Goal: Information Seeking & Learning: Learn about a topic

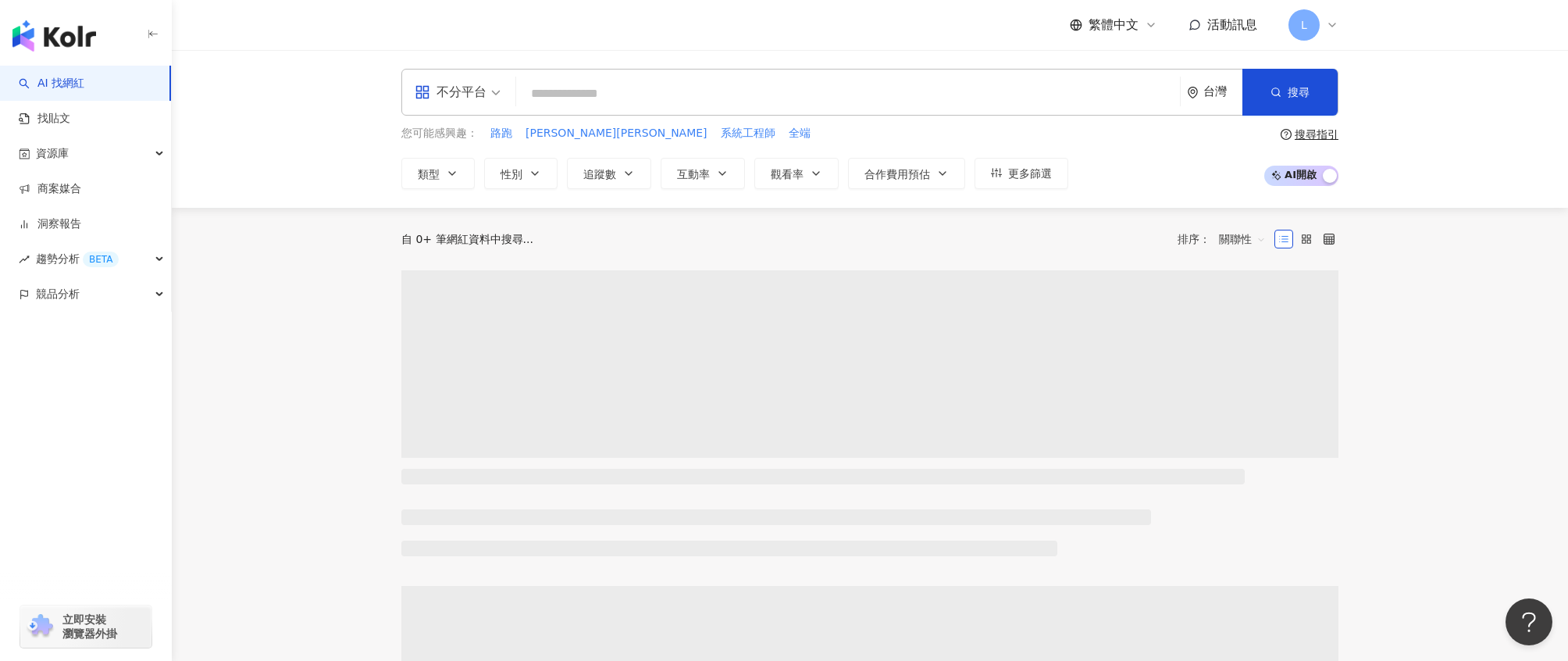
click at [576, 79] on input "search" at bounding box center [847, 94] width 651 height 30
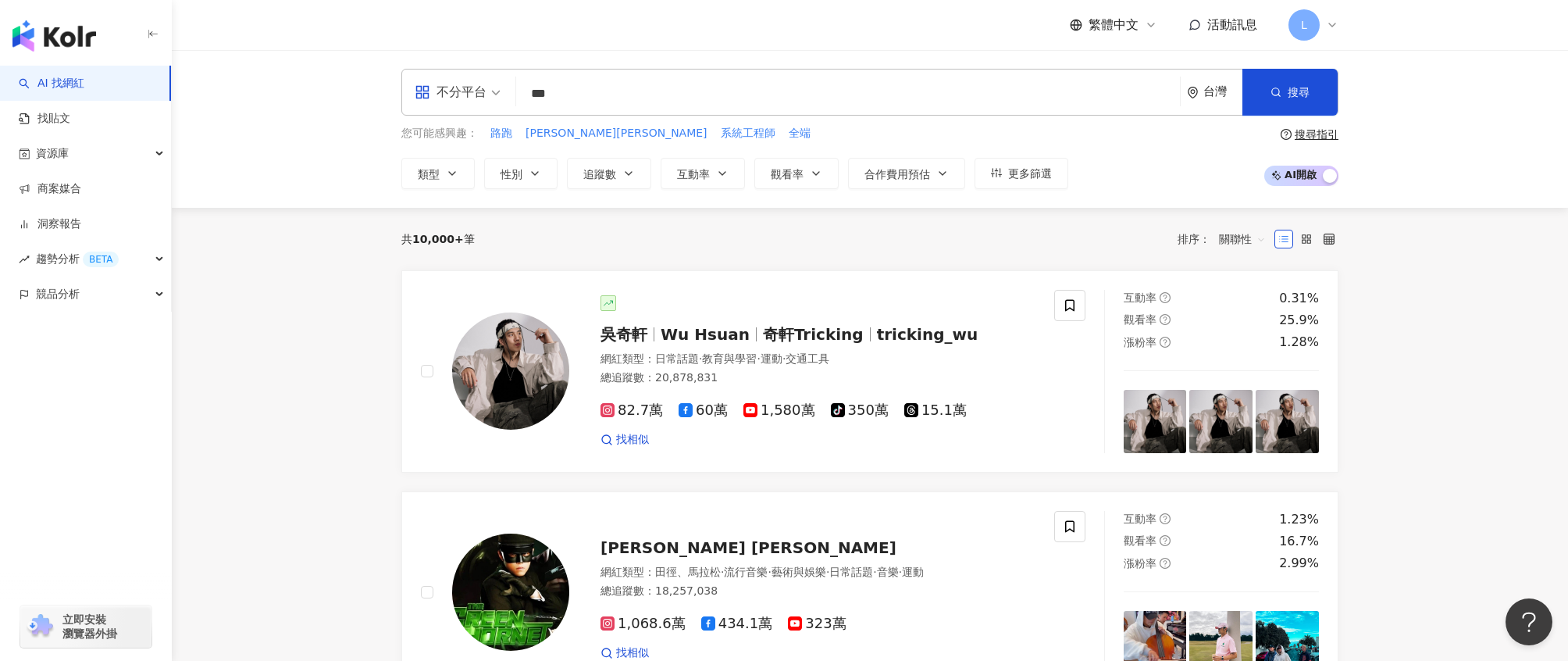
type input "***"
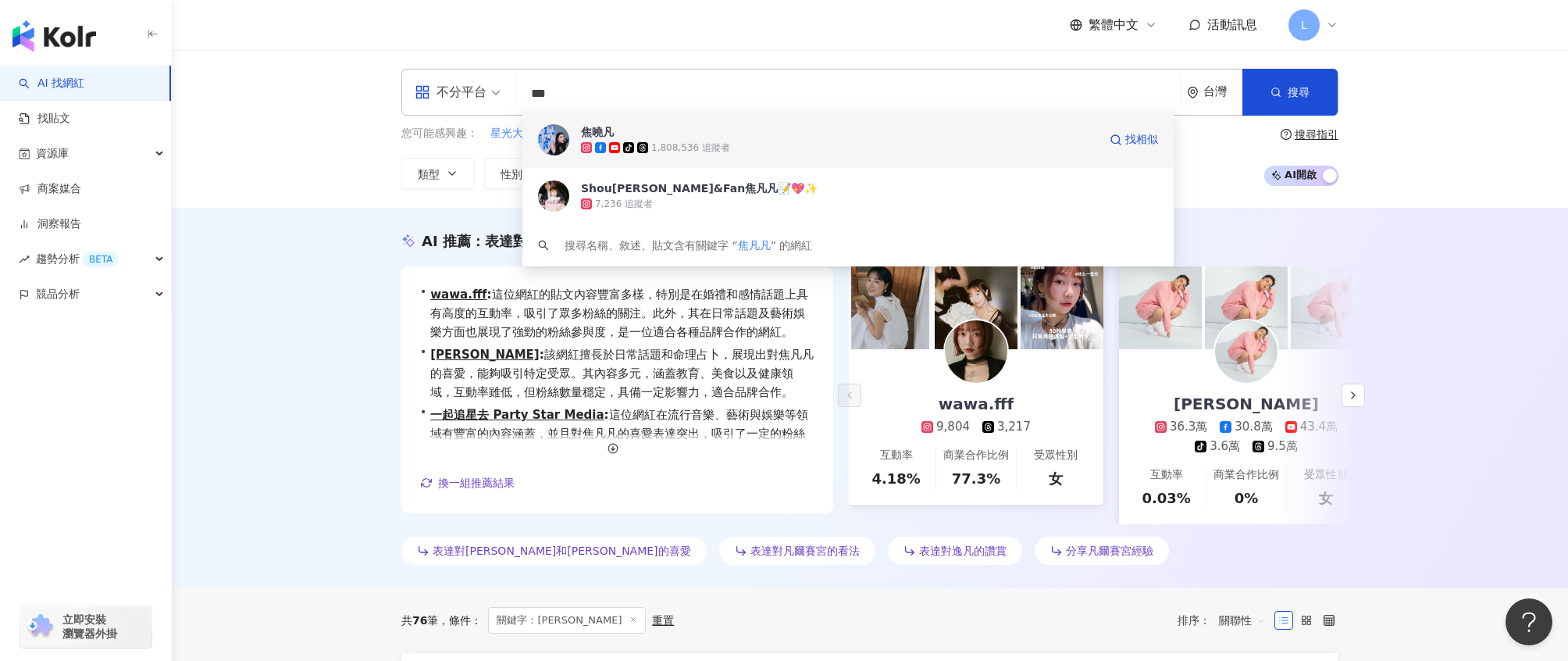
click at [982, 126] on span "焦曉凡" at bounding box center [839, 131] width 517 height 15
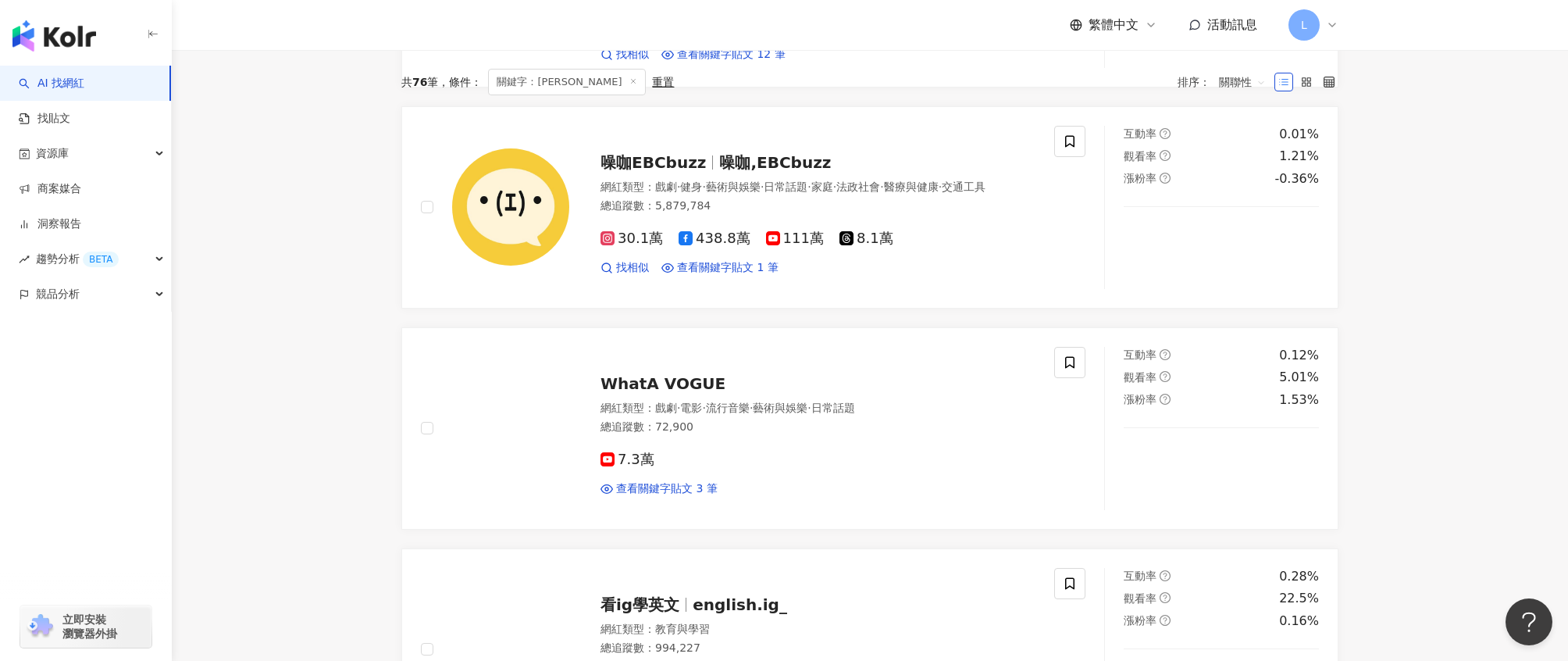
scroll to position [1109, 0]
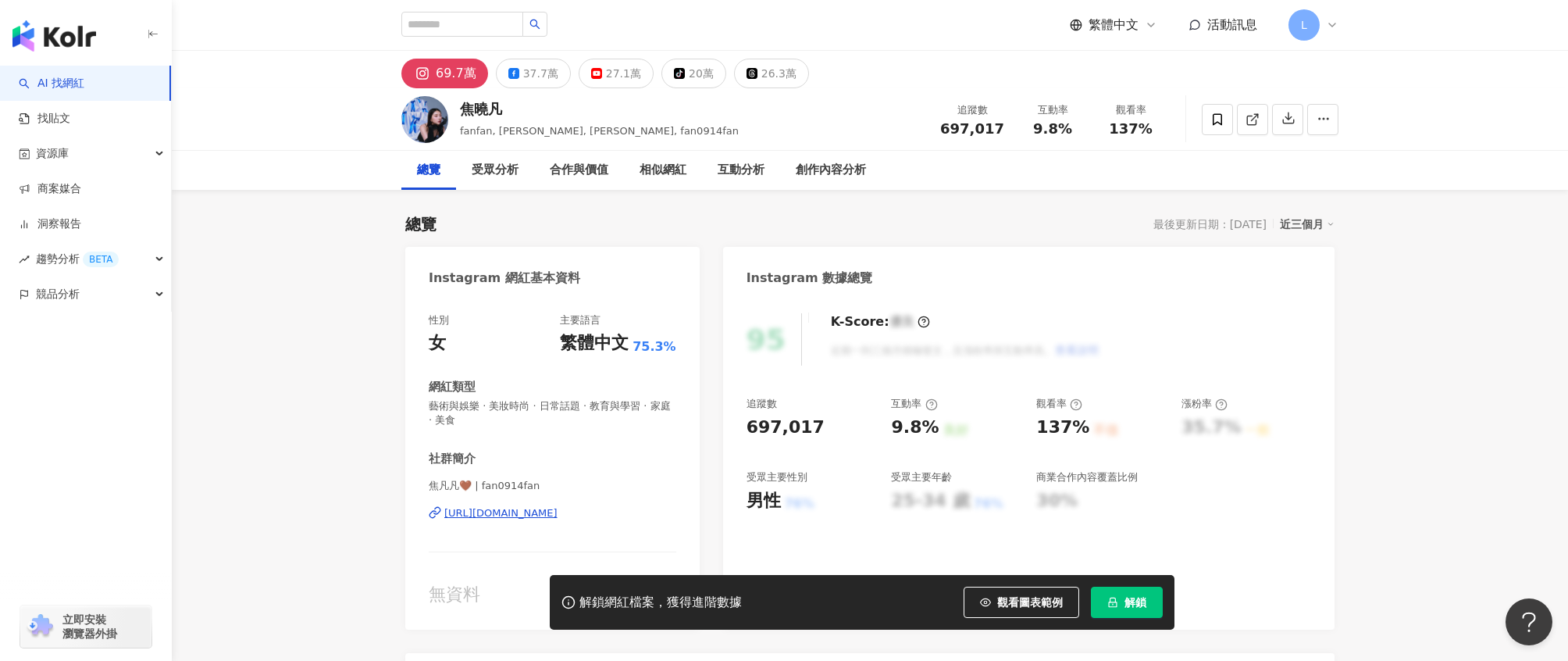
click at [1154, 609] on button "解鎖" at bounding box center [1127, 602] width 72 height 32
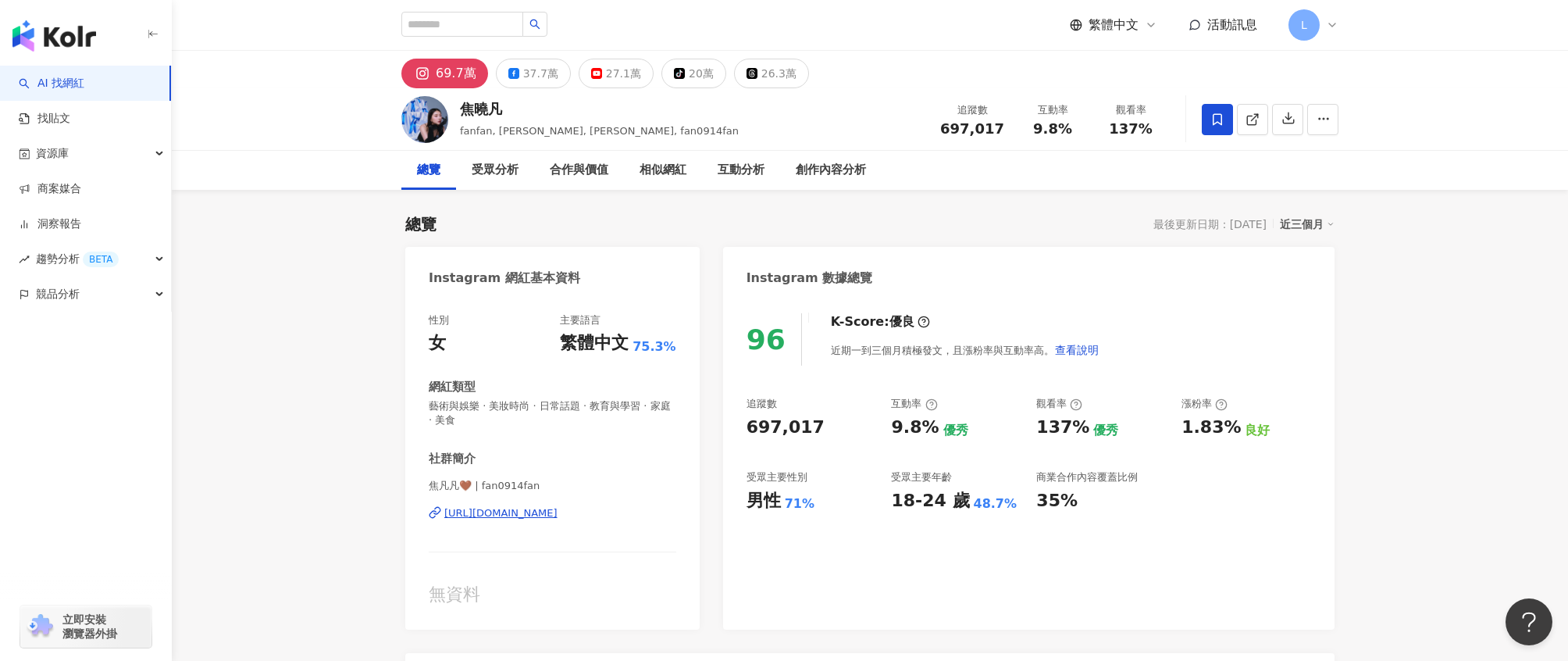
click at [1215, 125] on icon at bounding box center [1218, 120] width 14 height 14
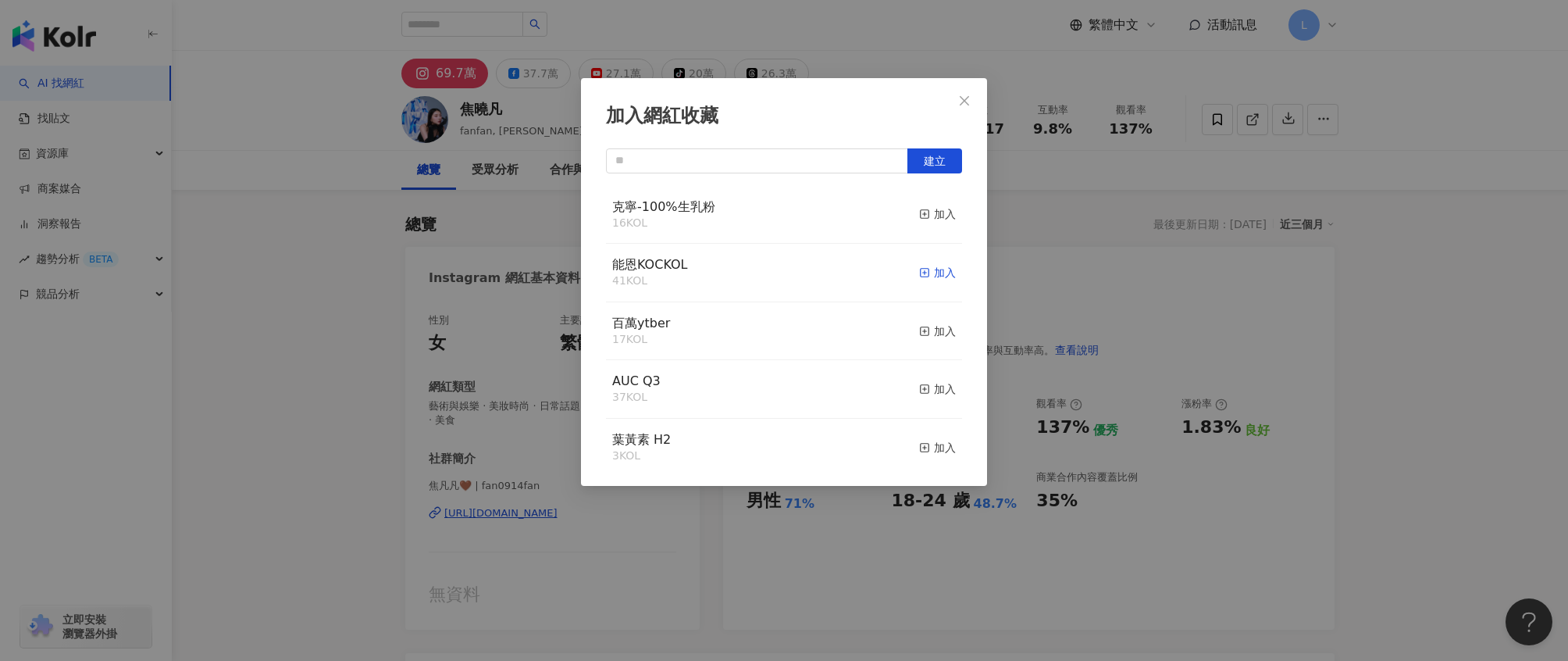
click at [924, 270] on div "加入" at bounding box center [938, 272] width 37 height 17
click at [964, 101] on icon "close" at bounding box center [965, 100] width 9 height 9
click at [965, 105] on div "加入網紅收藏 建立 能恩KOCKOL 42 KOL 已加入 克寧-100%生乳粉 16 KOL 加入 百萬ytber 17 KOL 加入 AUC Q3 37 …" at bounding box center [784, 330] width 1568 height 661
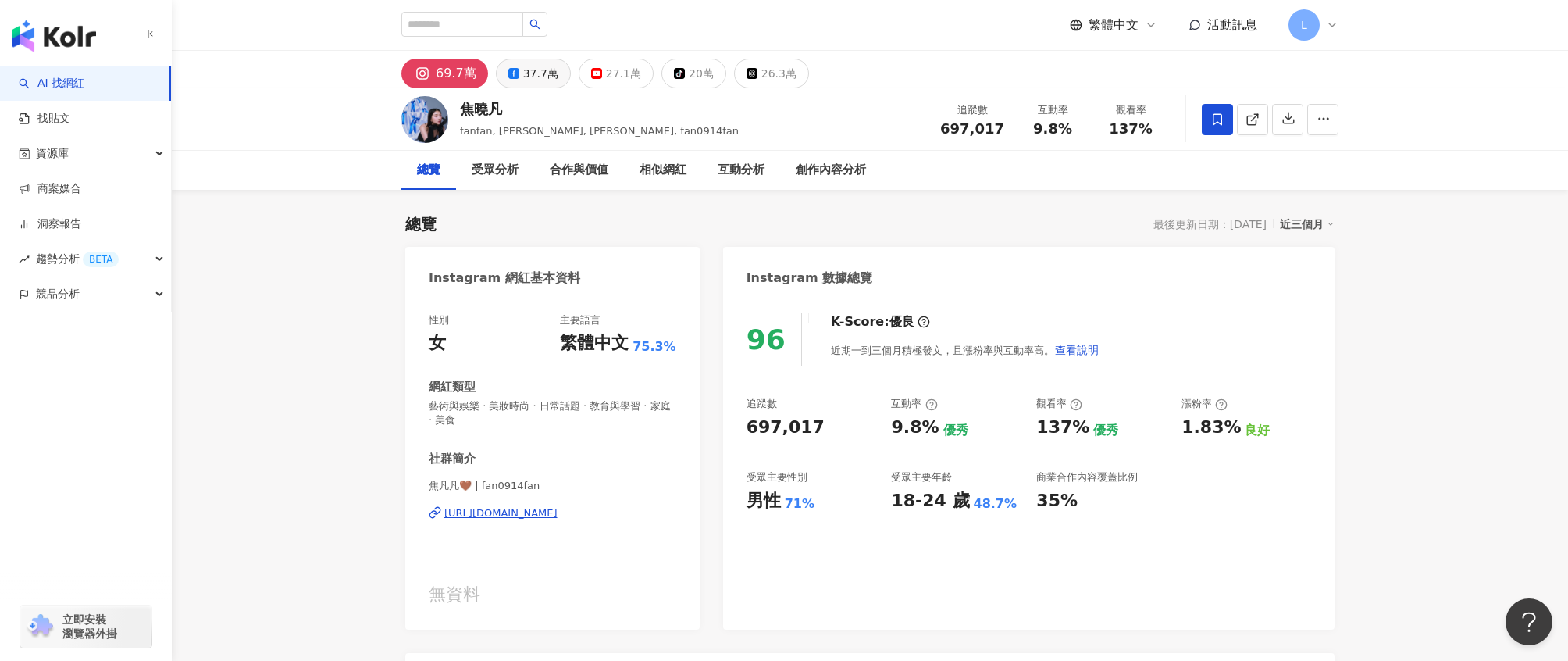
click at [507, 81] on button "37.7萬" at bounding box center [533, 73] width 75 height 30
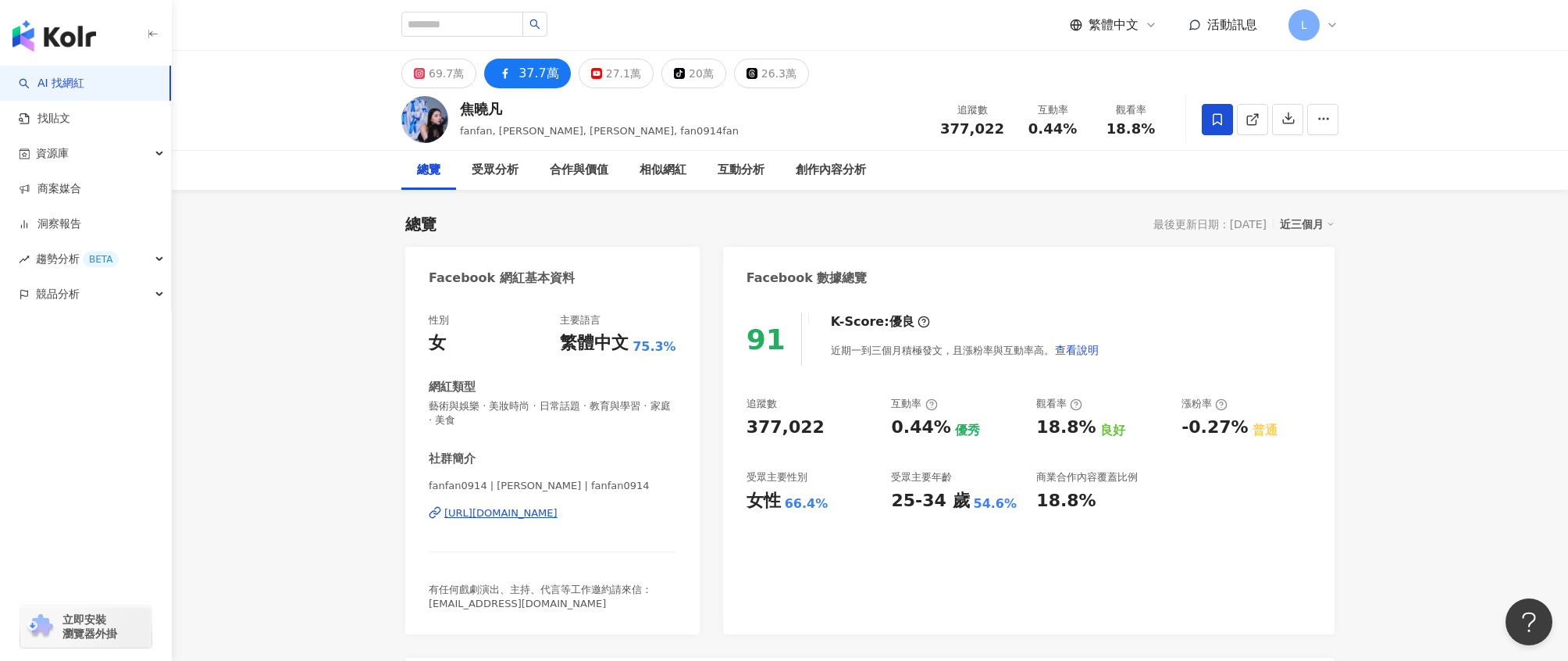
drag, startPoint x: 739, startPoint y: 423, endPoint x: 824, endPoint y: 429, distance: 85.2
click at [824, 429] on div "91 K-Score : 優良 近期一到三個月積極發文，且漲粉率與互動率高。 查看說明 追蹤數 377,022 互動率 0.44% 優秀 觀看率 18.8% …" at bounding box center [1029, 466] width 612 height 337
click at [542, 512] on div "https://www.facebook.com/299925180183800" at bounding box center [501, 513] width 113 height 14
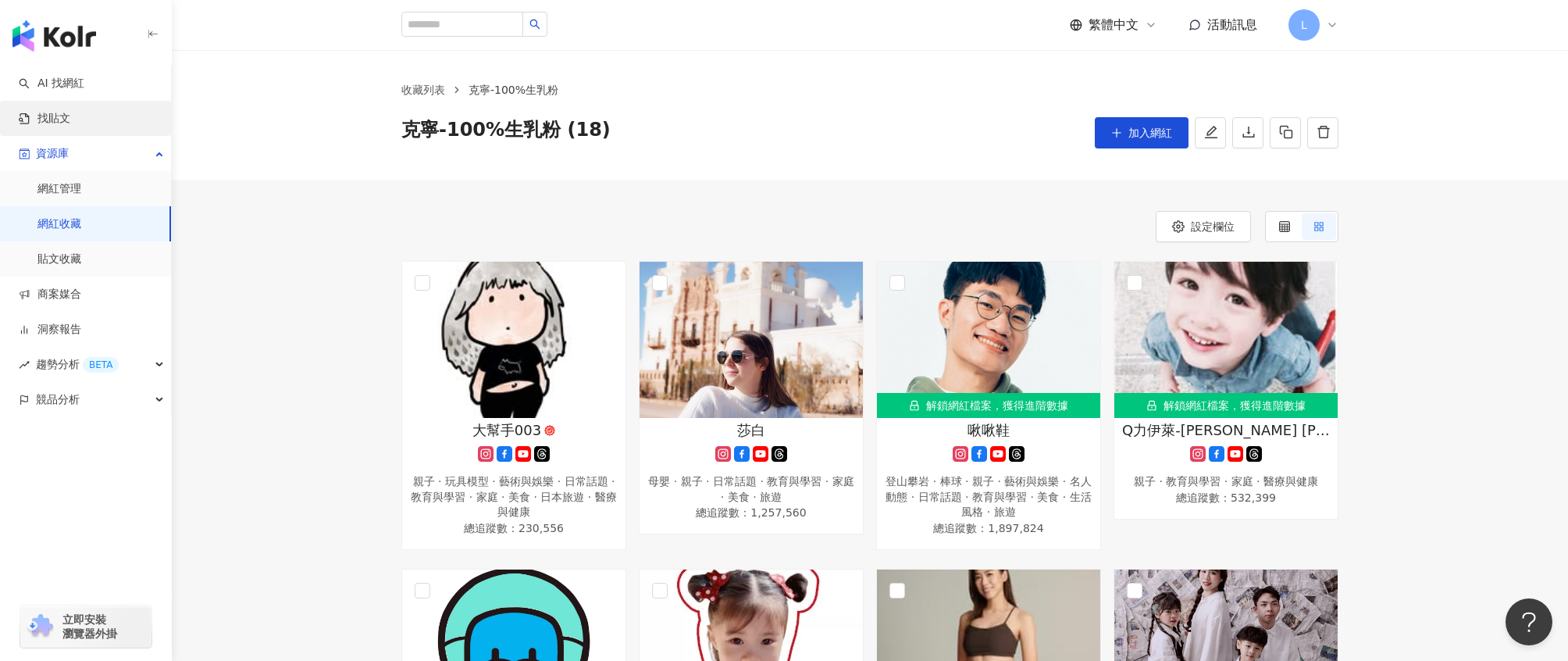
click at [70, 115] on link "找貼文" at bounding box center [44, 118] width 51 height 15
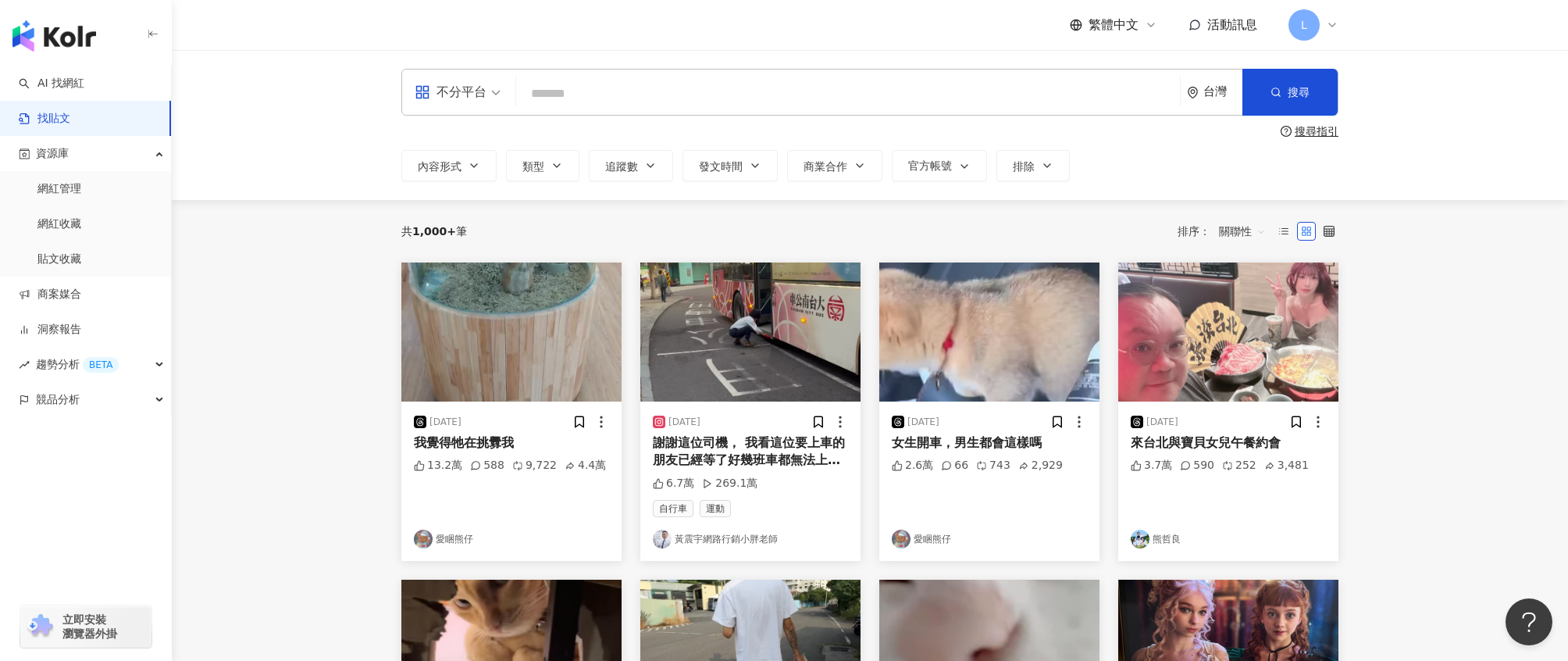
click at [681, 92] on input "search" at bounding box center [847, 93] width 651 height 33
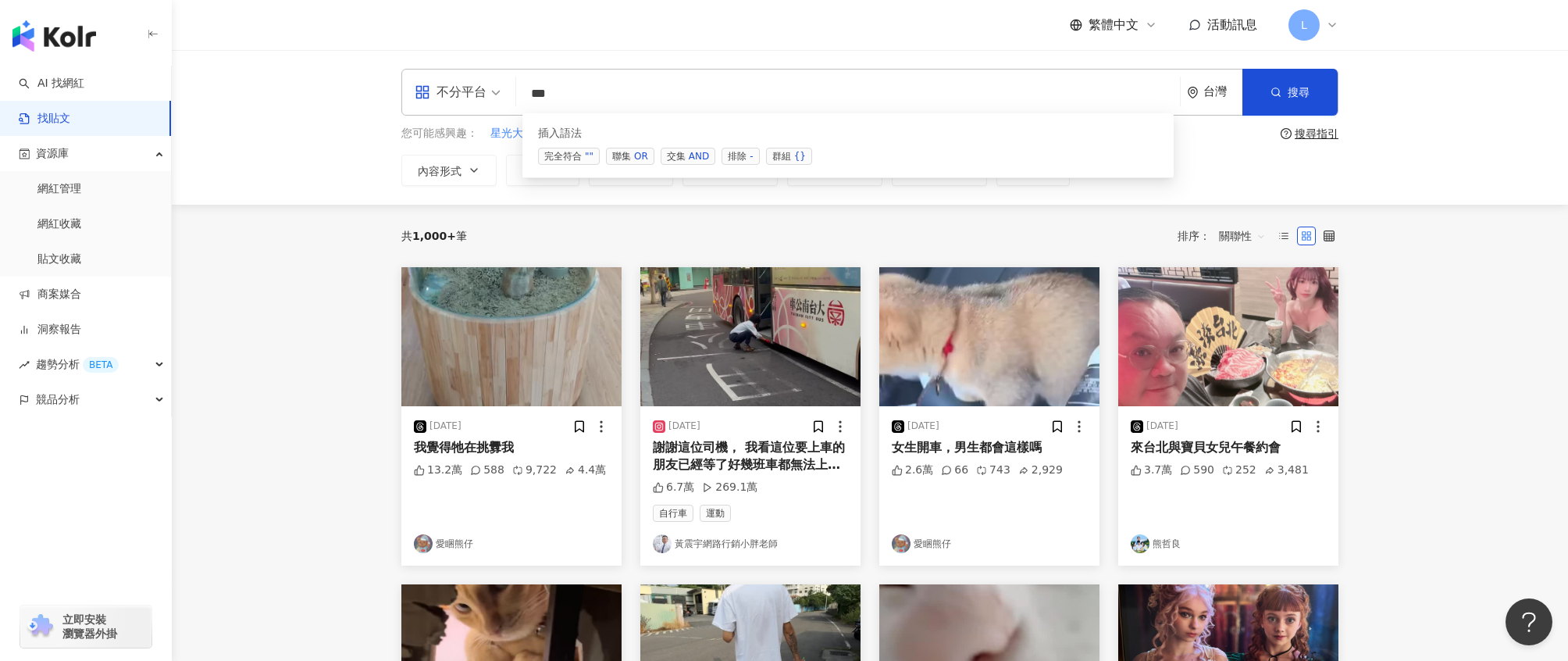
click at [647, 149] on span "聯集 OR" at bounding box center [630, 156] width 49 height 17
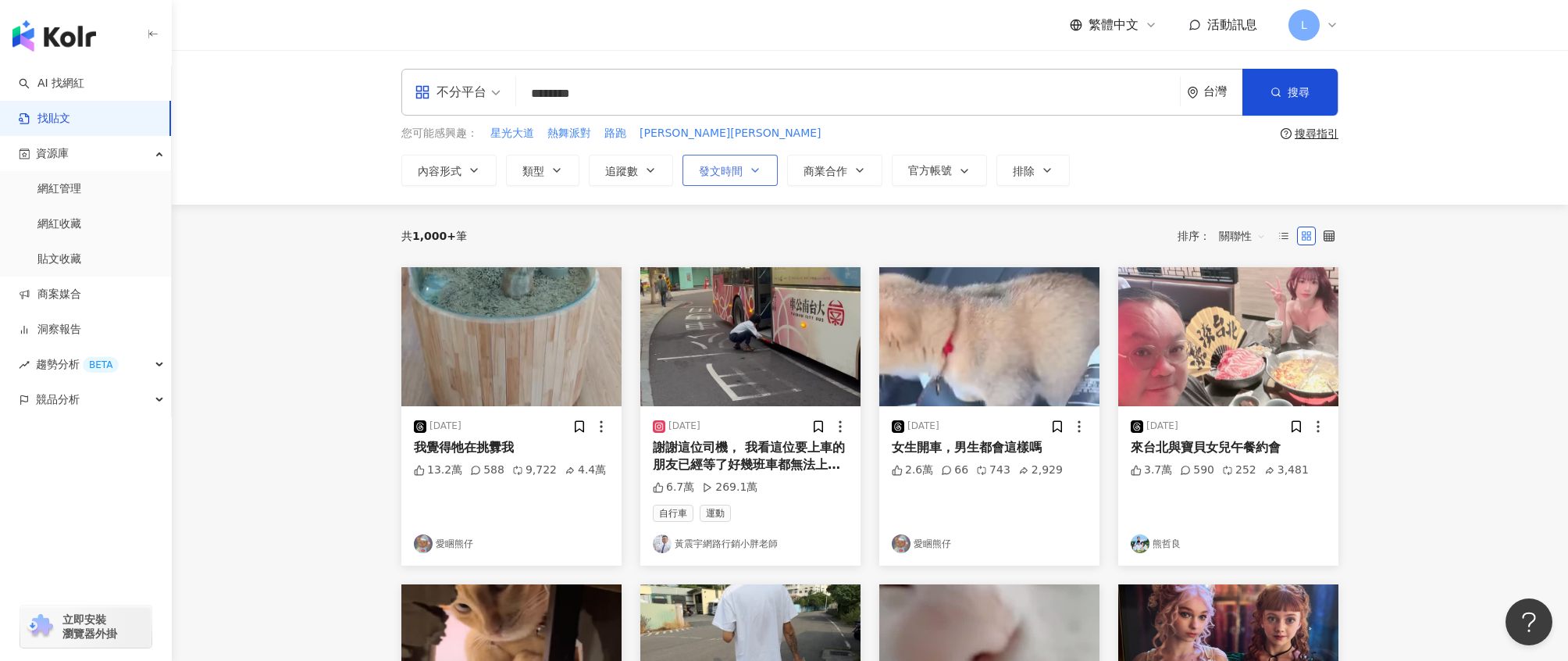
type input "********"
click at [756, 174] on icon "button" at bounding box center [756, 170] width 13 height 13
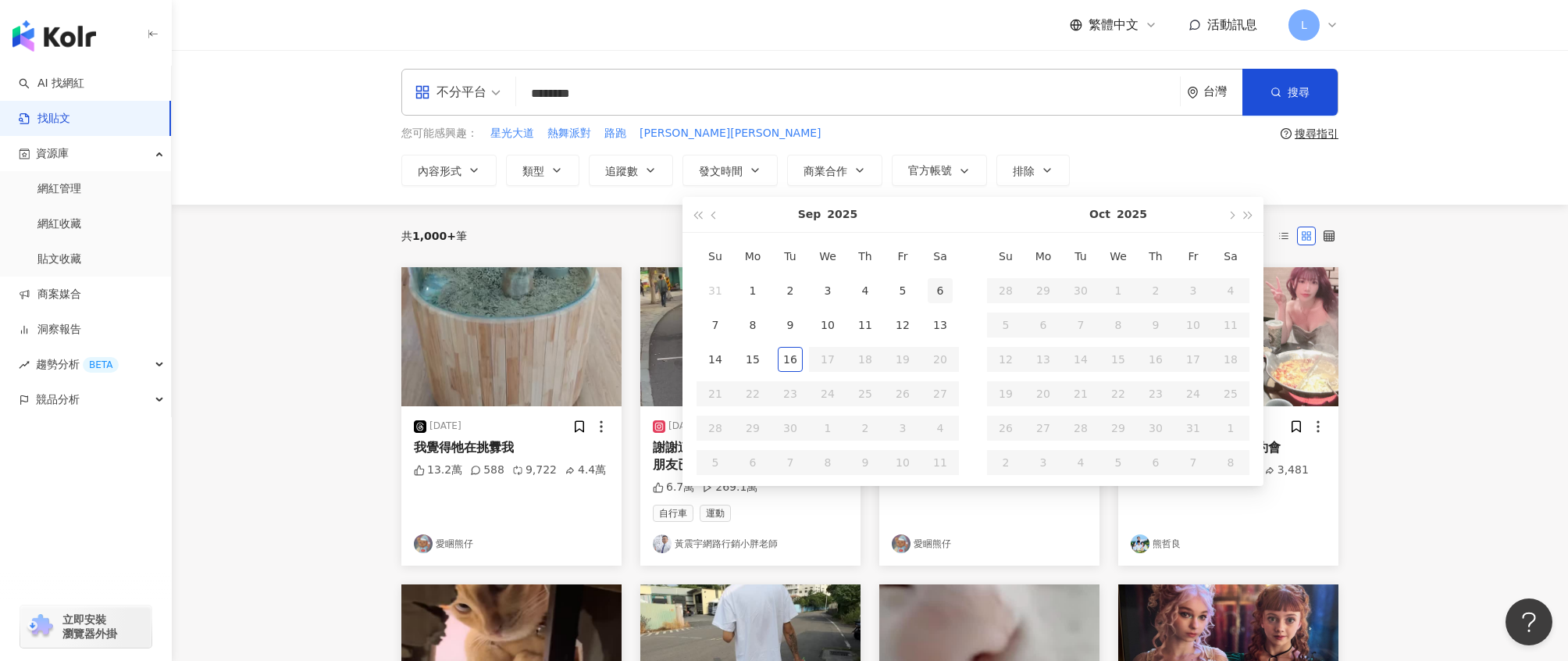
type input "**********"
click at [786, 359] on div "16" at bounding box center [791, 359] width 25 height 25
click at [719, 214] on button "button" at bounding box center [714, 214] width 17 height 35
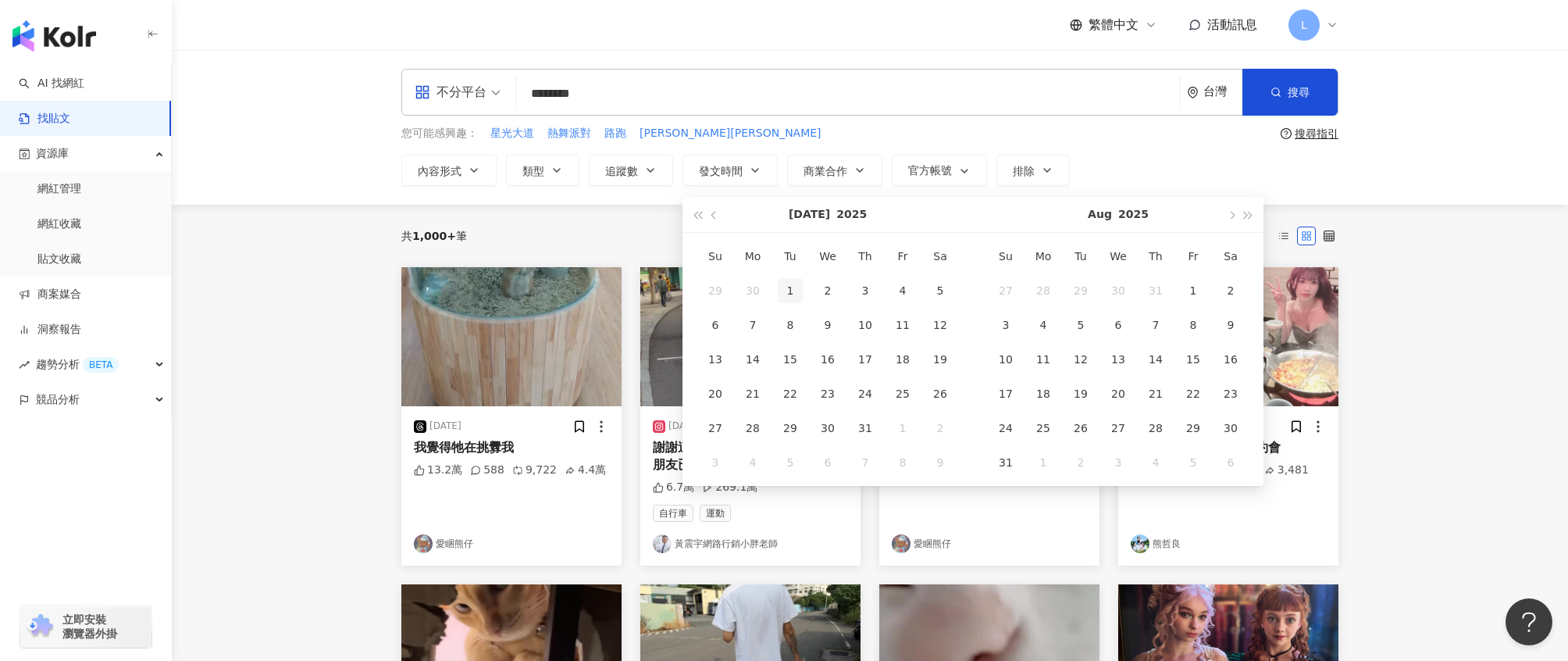
type input "**********"
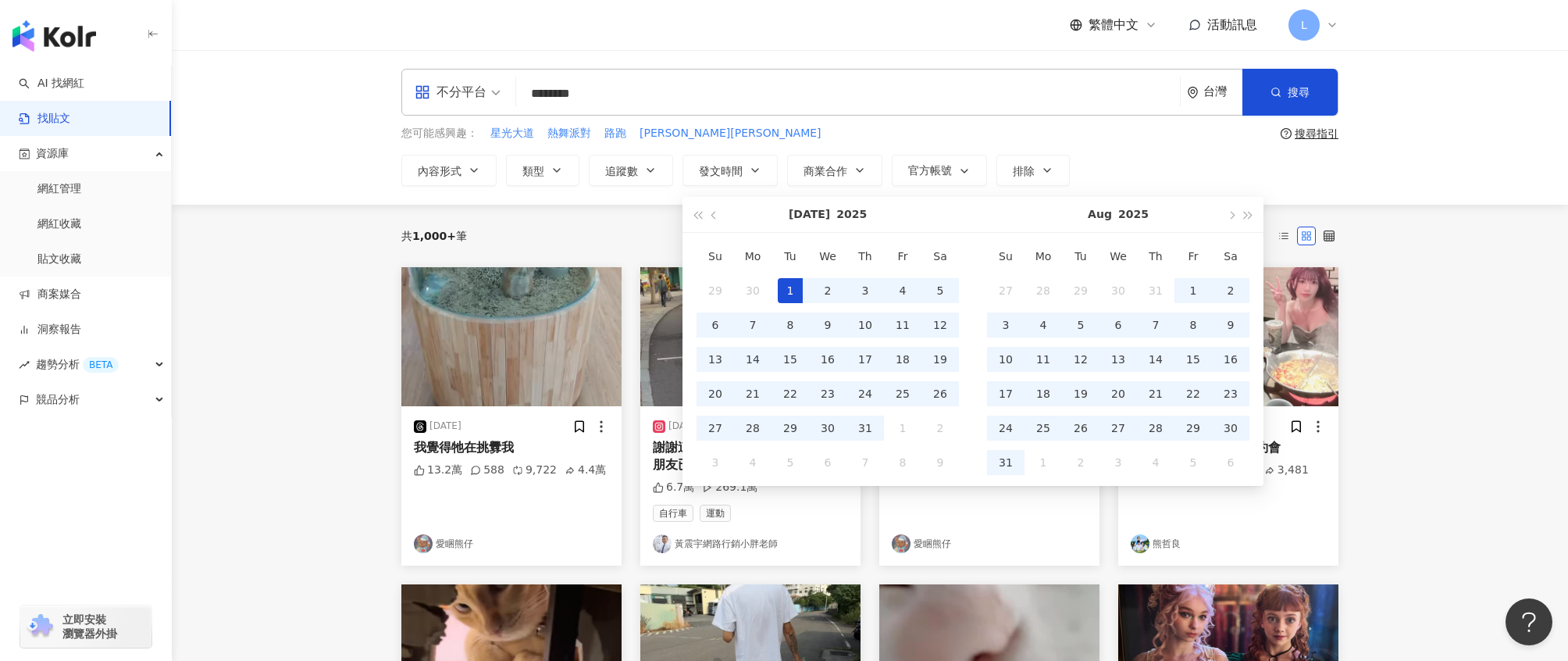
click at [785, 283] on div "1" at bounding box center [791, 291] width 25 height 25
type input "**********"
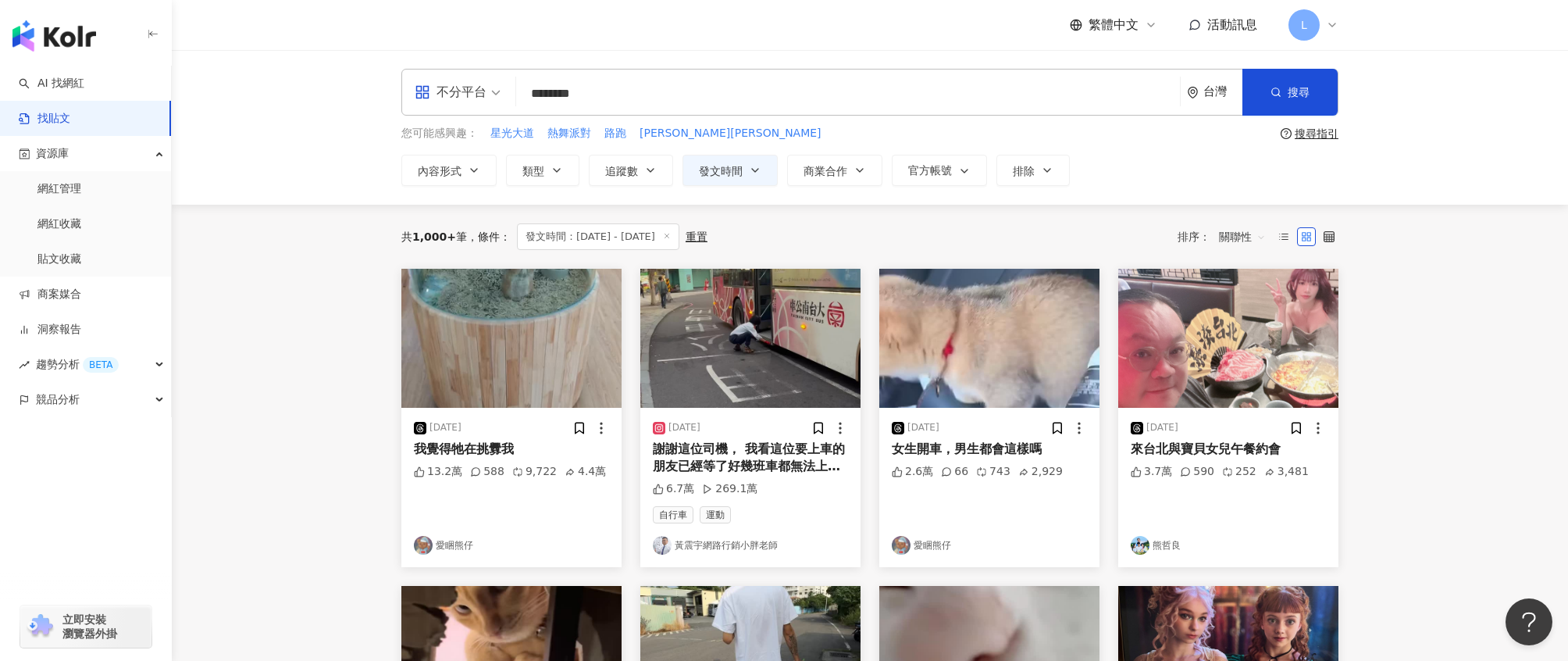
click at [1339, 97] on div "**********" at bounding box center [870, 127] width 1000 height 117
click at [1298, 95] on span "搜尋" at bounding box center [1299, 92] width 22 height 13
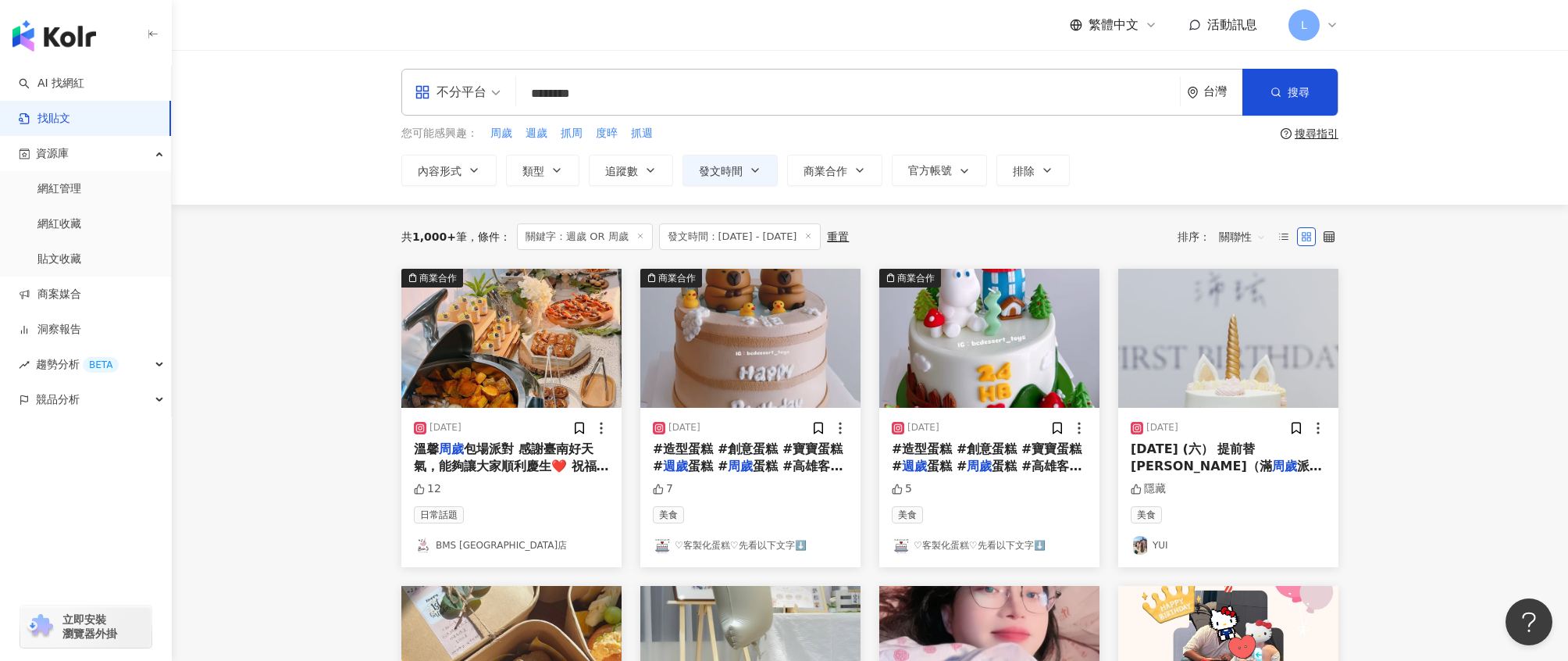
click at [1262, 235] on span "關聯性" at bounding box center [1243, 237] width 47 height 25
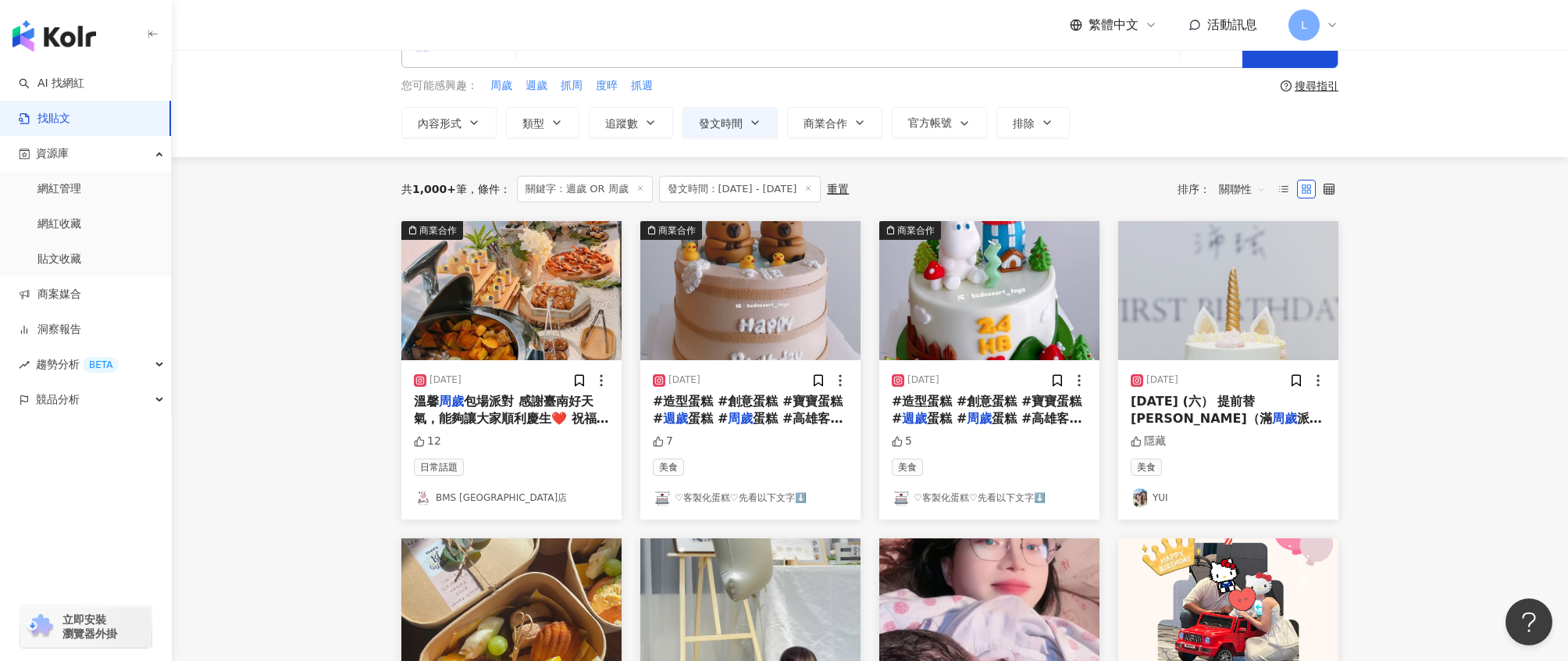
scroll to position [59, 0]
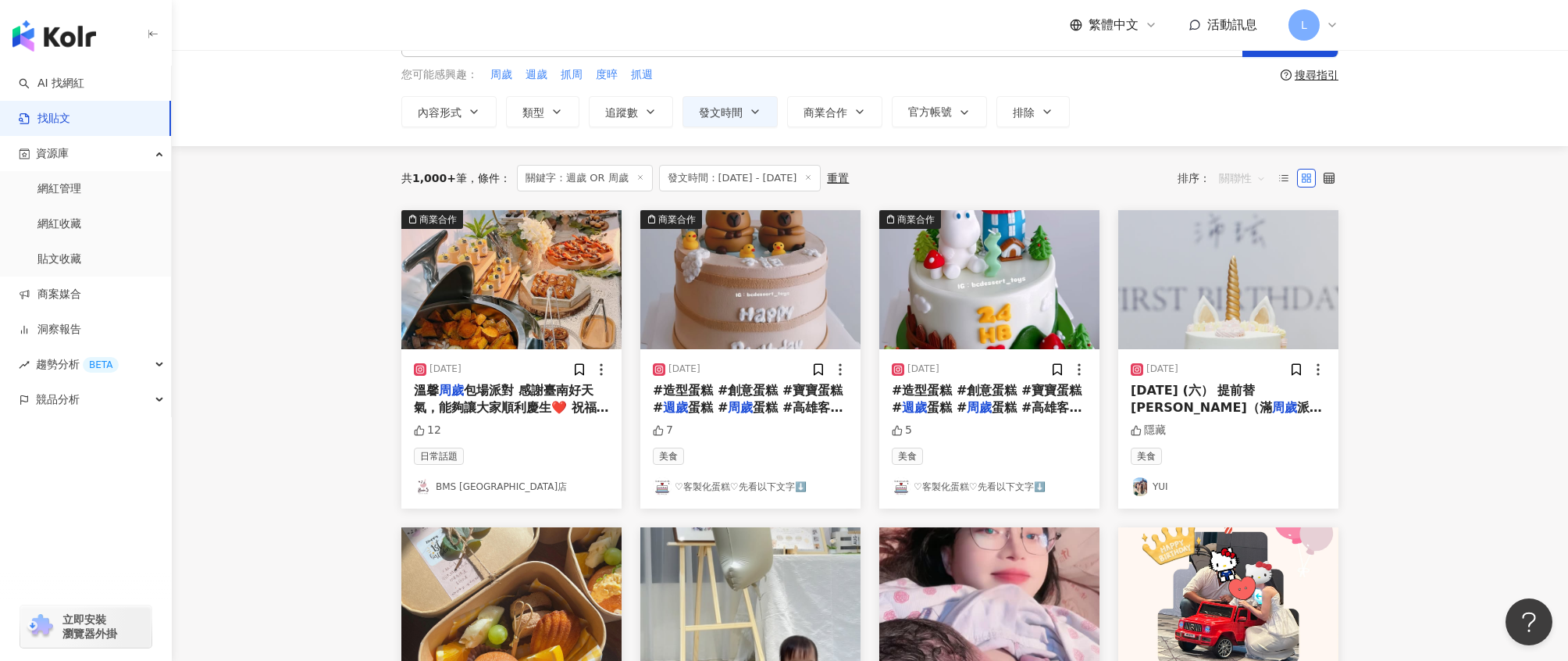
click at [1227, 178] on span "關聯性" at bounding box center [1243, 178] width 47 height 25
click at [1243, 238] on div "互動數" at bounding box center [1245, 236] width 44 height 17
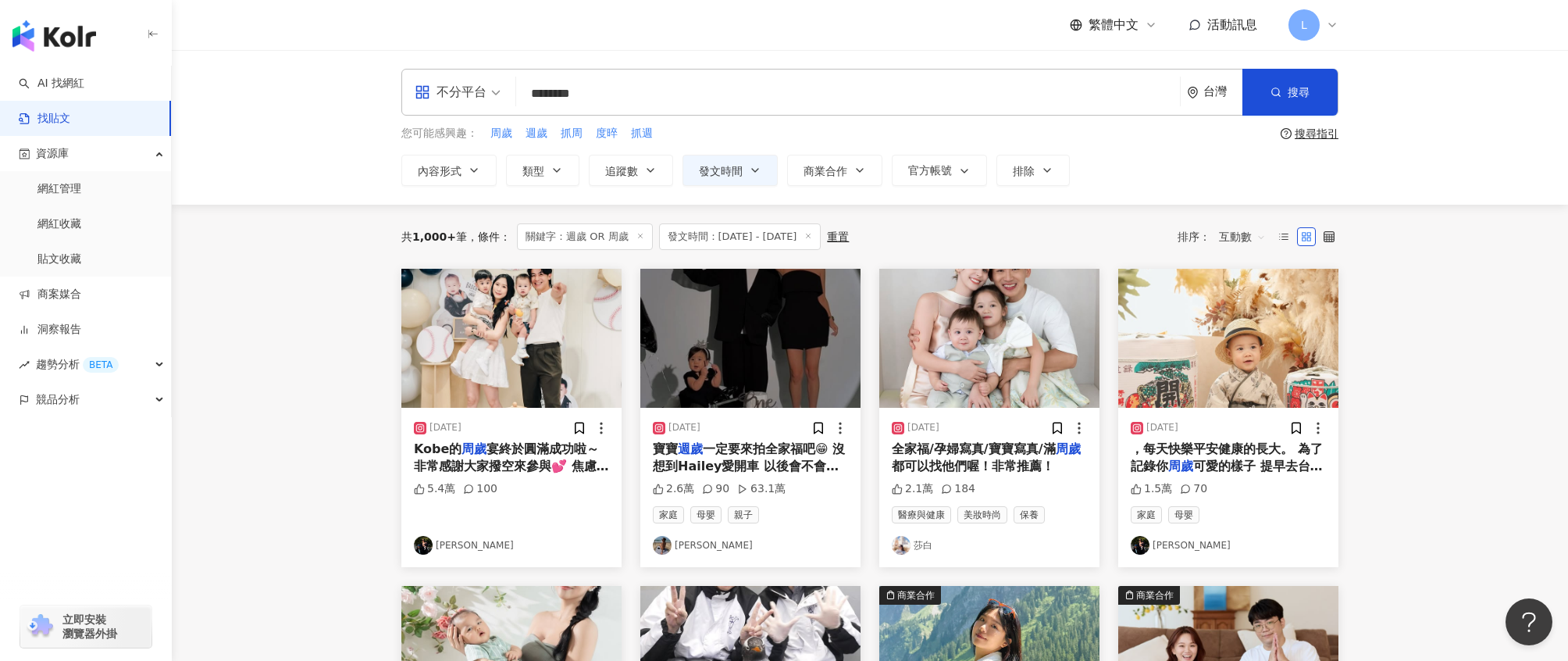
scroll to position [50, 0]
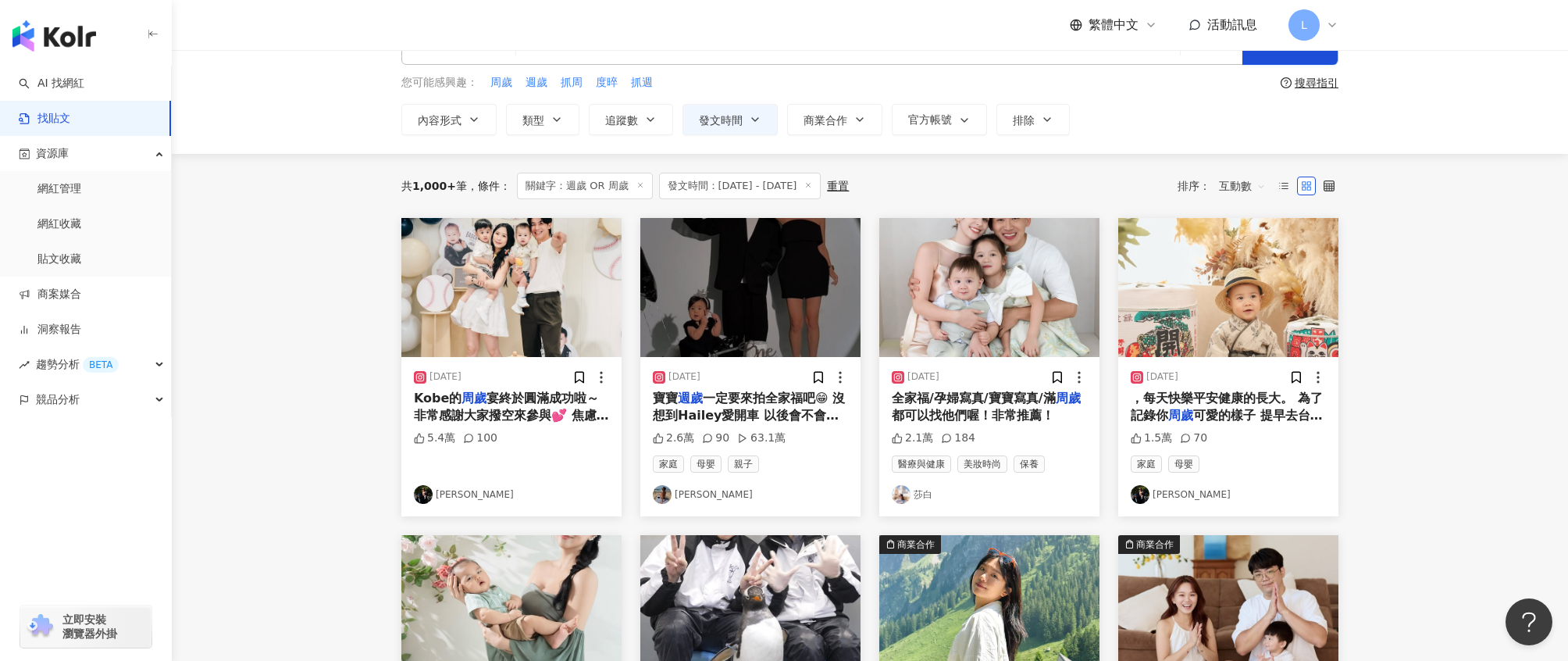
click at [521, 372] on div "2025/8/20" at bounding box center [512, 376] width 195 height 15
click at [538, 303] on img "button" at bounding box center [512, 287] width 221 height 139
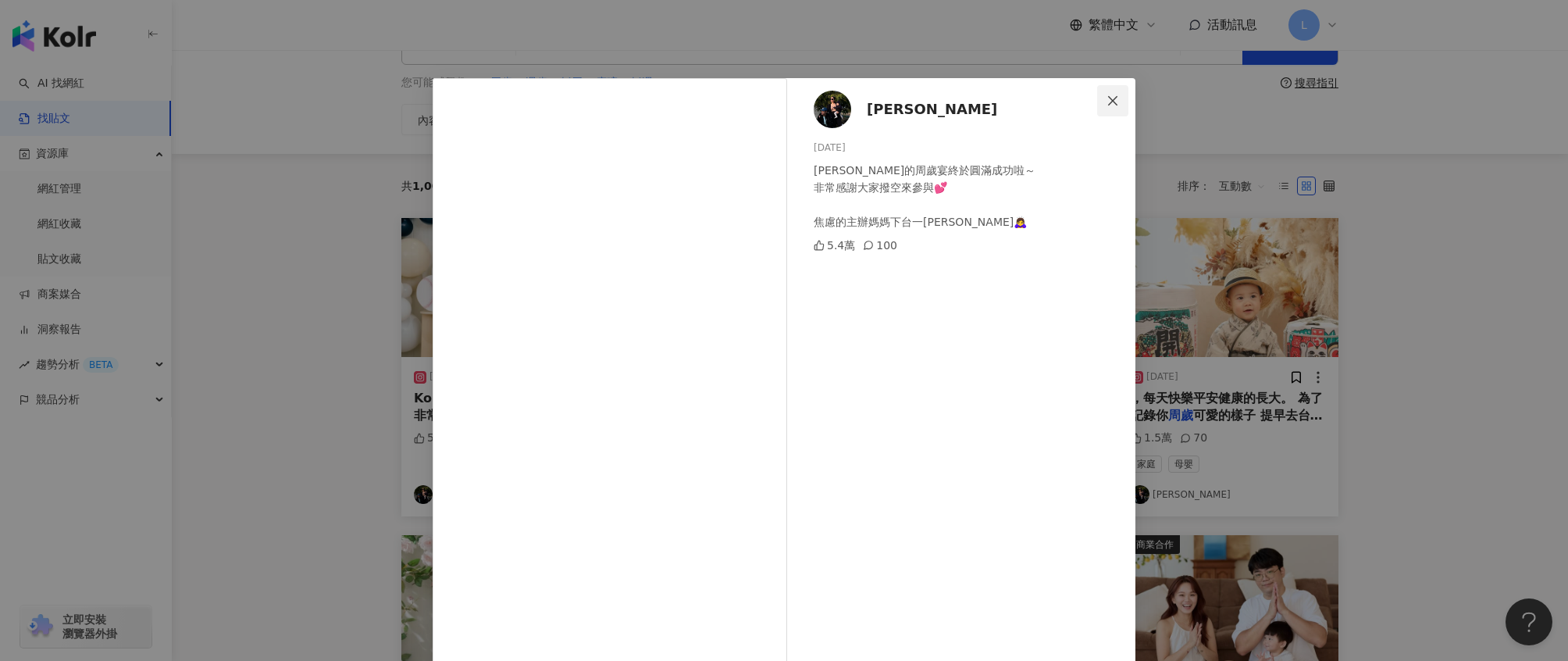
click at [1110, 88] on button "Close" at bounding box center [1112, 101] width 32 height 32
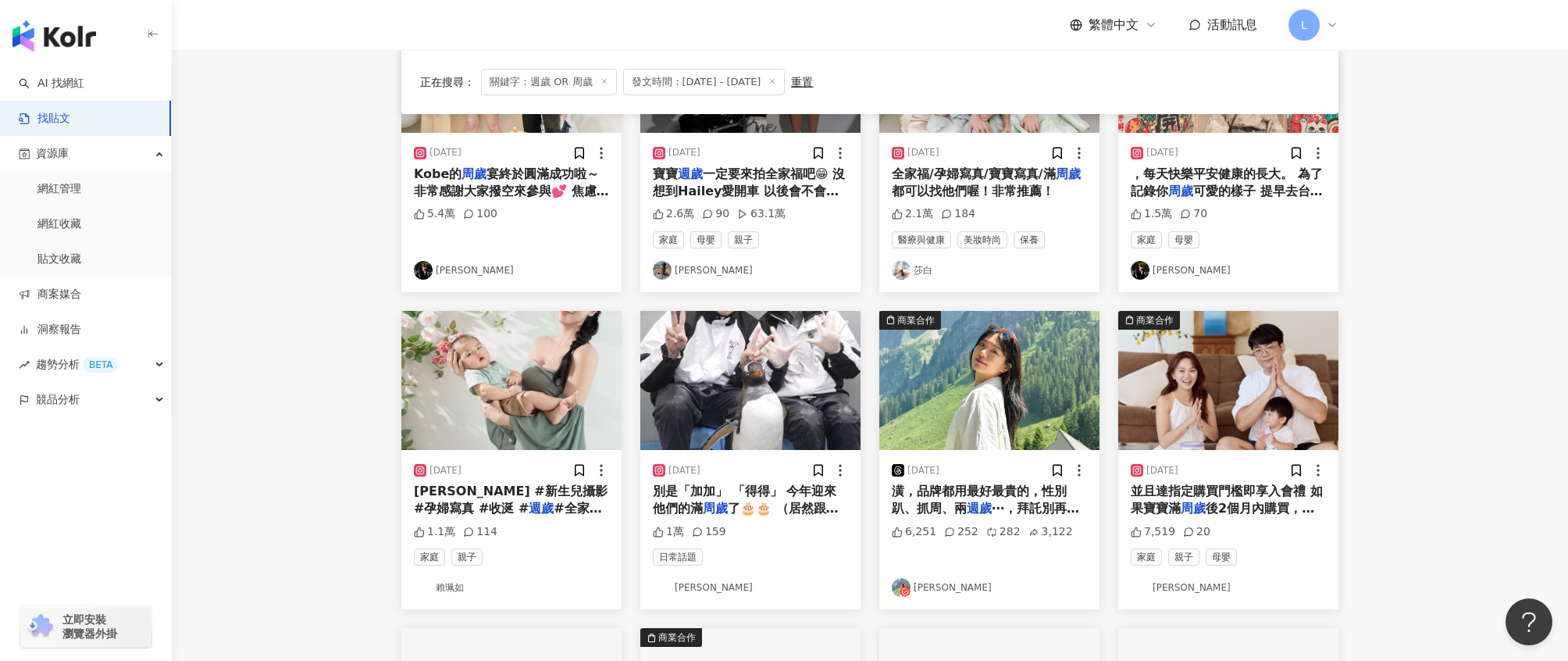
scroll to position [277, 0]
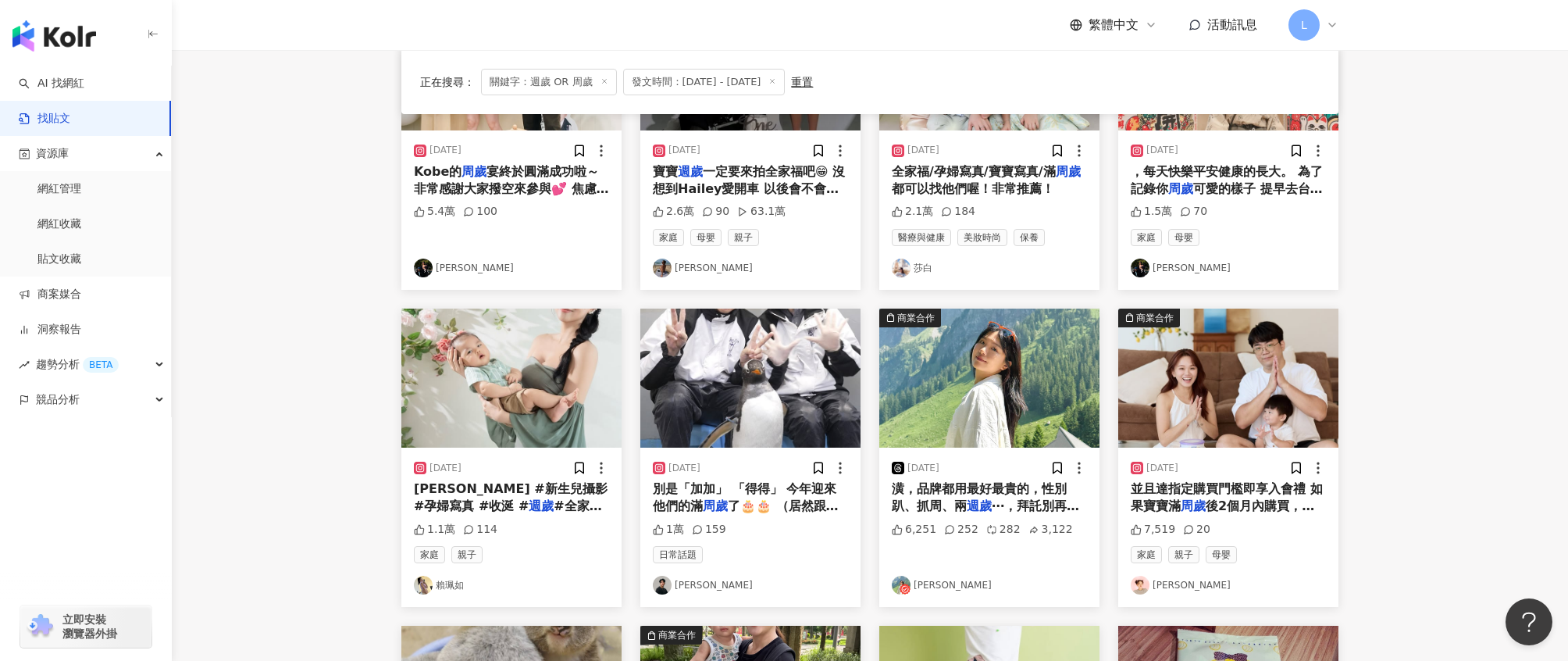
click at [979, 349] on img "button" at bounding box center [989, 378] width 221 height 139
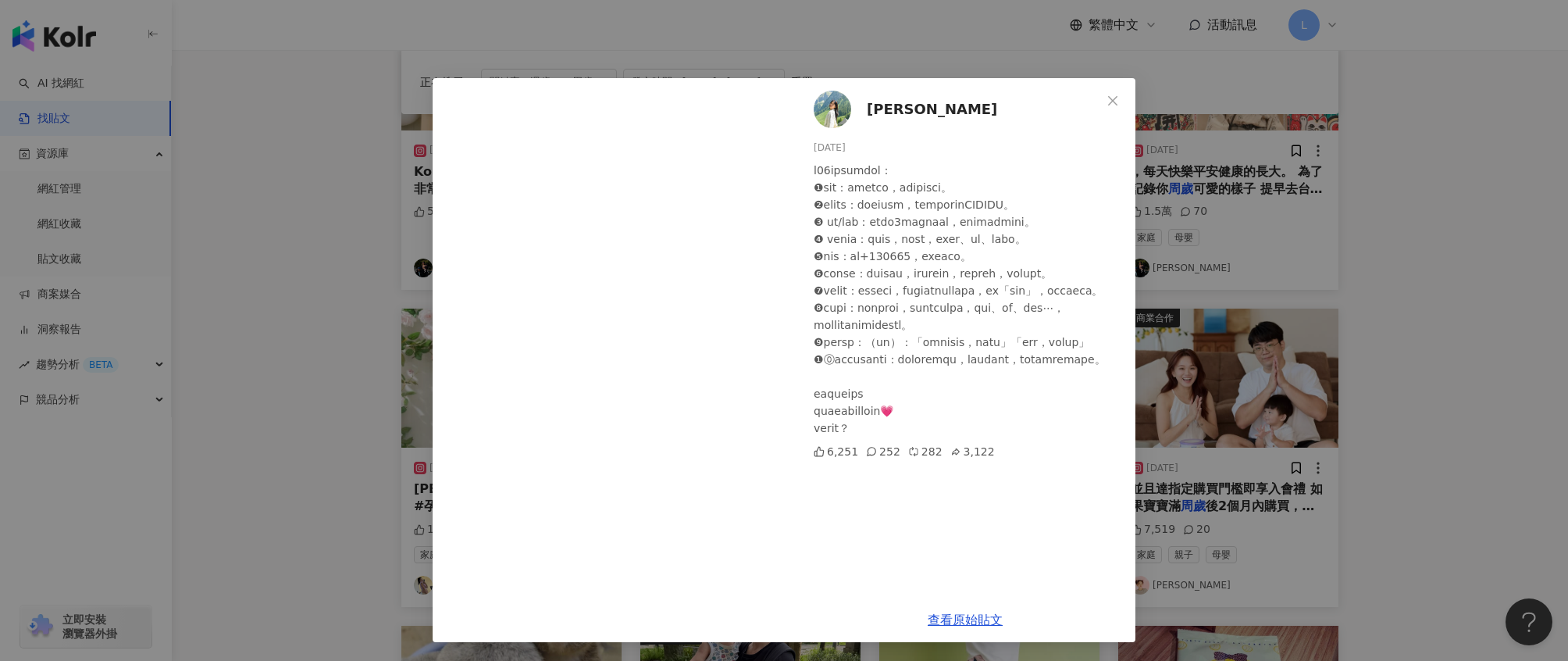
click at [1432, 367] on div "珮安 Ann 2025/7/31 6,251 252 282 3,122 查看原始貼文" at bounding box center [784, 330] width 1568 height 661
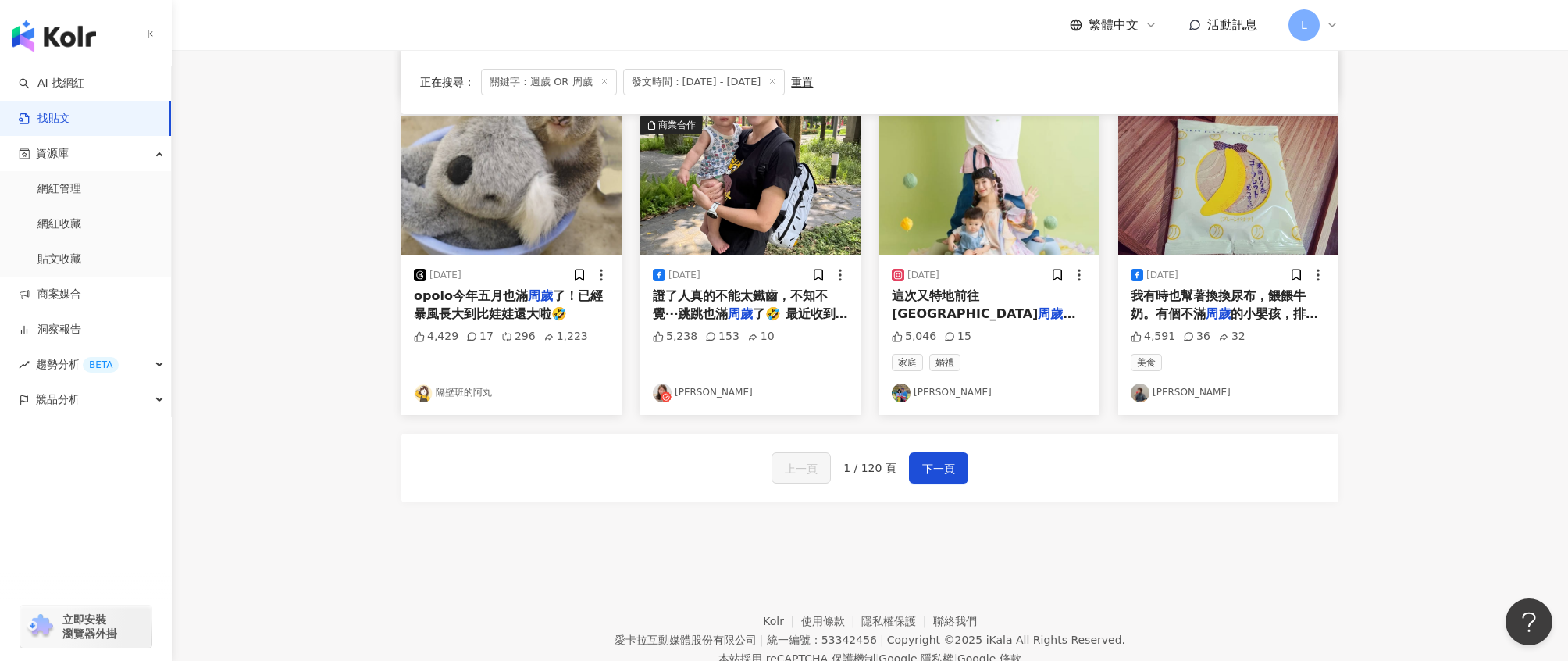
scroll to position [767, 0]
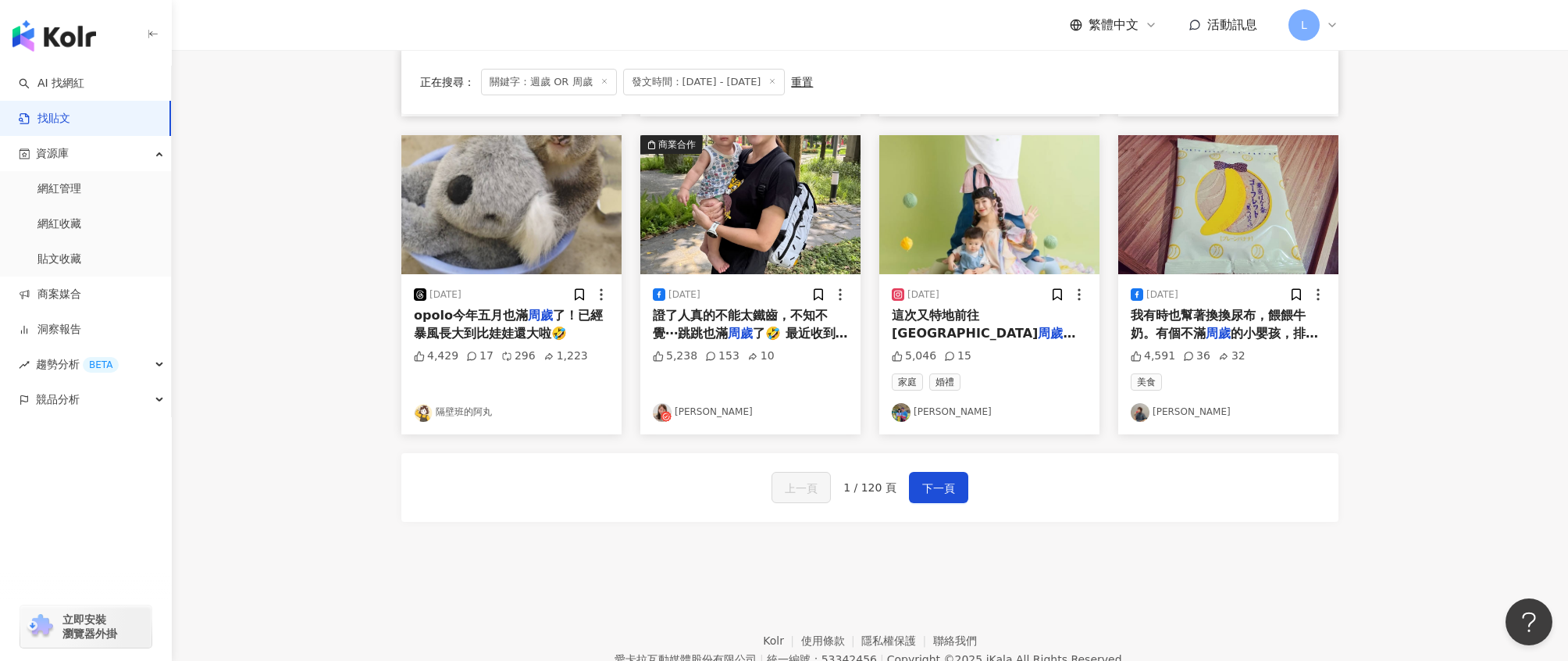
click at [990, 317] on span "這次又特地前往台中拍" at bounding box center [965, 324] width 146 height 32
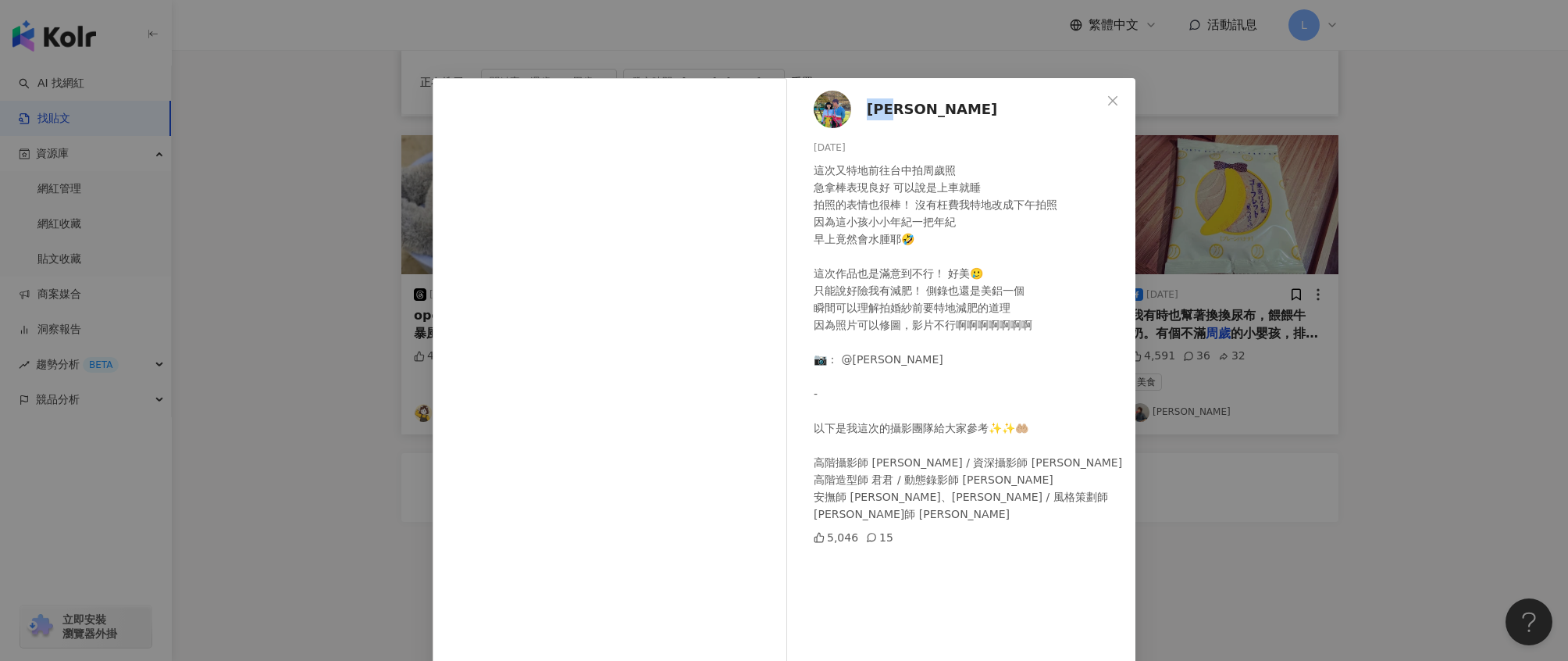
drag, startPoint x: 920, startPoint y: 109, endPoint x: 859, endPoint y: 109, distance: 61.0
click at [859, 109] on div "宋蓉婷 2025/8/13 這次又特地前往台中拍周歲照 急拿棒表現良好 可以說是上車就睡 拍照的表情也很棒！ 沒有枉費我特地改成下午拍照 因為這小孩小小年紀一…" at bounding box center [965, 373] width 340 height 589
click at [870, 106] on span "宋蓉婷" at bounding box center [932, 109] width 131 height 22
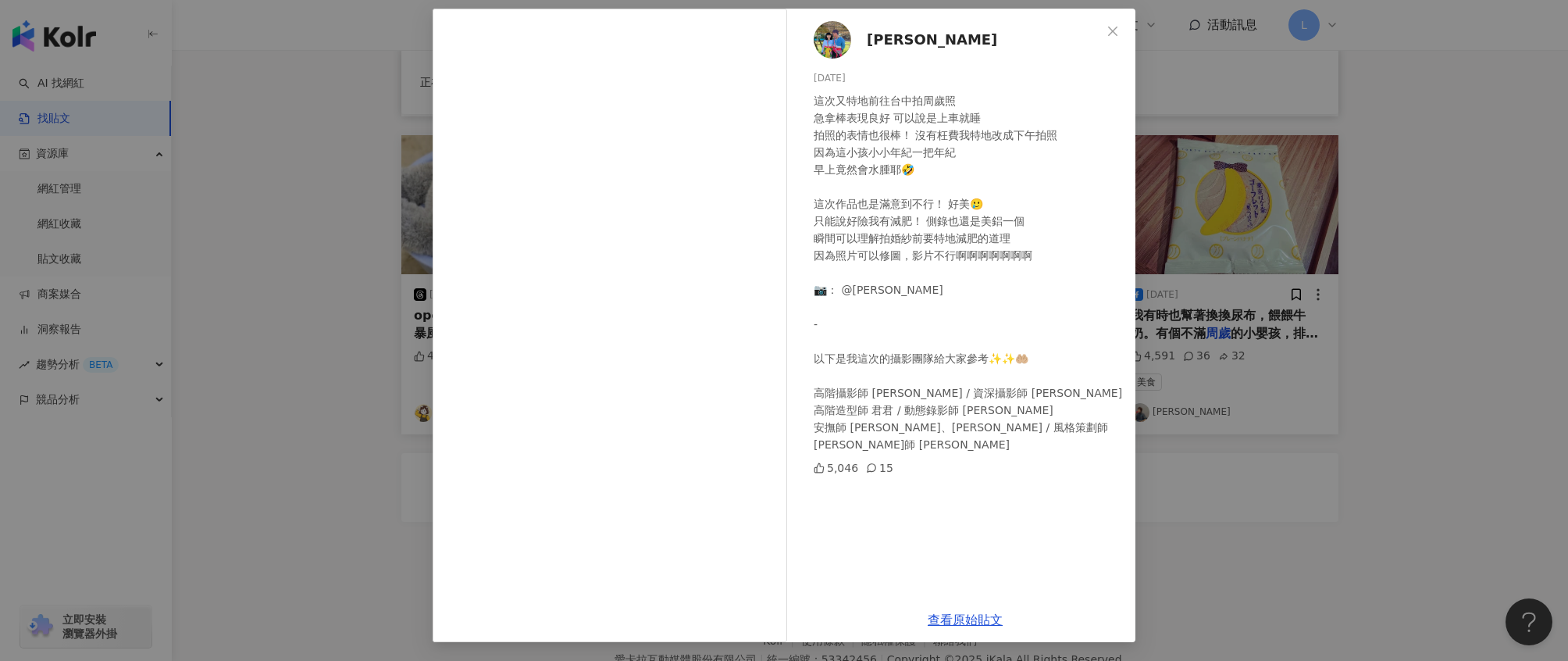
click at [1217, 261] on div "宋蓉婷 2025/8/13 這次又特地前往台中拍周歲照 急拿棒表現良好 可以說是上車就睡 拍照的表情也很棒！ 沒有枉費我特地改成下午拍照 因為這小孩小小年紀一…" at bounding box center [784, 330] width 1568 height 661
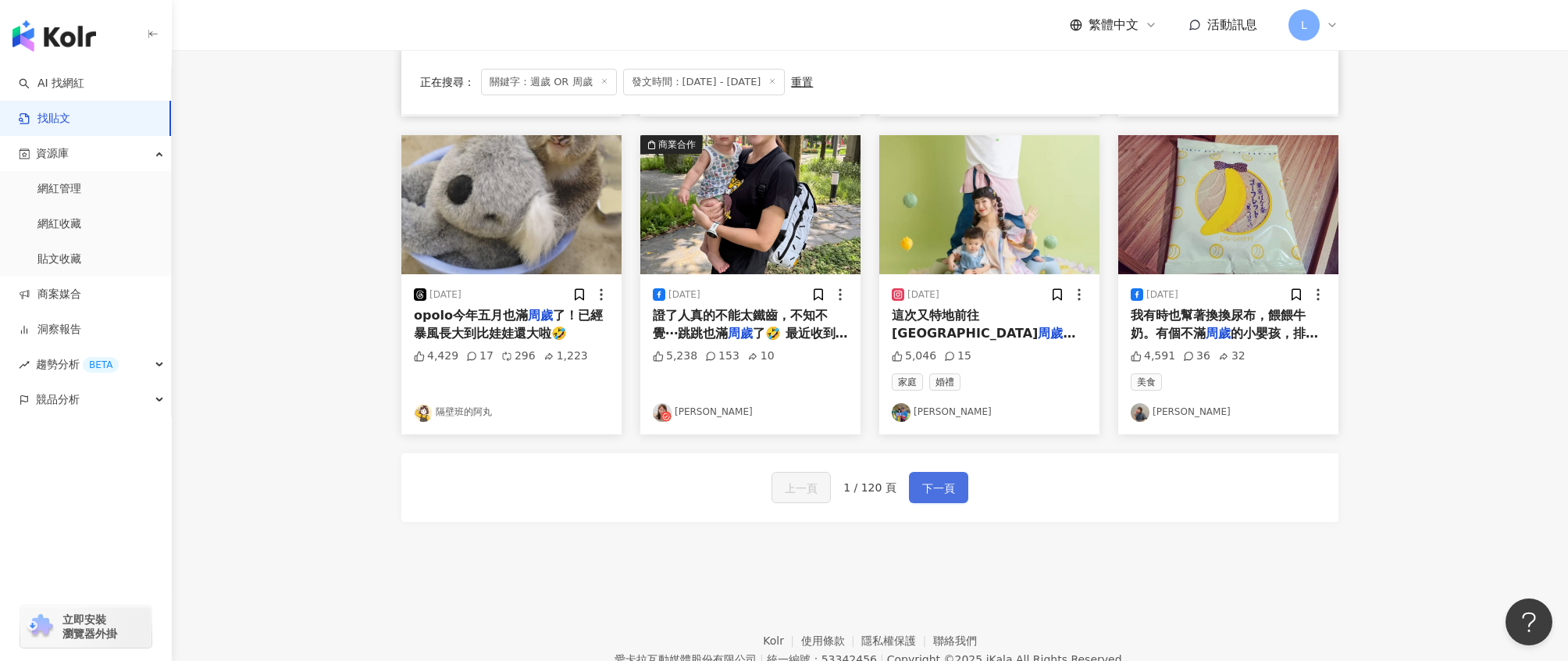
click at [944, 488] on span "下一頁" at bounding box center [938, 488] width 32 height 19
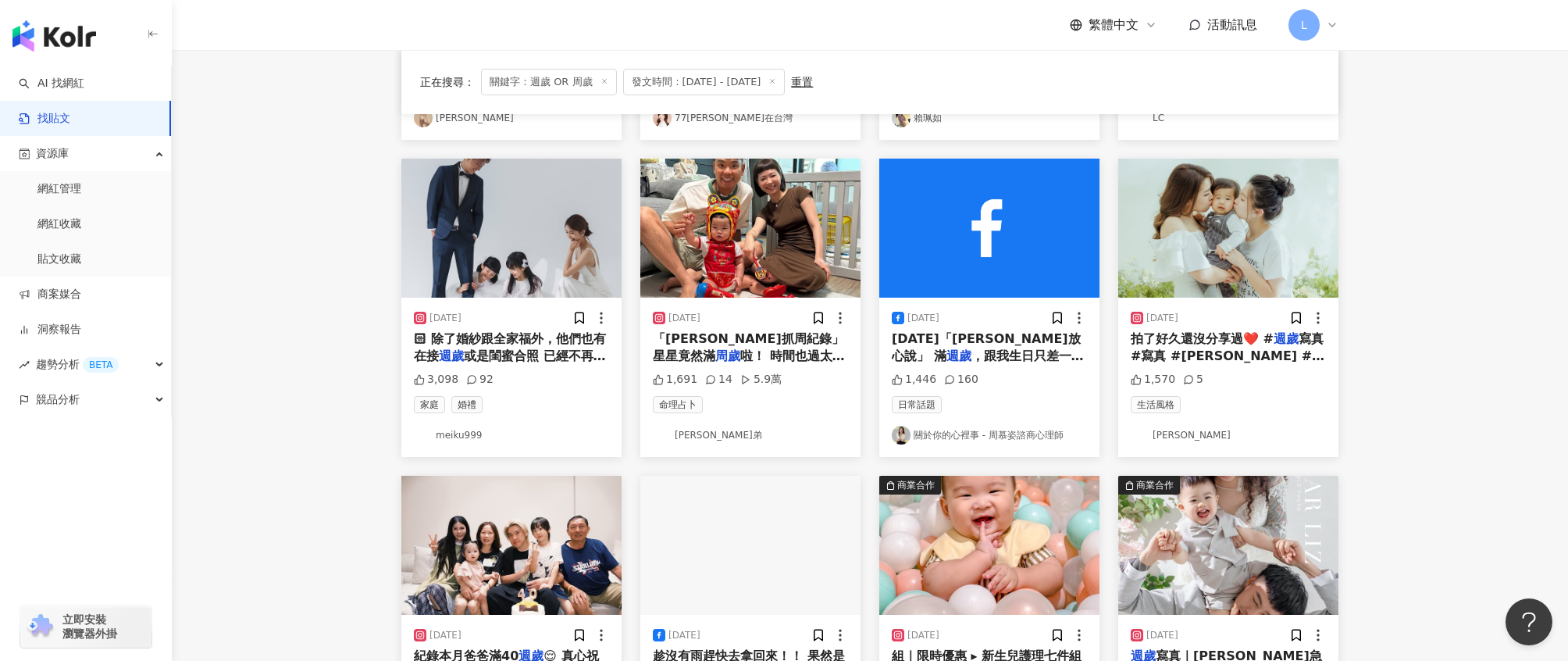
scroll to position [0, 0]
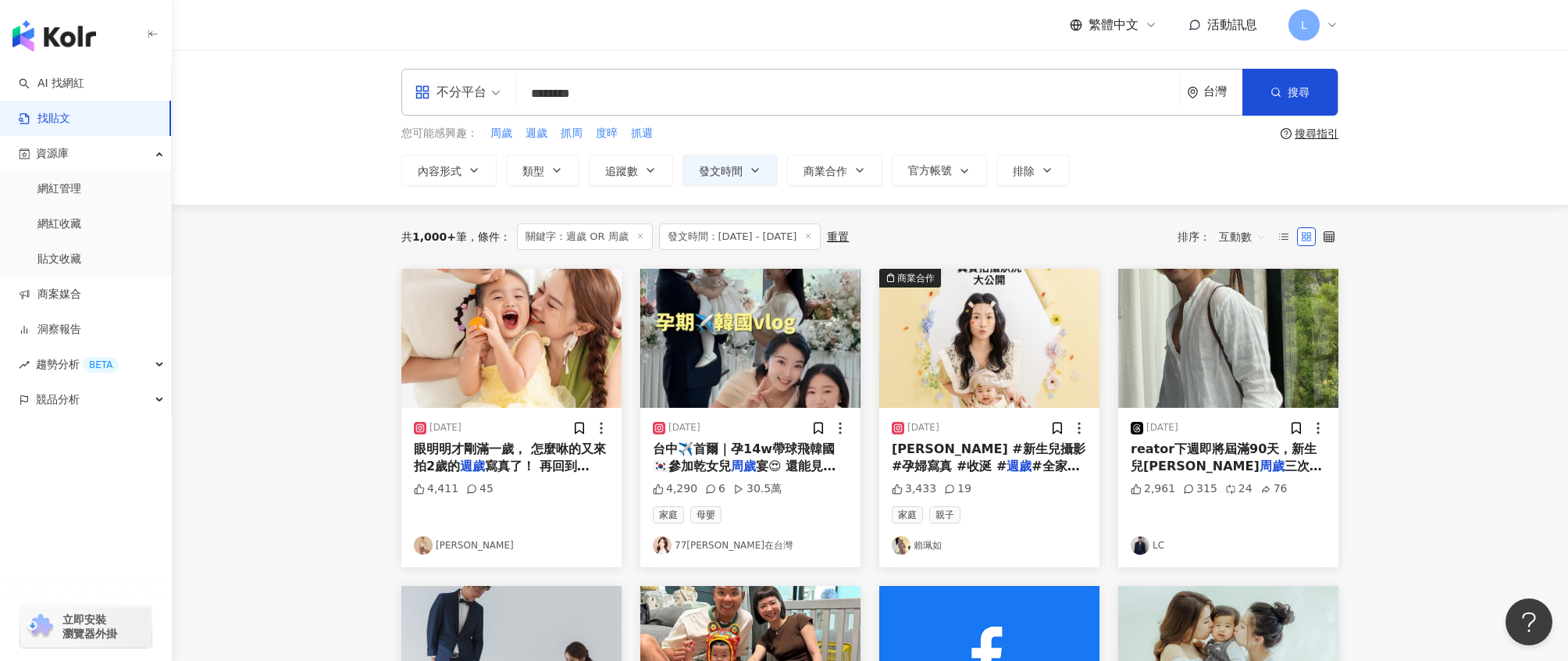
drag, startPoint x: 618, startPoint y: 92, endPoint x: 476, endPoint y: 88, distance: 142.1
click at [476, 88] on div "不分平台 週歲 OR 周歲 ******** 台灣 搜尋 searchOperator 插入語法 完全符合 "" 聯集 OR 交集 AND 排除 - 群組 {}" at bounding box center [870, 92] width 938 height 47
click at [671, 108] on input "*****" at bounding box center [847, 93] width 651 height 33
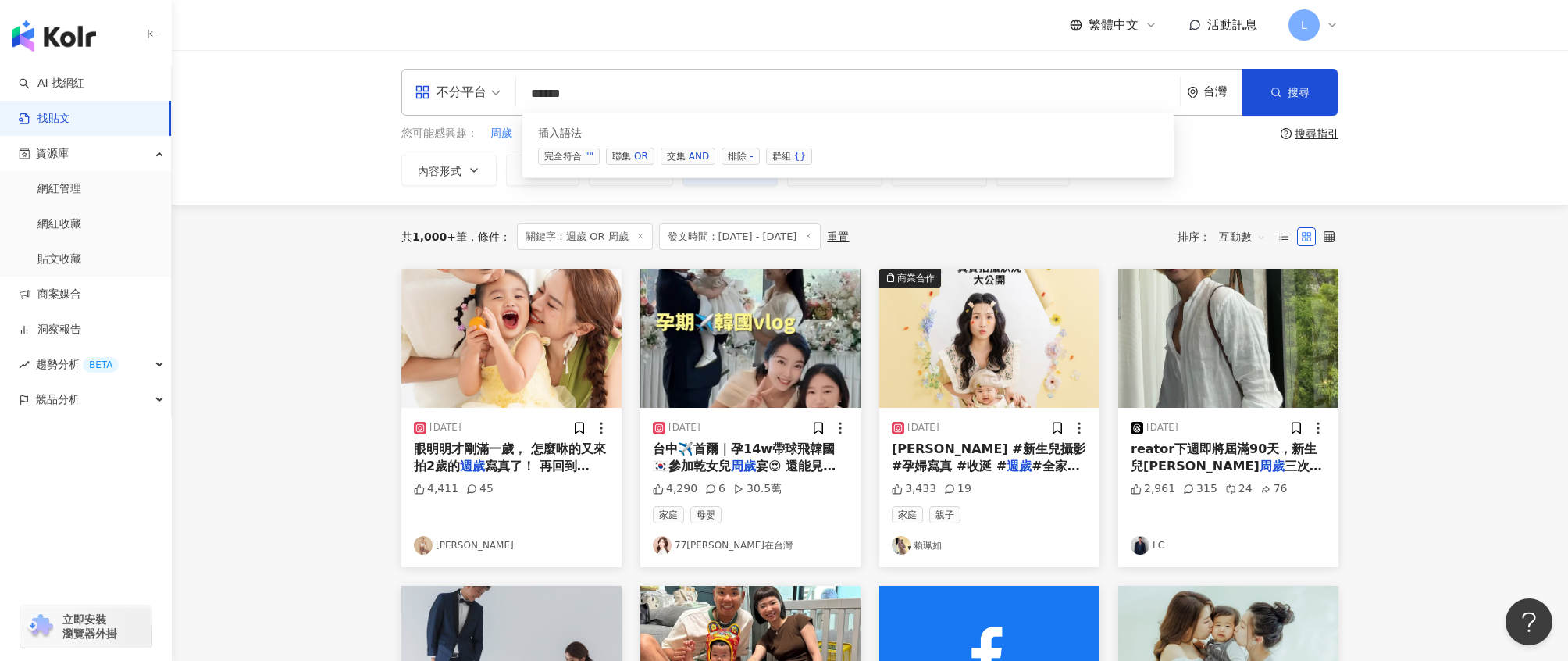
click at [623, 158] on span "聯集 OR" at bounding box center [630, 156] width 49 height 17
drag, startPoint x: 594, startPoint y: 96, endPoint x: 607, endPoint y: 95, distance: 13.0
click at [607, 95] on input "********" at bounding box center [847, 93] width 651 height 33
click at [614, 92] on input "********" at bounding box center [847, 93] width 651 height 33
drag, startPoint x: 612, startPoint y: 91, endPoint x: 584, endPoint y: 94, distance: 28.2
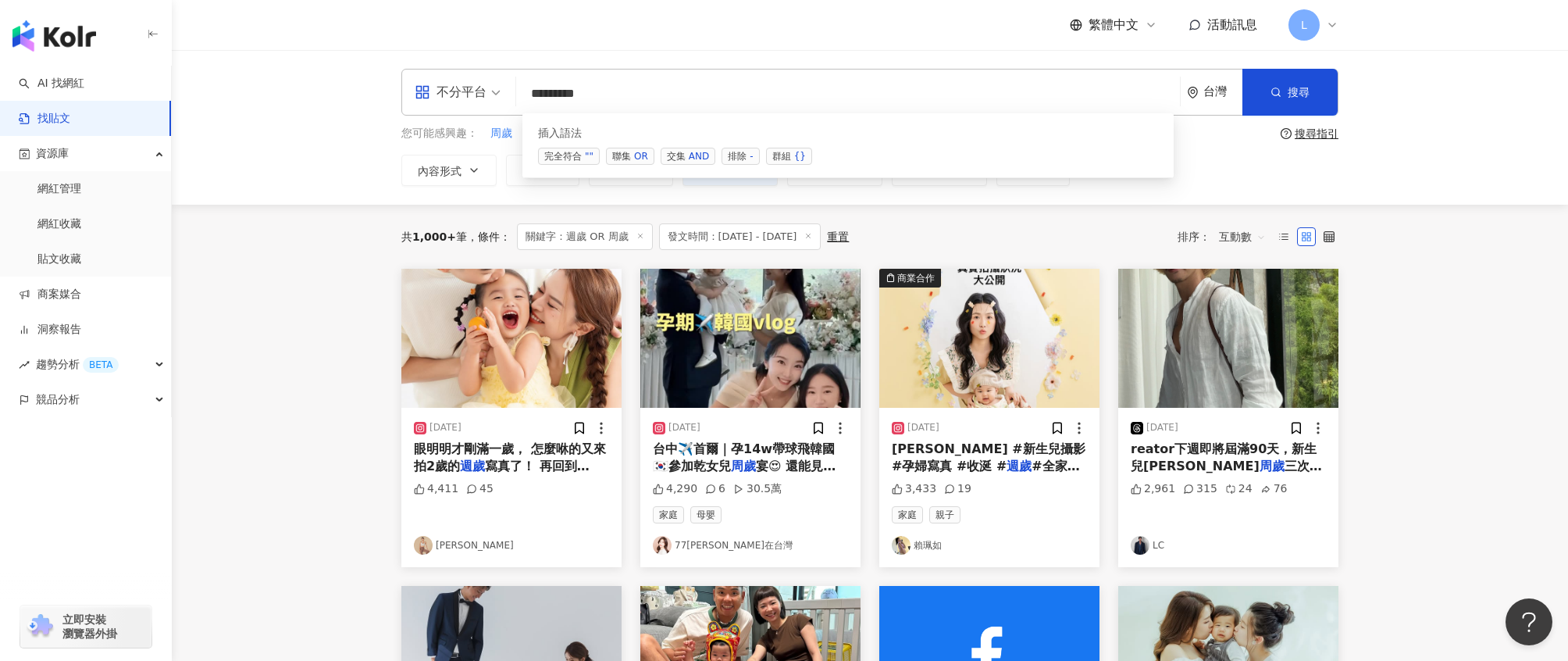
click at [583, 93] on input "********" at bounding box center [847, 93] width 651 height 33
drag, startPoint x: 562, startPoint y: 96, endPoint x: 553, endPoint y: 95, distance: 9.1
click at [553, 95] on input "********" at bounding box center [847, 93] width 651 height 33
paste input "***"
click at [630, 91] on input "**********" at bounding box center [847, 93] width 651 height 33
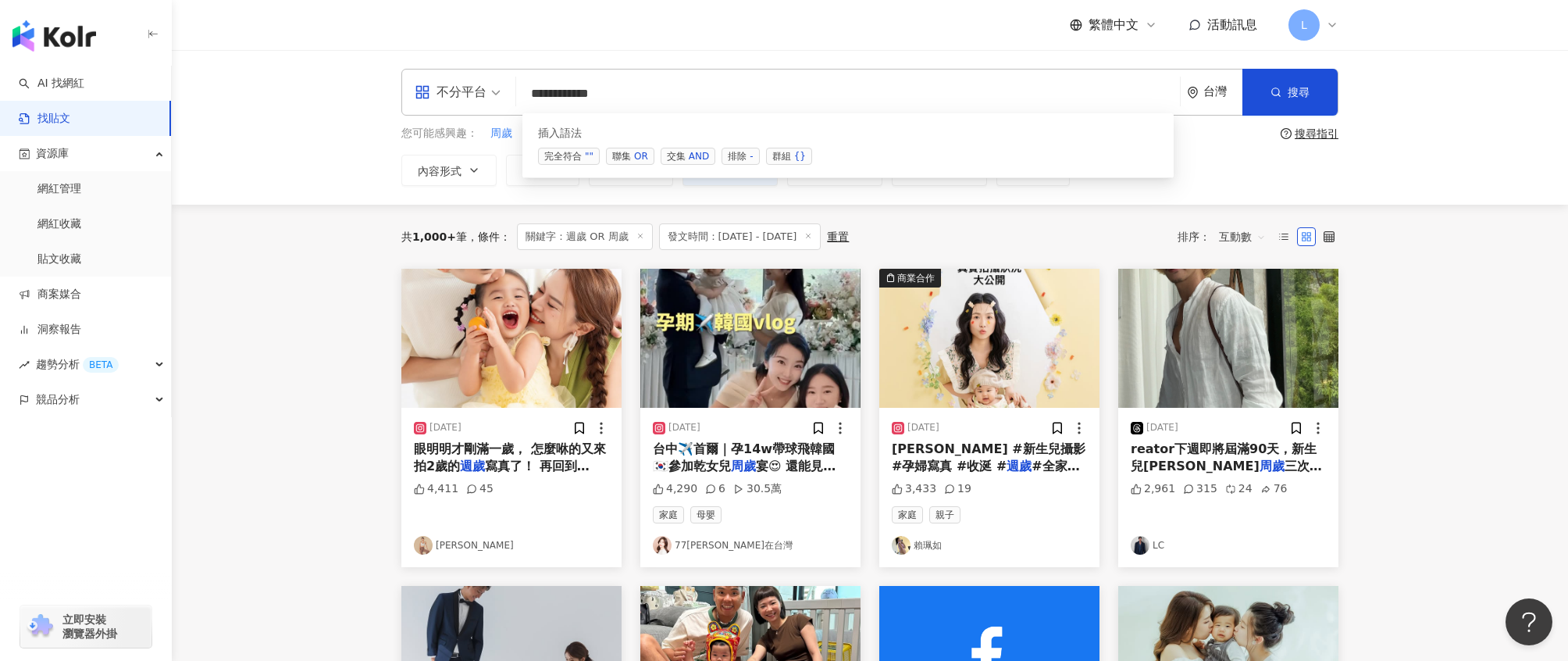
click at [550, 95] on input "**********" at bounding box center [847, 93] width 651 height 33
click at [654, 95] on input "**********" at bounding box center [847, 93] width 651 height 33
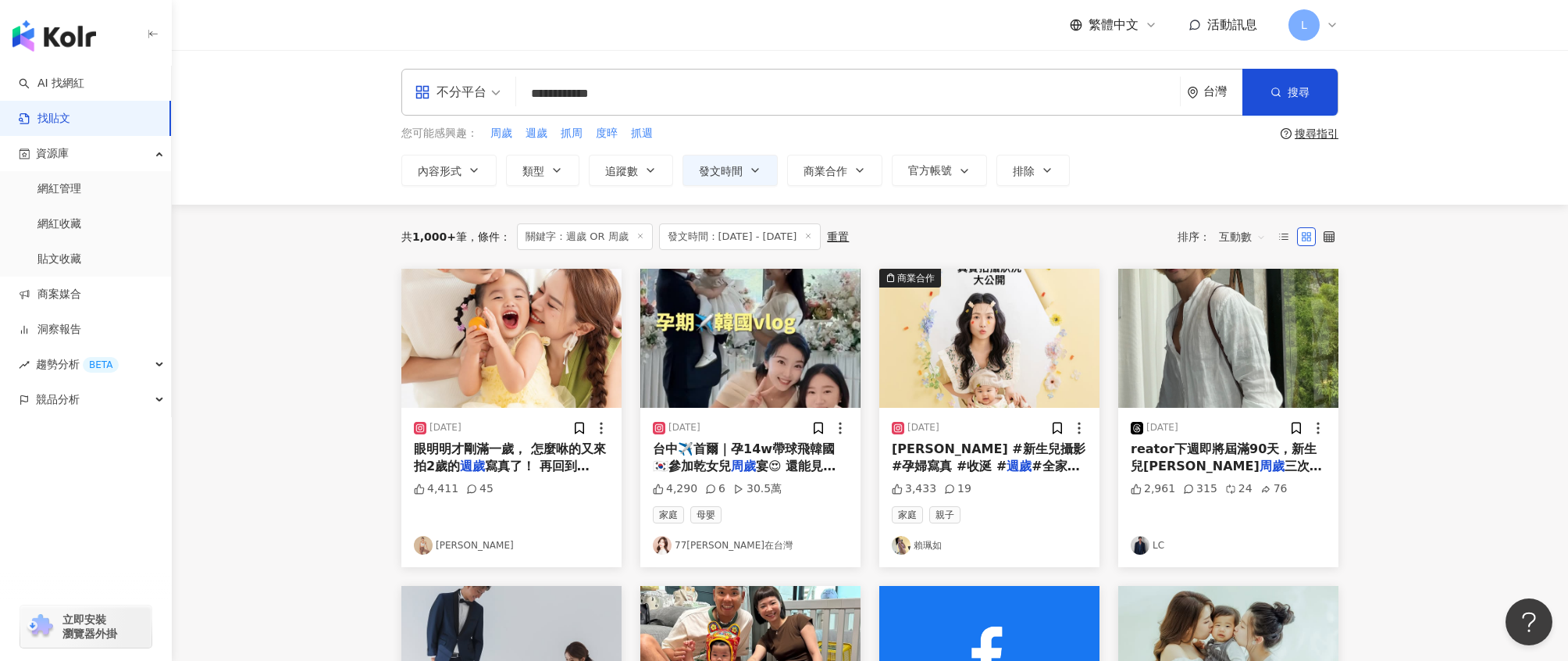
click at [1034, 119] on div "**********" at bounding box center [870, 127] width 1000 height 117
click at [1034, 101] on input "**********" at bounding box center [847, 93] width 651 height 33
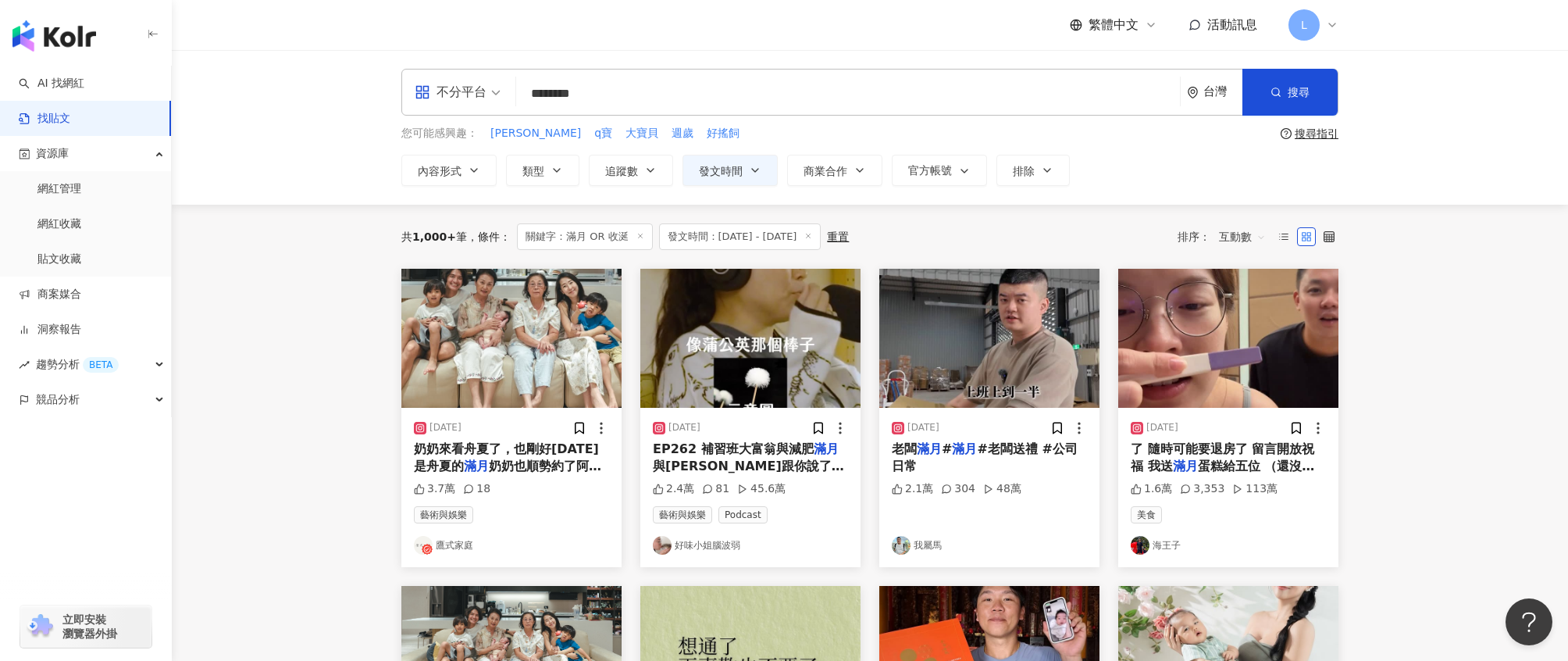
click at [748, 106] on input "********" at bounding box center [847, 93] width 651 height 33
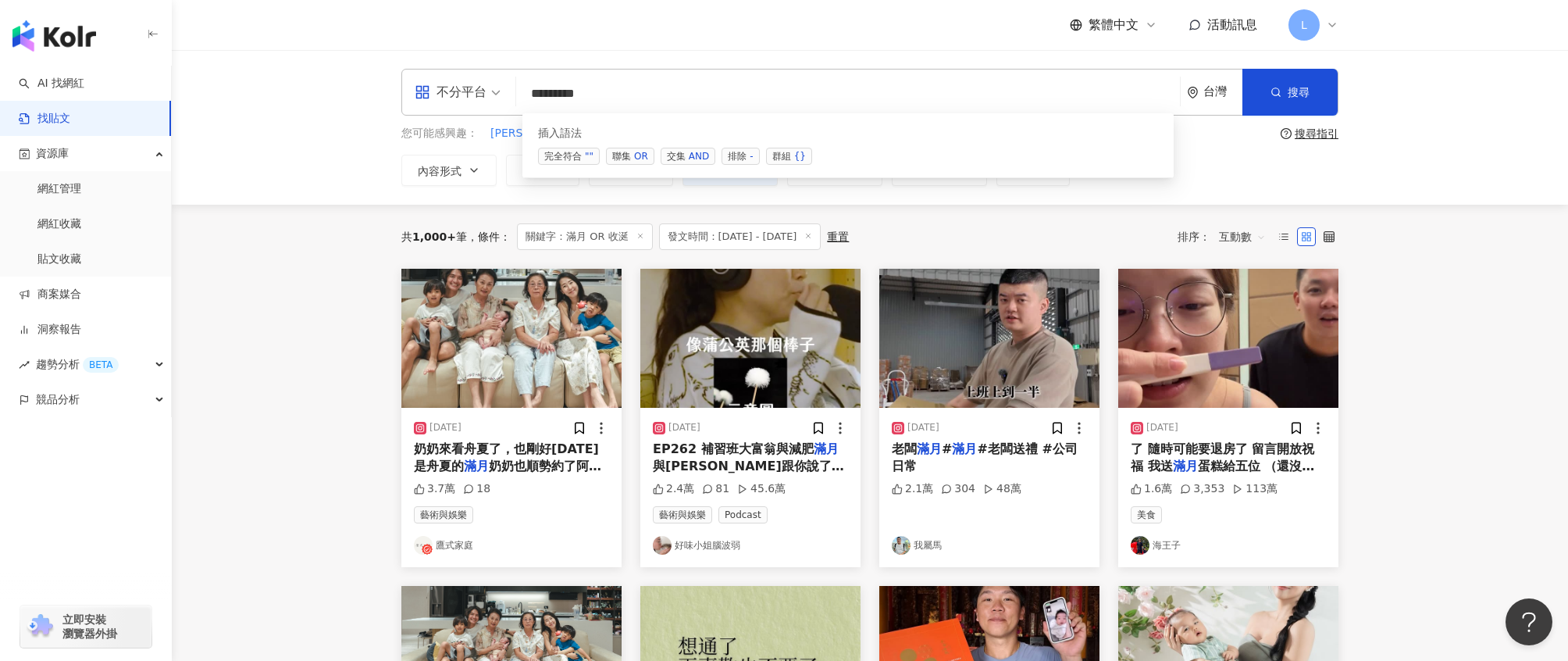
click at [631, 149] on span "聯集 OR" at bounding box center [630, 156] width 49 height 17
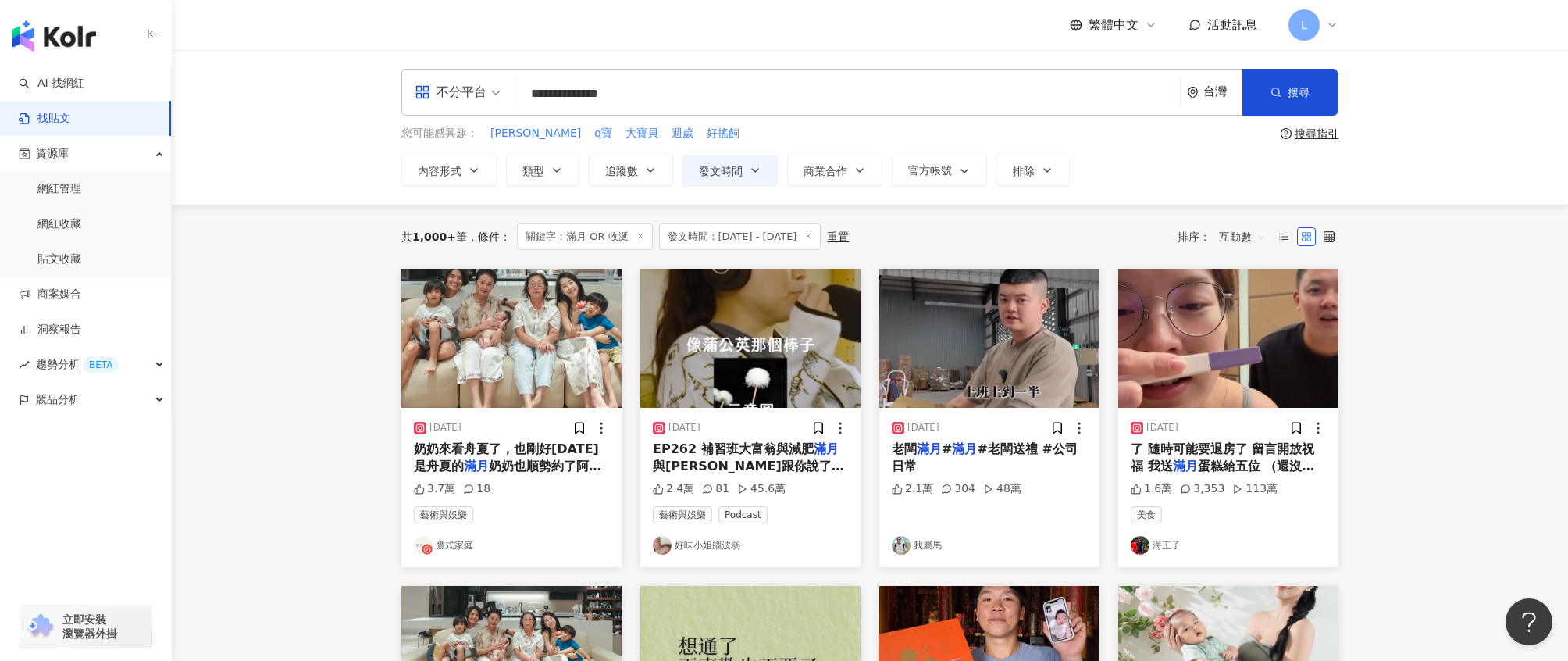
type input "**********"
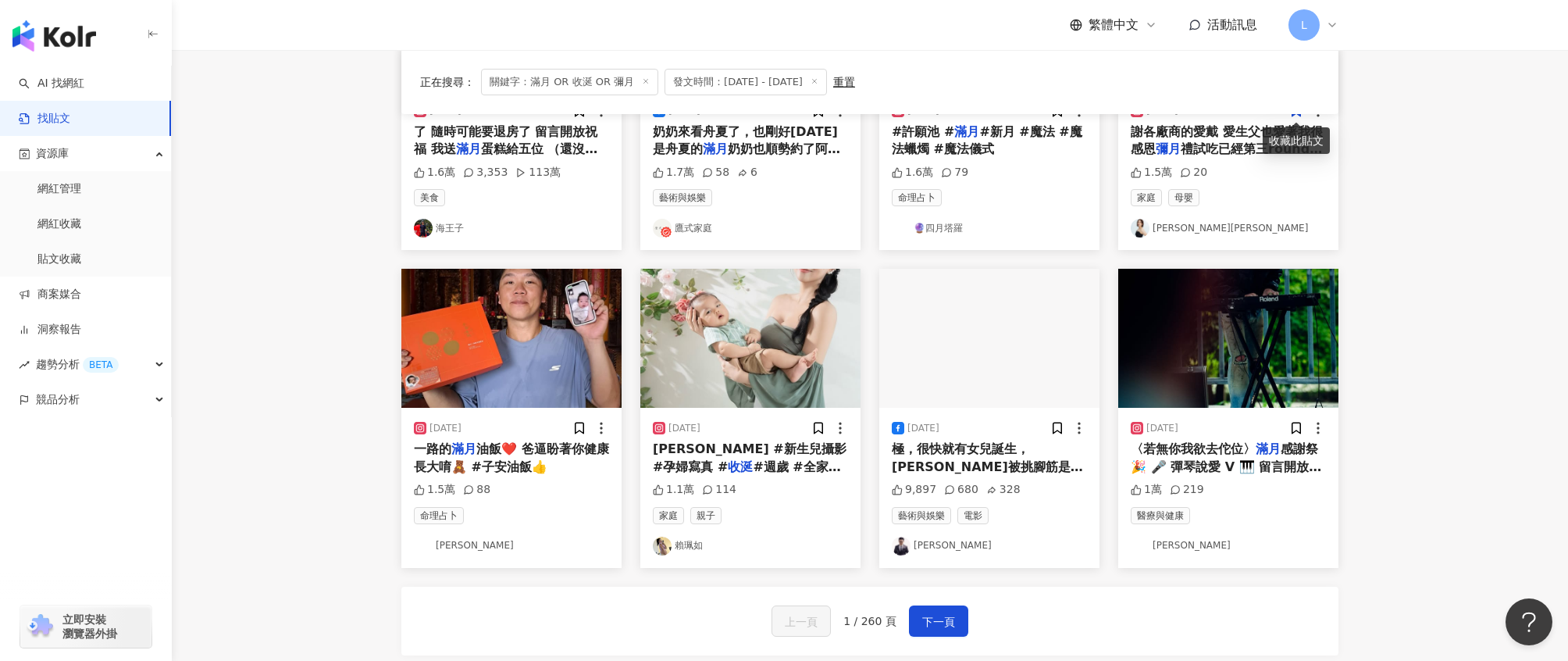
scroll to position [638, 0]
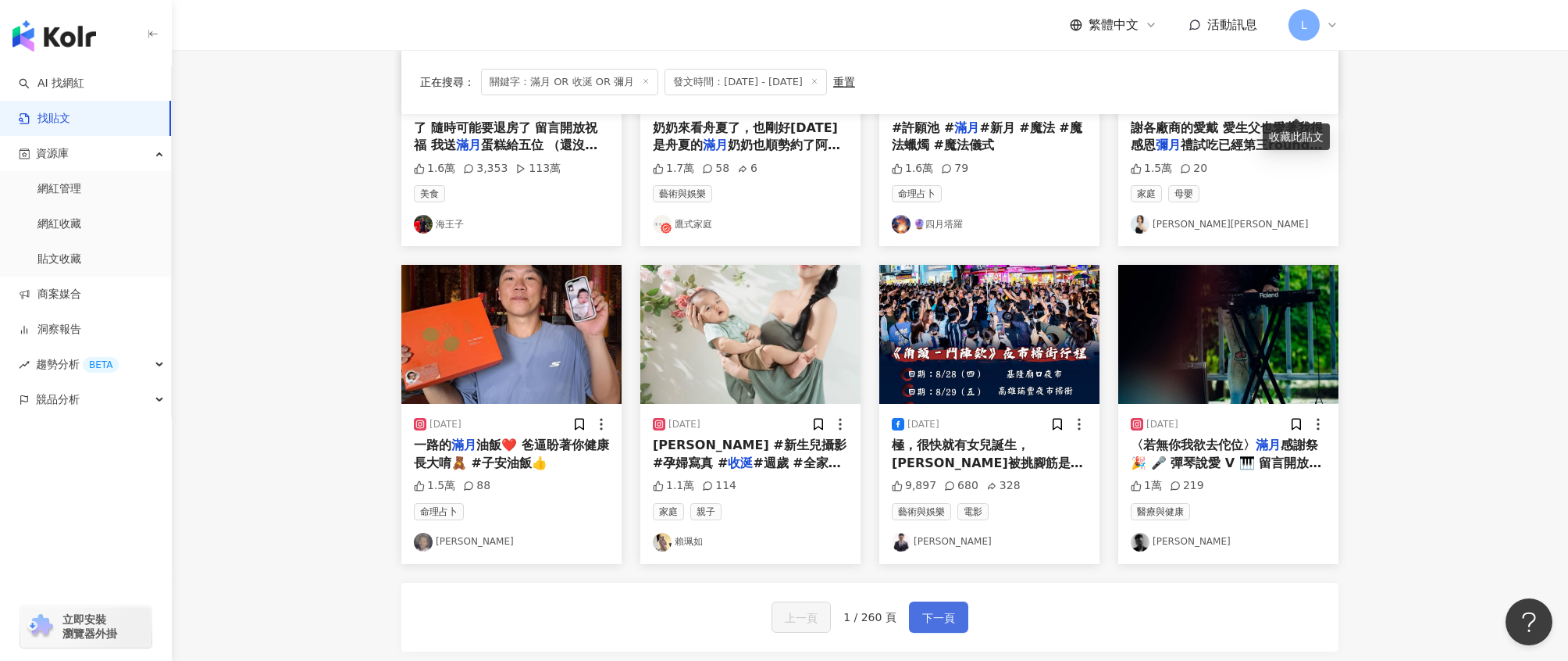
click at [939, 614] on span "下一頁" at bounding box center [938, 618] width 32 height 19
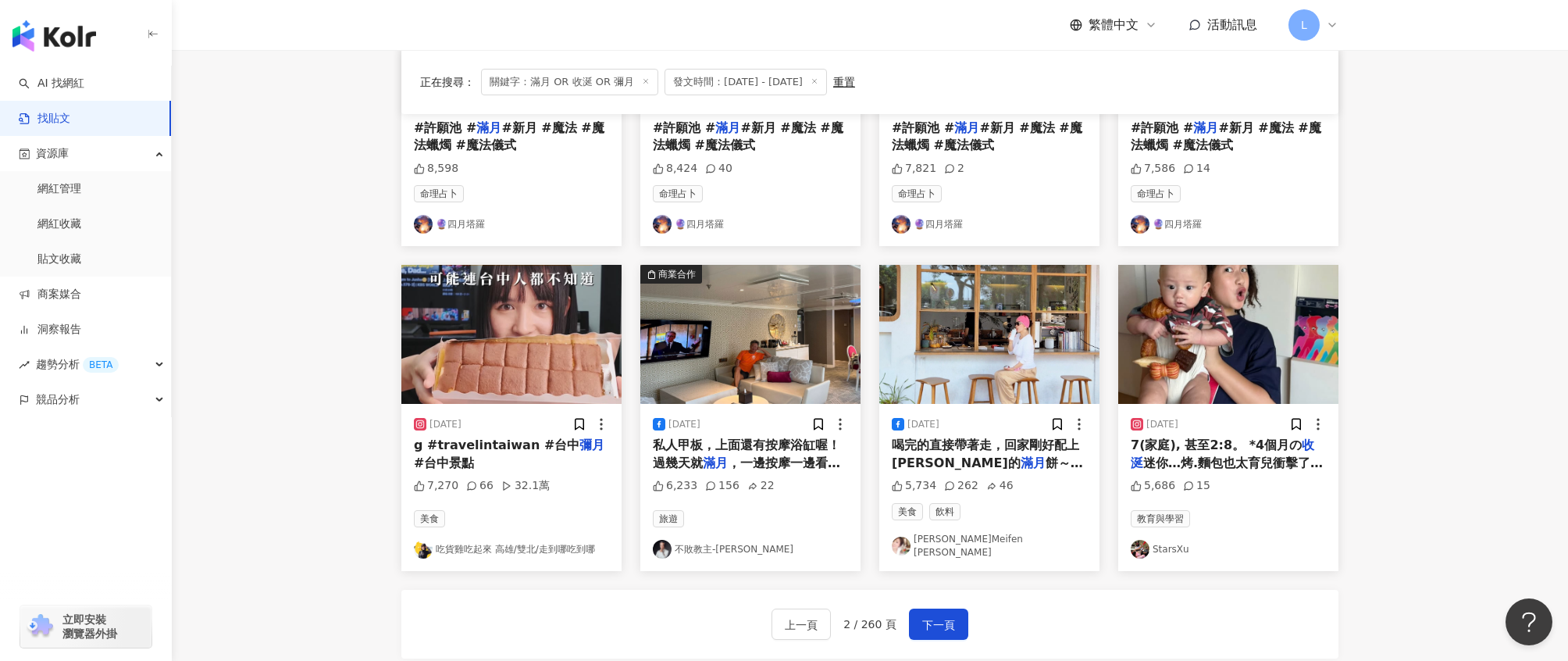
click at [1232, 367] on img "button" at bounding box center [1228, 334] width 221 height 139
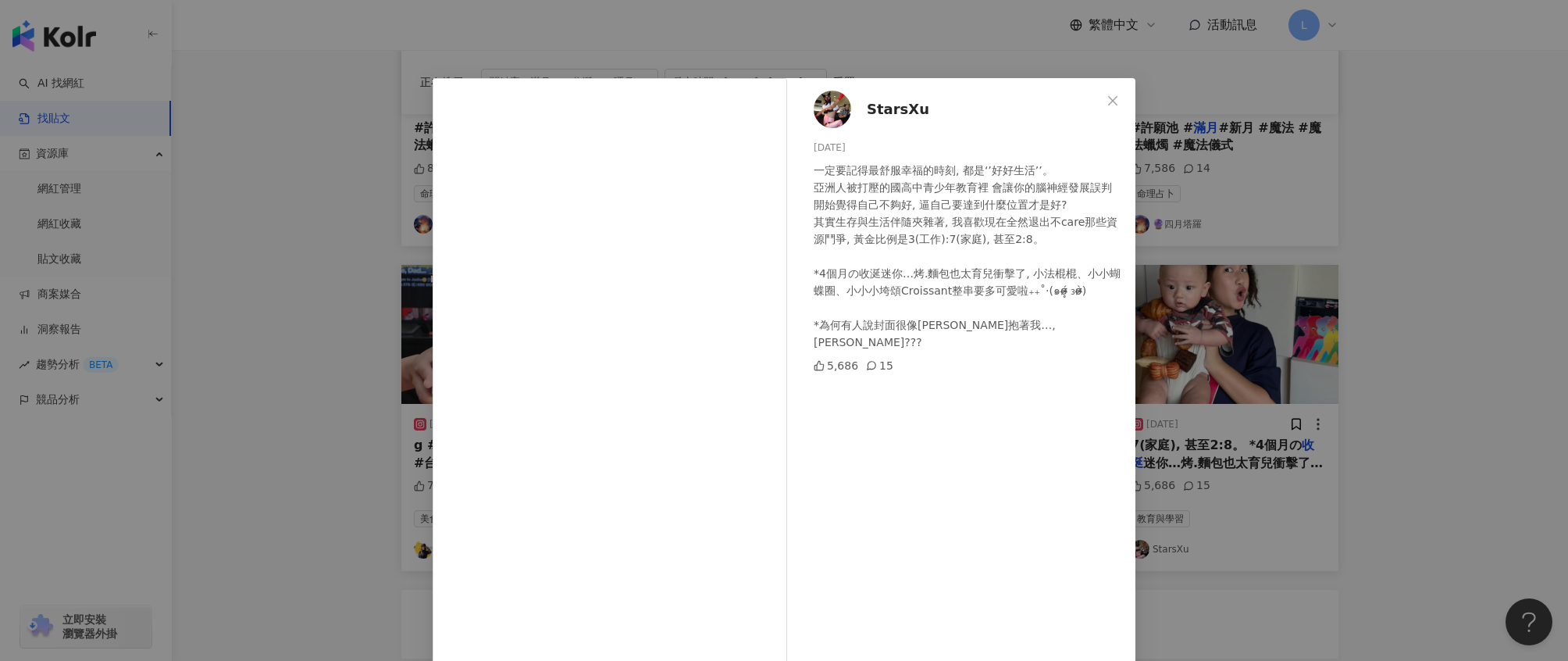
click at [1309, 208] on div "StarsXu 2025/9/10 一定要記得最舒服幸福的時刻, 都是‘’好好生活’’。 亞洲人被打壓的國高中青少年教育裡 會讓你的腦神經發展誤判 開始覺得自…" at bounding box center [784, 330] width 1568 height 661
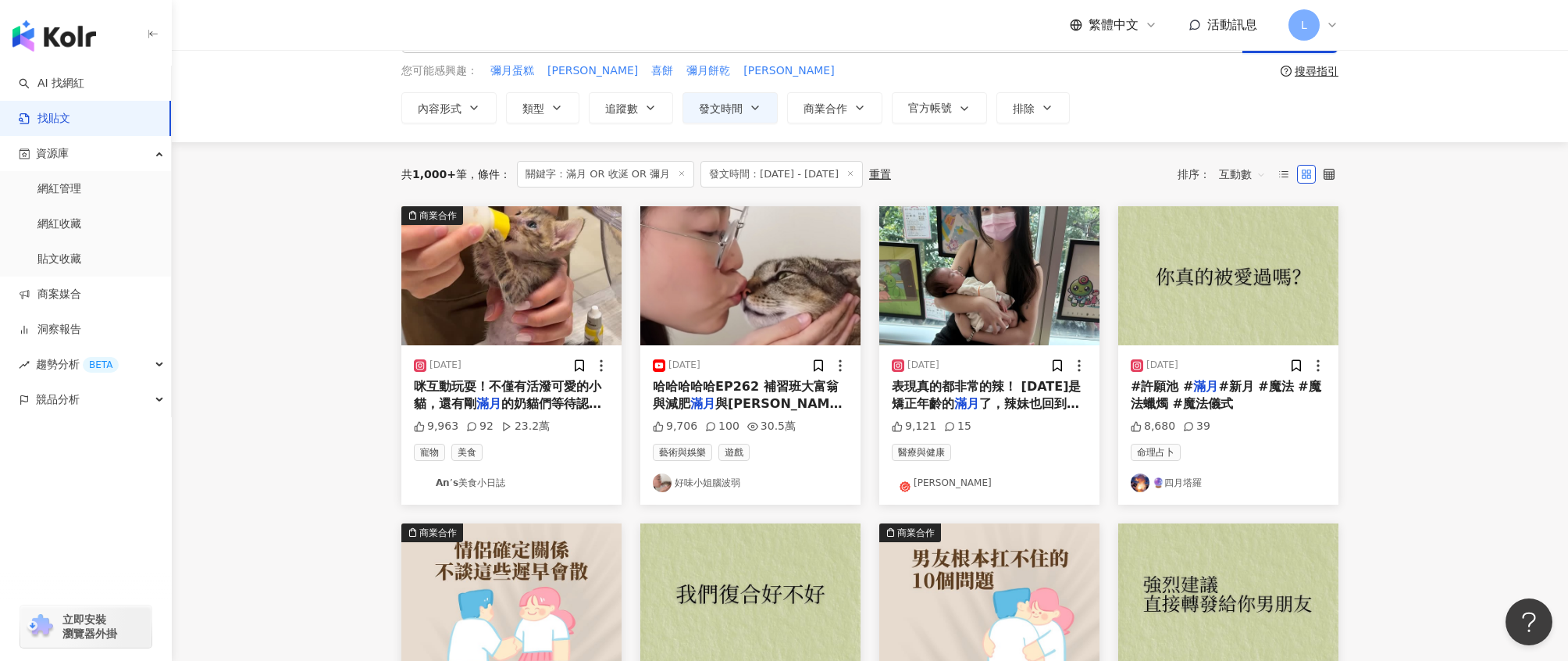
scroll to position [0, 0]
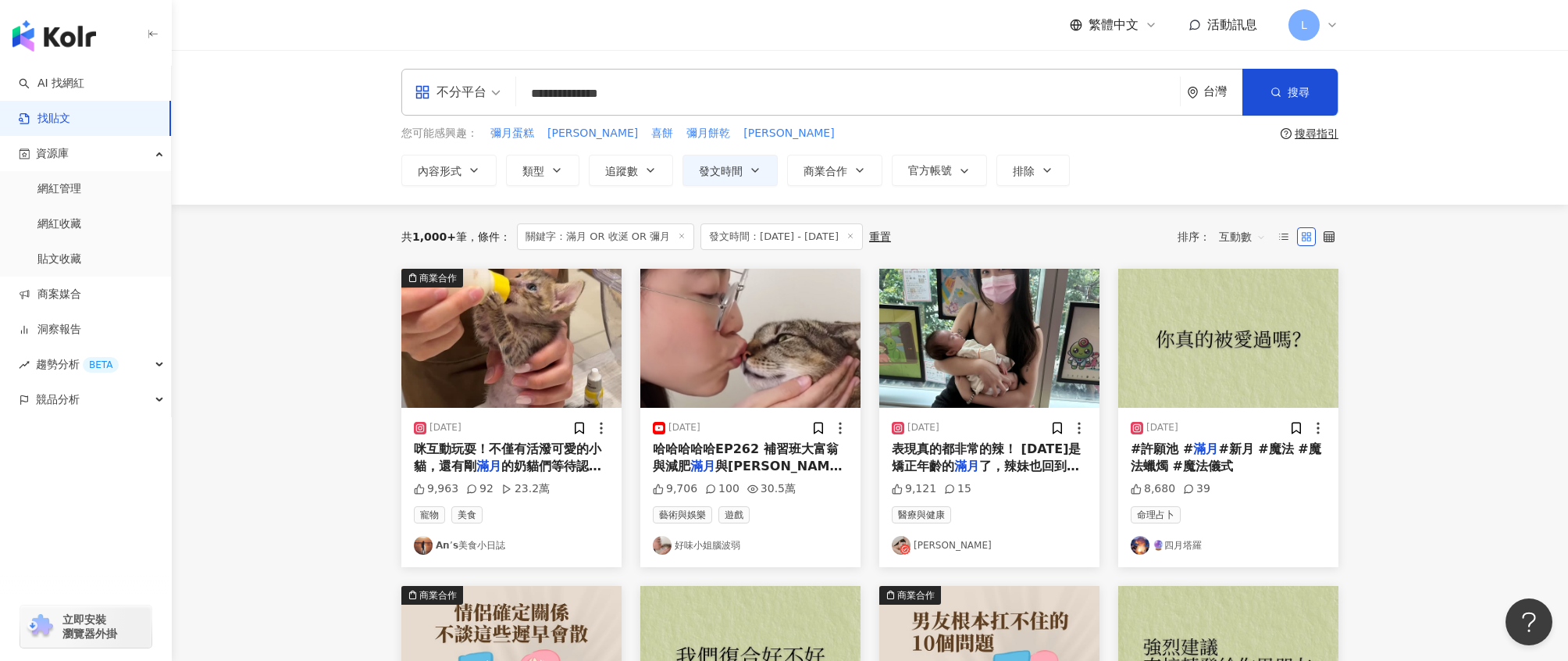
click at [1027, 371] on img "button" at bounding box center [989, 338] width 221 height 139
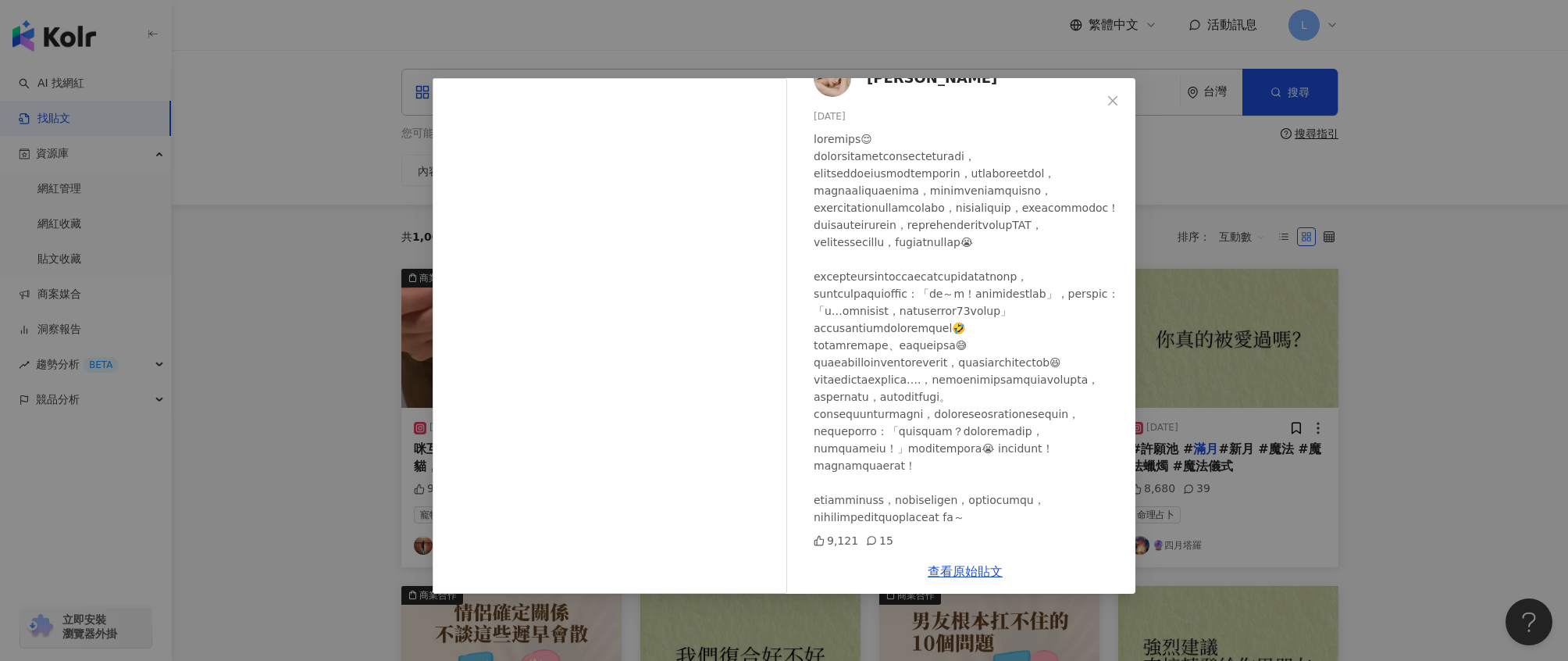
scroll to position [186, 0]
click at [1459, 367] on div "李靜LJ 2025/7/27 9,121 15 查看原始貼文" at bounding box center [784, 330] width 1568 height 661
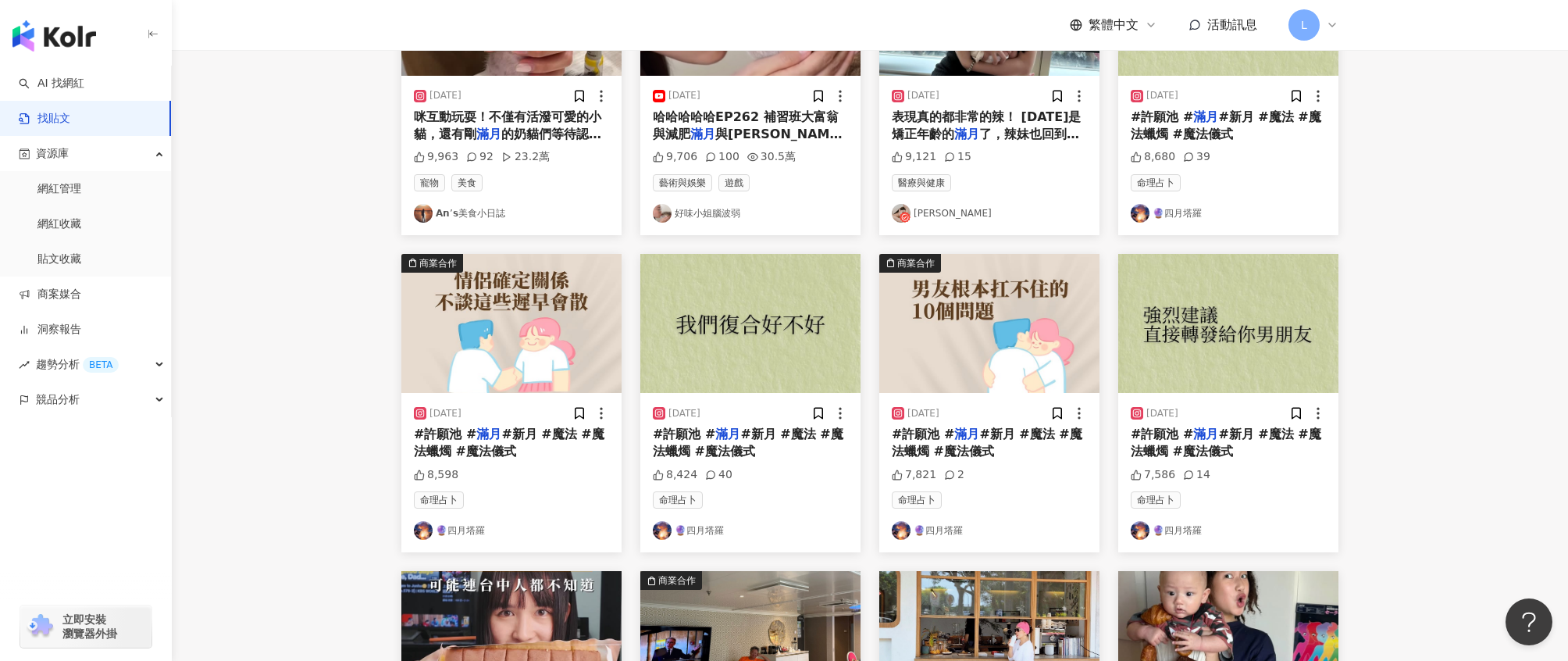
scroll to position [841, 0]
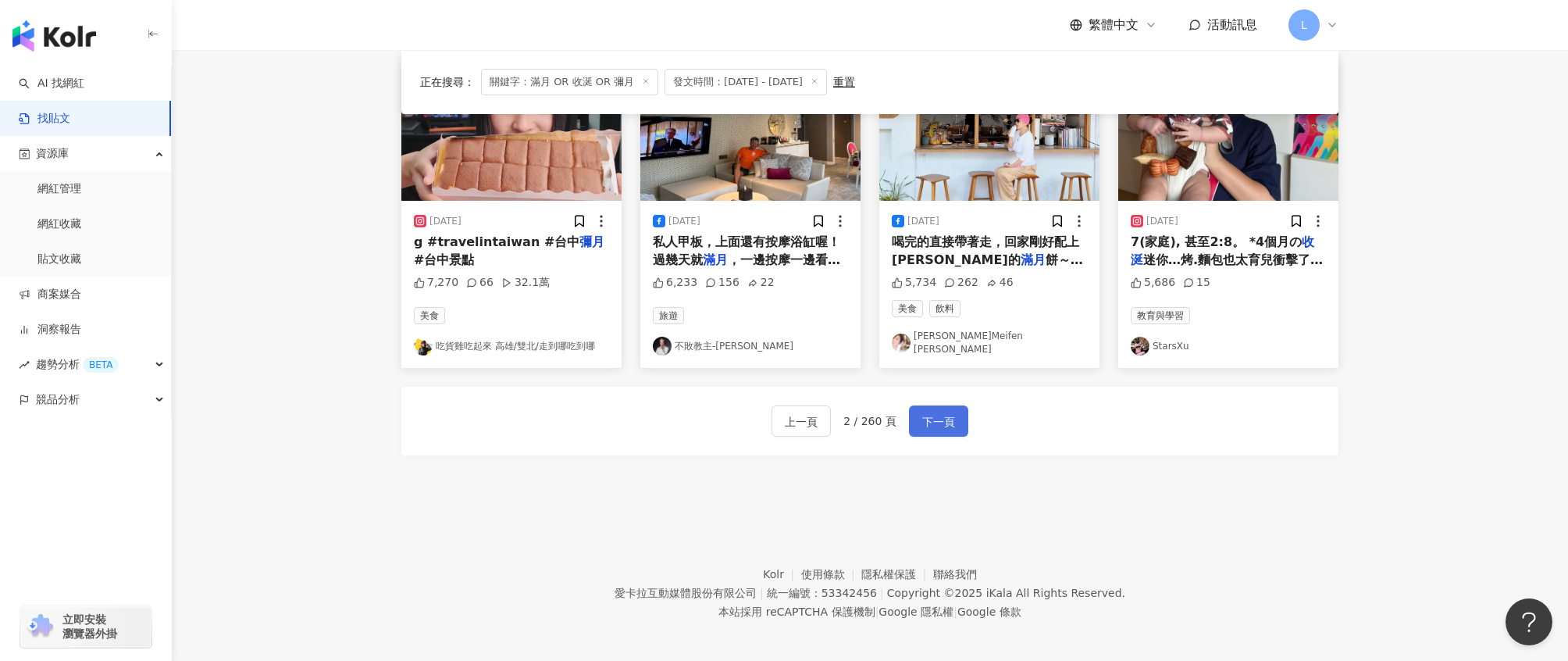
click at [948, 413] on span "下一頁" at bounding box center [938, 421] width 32 height 19
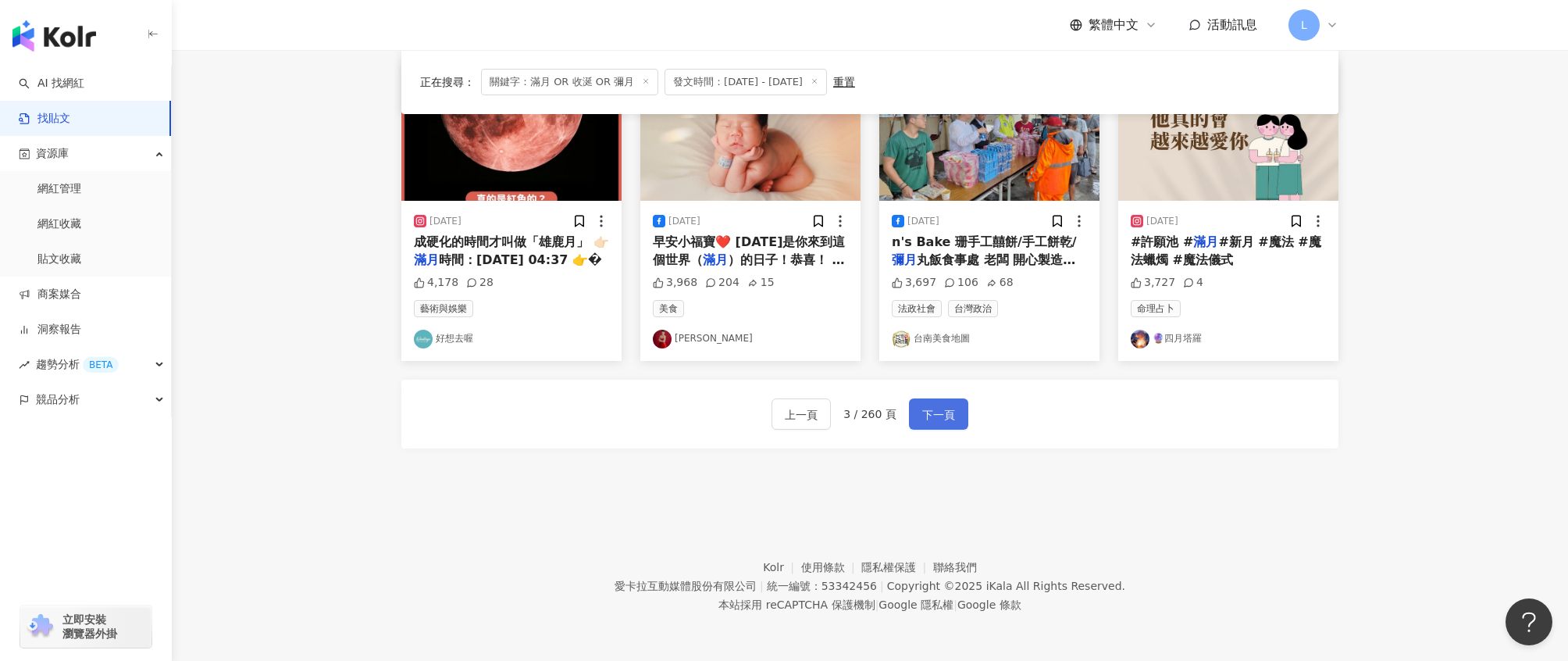
click at [938, 412] on span "下一頁" at bounding box center [938, 414] width 32 height 19
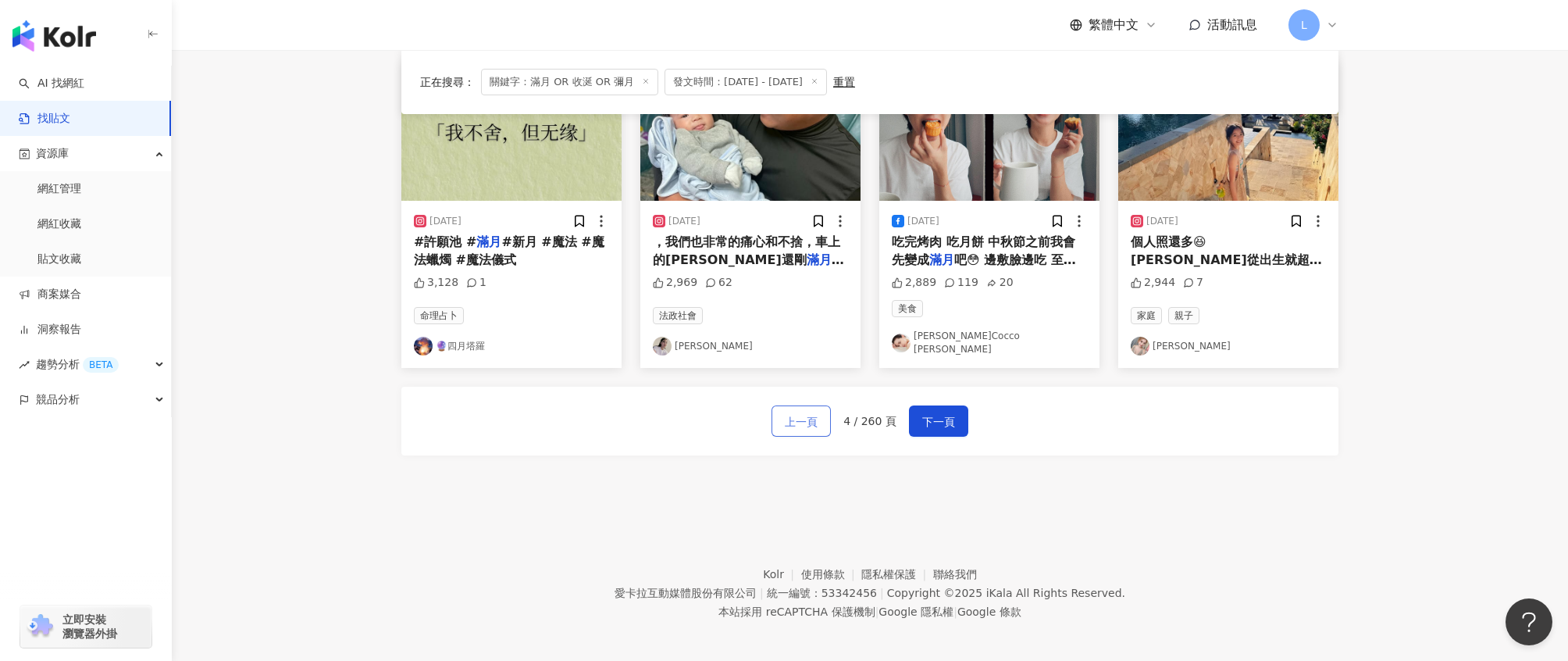
click at [815, 412] on span "上一頁" at bounding box center [802, 421] width 32 height 19
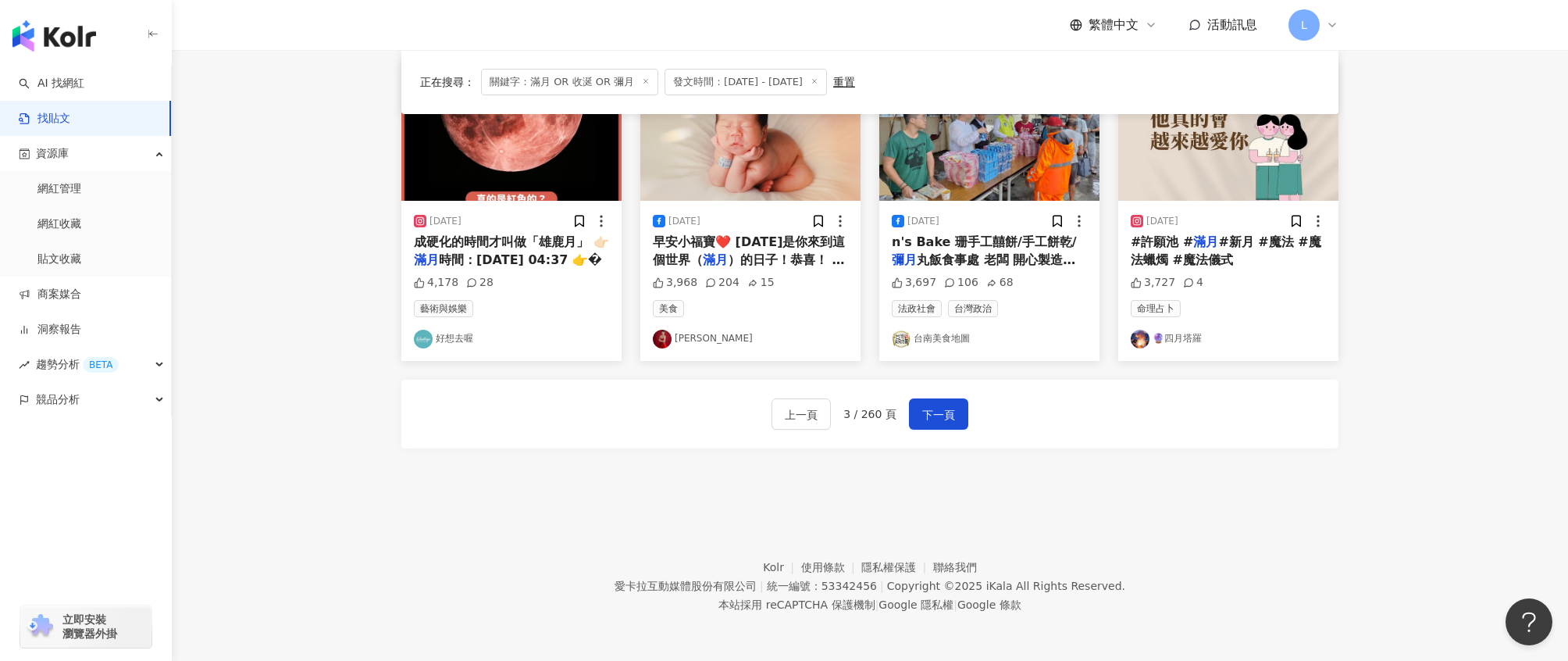
click at [793, 245] on span "早安小福寶❤️ 今天是你來到這個世界（" at bounding box center [748, 250] width 192 height 32
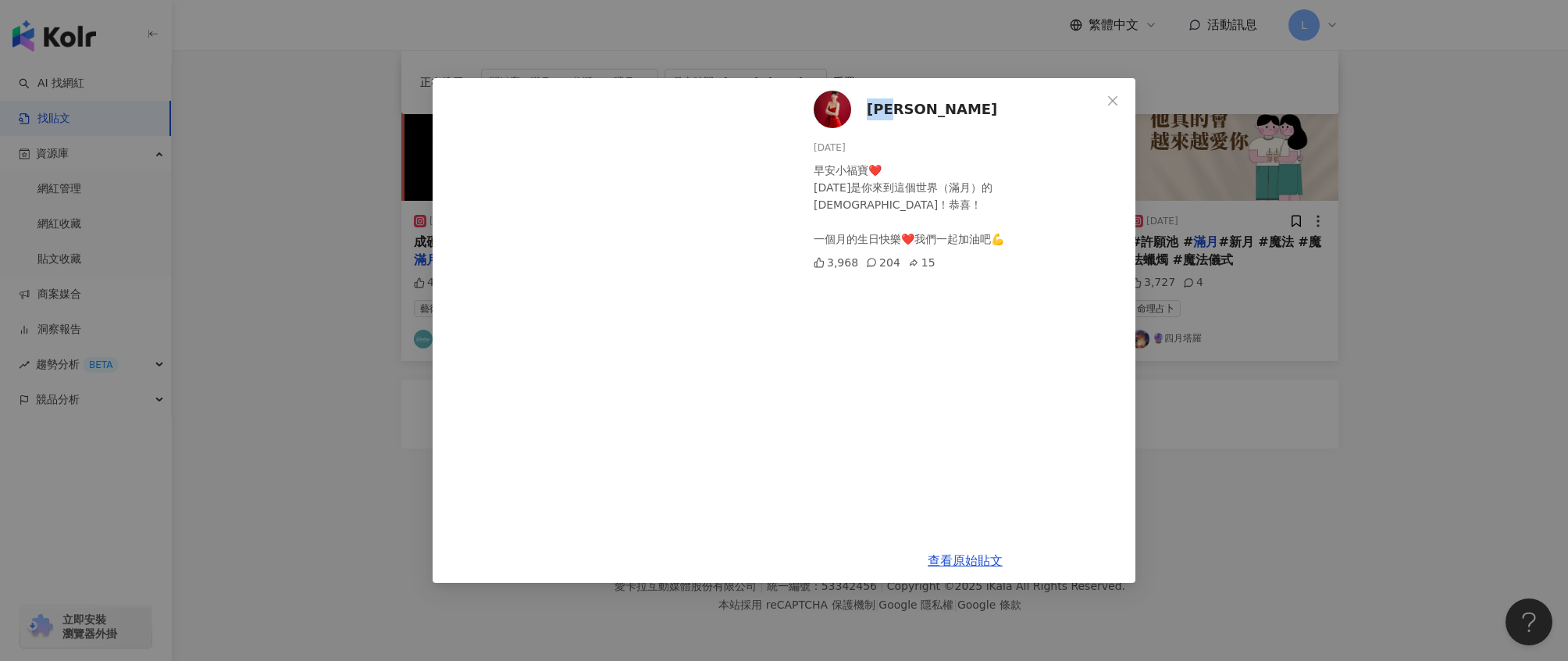
drag, startPoint x: 914, startPoint y: 113, endPoint x: 868, endPoint y: 106, distance: 46.5
click at [868, 106] on div "蔡允潔 2025/8/15 早安小福寶❤️ 今天是你來到這個世界（滿月）的日子！恭喜！ 一個月的生日快樂❤️我們一起加油吧💪 3,968 204 15" at bounding box center [965, 308] width 340 height 460
copy span "蔡允潔"
click at [1117, 96] on icon "close" at bounding box center [1113, 101] width 13 height 13
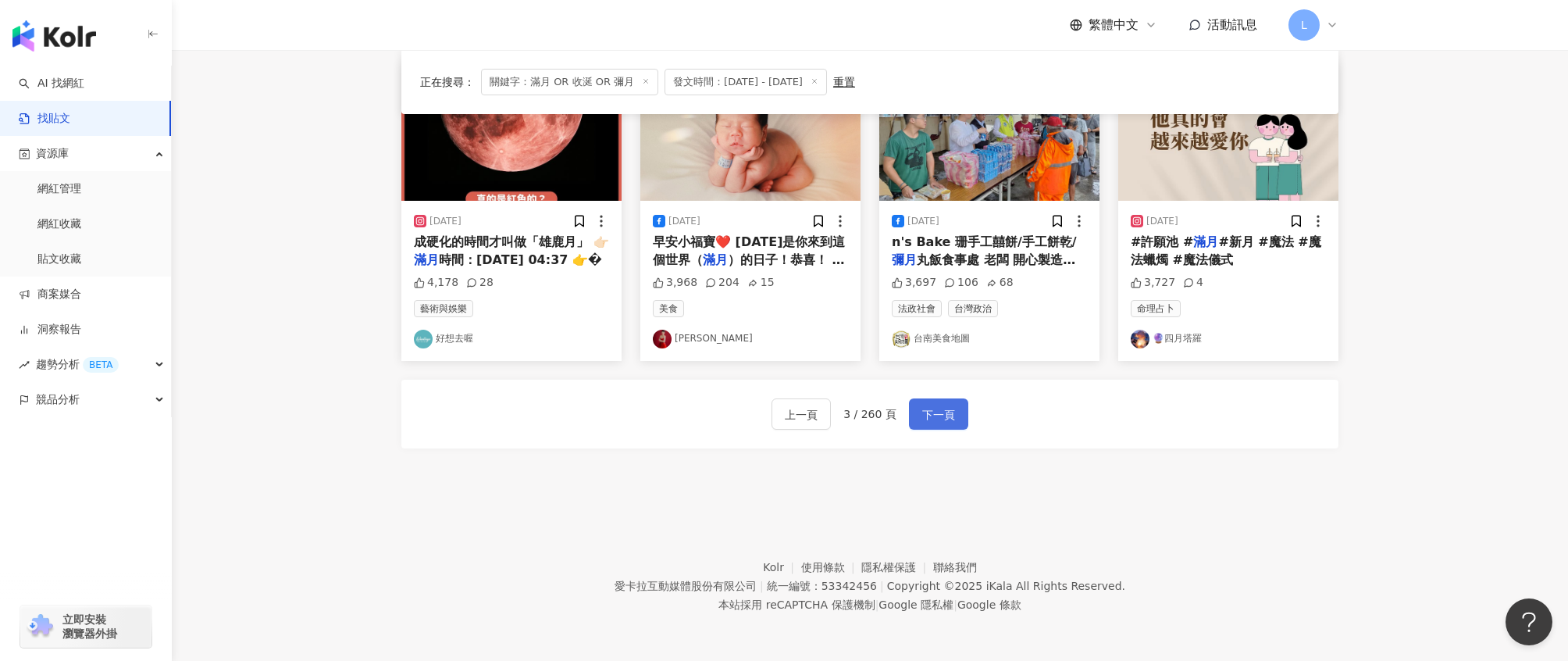
click at [943, 409] on span "下一頁" at bounding box center [938, 414] width 32 height 19
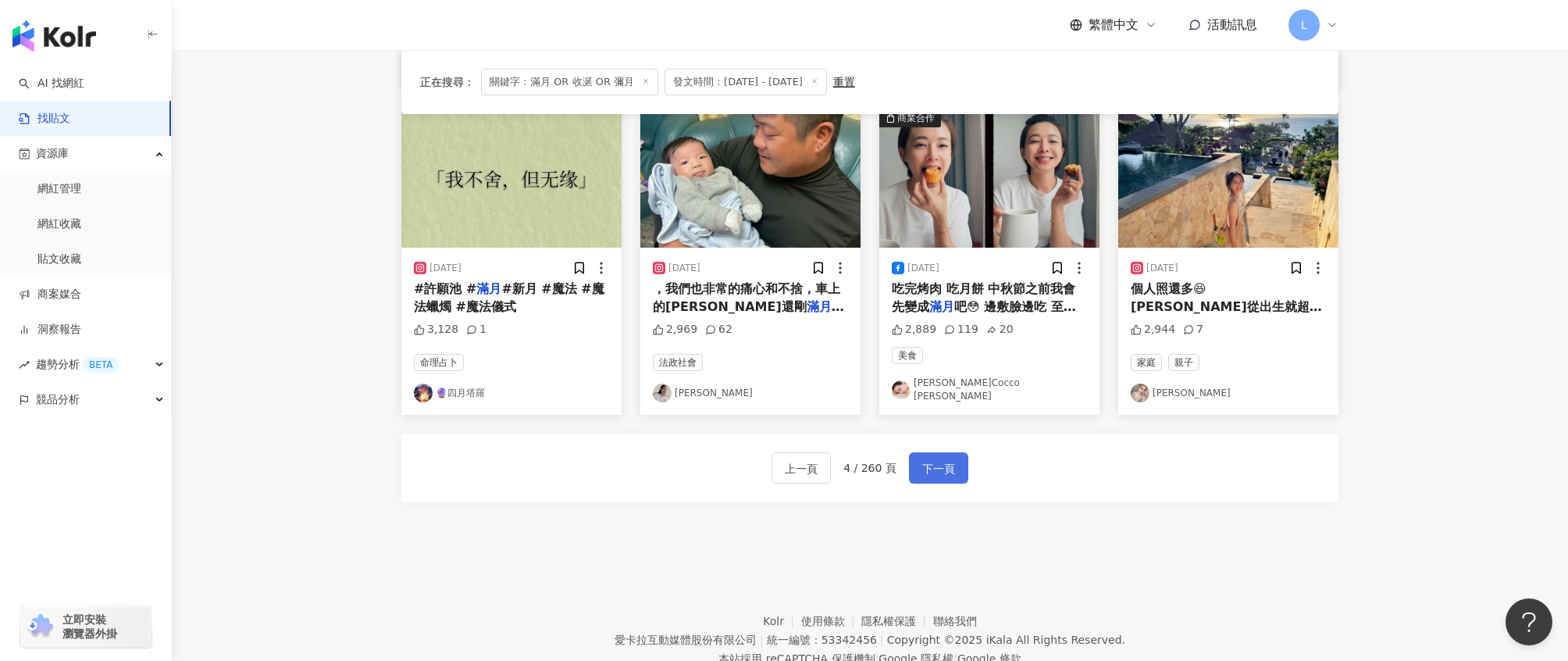
scroll to position [706, 0]
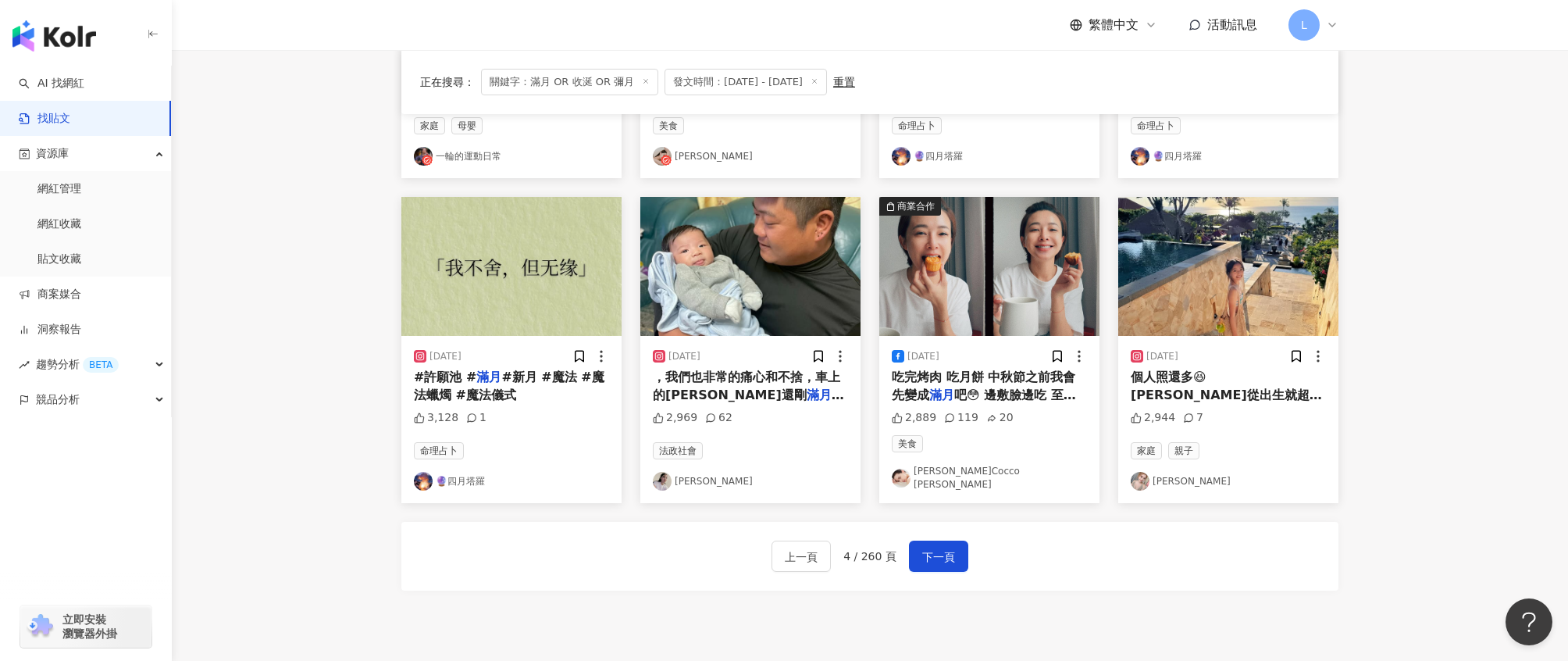
click at [1267, 385] on div "個人照還多😆 妞從出生就超好帶 才剛 滿月 就睡過夜 從嬰兒時期就不太會哭 最容" at bounding box center [1228, 385] width 195 height 35
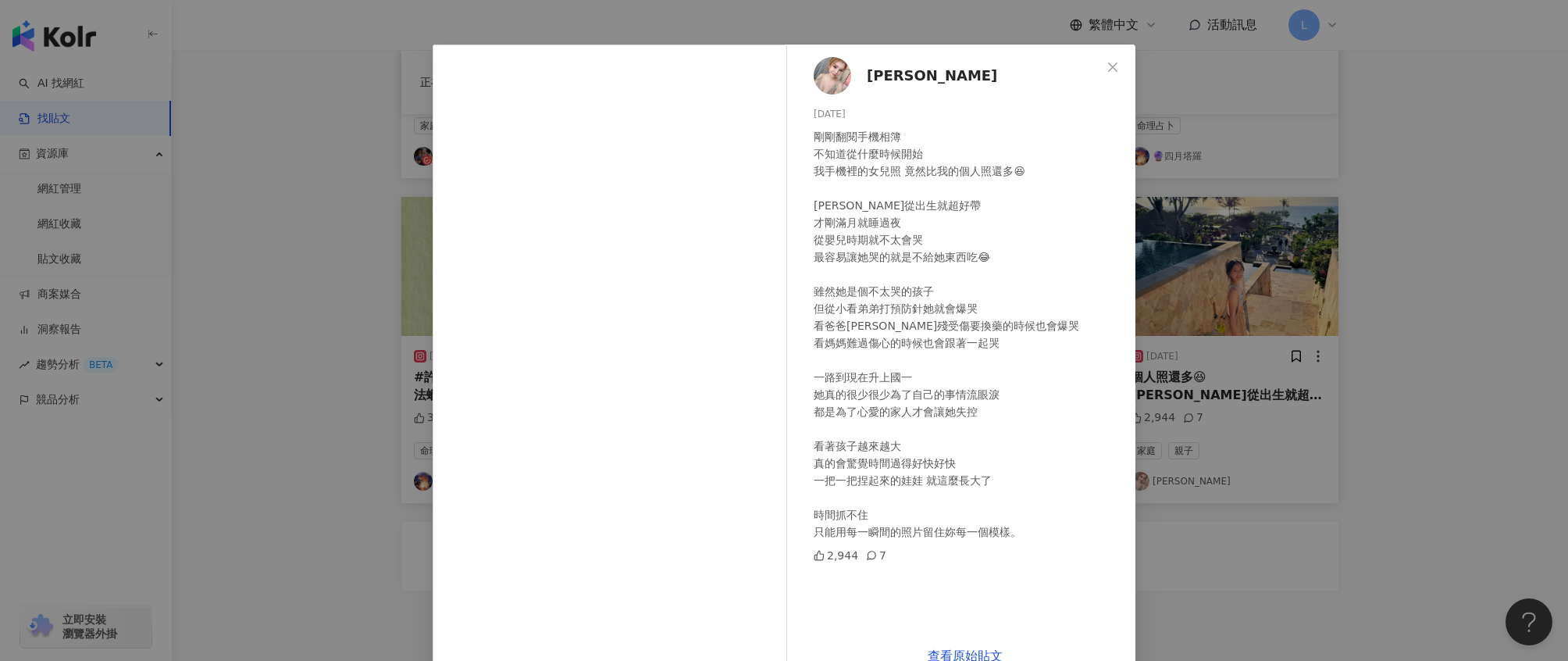
scroll to position [68, 0]
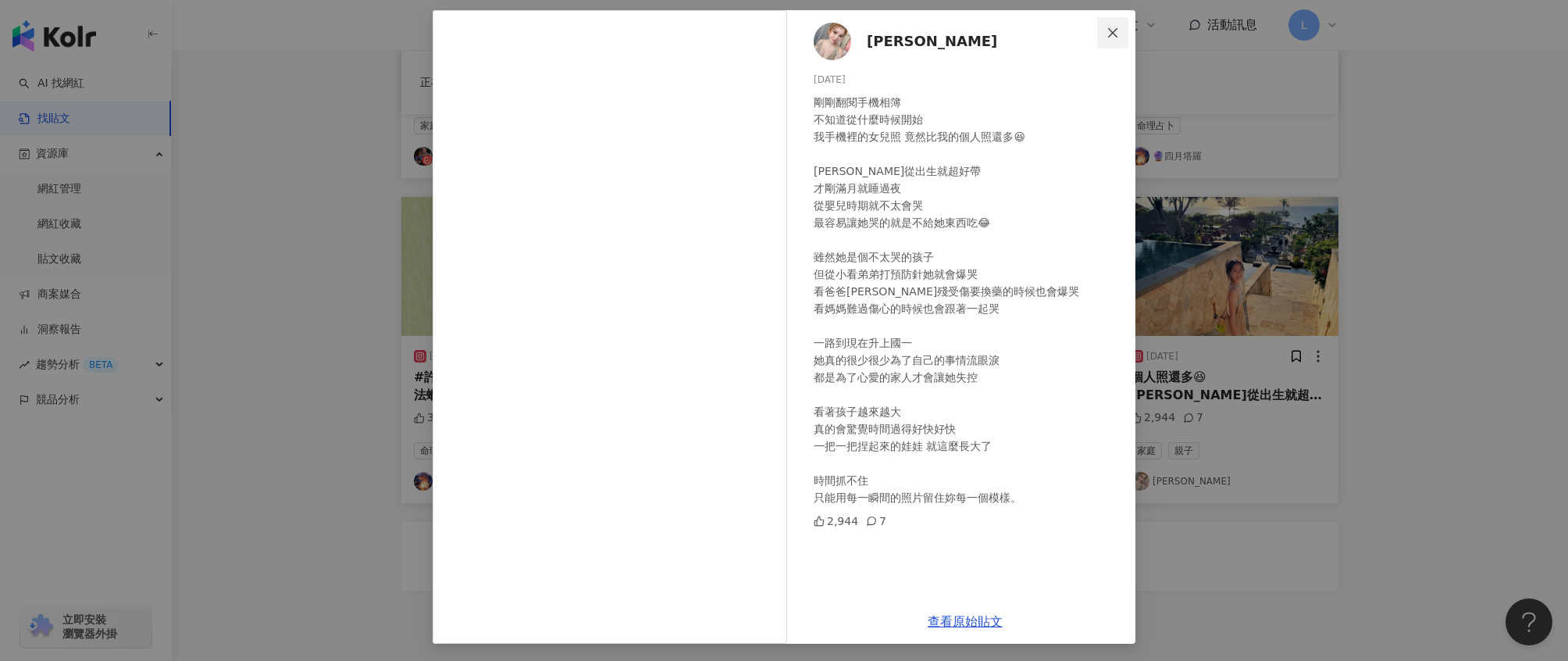
click at [1110, 35] on icon "close" at bounding box center [1113, 32] width 9 height 9
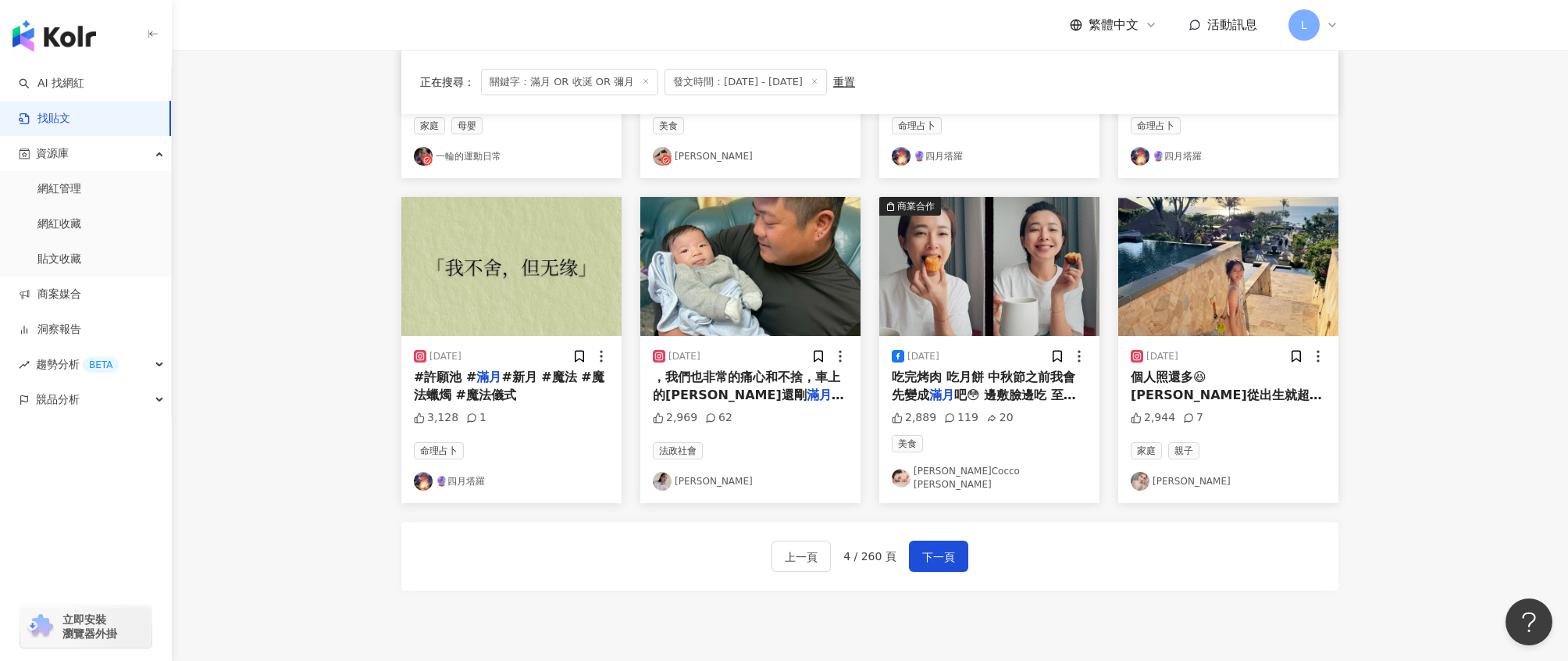
click at [784, 389] on span "的妍恩寶寶，還有弟弟紹恩） （家人們" at bounding box center [748, 421] width 191 height 68
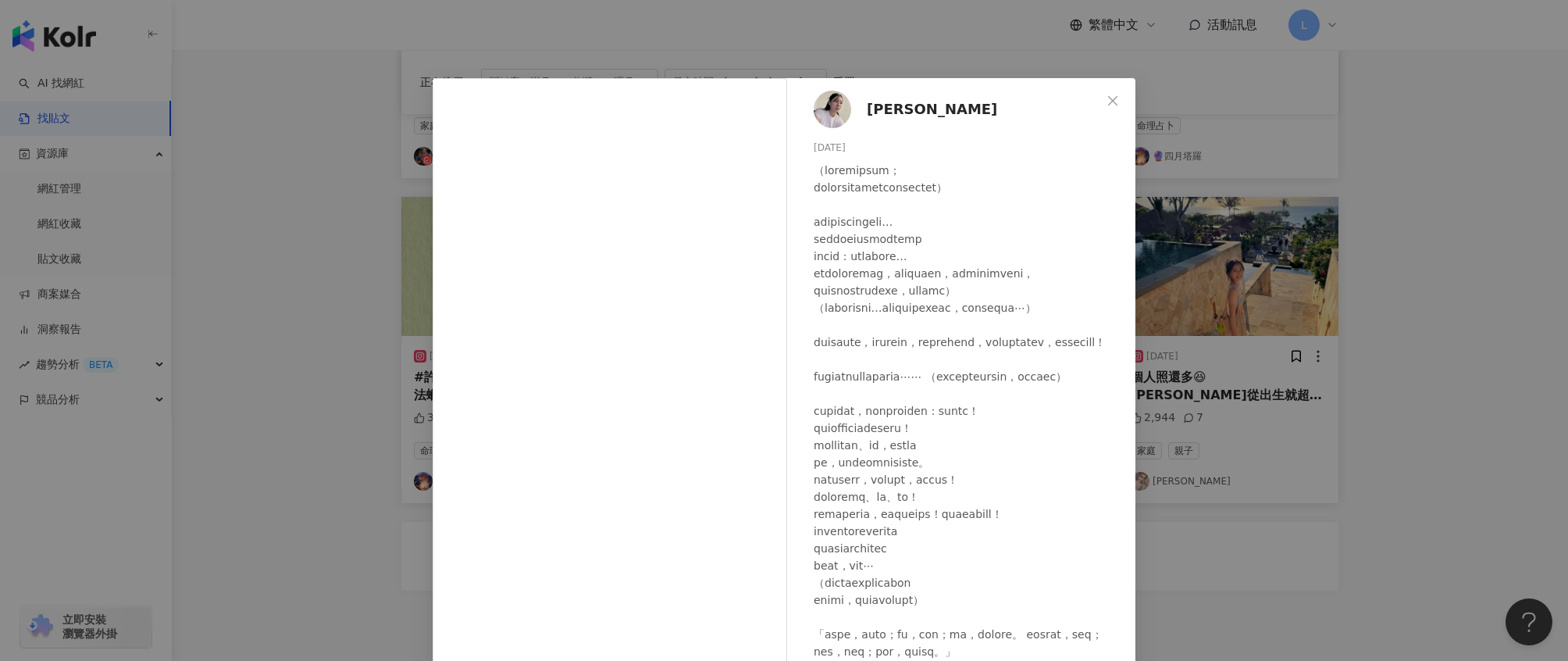
click at [1383, 257] on div "Meigo Mimi 2025/8/3 2,969 62 查看原始貼文" at bounding box center [784, 330] width 1568 height 661
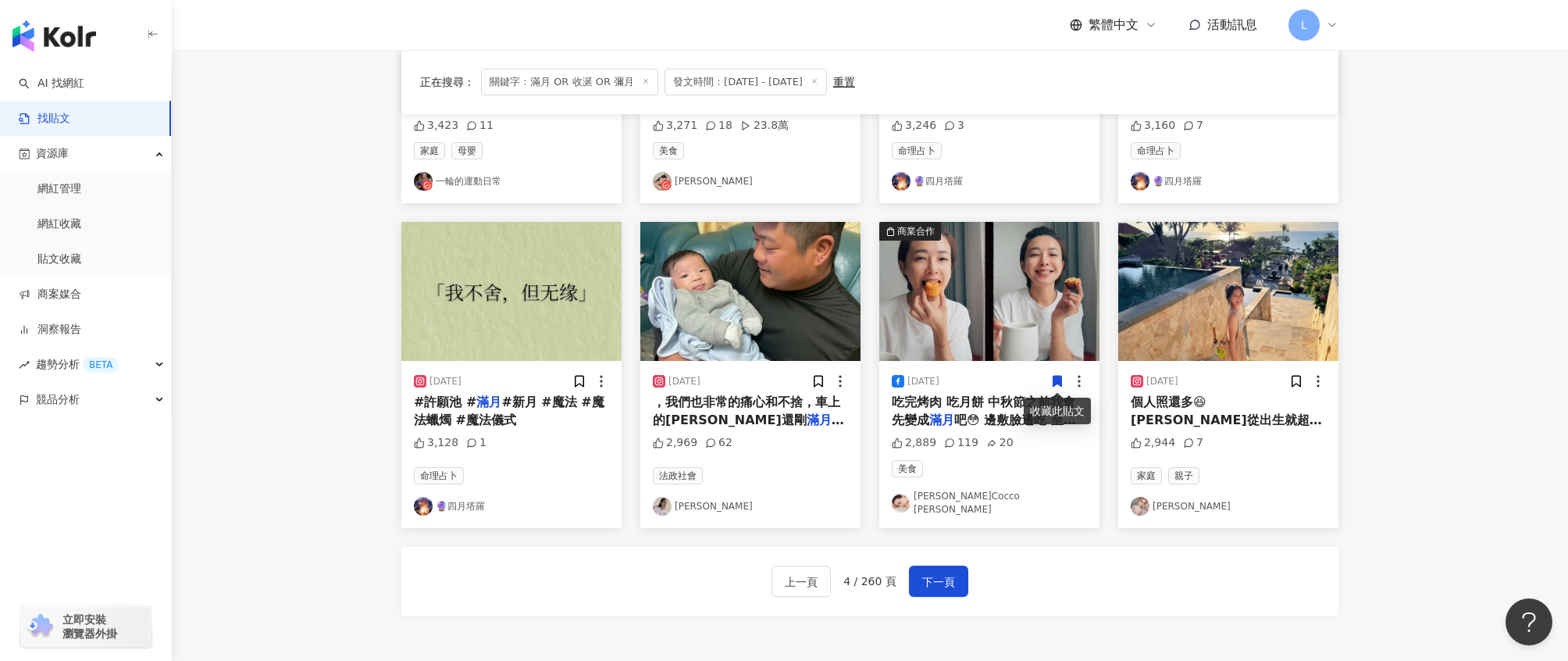
scroll to position [671, 0]
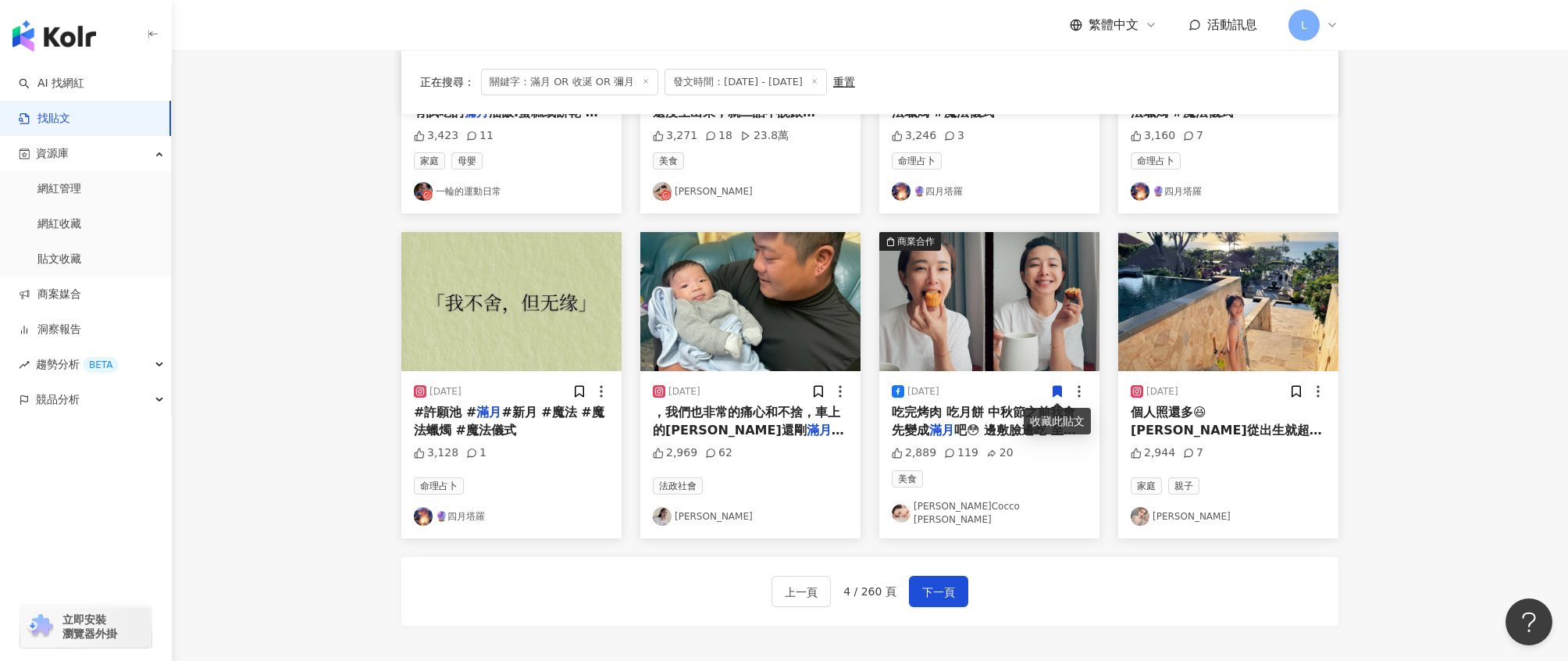
click at [967, 385] on div "2025/8/31" at bounding box center [989, 391] width 195 height 15
click at [975, 403] on div "吃完烤肉 吃月餅 中秋節之前我會先變成 滿月 吧😳 邊敷臉邊吃 至少我會是漂亮" at bounding box center [989, 421] width 195 height 35
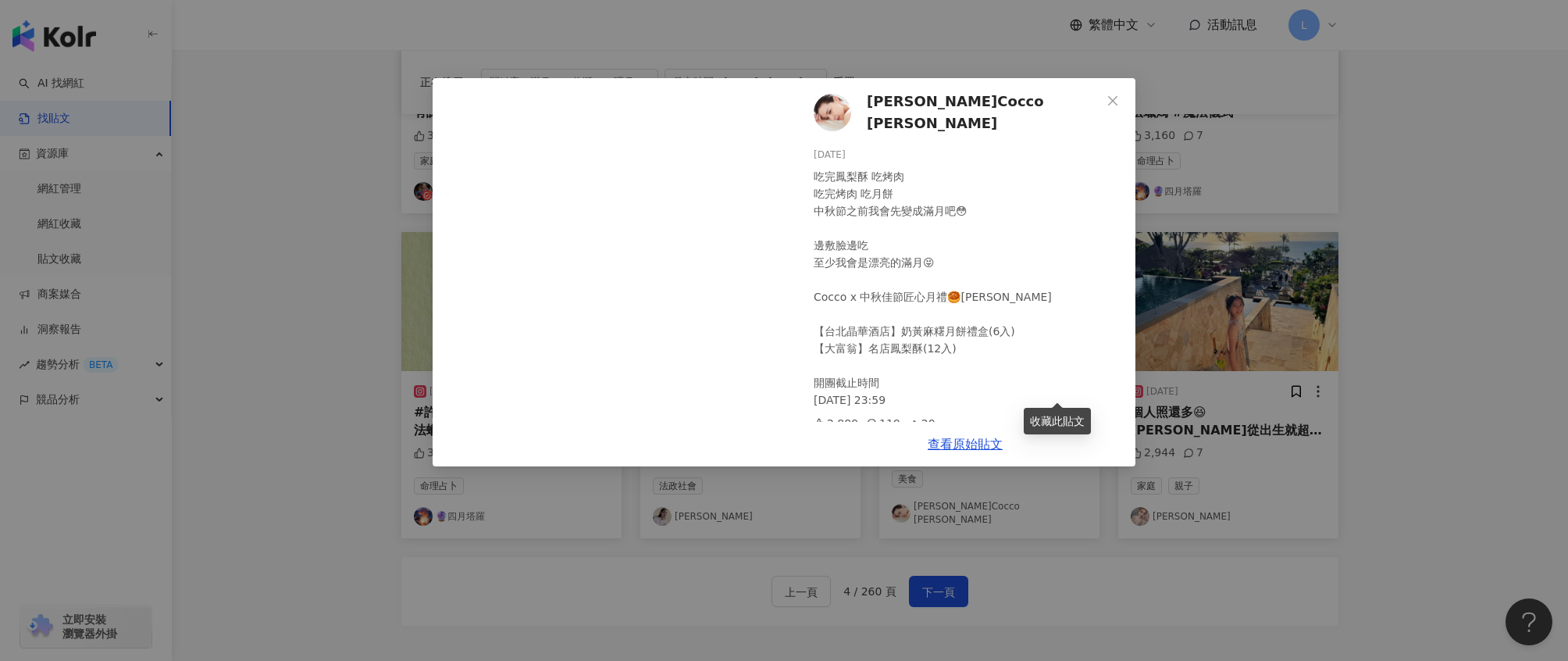
click at [1339, 250] on div "吳婉君 Cocco Wu 2025/8/31 吃完鳳梨酥 吃烤肉 吃完烤肉 吃月餅 中秋節之前我會先變成滿月吧😳 邊敷臉邊吃 至少我會是漂亮的滿月😝 Cocc…" at bounding box center [784, 330] width 1568 height 661
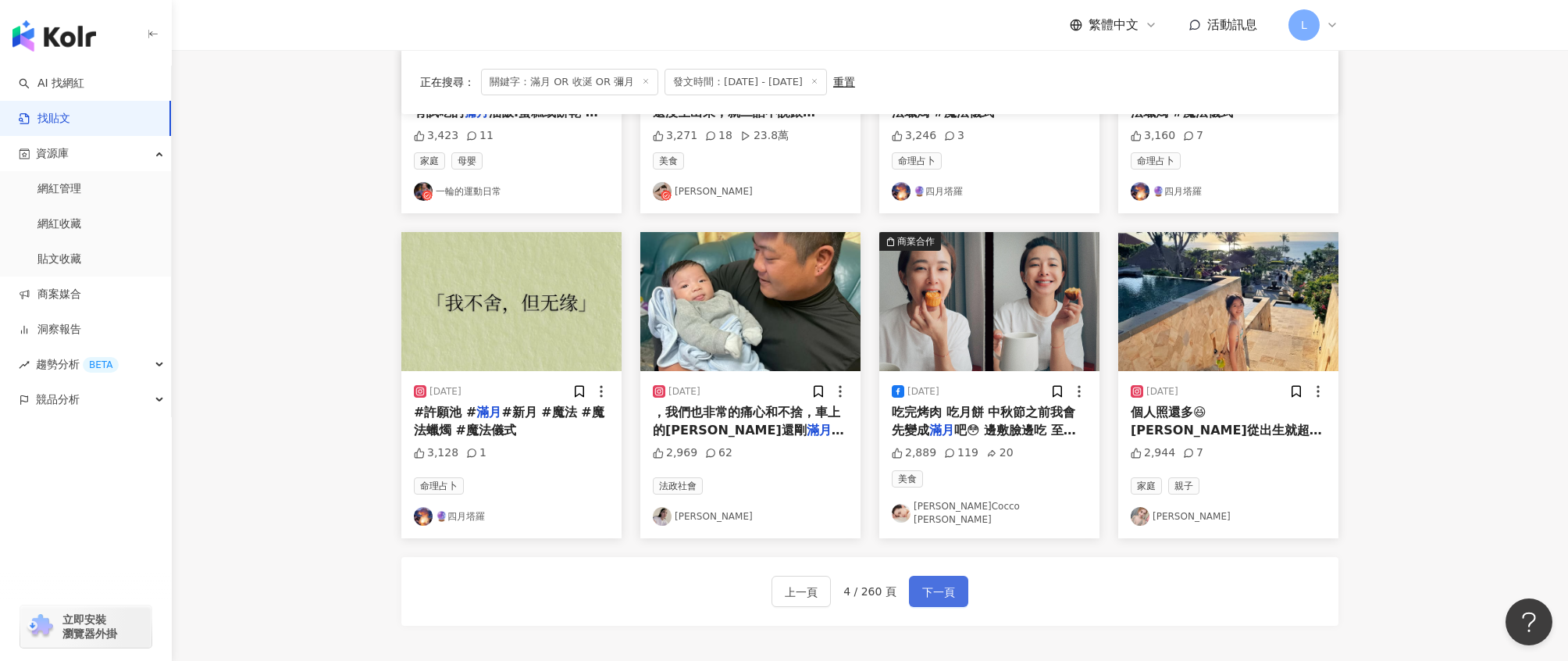
click at [945, 583] on span "下一頁" at bounding box center [938, 592] width 32 height 19
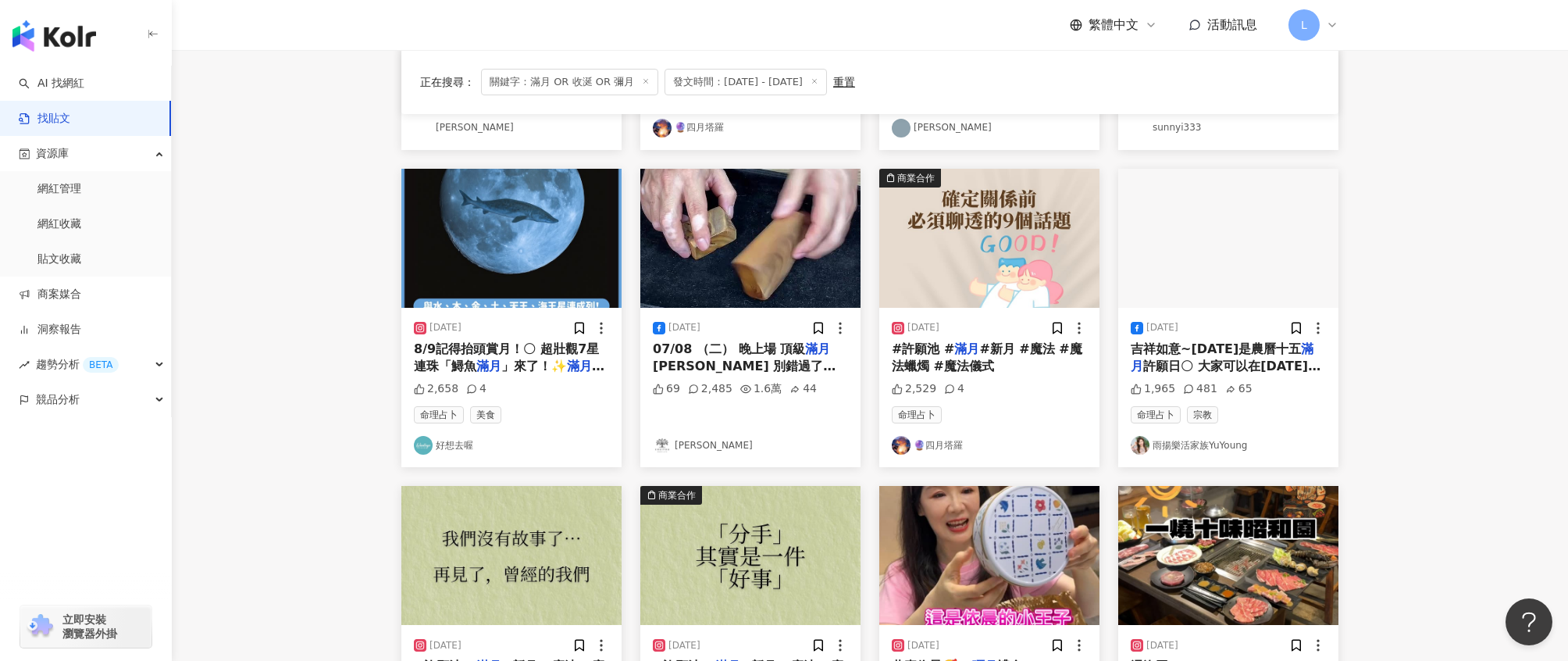
scroll to position [0, 0]
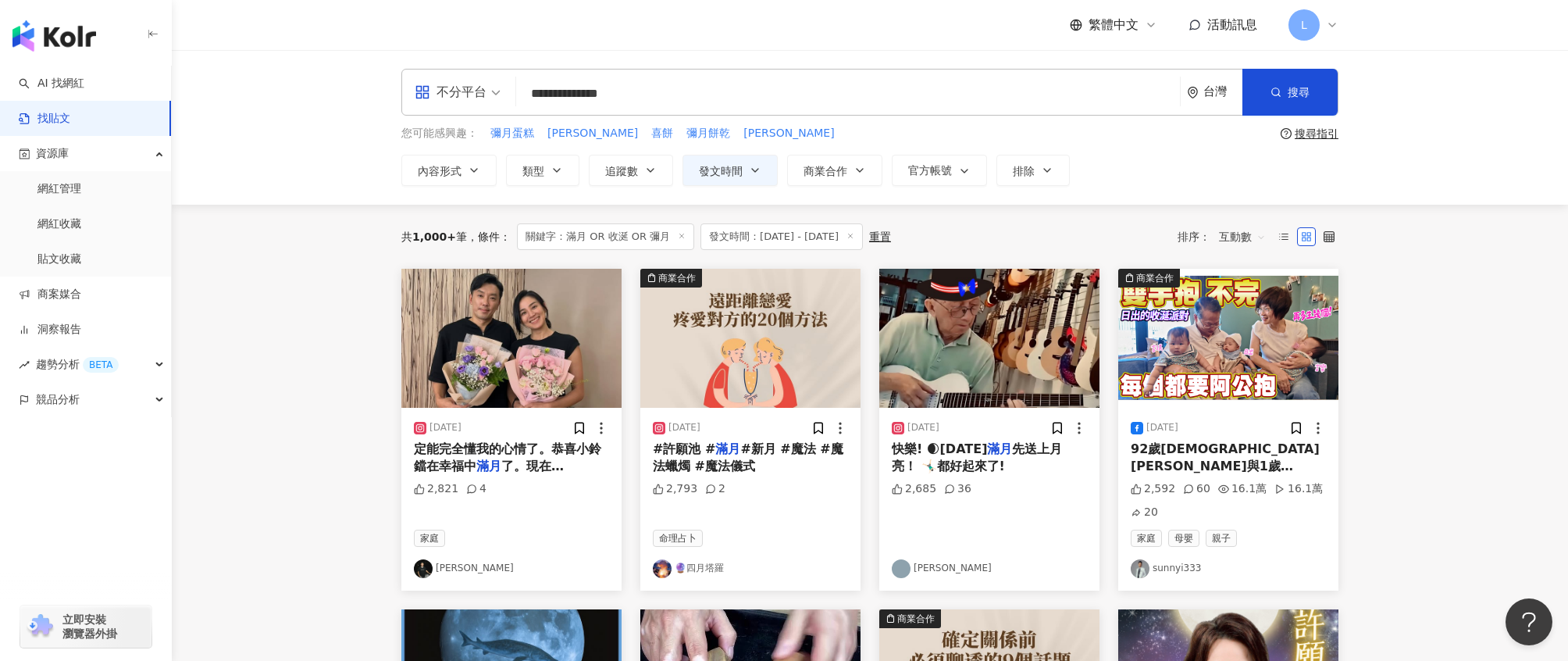
click at [514, 448] on span "定能完全懂我的心情了。恭喜小鈴鐺在幸福中" at bounding box center [508, 457] width 187 height 32
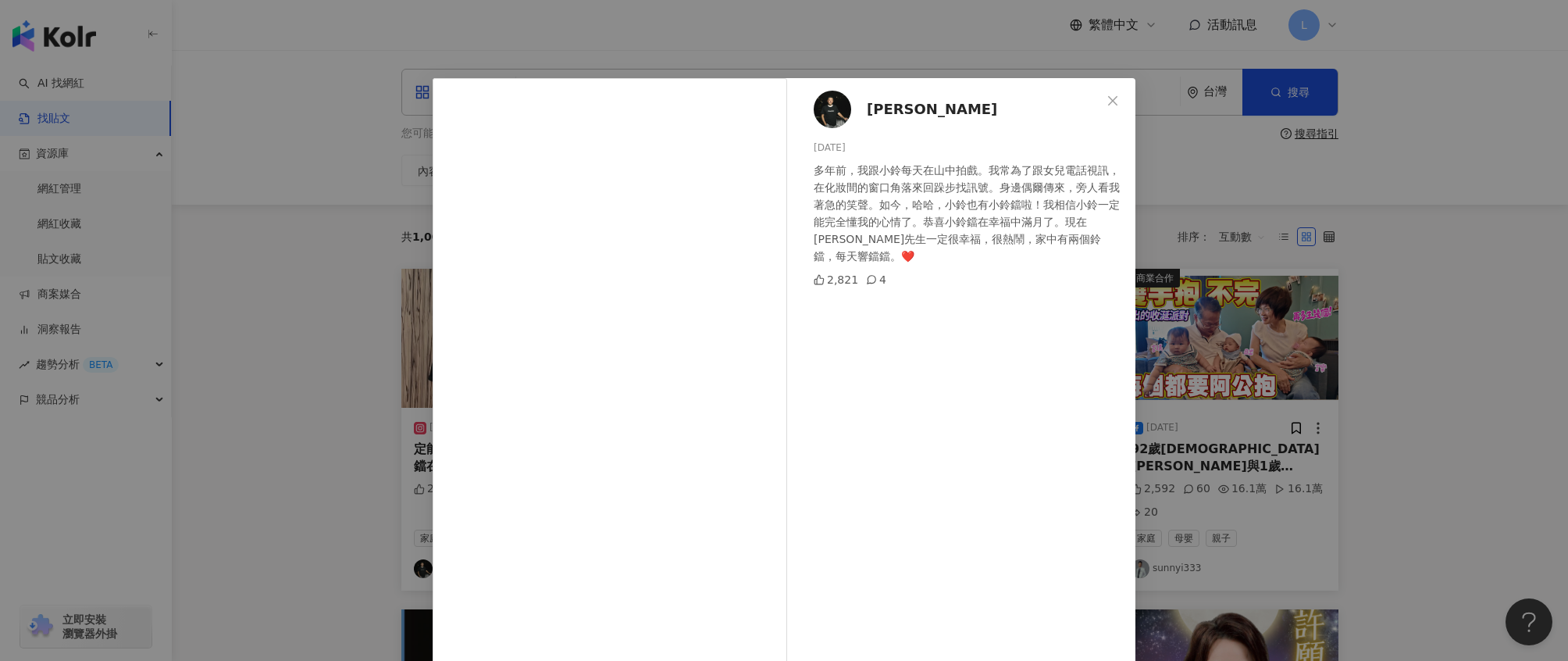
click at [1321, 191] on div "段鈞豪 2025/7/31 多年前，我跟小鈴每天在山中拍戲。我常為了跟女兒電話視訊，在化妝間的窗口角落來回跺步找訊號。身邊偶爾傳來，旁人看我著急的笑聲。如今，…" at bounding box center [784, 330] width 1568 height 661
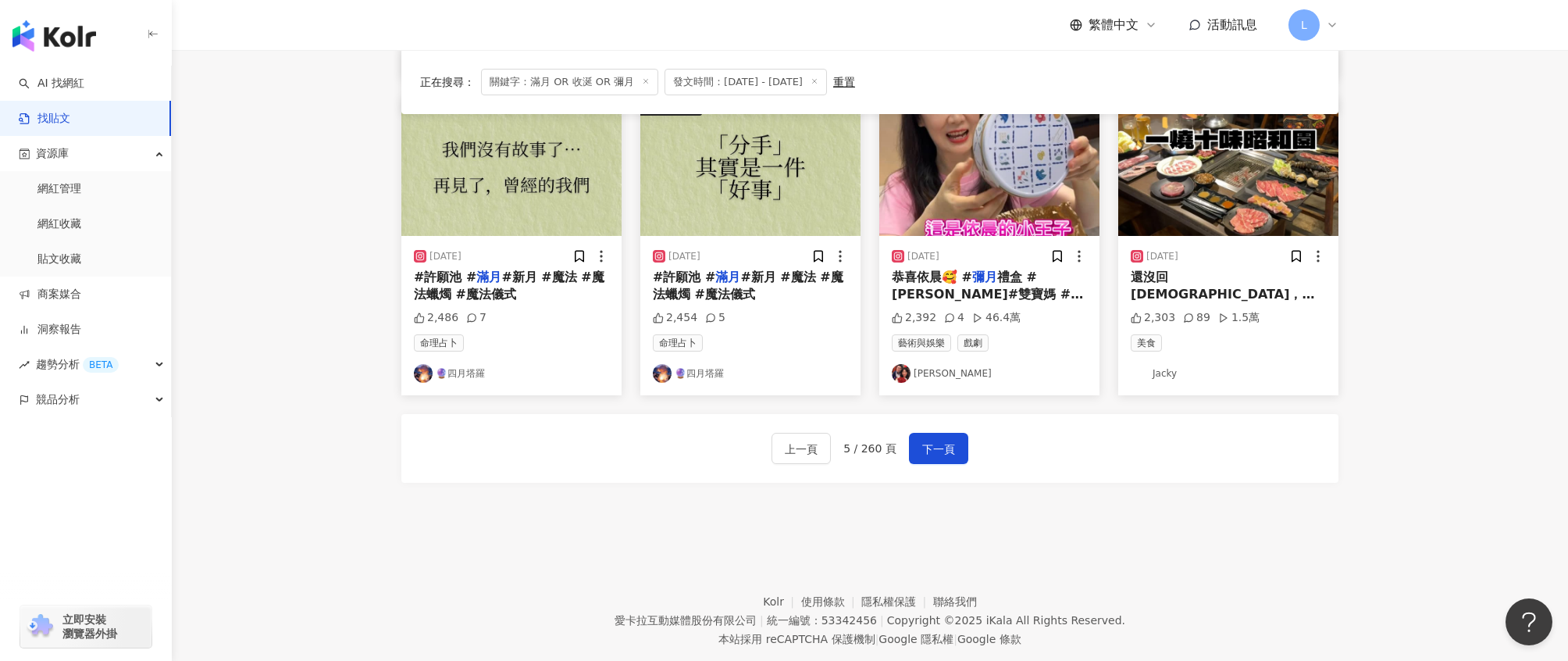
scroll to position [862, 0]
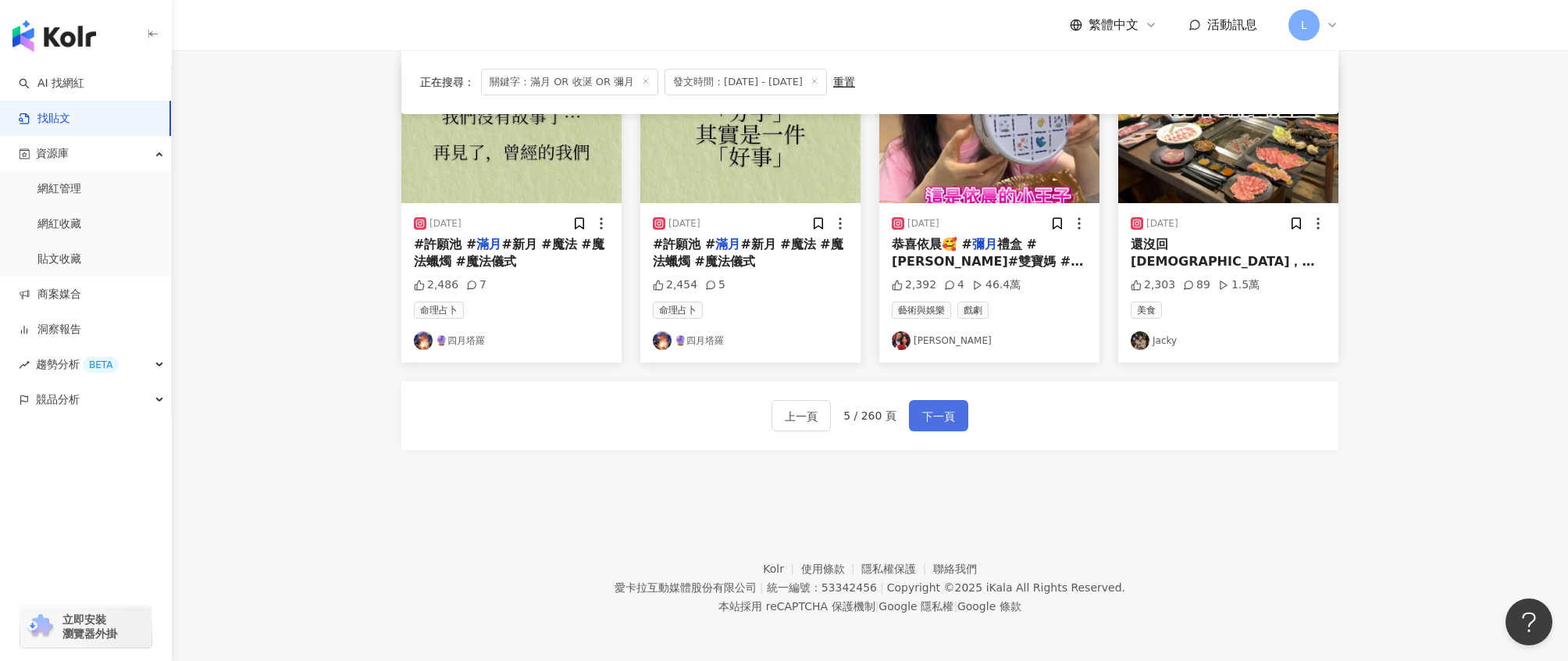
click at [931, 414] on span "下一頁" at bounding box center [938, 416] width 32 height 19
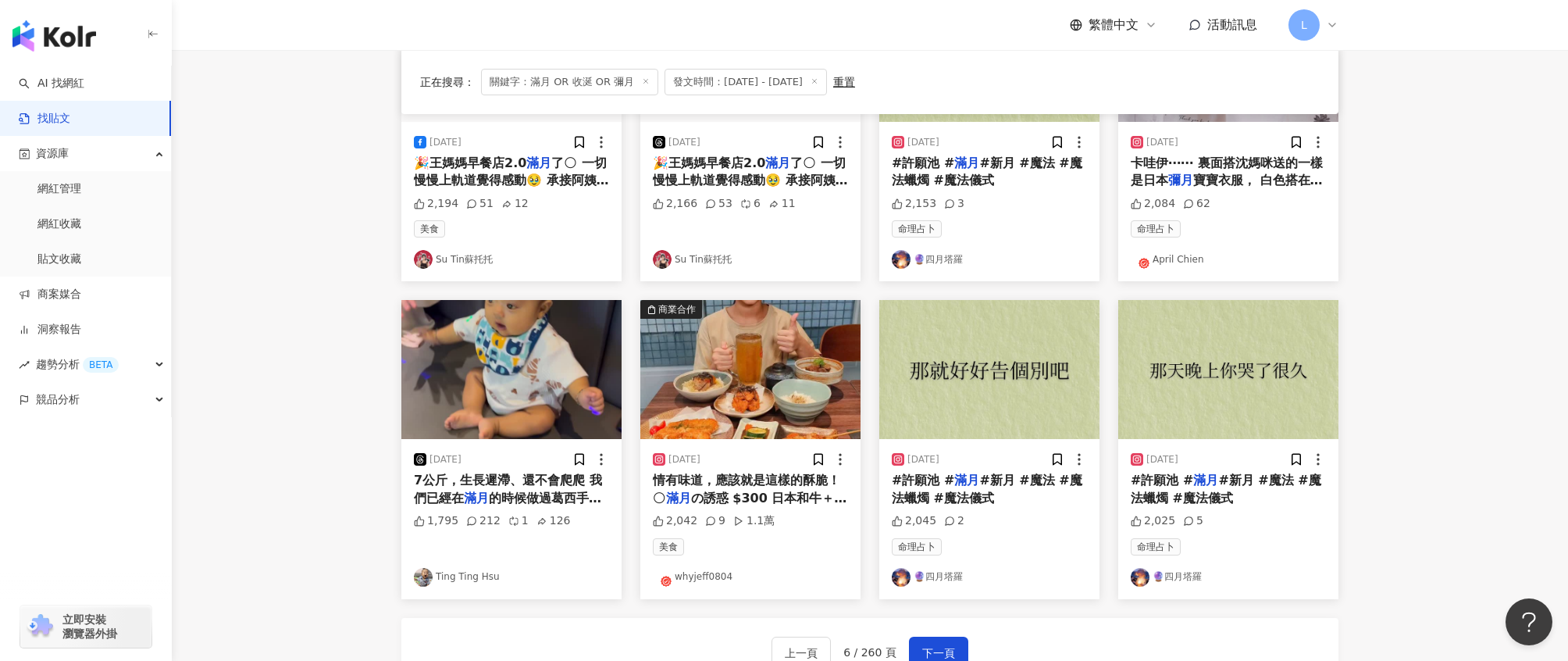
scroll to position [605, 0]
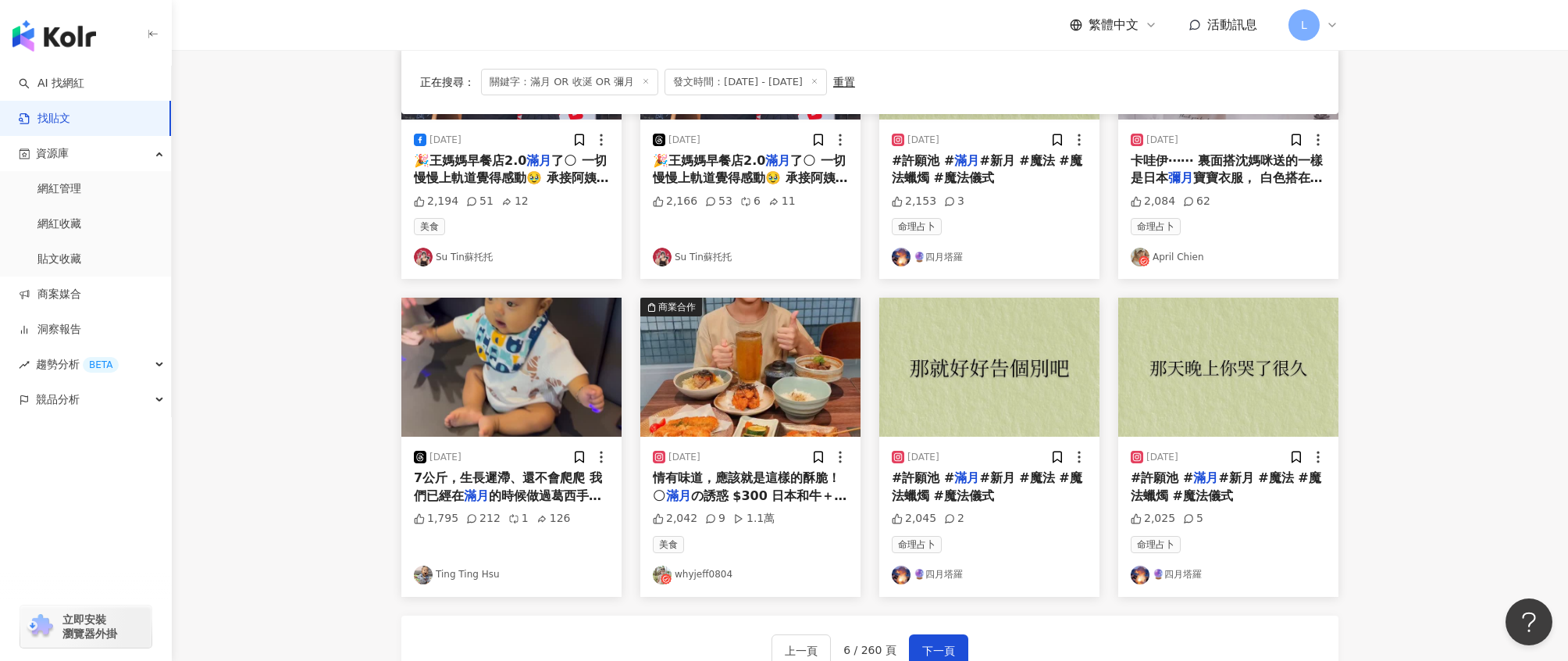
click at [574, 385] on img "button" at bounding box center [512, 367] width 221 height 139
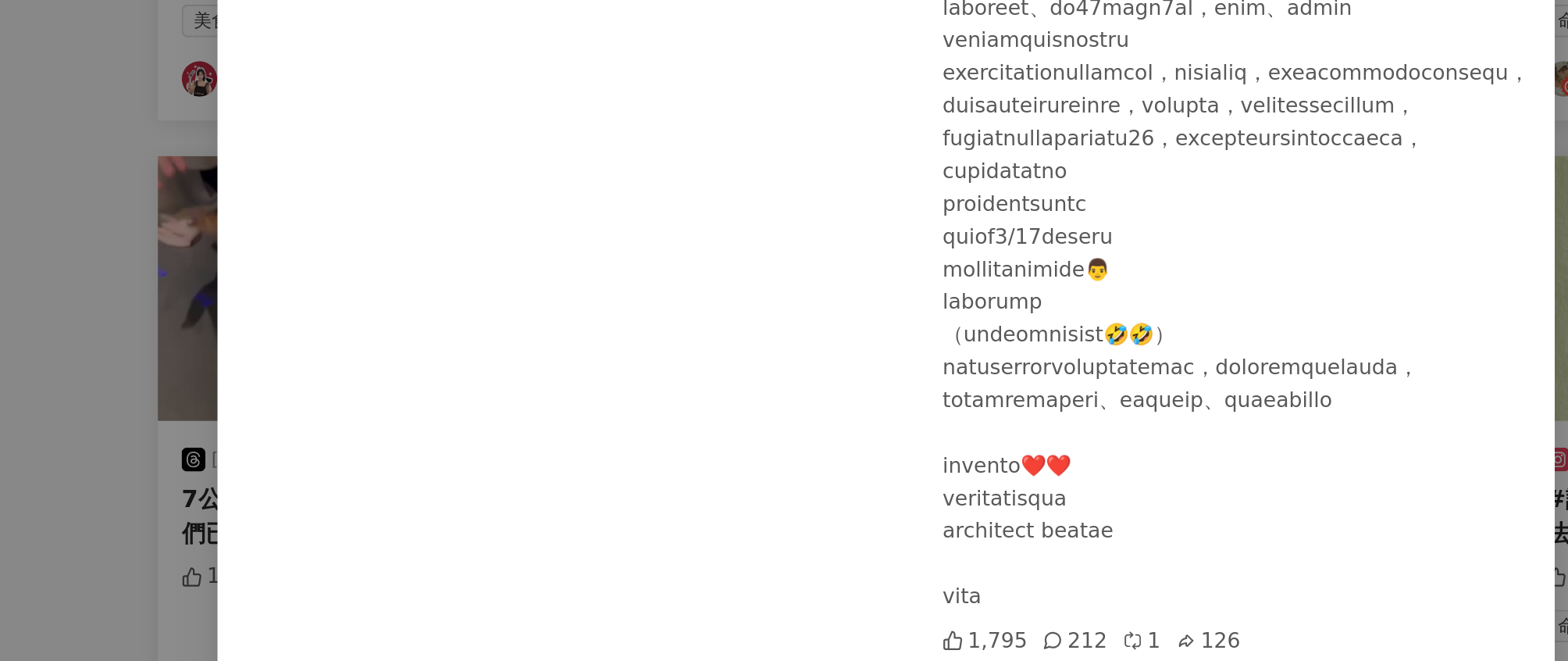
scroll to position [50, 0]
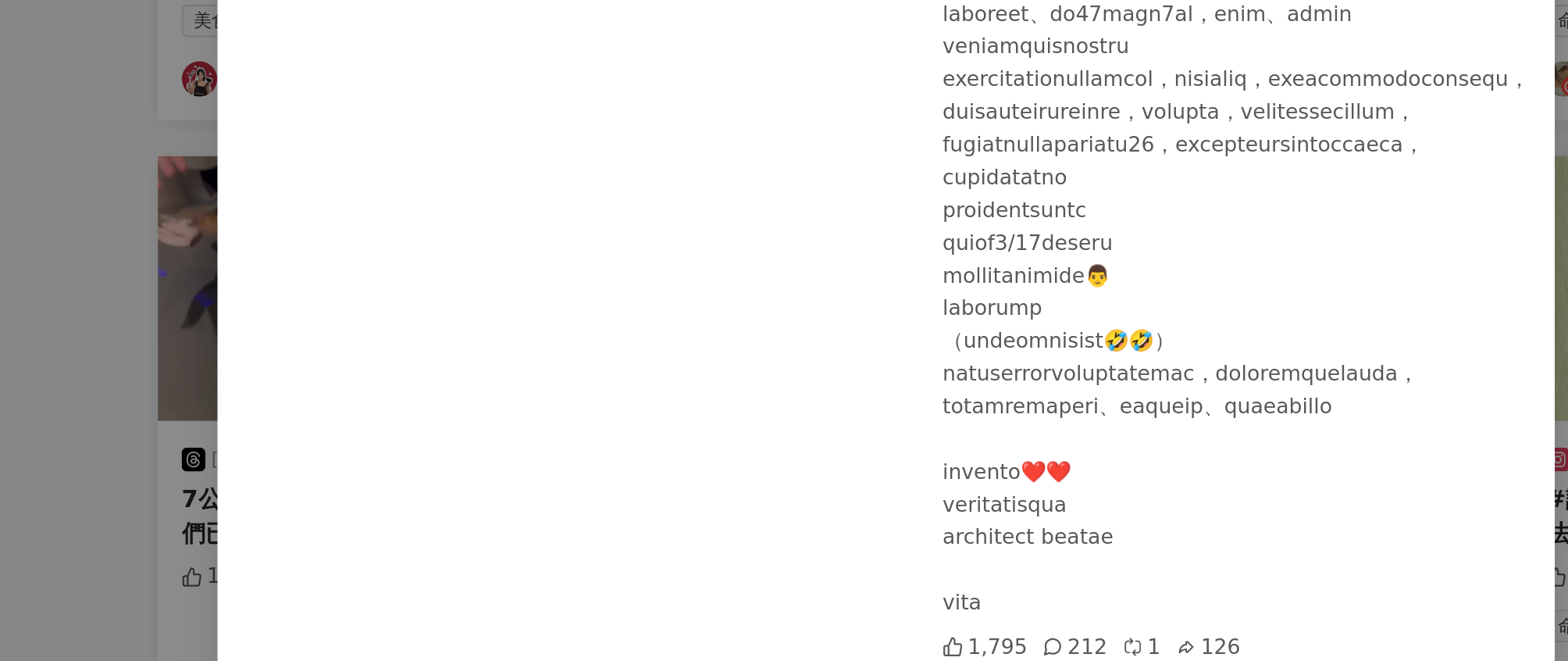
click at [402, 337] on div "Ting Ting Hsu 2025/7/16 1,795 212 1 126 查看原始貼文" at bounding box center [784, 330] width 1568 height 661
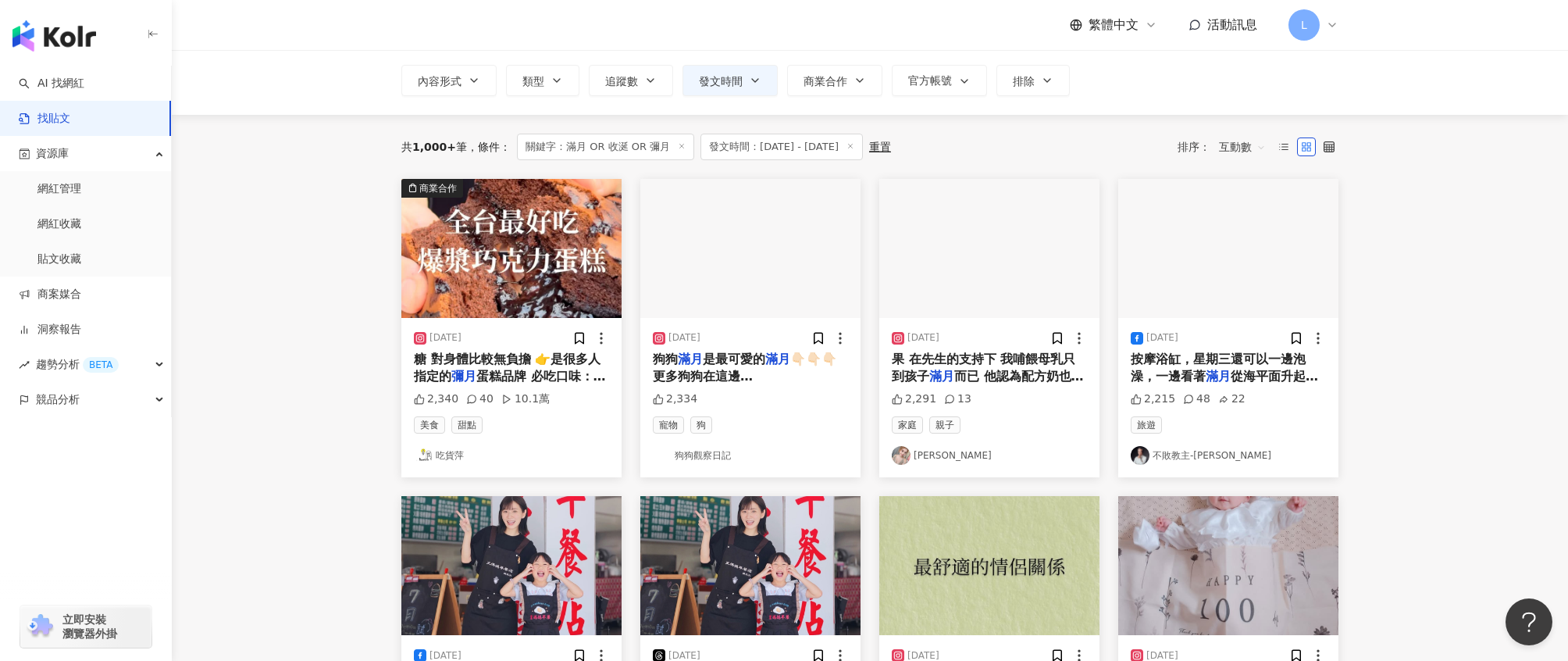
scroll to position [0, 0]
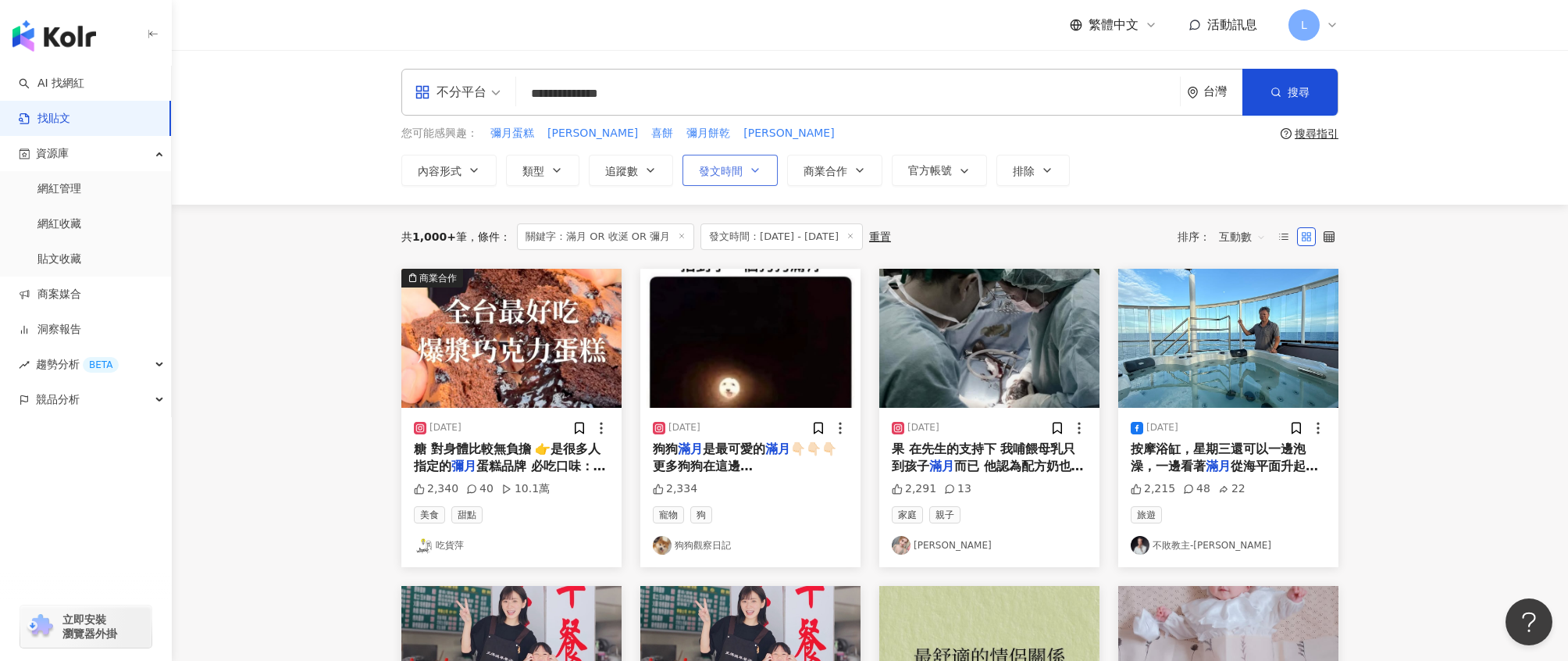
click at [744, 169] on button "發文時間" at bounding box center [730, 170] width 95 height 32
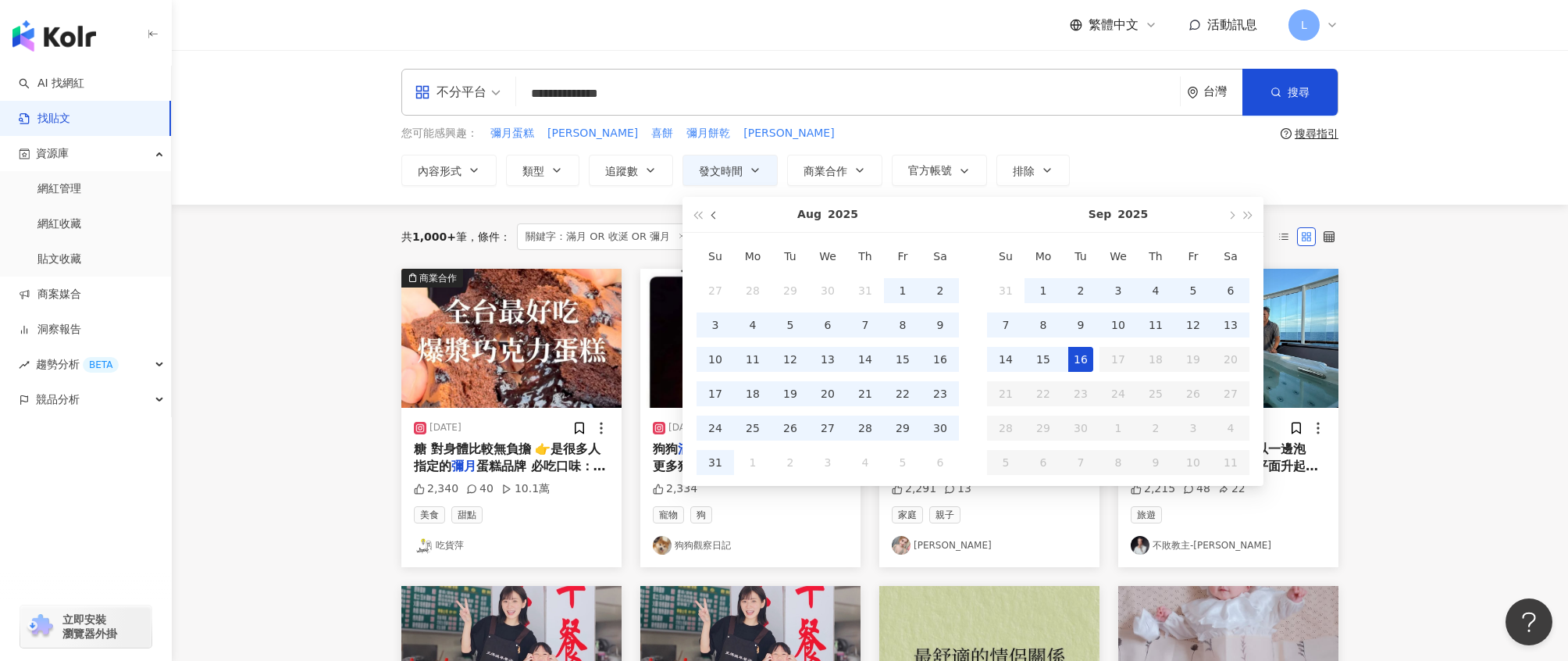
click at [711, 216] on span "button" at bounding box center [715, 215] width 8 height 8
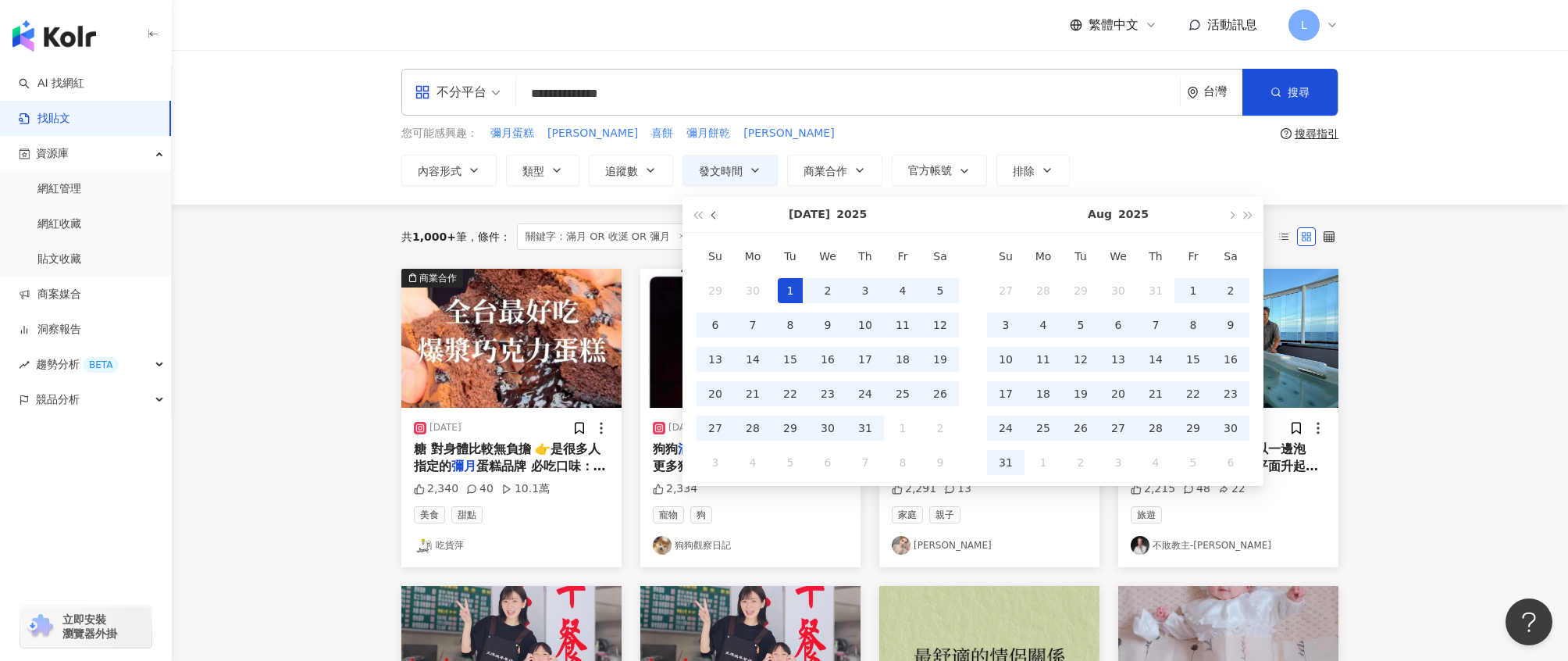
click at [711, 216] on span "button" at bounding box center [715, 215] width 8 height 8
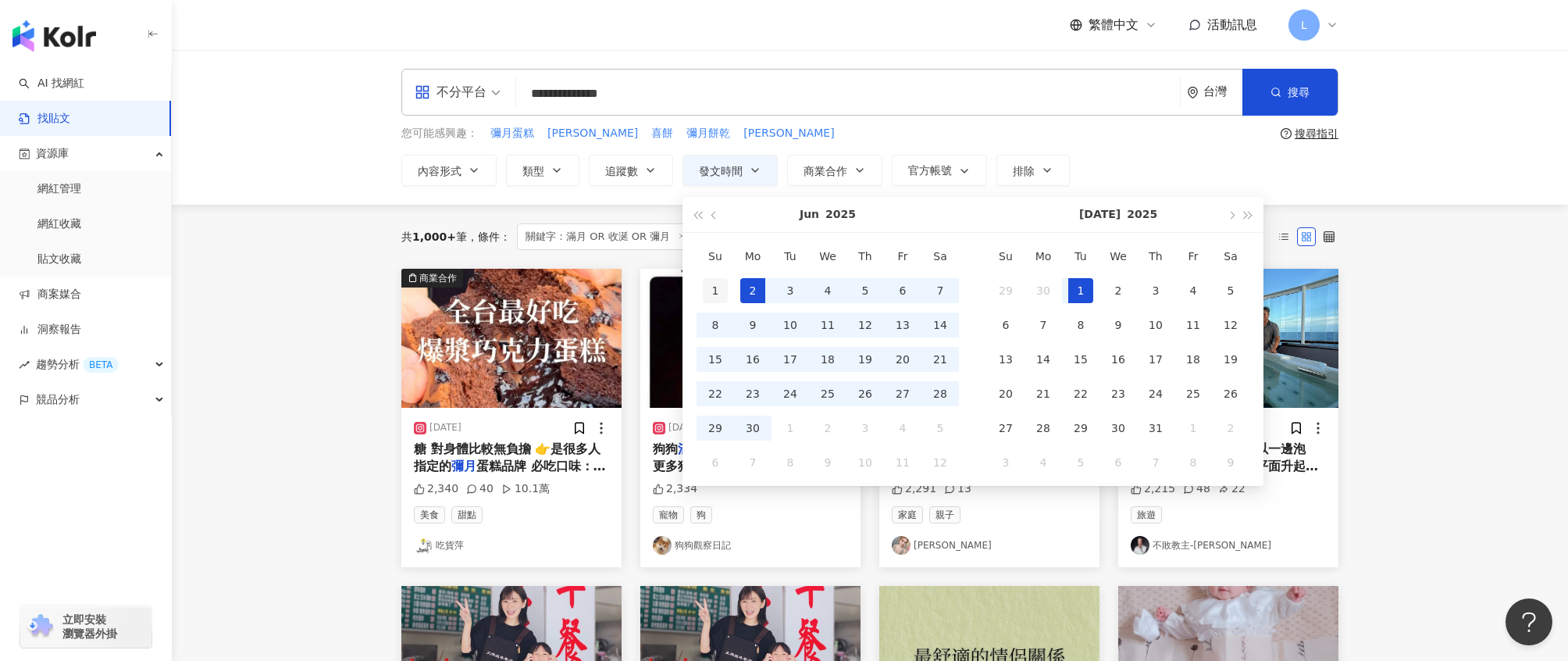
type input "**********"
click at [717, 289] on div "1" at bounding box center [715, 291] width 25 height 25
click at [1249, 215] on span "button" at bounding box center [1248, 215] width 8 height 8
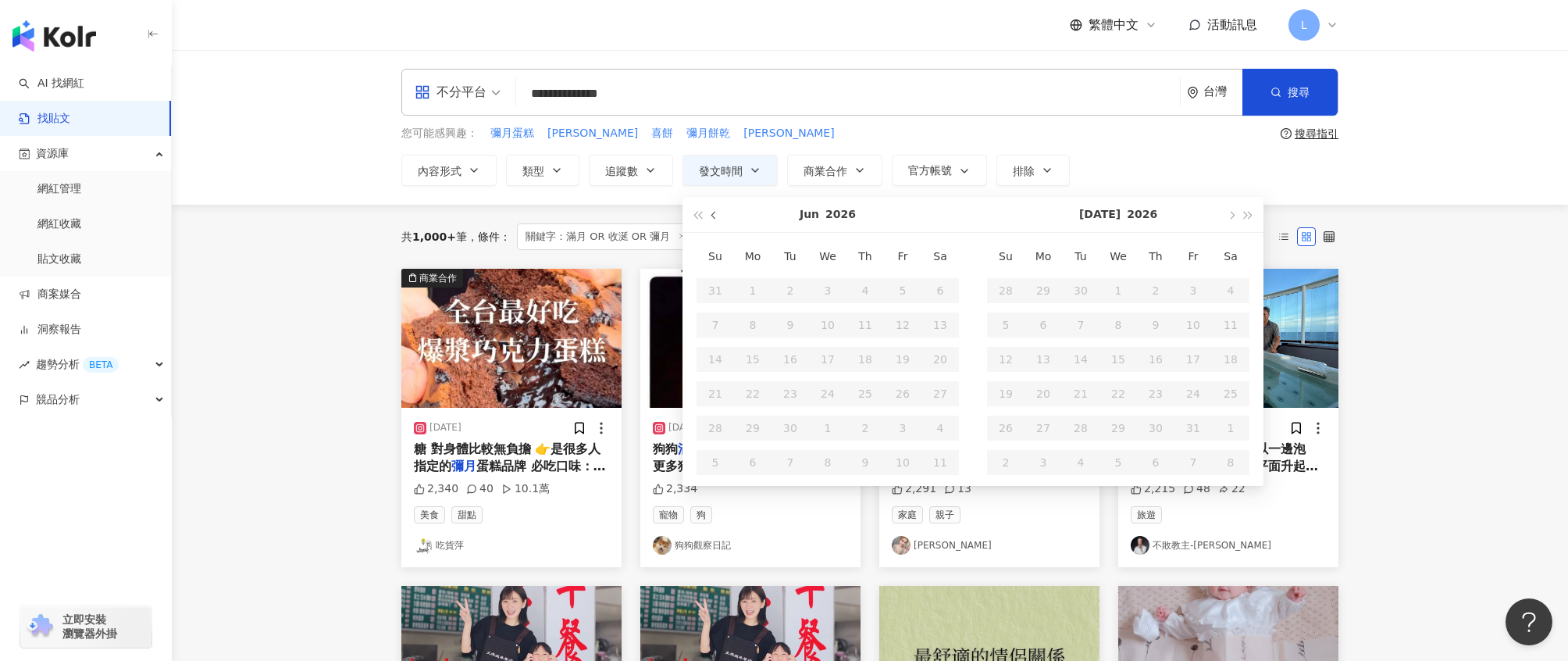
click at [710, 214] on button "button" at bounding box center [714, 214] width 17 height 35
click at [711, 214] on span "button" at bounding box center [715, 215] width 8 height 8
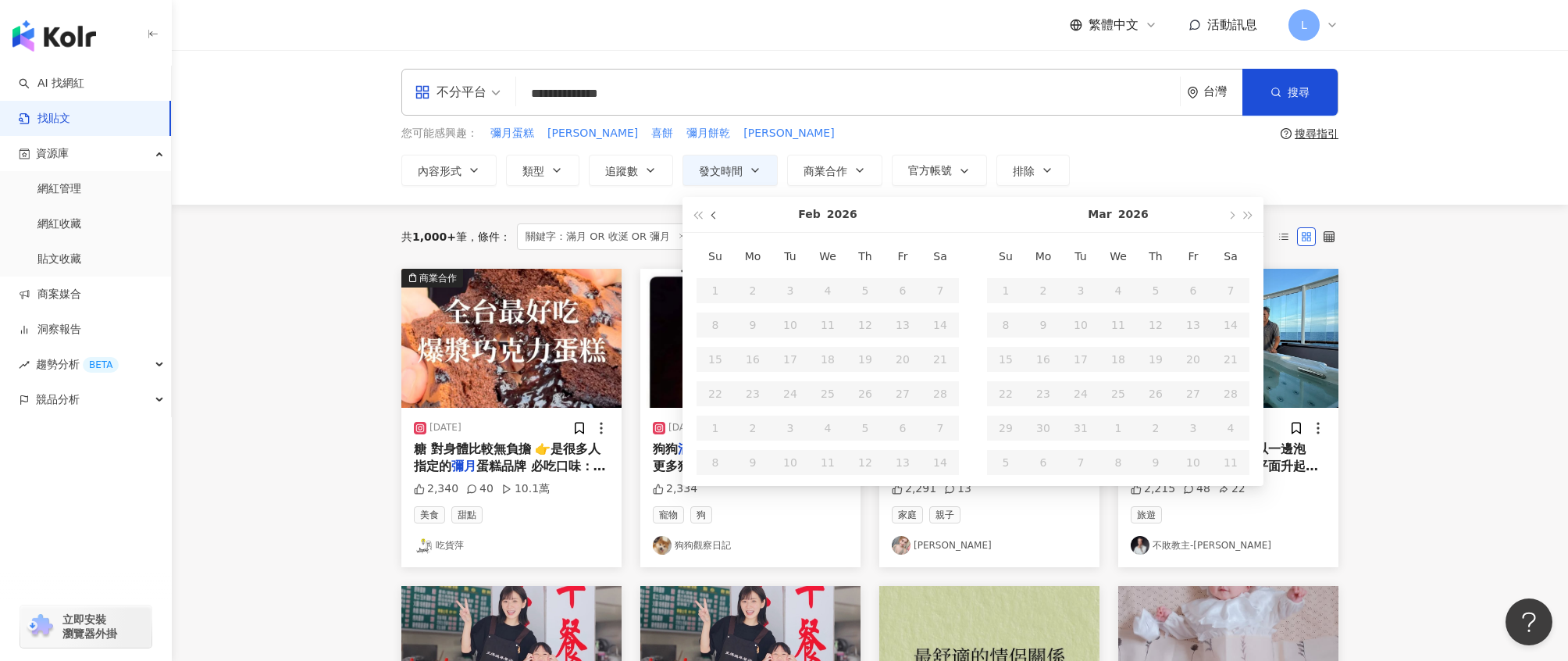
click at [711, 214] on span "button" at bounding box center [715, 215] width 8 height 8
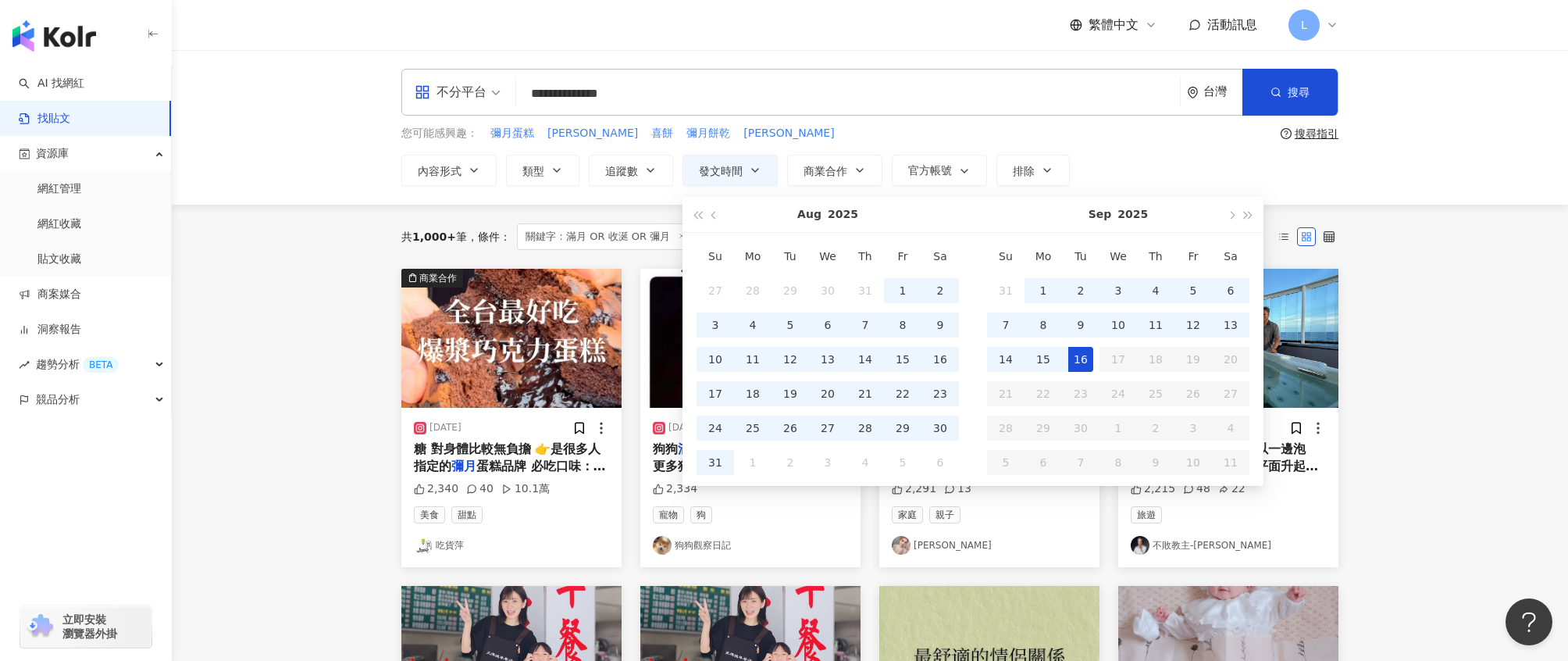
click at [1074, 359] on div "16" at bounding box center [1081, 359] width 25 height 25
type input "**********"
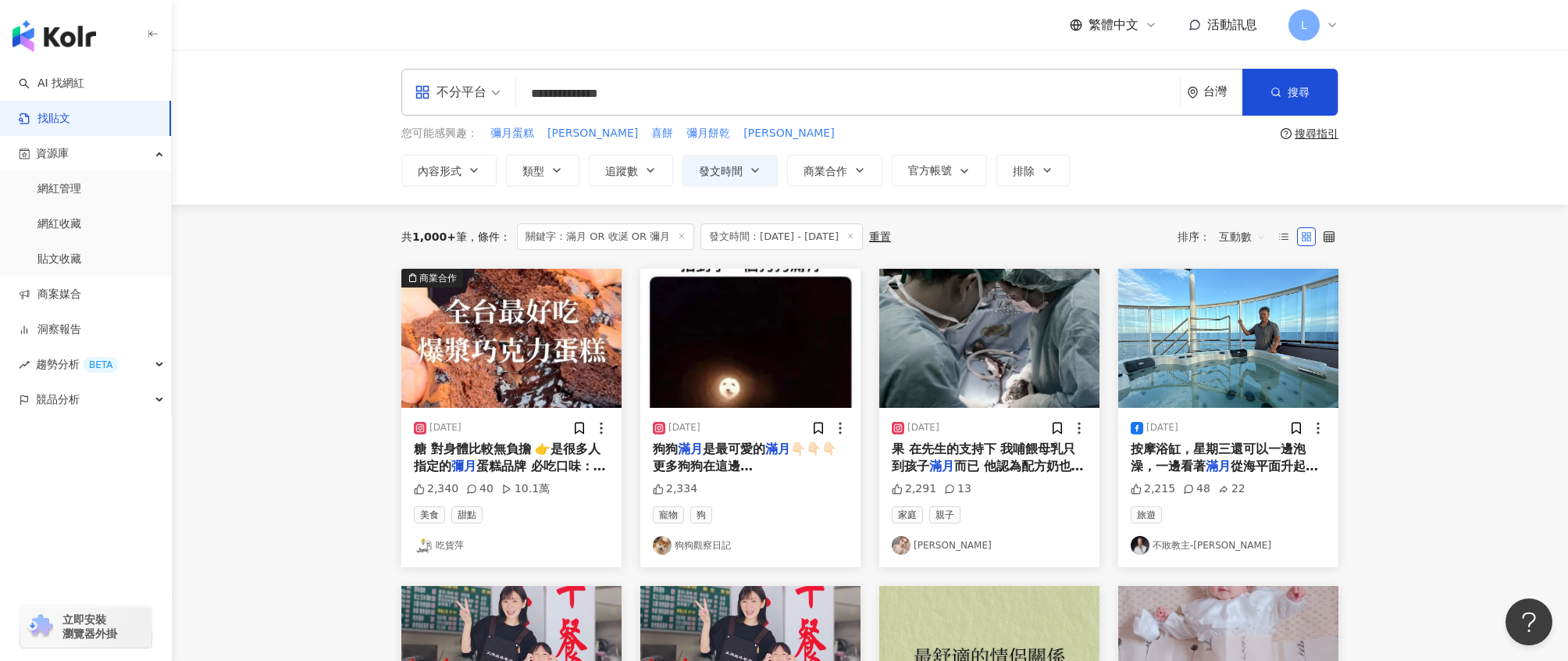
type input "**********"
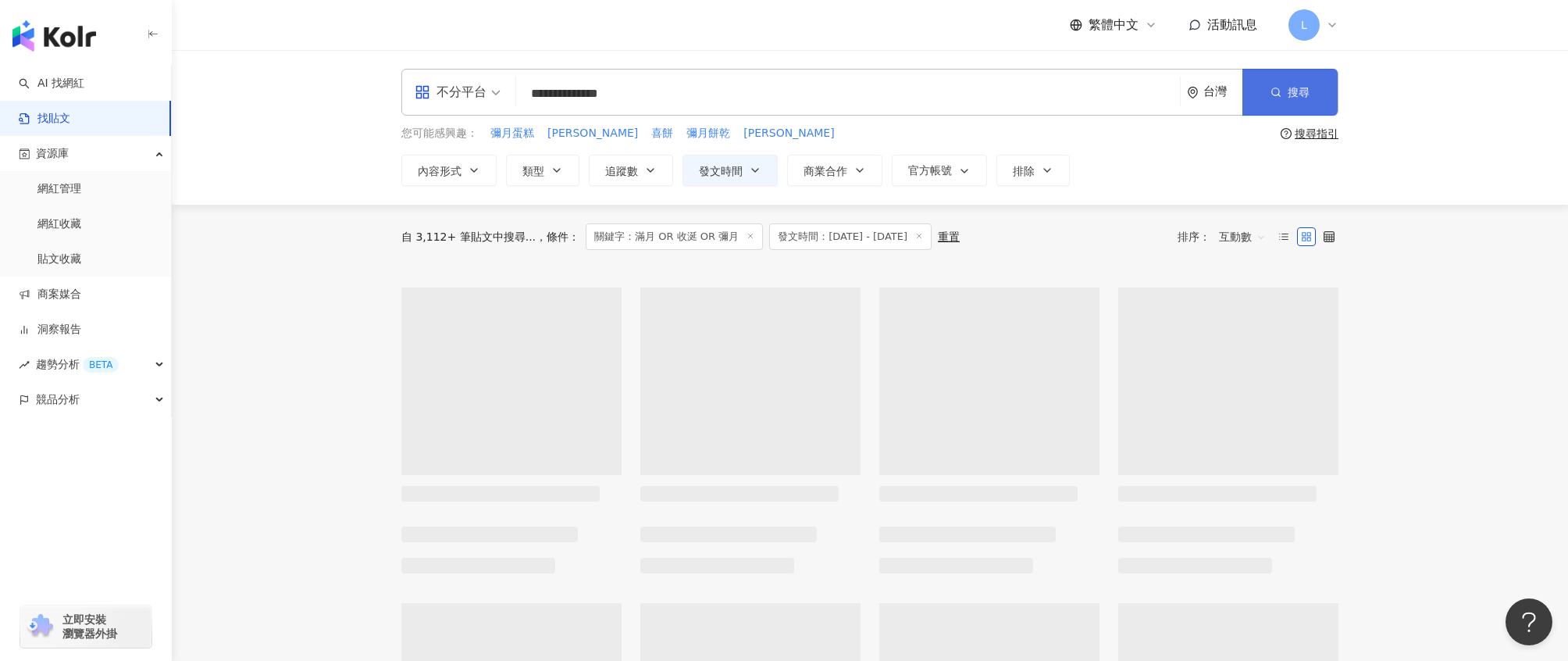
type input "**********"
click at [1309, 80] on button "搜尋" at bounding box center [1291, 92] width 95 height 47
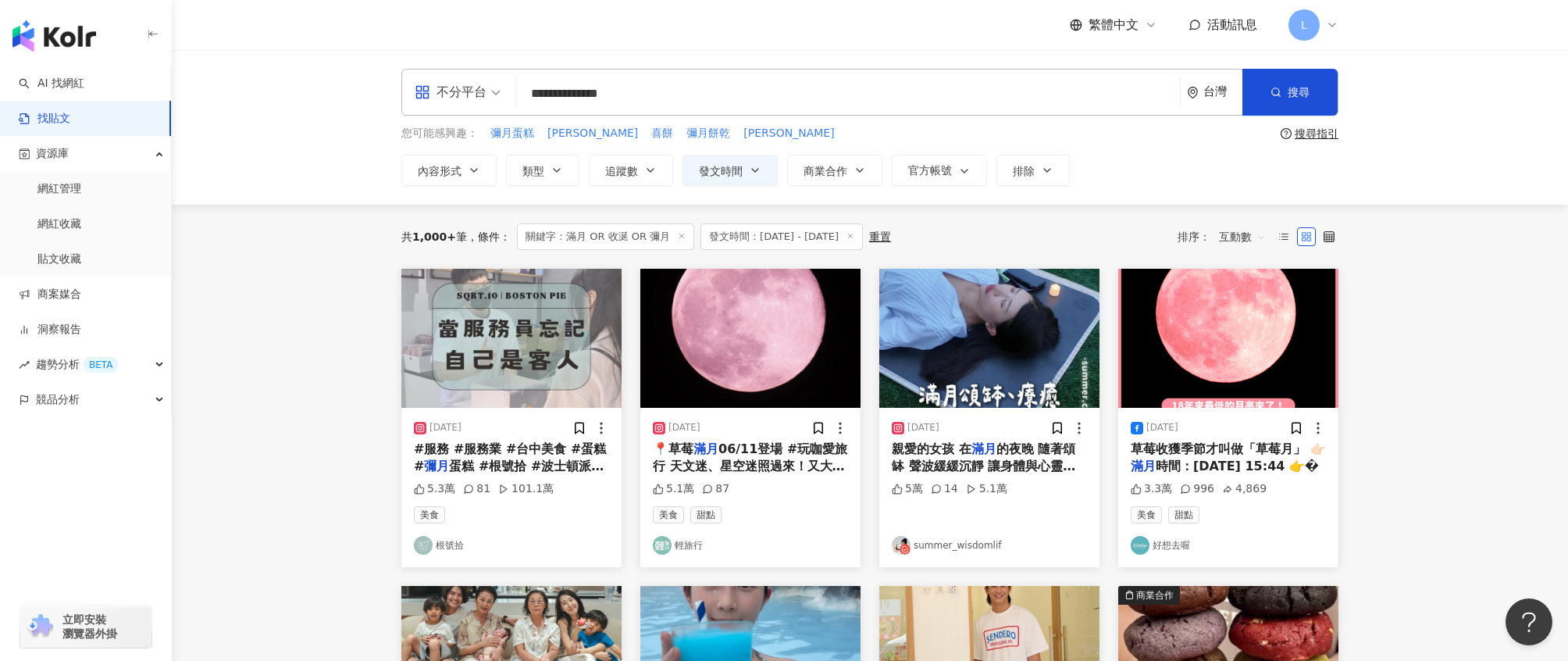
click at [793, 91] on input "**********" at bounding box center [847, 93] width 651 height 33
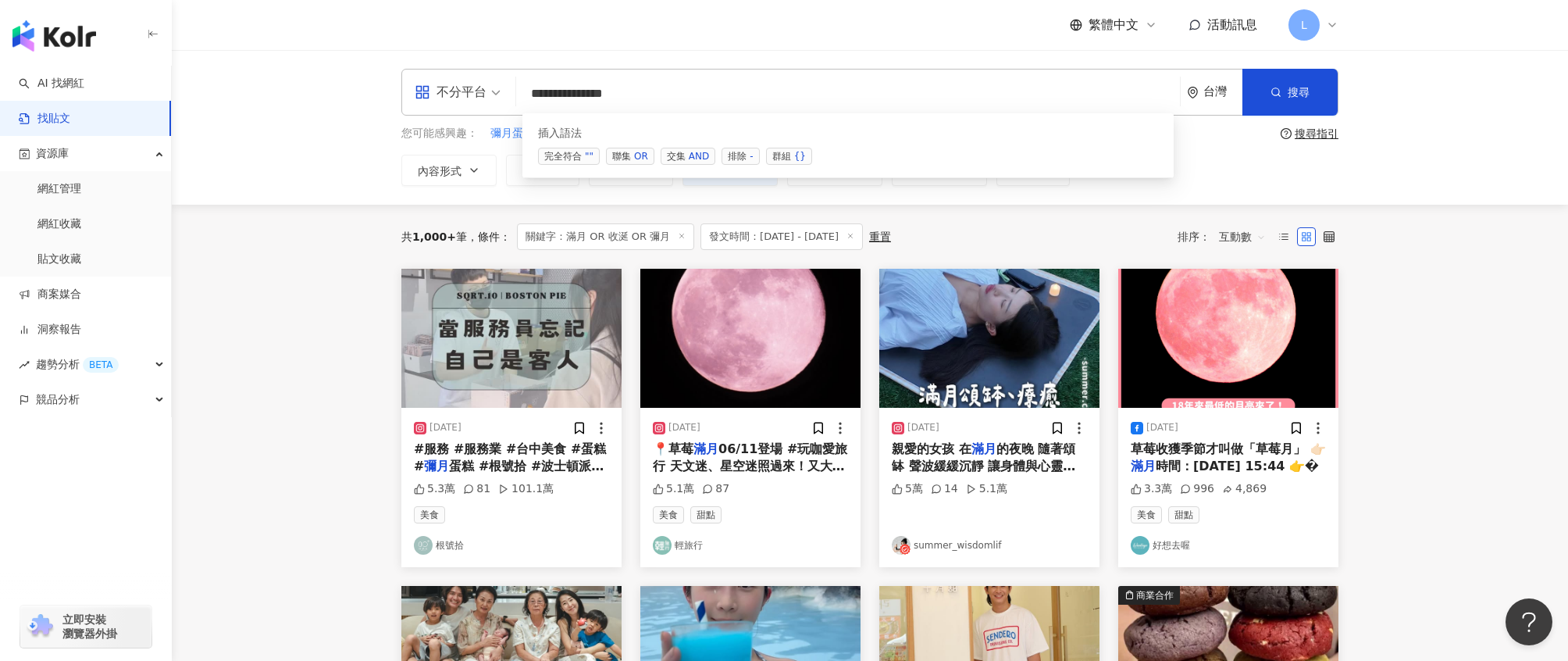
click at [624, 156] on span "聯集 OR" at bounding box center [630, 156] width 49 height 17
click at [642, 158] on div "OR" at bounding box center [641, 156] width 14 height 15
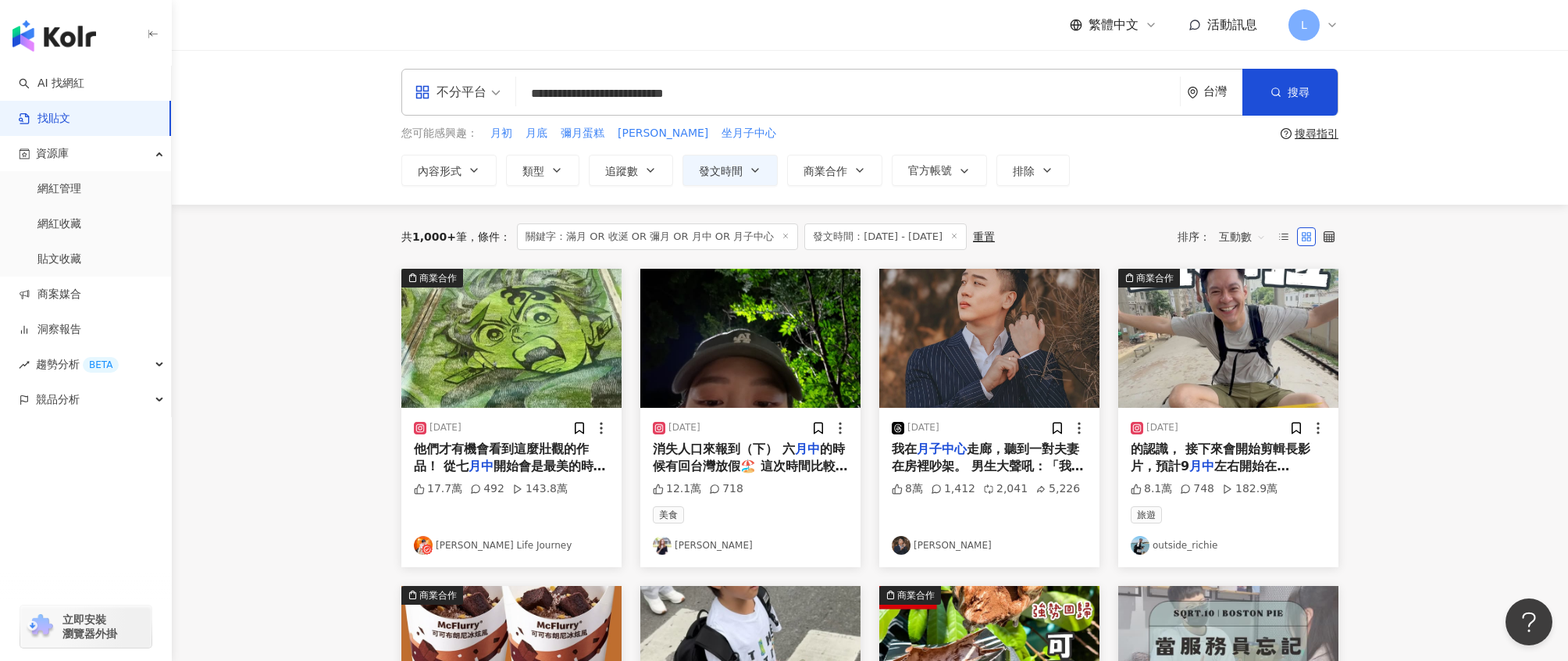
click at [748, 393] on img "button" at bounding box center [750, 338] width 221 height 139
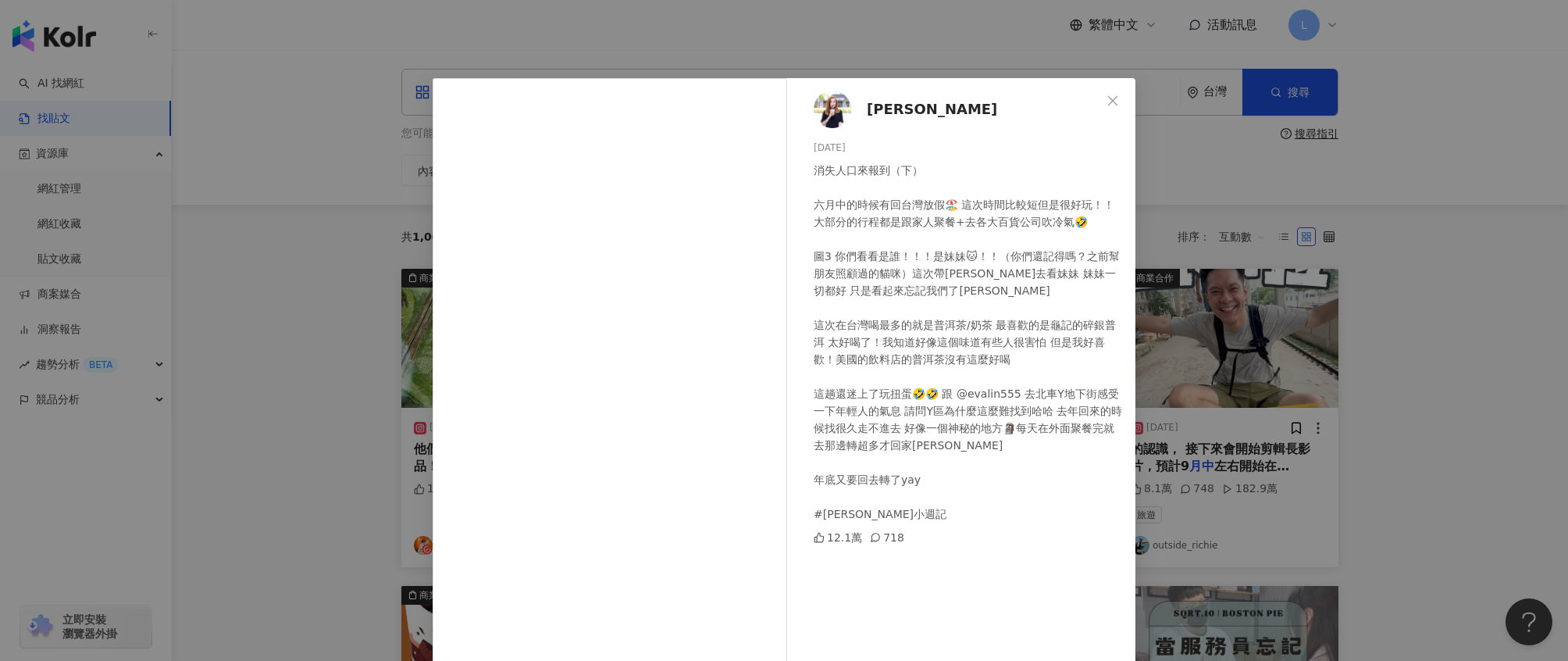
click at [1508, 372] on div "凱利 2025/8/12 消失人口來報到（下） 六月中的時候有回台灣放假🏖️ 這次時間比較短但是很好玩！！大部分的行程都是跟家人聚餐+去各大百貨公司吹冷氣🤣 …" at bounding box center [784, 330] width 1568 height 661
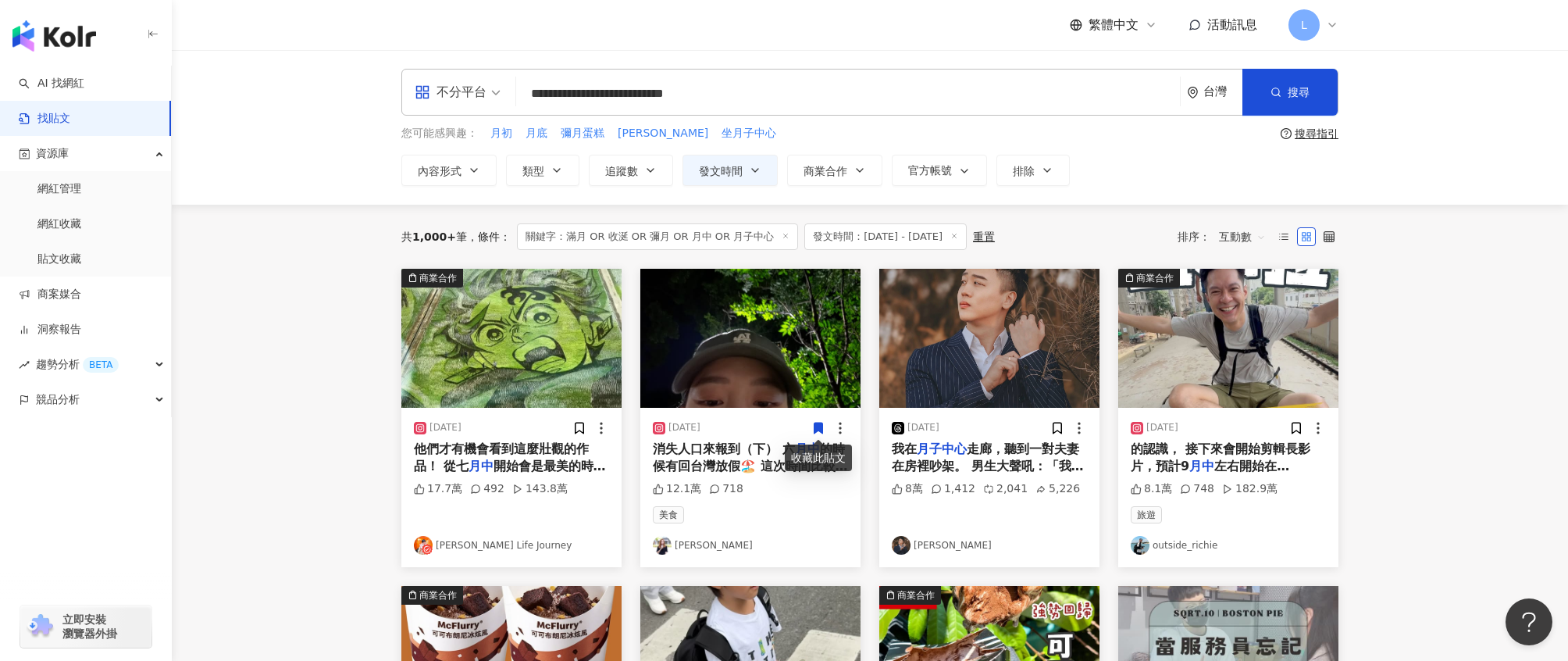
drag, startPoint x: 662, startPoint y: 91, endPoint x: 704, endPoint y: 95, distance: 42.2
click at [705, 95] on input "**********" at bounding box center [847, 93] width 651 height 33
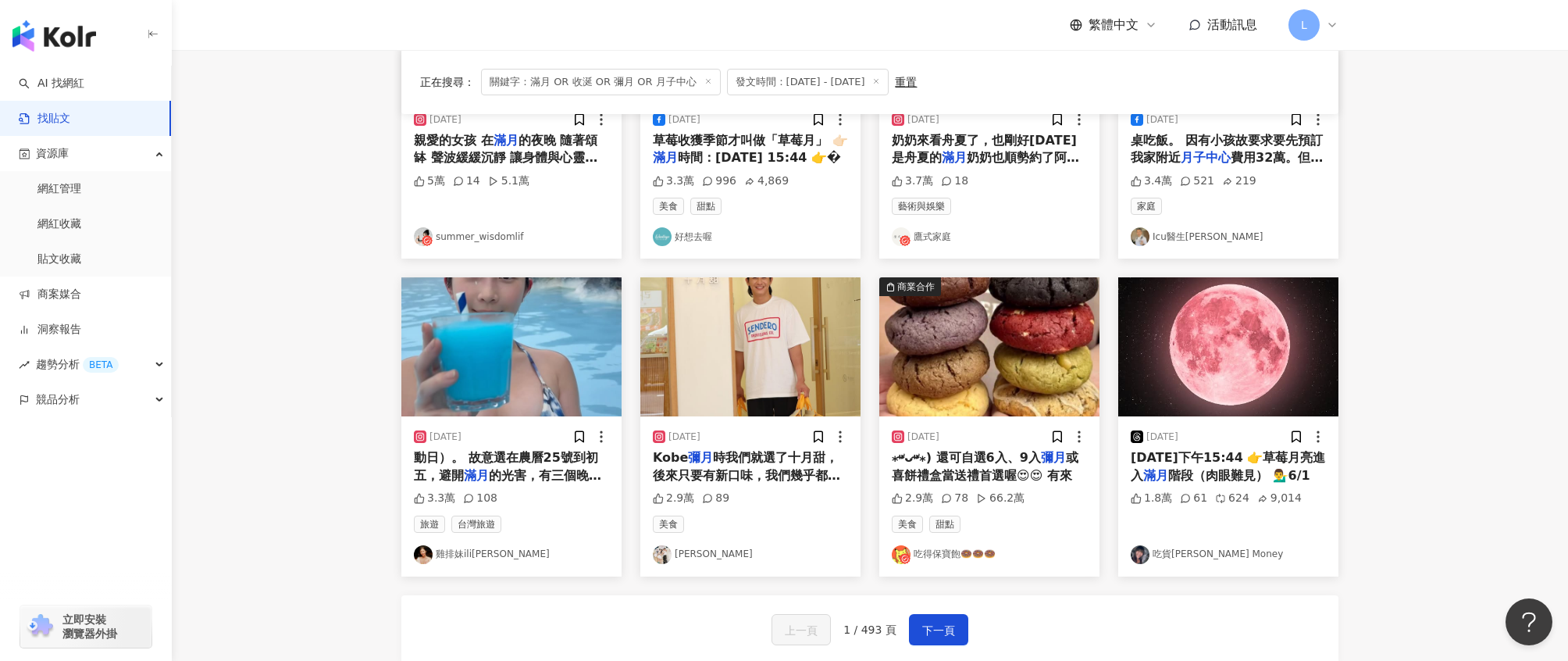
scroll to position [631, 0]
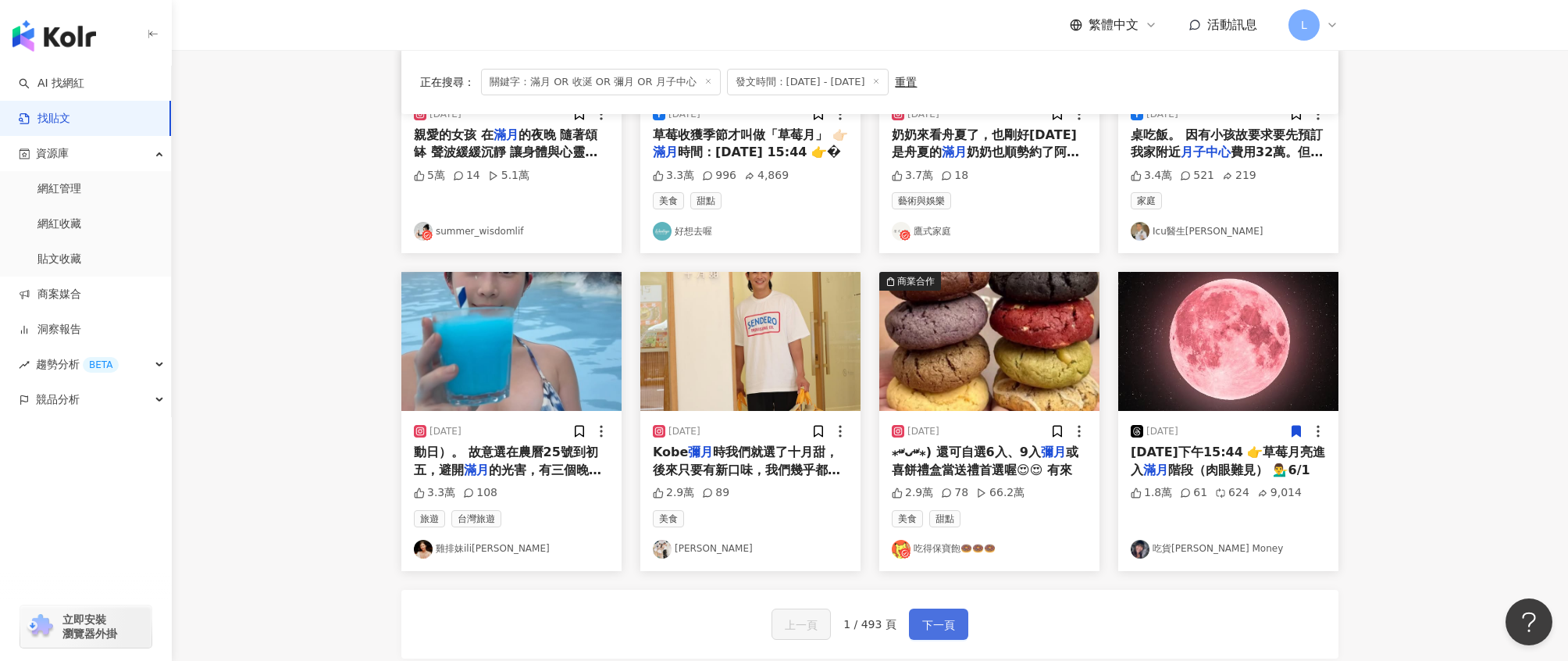
click at [938, 628] on span "下一頁" at bounding box center [938, 624] width 32 height 19
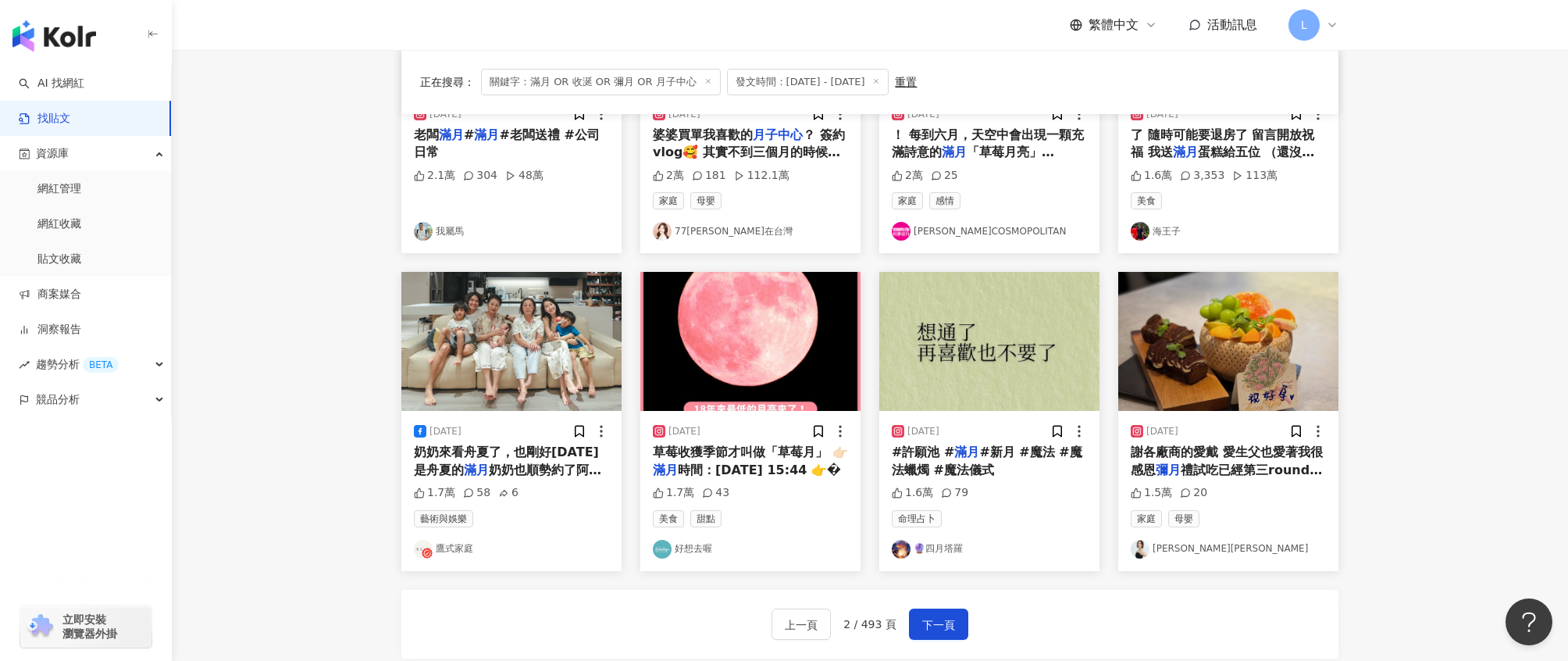
click at [1277, 464] on span "禮試吃已經第三round 了 廠商的" at bounding box center [1227, 478] width 191 height 32
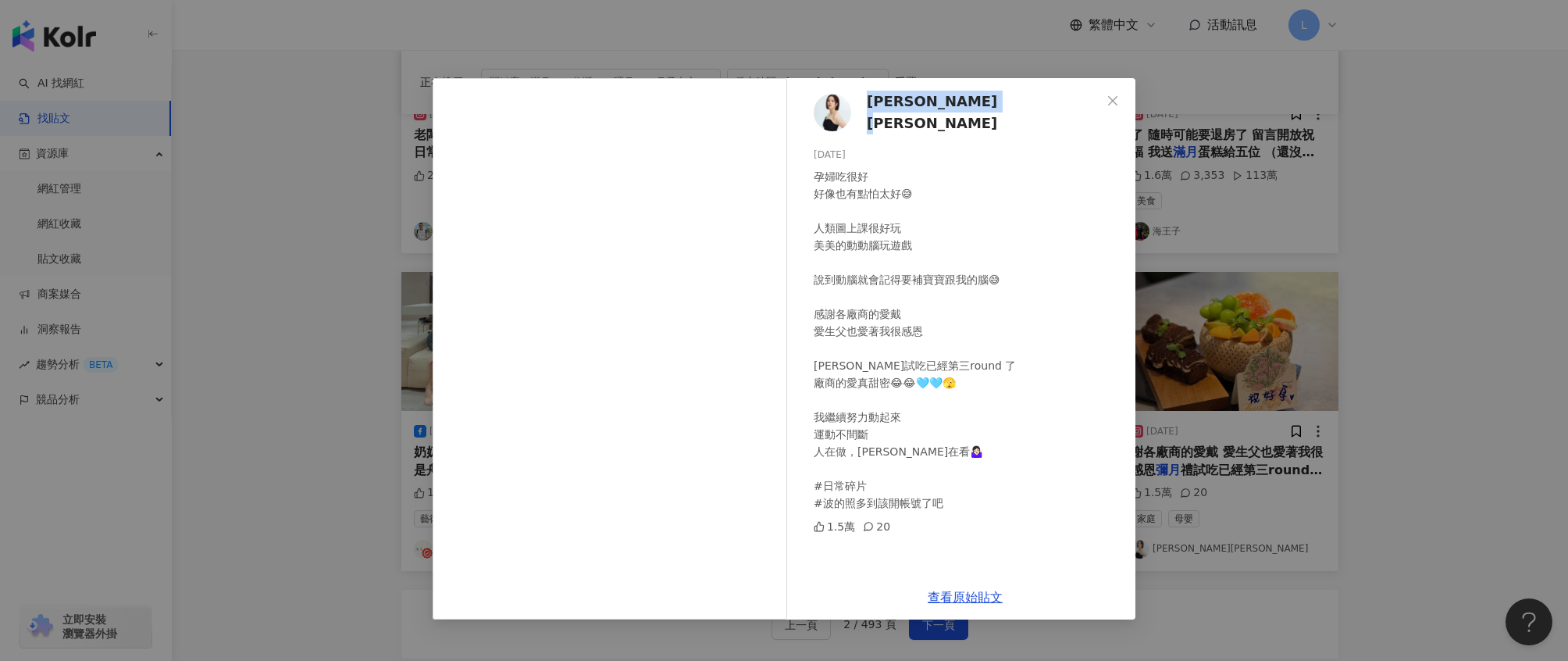
drag, startPoint x: 865, startPoint y: 110, endPoint x: 1066, endPoint y: 114, distance: 201.0
click at [1066, 114] on div "劉品言 Esther LIU 2025/9/6 孕婦吃很好 好像也有點怕太好😅 人類圖上課很好玩 美美的動動腦玩遊戲 說到動腦就會記得要補寶寶跟我的腦😅 感謝…" at bounding box center [965, 327] width 340 height 497
copy span "劉品言 Esther LIU"
click at [1386, 373] on div "劉品言 Esther LIU 2025/9/6 孕婦吃很好 好像也有點怕太好😅 人類圖上課很好玩 美美的動動腦玩遊戲 說到動腦就會記得要補寶寶跟我的腦😅 感謝…" at bounding box center [784, 330] width 1568 height 661
click at [1119, 99] on div "正在搜尋 ： 關鍵字：滿月 OR 收涎 OR 彌月 OR 月子中心 發文時間：2025/6/1 - 2025/9/16 重置 排序： 互動數" at bounding box center [870, 82] width 938 height 64
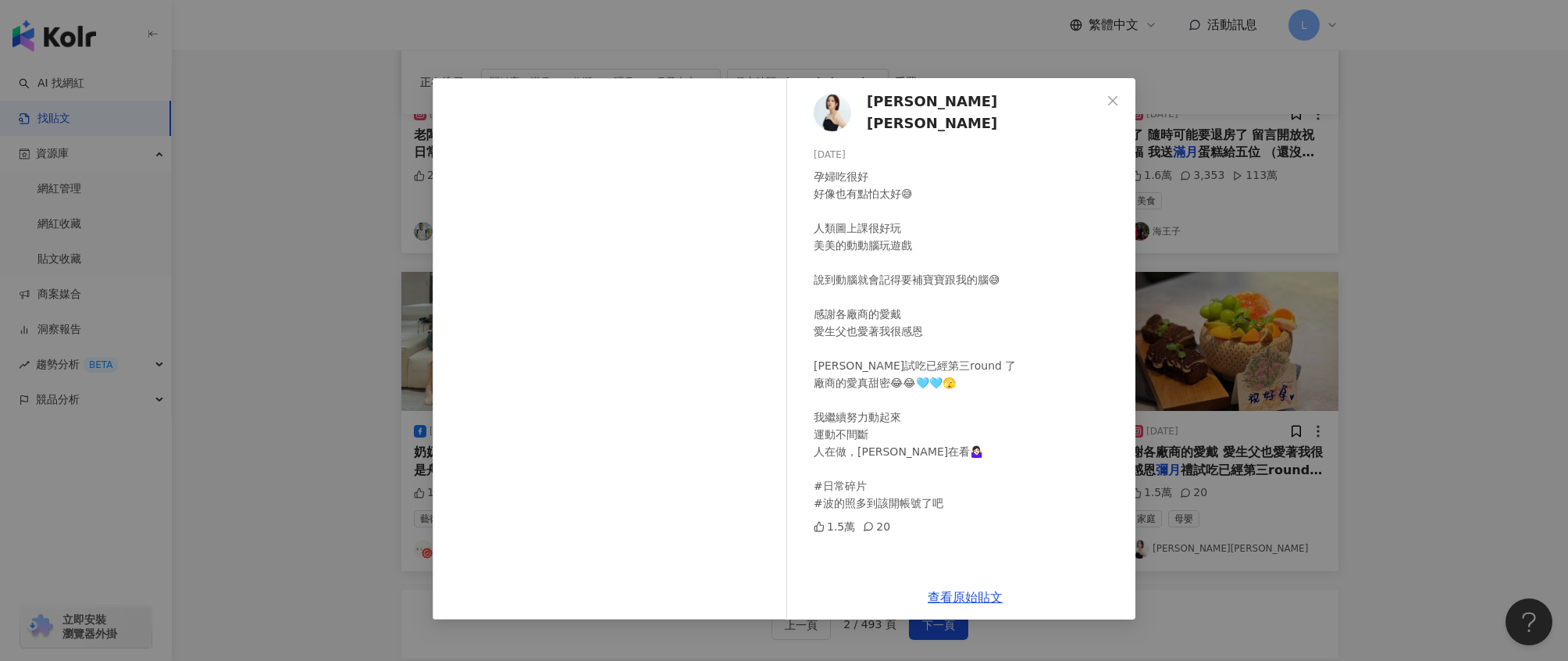
click at [1107, 98] on div "正在搜尋 ： 關鍵字：滿月 OR 收涎 OR 彌月 OR 月子中心 發文時間：2025/6/1 - 2025/9/16 重置 排序： 互動數" at bounding box center [870, 82] width 938 height 64
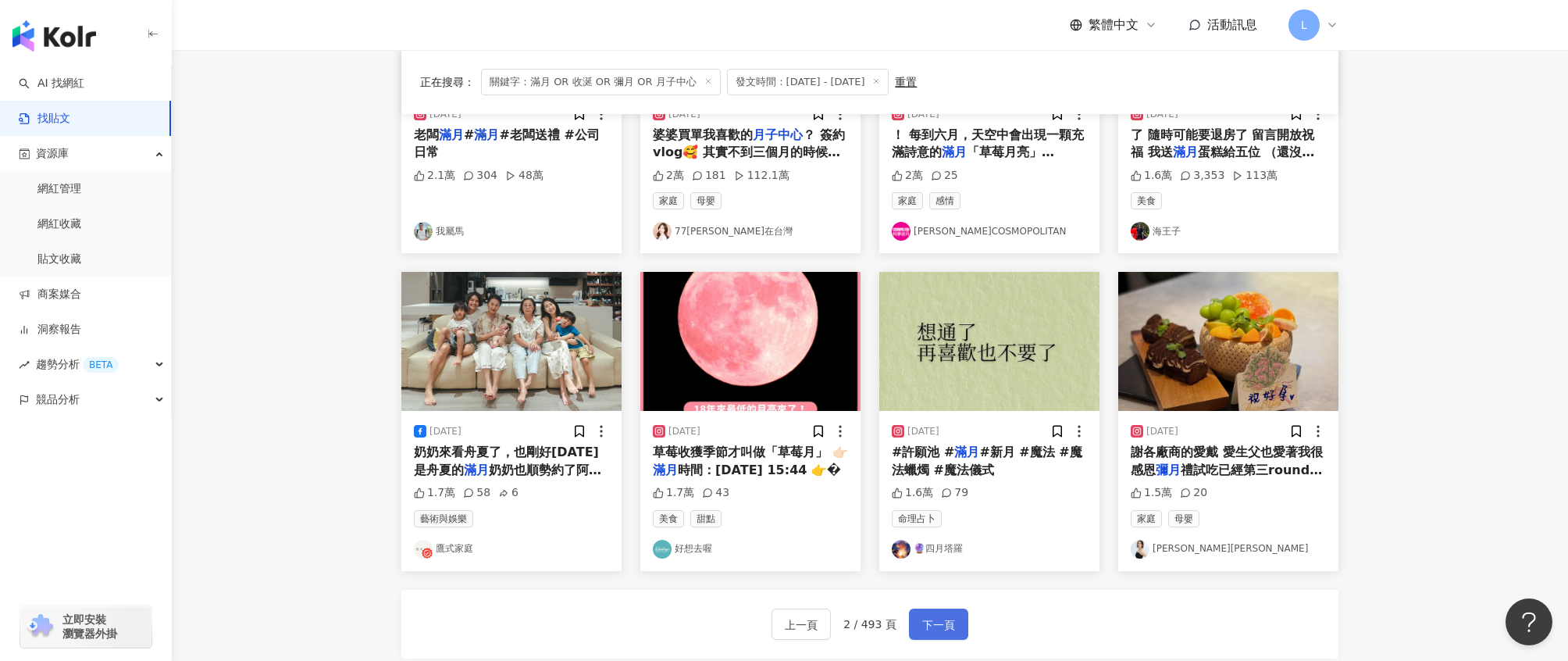
click at [934, 622] on span "下一頁" at bounding box center [938, 624] width 32 height 19
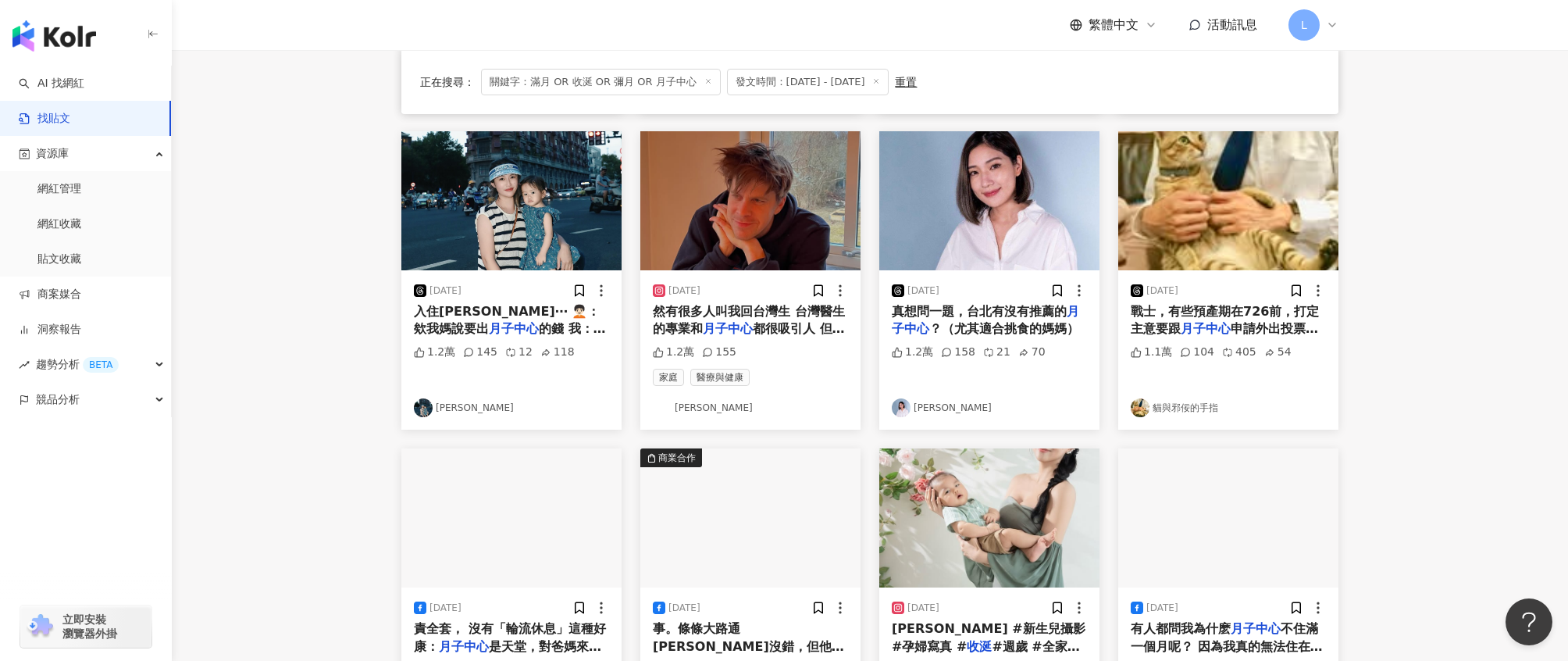
scroll to position [454, 0]
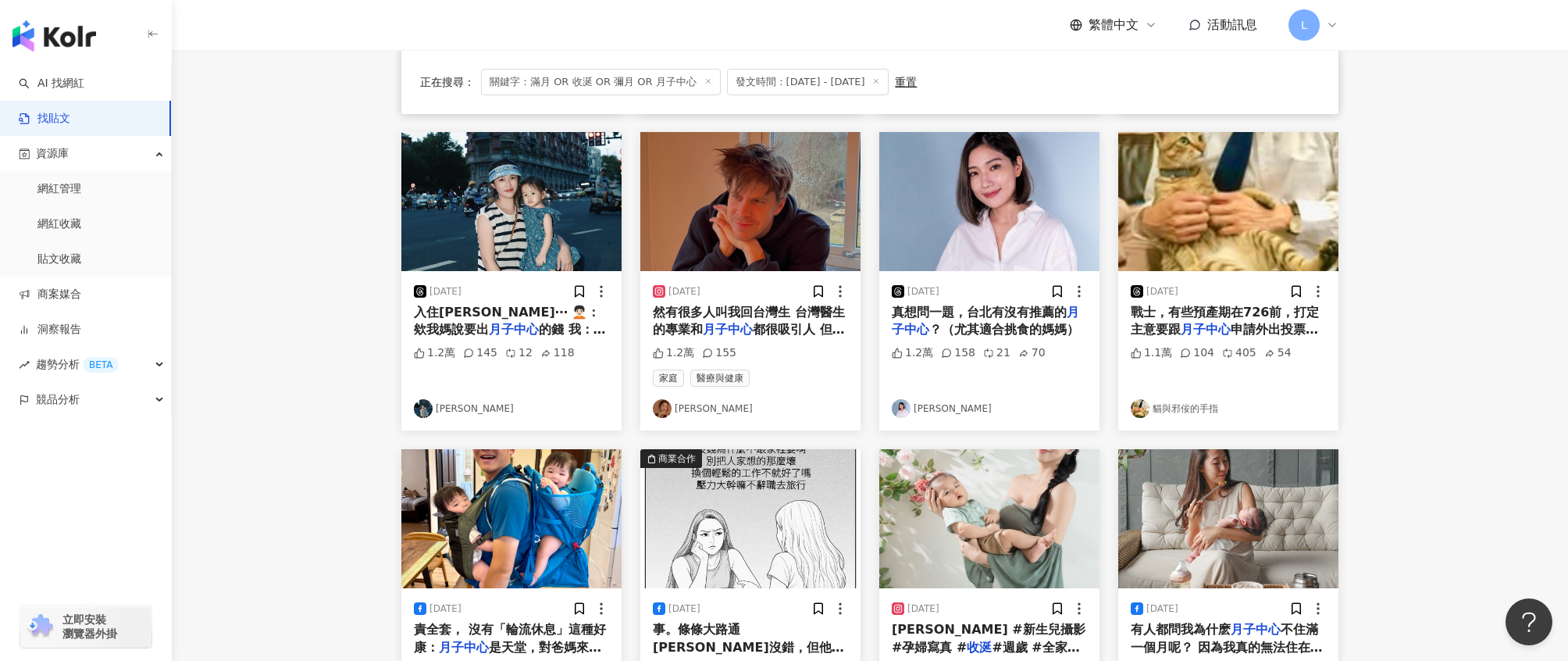
click at [1002, 318] on span "真想問一題，台北有沒有推薦的" at bounding box center [979, 312] width 175 height 14
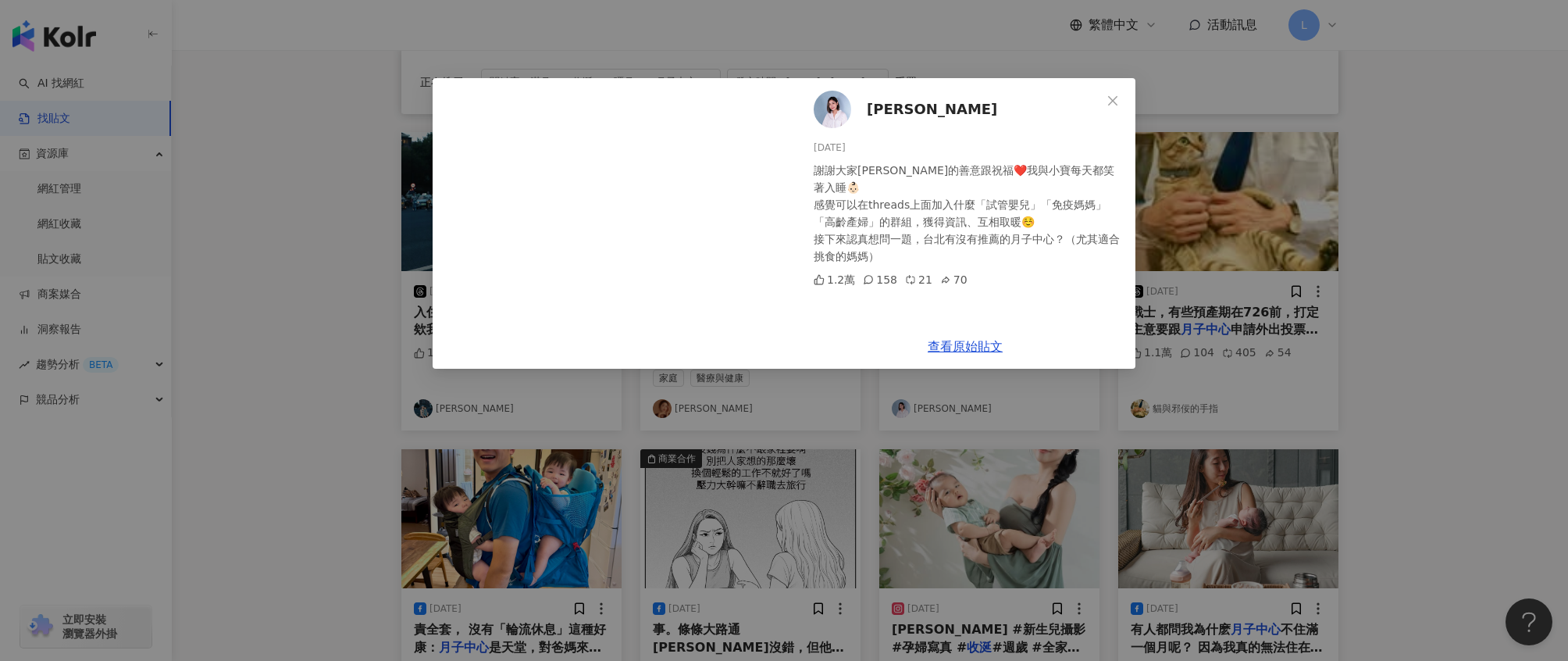
click at [1436, 202] on div "Sandra Hsu 2025/7/31 謝謝大家滿滿的善意跟祝福❤️我與小寶每天都笑著入睡👶🏻 感覺可以在threads上面加入什麼「試管嬰兒」「免疫媽媽」…" at bounding box center [784, 330] width 1568 height 661
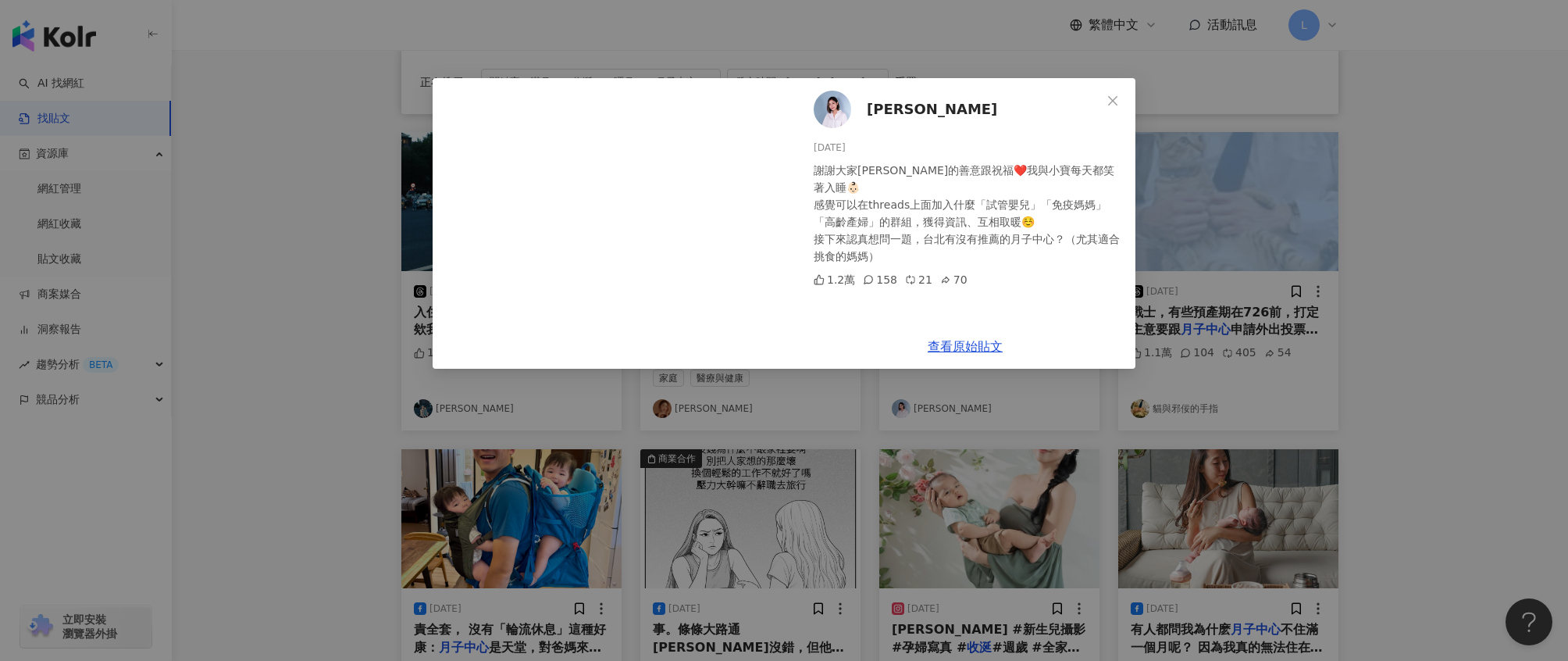
click at [1436, 202] on main "**********" at bounding box center [870, 236] width 1397 height 1279
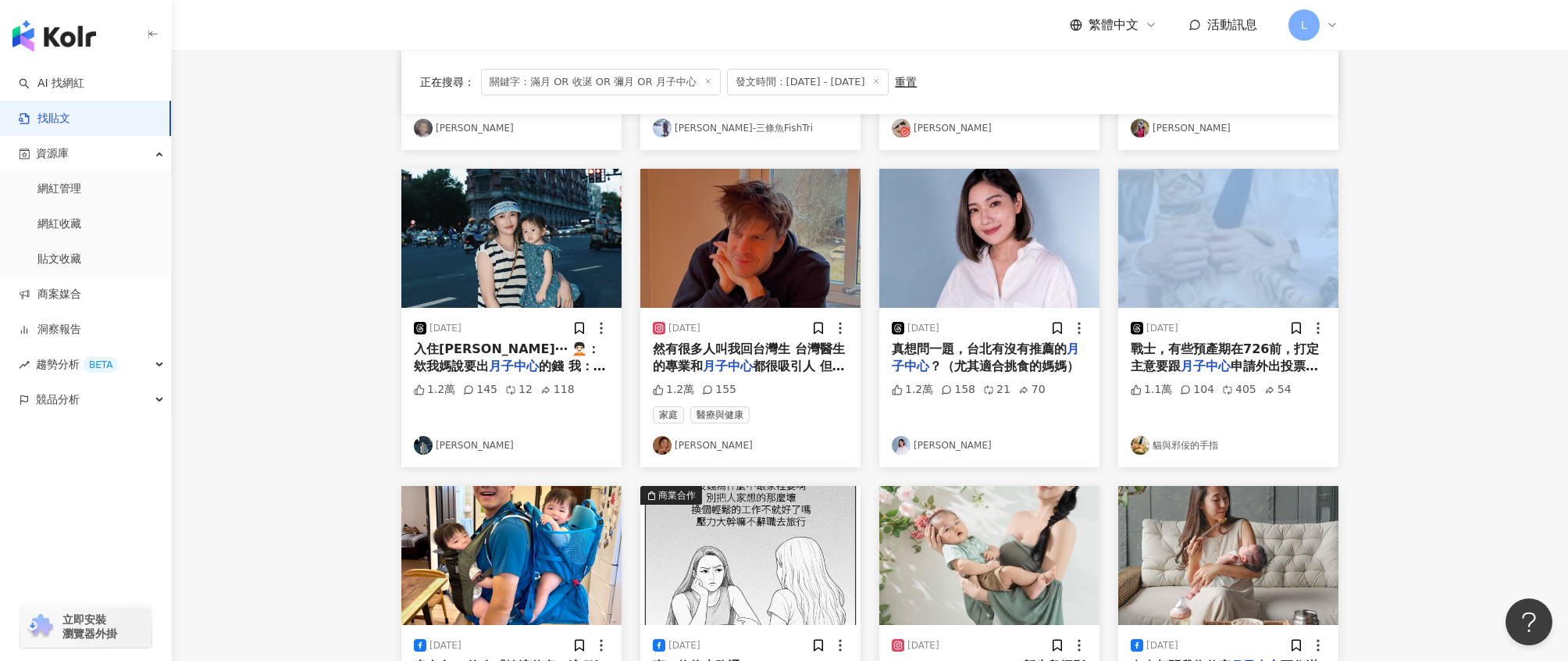
scroll to position [416, 0]
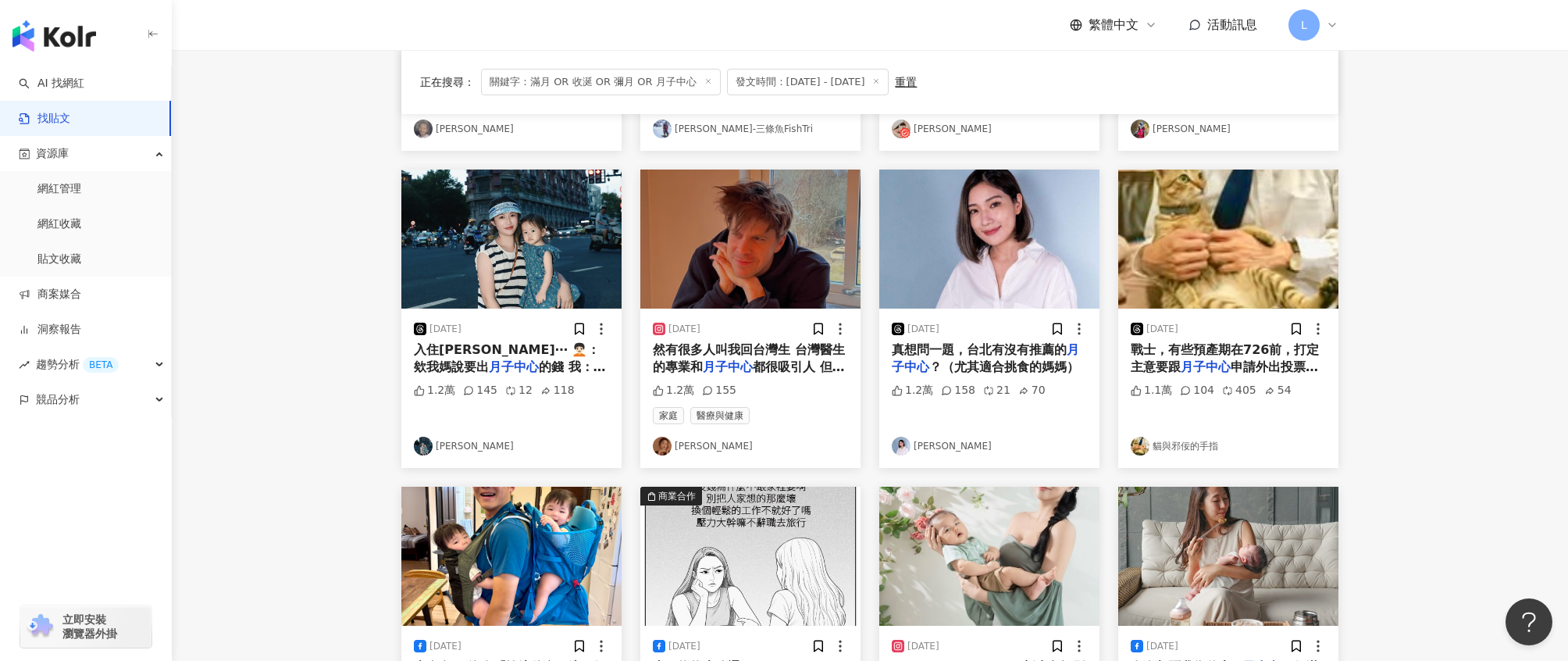
click at [831, 338] on div "2025/8/31 然有很多人叫我回台灣生 台灣醫生的專業和 月子中心 都很吸引人 但長途飛機的跋涉我光 1.2萬 155 家庭 醫療與健康 查理" at bounding box center [750, 388] width 221 height 159
click at [830, 267] on img "button" at bounding box center [750, 239] width 221 height 139
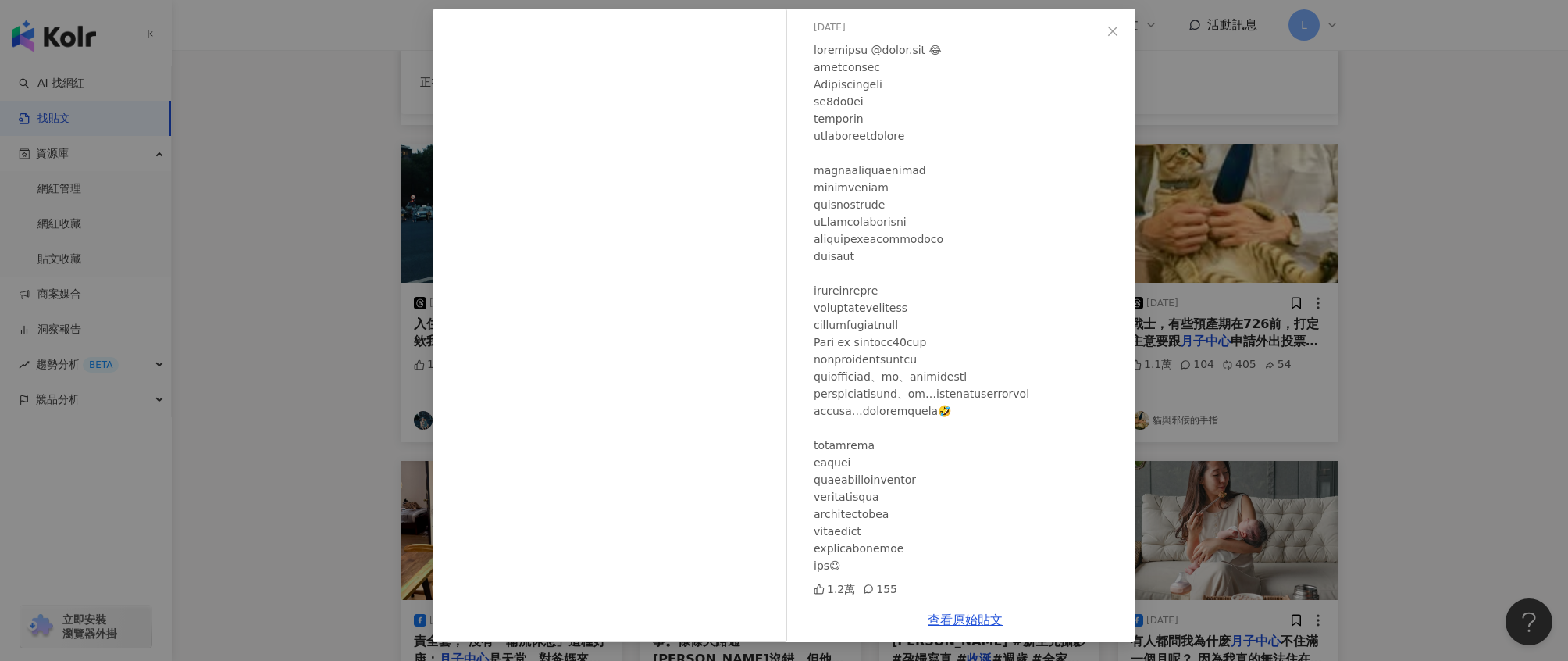
scroll to position [450, 0]
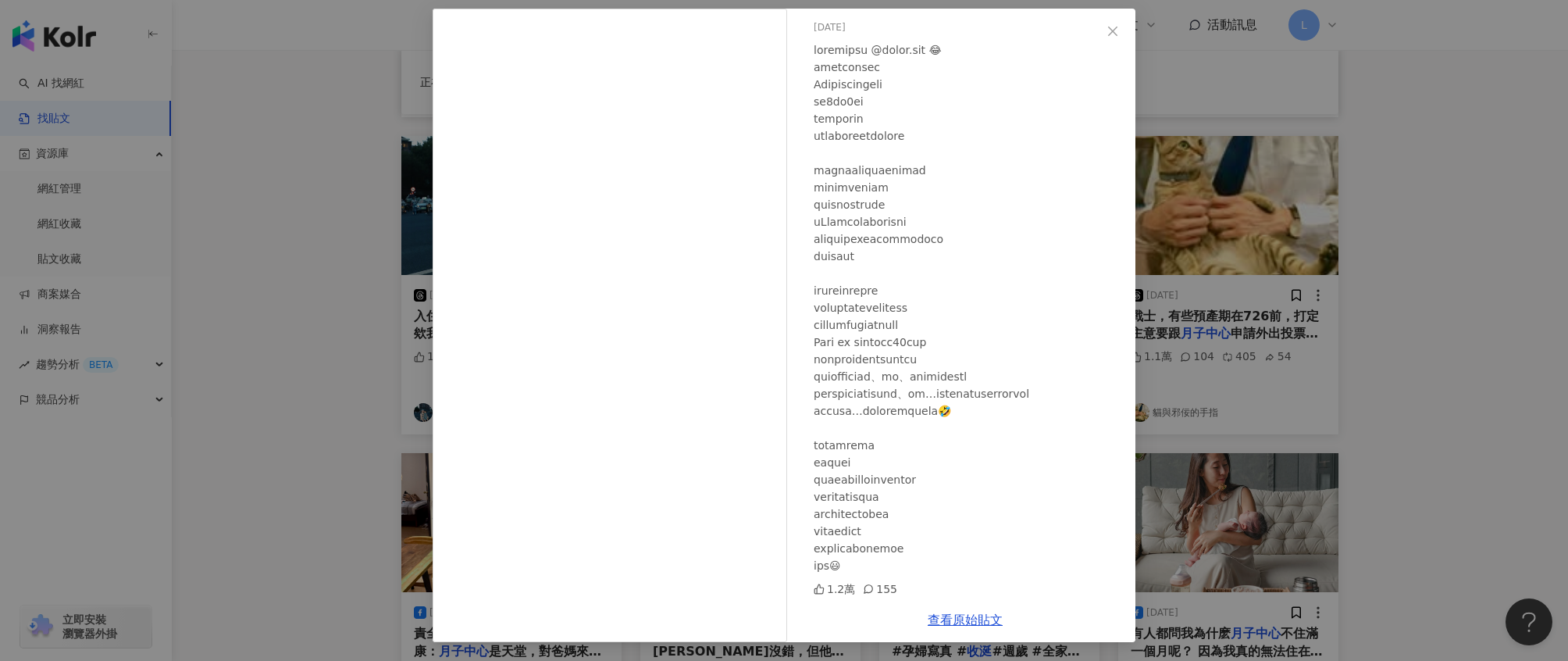
click at [1462, 318] on div "查理 2025/8/31 1.2萬 155 查看原始貼文" at bounding box center [784, 330] width 1568 height 661
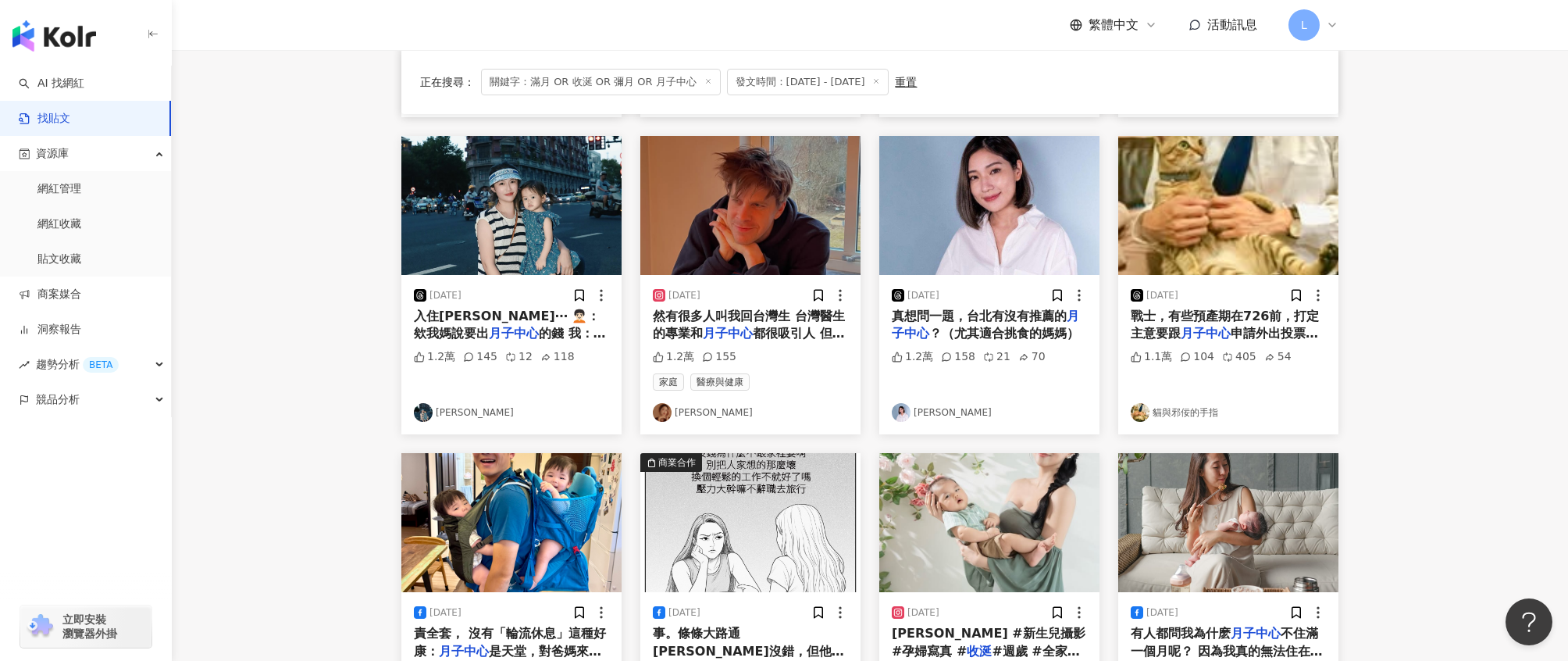
click at [541, 291] on div "2025/6/3" at bounding box center [512, 294] width 195 height 15
click at [535, 255] on img "button" at bounding box center [512, 205] width 221 height 139
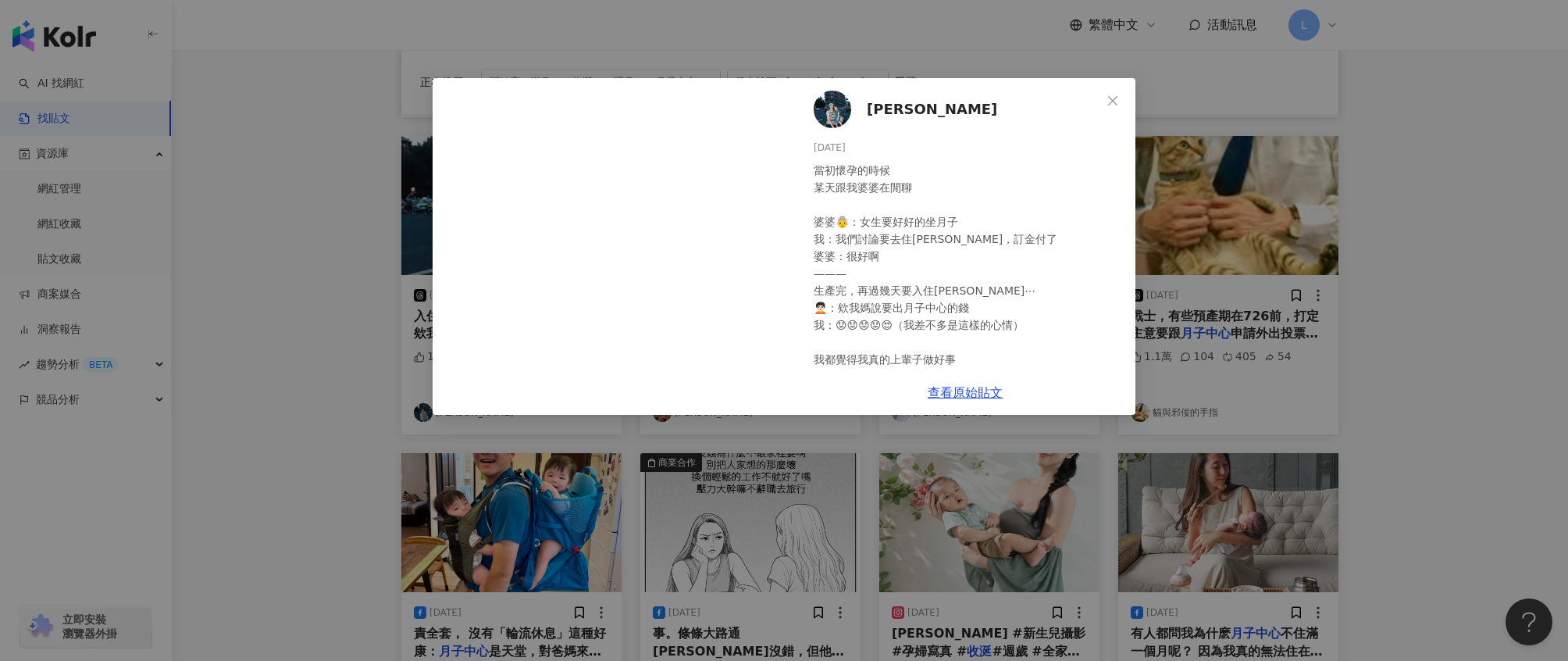
click at [1291, 291] on div "Pei Ju Kang 2025/6/3 當初懷孕的時候 某天跟我婆婆在閒聊 婆婆👵：女生要好好的坐月子 我：我們討論要去住禾馨，訂金付了 婆婆：很好啊 ——…" at bounding box center [784, 330] width 1568 height 661
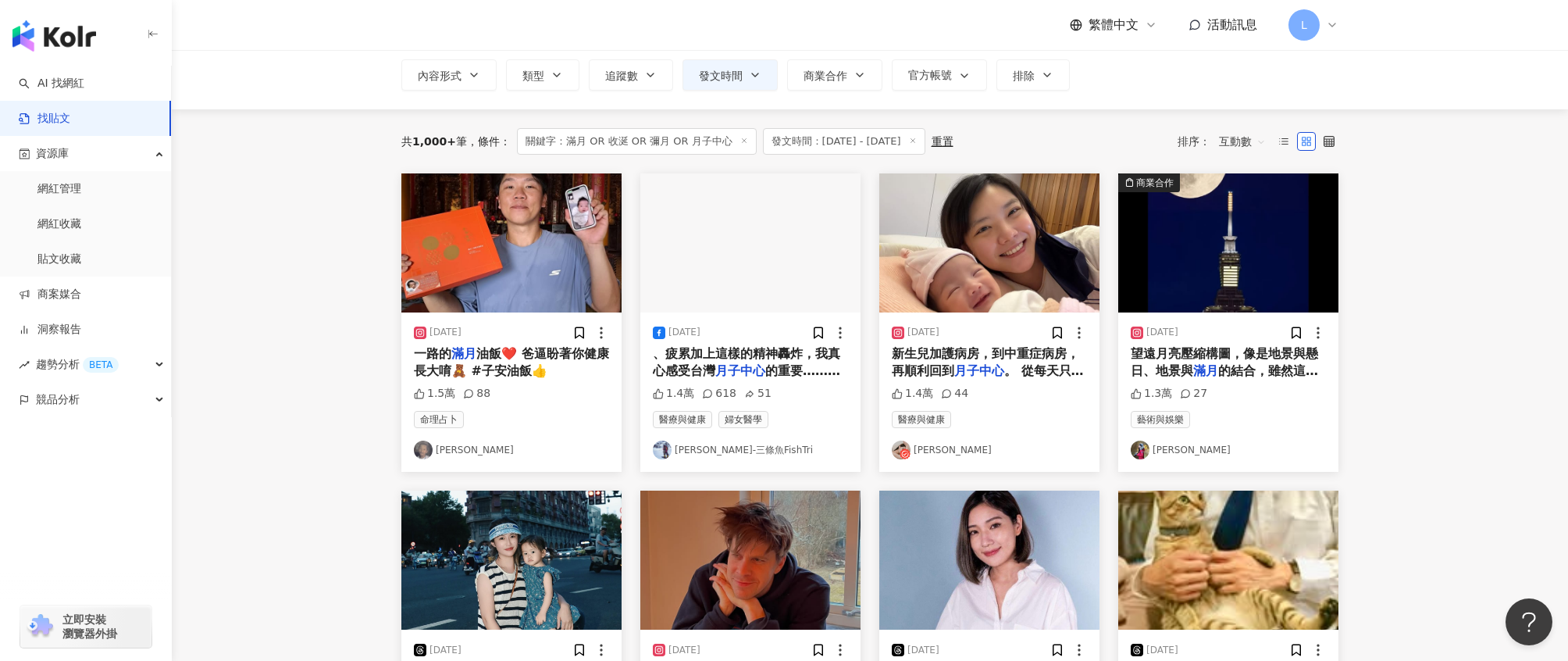
scroll to position [121, 0]
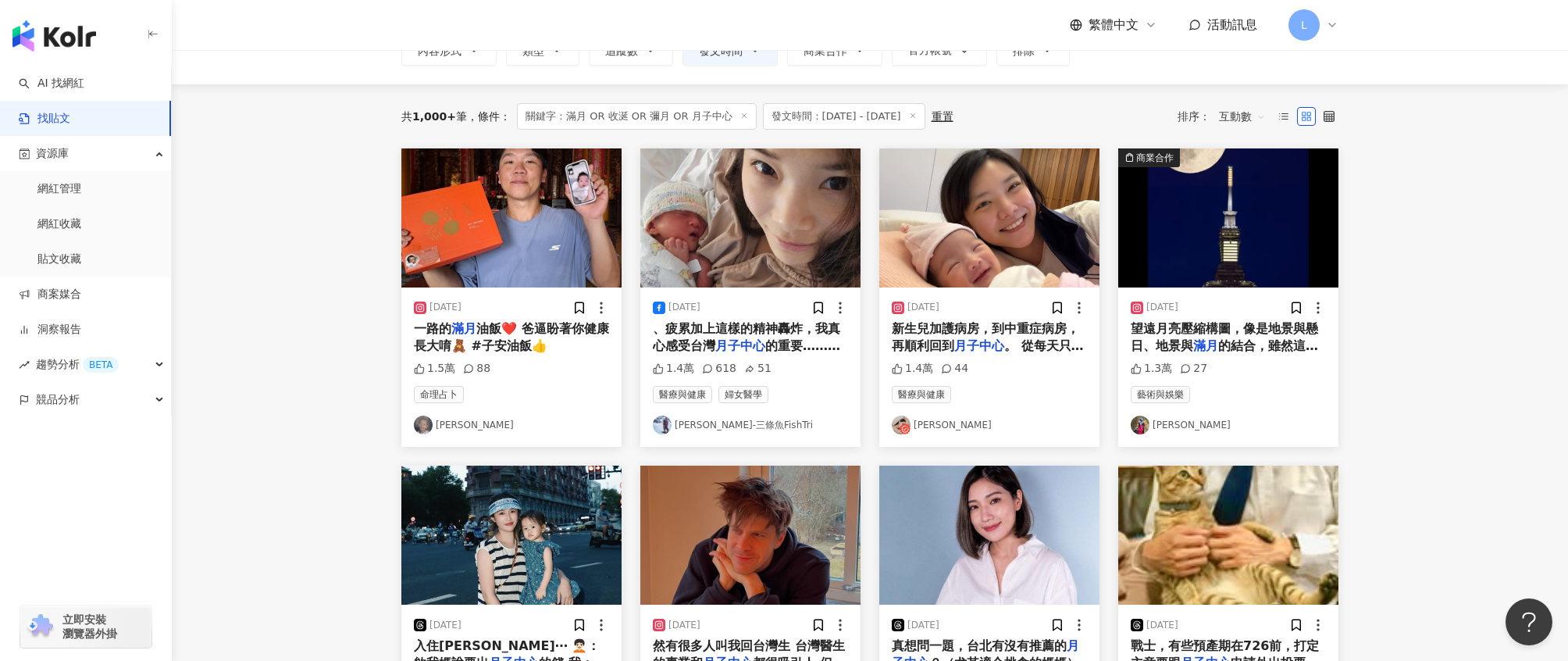
click at [533, 268] on img "button" at bounding box center [512, 218] width 221 height 139
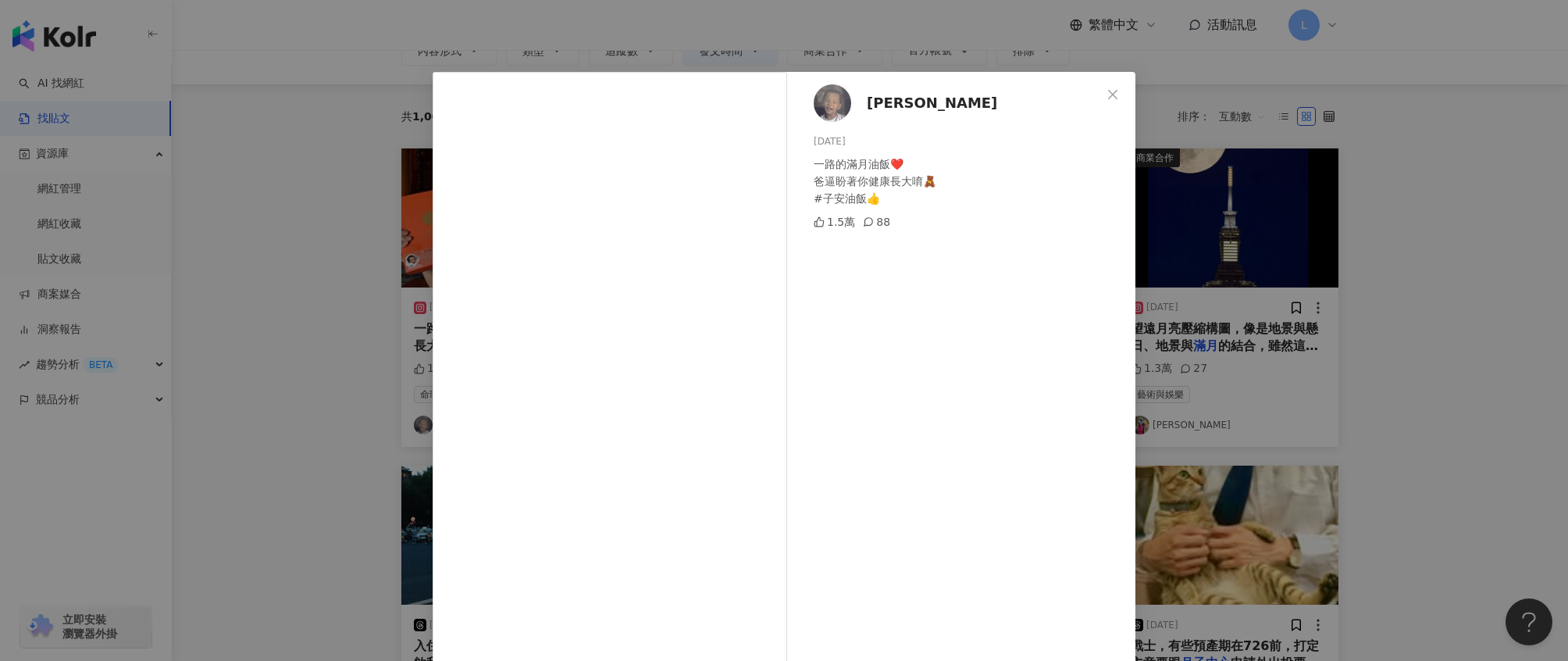
scroll to position [0, 0]
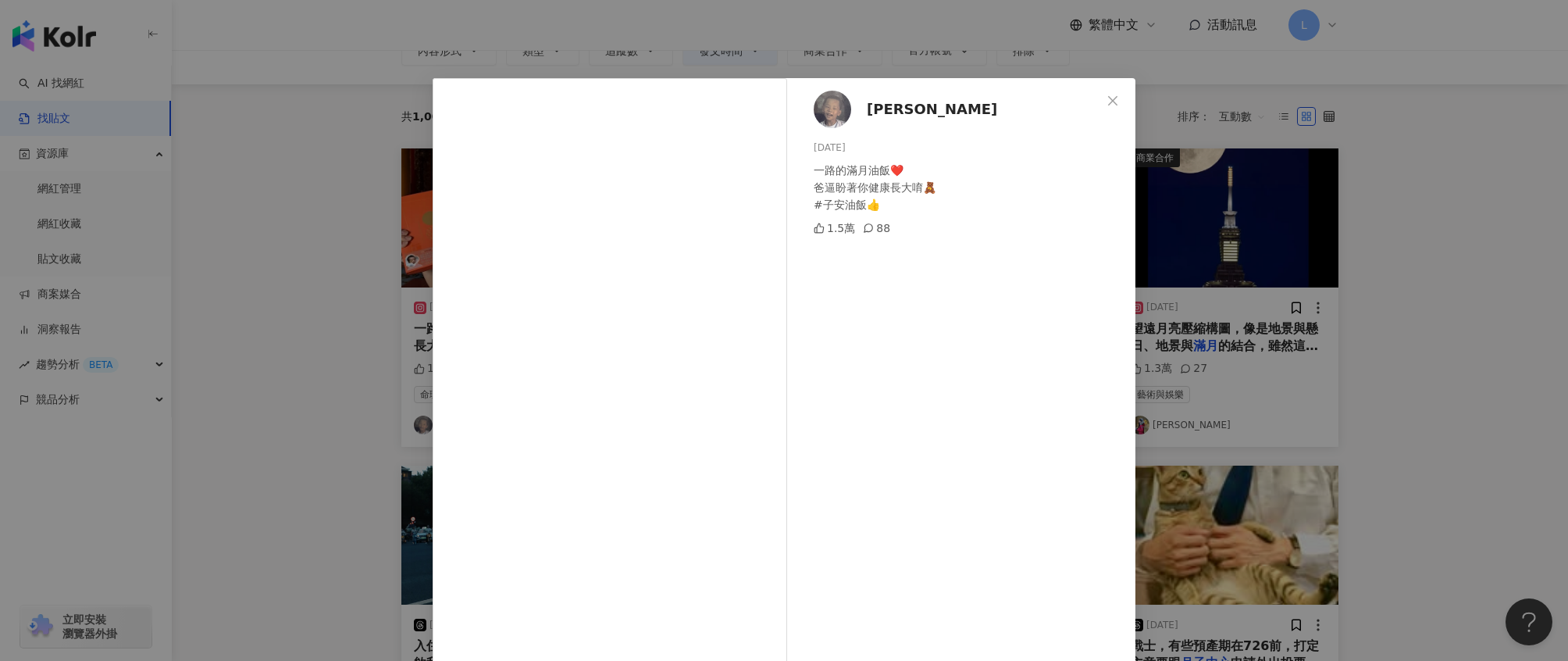
click at [908, 99] on div "詹子賢 2025/8/20 一路的滿月油飯❤️ 爸逼盼著你健康長大唷🧸 #子安油飯👍 1.5萬 88" at bounding box center [965, 371] width 340 height 586
click at [1328, 285] on div "詹子賢 2025/8/20 一路的滿月油飯❤️ 爸逼盼著你健康長大唷🧸 #子安油飯👍 1.5萬 88 查看原始貼文" at bounding box center [784, 330] width 1568 height 661
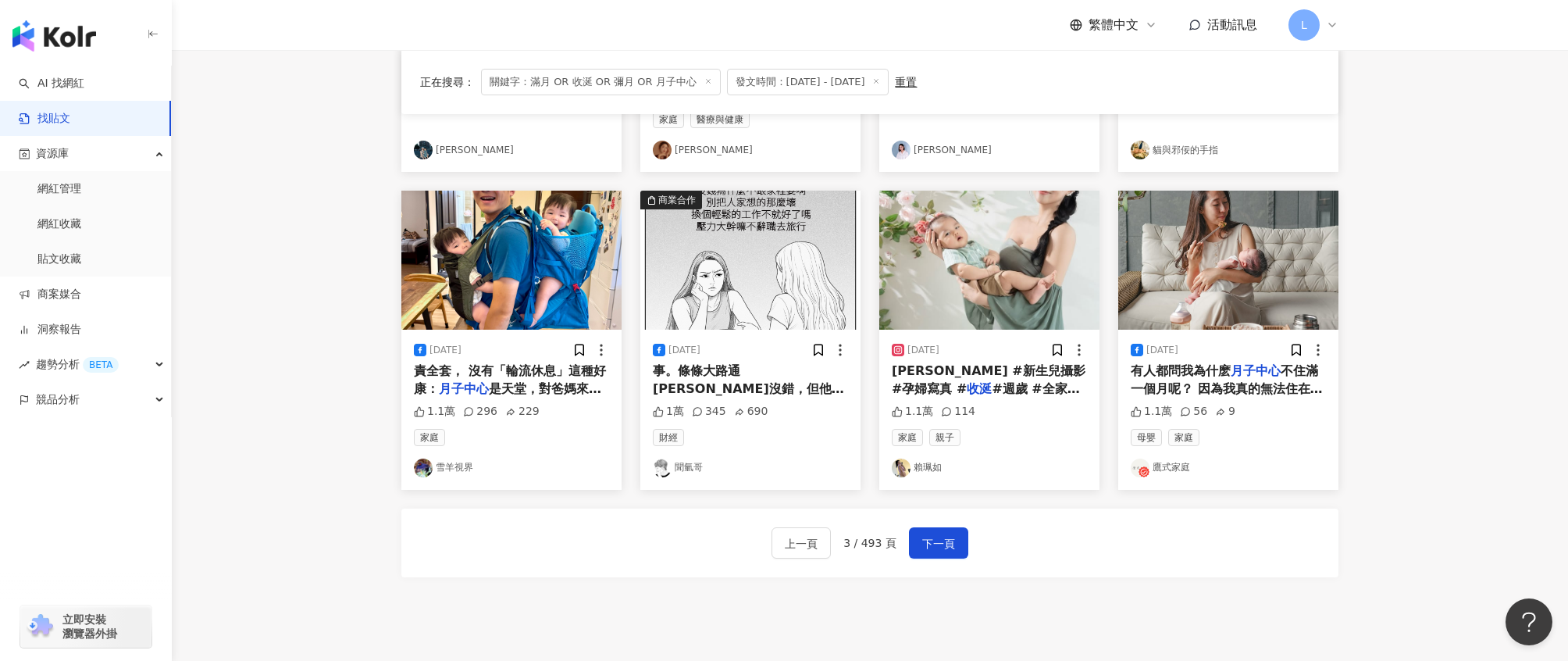
scroll to position [841, 0]
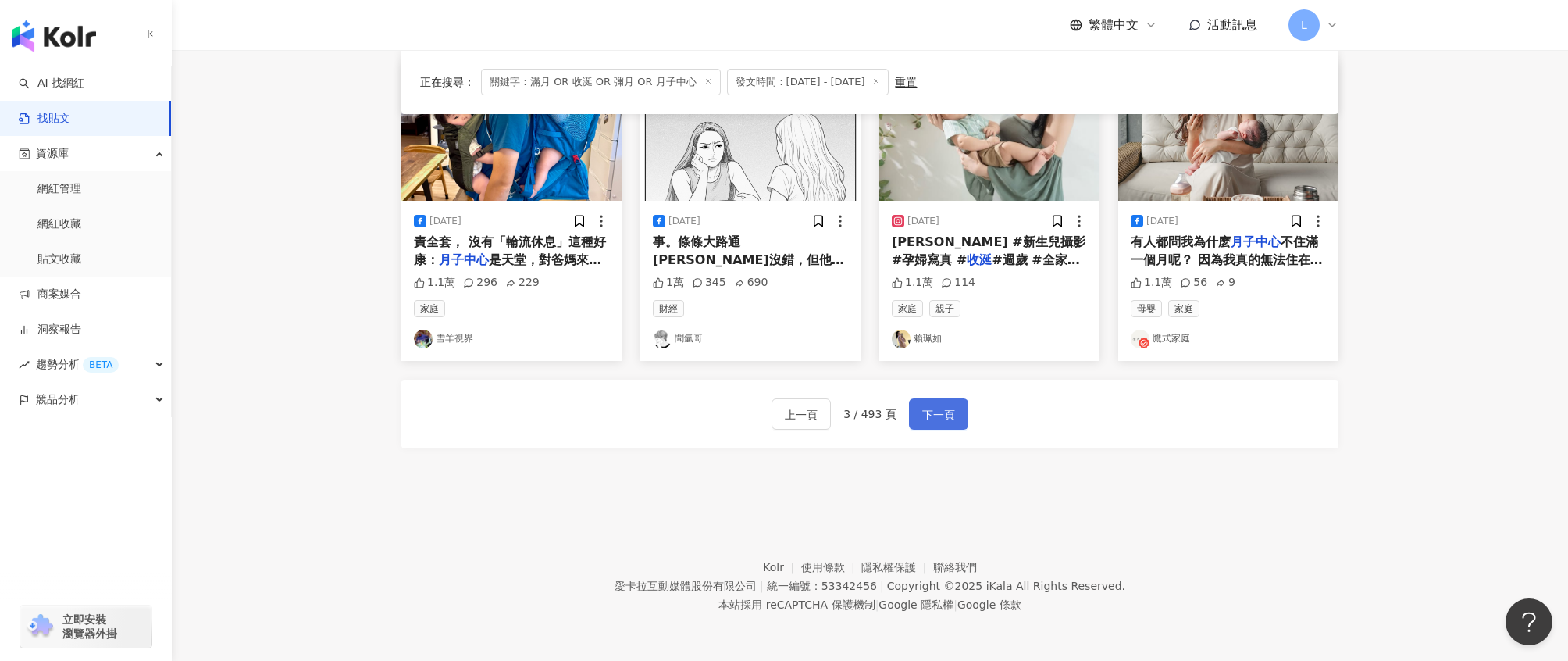
click at [944, 420] on span "下一頁" at bounding box center [938, 414] width 32 height 19
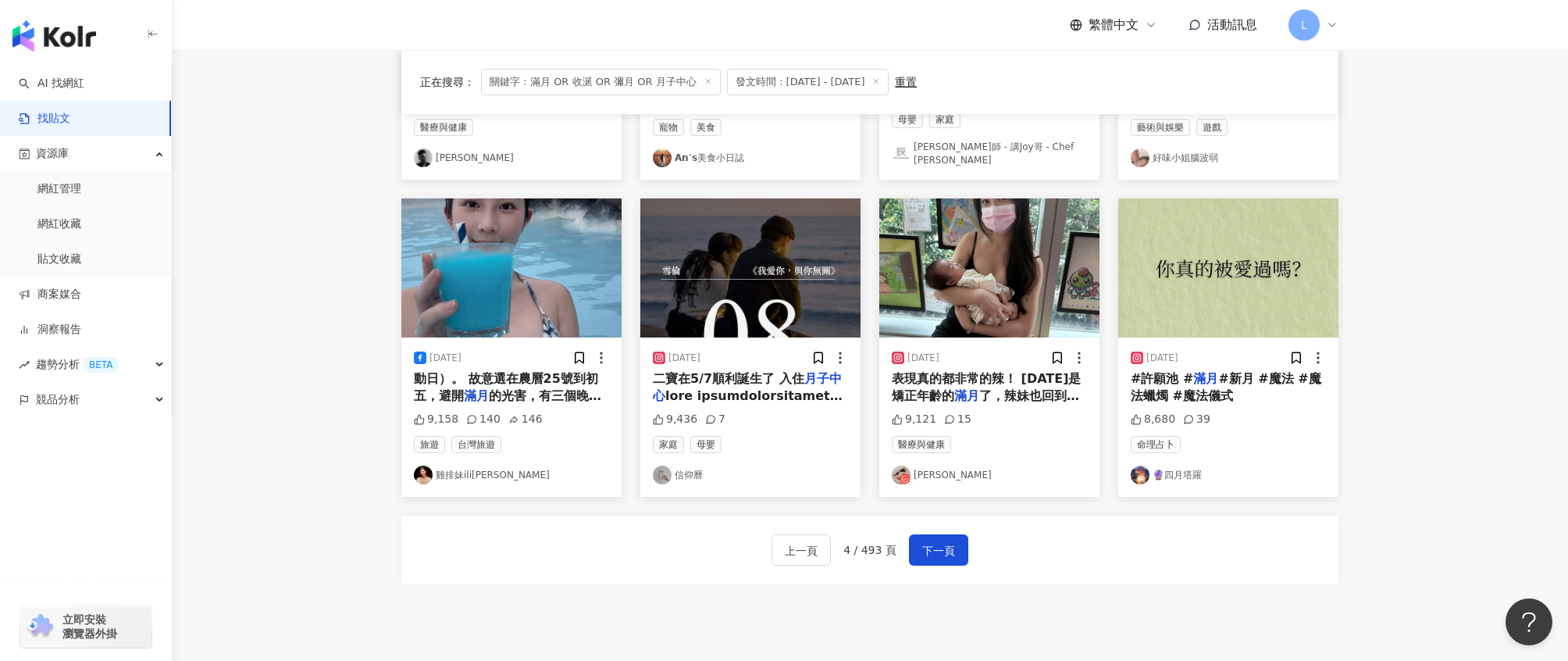
scroll to position [667, 0]
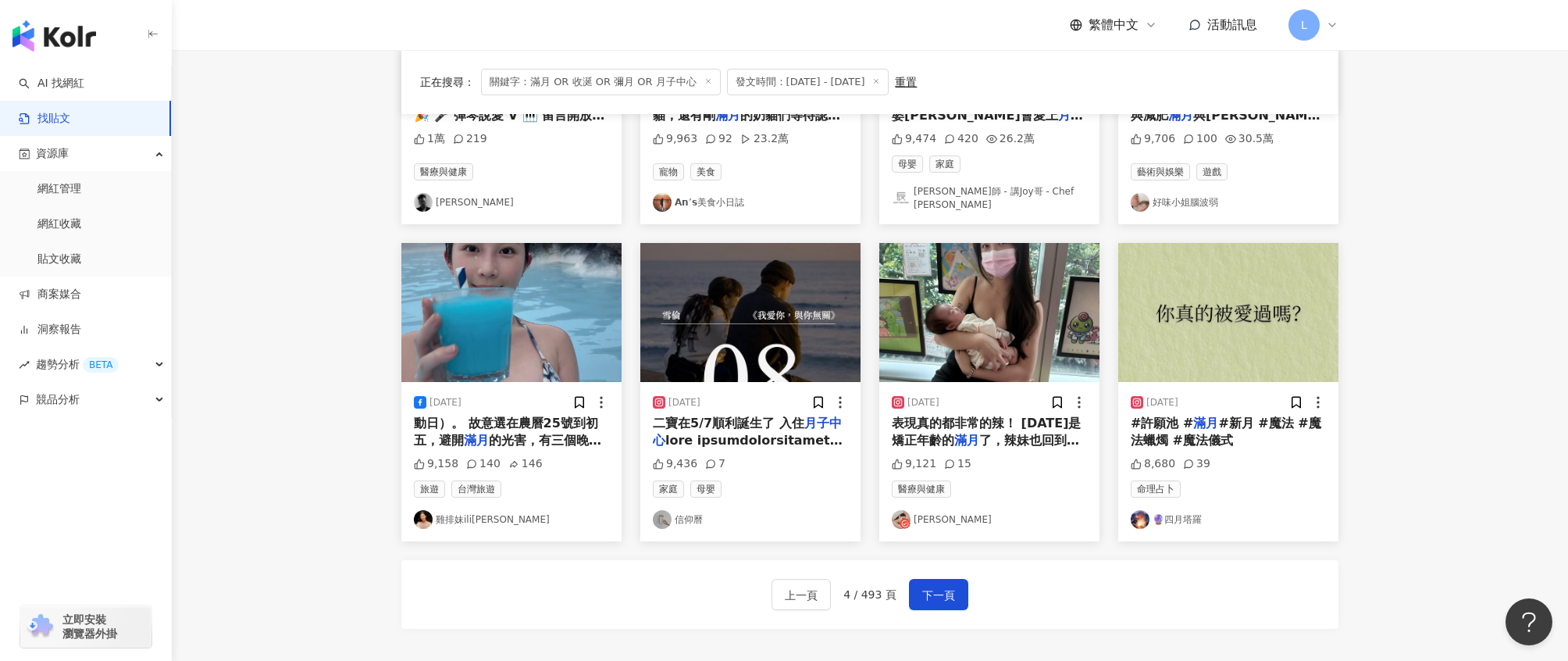
click at [518, 432] on span "的光害，有三個晚上看到極光（D2、4" at bounding box center [508, 448] width 187 height 32
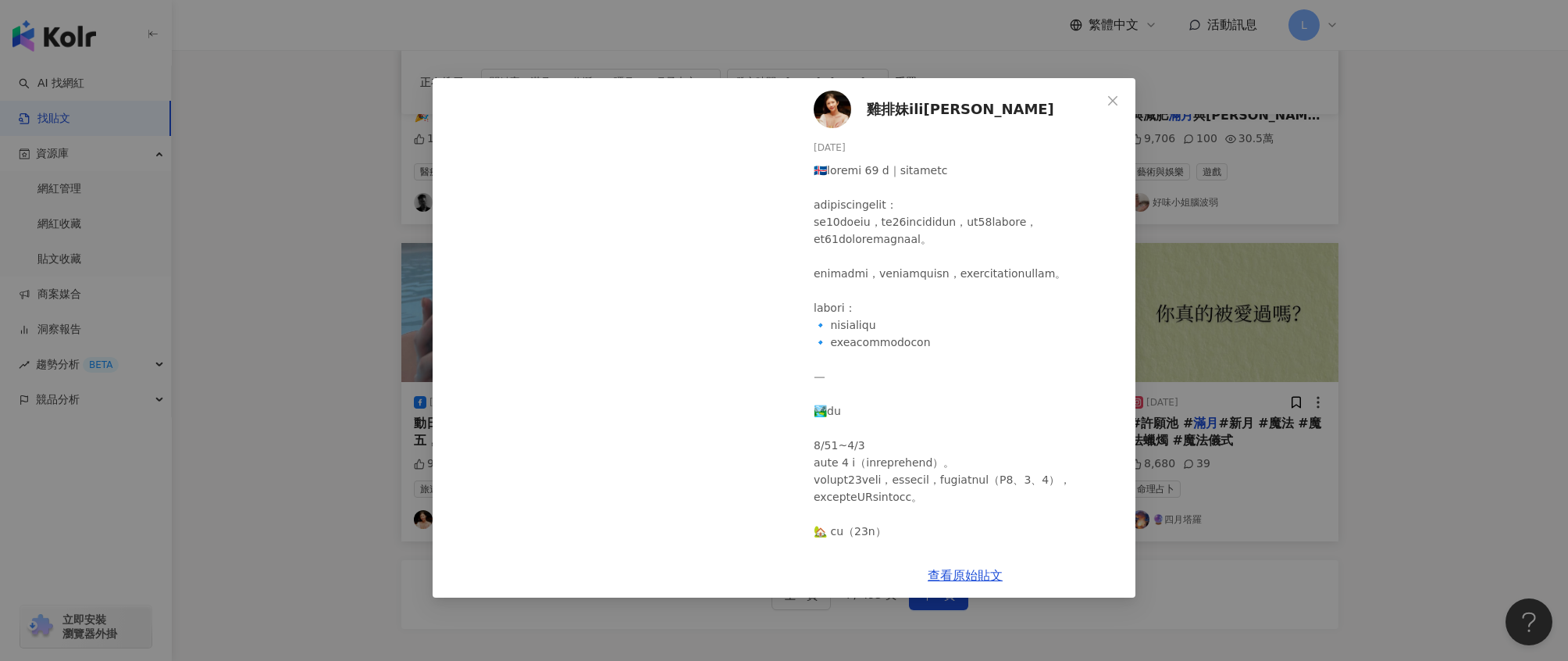
click at [1472, 344] on div "雞排妹ili鄭家純 2025/6/24 9,158 140 146 查看原始貼文" at bounding box center [784, 330] width 1568 height 661
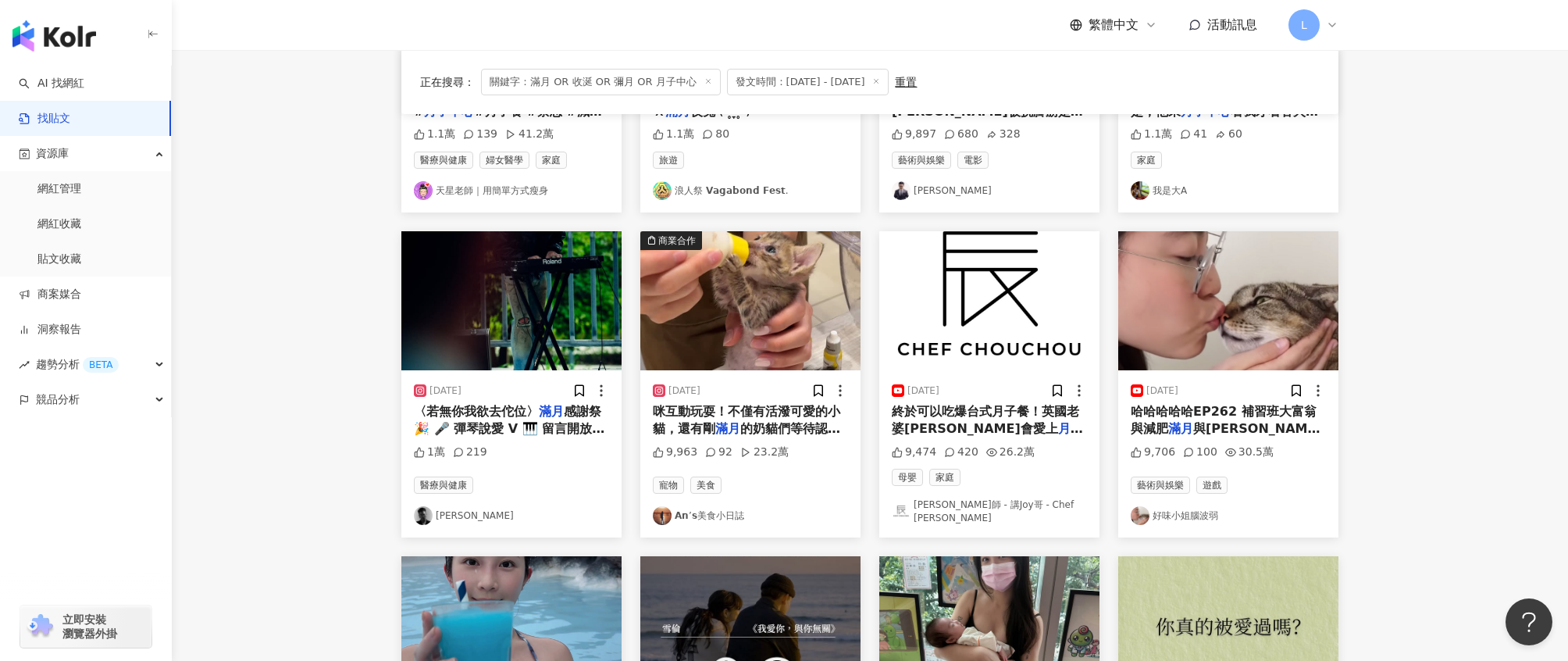
scroll to position [354, 0]
click at [947, 285] on img "button" at bounding box center [989, 302] width 221 height 139
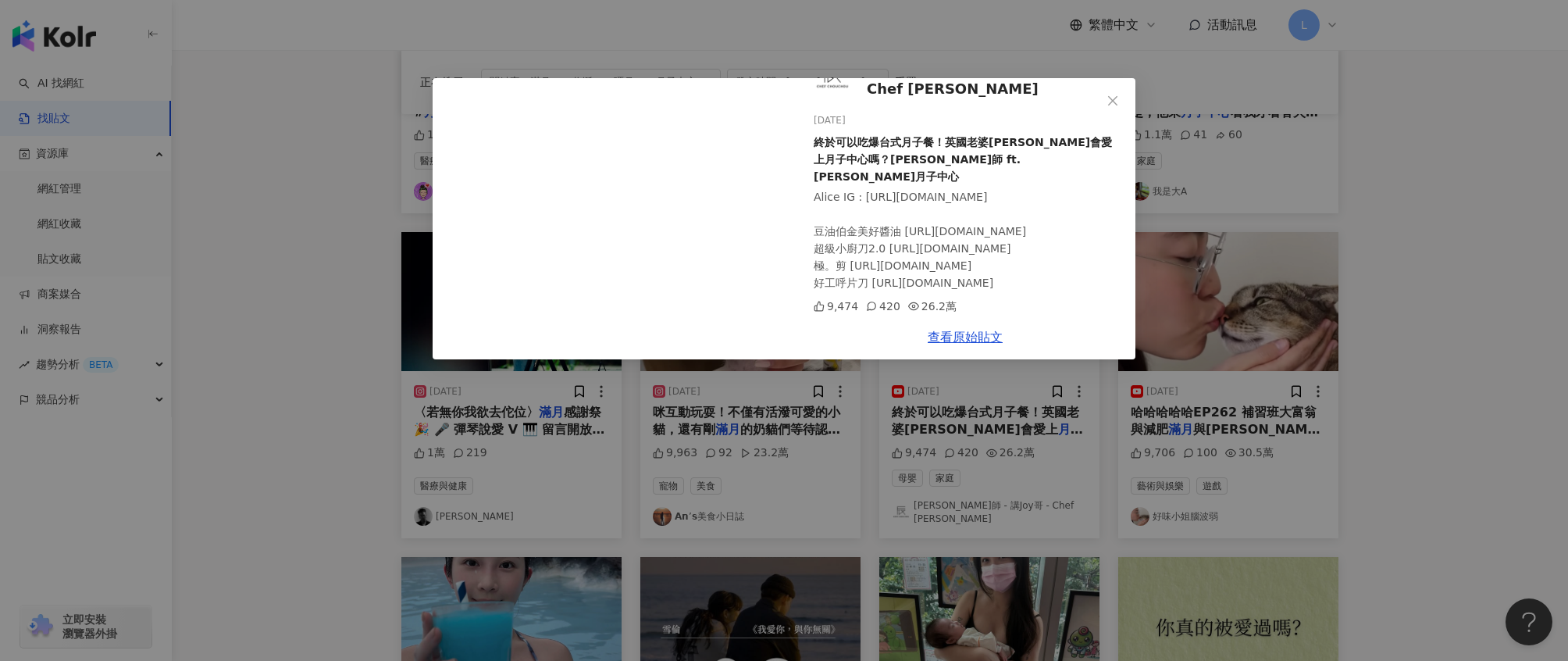
scroll to position [121, 0]
click at [1410, 303] on div "阿辰師 - 講Joy哥 - Chef Chouchou 2025/8/12 終於可以吃爆台式月子餐！英國老婆Alice會愛上月子中心嗎？阿辰師 ft. 柏仁月…" at bounding box center [784, 330] width 1568 height 661
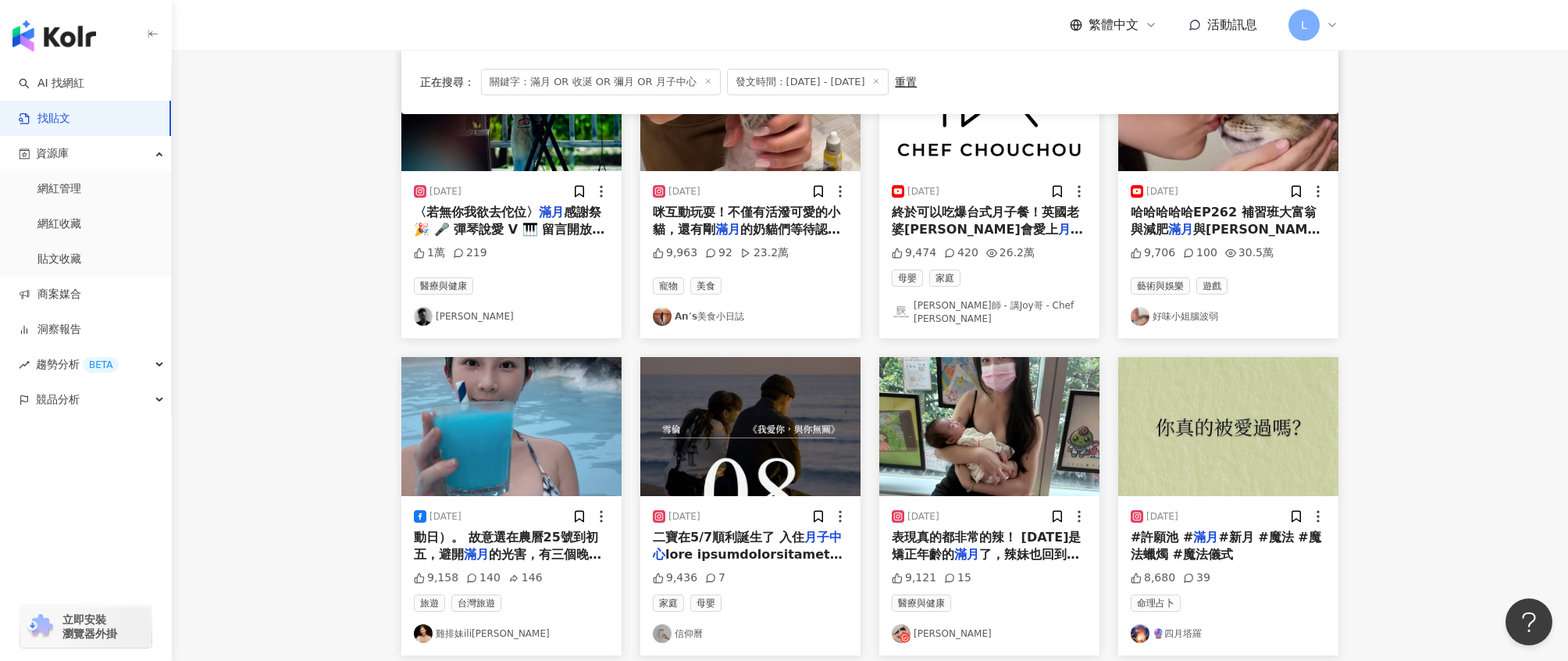
scroll to position [841, 0]
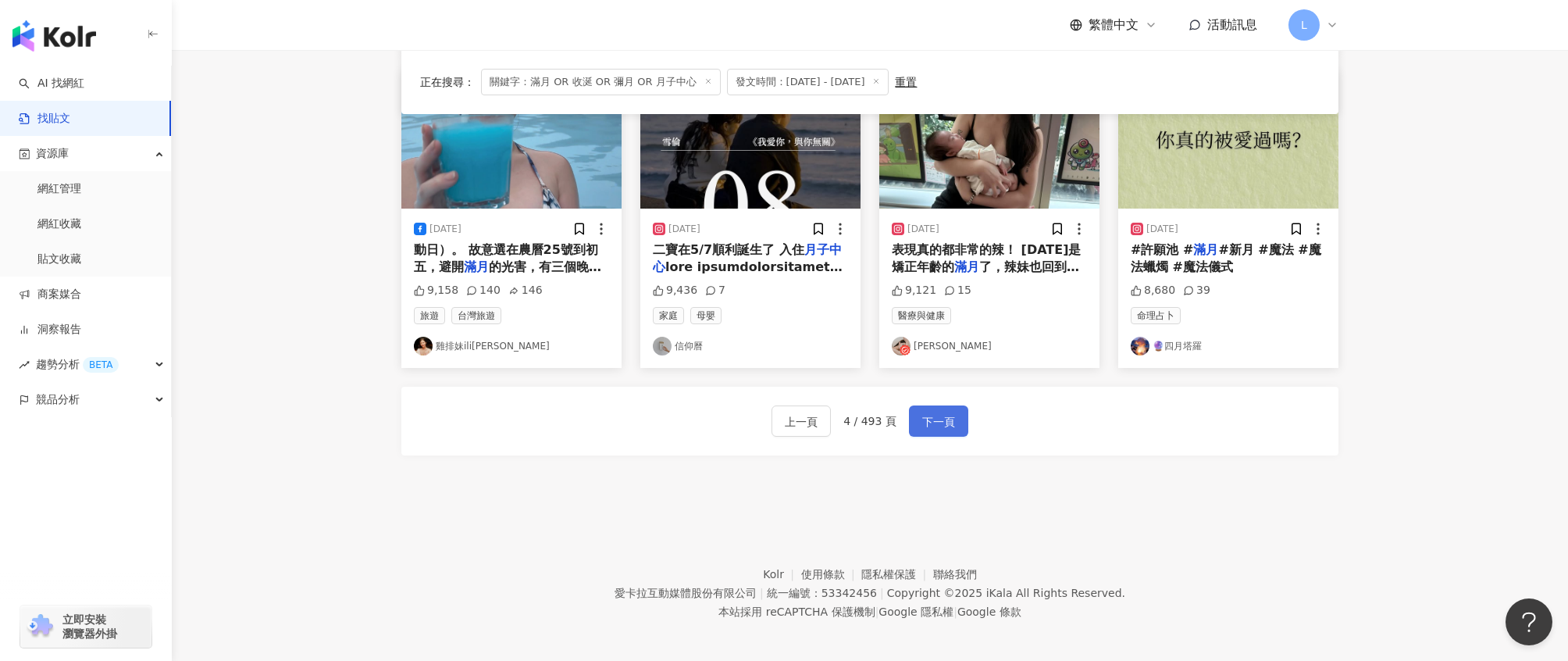
click at [931, 416] on span "下一頁" at bounding box center [938, 421] width 32 height 19
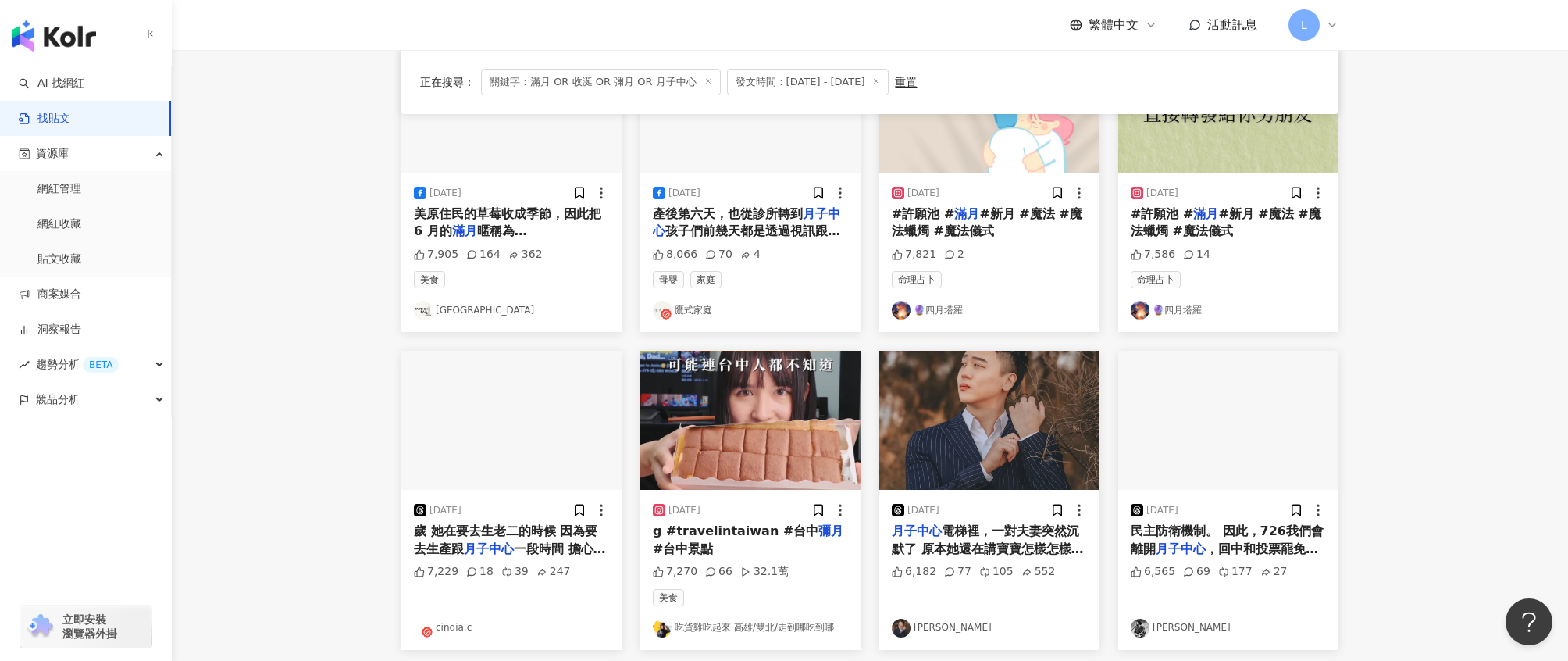
scroll to position [550, 0]
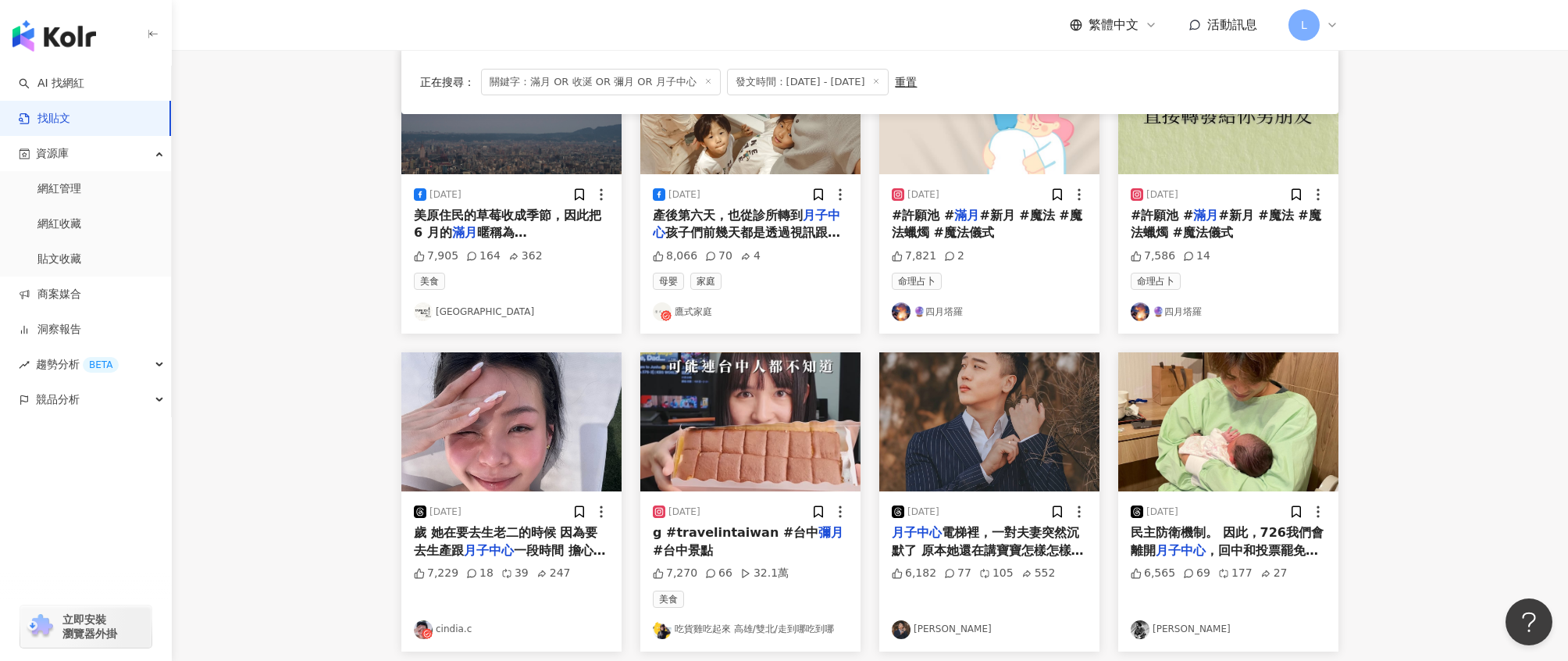
click at [495, 429] on img "button" at bounding box center [512, 421] width 221 height 139
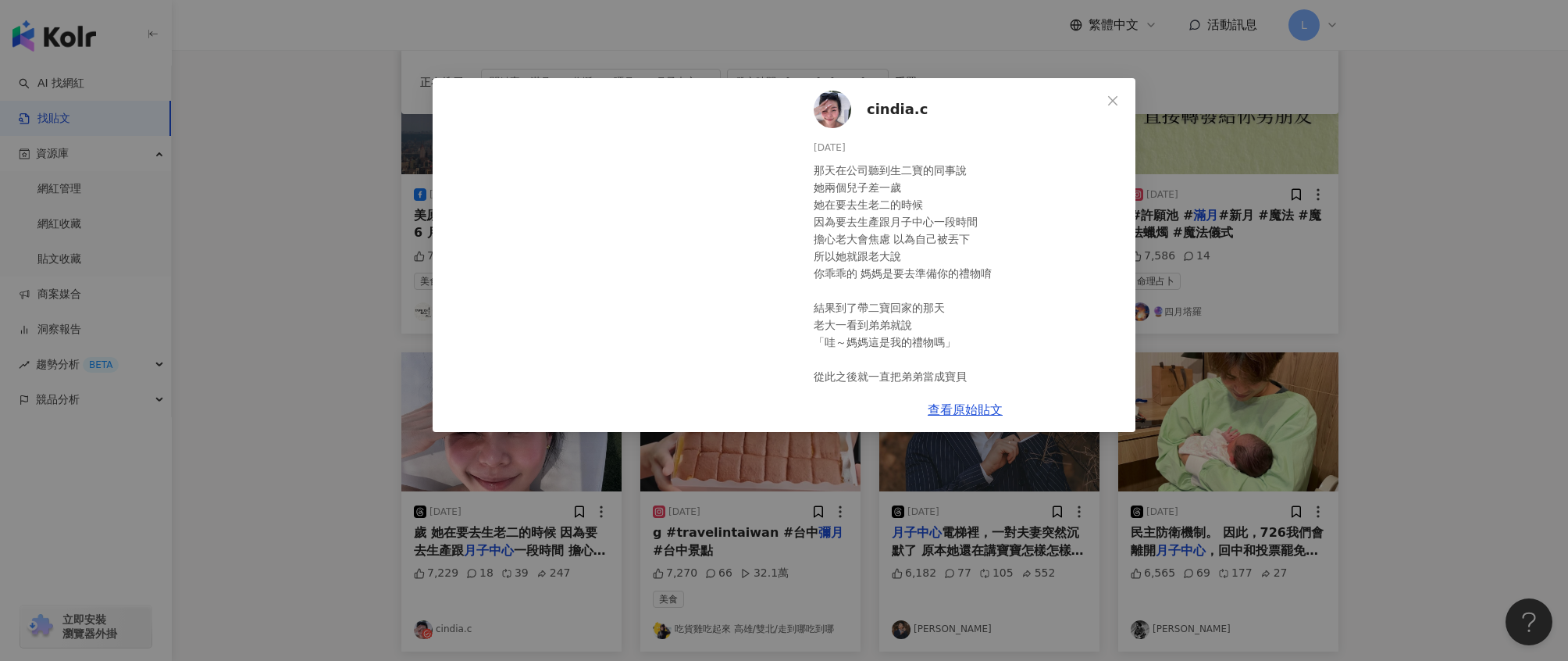
click at [1517, 303] on div "cindia.c 2025/8/23 那天在公司聽到生二寶的同事說 她兩個兒子差一歲 她在要去生老二的時候 因為要去生產跟月子中心一段時間 擔心老大會焦慮 以…" at bounding box center [784, 330] width 1568 height 661
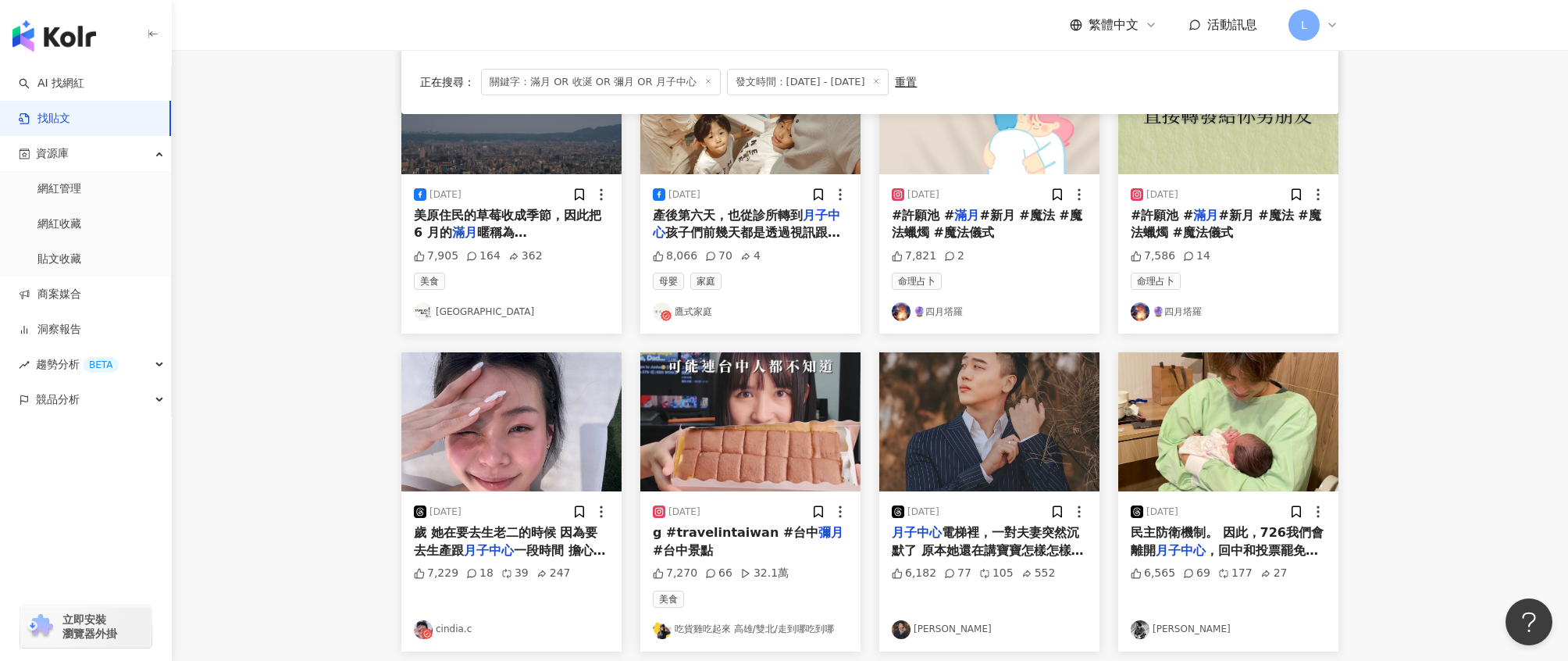
click at [519, 534] on span "歲 她在要去生老二的時候 因為要去生產跟" at bounding box center [506, 541] width 184 height 32
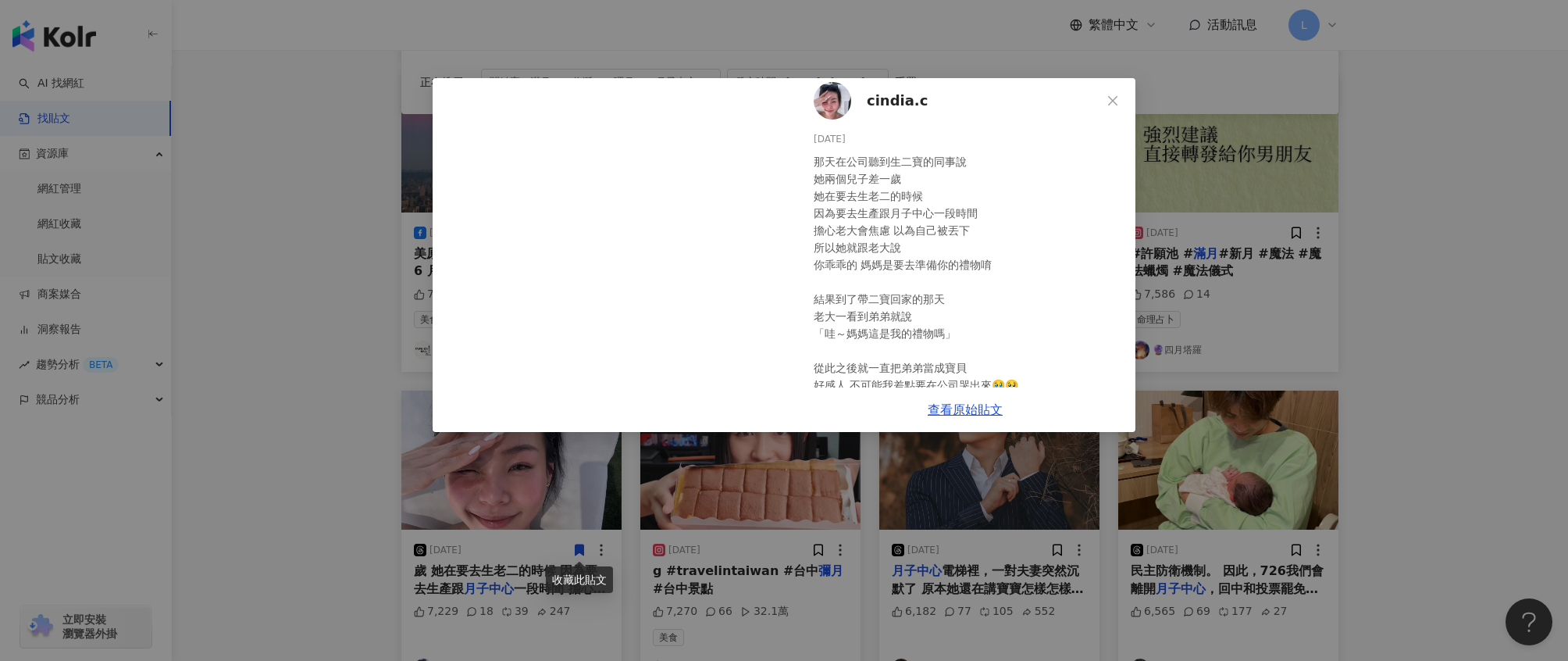
scroll to position [0, 0]
click at [888, 109] on span "cindia.c" at bounding box center [898, 109] width 61 height 22
click at [1417, 204] on div "cindia.c 2025/8/23 那天在公司聽到生二寶的同事說 她兩個兒子差一歲 她在要去生老二的時候 因為要去生產跟月子中心一段時間 擔心老大會焦慮 以…" at bounding box center [784, 330] width 1568 height 661
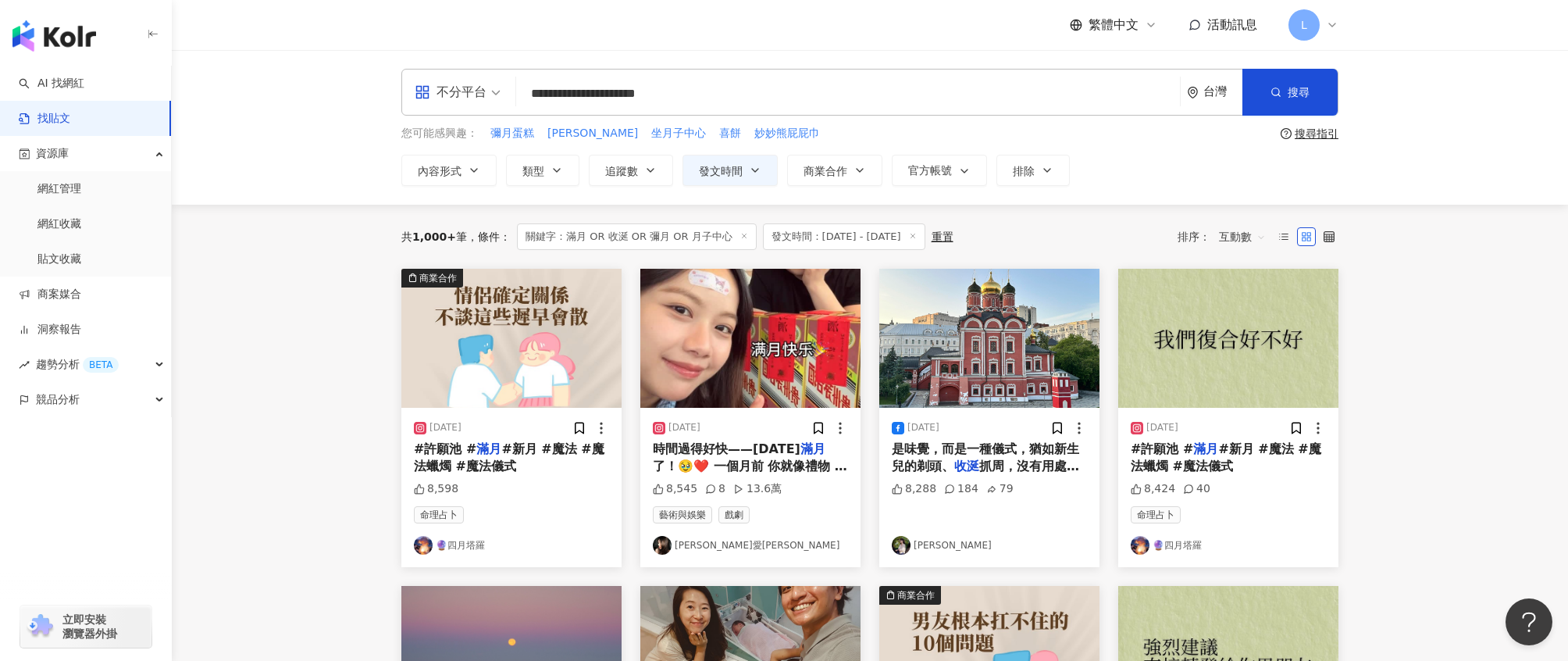
click at [751, 94] on input "**********" at bounding box center [847, 93] width 651 height 33
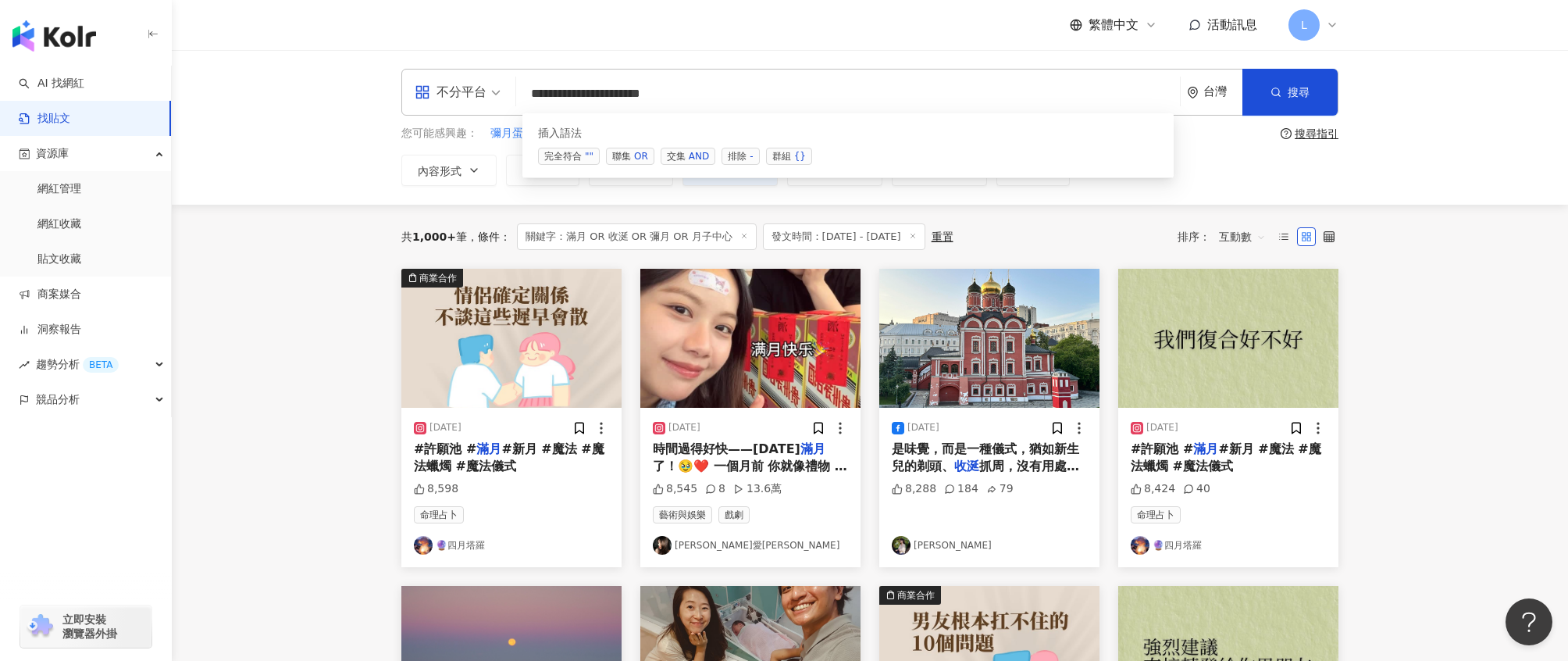
click at [629, 156] on span "聯集 OR" at bounding box center [630, 156] width 49 height 17
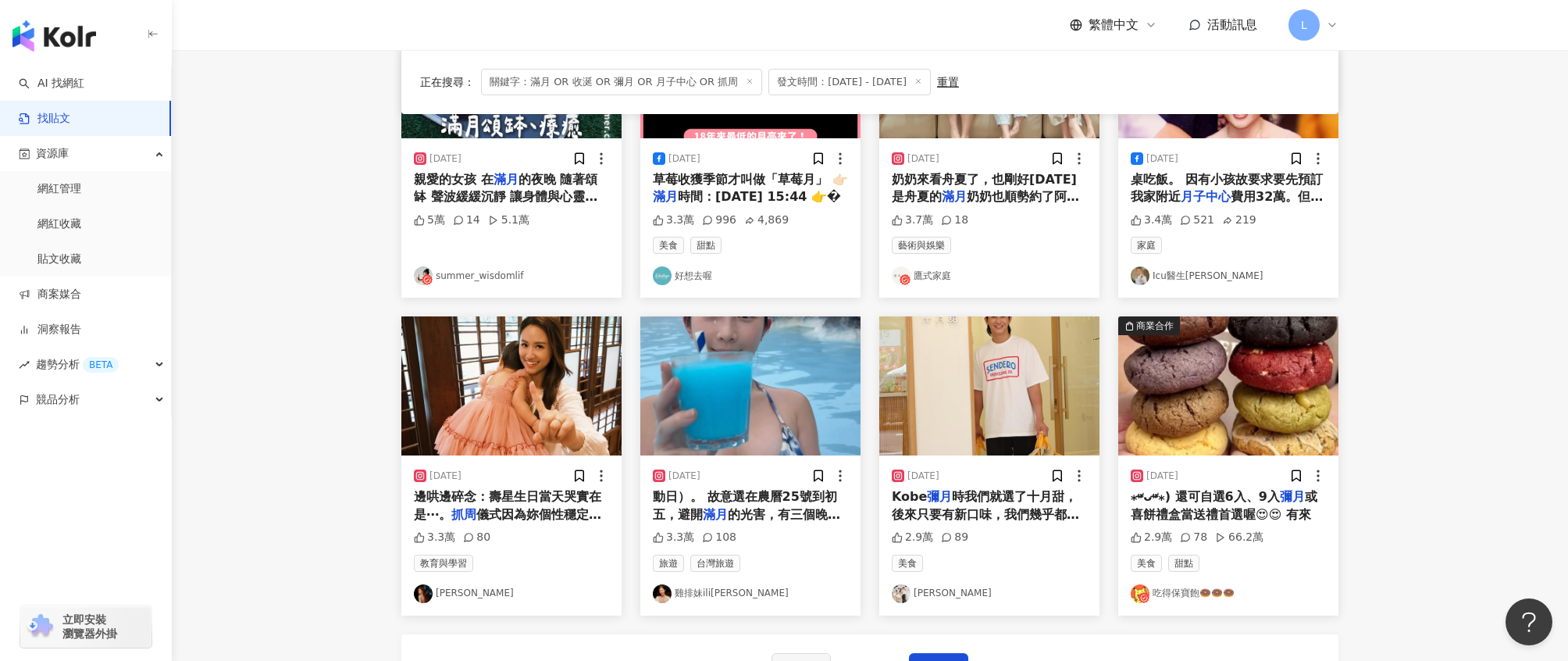
scroll to position [607, 0]
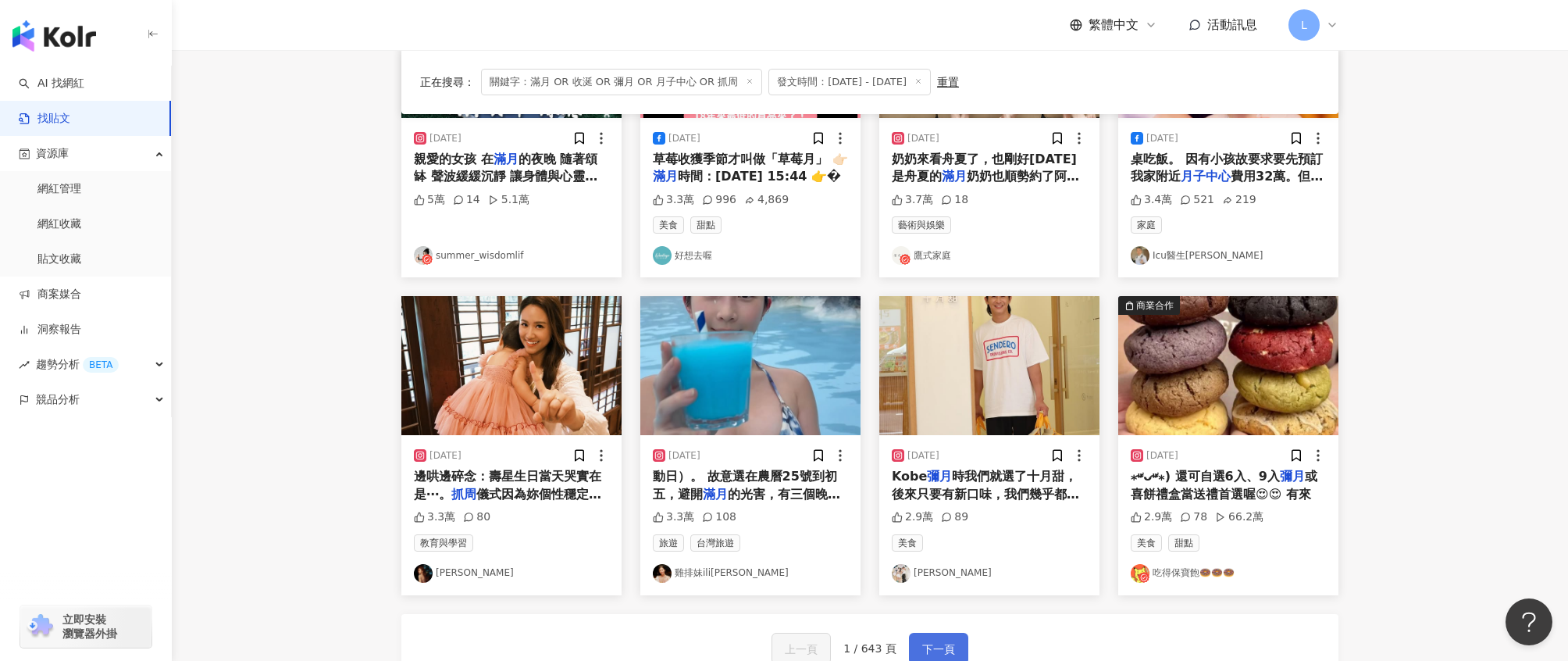
click at [952, 640] on span "下一頁" at bounding box center [938, 648] width 32 height 19
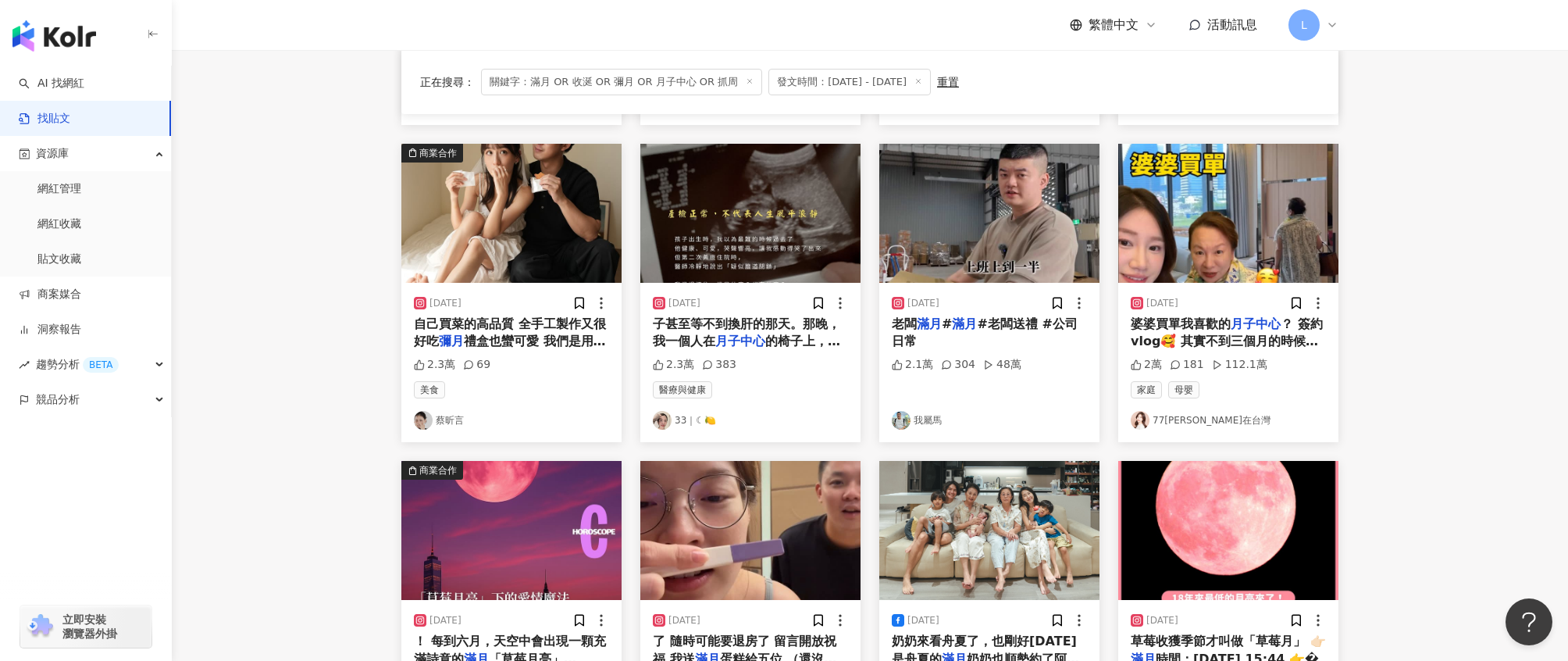
scroll to position [435, 0]
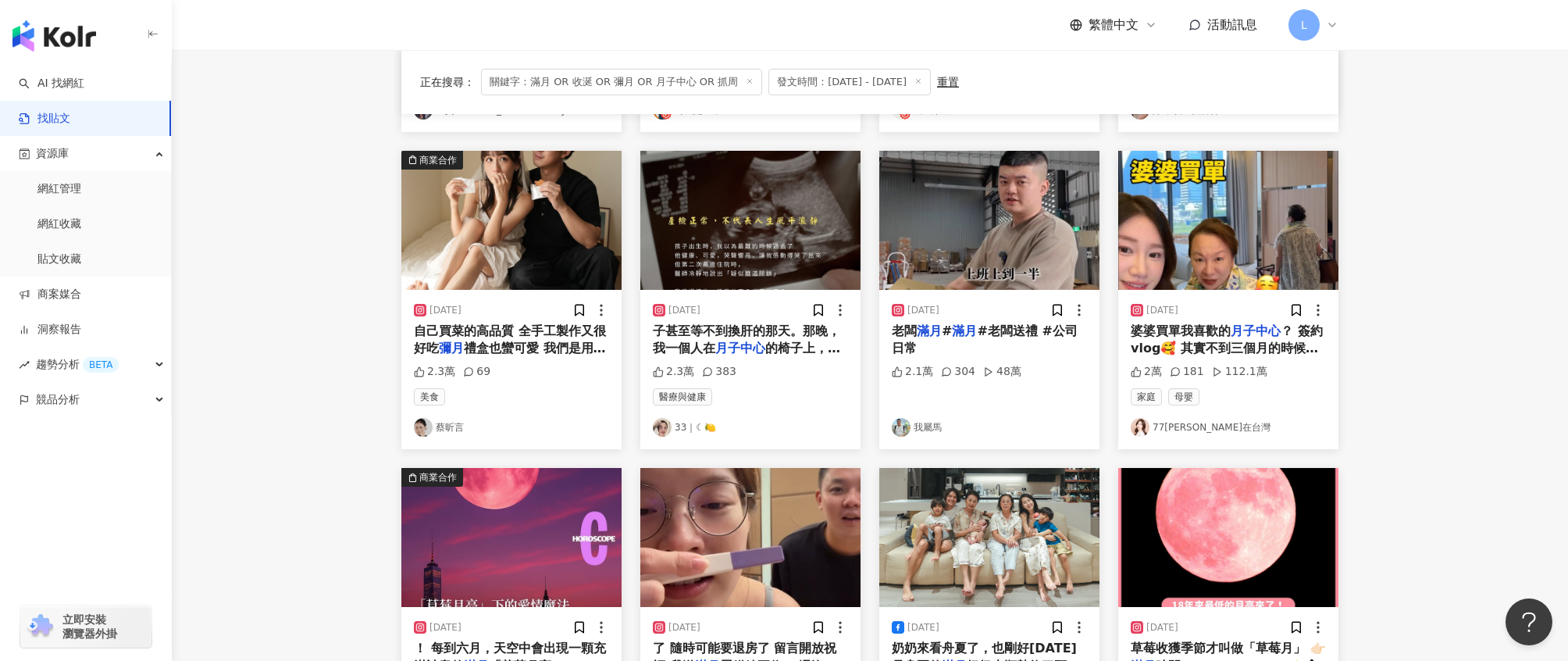
click at [773, 331] on span "子甚至等不到換肝的那天。那晚，我一個人在" at bounding box center [747, 340] width 187 height 32
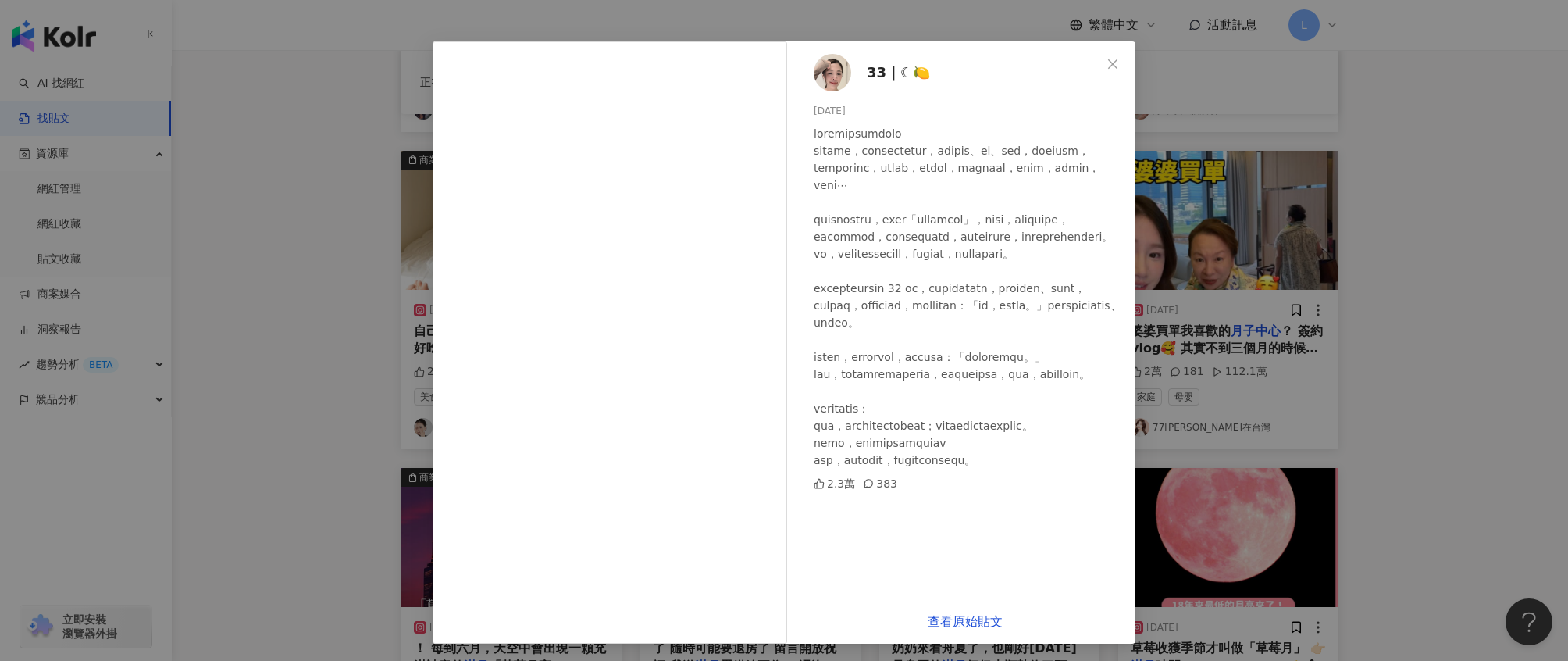
scroll to position [38, 0]
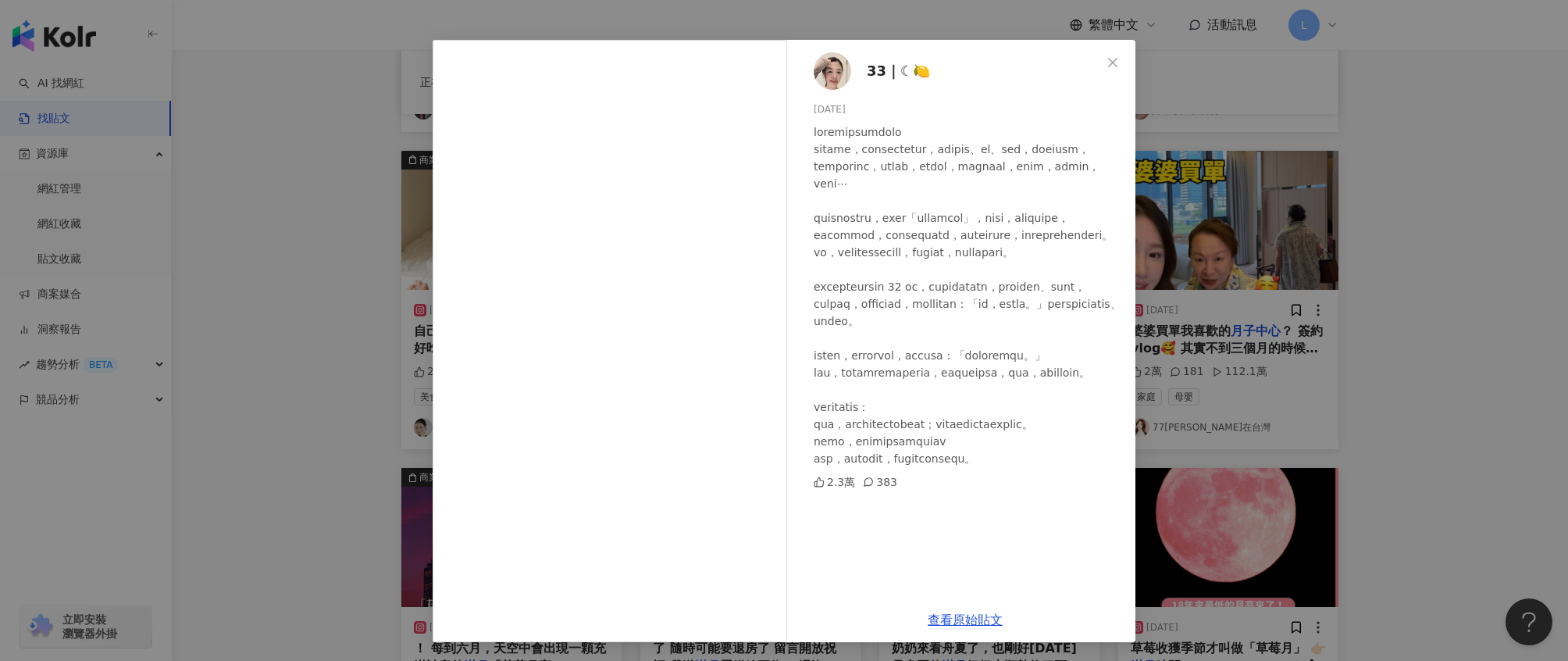
click at [1312, 160] on div "33｜☾🍋 2025/8/12 2.3萬 383 查看原始貼文" at bounding box center [784, 330] width 1568 height 661
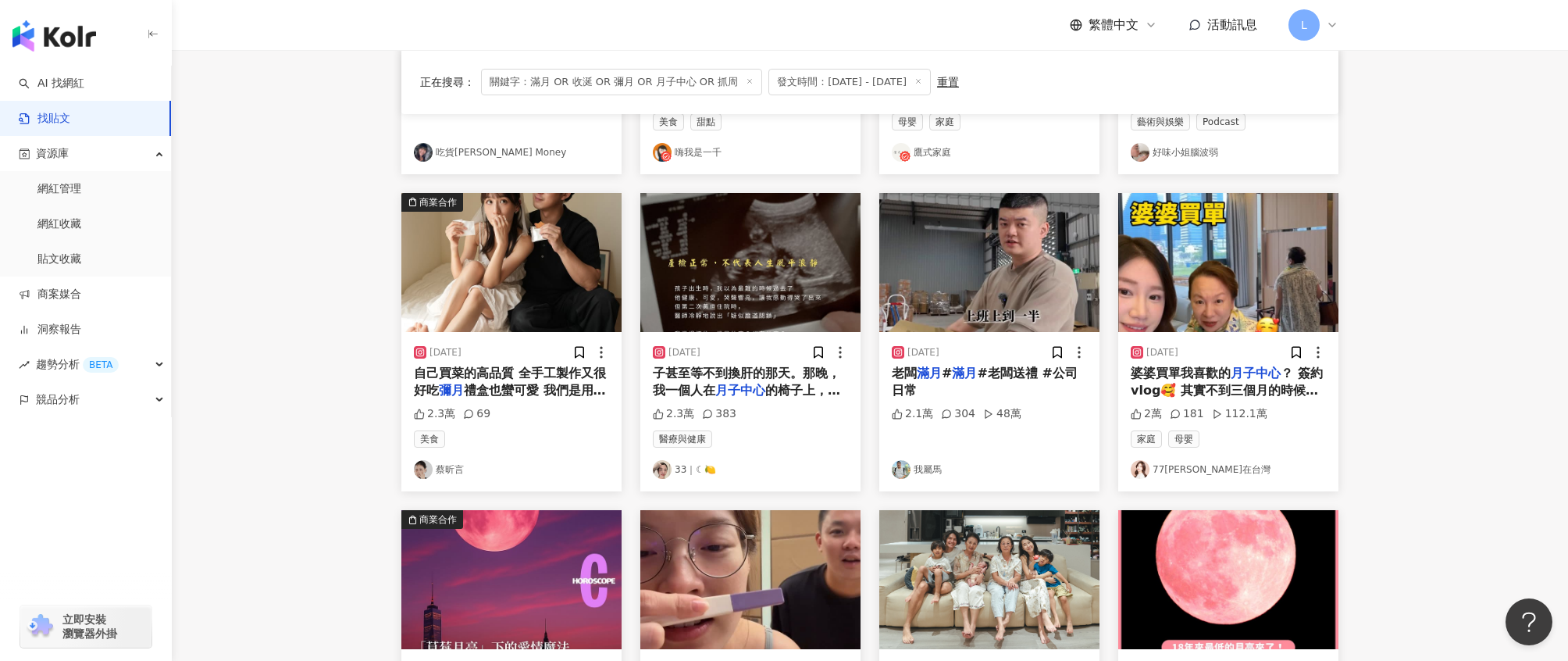
scroll to position [385, 0]
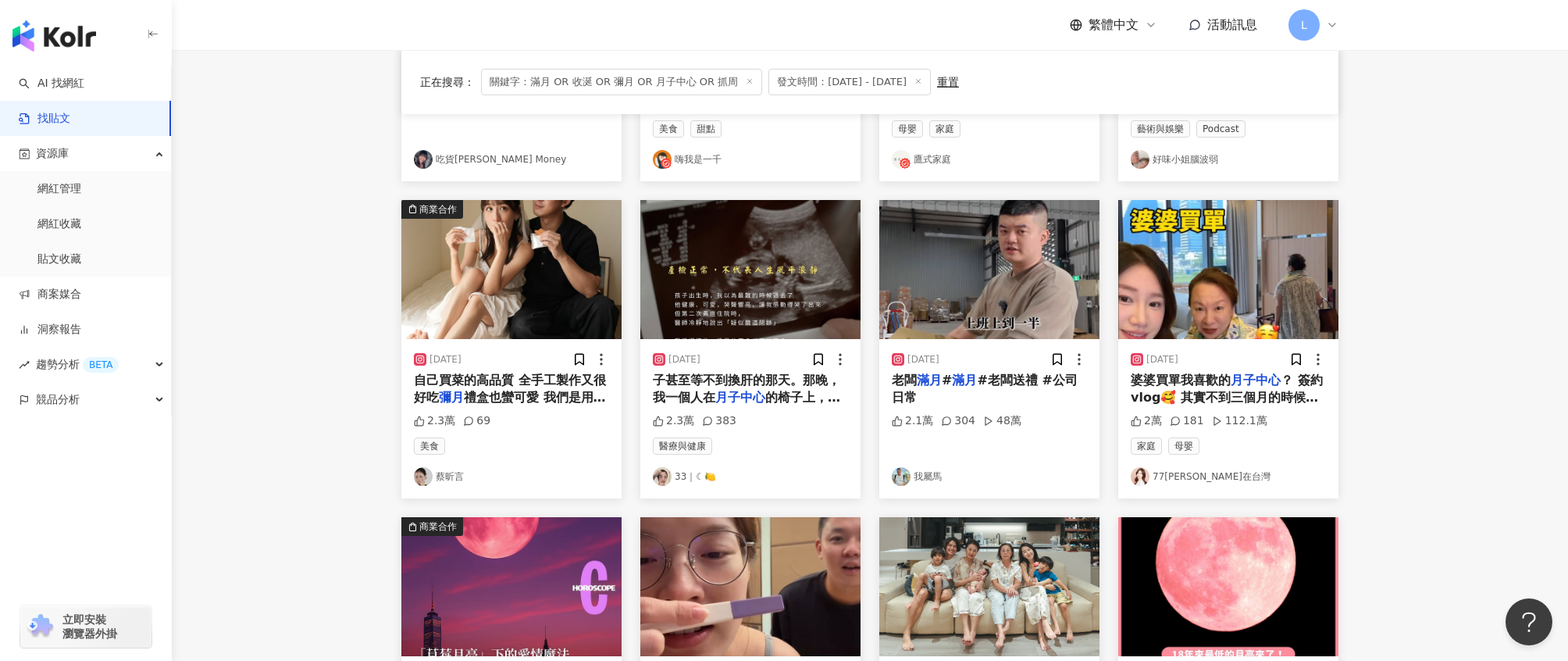
click at [579, 396] on span "禮盒也蠻可愛 我們是用不到了哈哈給大" at bounding box center [510, 406] width 192 height 32
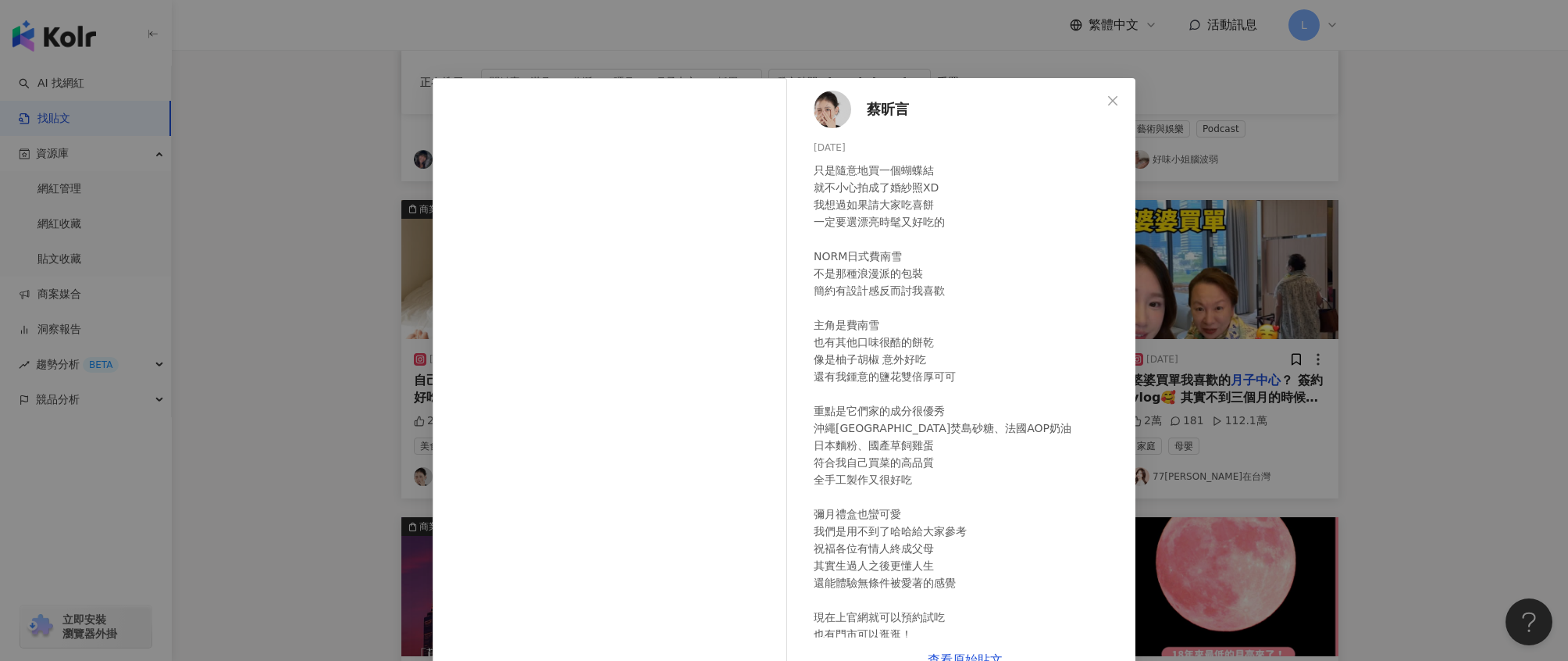
click at [1306, 264] on div "蔡昕言 2025/7/10 只是隨意地買一個蝴蝶結 就不小心拍成了婚紗照XD 我想過如果請大家吃喜餅 一定要選漂亮時髦又好吃的 NORM日式費南雪 不是那種浪…" at bounding box center [784, 330] width 1568 height 661
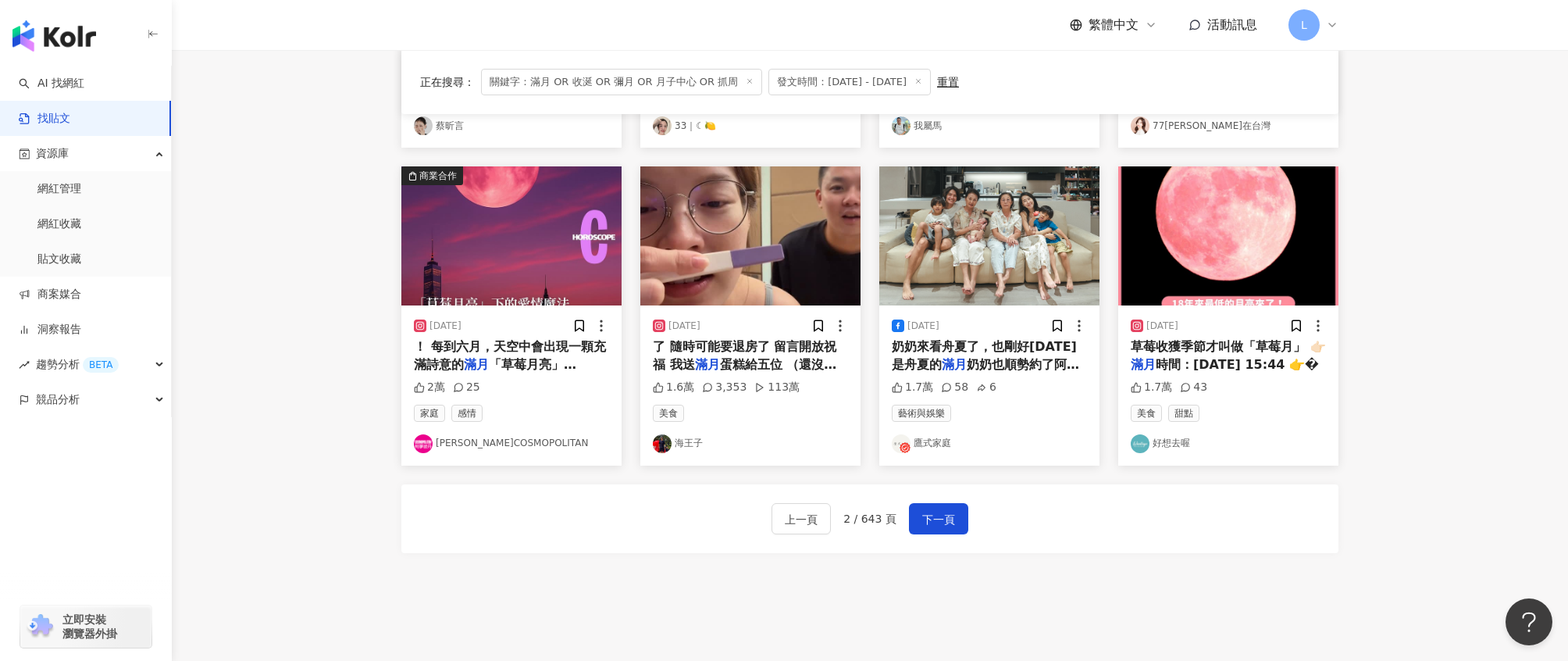
scroll to position [827, 0]
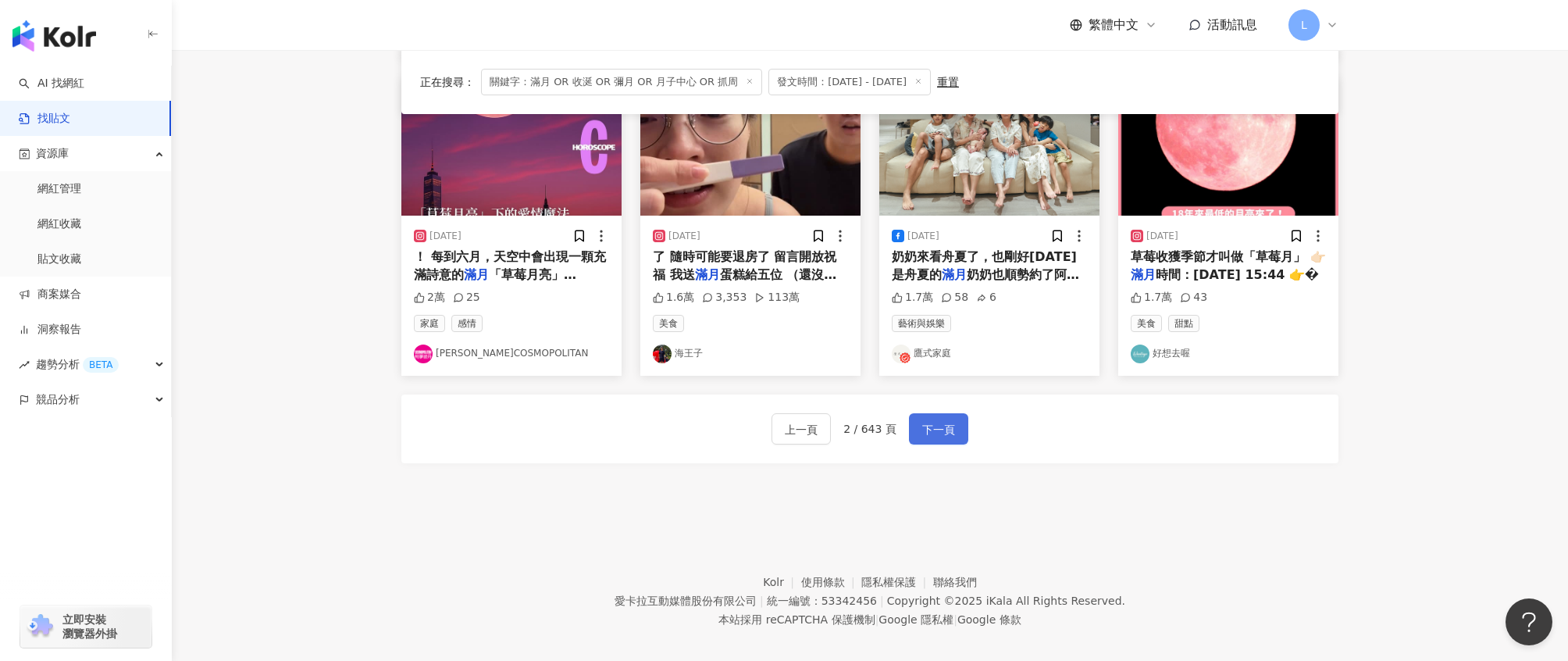
click at [946, 436] on span "下一頁" at bounding box center [938, 430] width 32 height 19
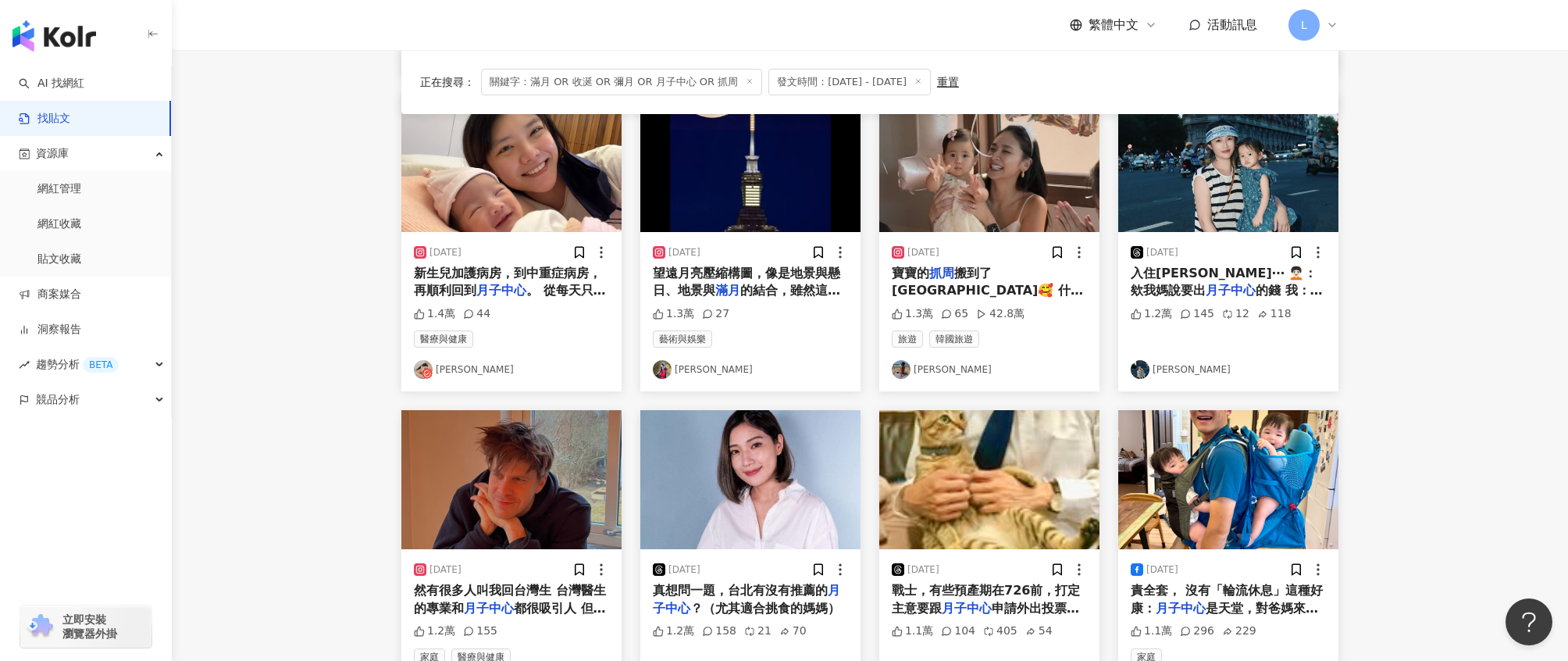
scroll to position [484, 0]
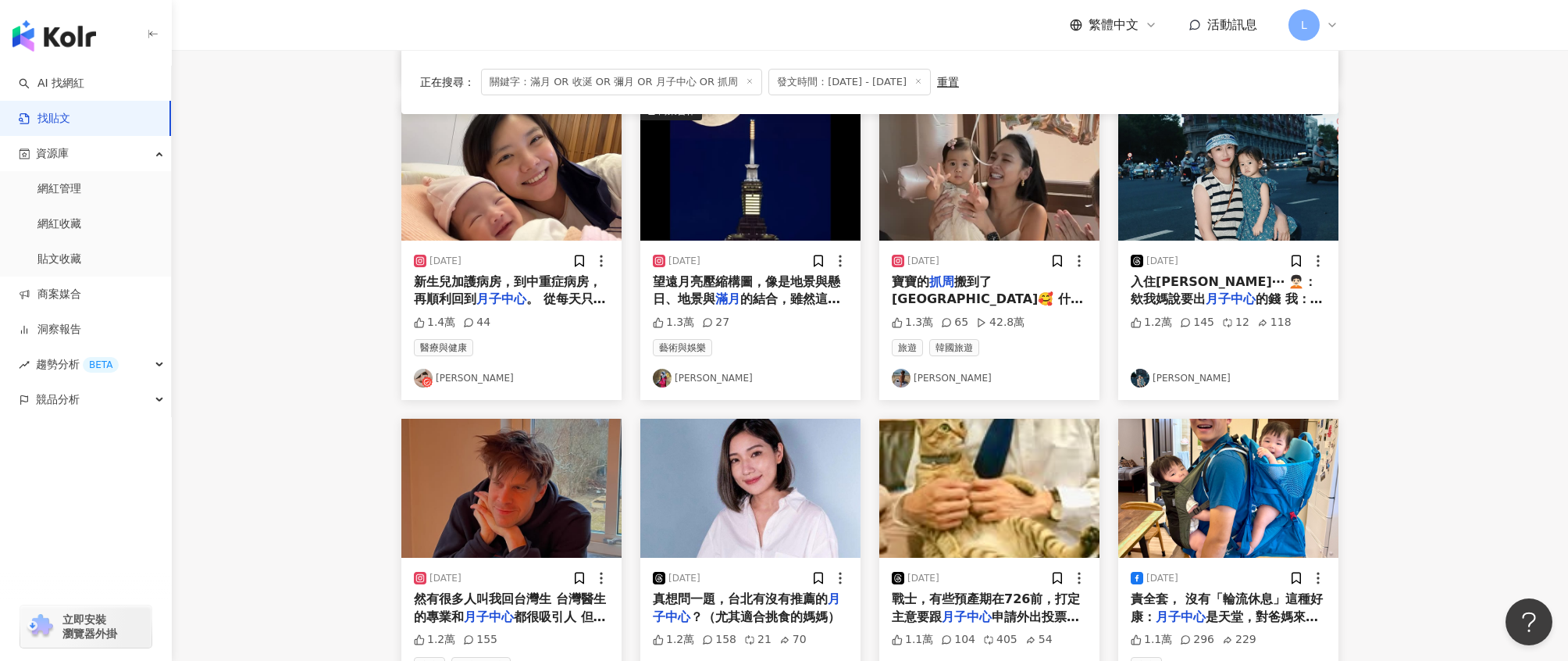
click at [1253, 192] on img "button" at bounding box center [1228, 171] width 221 height 139
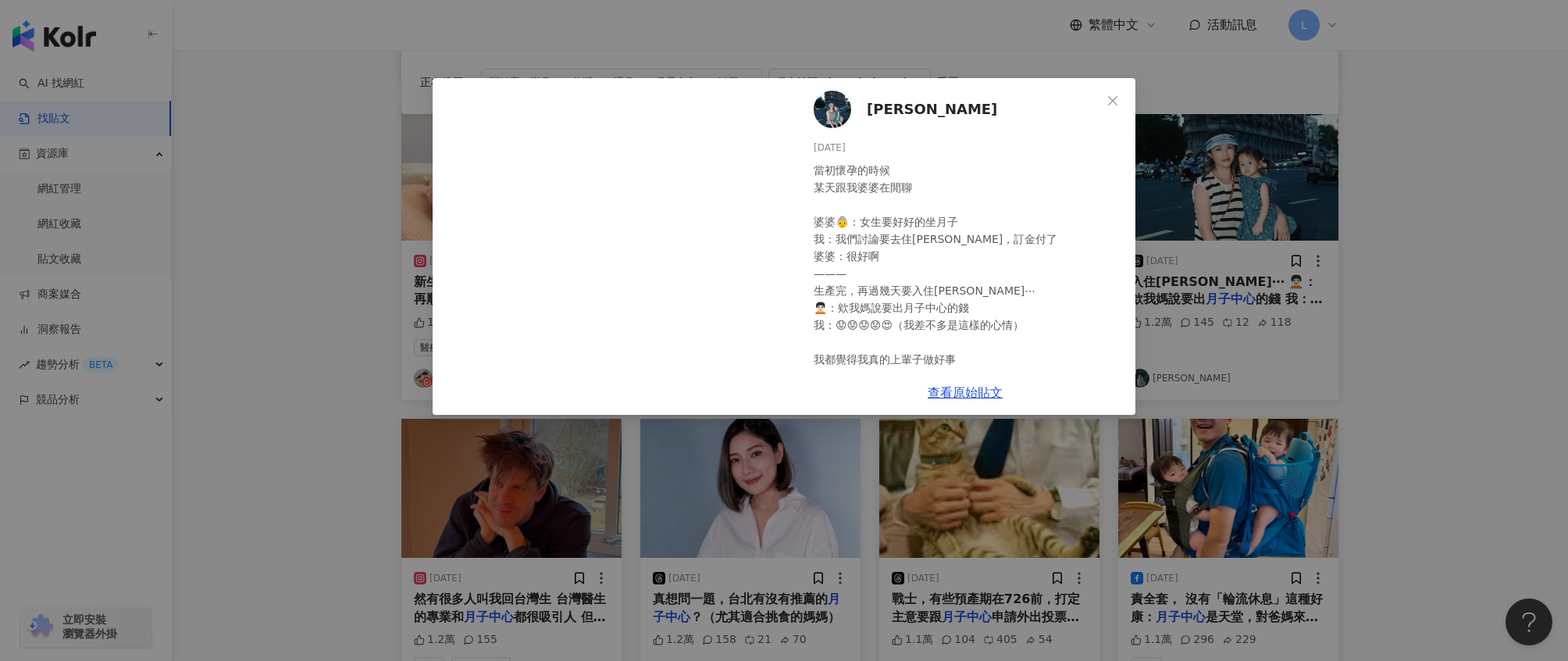
click at [1259, 218] on div "Pei Ju Kang 2025/6/3 當初懷孕的時候 某天跟我婆婆在閒聊 婆婆👵：女生要好好的坐月子 我：我們討論要去住禾馨，訂金付了 婆婆：很好啊 ——…" at bounding box center [784, 330] width 1568 height 661
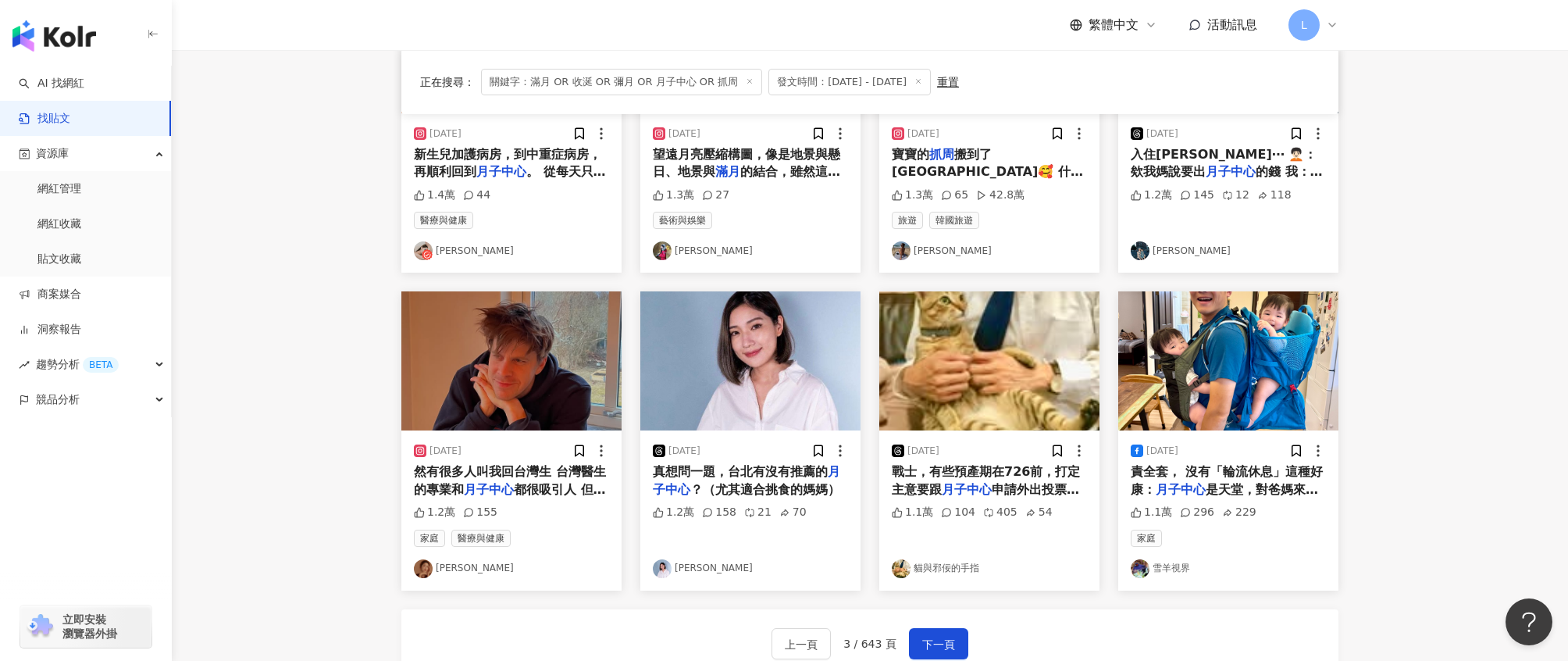
scroll to position [841, 0]
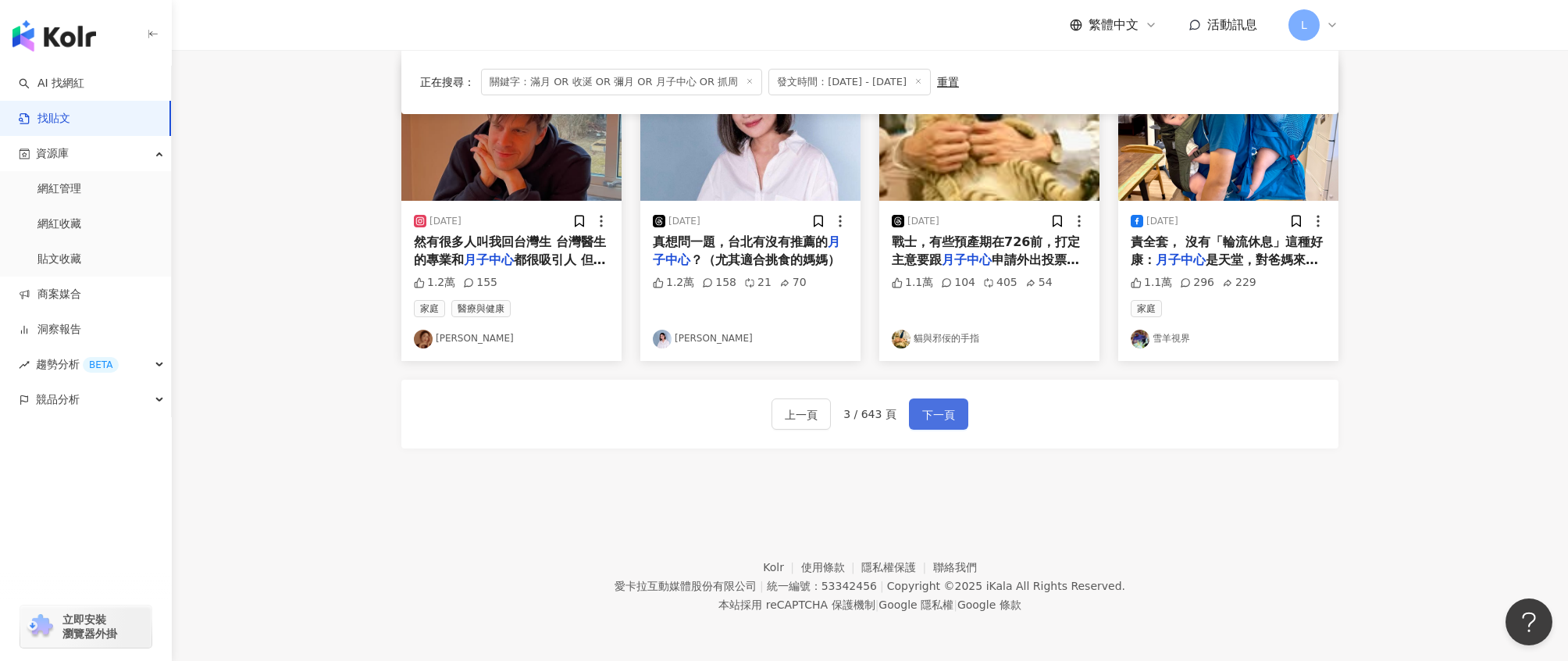
click at [938, 412] on span "下一頁" at bounding box center [938, 414] width 32 height 19
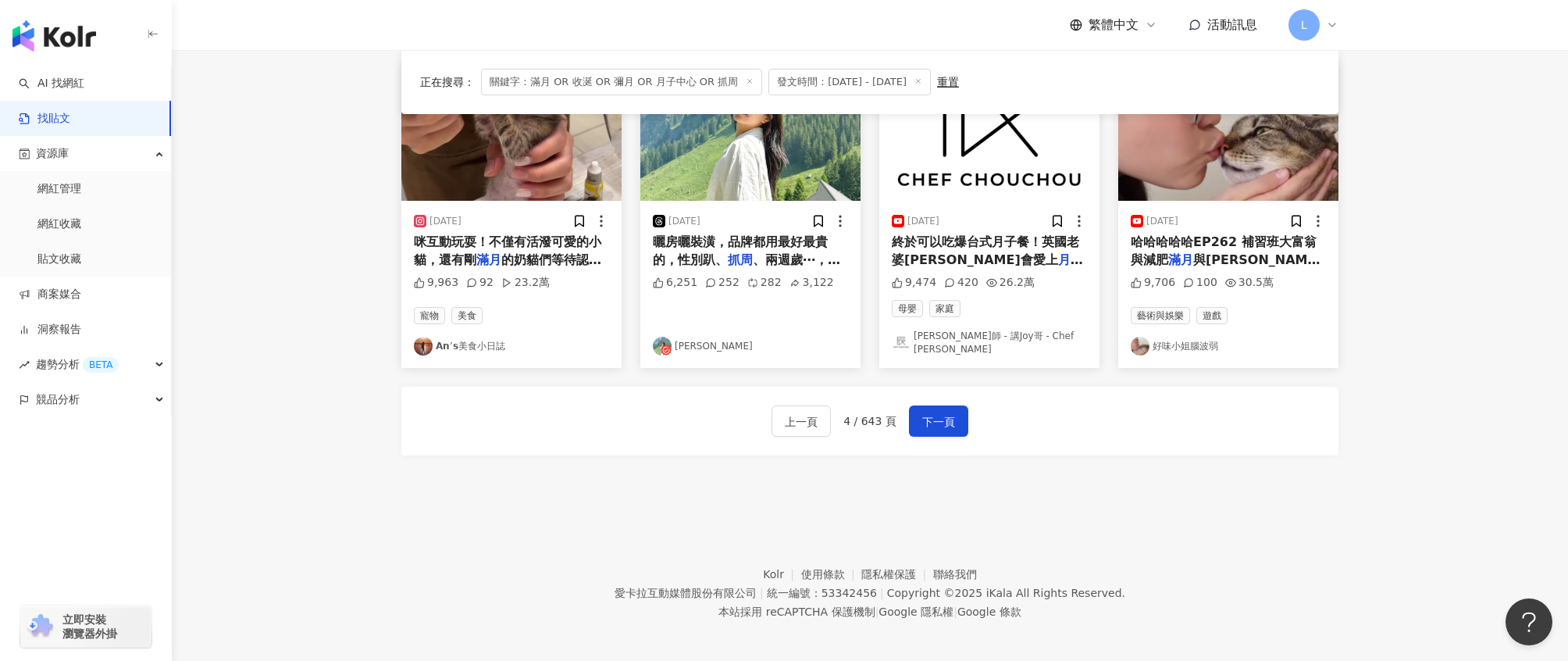
click at [762, 221] on div "2025/7/31" at bounding box center [750, 221] width 195 height 15
click at [668, 310] on div "6,251 252 282 3,122" at bounding box center [750, 301] width 195 height 52
click at [733, 206] on div "2025/7/31 曬房曬裝潢，品牌都用最好最貴的，性別趴、 抓周 、兩週歲⋯，拜託別再吸可憐叔叔阿姨們 6,251 252 282 3,122 珮安 Ann" at bounding box center [750, 285] width 221 height 168
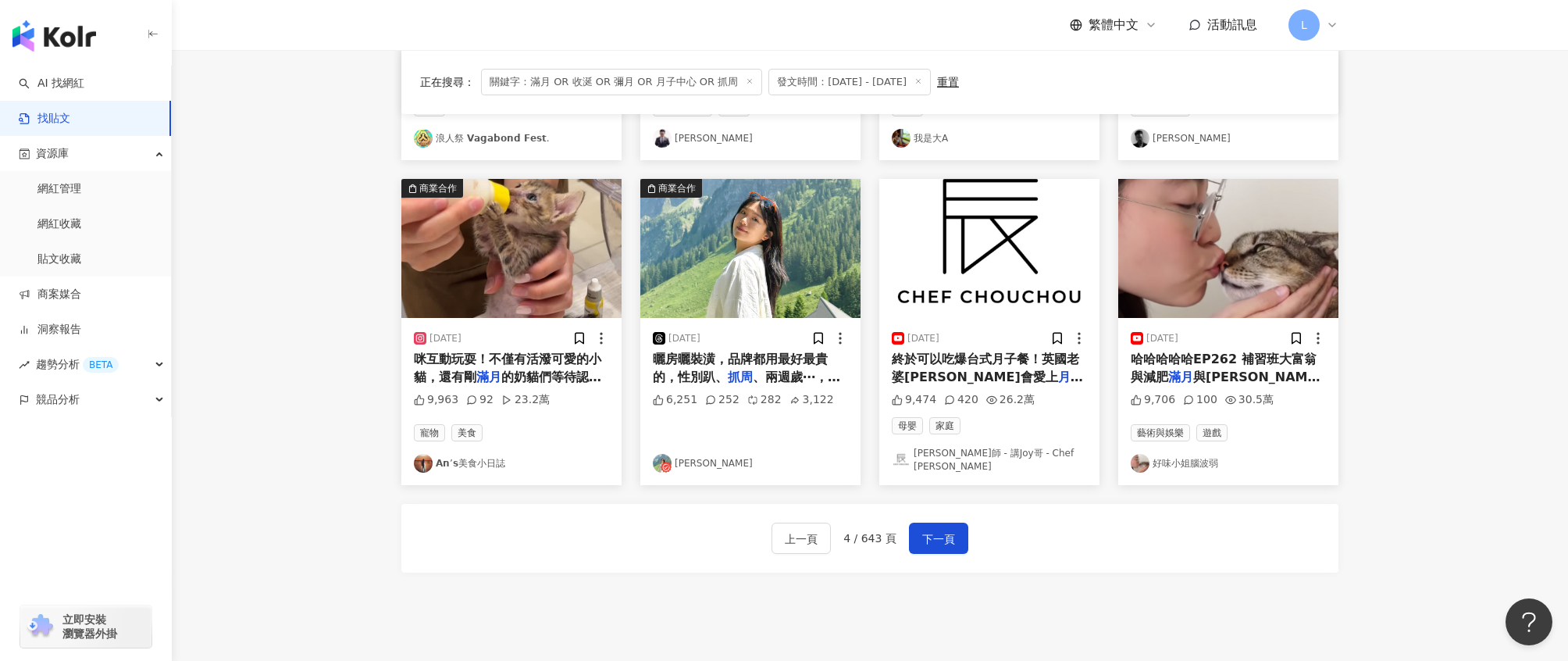
scroll to position [723, 0]
click at [722, 246] on img "button" at bounding box center [750, 249] width 221 height 139
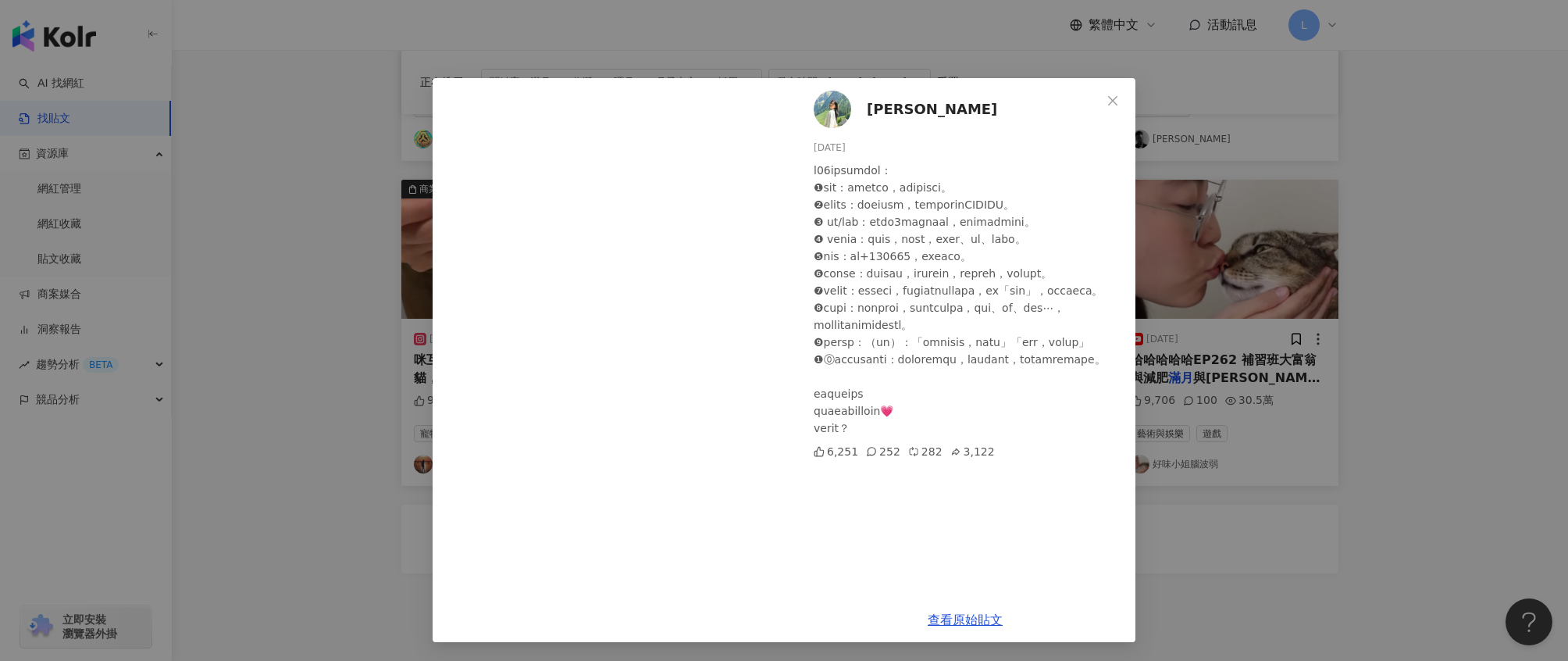
click at [1393, 291] on div "珮安 Ann 2025/7/31 6,251 252 282 3,122 查看原始貼文" at bounding box center [784, 330] width 1568 height 661
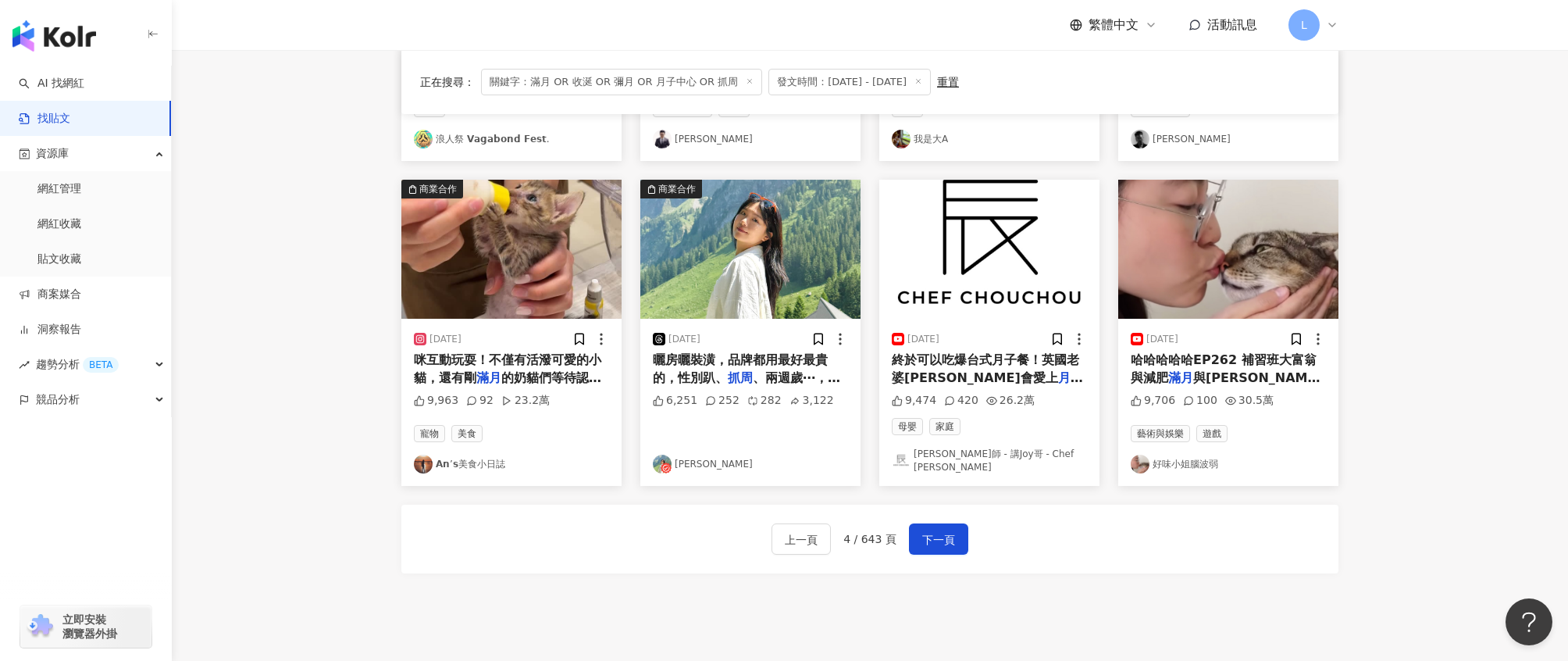
drag, startPoint x: 952, startPoint y: 526, endPoint x: 967, endPoint y: 523, distance: 15.3
click at [953, 530] on span "下一頁" at bounding box center [938, 539] width 32 height 19
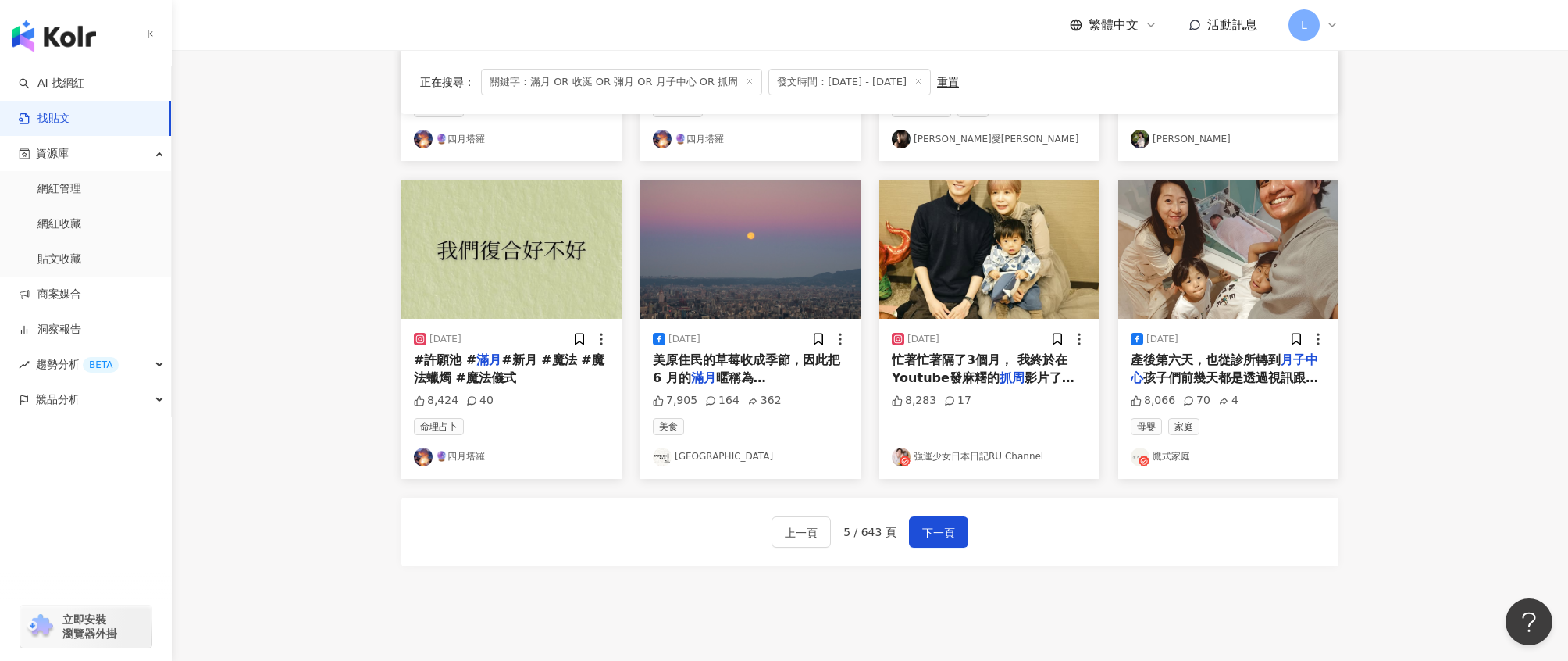
click at [981, 309] on img "button" at bounding box center [989, 249] width 221 height 139
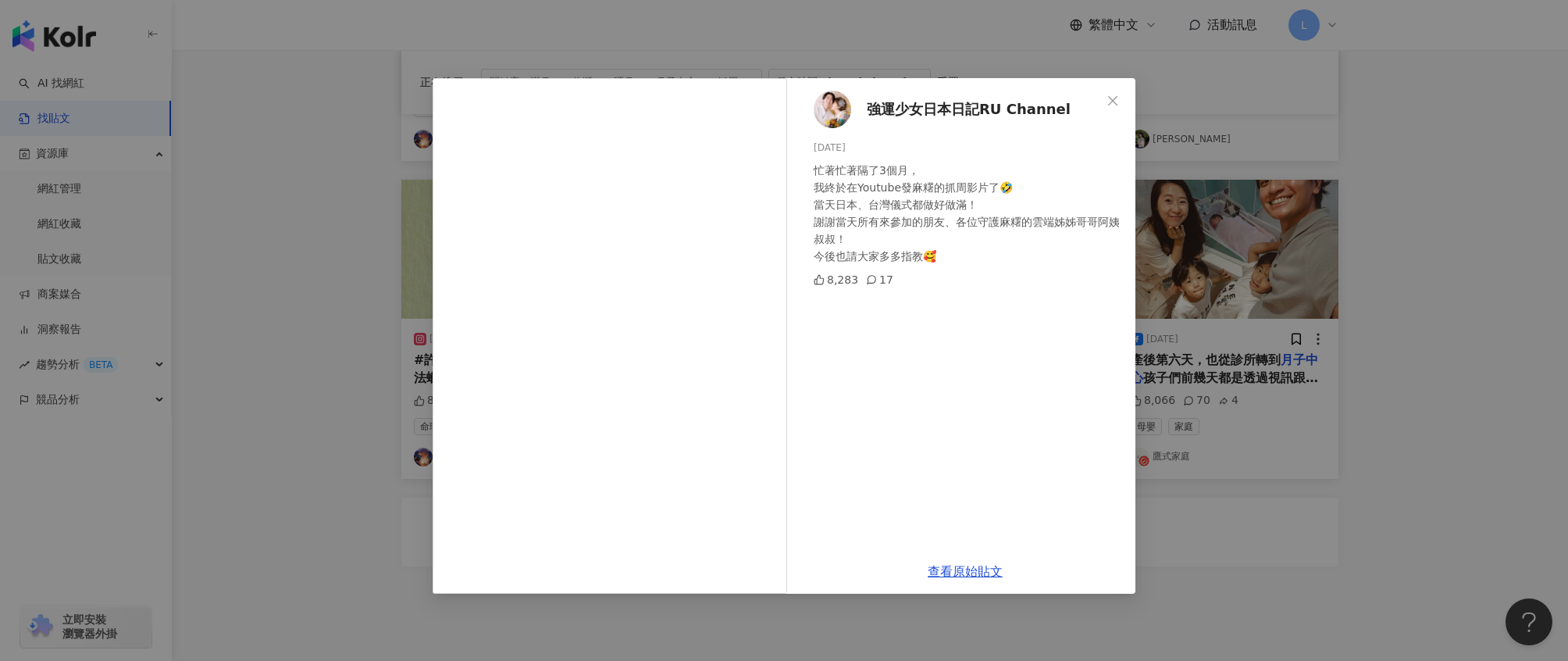
click at [1393, 344] on div "強運少女日本日記RU Channel 2025/6/13 忙著忙著隔了3個月， 我終於在Youtube發麻糬的抓周影片了🤣 當天日本、台灣儀式都做好做滿！ 謝…" at bounding box center [784, 330] width 1568 height 661
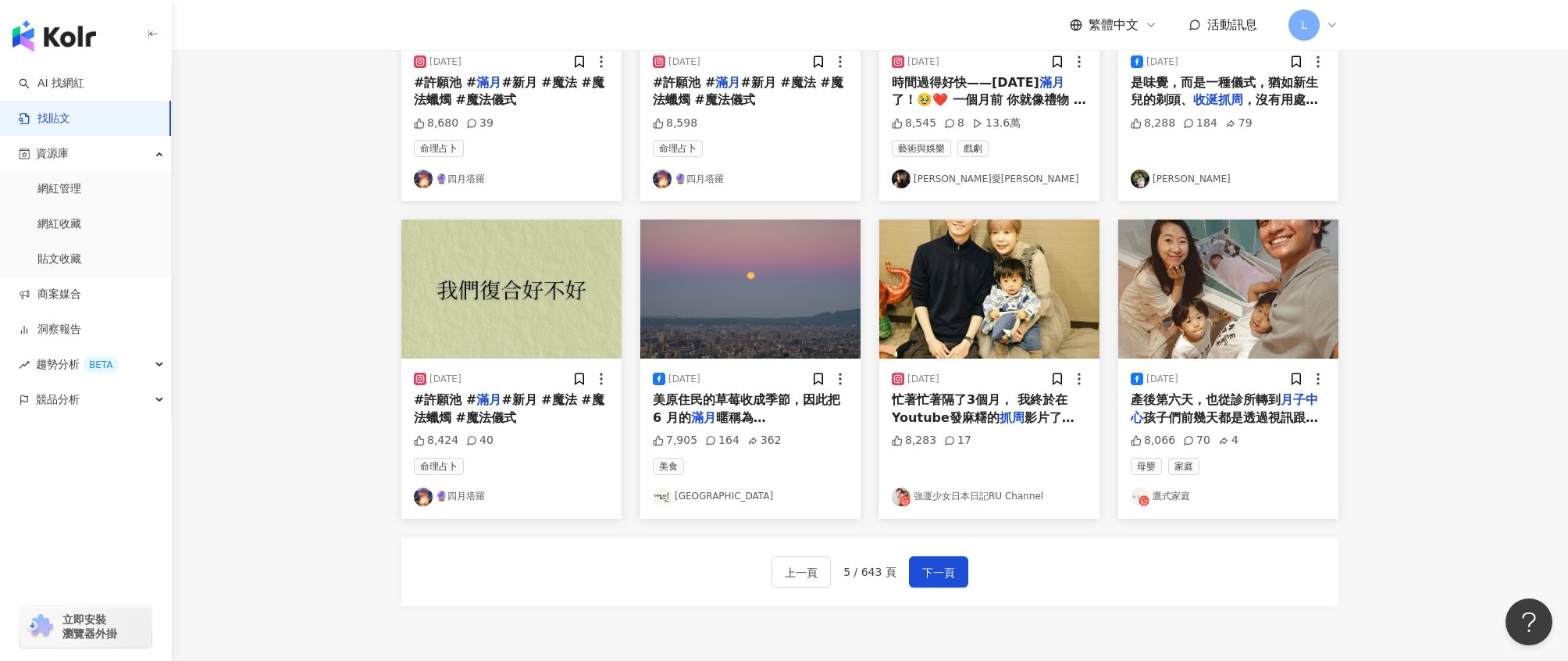
scroll to position [841, 0]
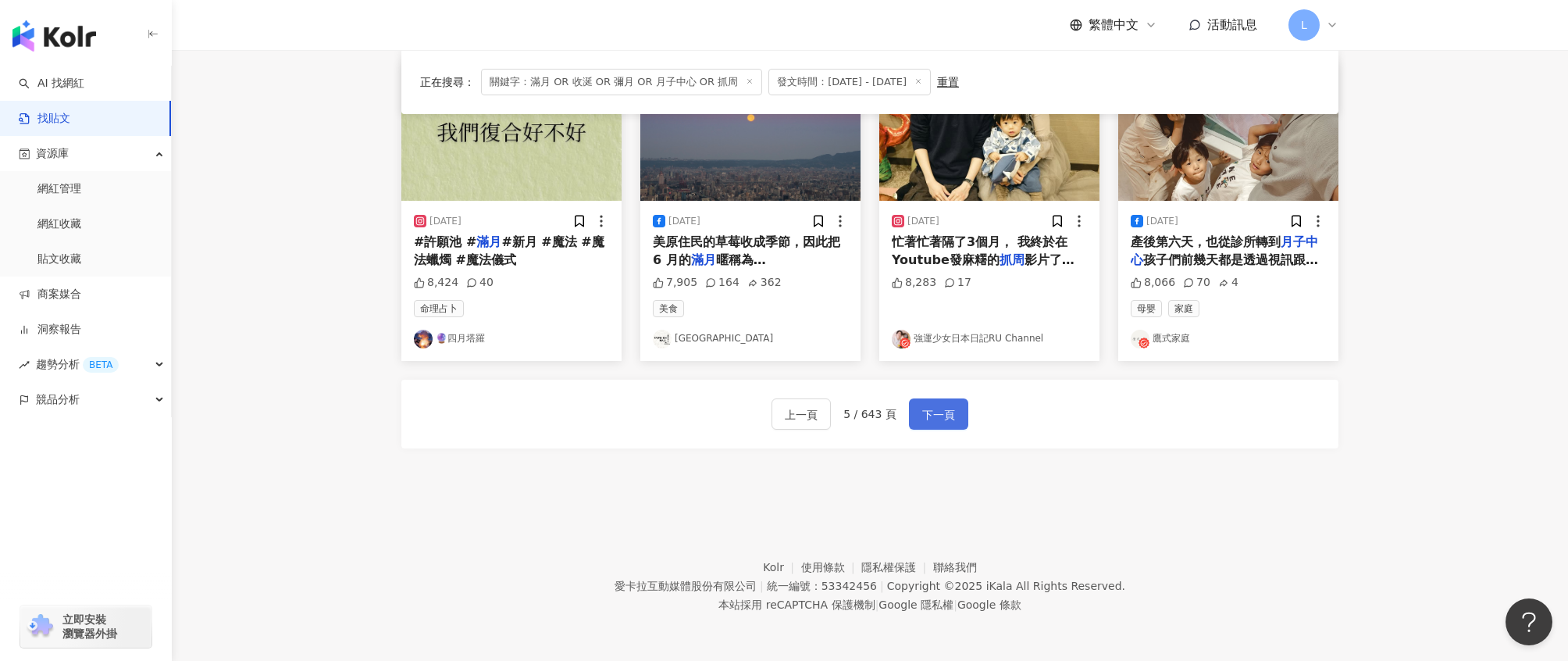
click at [938, 420] on span "下一頁" at bounding box center [938, 414] width 32 height 19
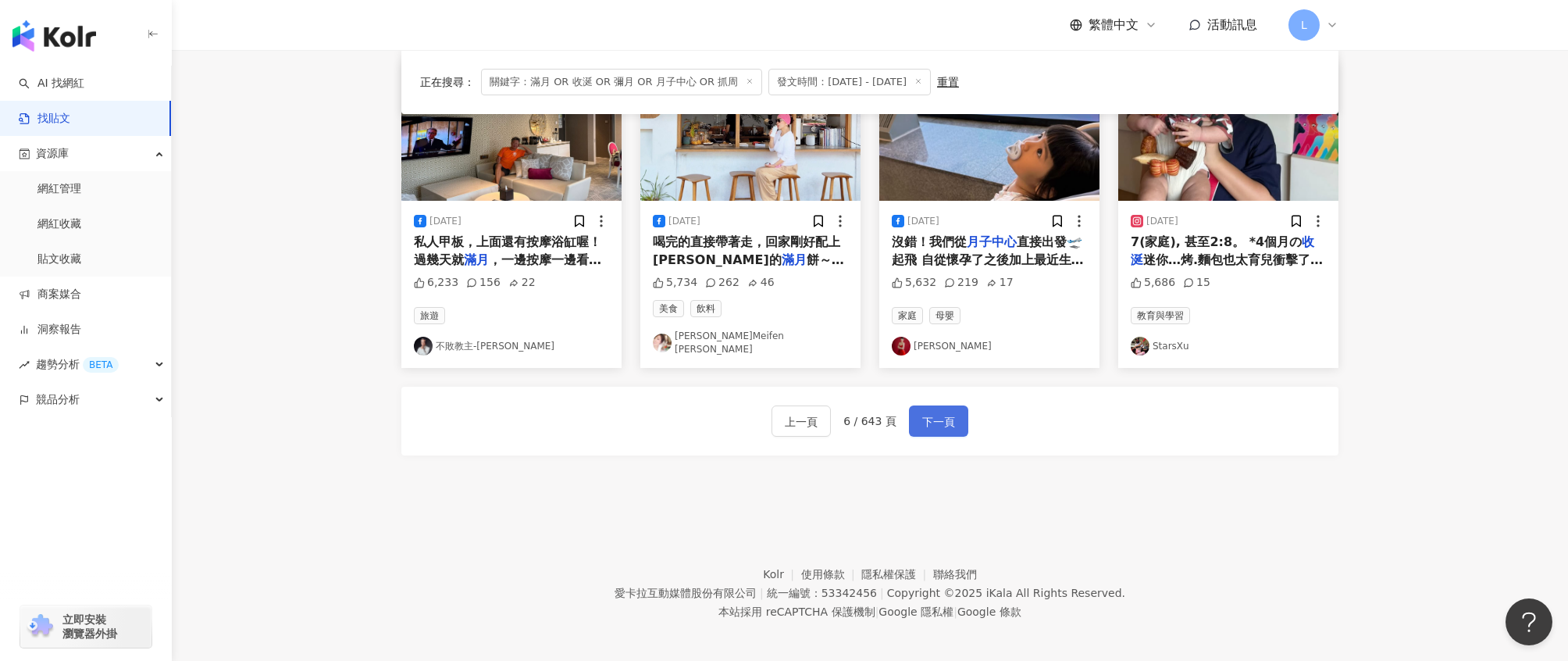
click at [929, 412] on span "下一頁" at bounding box center [938, 421] width 32 height 19
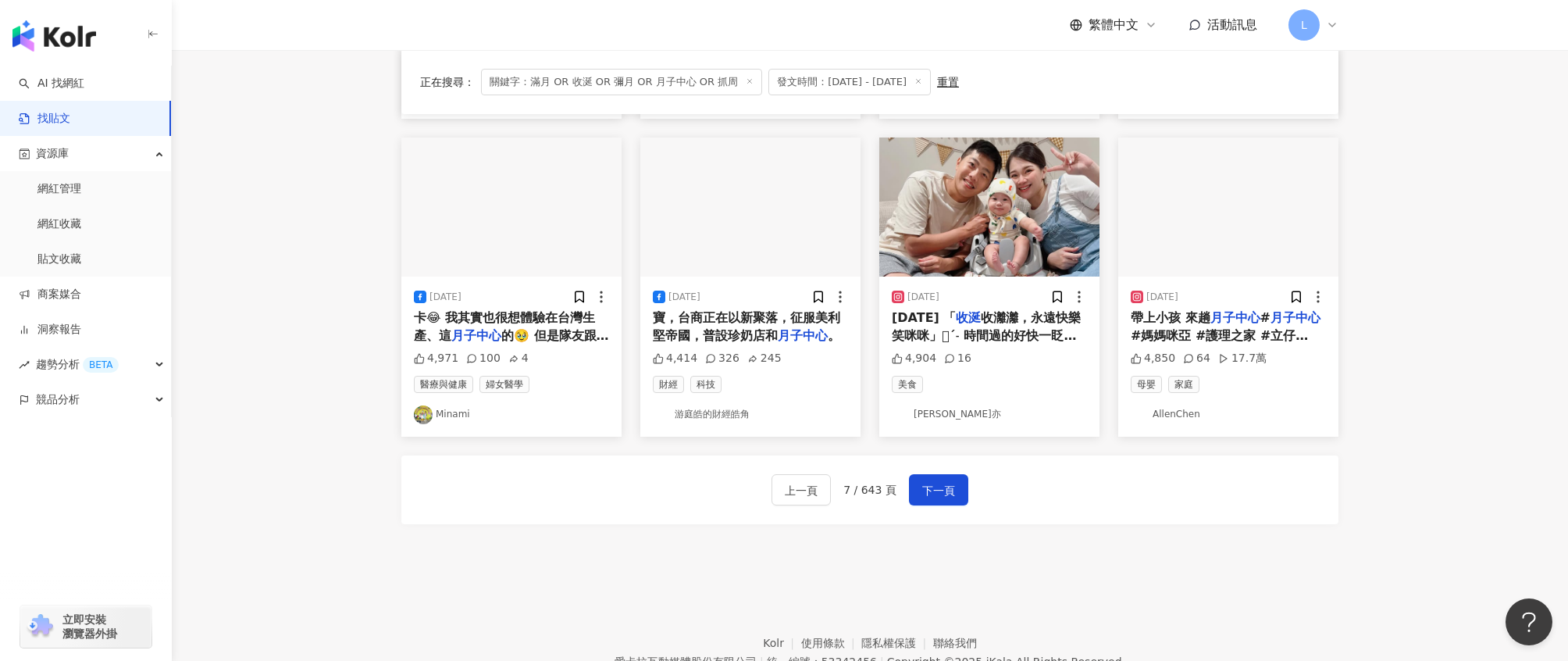
scroll to position [756, 0]
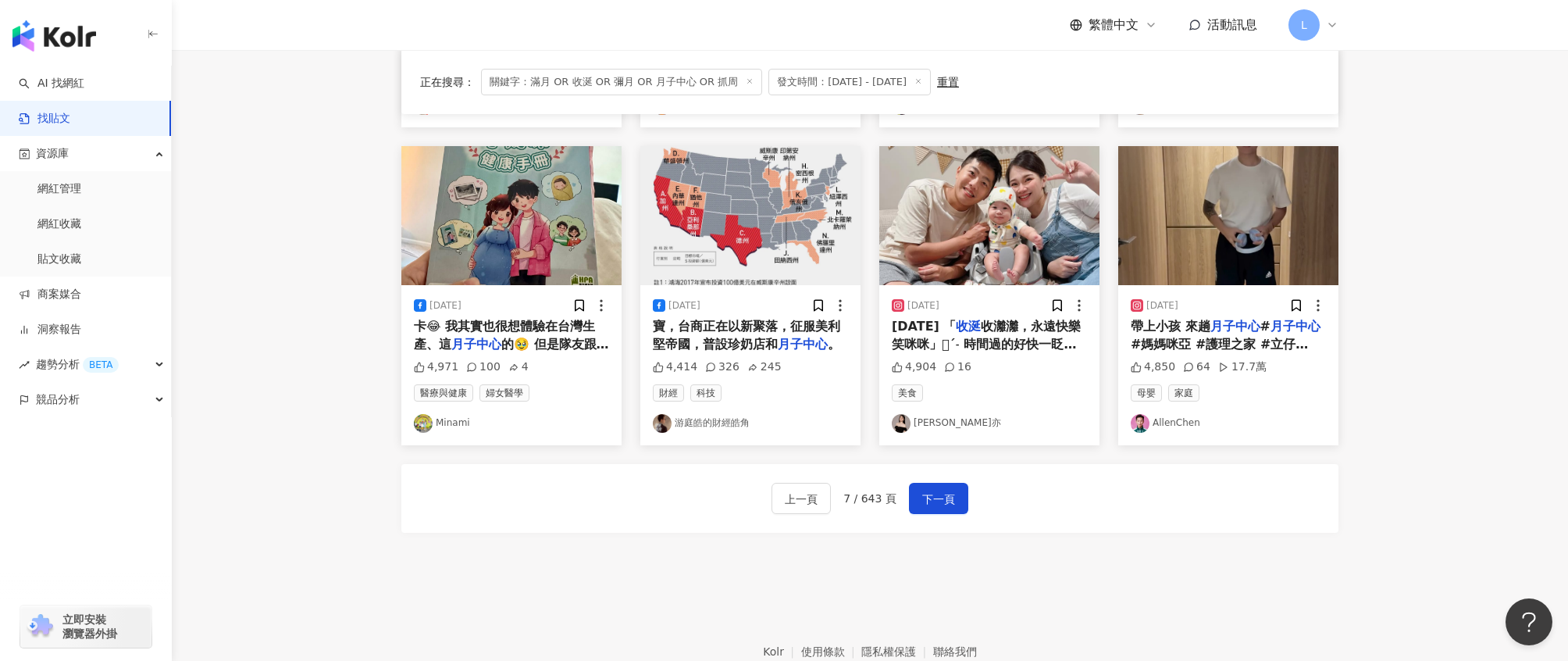
click at [967, 285] on div "2025/7/23 2025.07.18 「 收涎 收灕灕，永遠快樂笑咪咪」𓈊ˊ˗ 時間過的好快一眨眼已經四個月了 可以吃副食品了媽媽的暗黑料理廚房開張 ༘⋆…" at bounding box center [989, 365] width 221 height 159
click at [981, 327] on mark "收涎" at bounding box center [968, 326] width 25 height 14
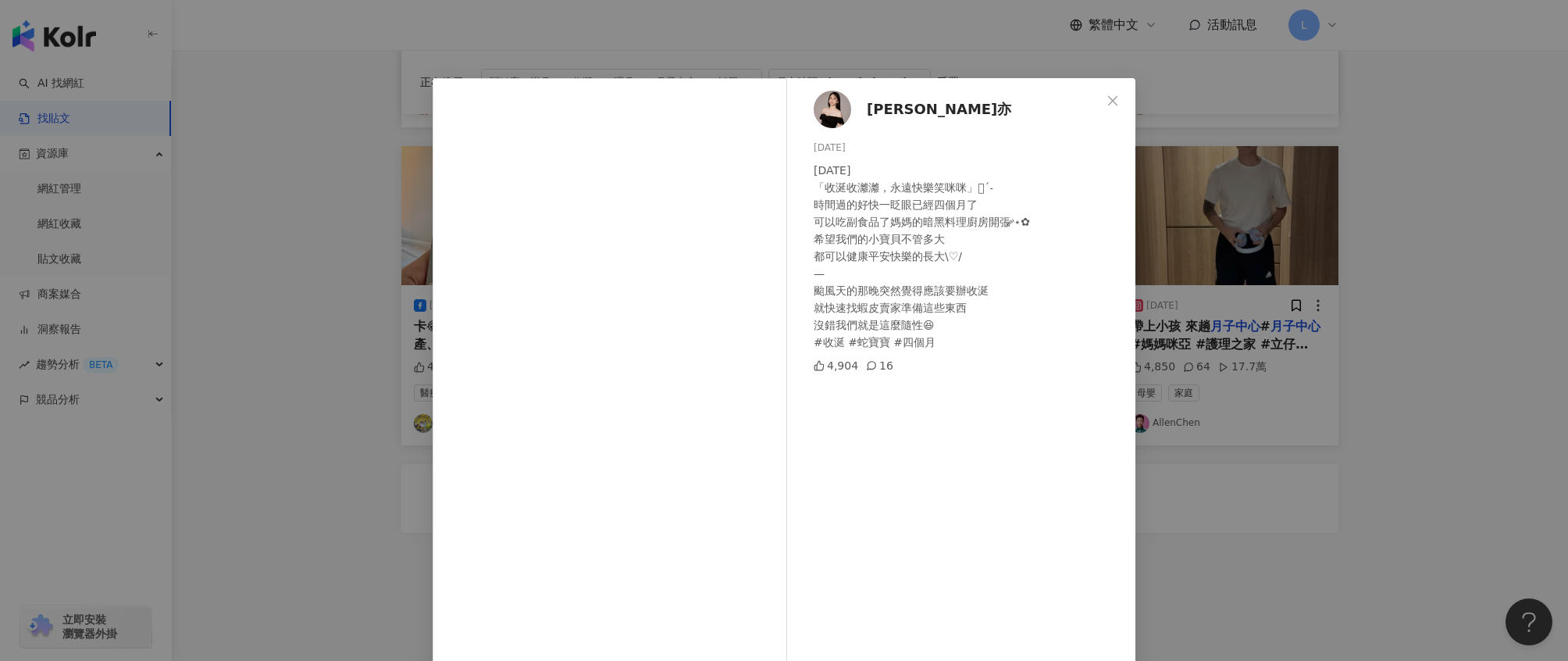
click at [1399, 378] on div "蔡涵亦 2025/7/23 2025.07.18 「收涎收灕灕，永遠快樂笑咪咪」𓈊ˊ˗ 時間過的好快一眨眼已經四個月了 可以吃副食品了媽媽的暗黑料理廚房開張 …" at bounding box center [784, 330] width 1568 height 661
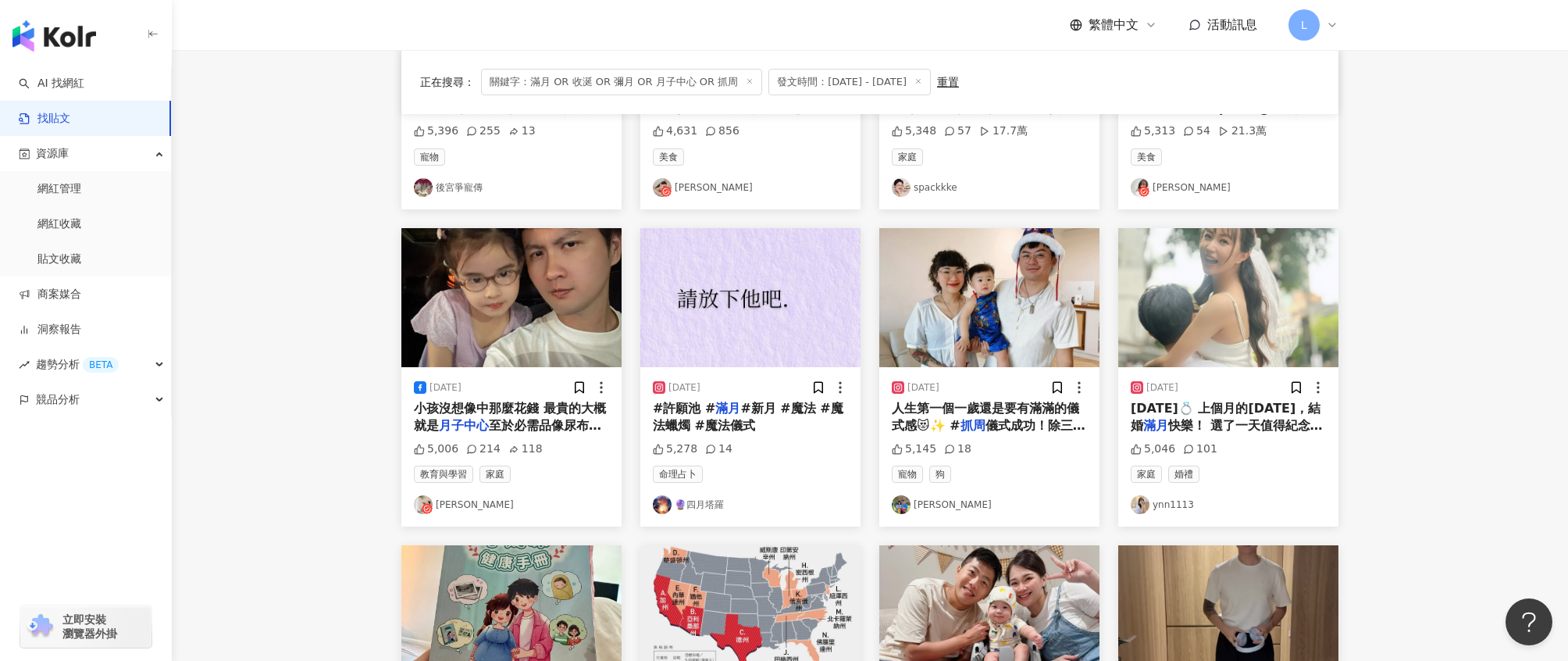
scroll to position [262, 0]
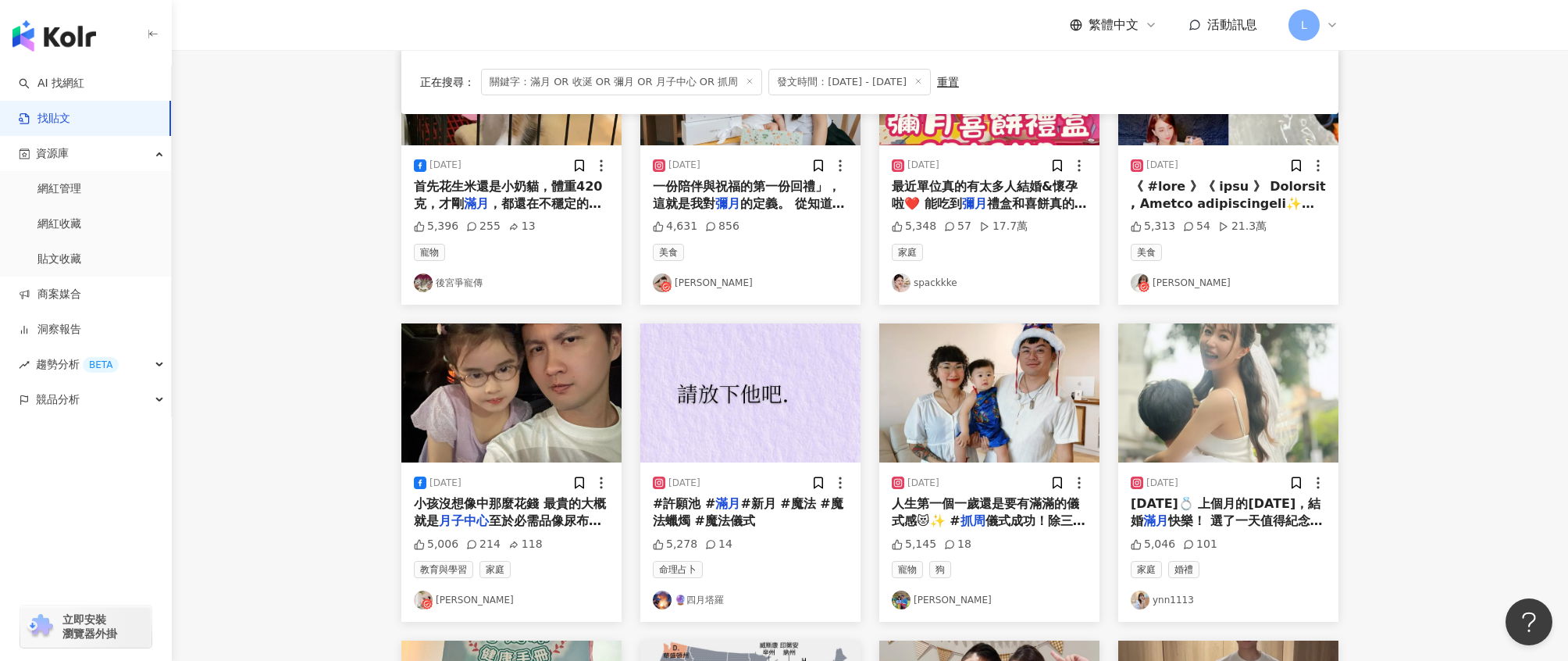
click at [1201, 385] on img "button" at bounding box center [1228, 393] width 221 height 139
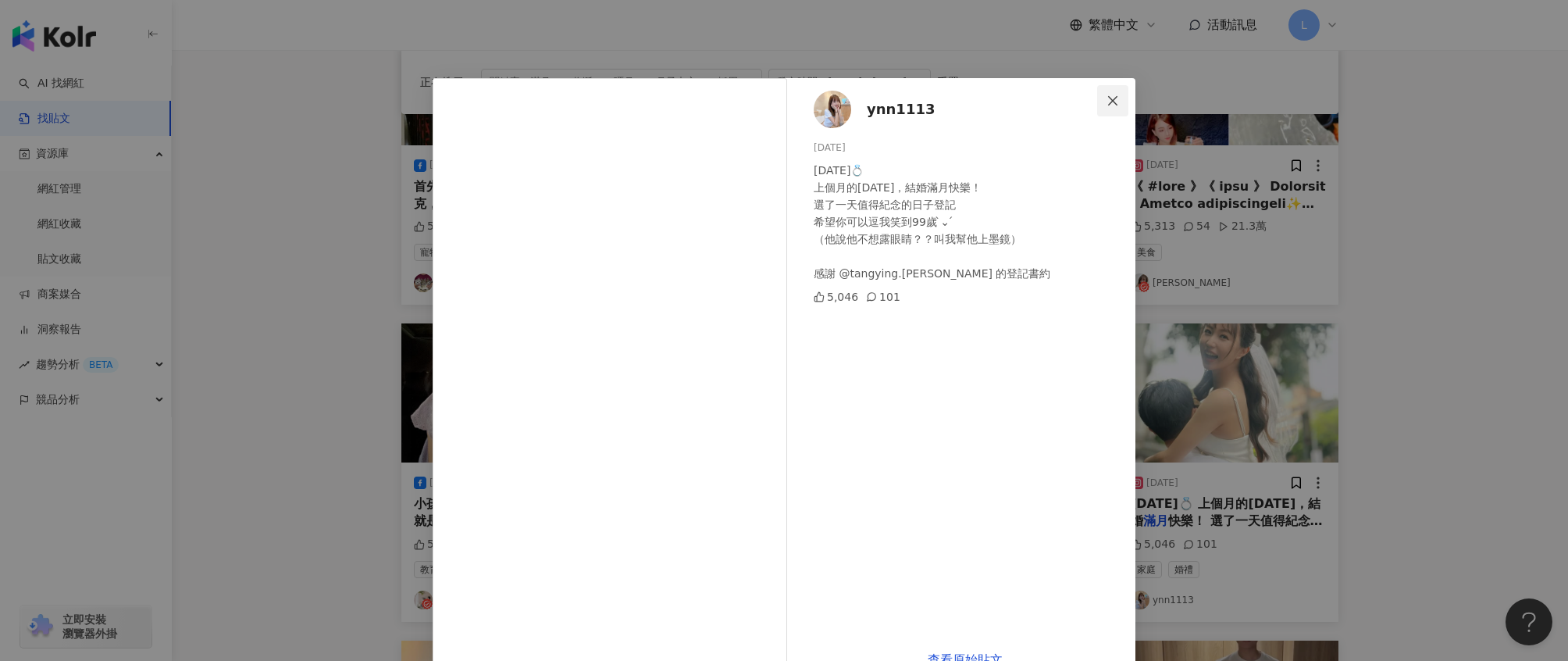
click at [1109, 98] on icon "close" at bounding box center [1113, 100] width 9 height 9
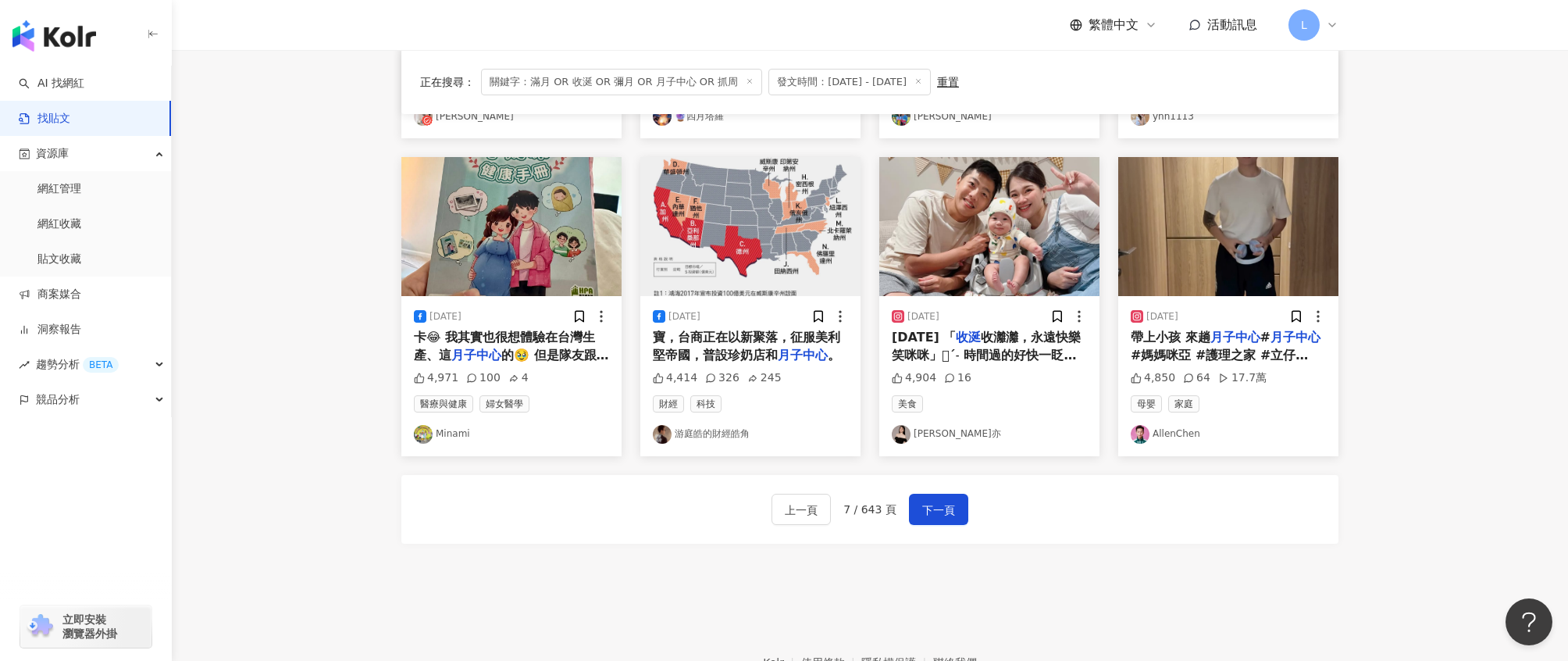
scroll to position [747, 0]
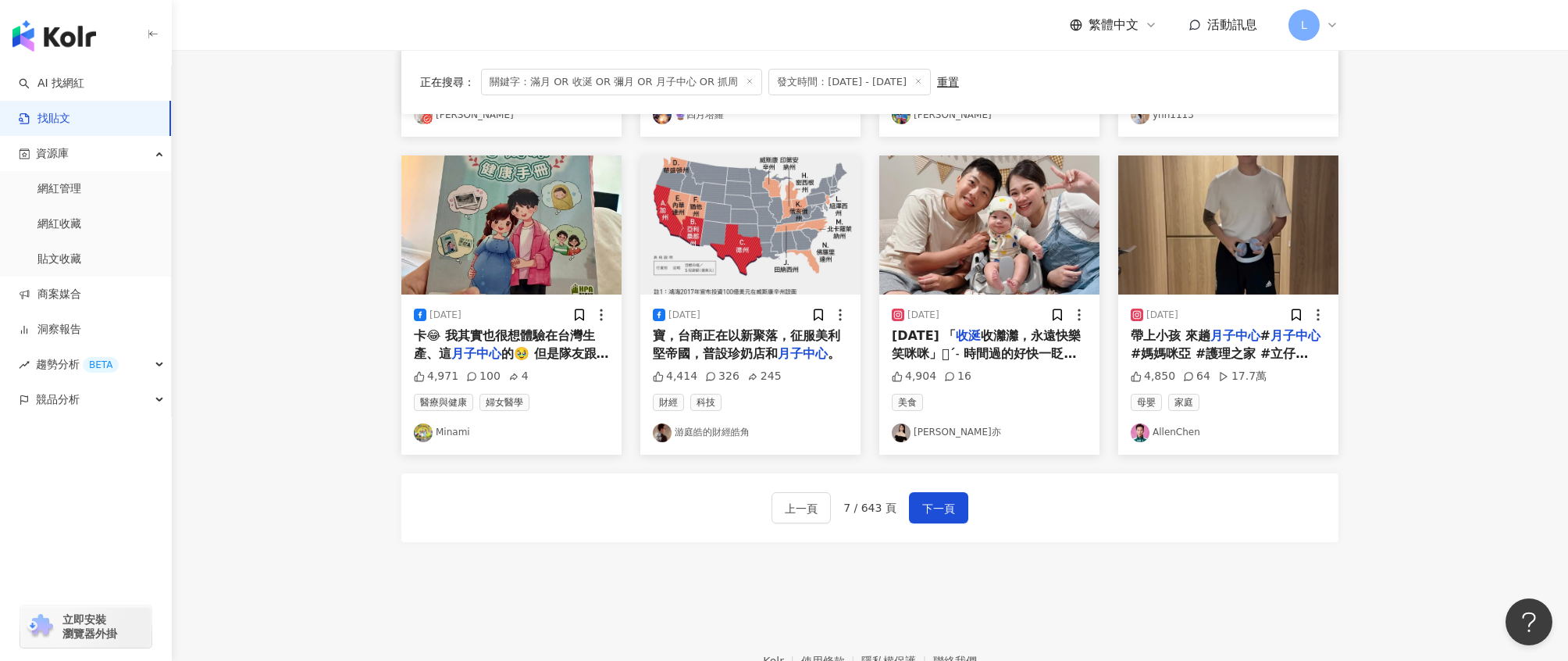
click at [1001, 344] on div "2025.07.18 「 收涎 收灕灕，永遠快樂笑咪咪」𓈊ˊ˗ 時間過的好快一眨眼已經四個月了 可以吃副食品了媽媽的暗黑料理廚房開張 ༘⋆✿ 希望我們的小寶貝…" at bounding box center [989, 344] width 195 height 35
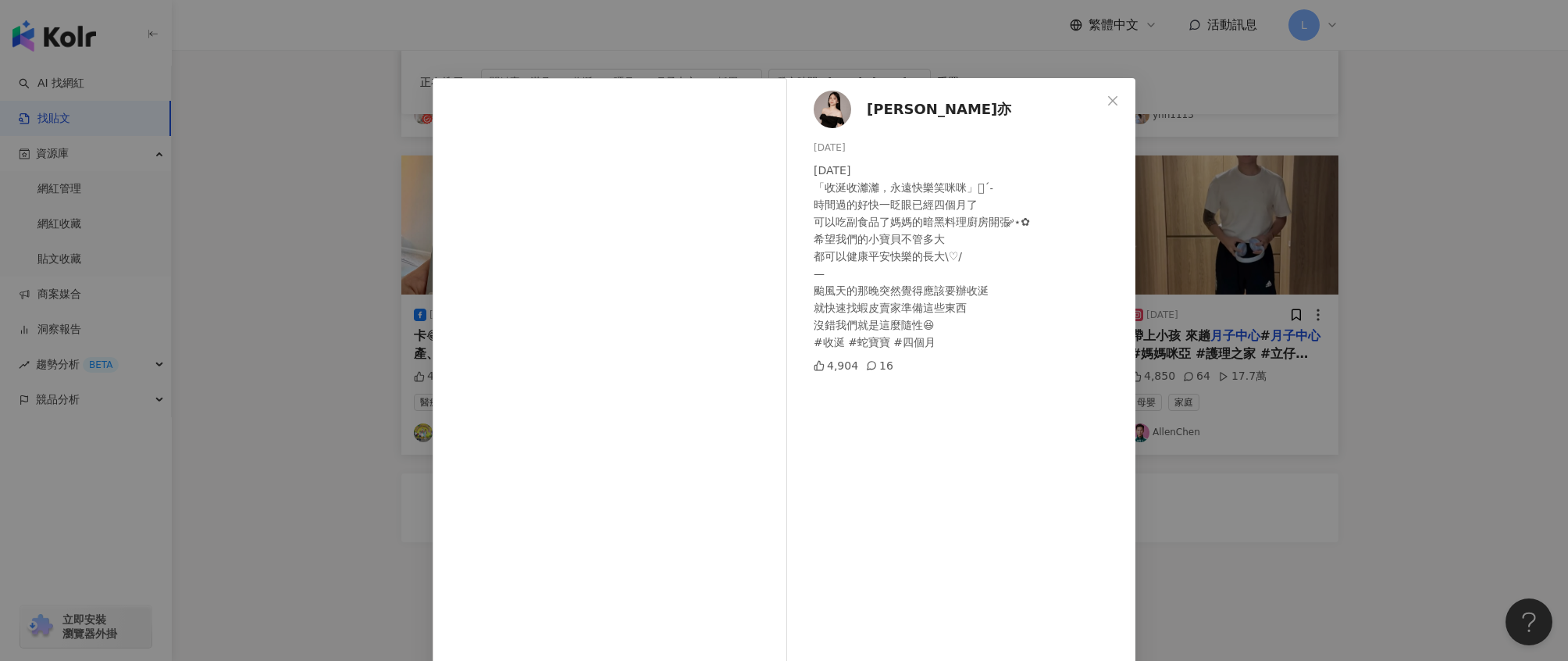
click at [1251, 475] on div "蔡涵亦 2025/7/23 2025.07.18 「收涎收灕灕，永遠快樂笑咪咪」𓈊ˊ˗ 時間過的好快一眨眼已經四個月了 可以吃副食品了媽媽的暗黑料理廚房開張 …" at bounding box center [784, 330] width 1568 height 661
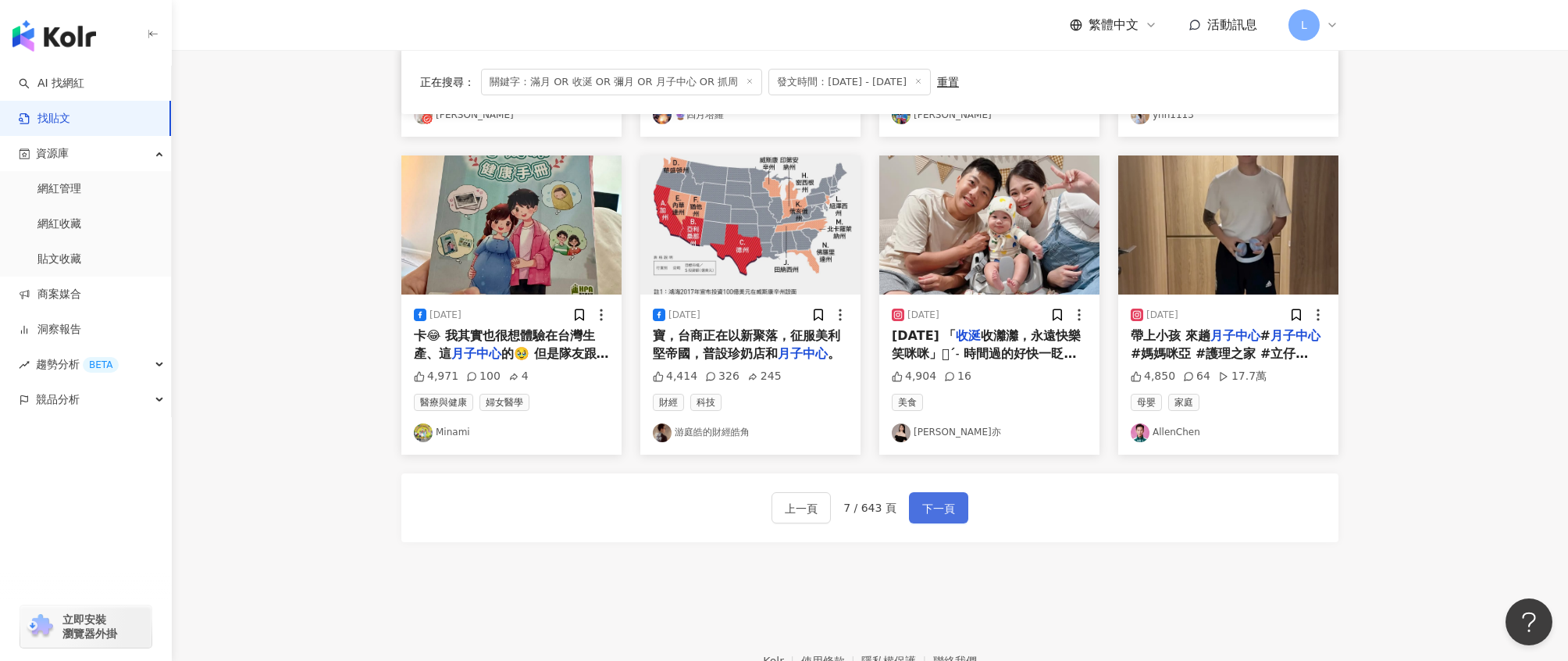
click at [954, 503] on button "下一頁" at bounding box center [938, 507] width 59 height 32
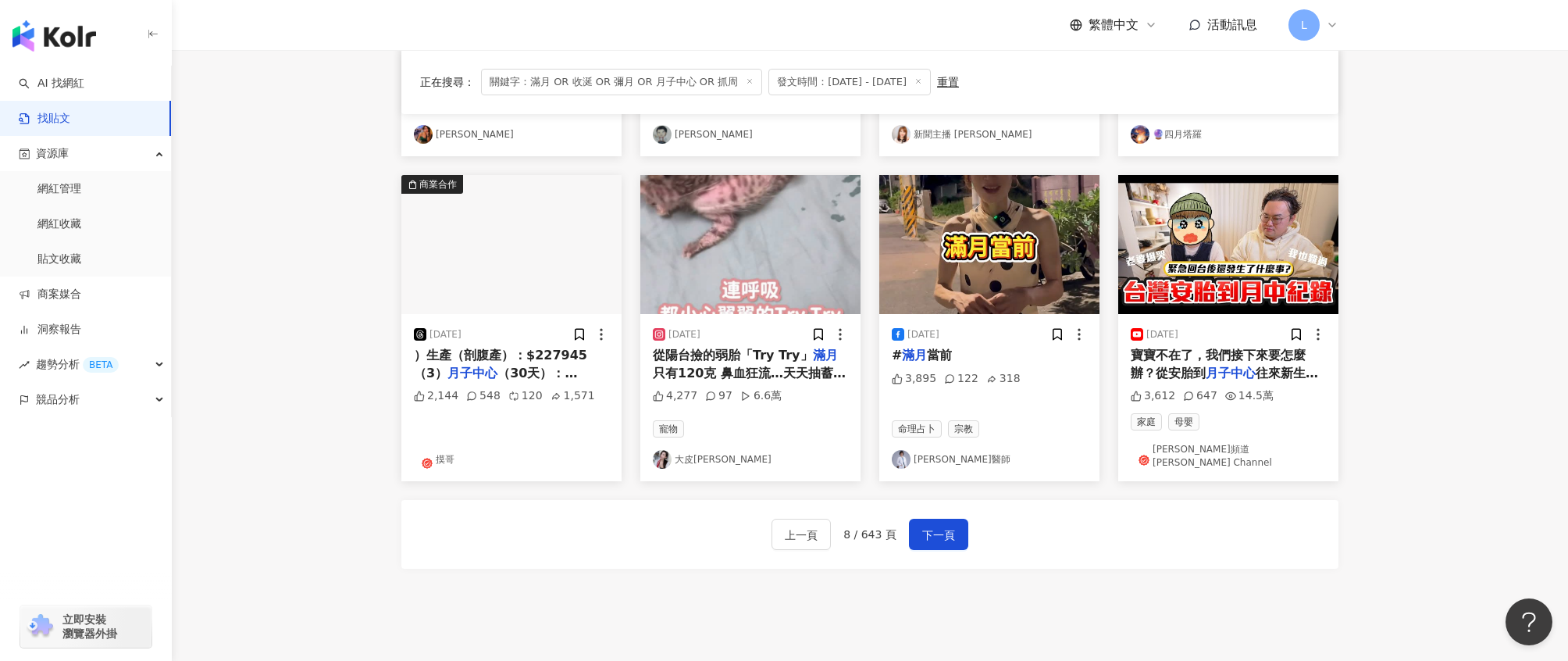
scroll to position [727, 0]
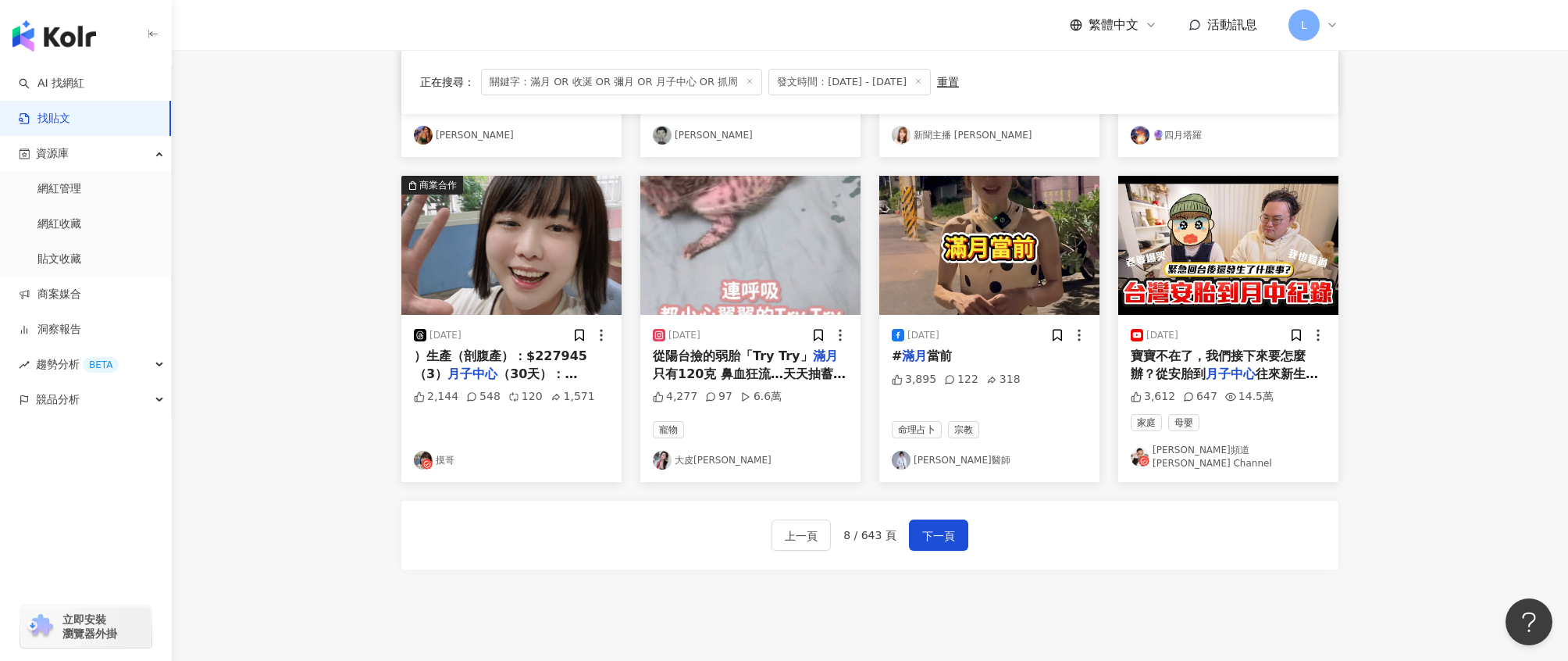
click at [812, 254] on img "button" at bounding box center [750, 245] width 221 height 139
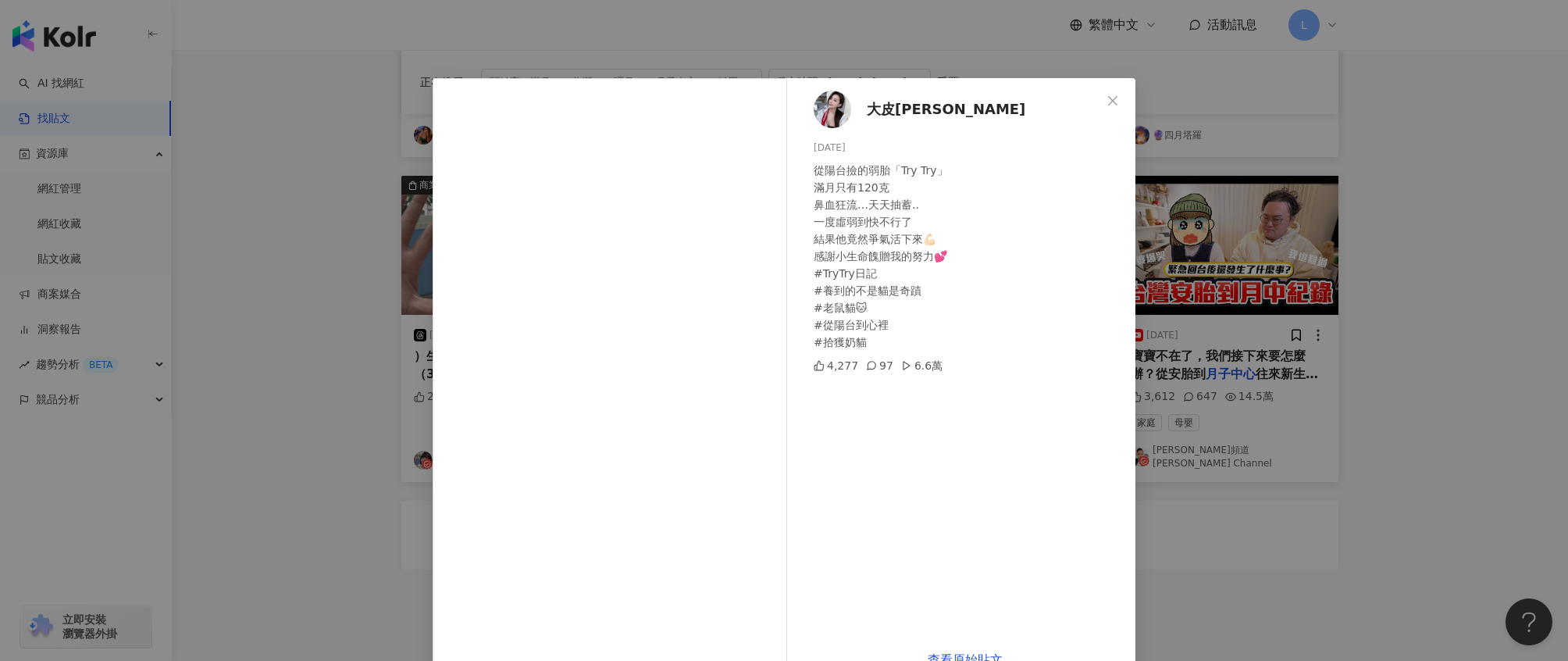
click at [1455, 344] on div "大皮Debbie 2025/6/18 從陽台撿的弱胎「Try Try」 滿月只有120克 鼻血狂流…天天抽蓄.. 一度虛弱到快不行了 結果他竟然爭氣活下來💪🏻…" at bounding box center [784, 330] width 1568 height 661
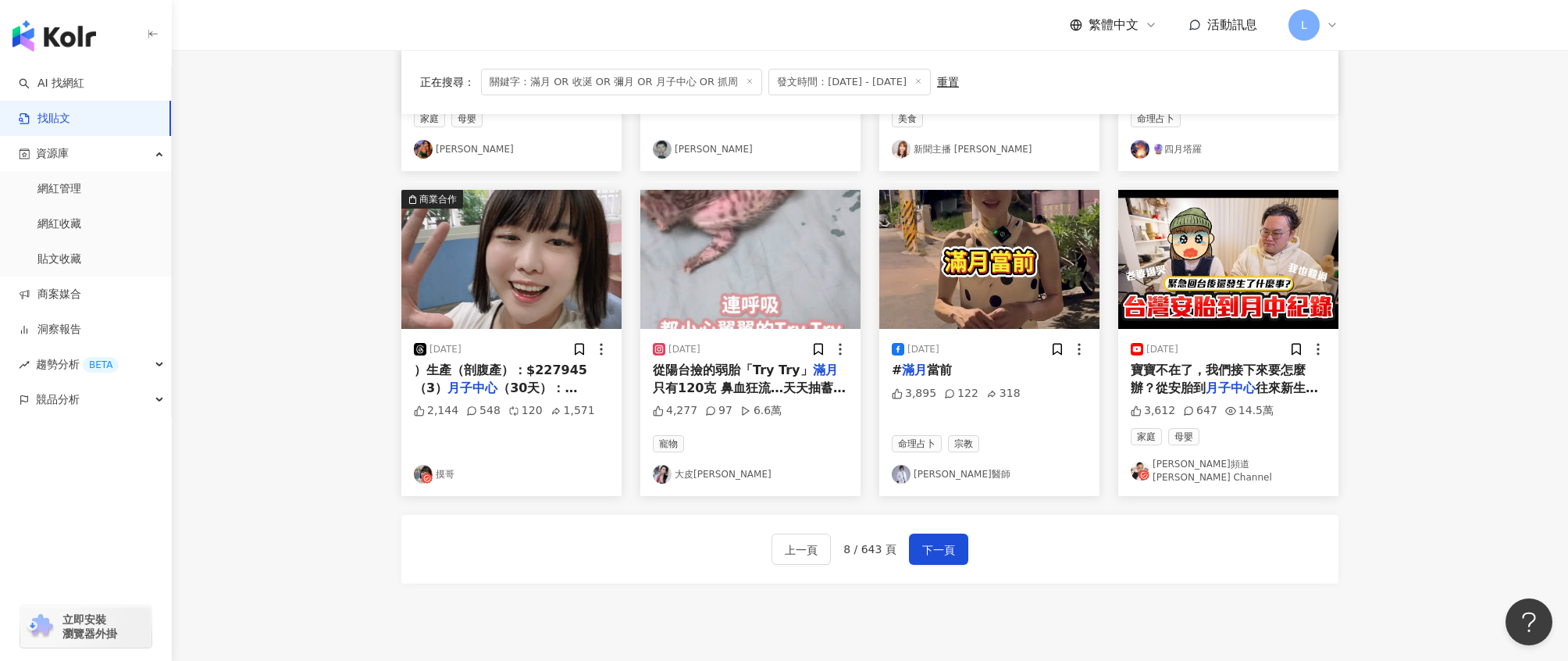
scroll to position [711, 0]
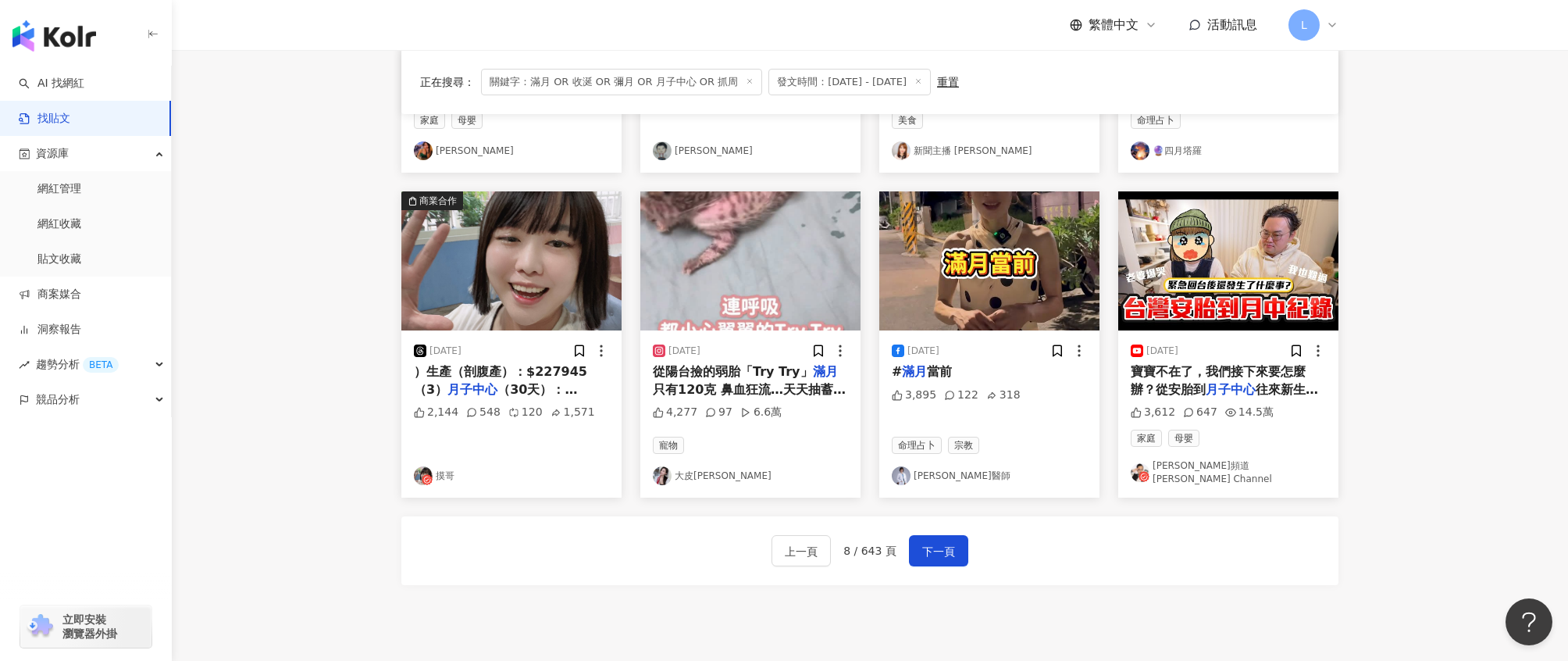
click at [512, 268] on img "button" at bounding box center [512, 260] width 221 height 139
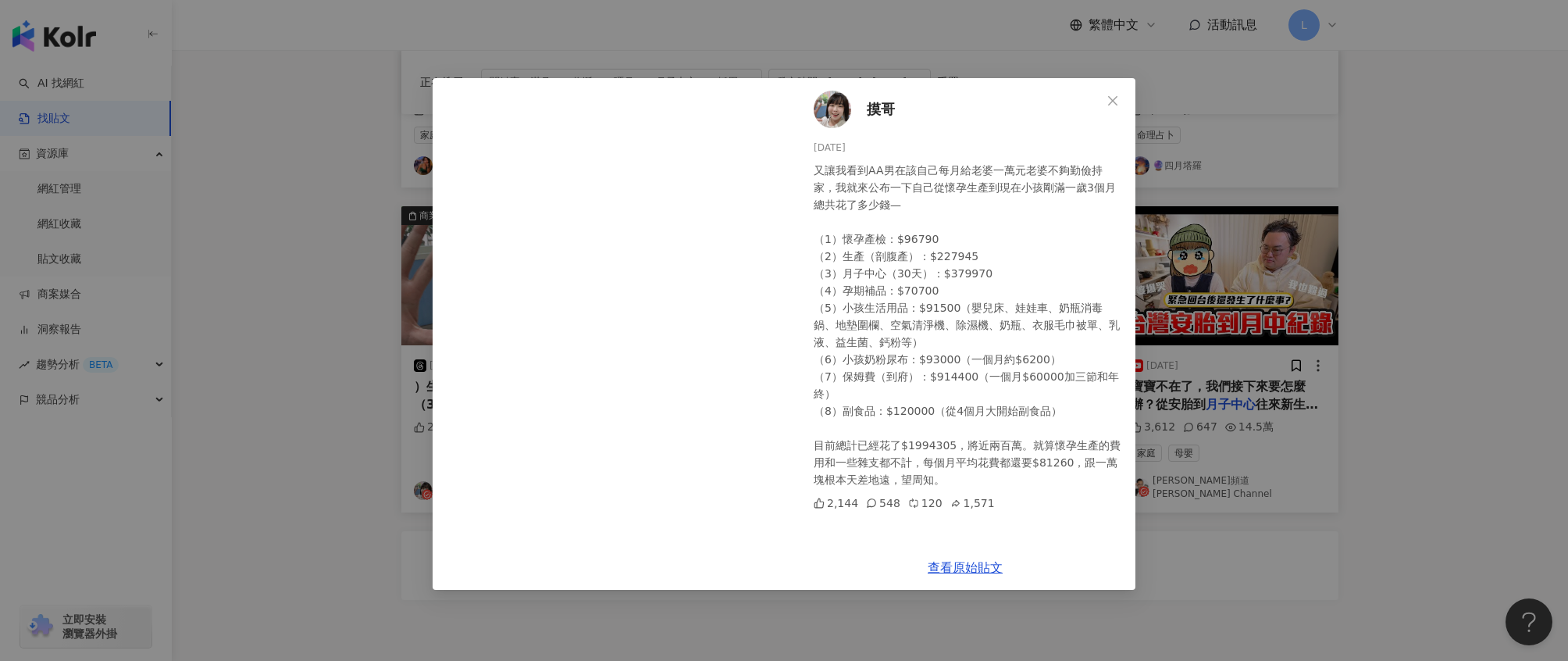
scroll to position [690, 0]
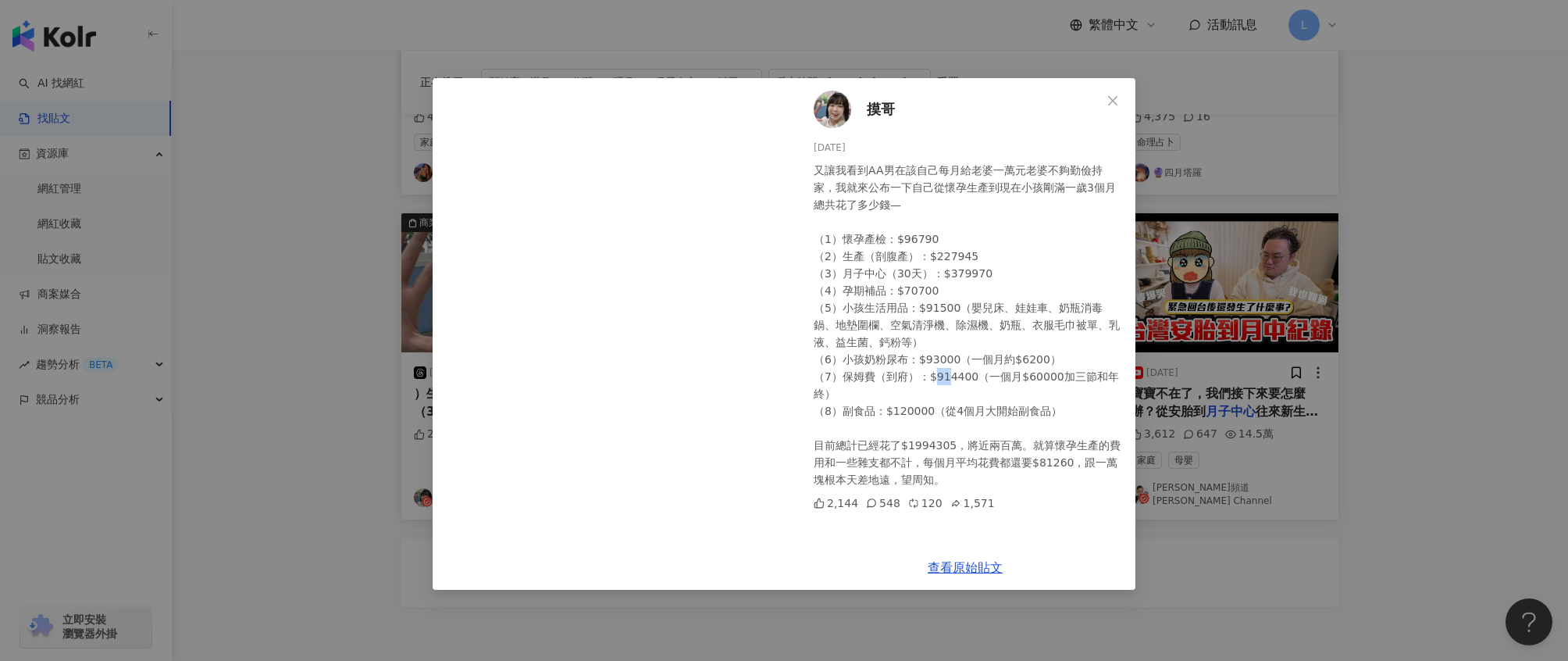
click at [940, 379] on div "又讓我看到AA男在該自己每月給老婆一萬元老婆不夠勤儉持家，我就來公布一下自己從懷孕生產到現在小孩剛滿一歲3個月總共花了多少錢— （1）懷孕產檢：$96790 …" at bounding box center [968, 325] width 309 height 326
click at [1393, 235] on div "摸哥 2025/8/16 又讓我看到AA男在該自己每月給老婆一萬元老婆不夠勤儉持家，我就來公布一下自己從懷孕生產到現在小孩剛滿一歲3個月總共花了多少錢— （1…" at bounding box center [784, 330] width 1568 height 661
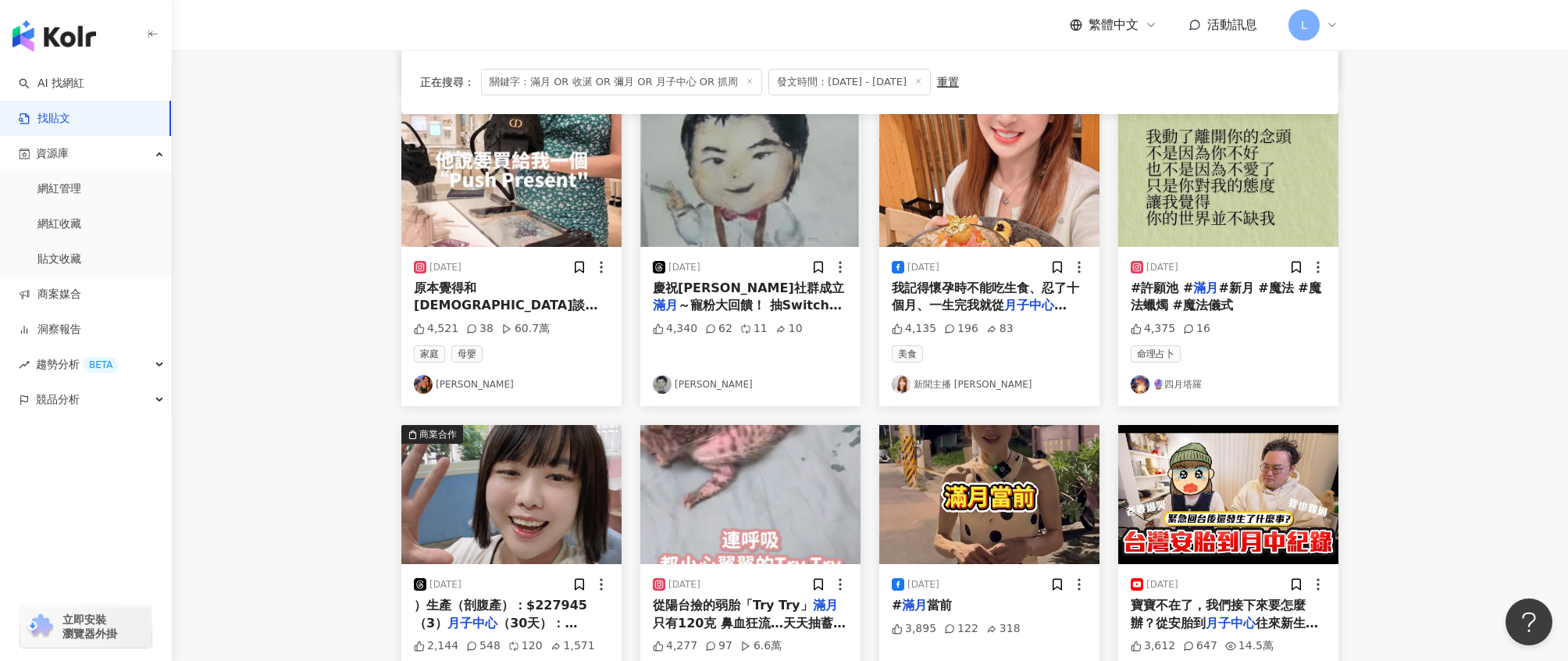
scroll to position [476, 0]
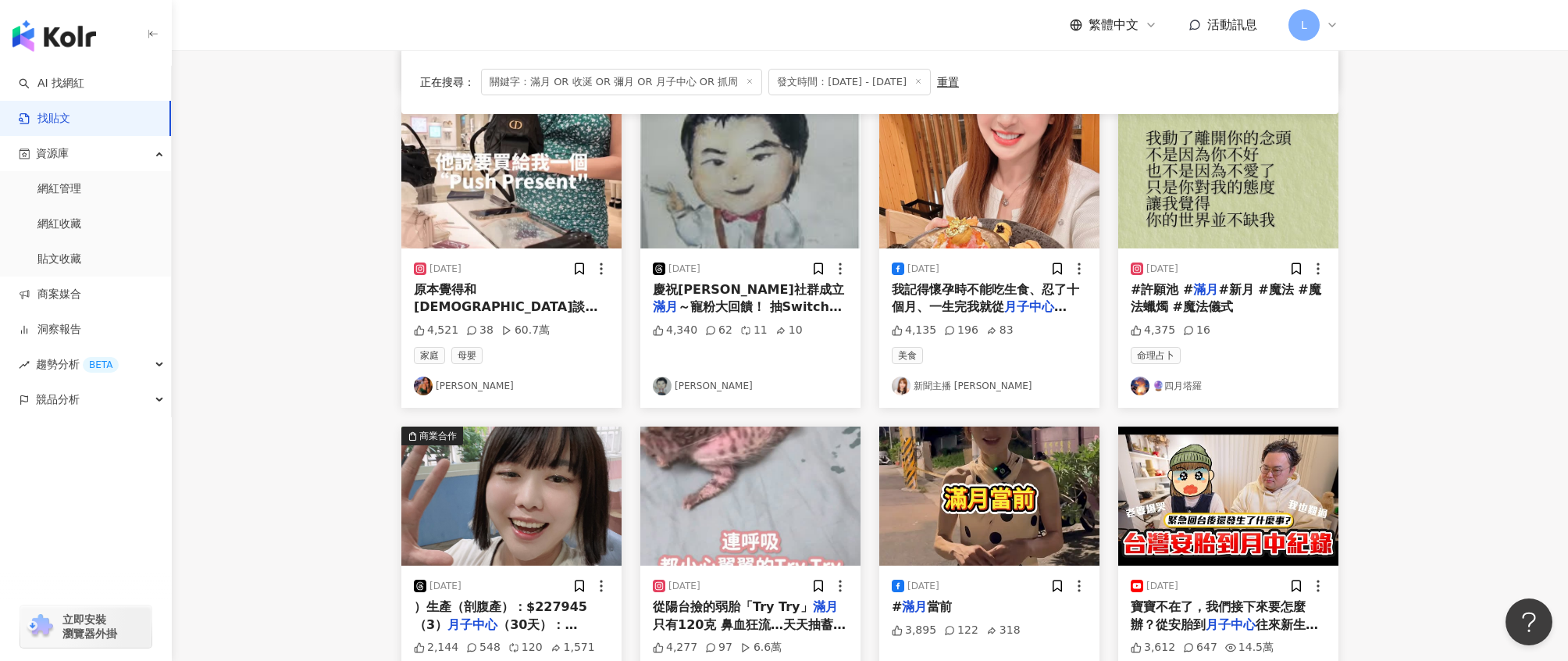
click at [997, 263] on div "2025/6/23" at bounding box center [989, 268] width 195 height 15
click at [1002, 200] on img "button" at bounding box center [989, 178] width 221 height 139
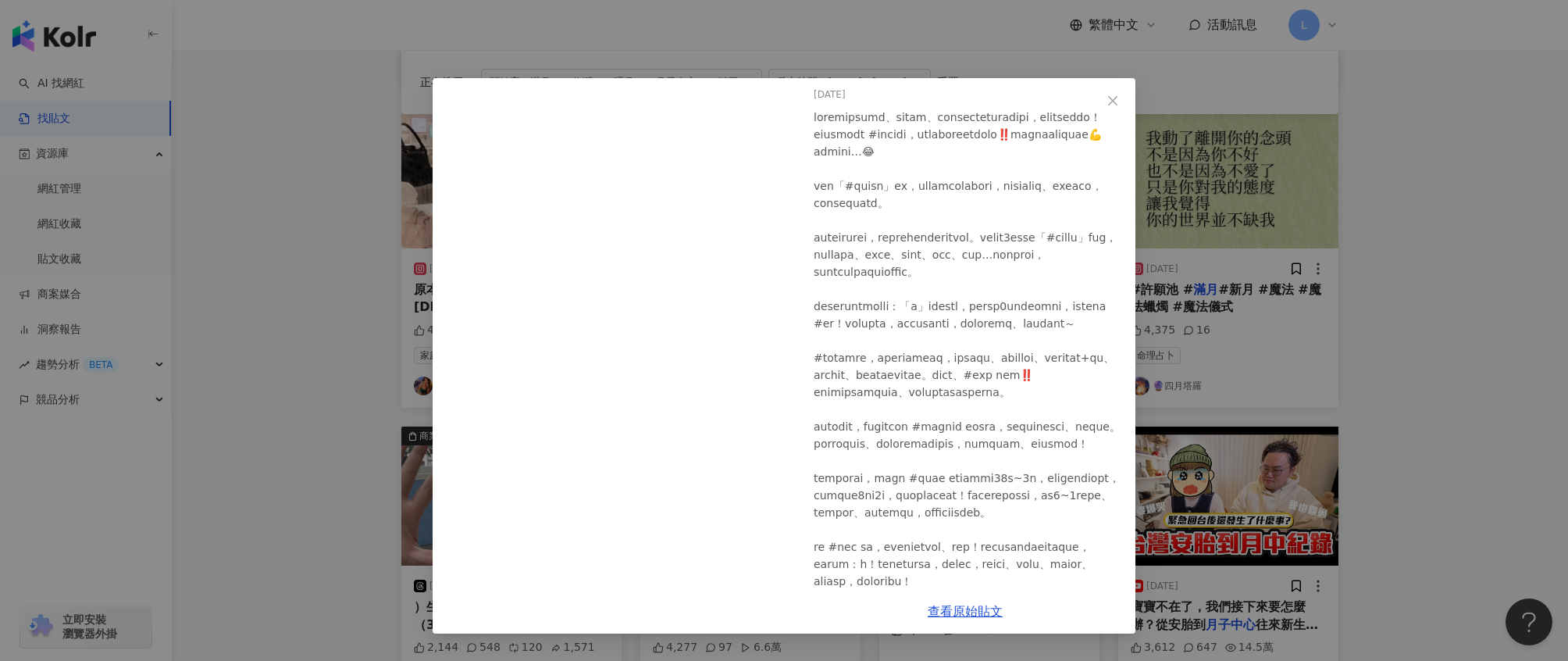
scroll to position [60, 0]
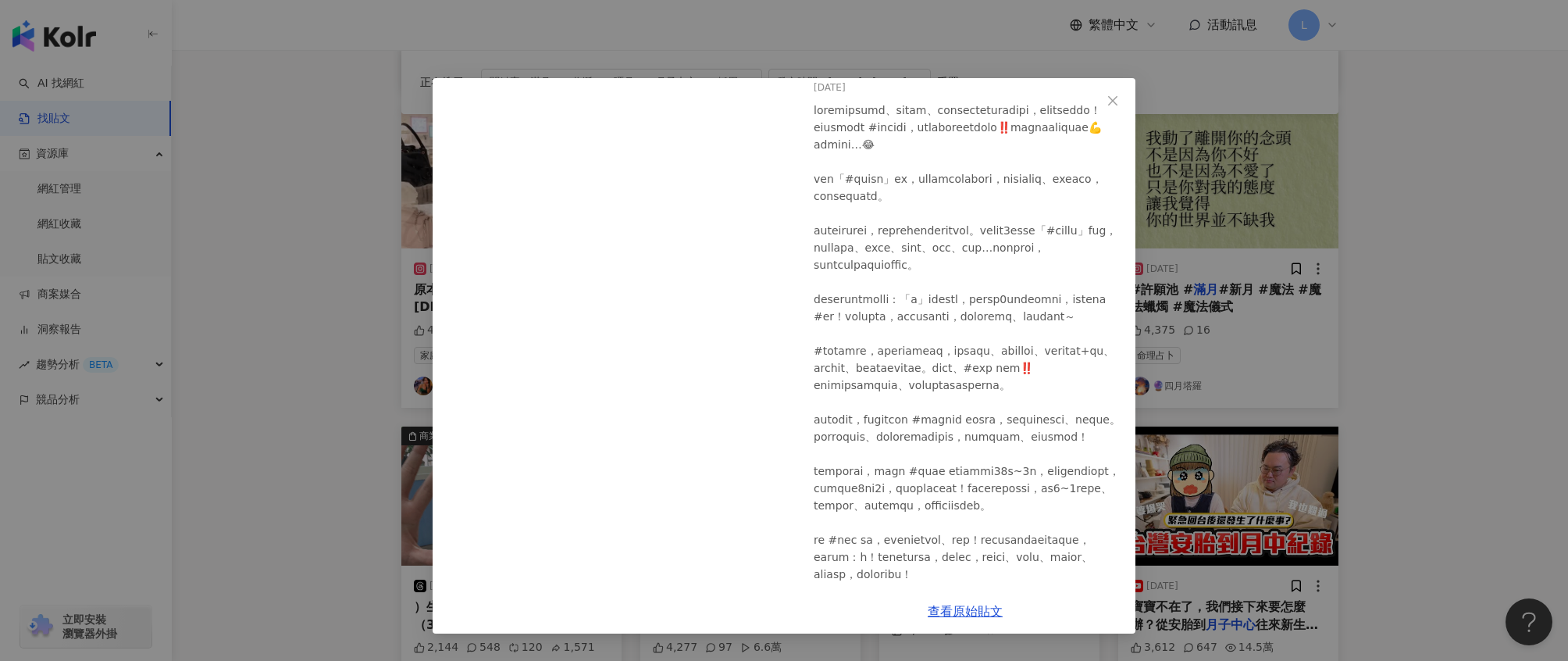
click at [1341, 285] on div "新聞主播 陳海茵 2025/6/23 4,135 196 83 查看原始貼文" at bounding box center [784, 330] width 1568 height 661
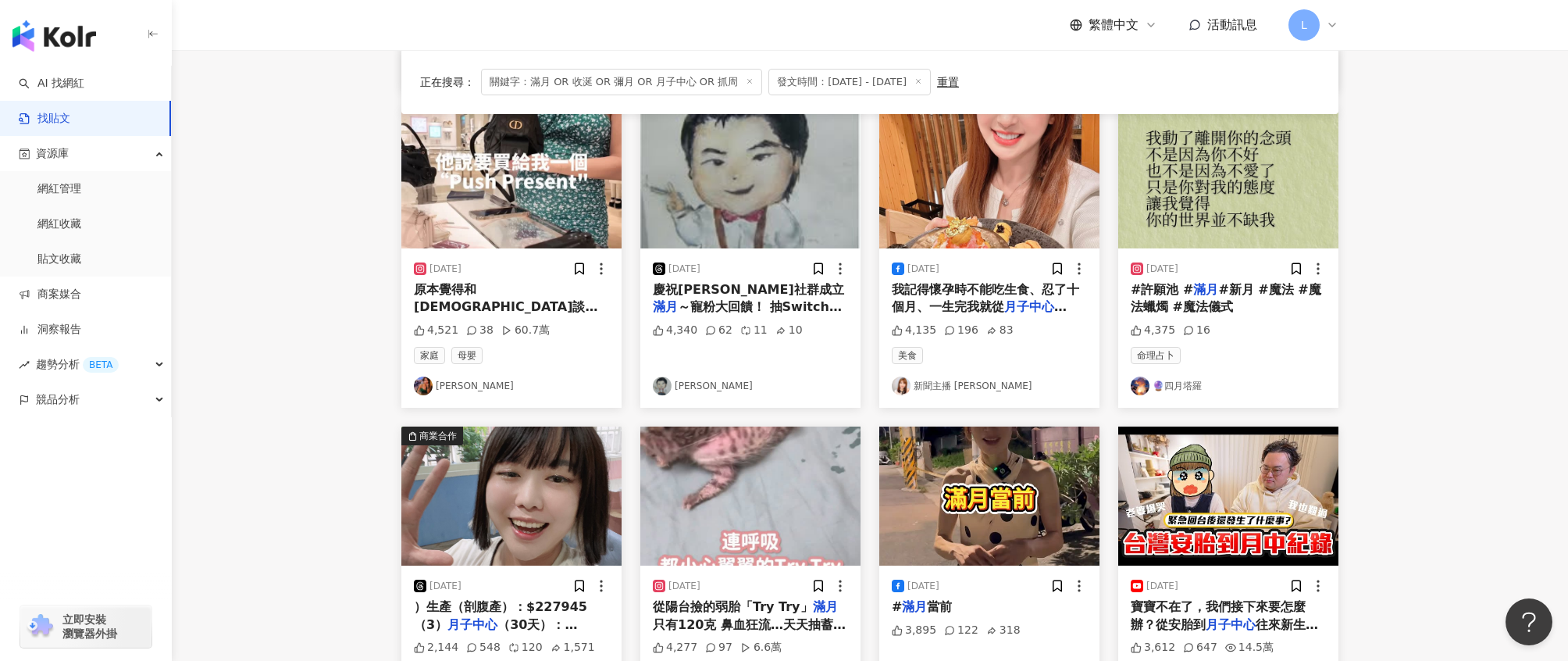
click at [523, 286] on span "原本覺得和外國人談戀愛，可以接受我們華人" at bounding box center [506, 315] width 184 height 68
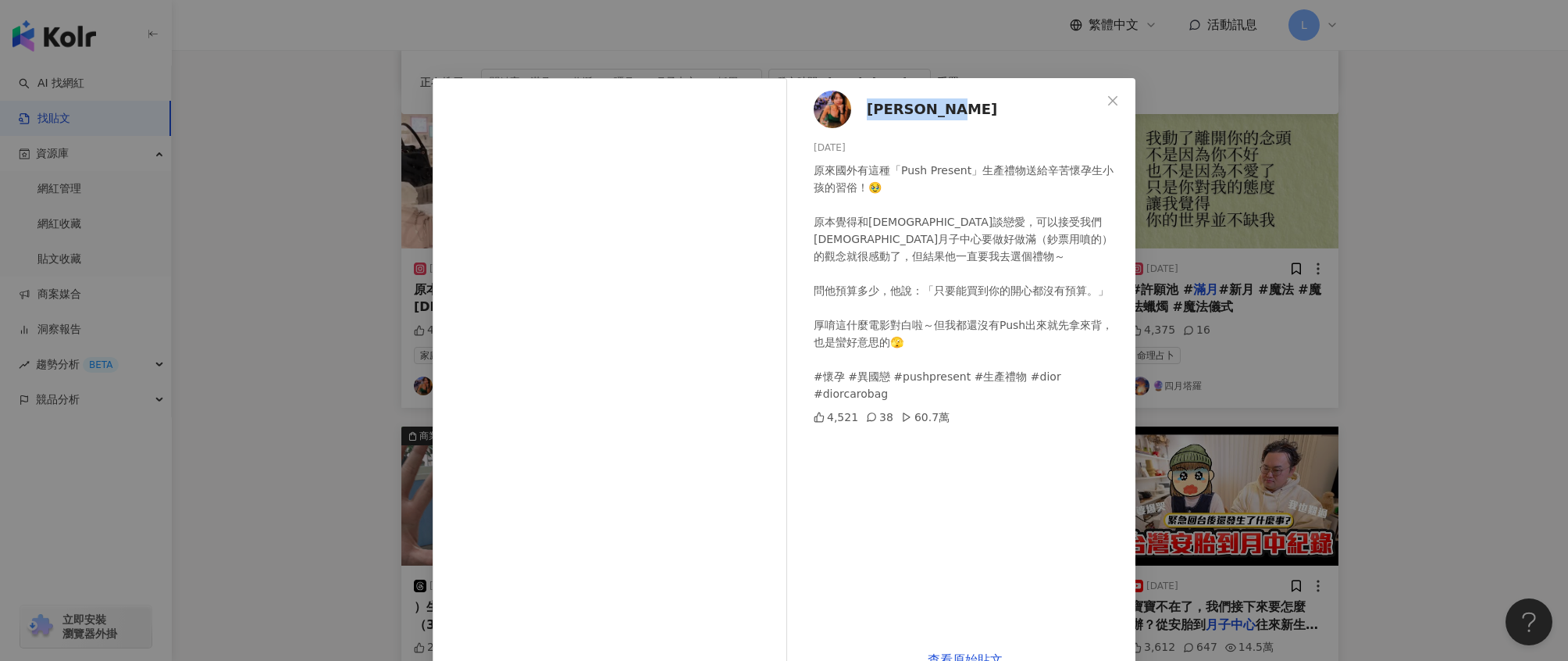
drag, startPoint x: 984, startPoint y: 107, endPoint x: 863, endPoint y: 104, distance: 121.0
click at [863, 104] on div "Mickey 黃鈺文 2025/6/3 原來國外有這種「Push Present」生產禮物送給辛苦懷孕生小孩的習俗！🥹 原本覺得和外國人談戀愛，可以接受我們華…" at bounding box center [965, 358] width 340 height 559
copy span "Mickey 黃鈺文"
click at [1379, 267] on div "Mickey 黃鈺文 2025/6/3 原來國外有這種「Push Present」生產禮物送給辛苦懷孕生小孩的習俗！🥹 原本覺得和外國人談戀愛，可以接受我們華…" at bounding box center [784, 330] width 1568 height 661
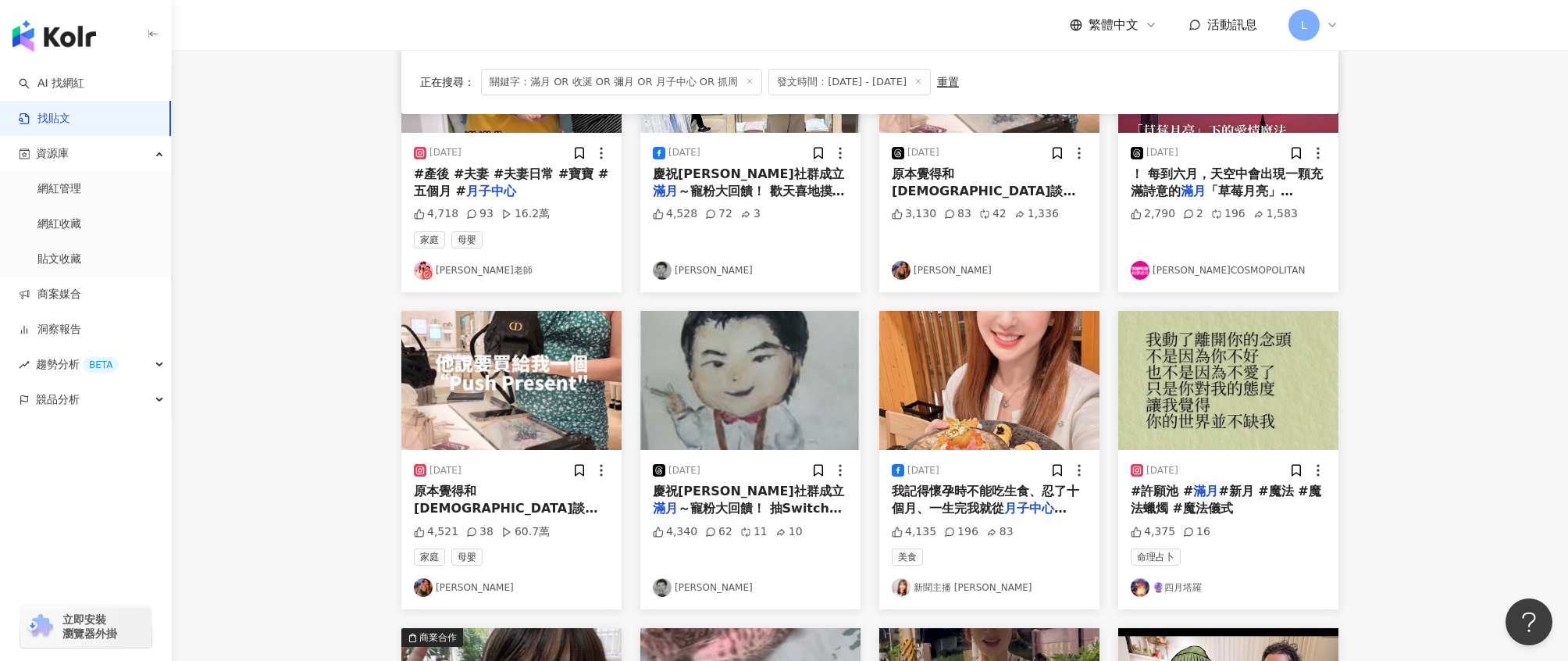
scroll to position [273, 0]
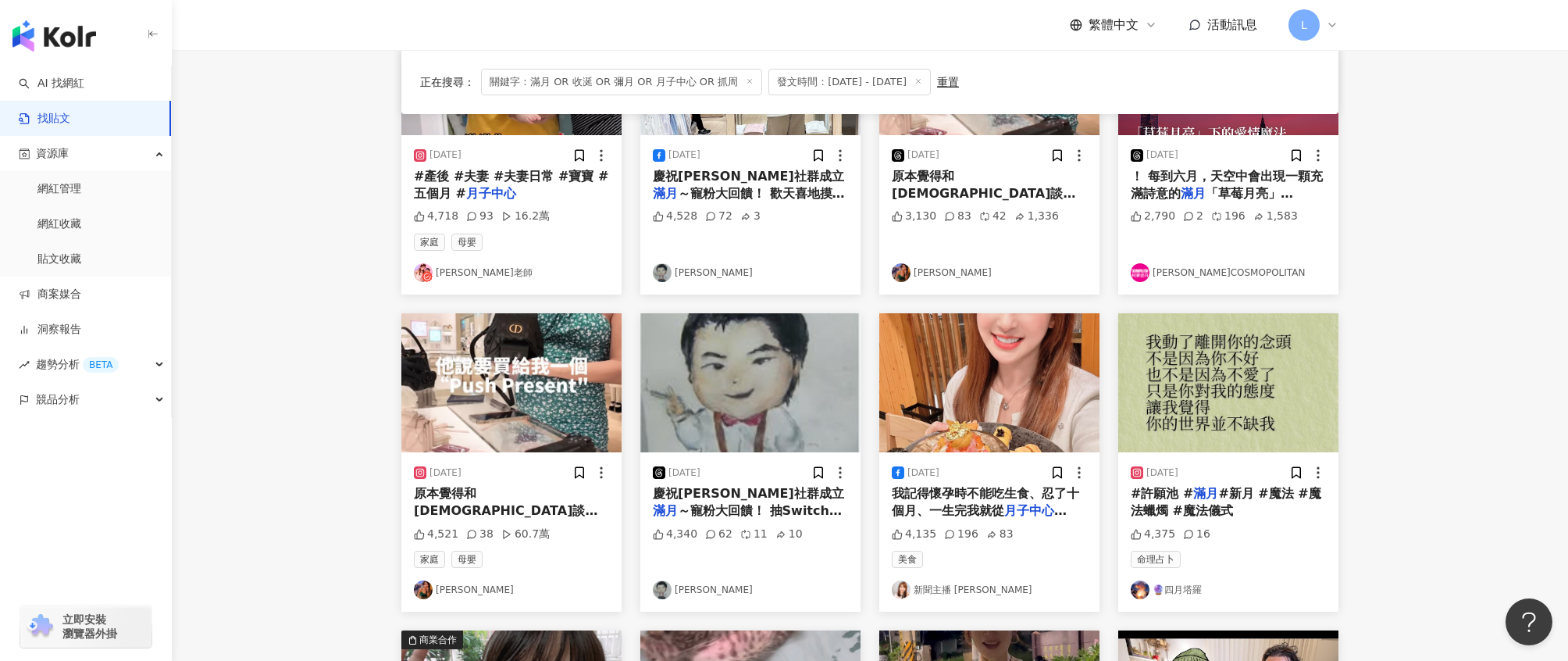
click at [950, 273] on link "Mickey 黃鈺文" at bounding box center [989, 272] width 195 height 19
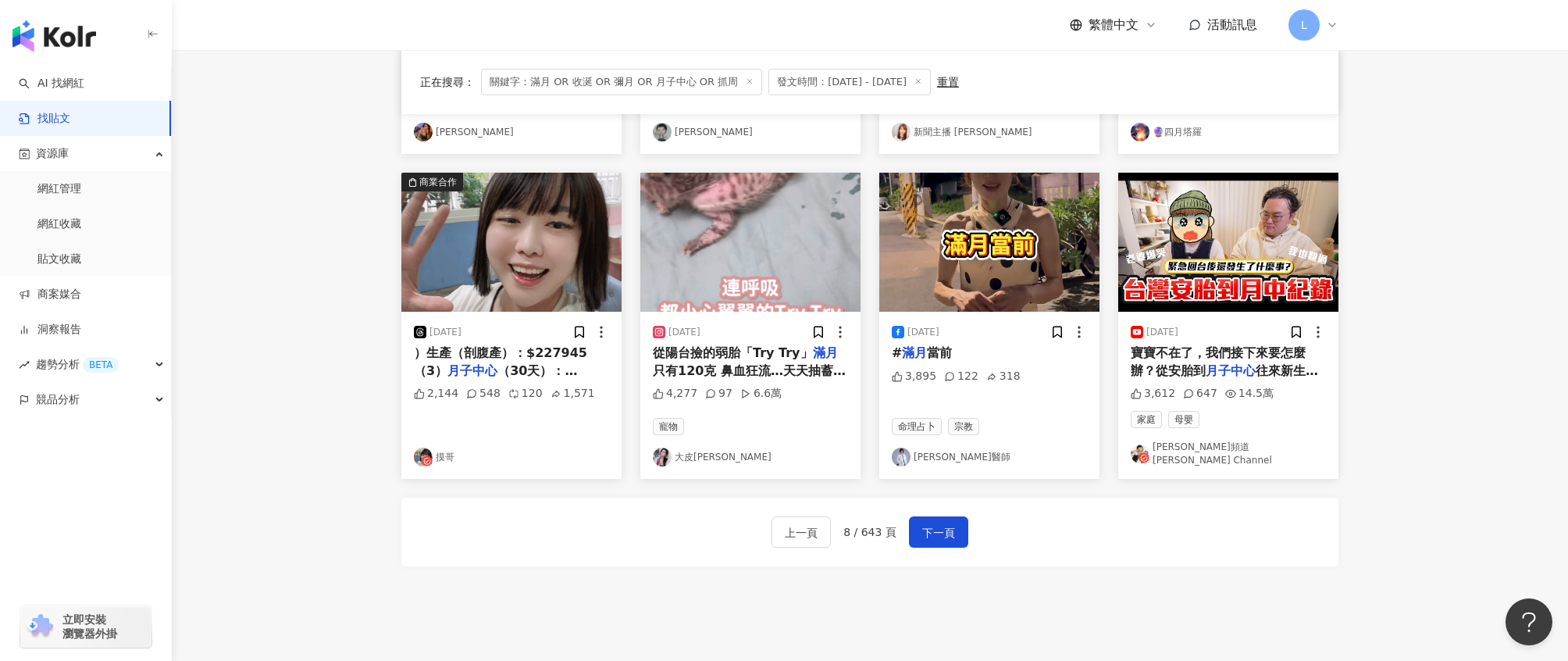
scroll to position [841, 0]
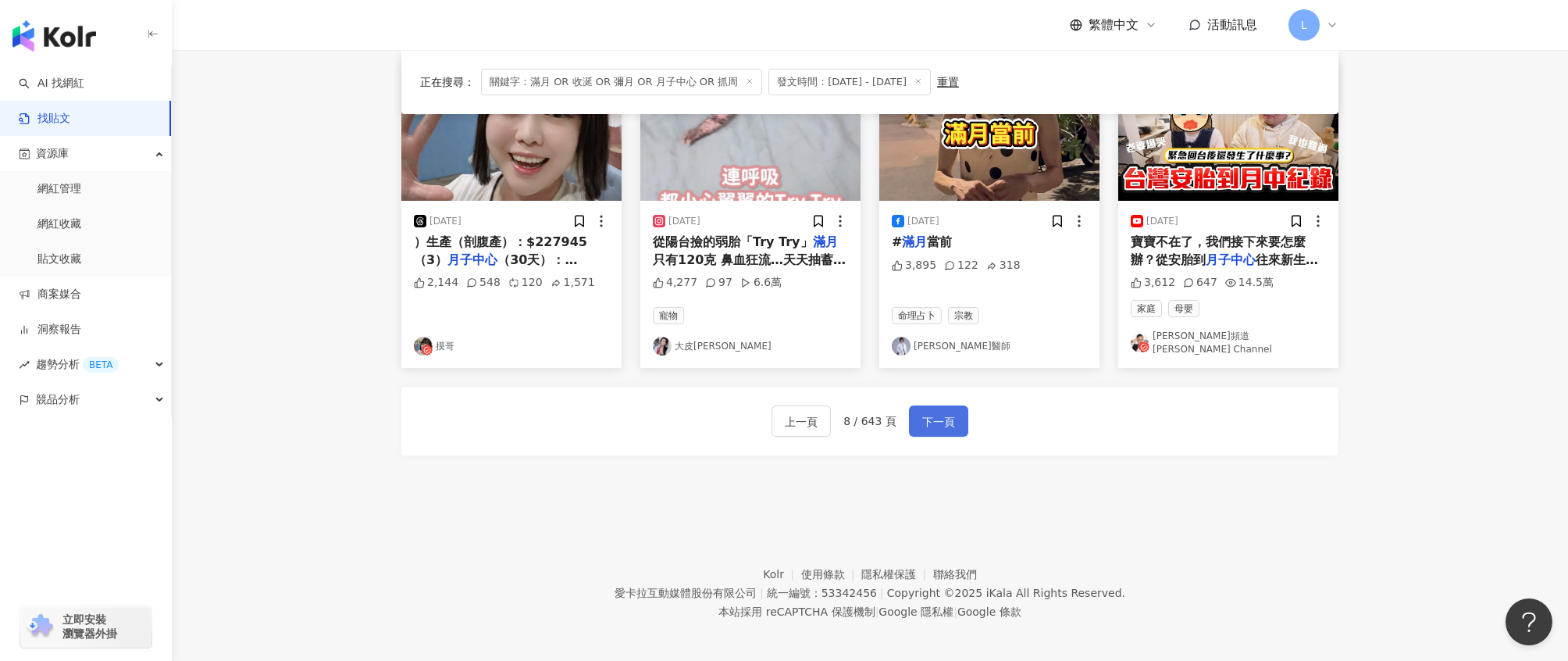
click at [956, 412] on button "下一頁" at bounding box center [938, 421] width 59 height 32
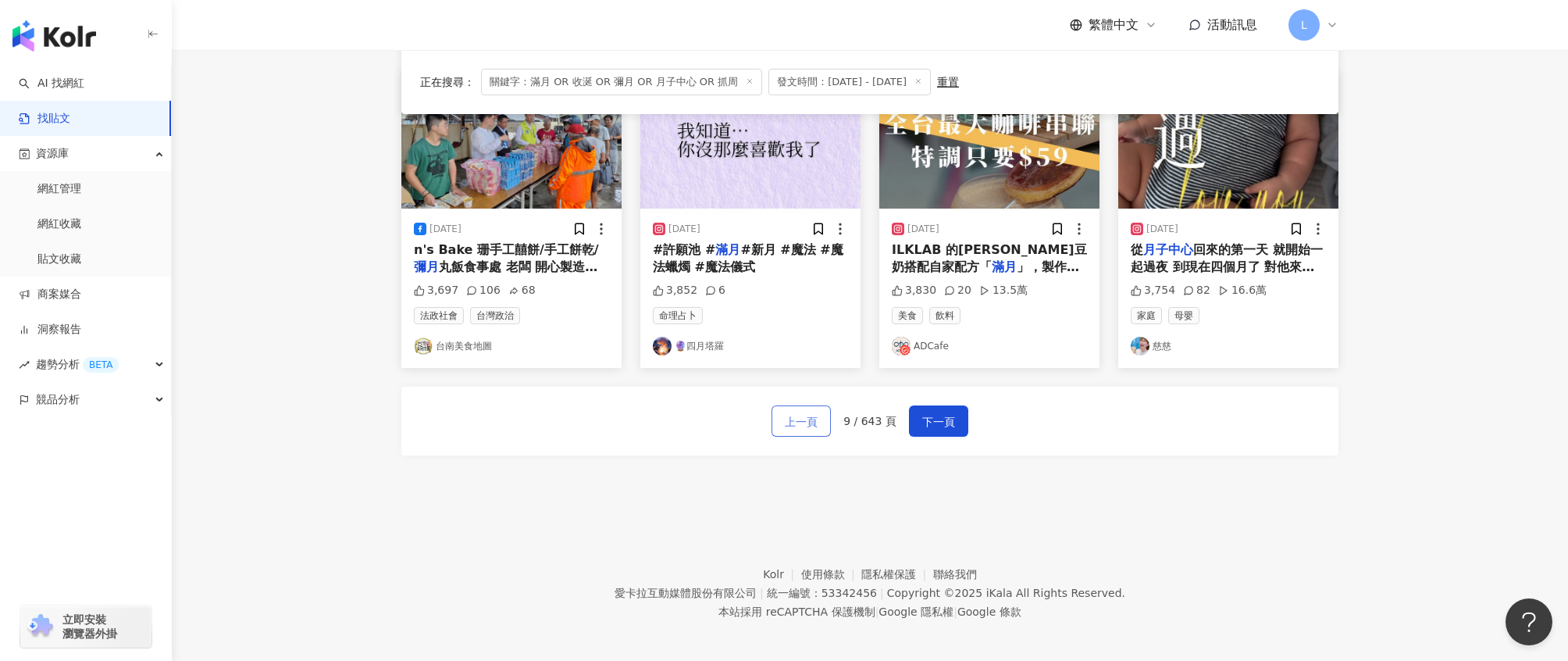
click at [813, 420] on span "上一頁" at bounding box center [802, 421] width 32 height 19
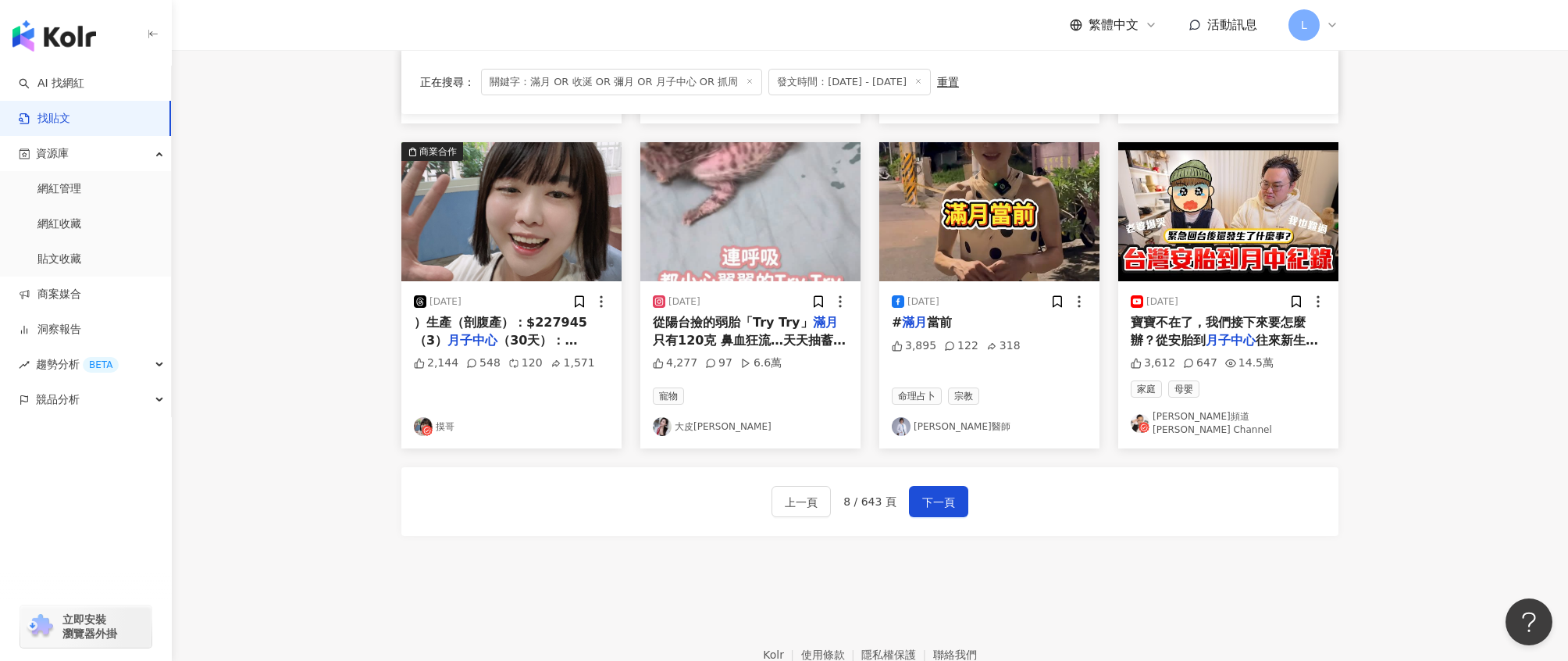
scroll to position [746, 0]
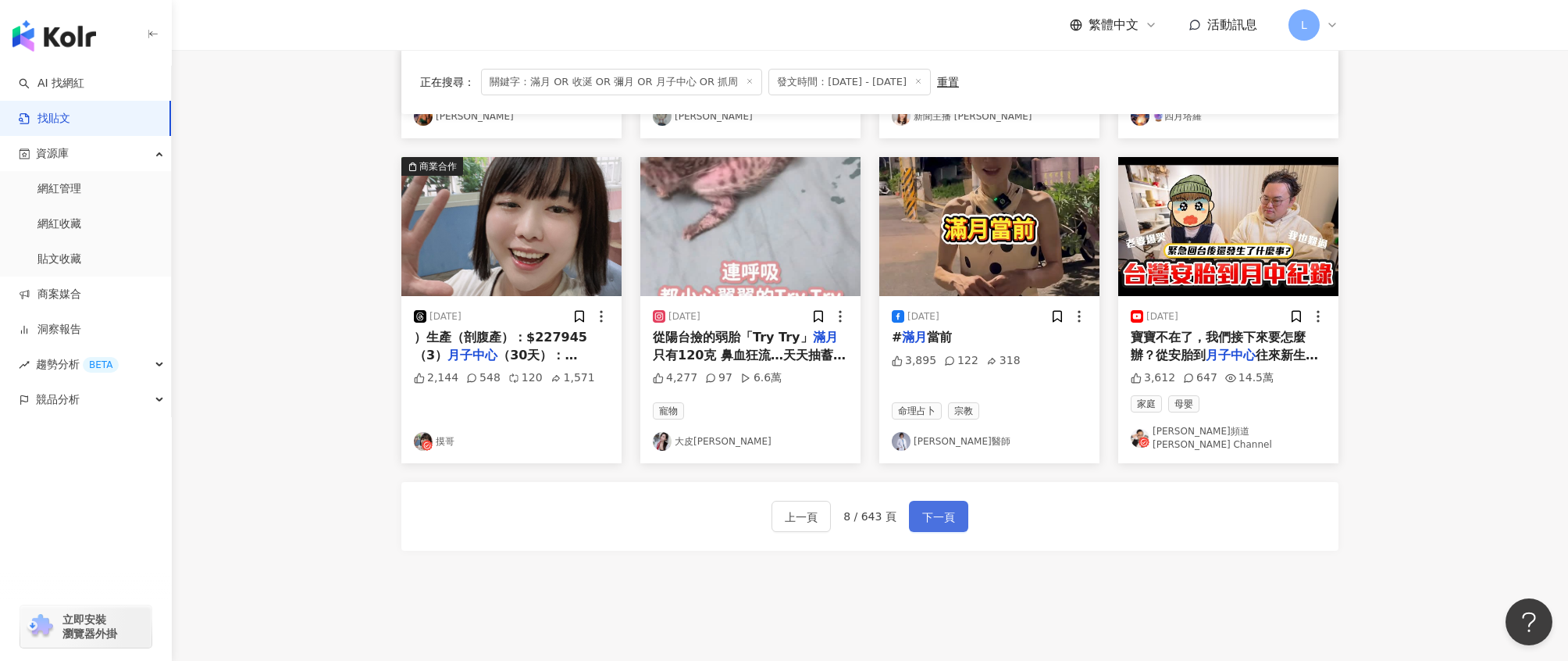
click at [944, 517] on span "下一頁" at bounding box center [938, 517] width 32 height 19
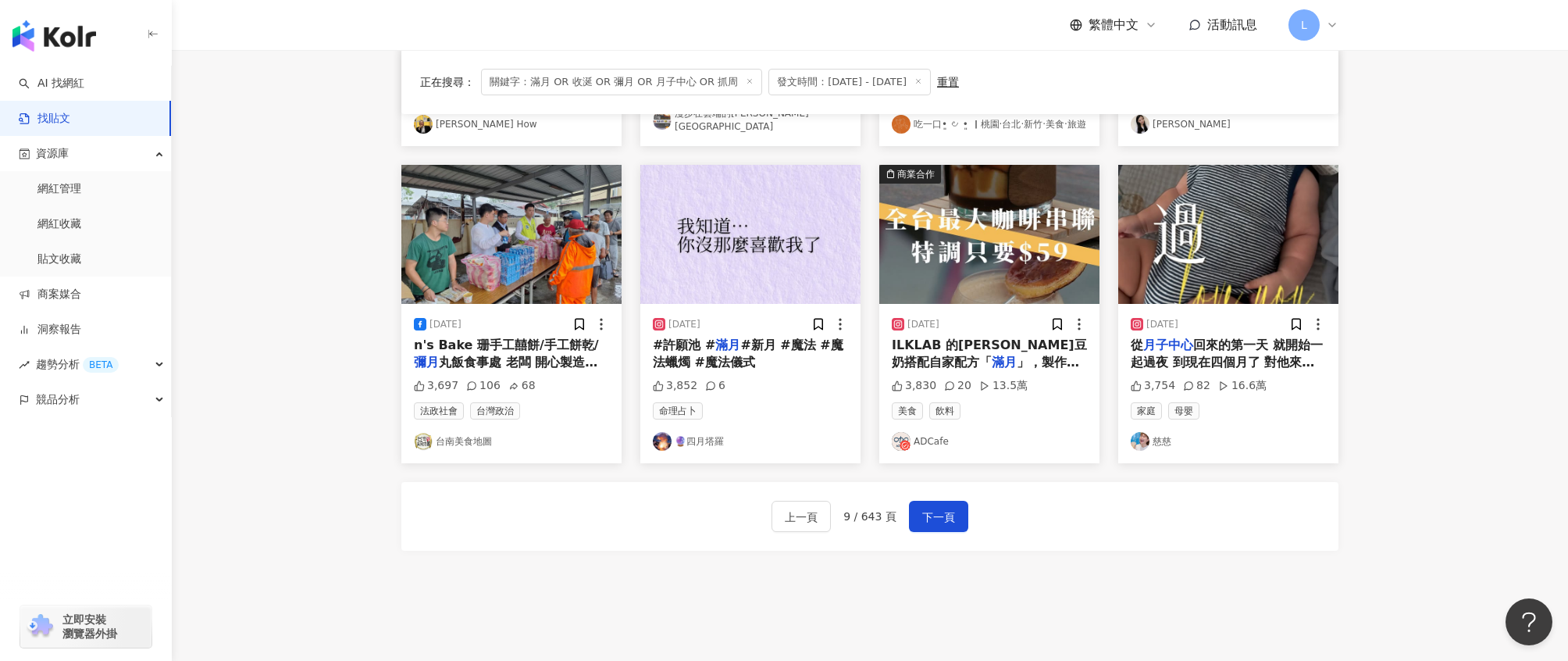
click at [1224, 250] on img "button" at bounding box center [1228, 234] width 221 height 139
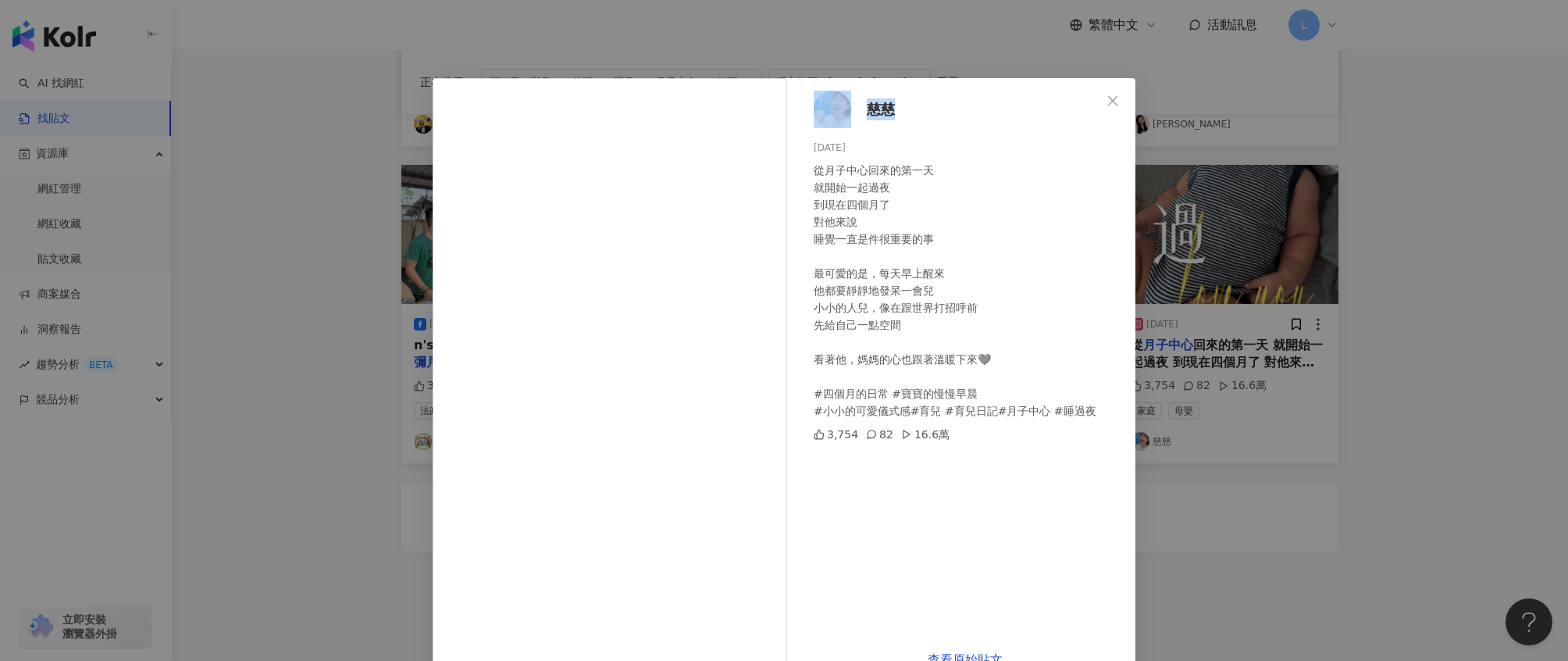
drag, startPoint x: 929, startPoint y: 108, endPoint x: 844, endPoint y: 104, distance: 85.1
click at [844, 104] on div "慈慈 2025/6/6 從月子中心回來的第一天 就開始一起過夜 到現在四個月了 對他來說 睡覺一直是件很重要的事 最可愛的是，每天早上醒來 他都要靜靜地發呆一…" at bounding box center [965, 358] width 340 height 559
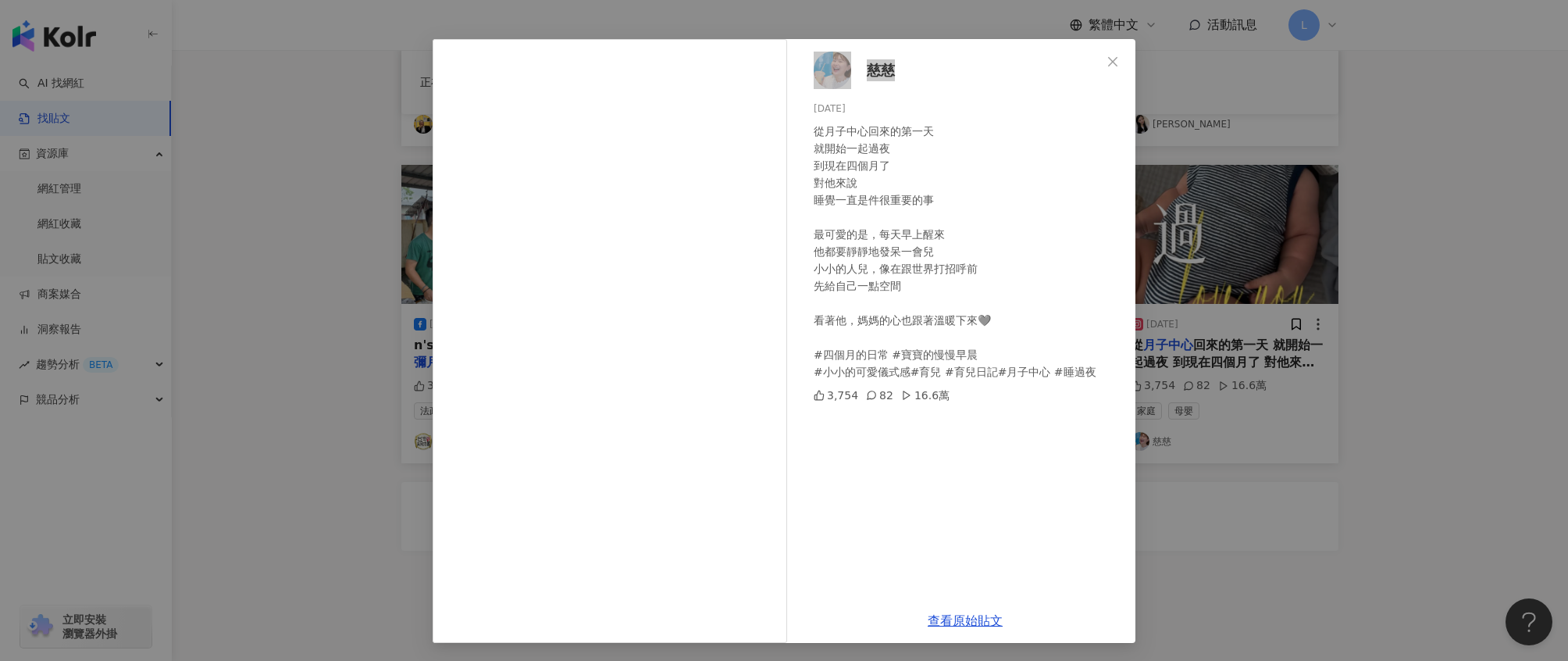
scroll to position [40, 0]
click at [1211, 371] on div "慈慈 2025/6/6 從月子中心回來的第一天 就開始一起過夜 到現在四個月了 對他來說 睡覺一直是件很重要的事 最可愛的是，每天早上醒來 他都要靜靜地發呆一…" at bounding box center [784, 330] width 1568 height 661
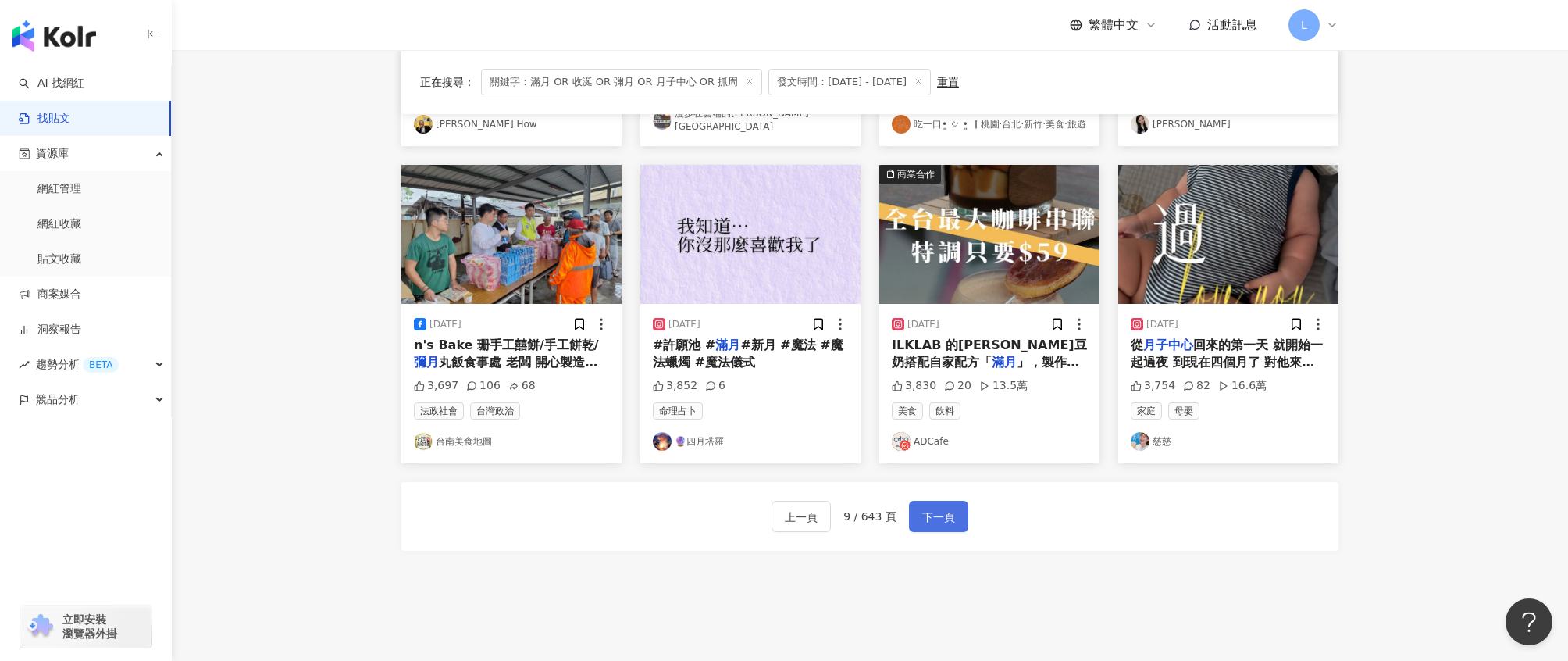
click at [941, 510] on span "下一頁" at bounding box center [938, 517] width 32 height 19
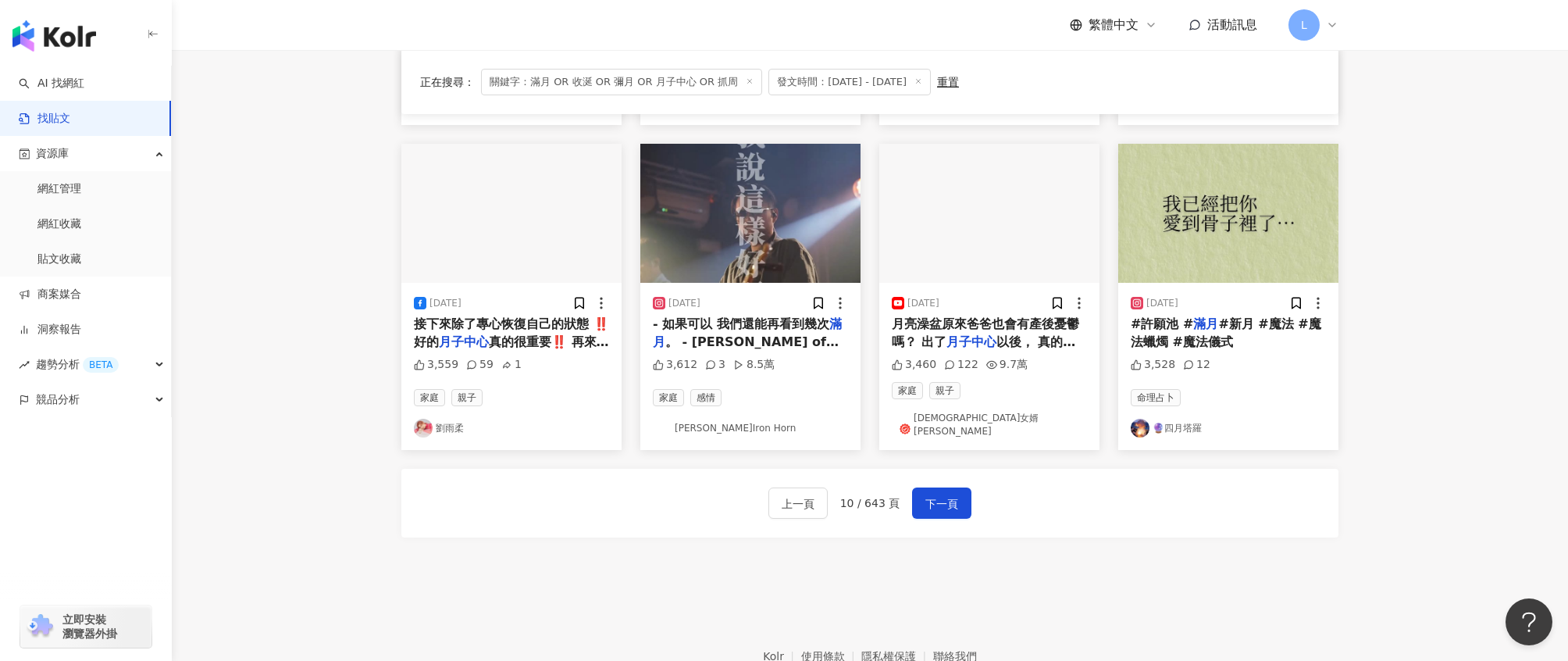
scroll to position [746, 0]
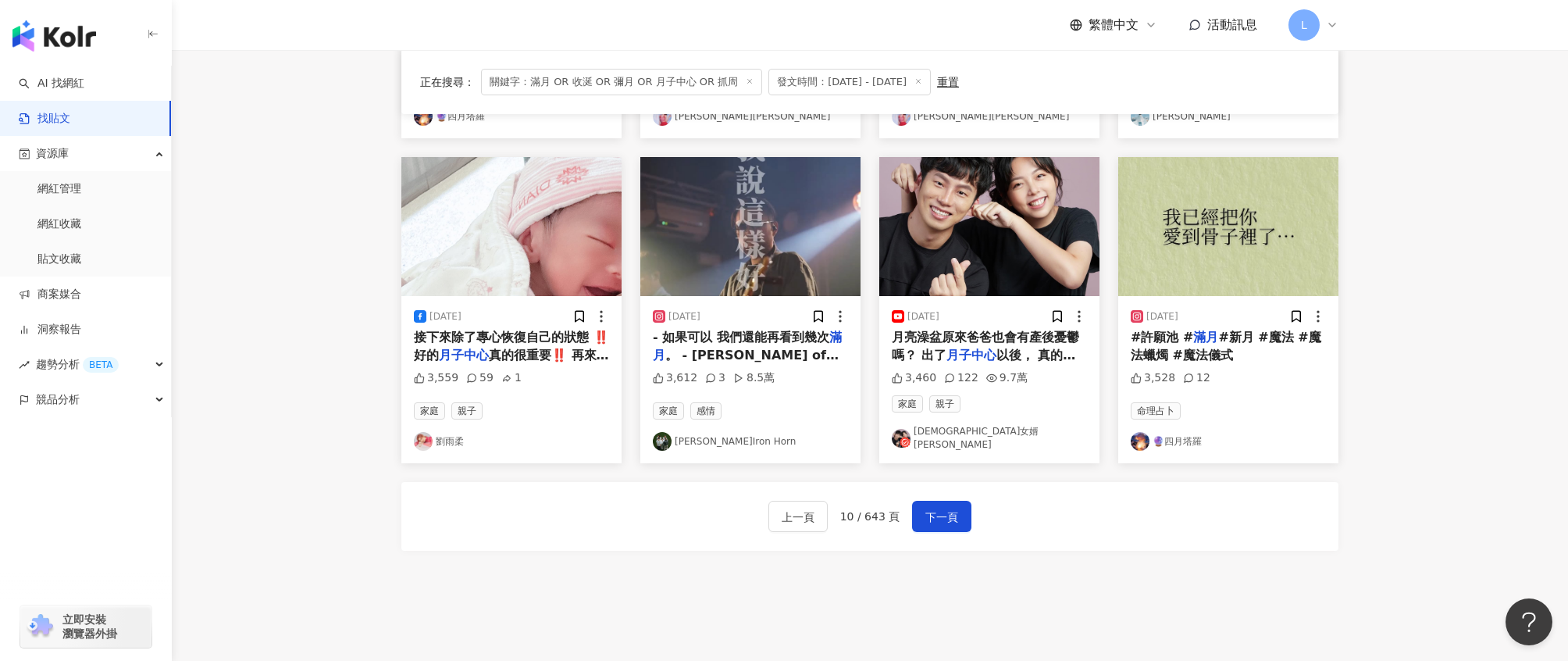
click at [954, 334] on span "月亮澡盆原來爸爸也會有產後憂鬱嗎？ 出了" at bounding box center [985, 346] width 187 height 32
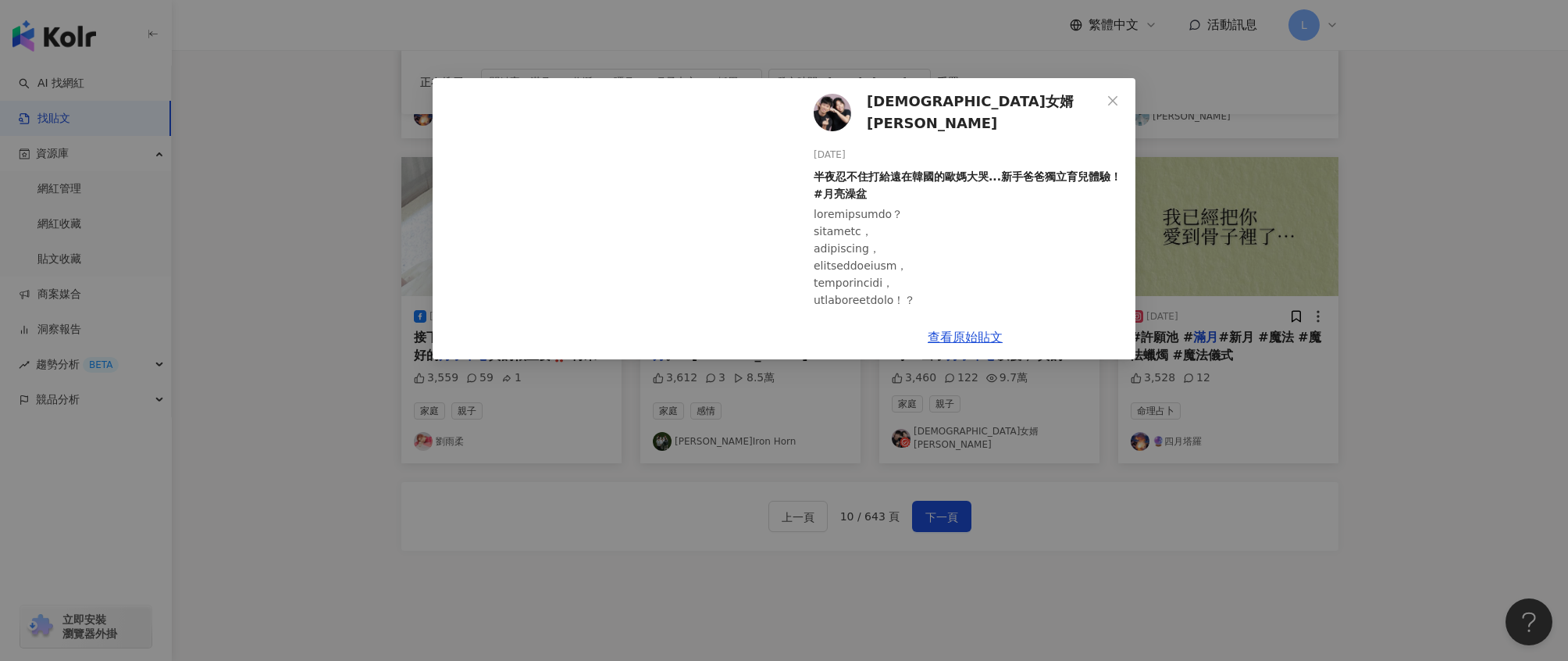
click at [940, 109] on span "韓國女婿阿燦아찬" at bounding box center [984, 113] width 234 height 44
click at [897, 414] on div "韓國女婿阿燦아찬 2025/8/30 半夜忍不住打給遠在韓國的歐媽大哭...新手爸爸獨立育兒體驗！#月亮澡盆 3,460 122 9.7萬 查看原始貼文" at bounding box center [784, 330] width 1568 height 661
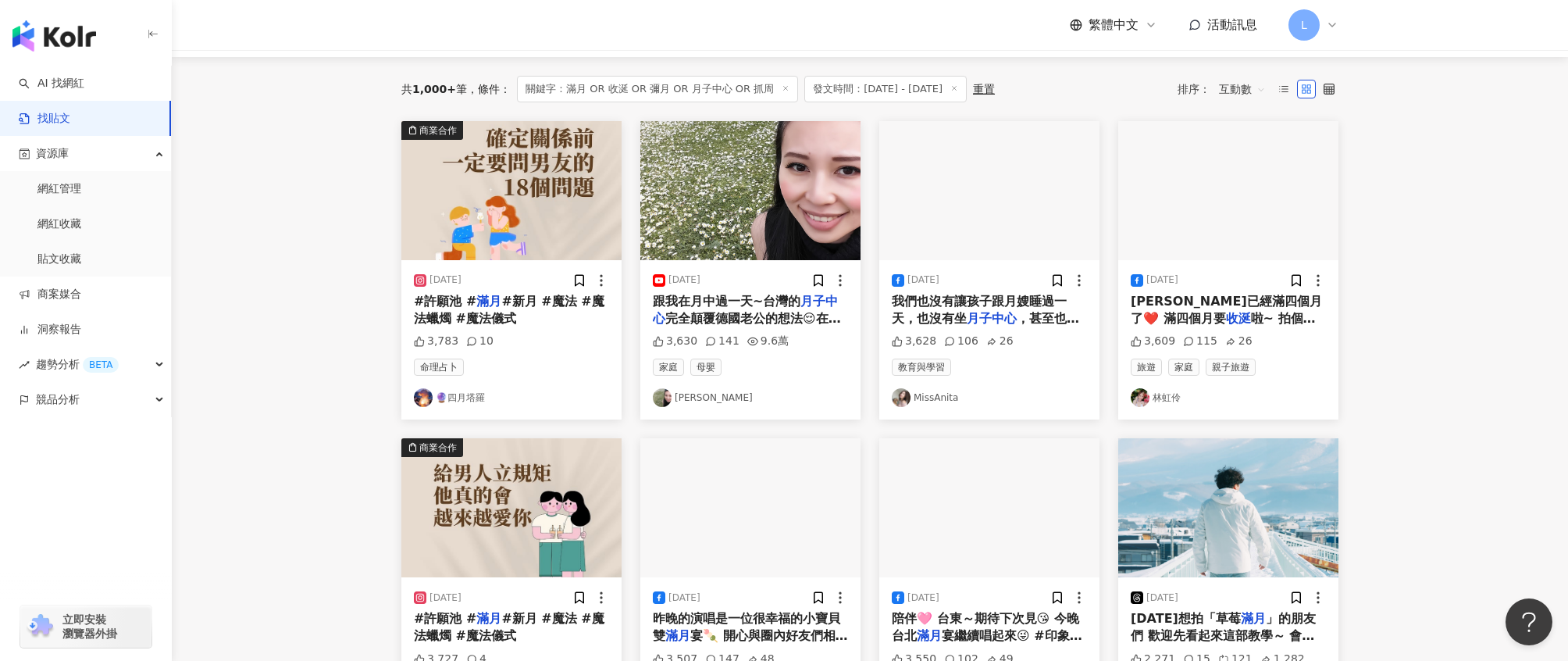
scroll to position [140, 0]
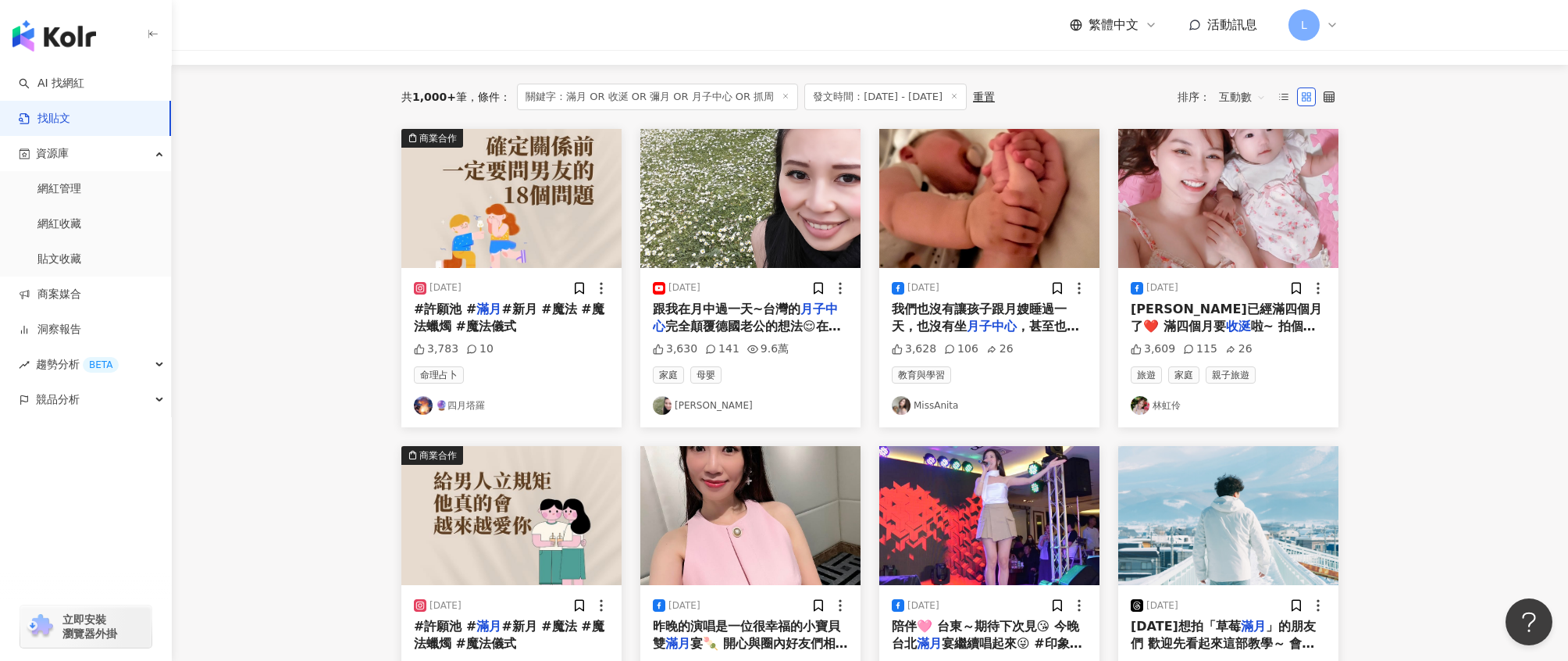
click at [1213, 317] on div "彤彤已經滿四個月了❤️ 滿四個月要 收涎 啦~ 拍個照彤彤一直偷舔 真的是名副其實的 收涎 了XD 希望我的小可愛能乖乖的 平安健康的長大🥰 🍪 @cian_…" at bounding box center [1228, 318] width 195 height 35
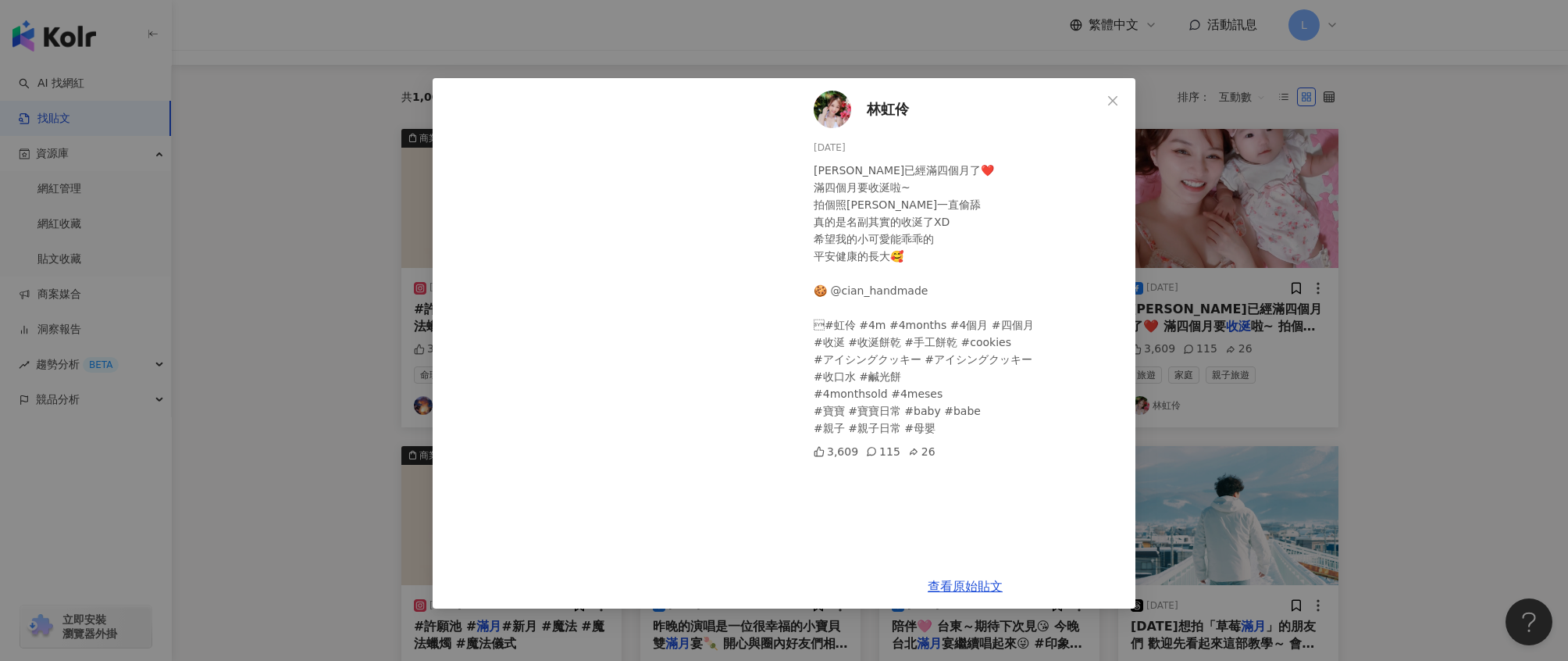
click at [1366, 254] on div "林虹伶 2025/6/14 彤彤已經滿四個月了❤️ 滿四個月要收涎啦~ 拍個照彤彤一直偷舔 真的是名副其實的收涎了XD 希望我的小可愛能乖乖的 平安健康的長大…" at bounding box center [784, 330] width 1568 height 661
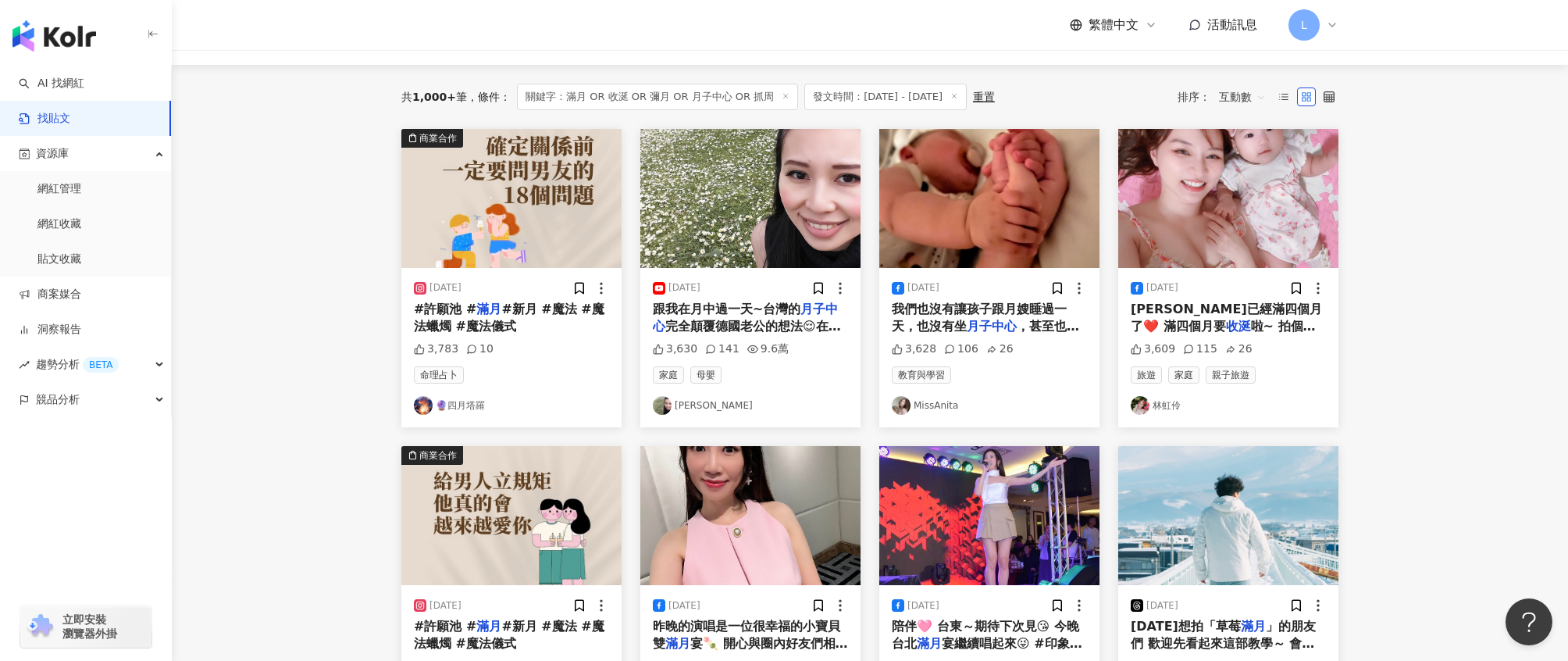
click at [756, 313] on span "跟我在月中過一天~台灣的" at bounding box center [727, 309] width 148 height 14
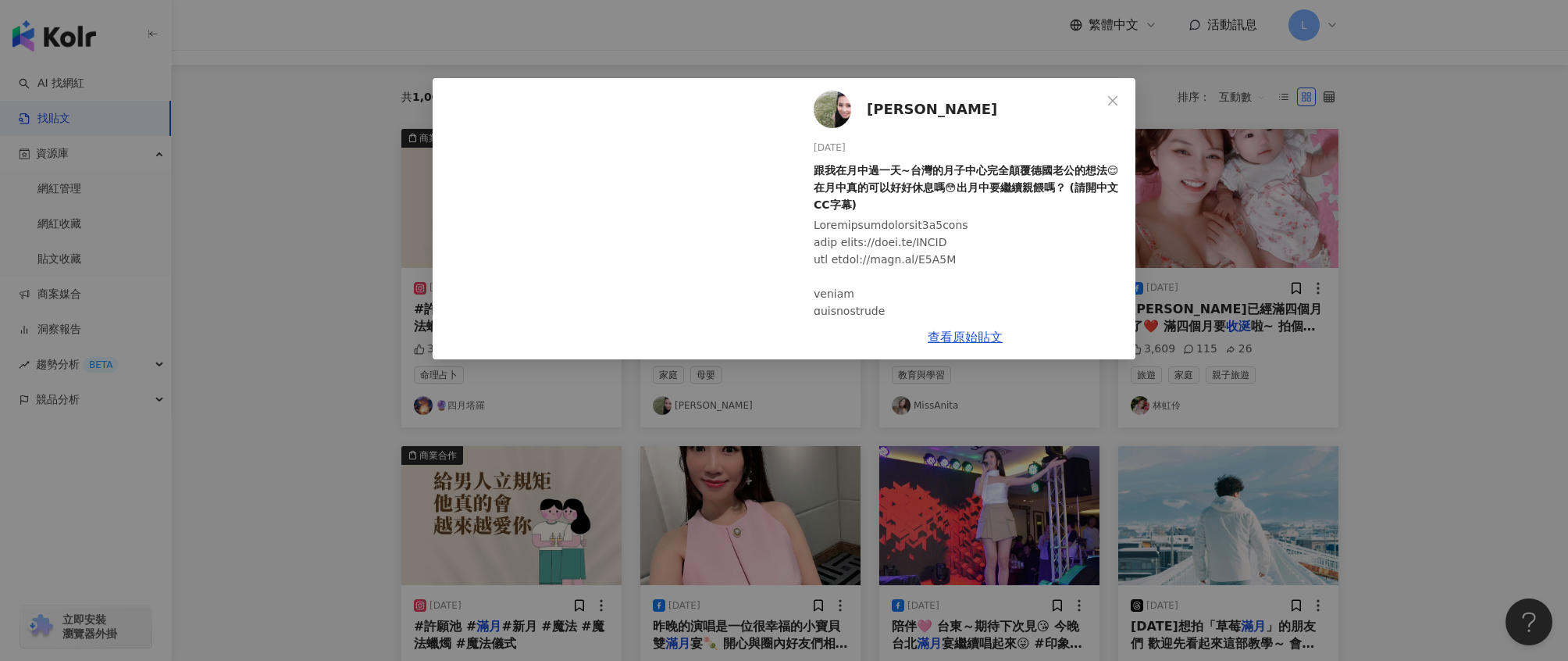
click at [1412, 357] on div "Eliza 2025/8/20 跟我在月中過一天~台灣的月子中心完全顛覆德國老公的想法😌在月中真的可以好好休息嗎😳出月中要繼續親餵嗎？ (請開中文CC字幕) …" at bounding box center [784, 330] width 1568 height 661
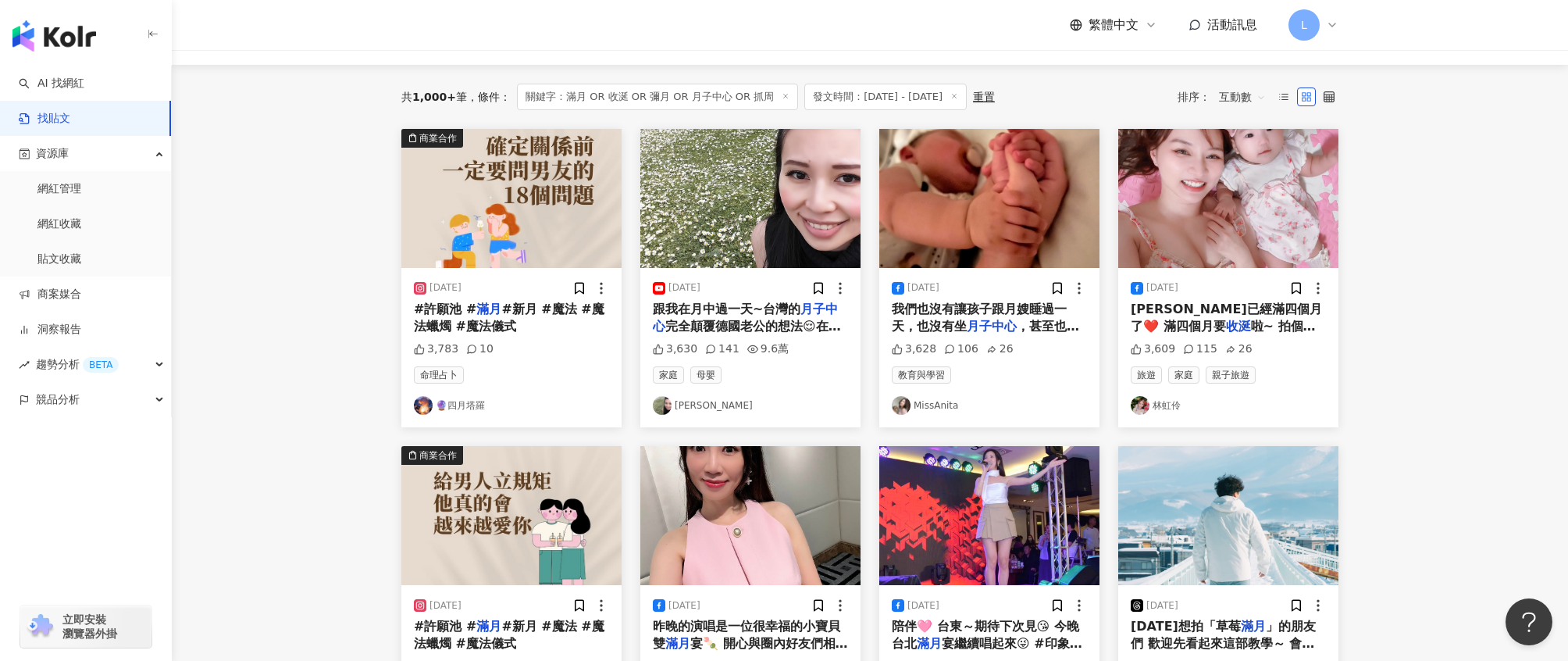
click at [661, 404] on img at bounding box center [662, 405] width 19 height 19
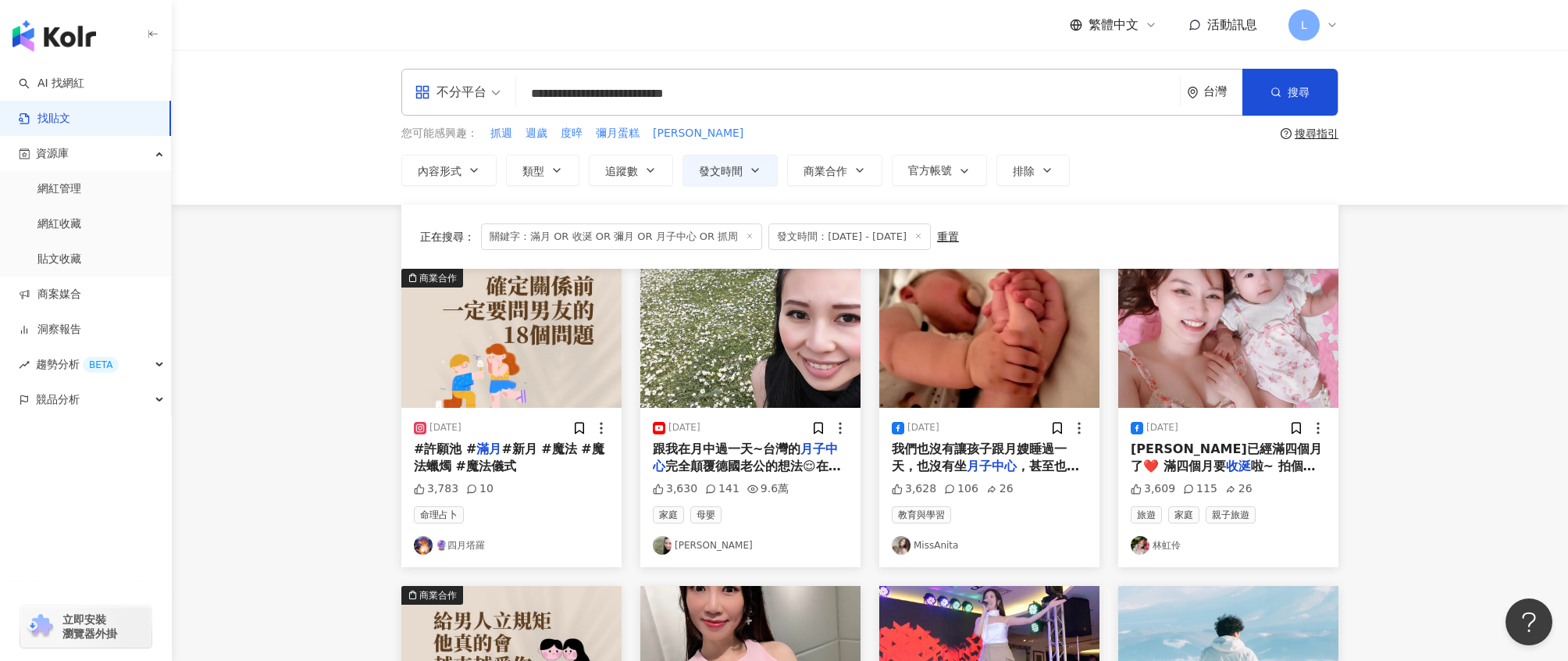
scroll to position [841, 0]
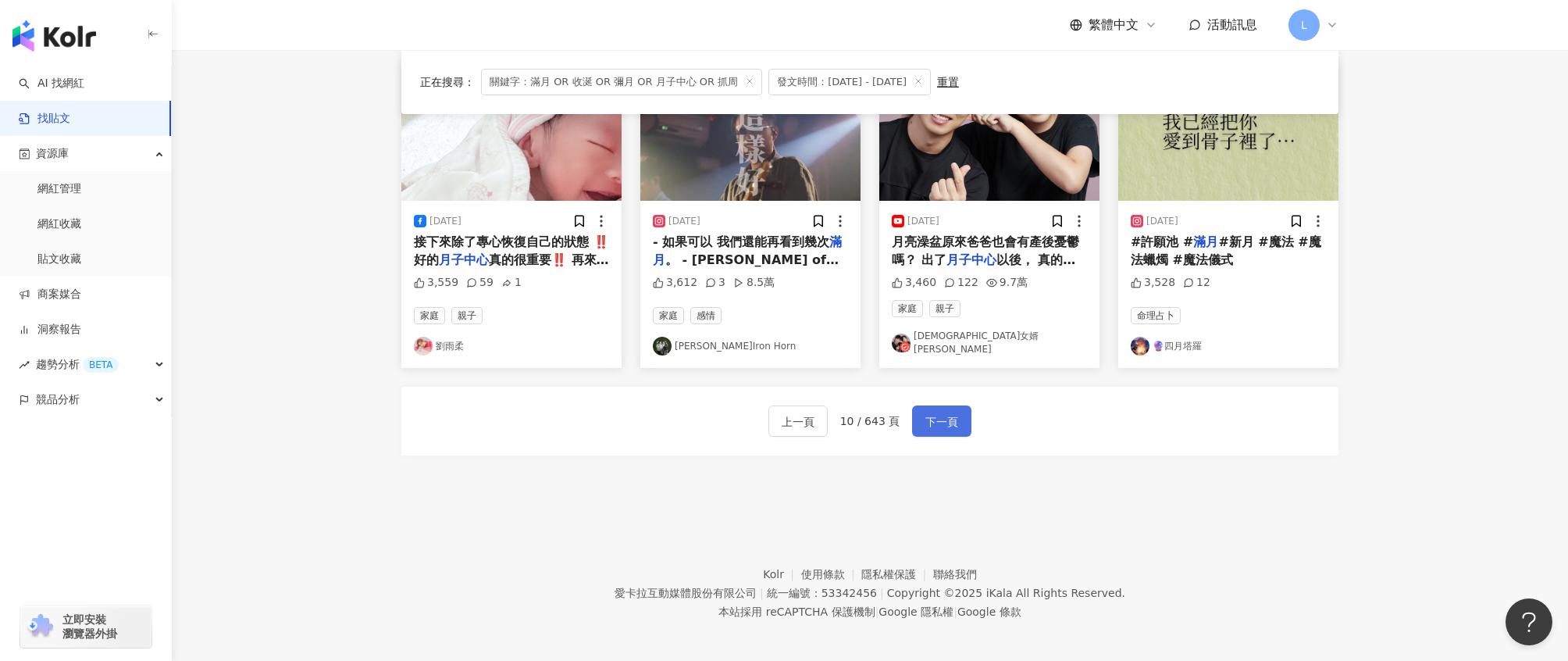
click at [941, 414] on span "下一頁" at bounding box center [942, 421] width 32 height 19
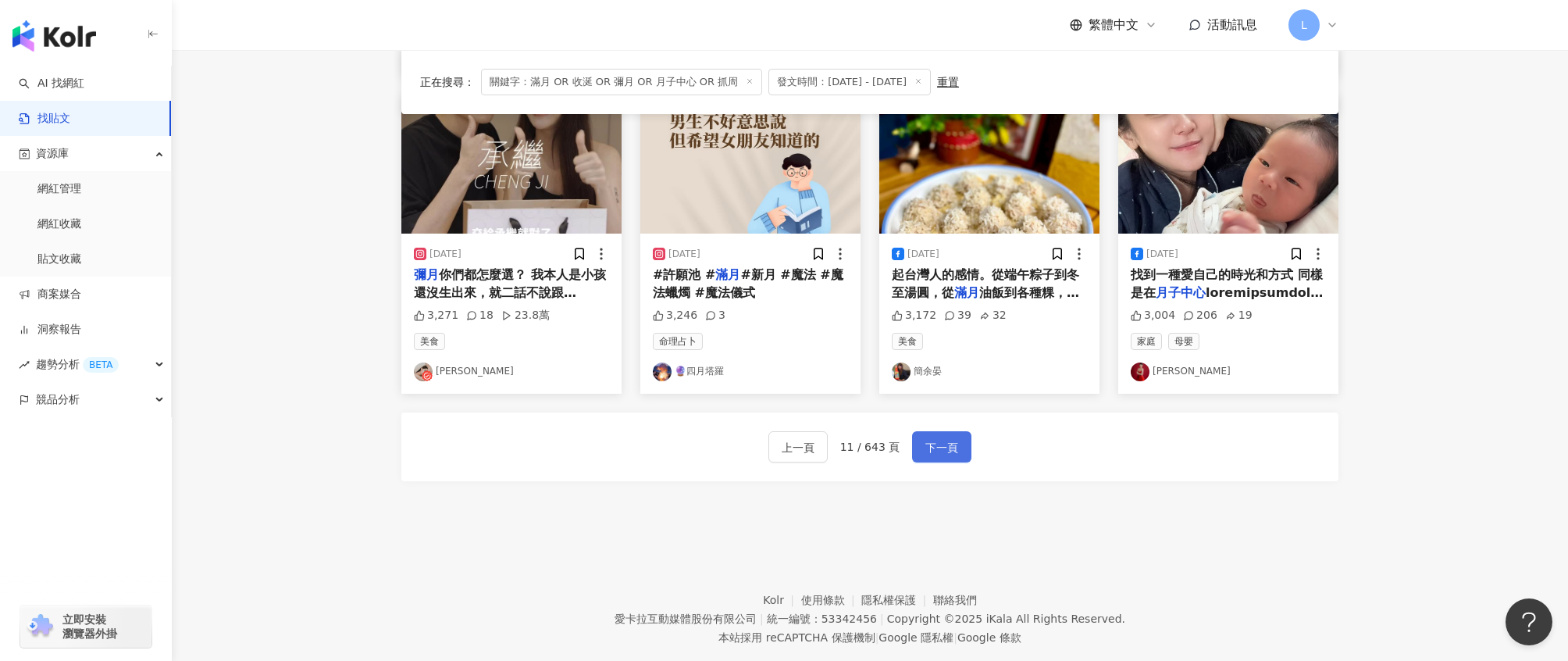
scroll to position [783, 0]
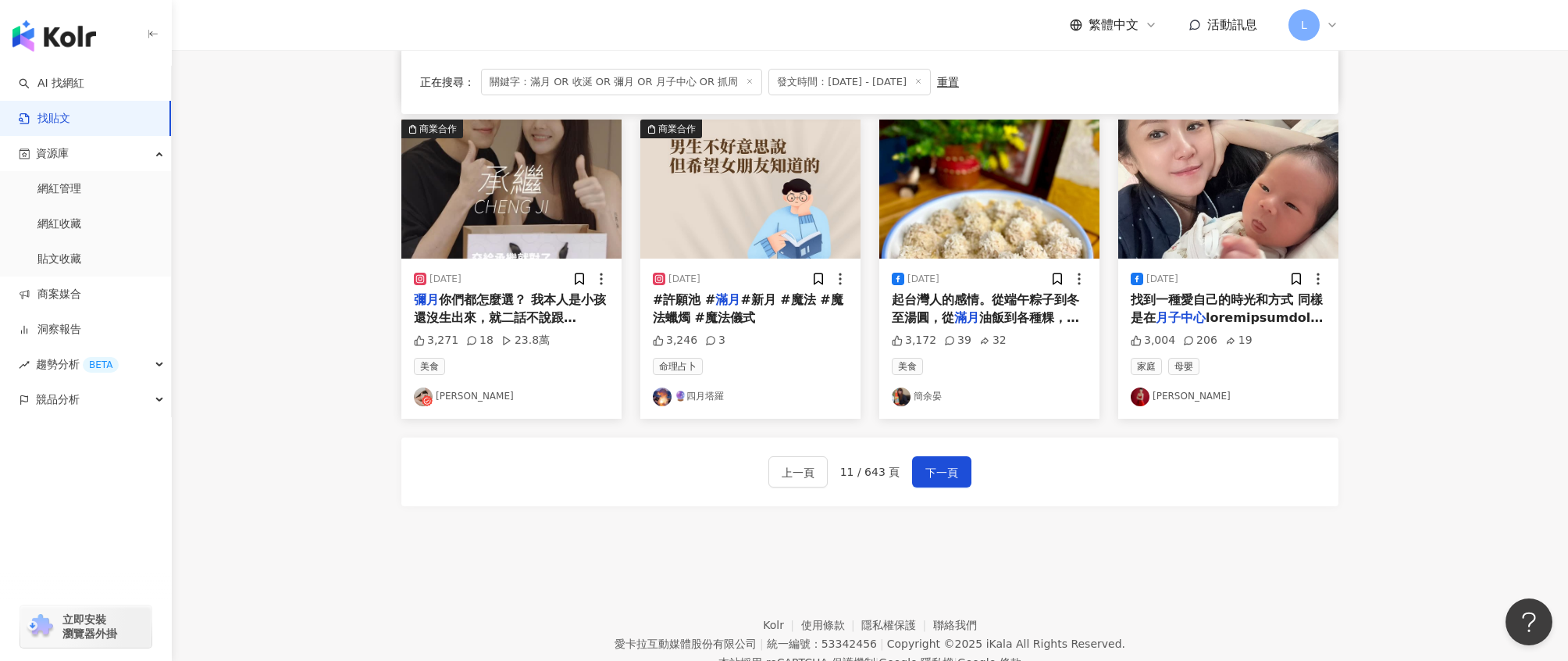
click at [968, 294] on span "起台灣人的感情。從端午粽子到冬至湯圓，從" at bounding box center [985, 308] width 187 height 32
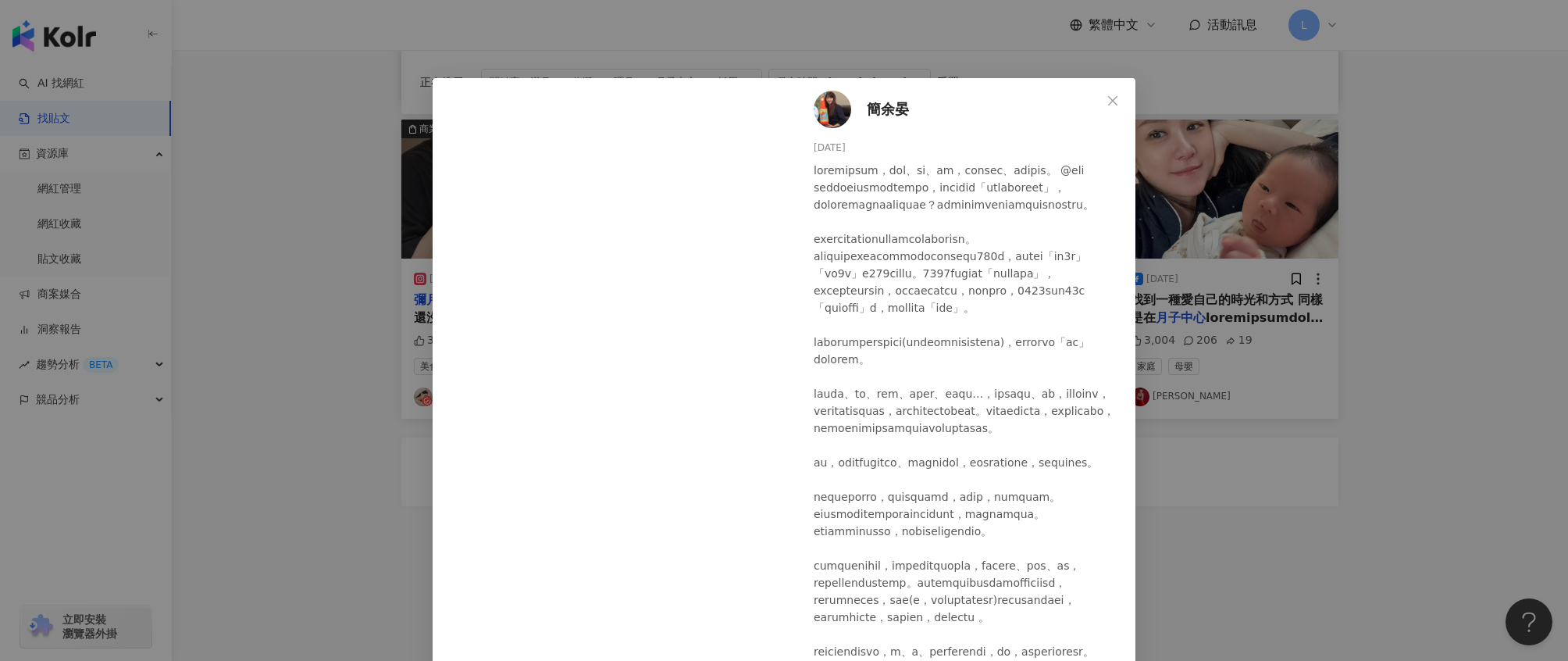
click at [1450, 321] on div "簡余晏 2025/6/12 3,172 39 32 查看原始貼文" at bounding box center [784, 330] width 1568 height 661
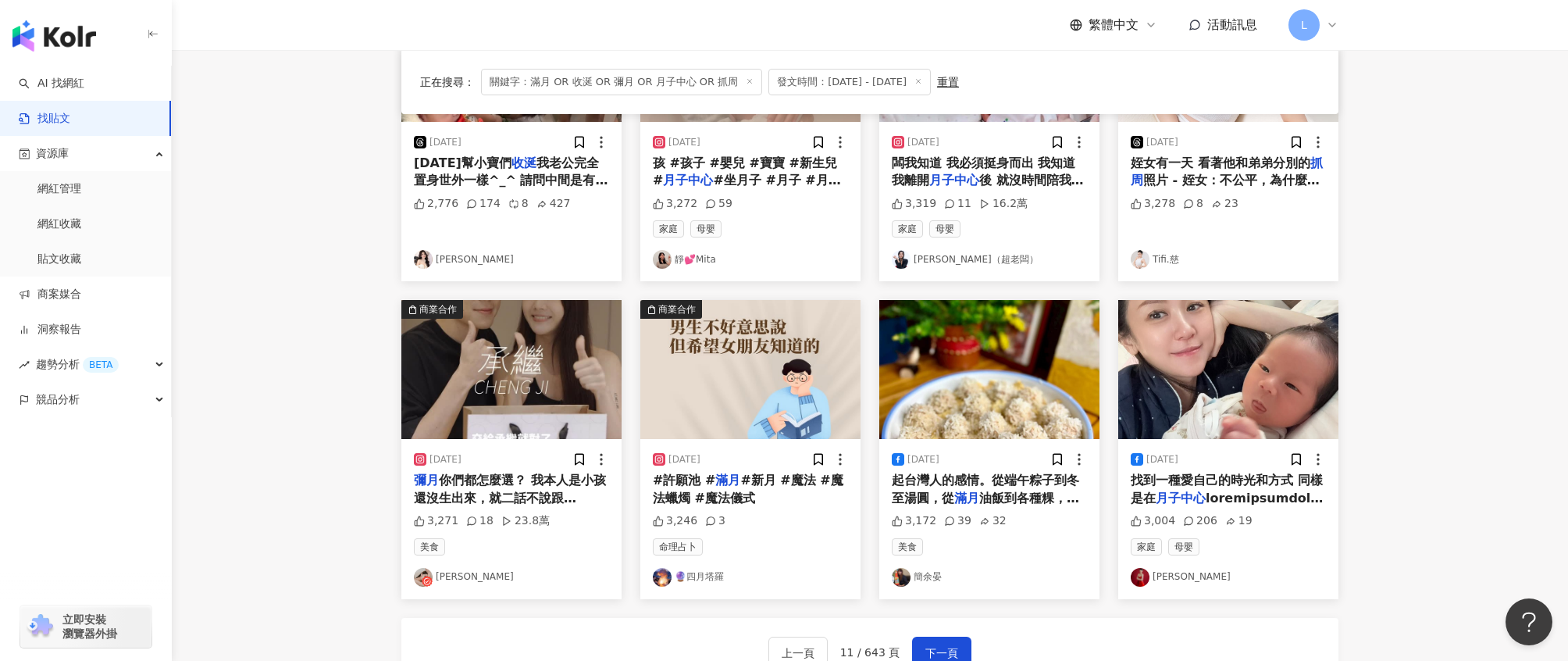
scroll to position [537, 0]
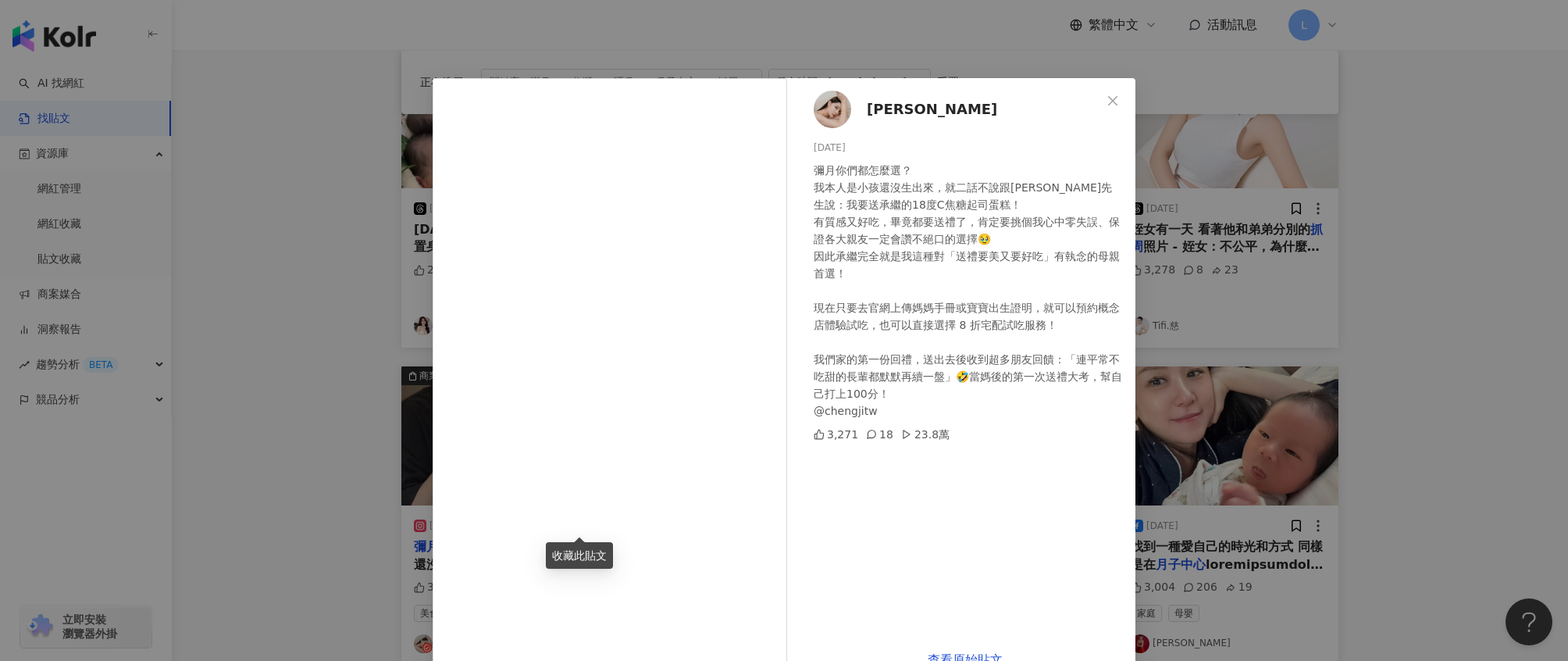
click at [1395, 244] on div "李靜LJ 2025/7/29 彌月你們都怎麼選？ 我本人是小孩還沒生出來，就二話不說跟張先生說：我要送承繼的18度C焦糖起司蛋糕！ 有質感又好吃，畢竟都要送禮…" at bounding box center [784, 330] width 1568 height 661
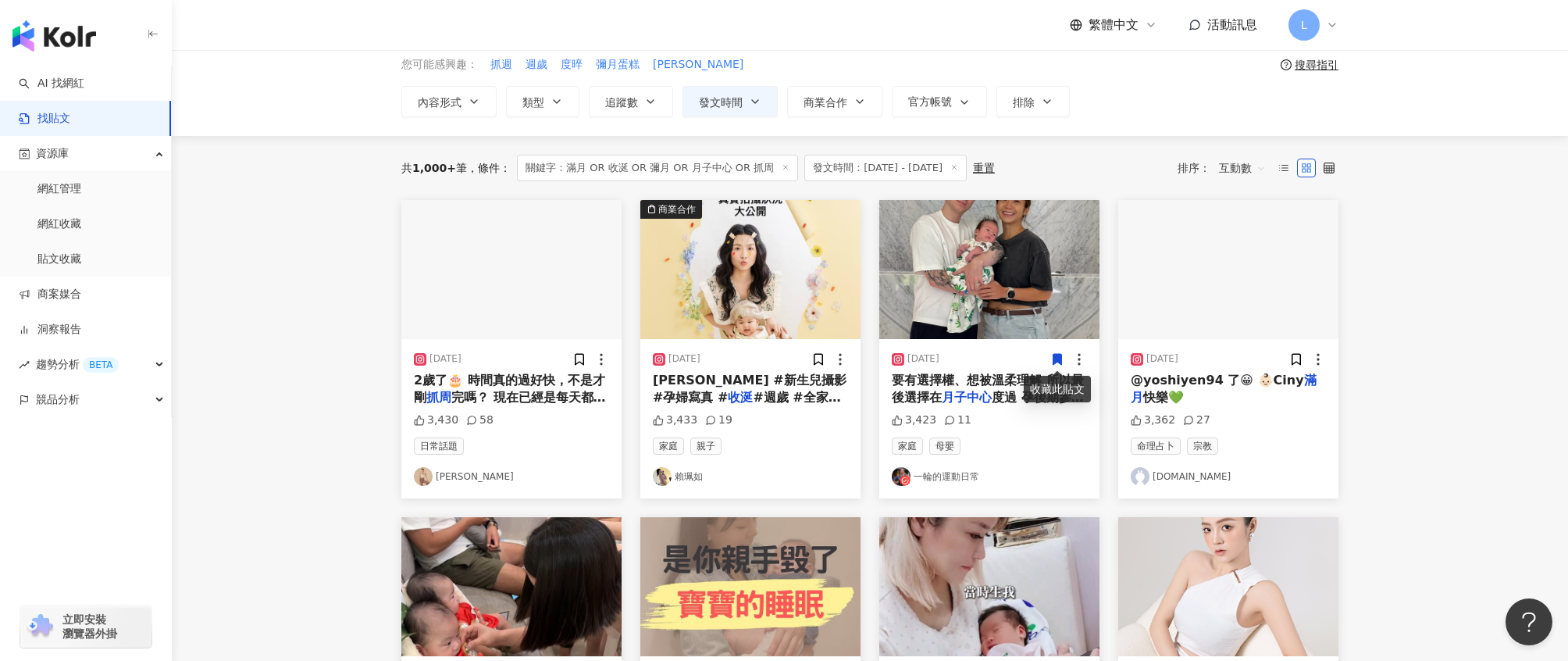
scroll to position [114, 0]
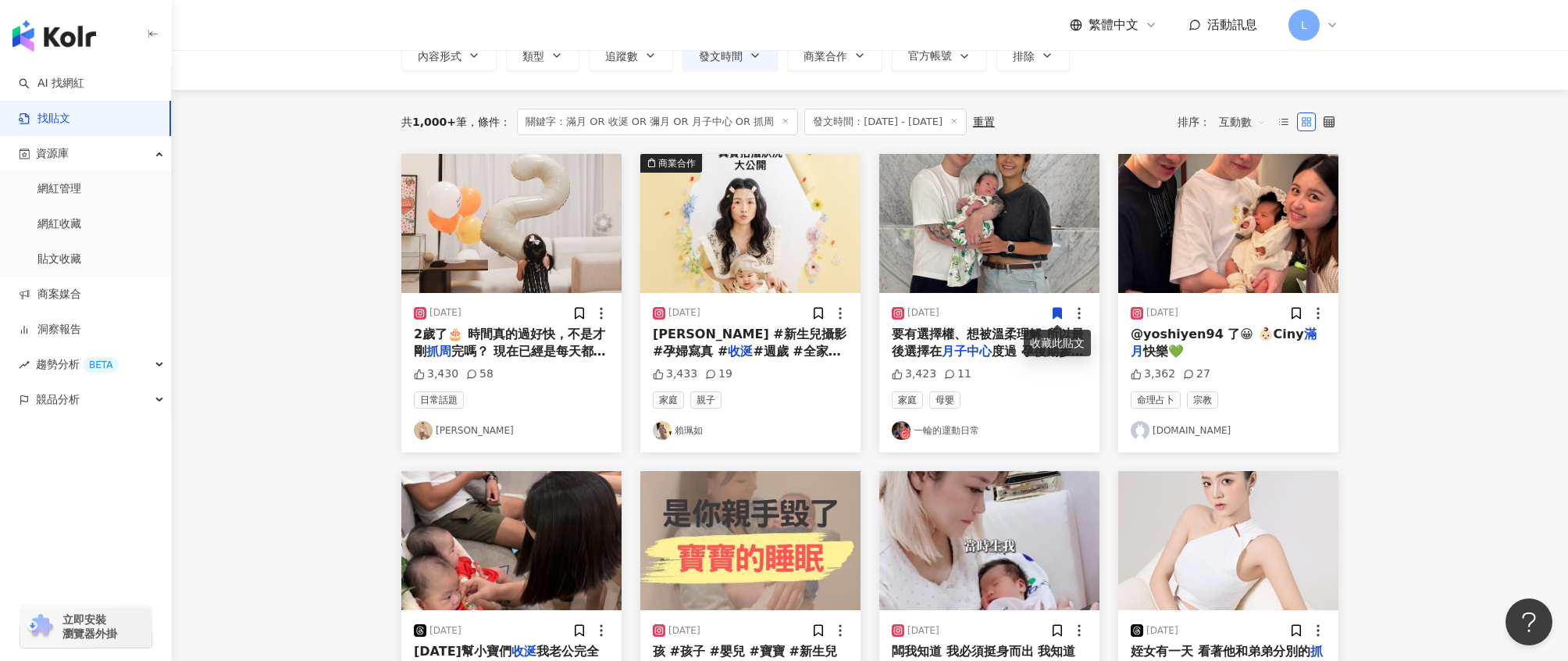
click at [1443, 274] on main "**********" at bounding box center [870, 575] width 1397 height 1279
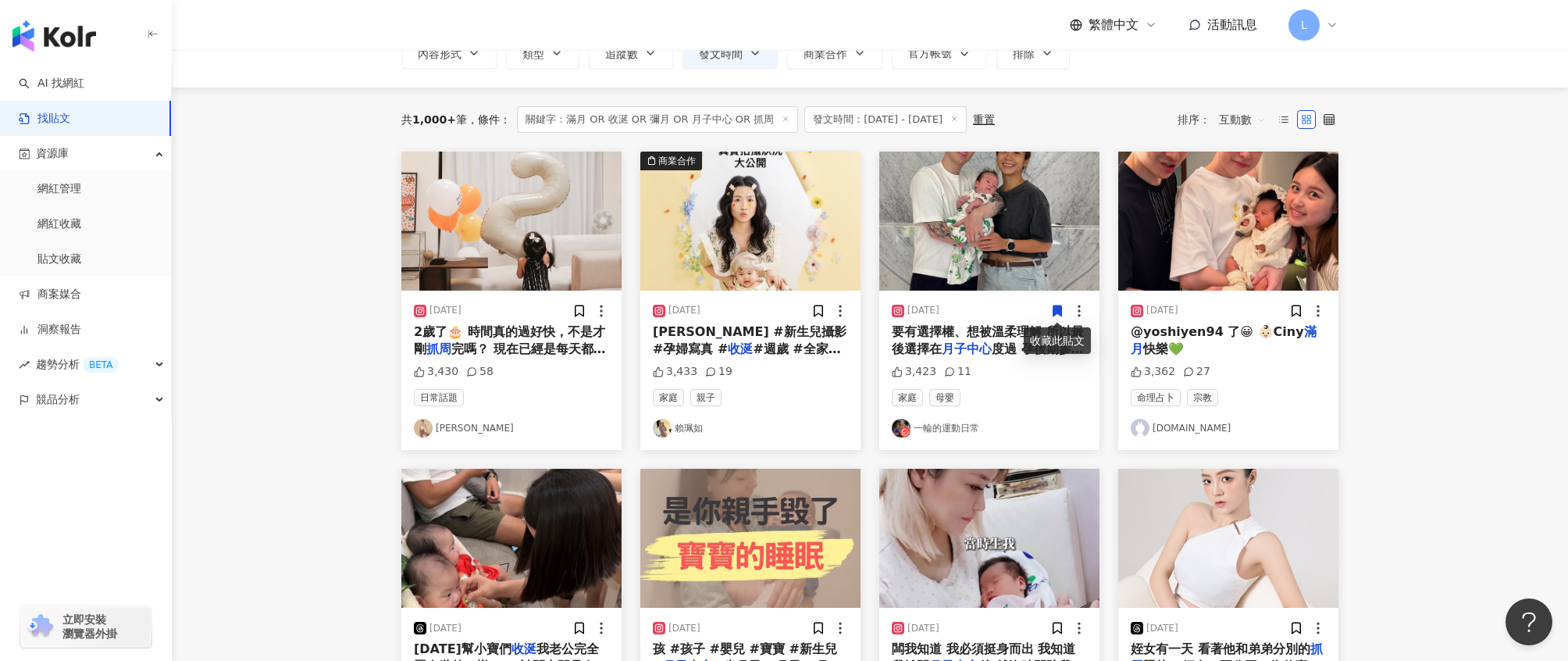
click at [1056, 309] on icon at bounding box center [1058, 311] width 9 height 11
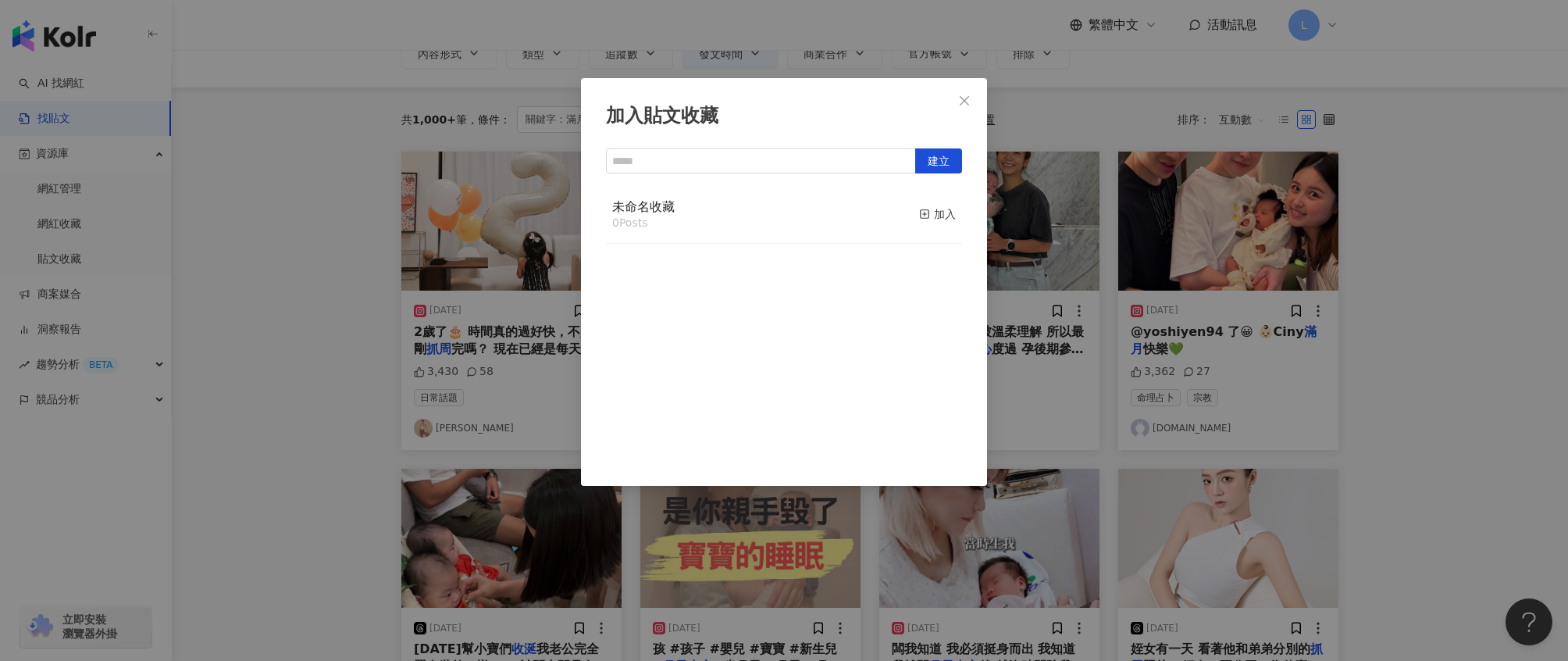
click at [1068, 379] on div "加入貼文收藏 建立 未命名收藏 0 Posts 加入" at bounding box center [784, 330] width 1568 height 661
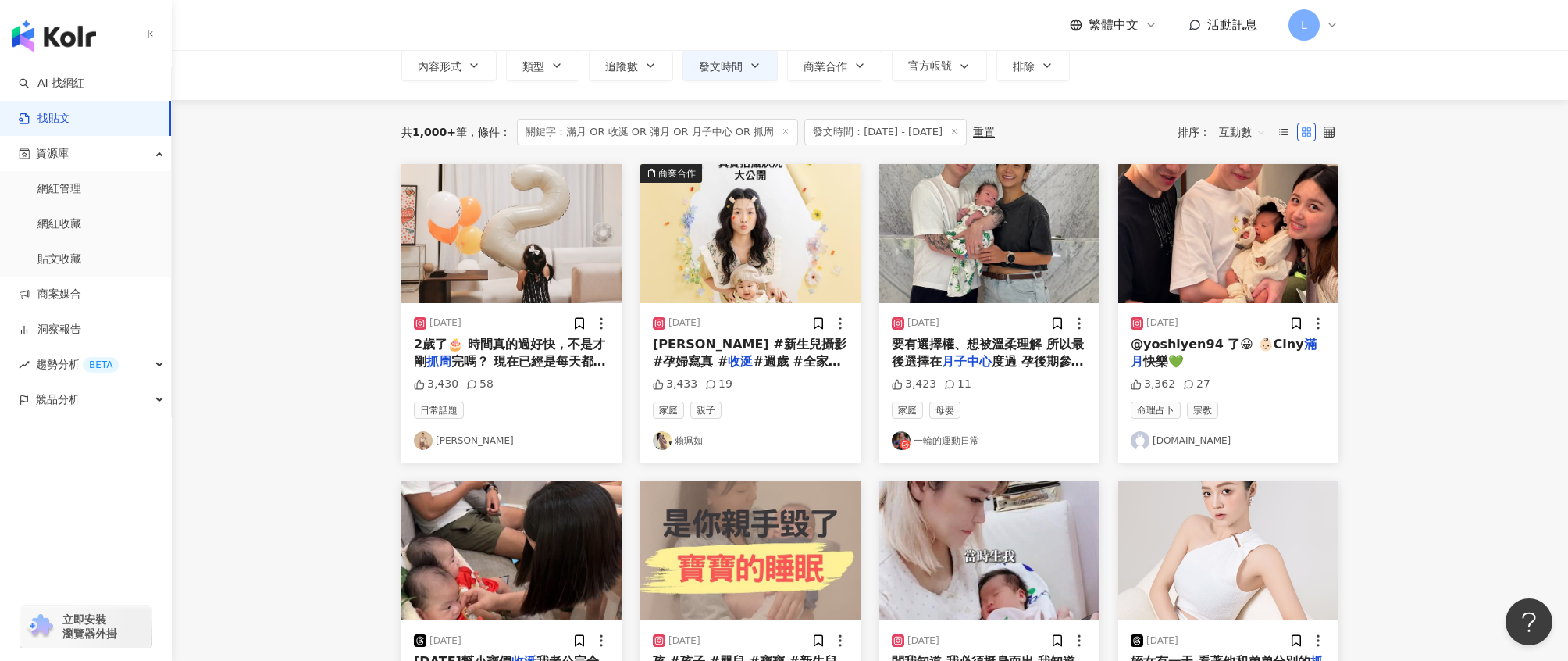
scroll to position [100, 0]
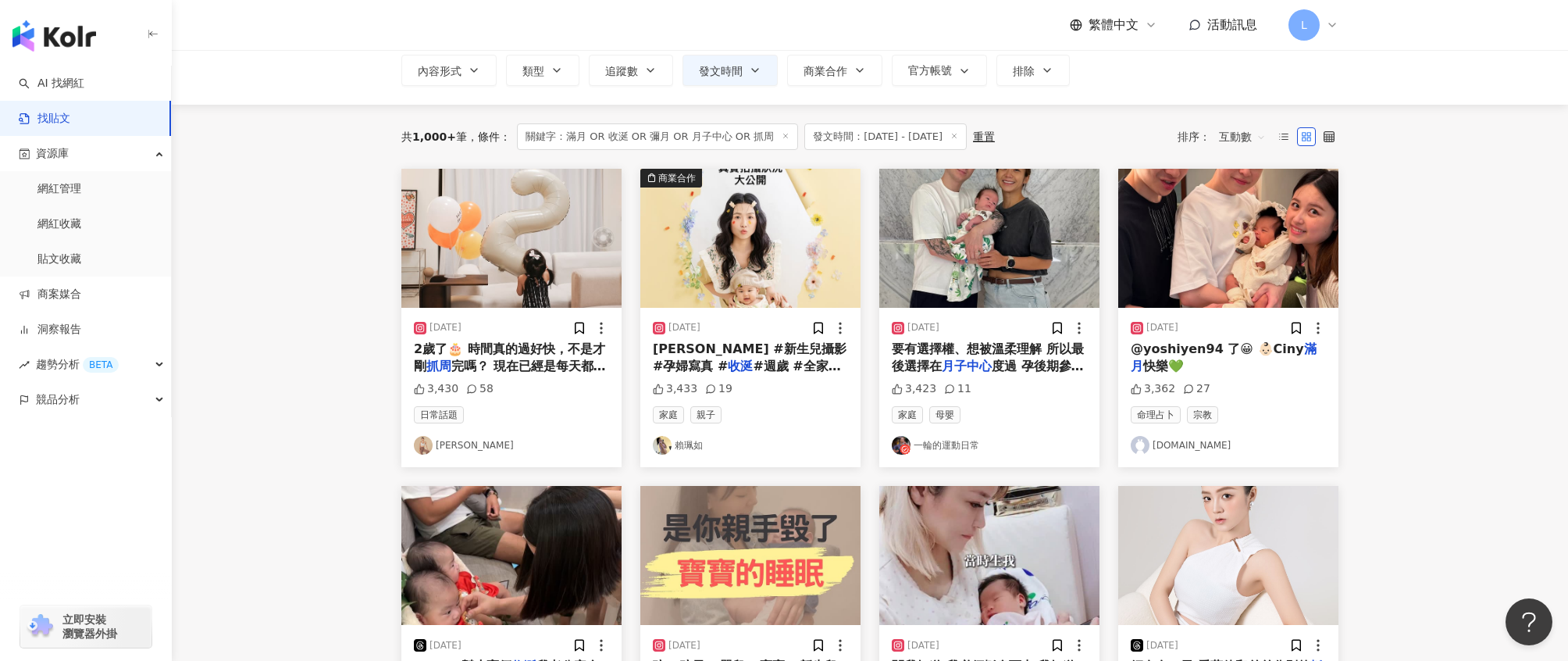
click at [952, 442] on link "一輪的運動日常" at bounding box center [989, 445] width 195 height 19
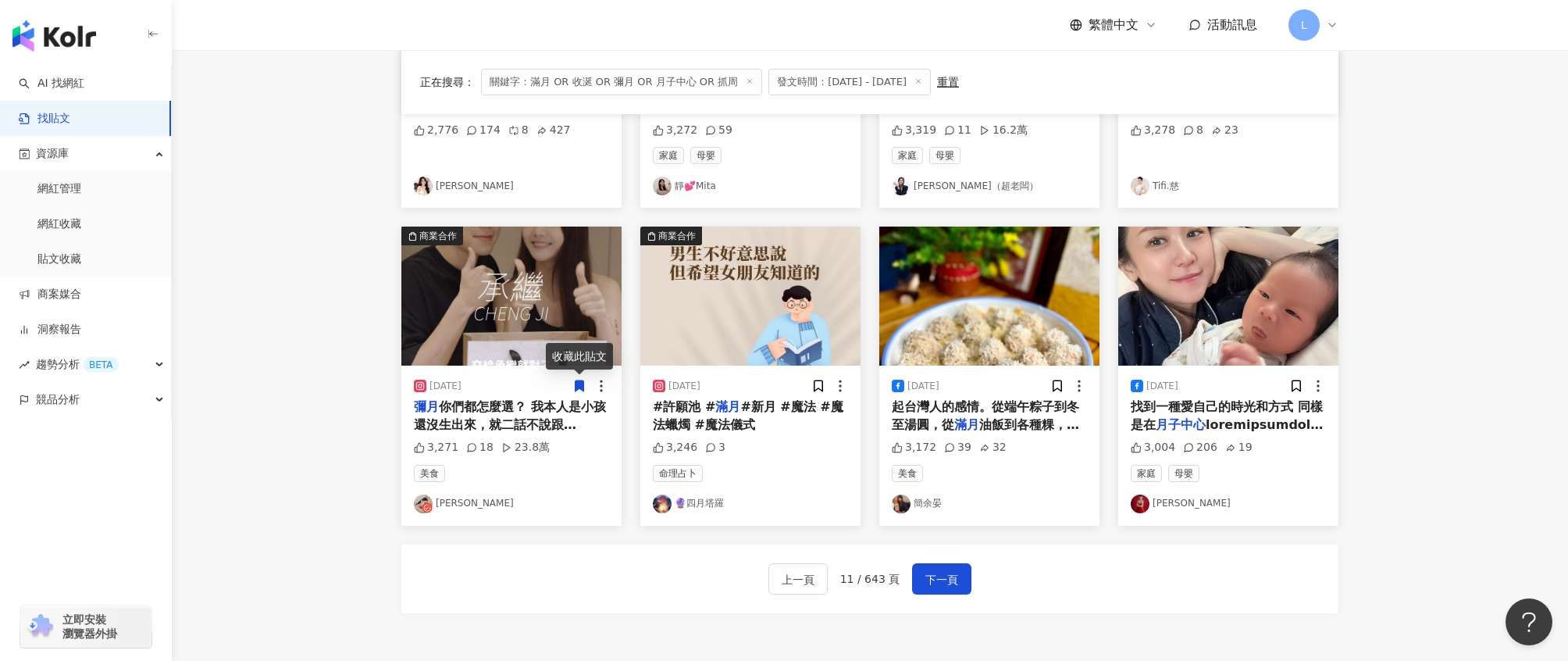
scroll to position [680, 0]
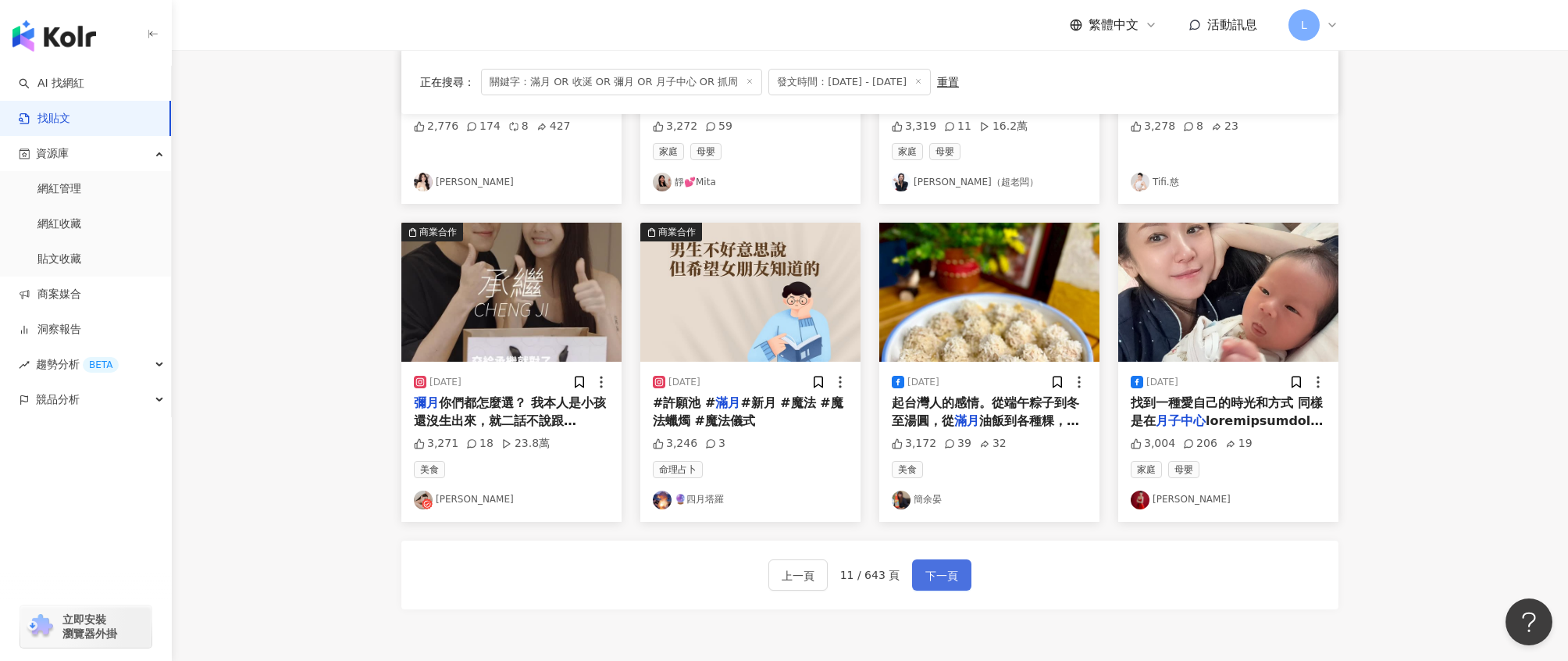
click at [951, 584] on span "下一頁" at bounding box center [942, 575] width 32 height 19
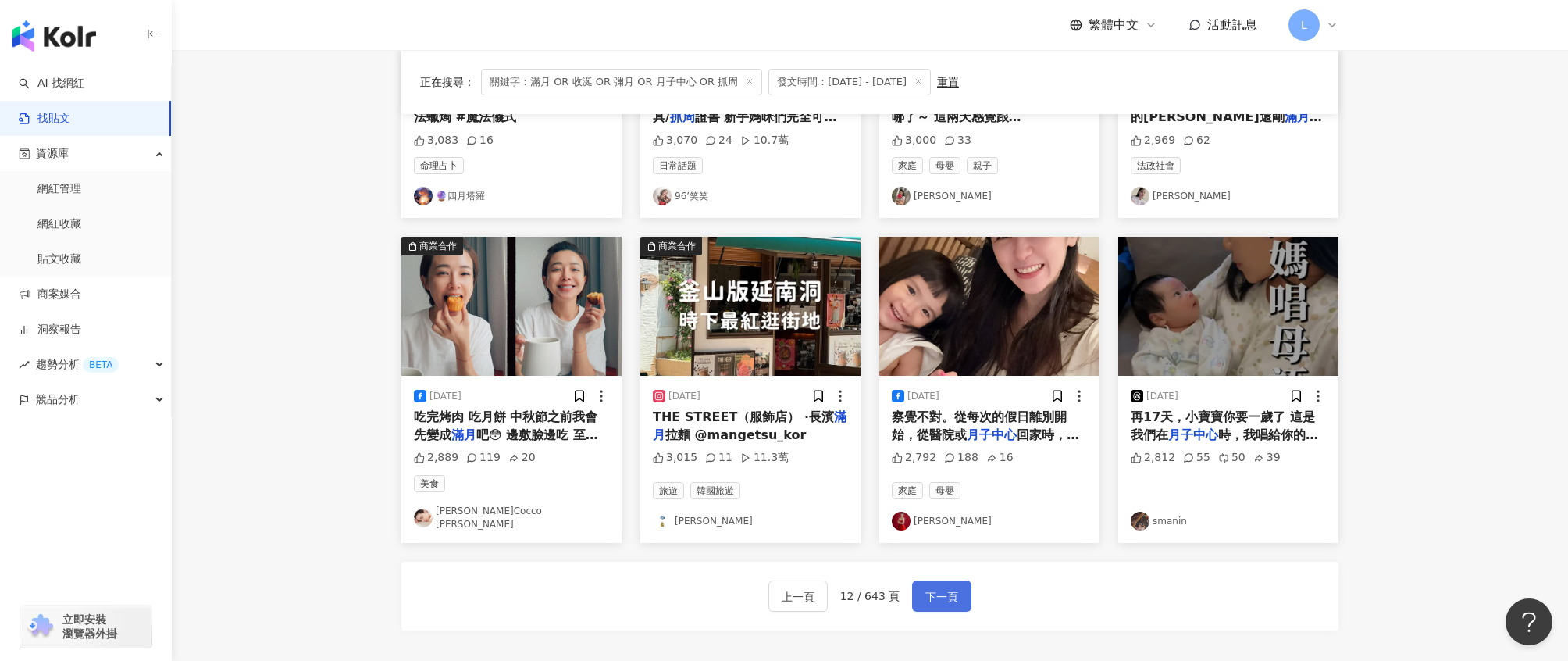
scroll to position [663, 0]
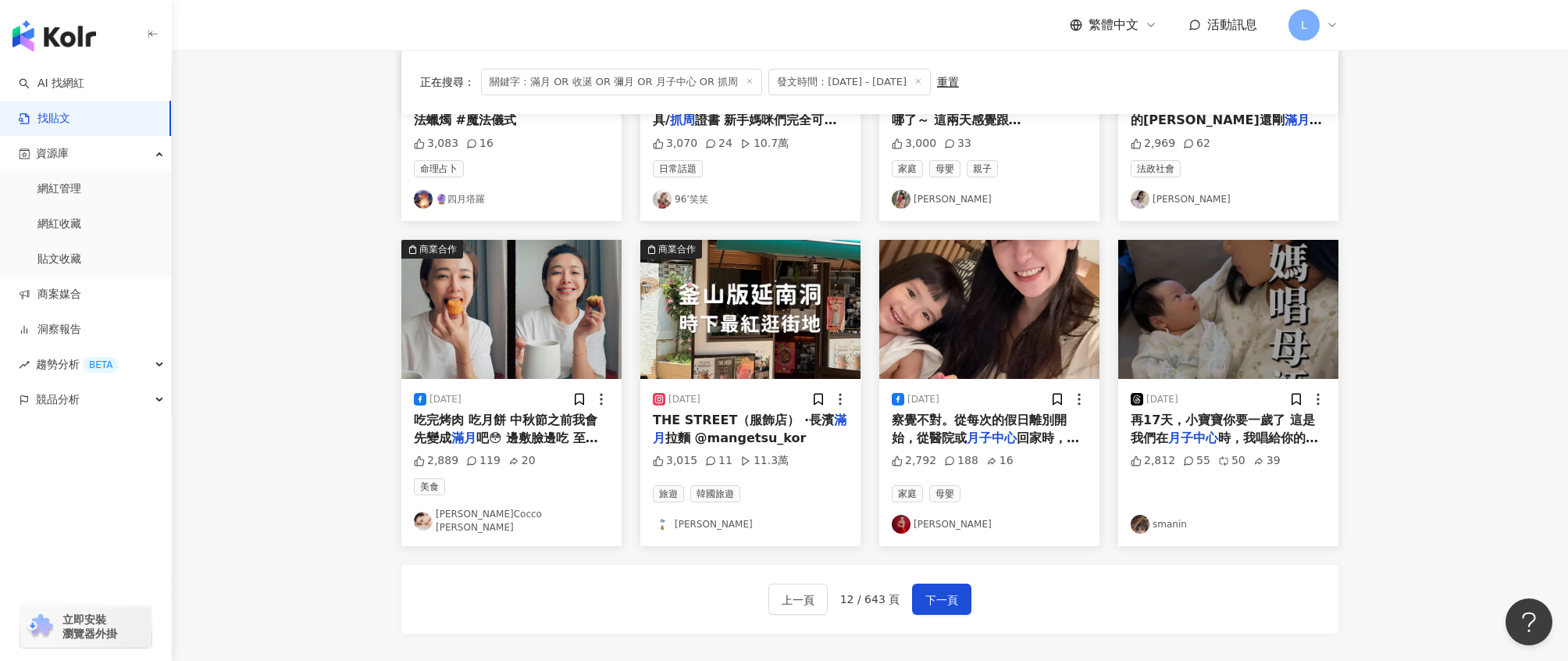
click at [1202, 419] on span "再17天，小寶寶你要一歲了 這是我們在" at bounding box center [1223, 429] width 185 height 32
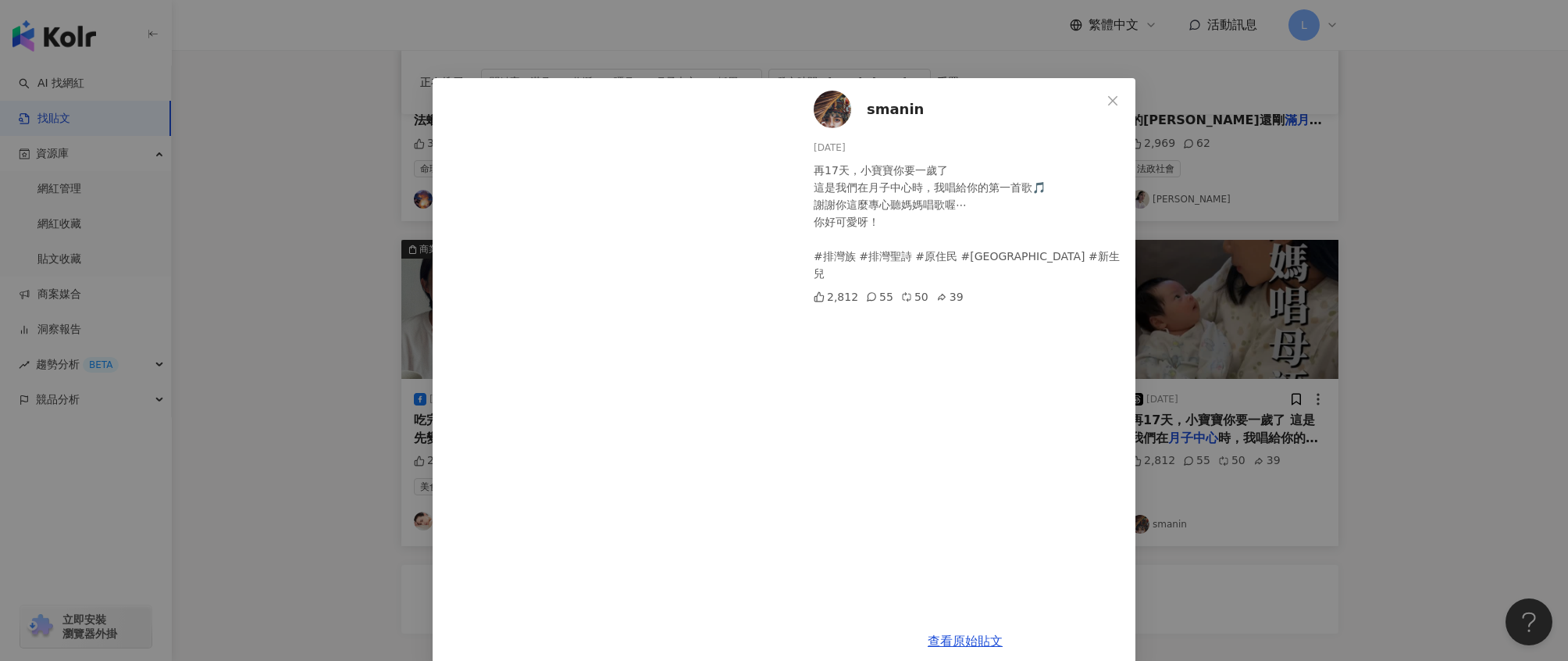
click at [1362, 335] on div "smanin 2025/8/1 再17天，小寶寶你要一歲了 這是我們在月子中心時，我唱給你的第一首歌🎵 謝謝你這麼專心聽媽媽唱歌喔⋯ 你好可愛呀！ #排灣族 …" at bounding box center [784, 330] width 1568 height 661
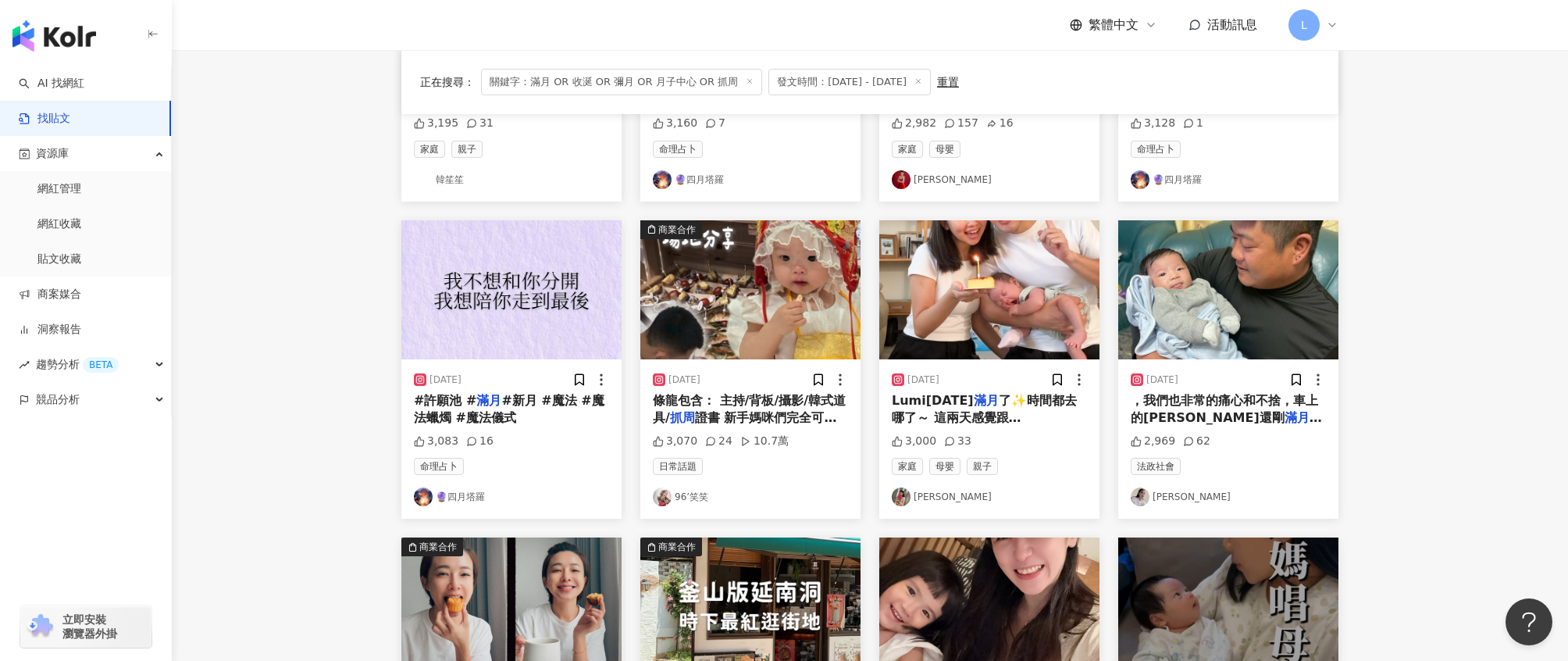
scroll to position [367, 0]
click at [761, 416] on span "證書 新手媽咪們完全可以空手到場😍" at bounding box center [745, 425] width 184 height 32
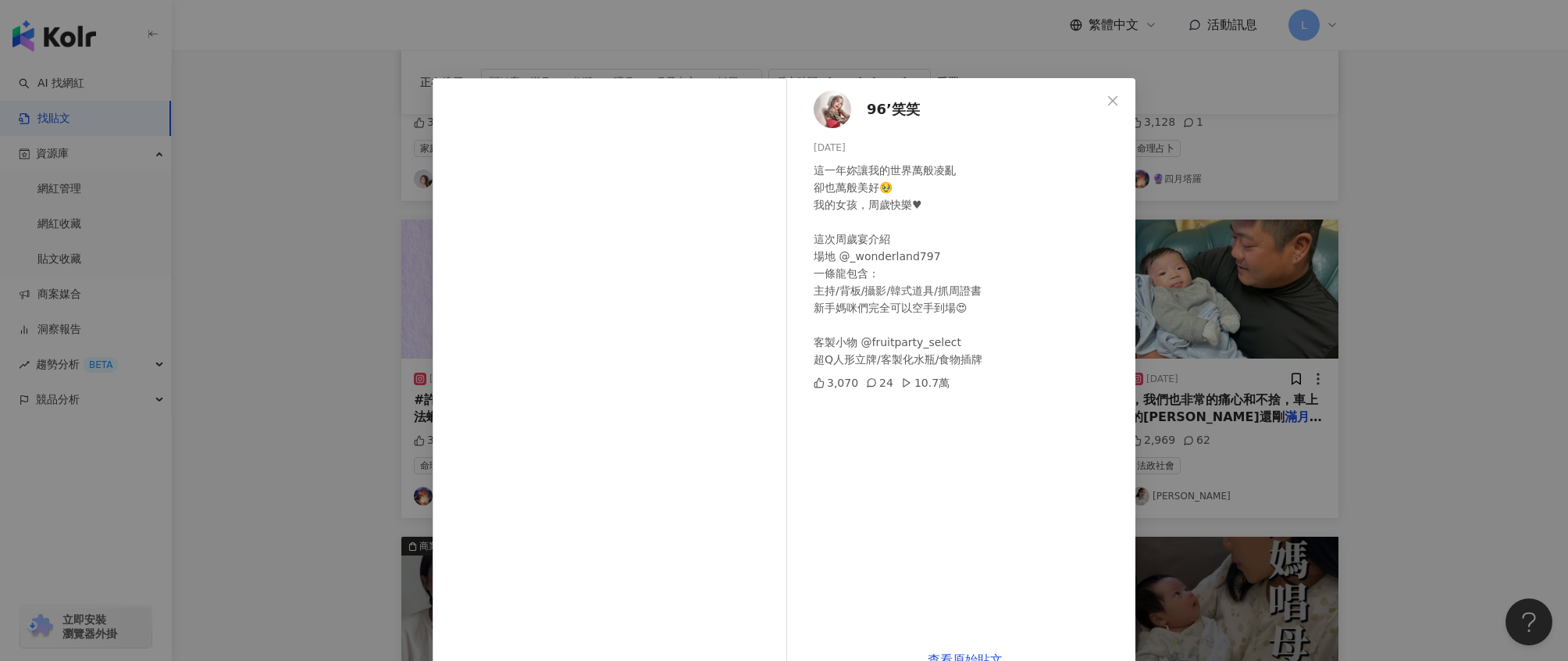
click at [1447, 298] on div "96’笑笑 2025/6/21 這一年妳讓我的世界萬般凌亂 卻也萬般美好🥹 我的女孩，周歲快樂♥︎ 這次周歲宴介紹 場地 @_wonderland797 一條…" at bounding box center [784, 330] width 1568 height 661
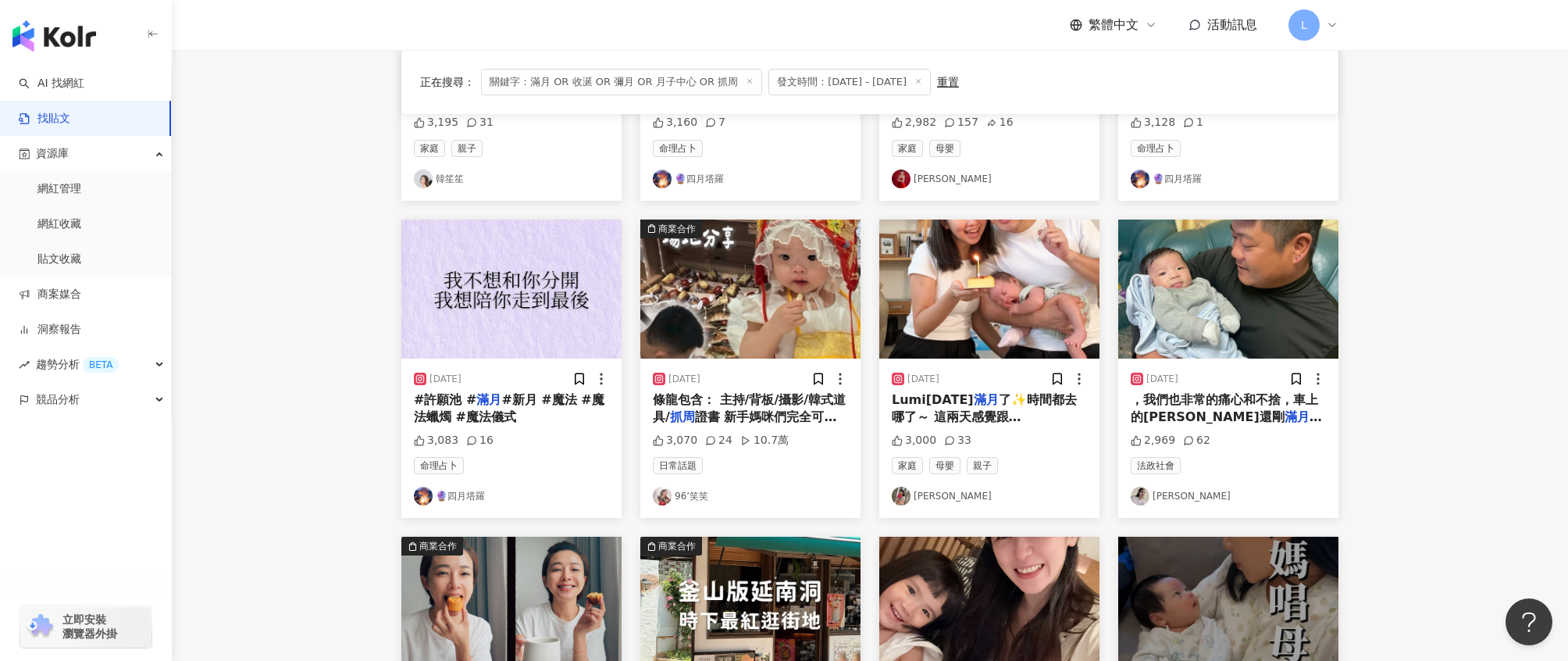
click at [1251, 326] on img "button" at bounding box center [1228, 289] width 221 height 139
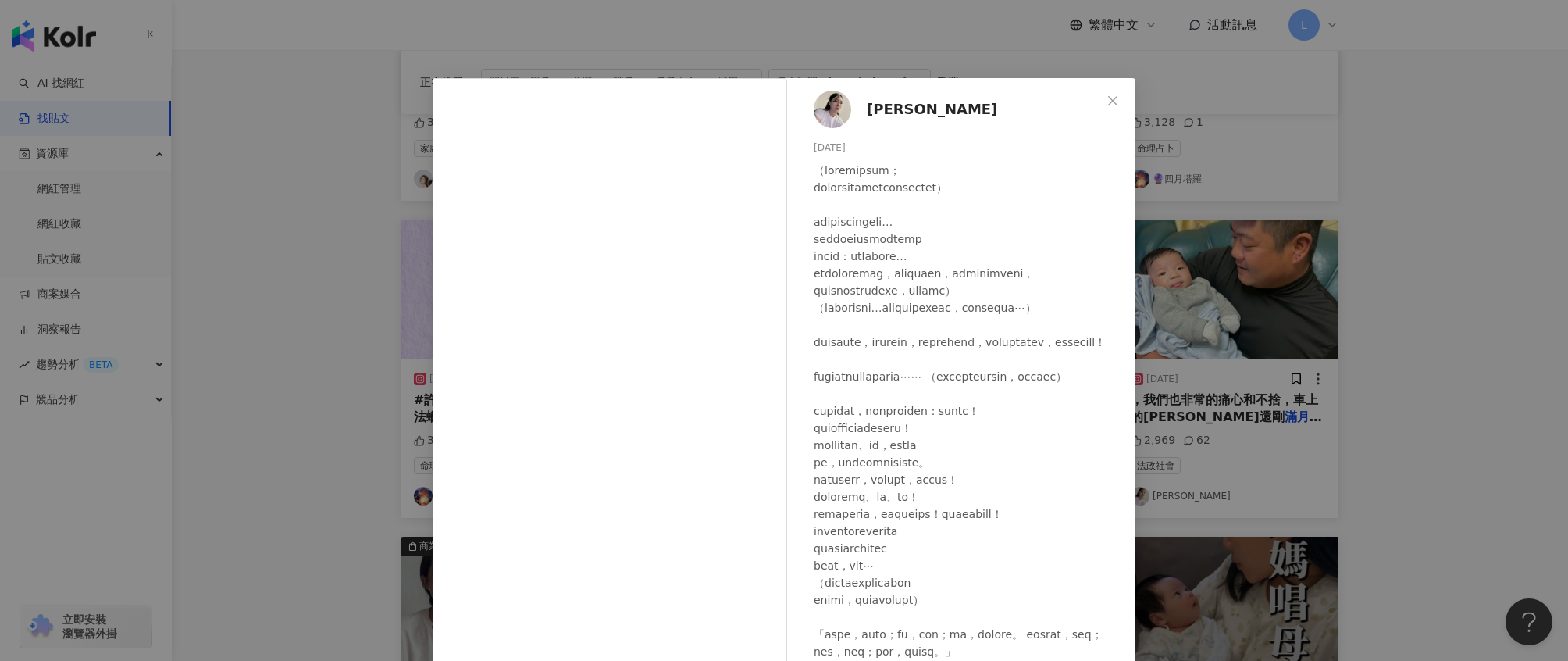
click at [1384, 285] on div "Meigo Mimi 2025/8/3 2,969 62 查看原始貼文" at bounding box center [784, 330] width 1568 height 661
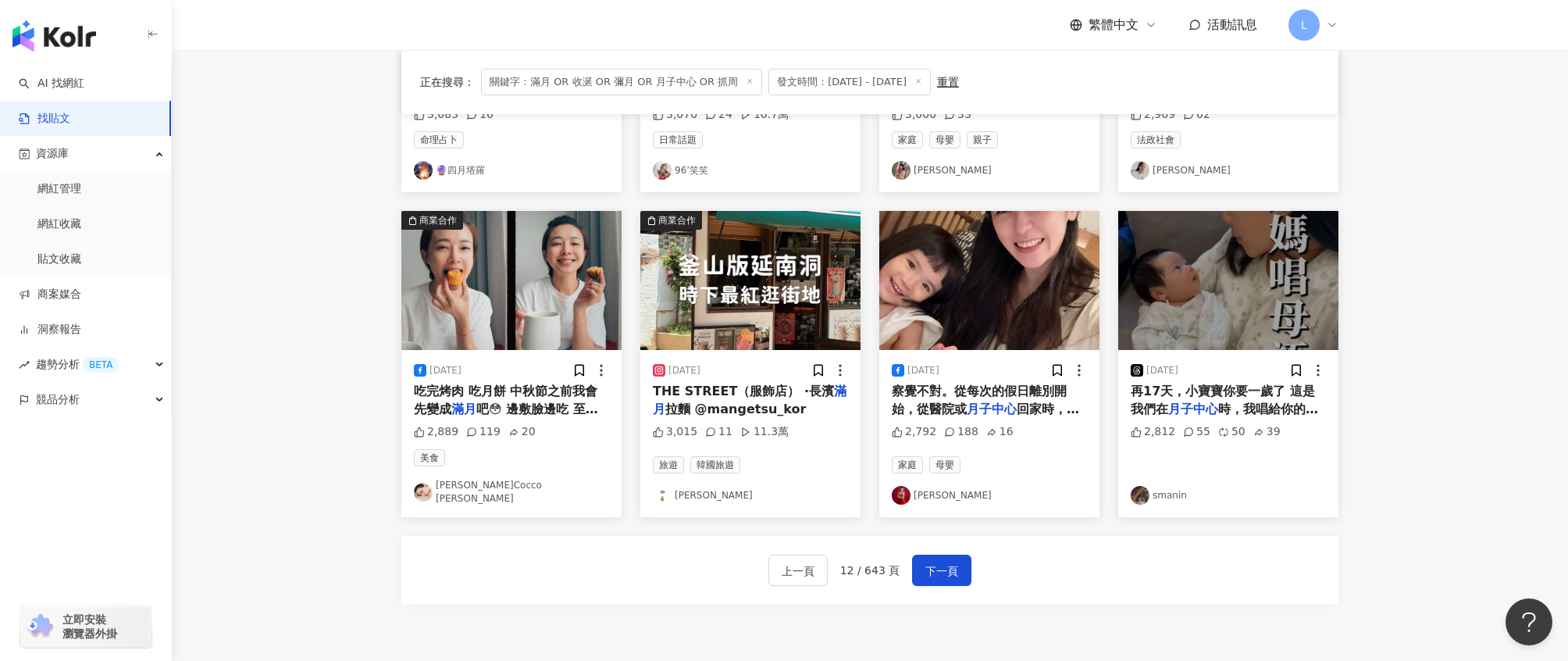
scroll to position [742, 0]
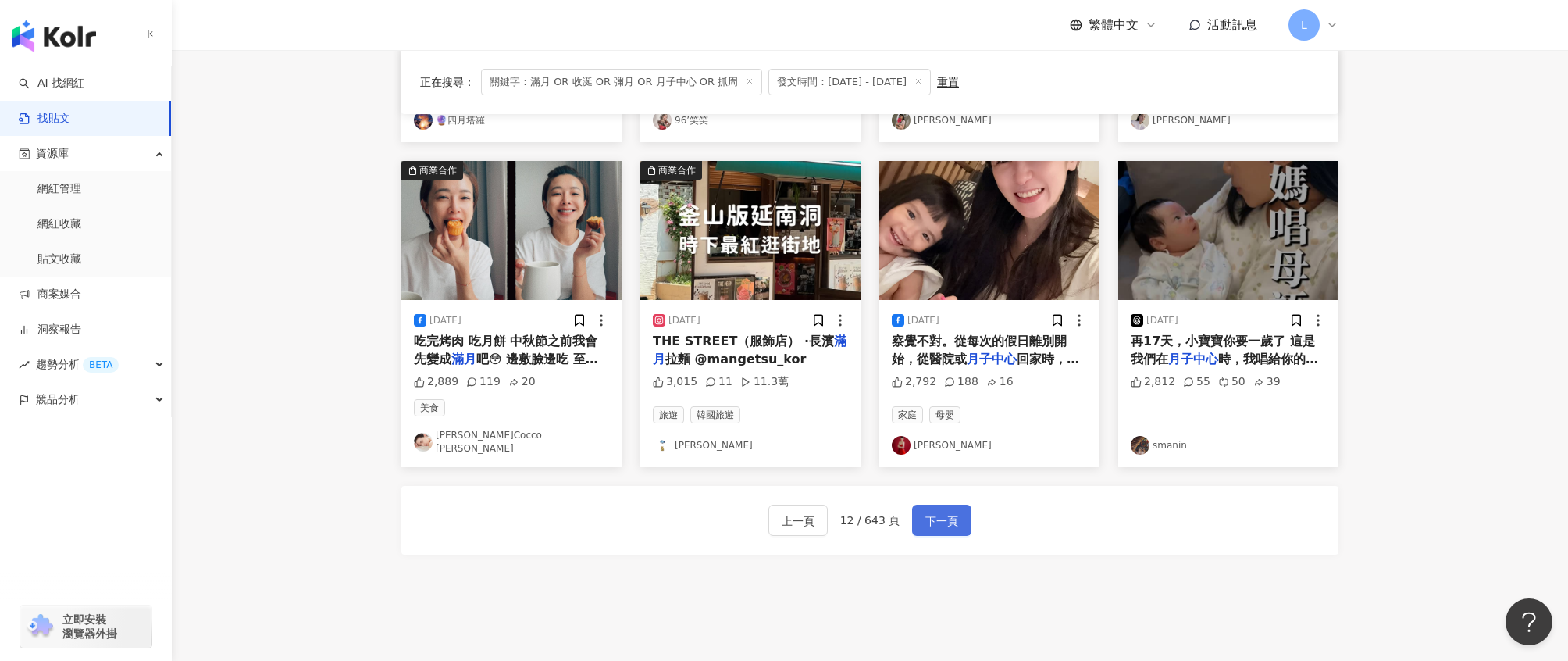
click at [941, 512] on span "下一頁" at bounding box center [942, 521] width 32 height 19
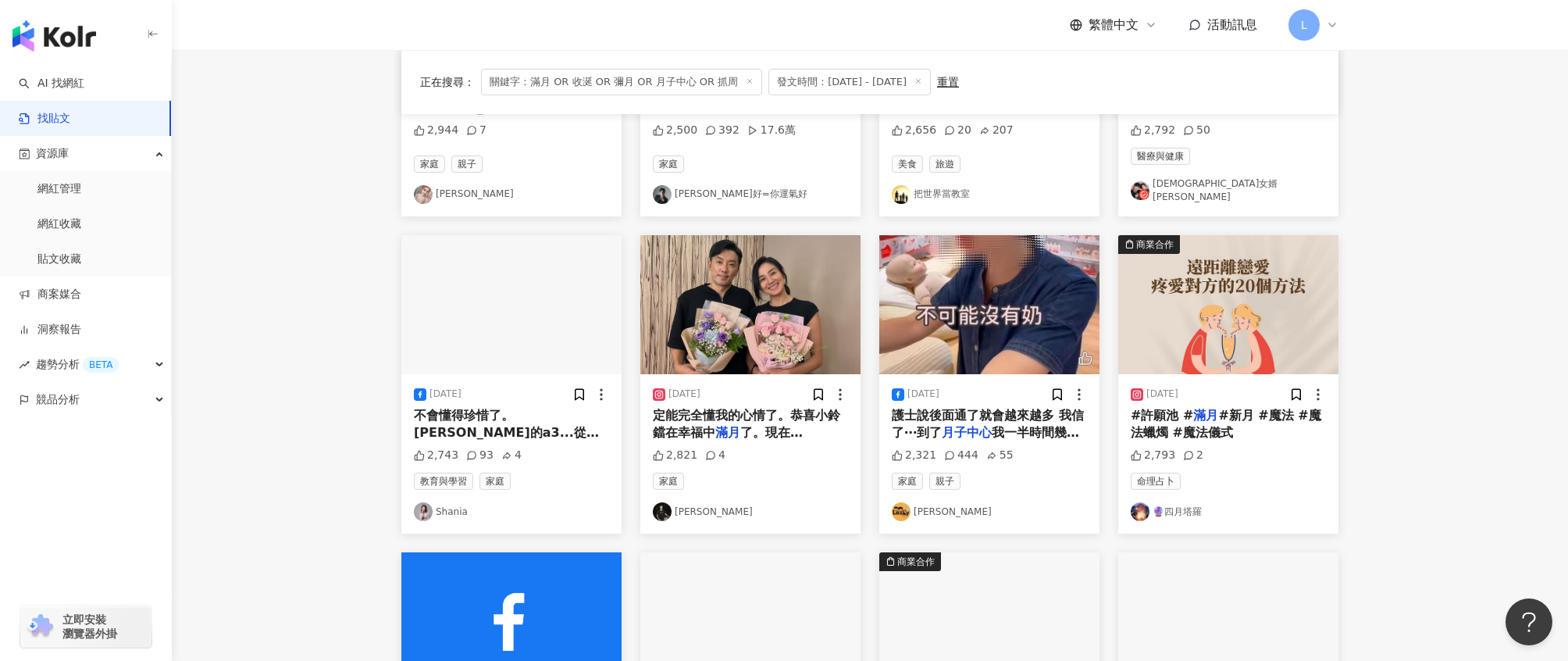
scroll to position [332, 0]
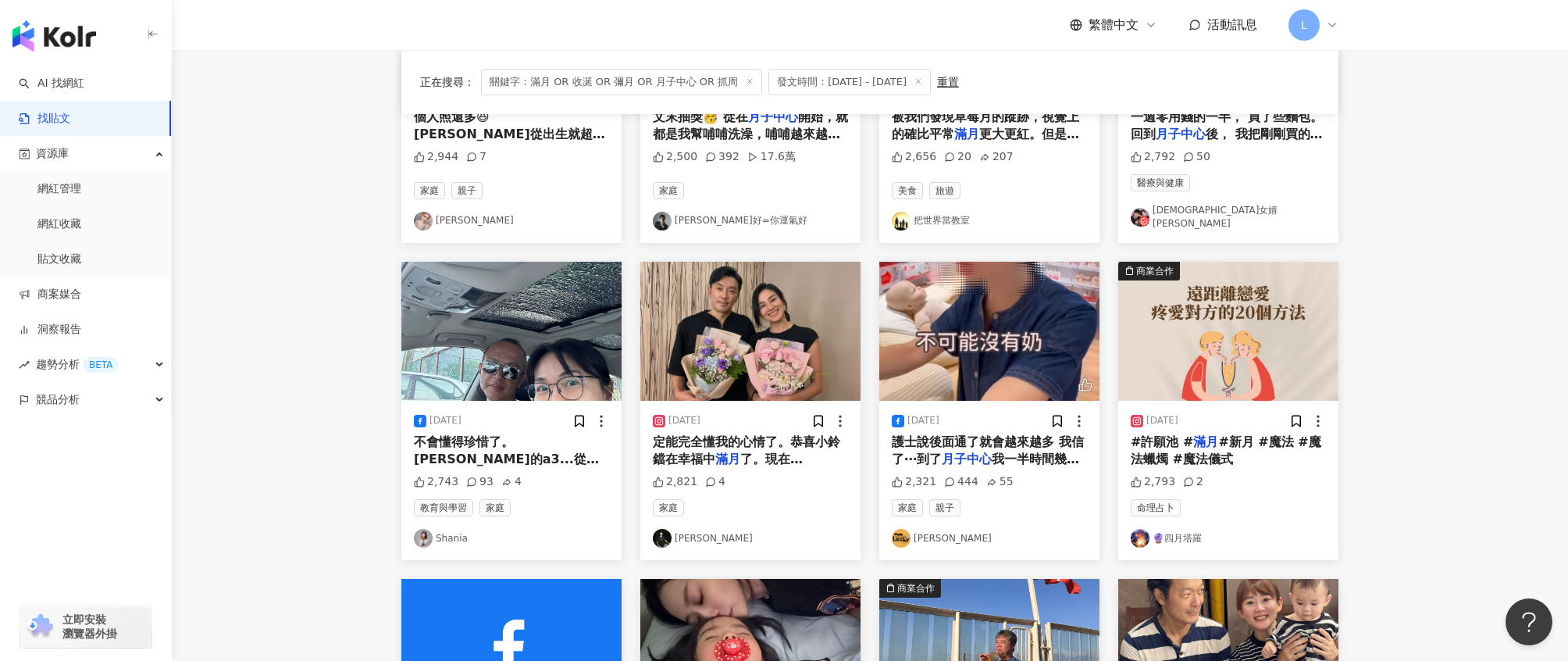
click at [536, 413] on div "2025/8/31" at bounding box center [512, 421] width 195 height 15
click at [543, 468] on span "接彤彤回家，現在也送彤彤去大學。" at bounding box center [510, 493] width 191 height 50
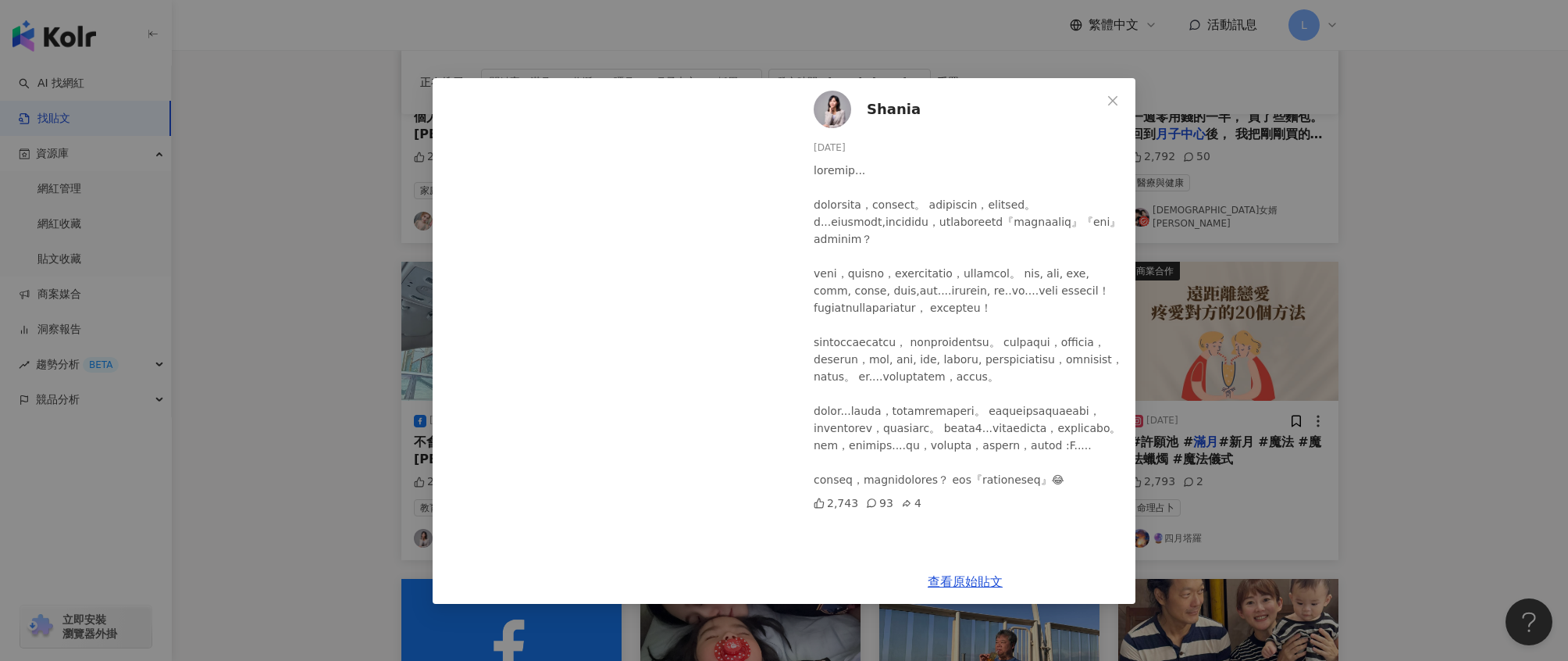
click at [1320, 240] on div "Shania 2025/8/31 2,743 93 4 查看原始貼文" at bounding box center [784, 330] width 1568 height 661
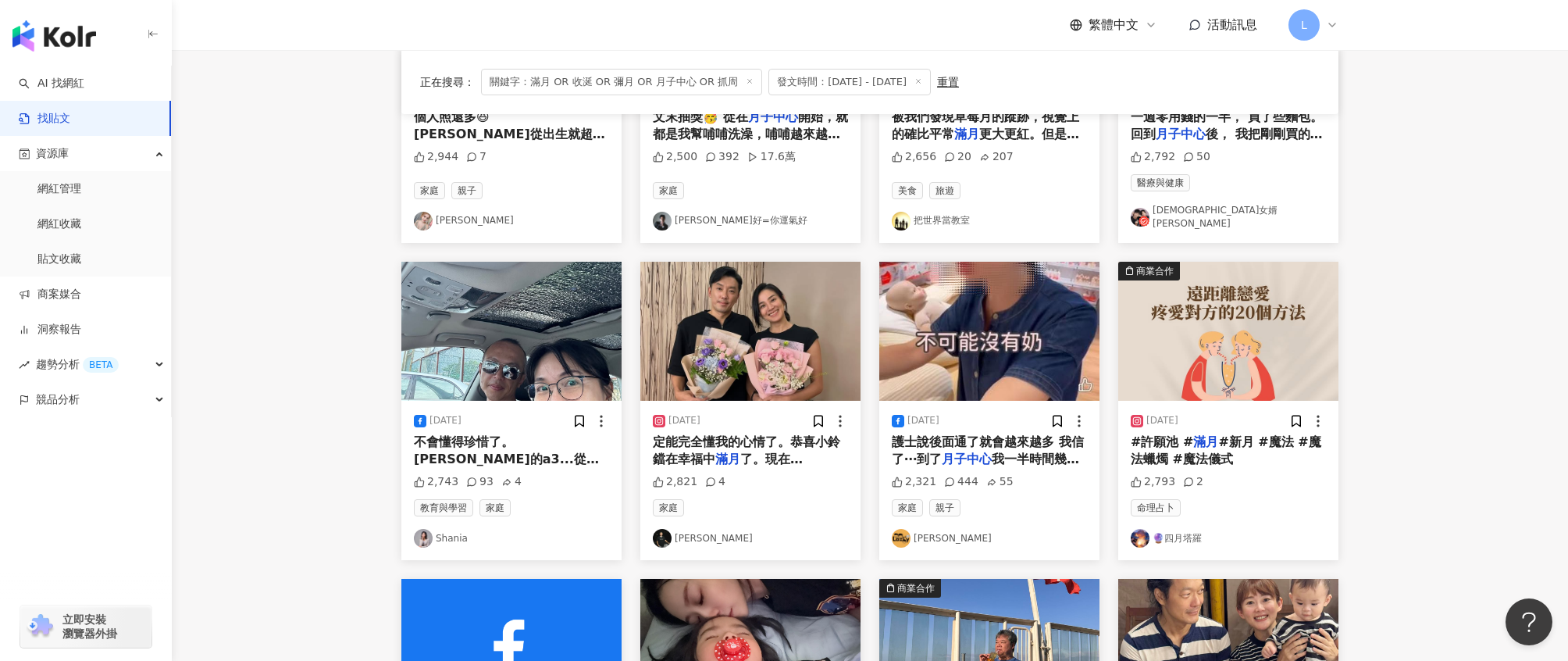
click at [806, 474] on div "2,821 4" at bounding box center [750, 481] width 195 height 15
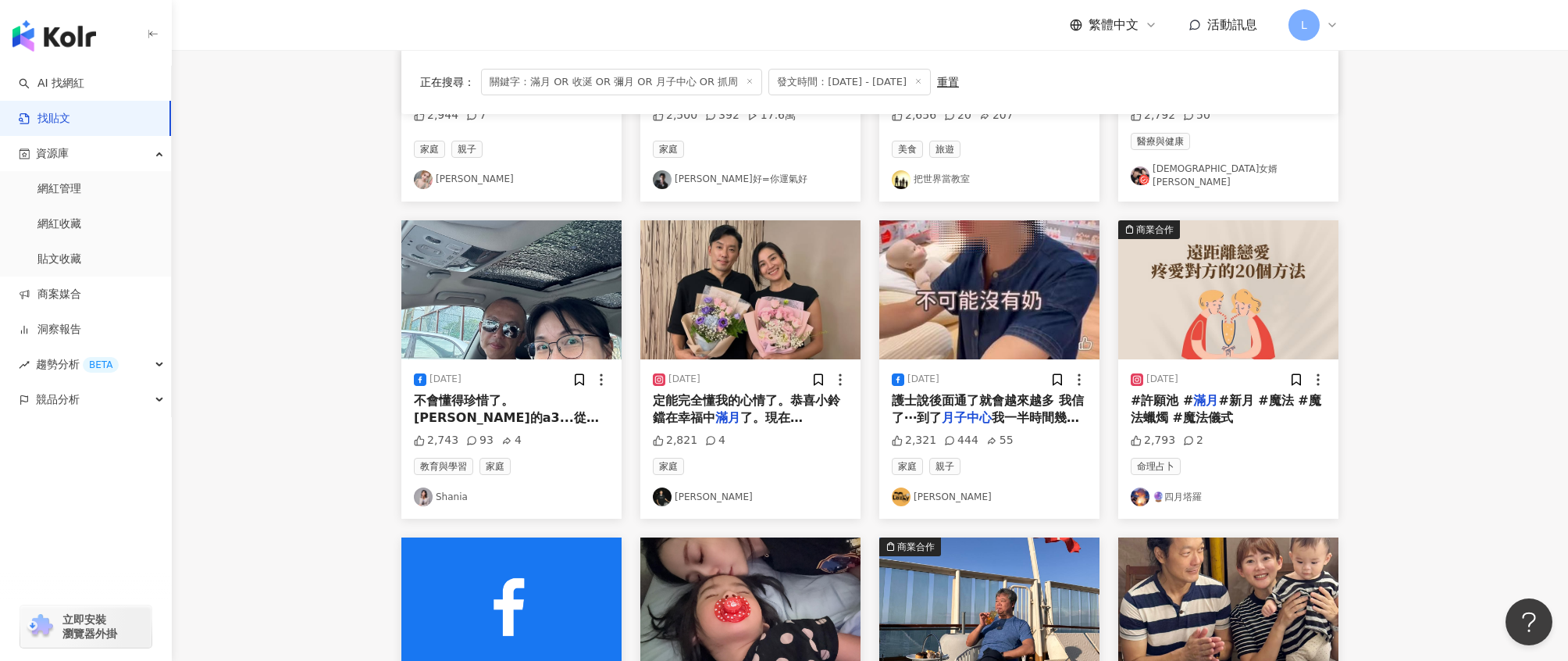
scroll to position [841, 0]
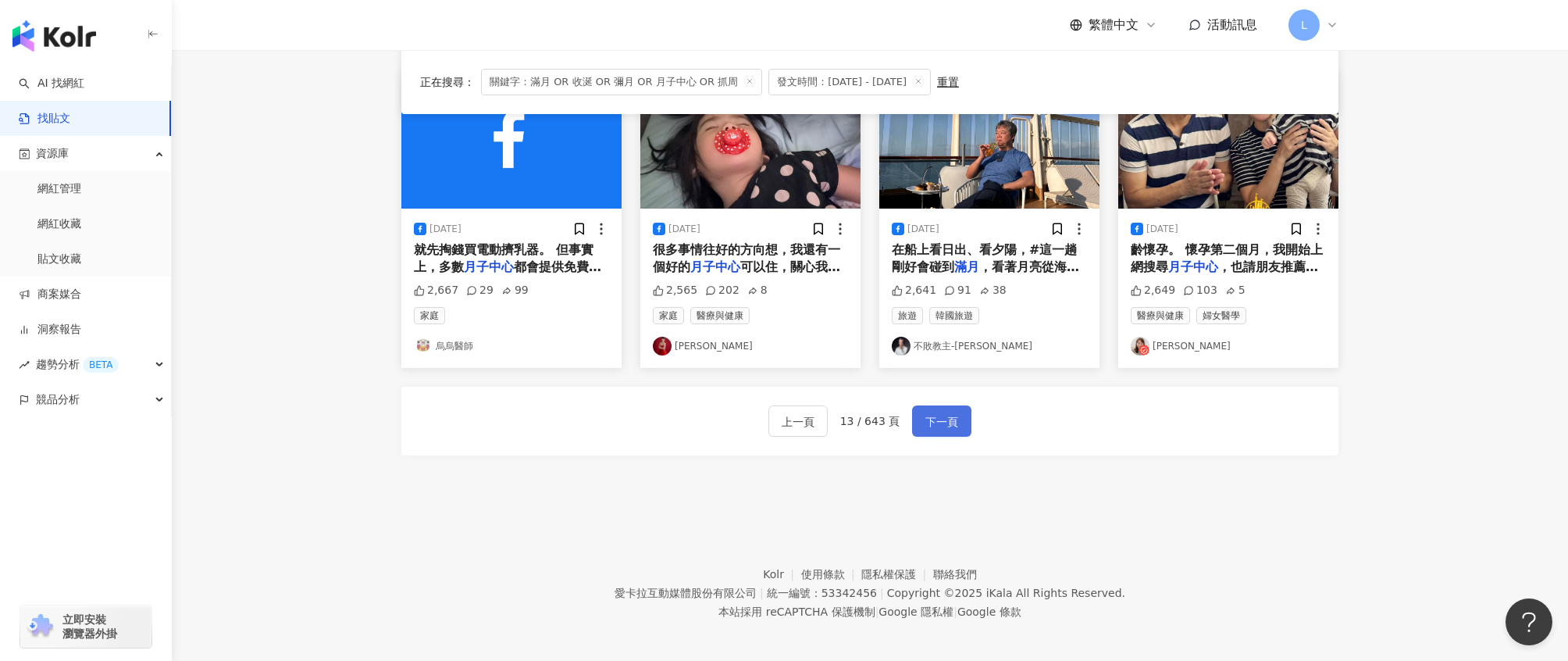
click at [944, 412] on span "下一頁" at bounding box center [942, 421] width 32 height 19
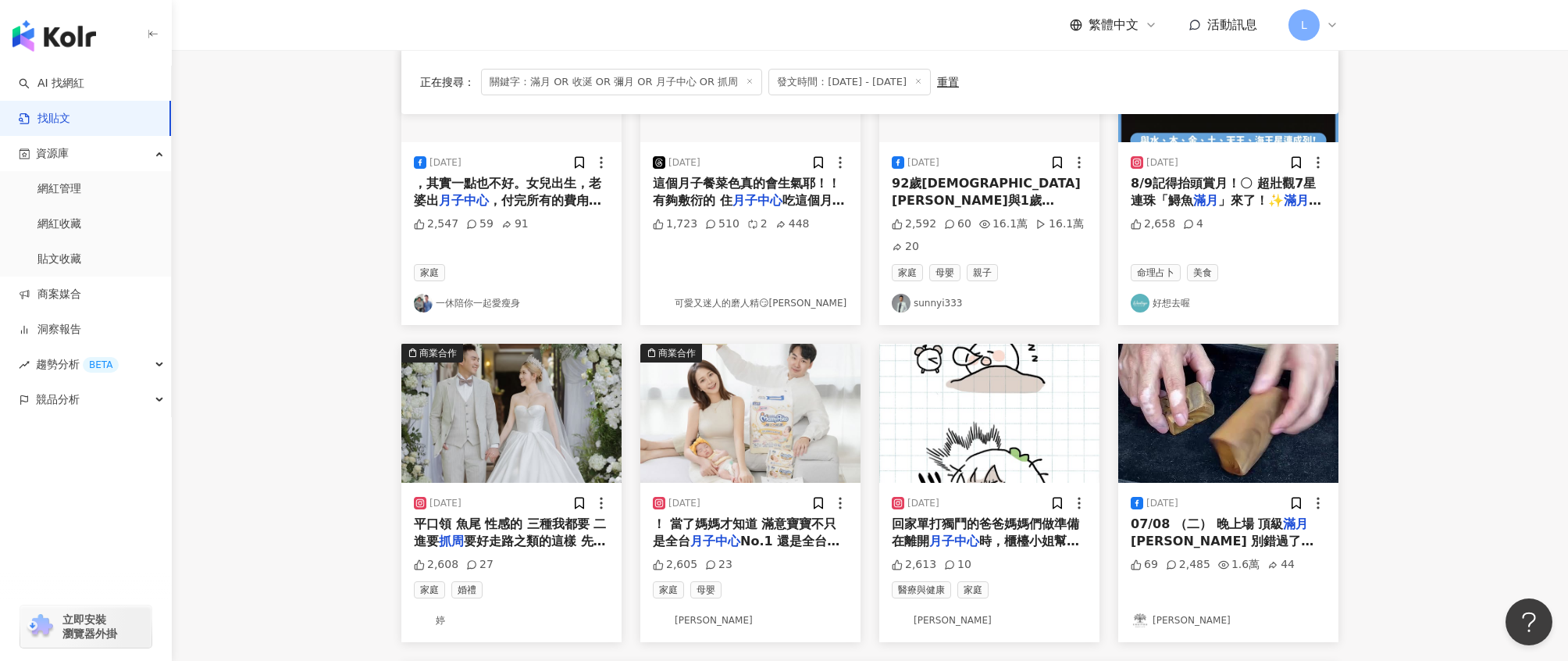
scroll to position [578, 0]
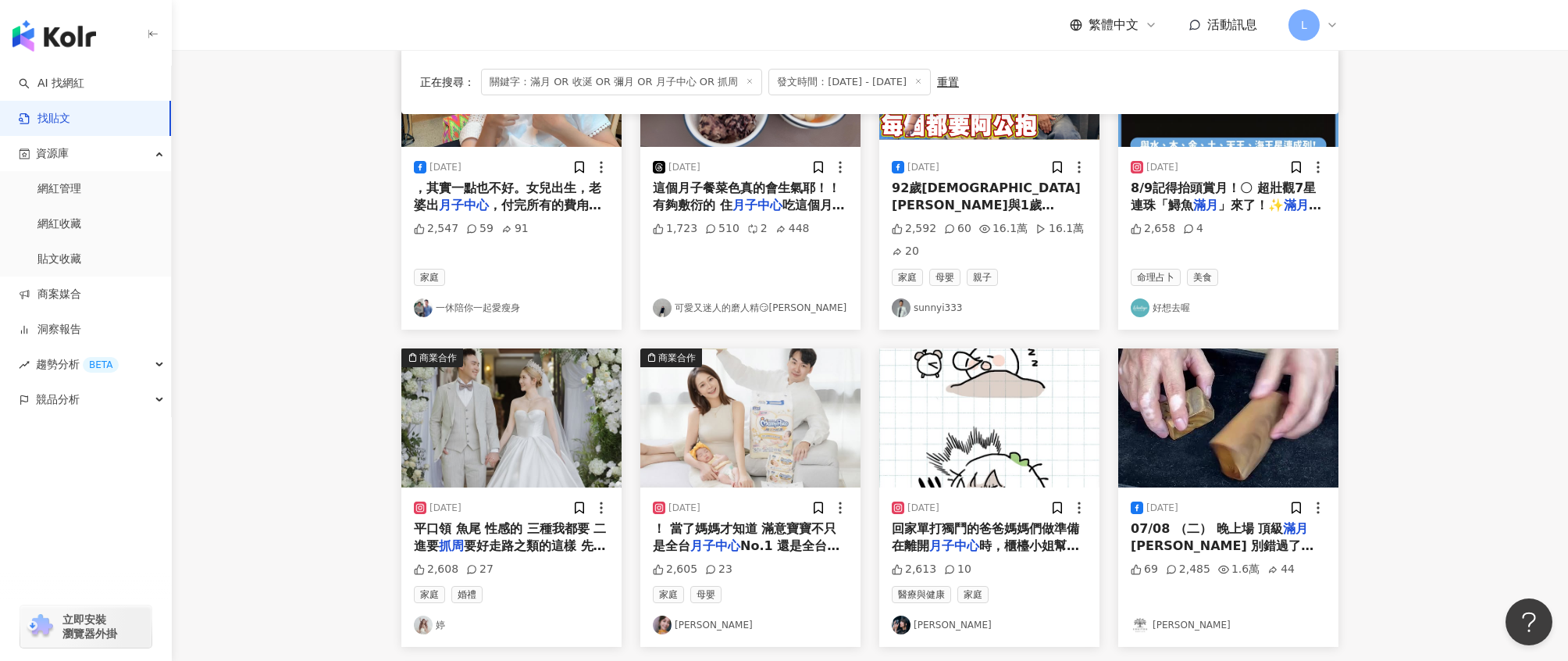
click at [557, 518] on div "2025/7/1 平口領 魚尾 性感的 三種我都要 二進要 抓周 要好走路之類的這樣 先想一下自己要什 2,608 27 家庭 婚禮 婷" at bounding box center [512, 566] width 221 height 159
click at [519, 540] on span "要好走路之類的這樣 先想一下自己要什" at bounding box center [510, 555] width 192 height 32
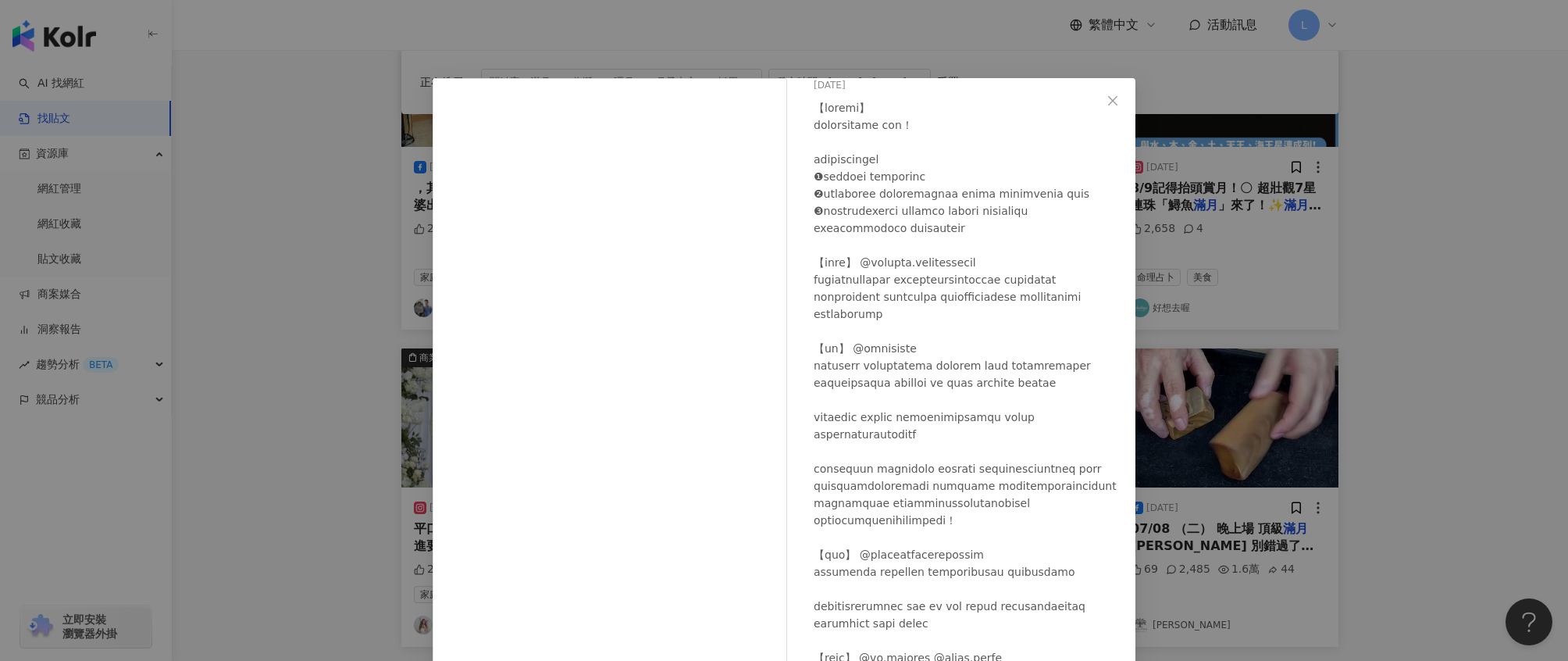
scroll to position [63, 0]
click at [1408, 242] on div "婷 2025/7/1 2,608 27 查看原始貼文" at bounding box center [784, 330] width 1568 height 661
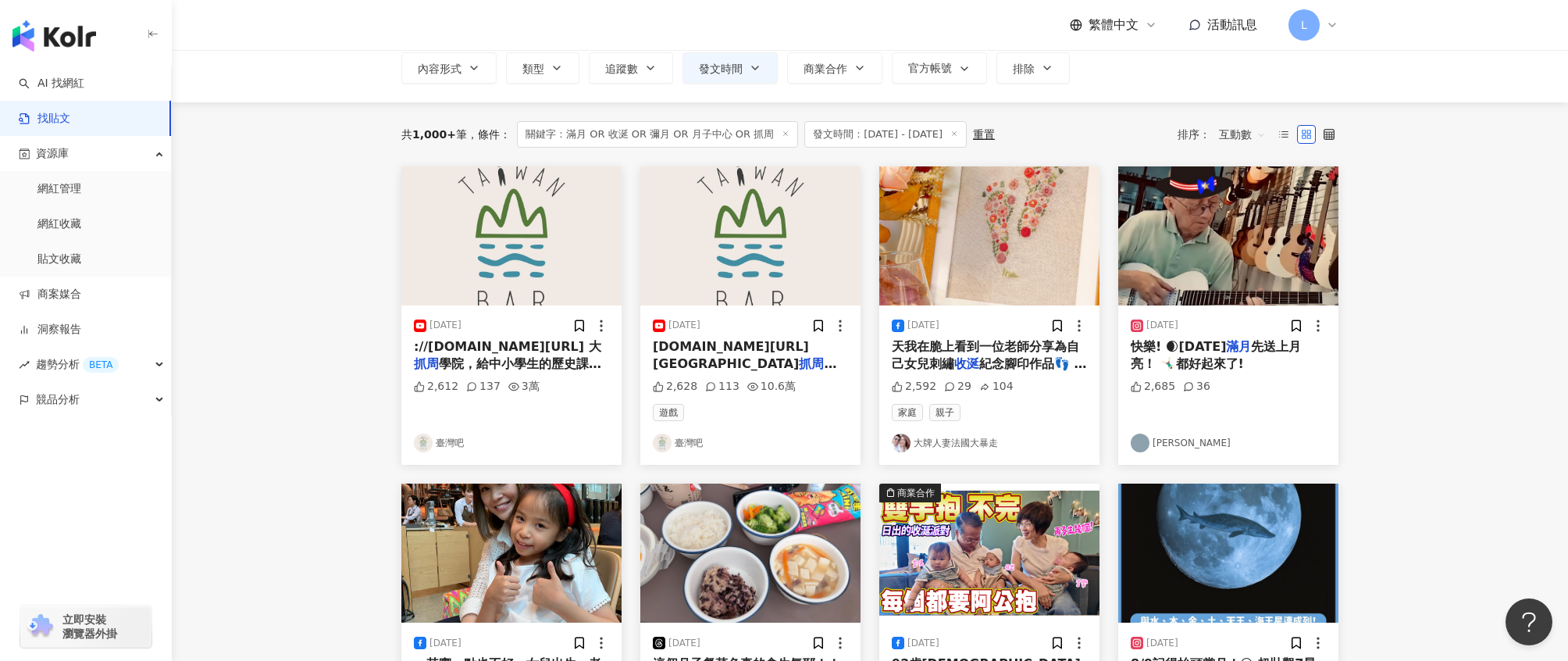
scroll to position [864, 0]
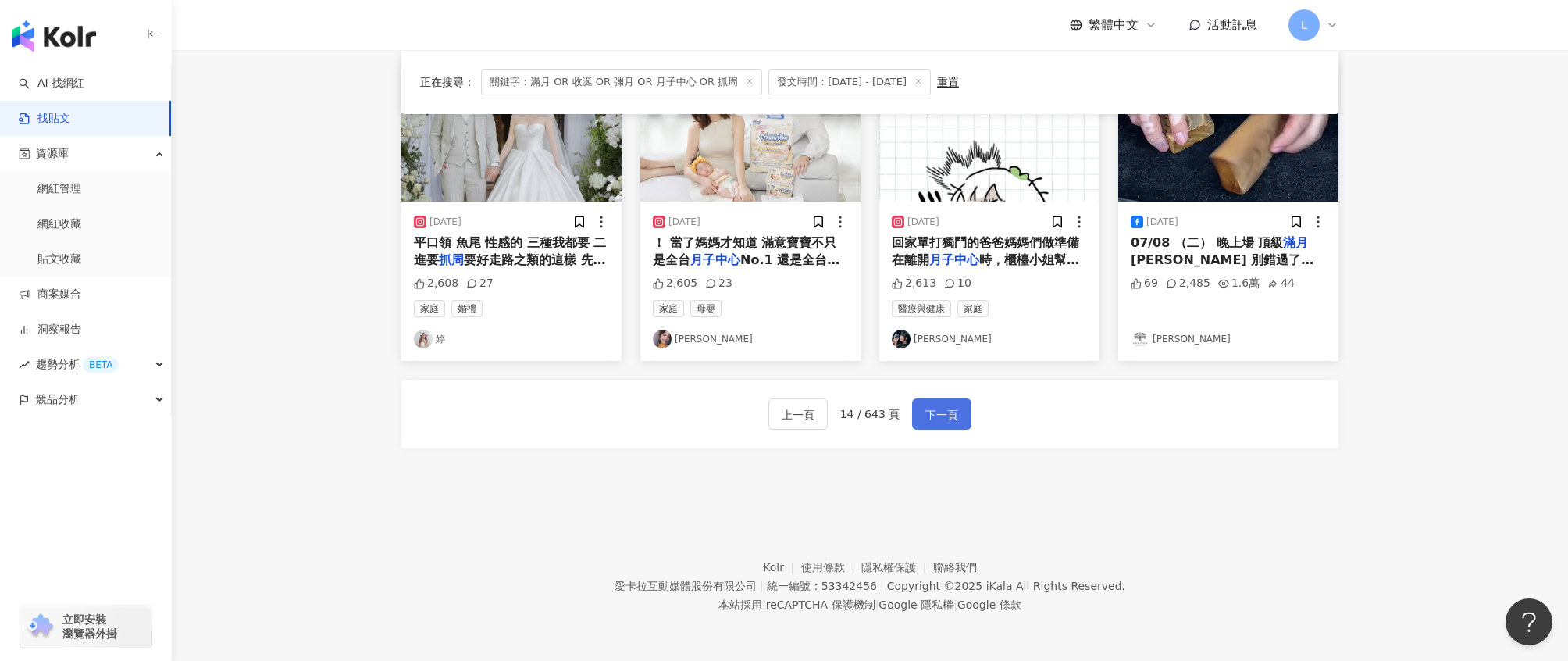
click at [947, 418] on span "下一頁" at bounding box center [942, 414] width 32 height 19
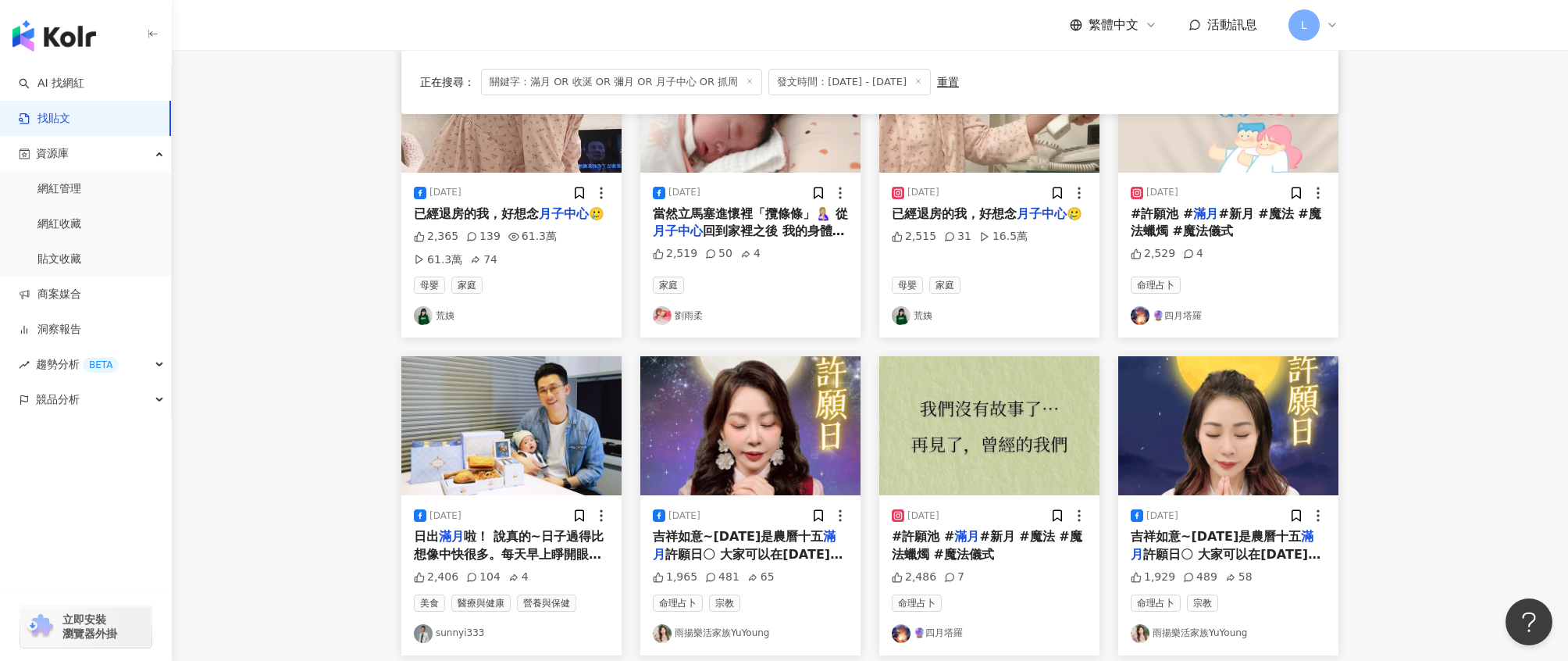
scroll to position [232, 0]
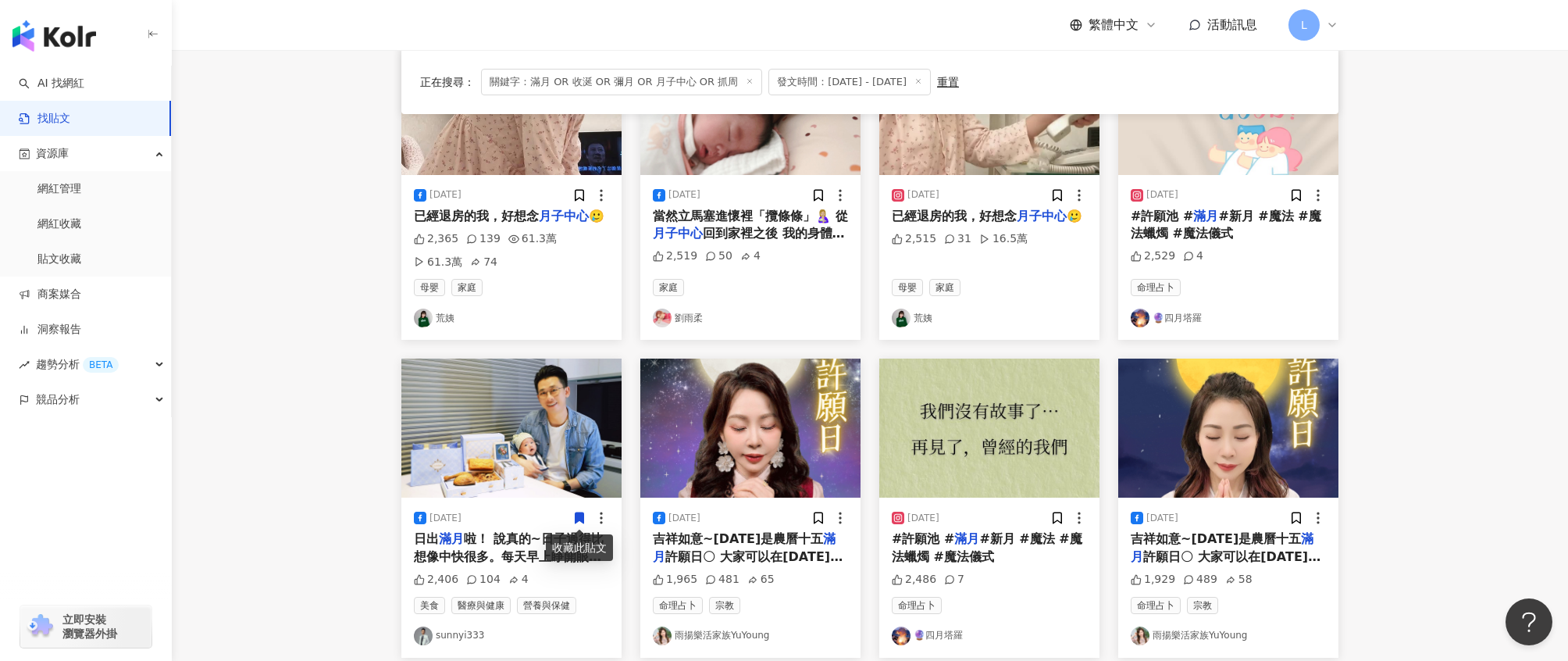
click at [539, 455] on img "button" at bounding box center [512, 428] width 221 height 139
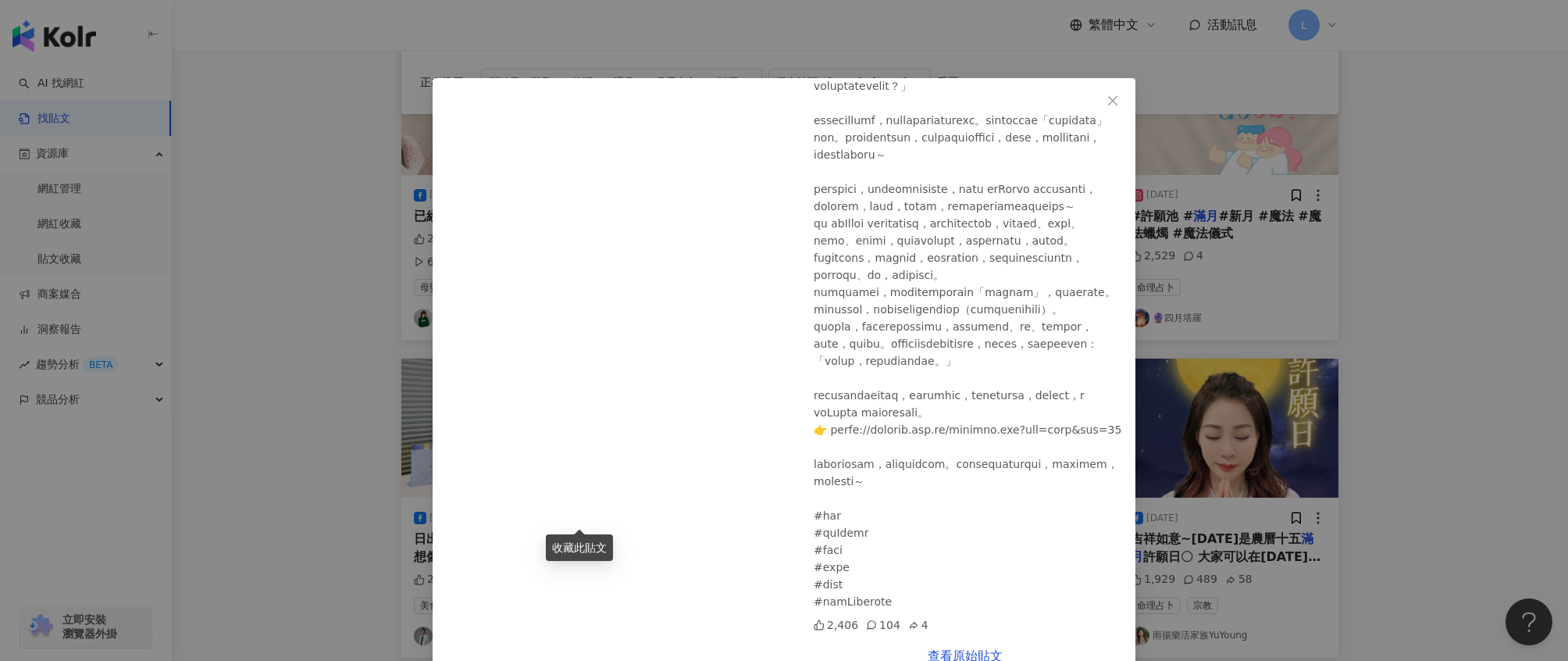
scroll to position [359, 0]
click at [1273, 400] on div "sunnyi333 2025/6/19 2,406 104 4 查看原始貼文" at bounding box center [784, 330] width 1568 height 661
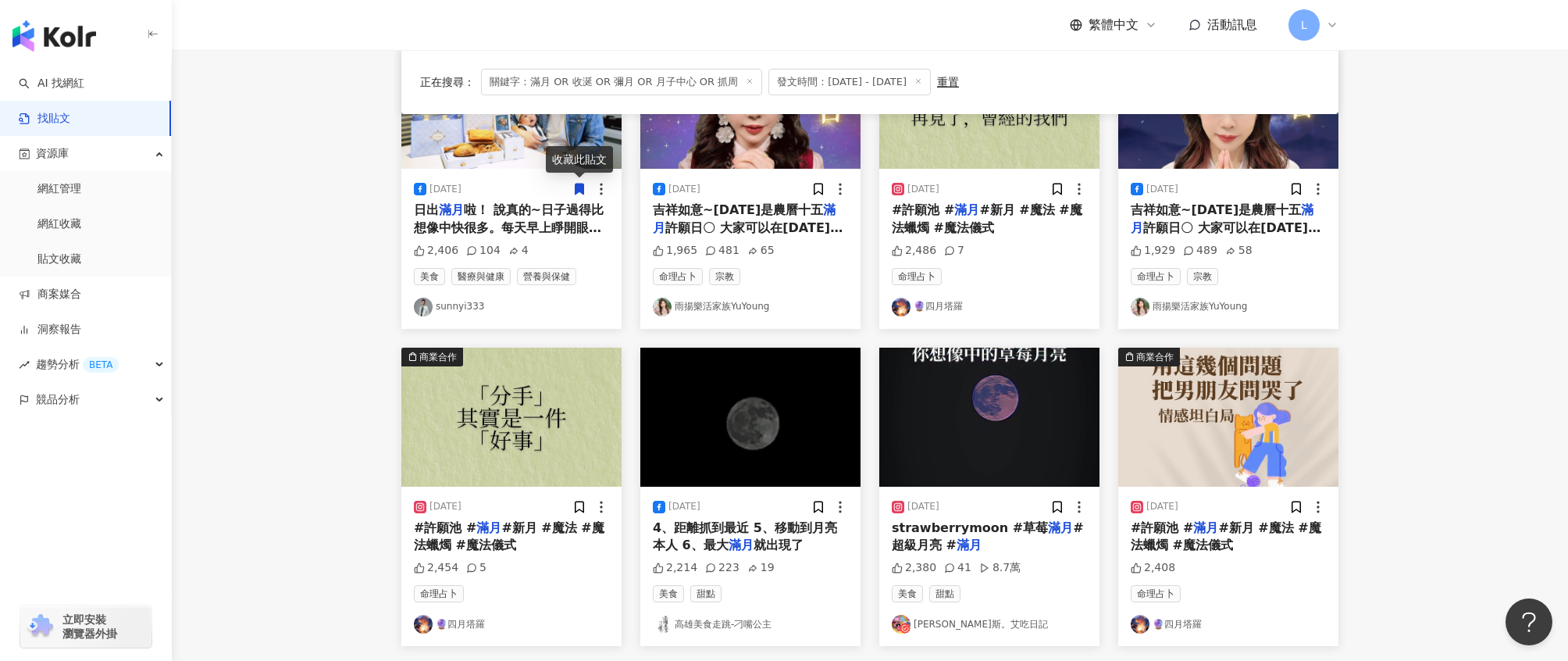
scroll to position [847, 0]
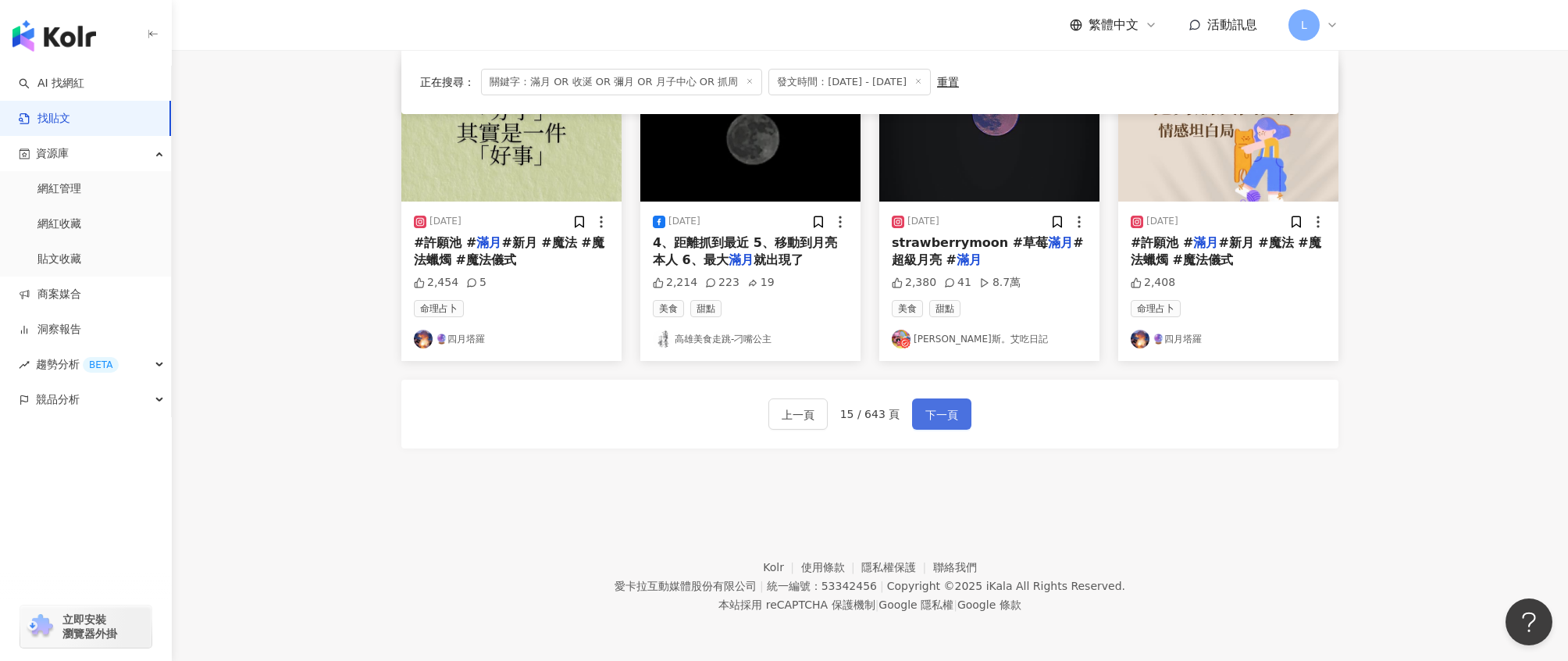
click at [950, 422] on span "下一頁" at bounding box center [942, 414] width 32 height 19
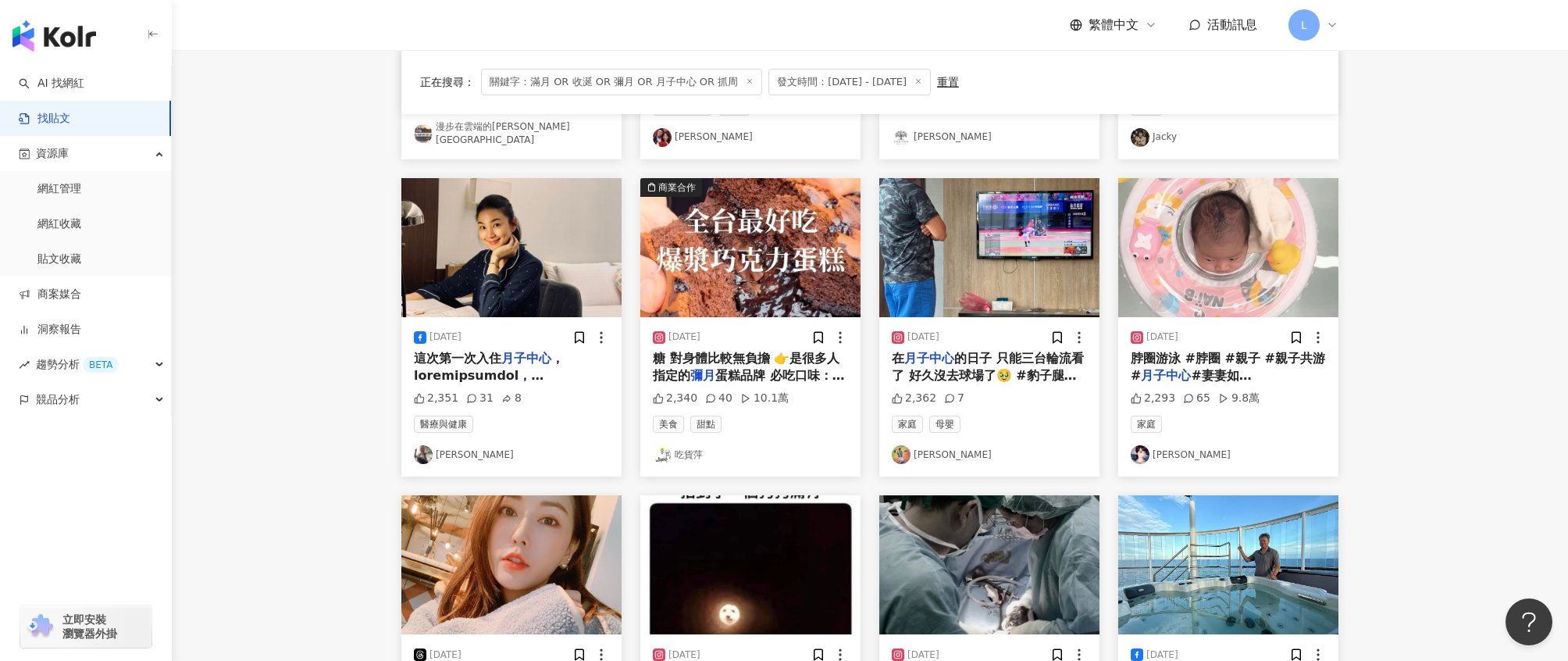
scroll to position [841, 0]
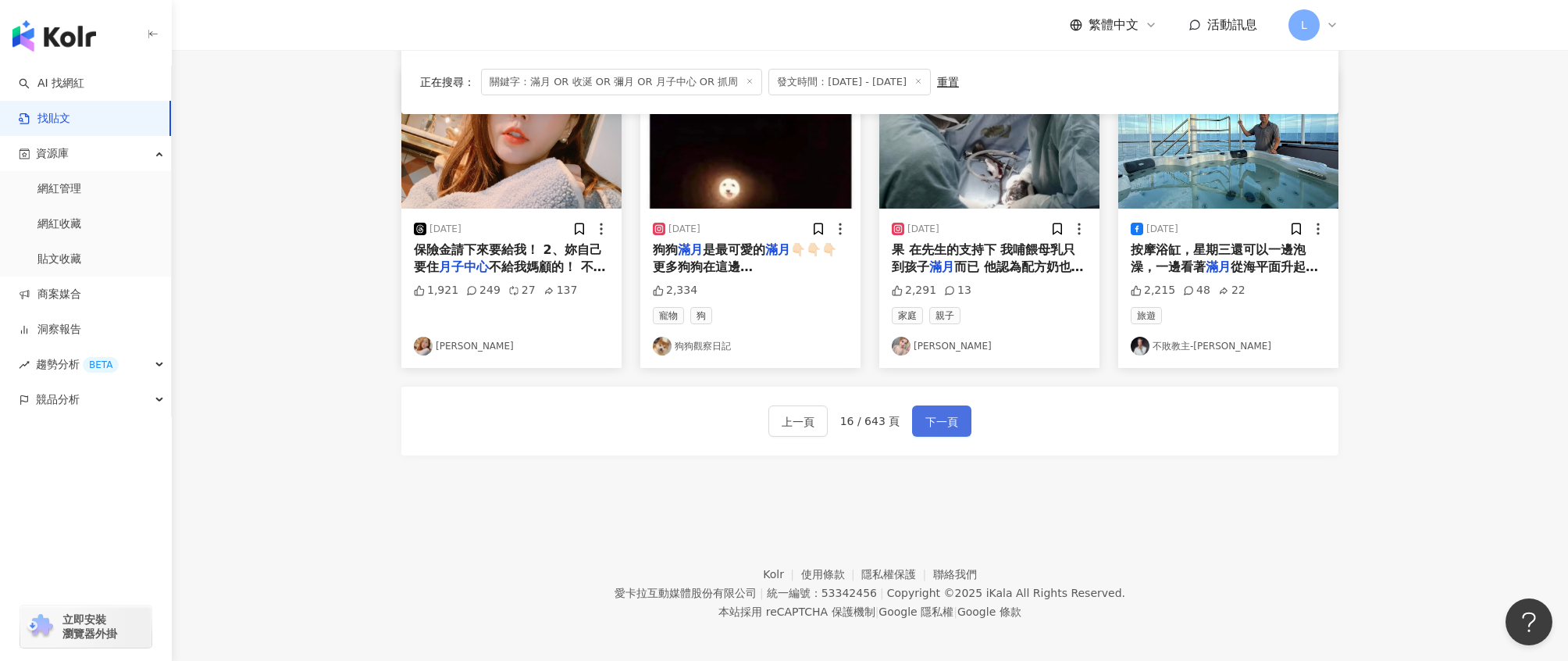
click at [915, 426] on button "下一頁" at bounding box center [942, 421] width 59 height 32
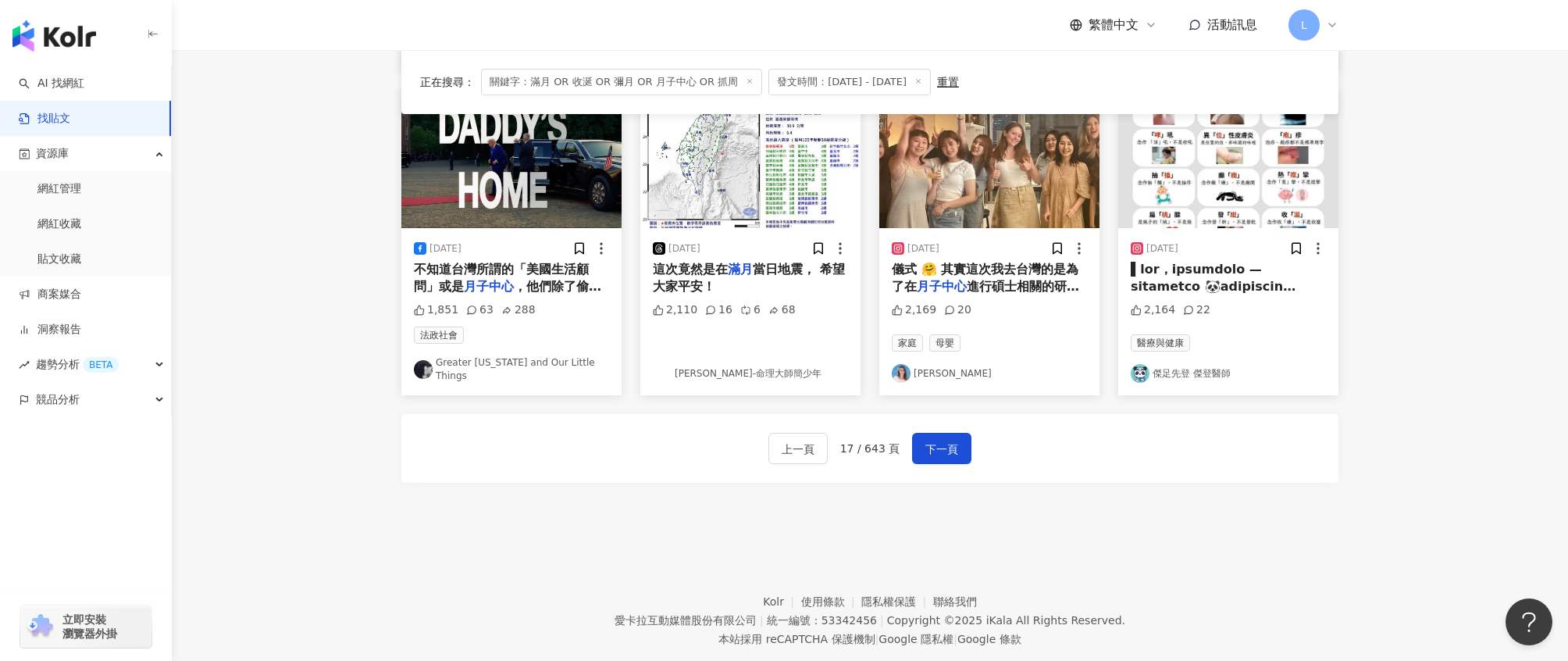
scroll to position [816, 0]
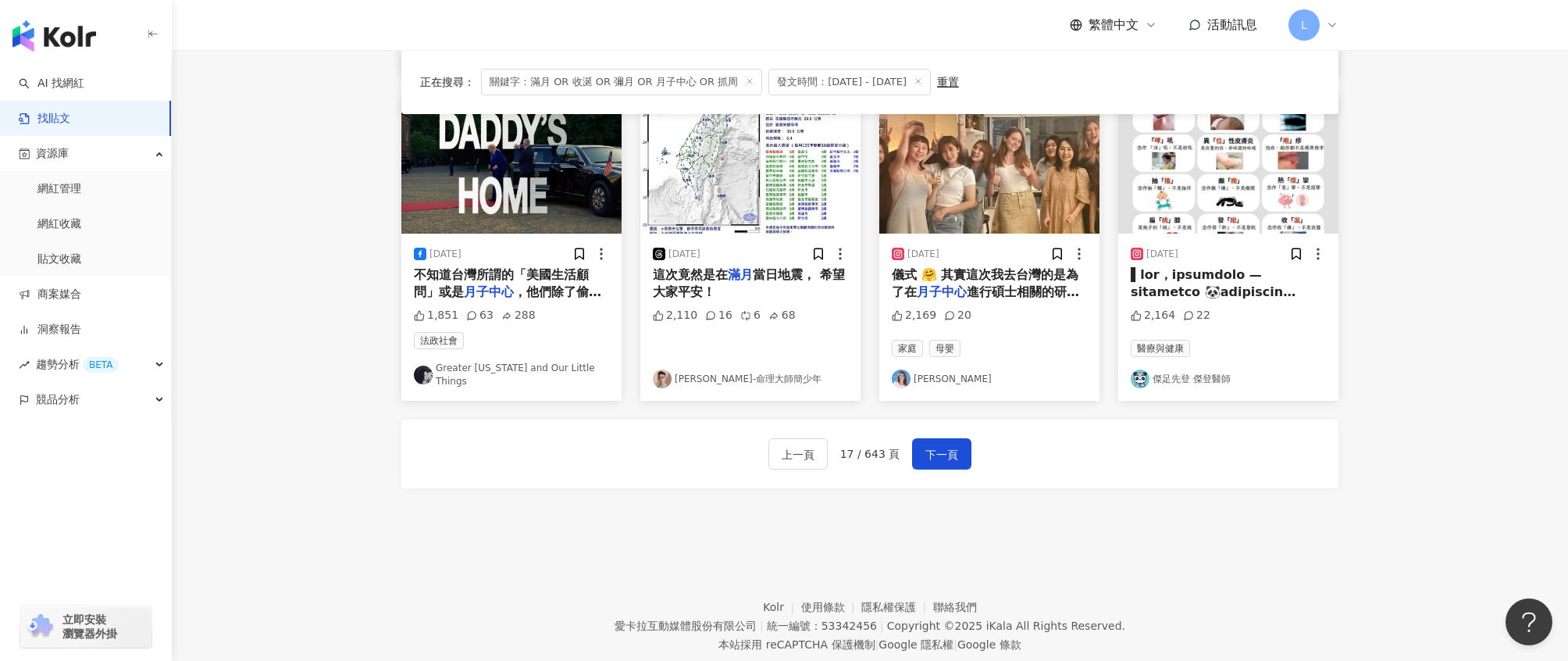
click at [983, 270] on span "儀式 🤗 其實這次我去台灣的是為了在" at bounding box center [984, 284] width 186 height 32
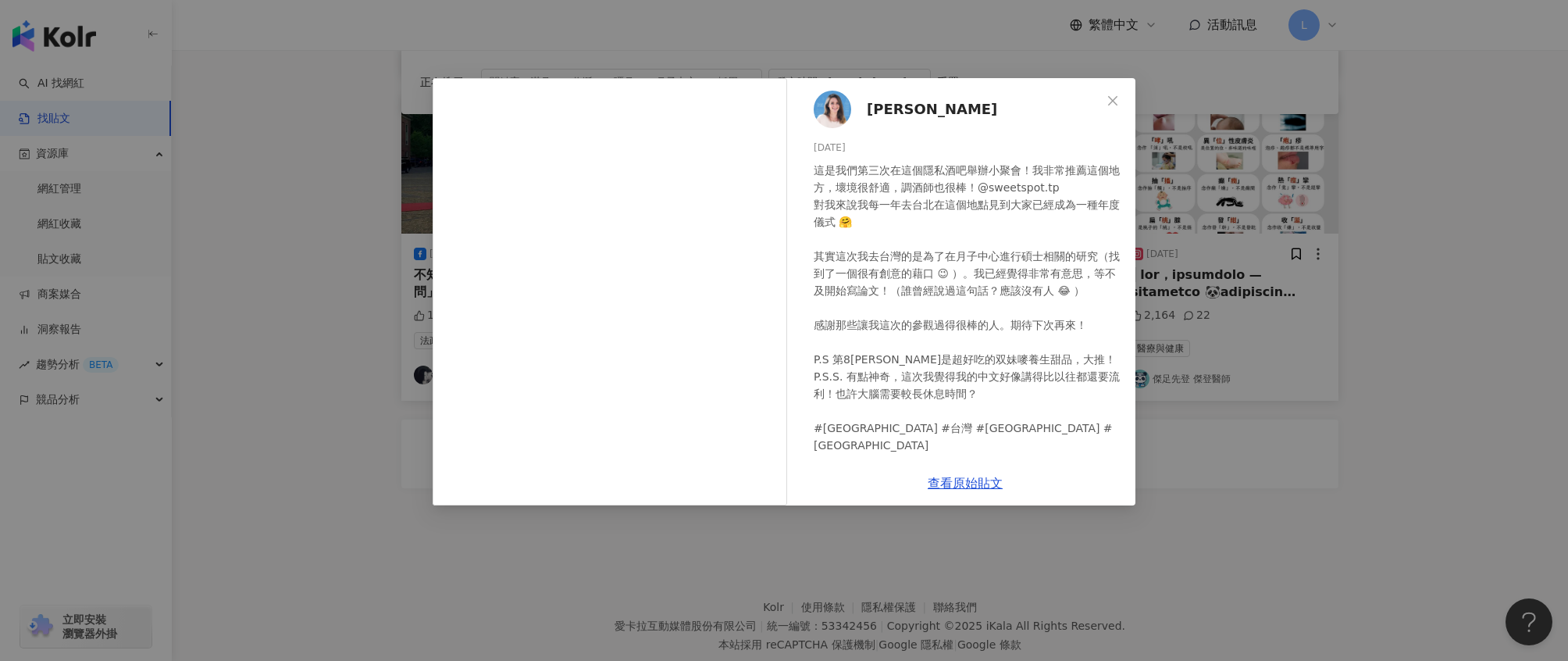
click at [1270, 424] on div "Susie Woo 戴舒萱 2025/7/12 這是我們第三次在這個隱私酒吧舉辦小聚會！我非常推薦這個地方，壞境很舒適，調酒師也很棒！@sweetspot.t…" at bounding box center [784, 330] width 1568 height 661
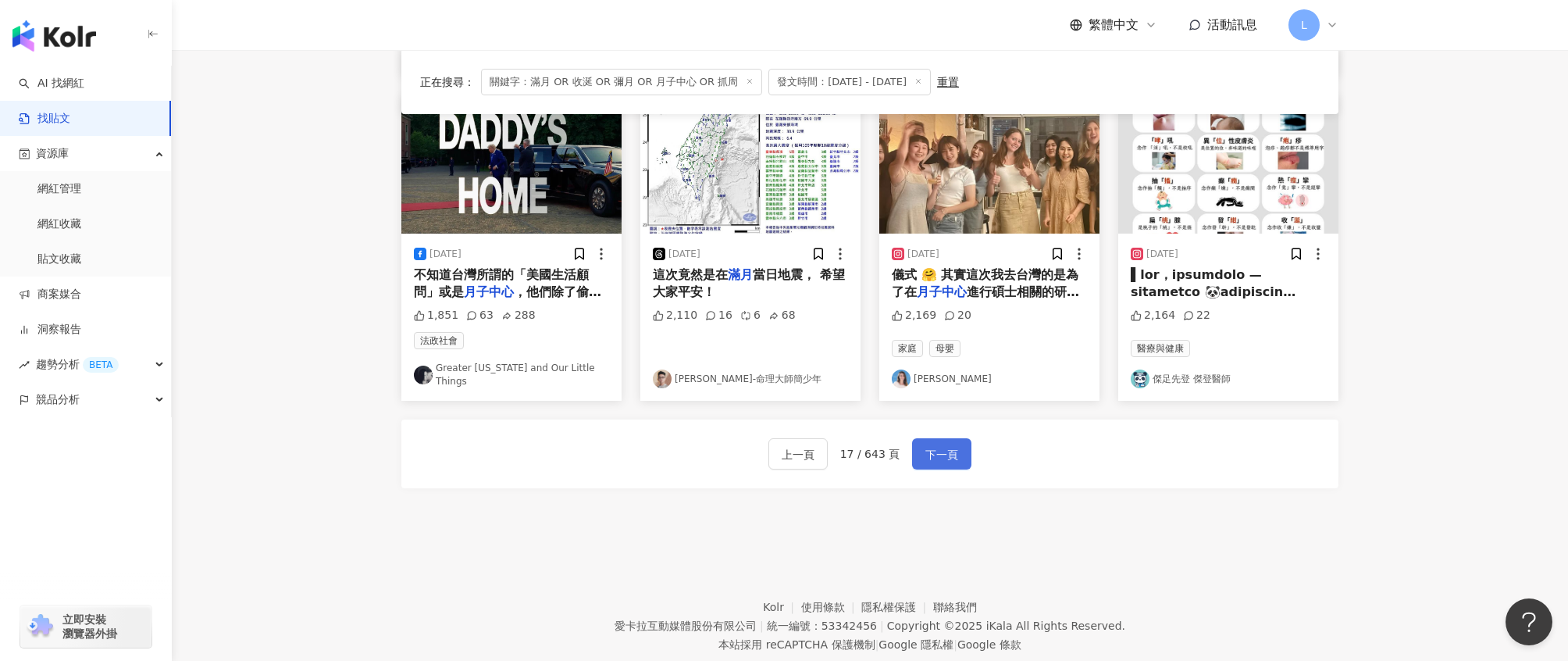
click at [949, 445] on span "下一頁" at bounding box center [942, 454] width 32 height 19
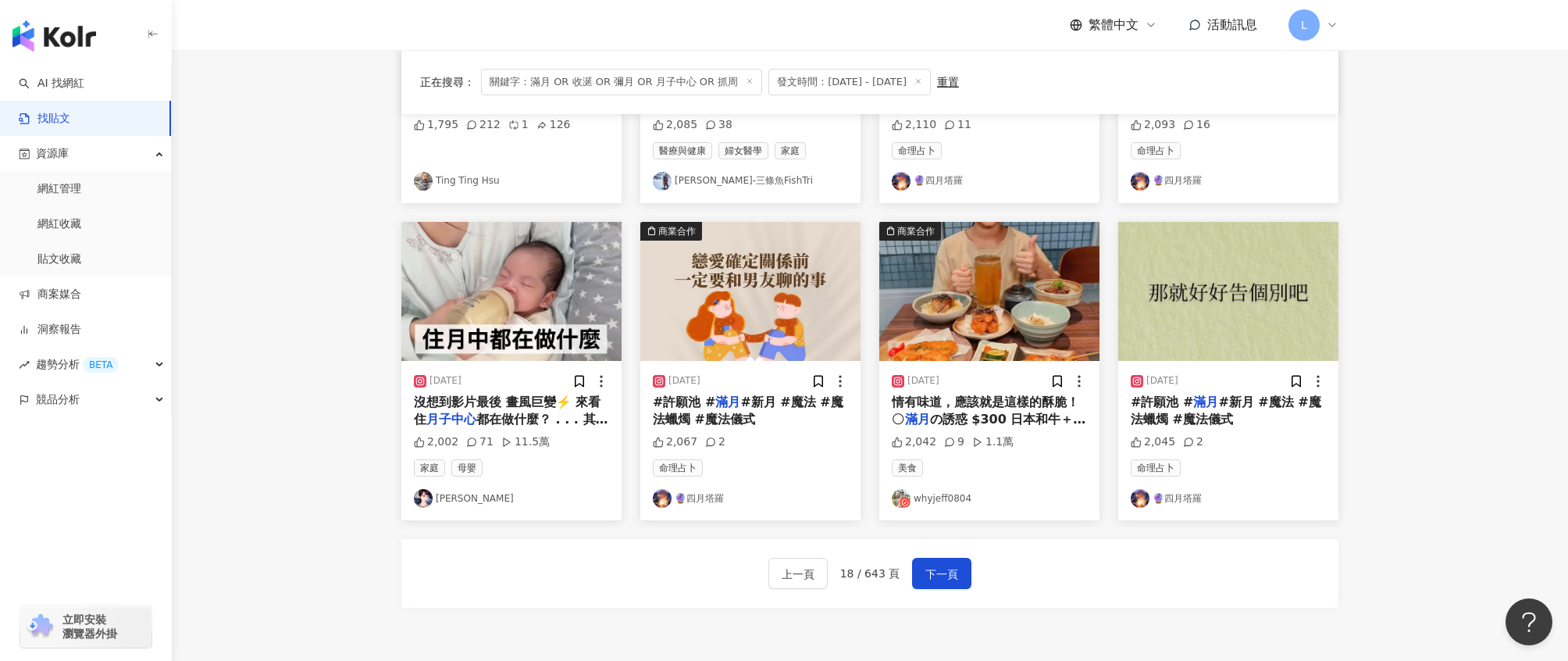
scroll to position [710, 0]
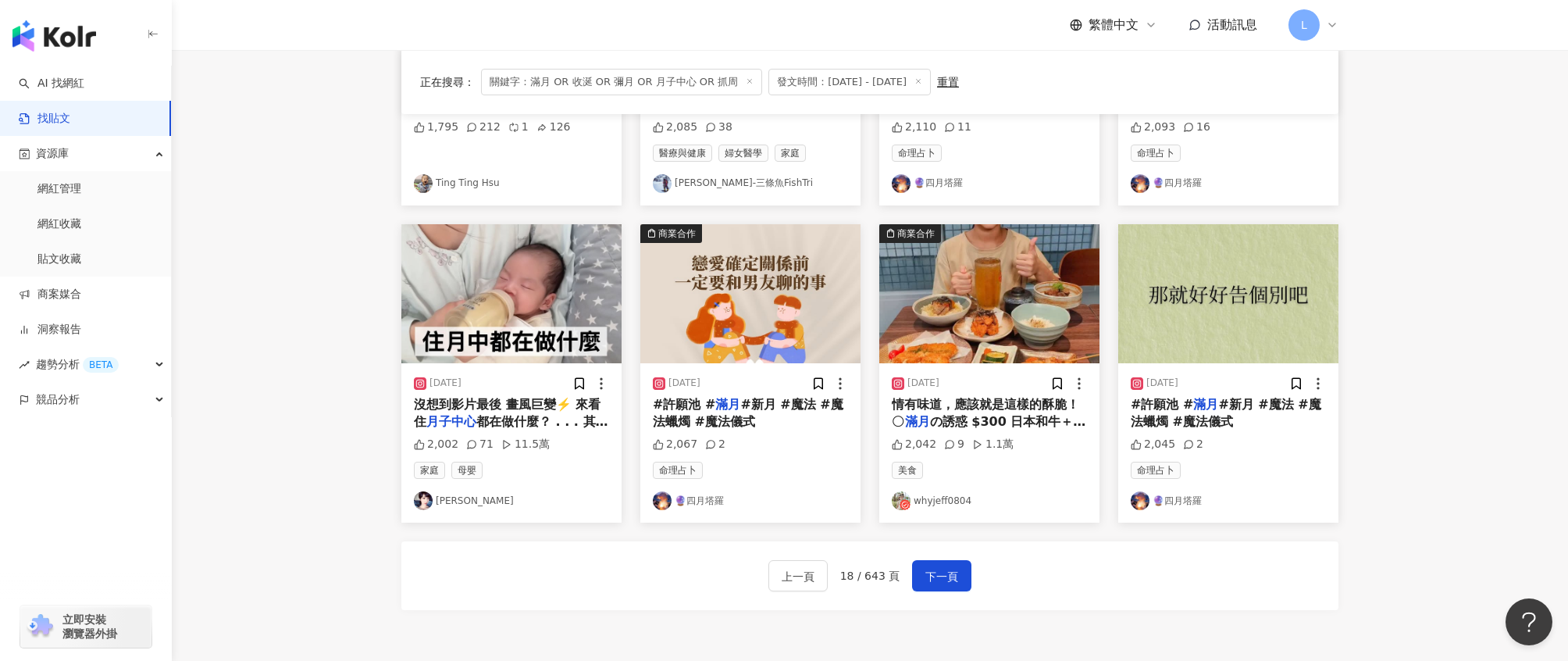
click at [465, 342] on img "button" at bounding box center [512, 294] width 221 height 139
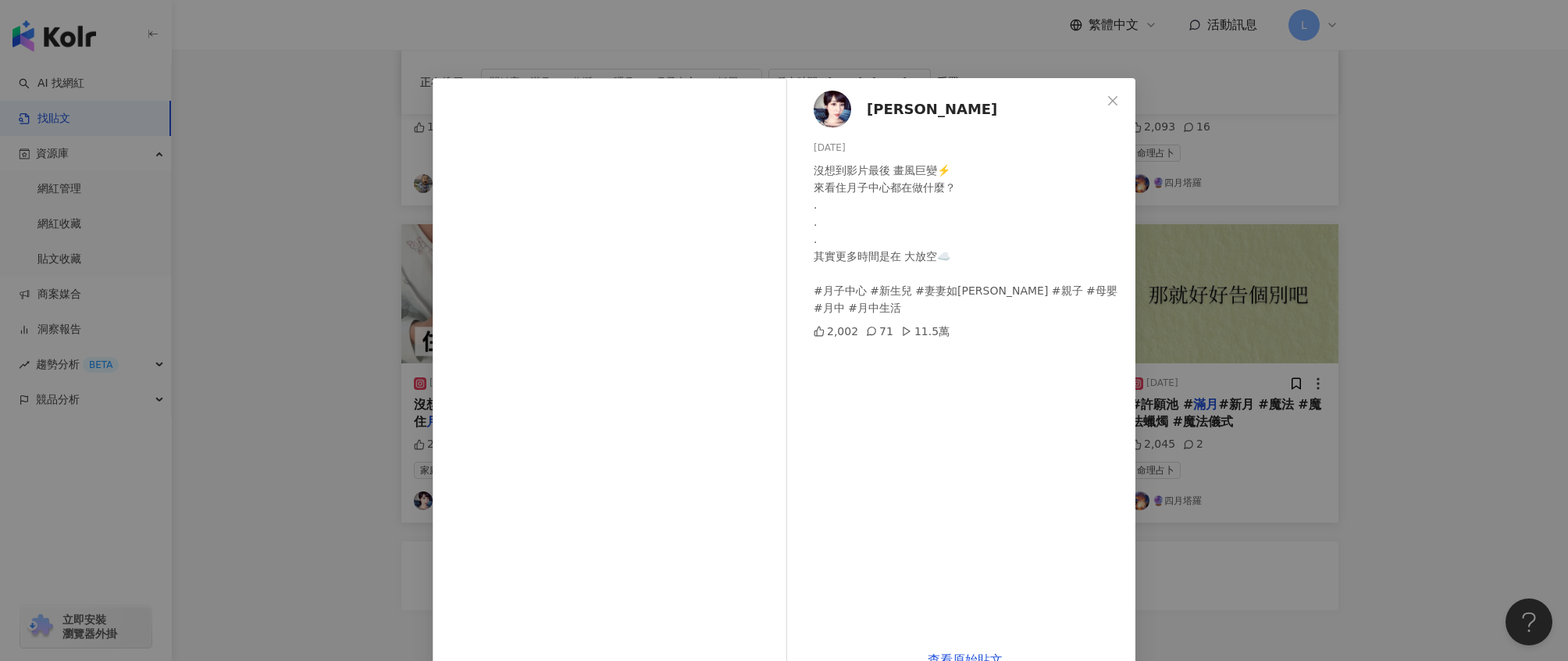
click at [1287, 429] on div "張佳如 2025/6/25 沒想到影片最後 畫風巨變⚡️ 來看住月子中心都在做什麼？ . . . 其實更多時間是在 大放空☁️ #月子中心 #新生兒 #妻妻如…" at bounding box center [784, 330] width 1568 height 661
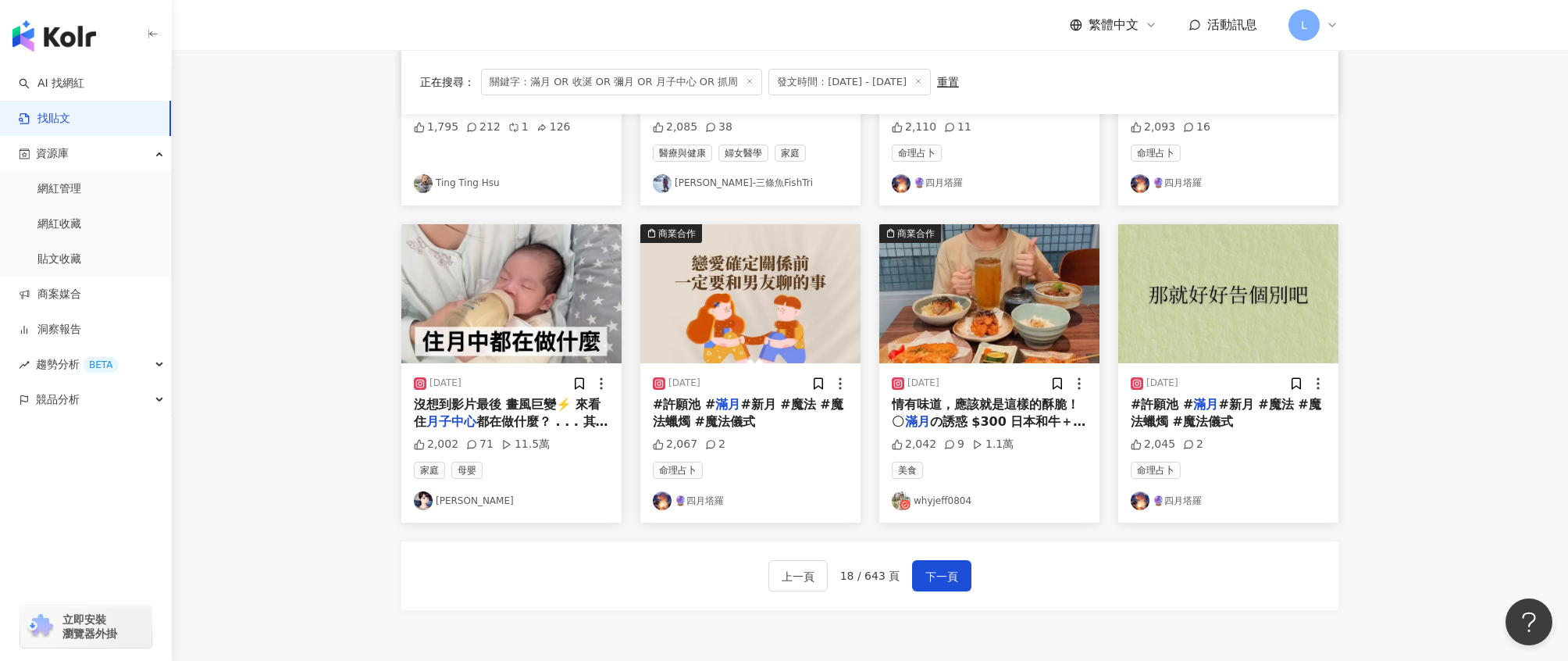
click at [449, 493] on link "張佳如" at bounding box center [512, 500] width 195 height 19
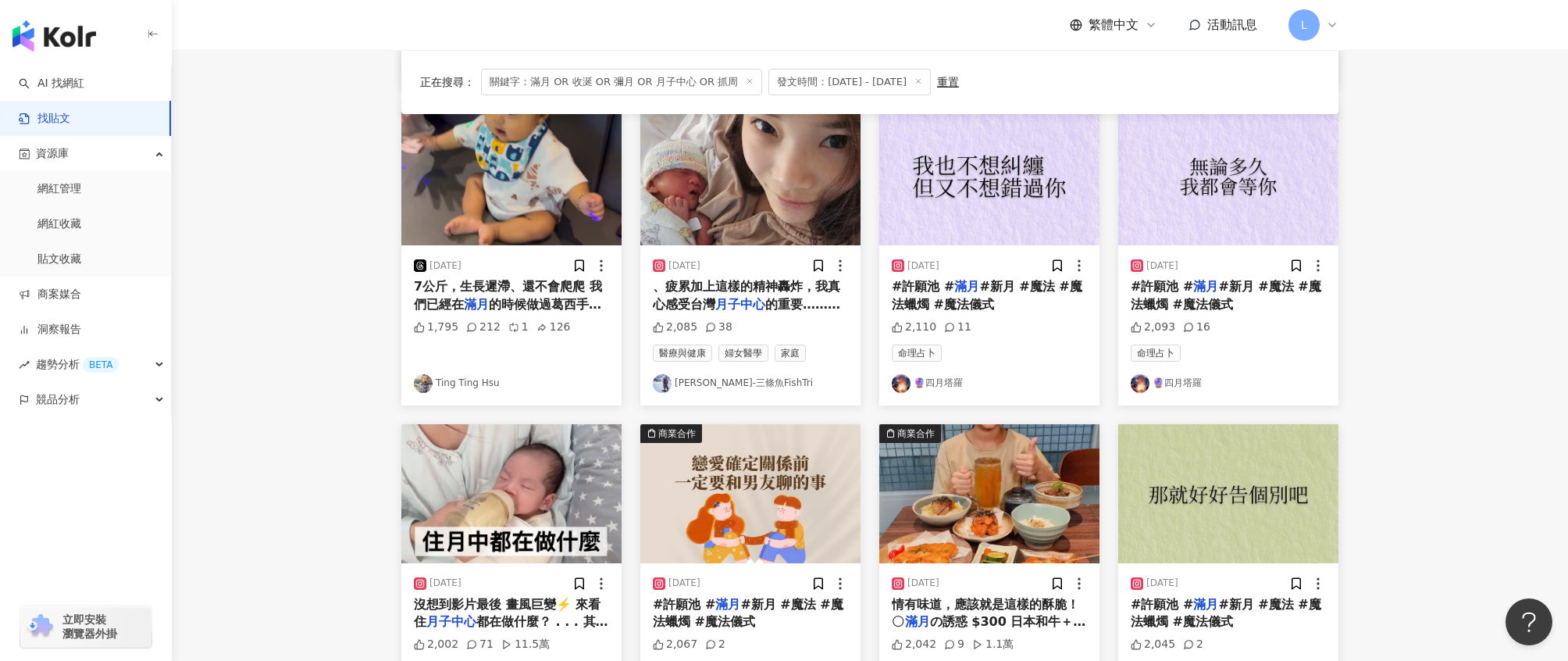
scroll to position [505, 0]
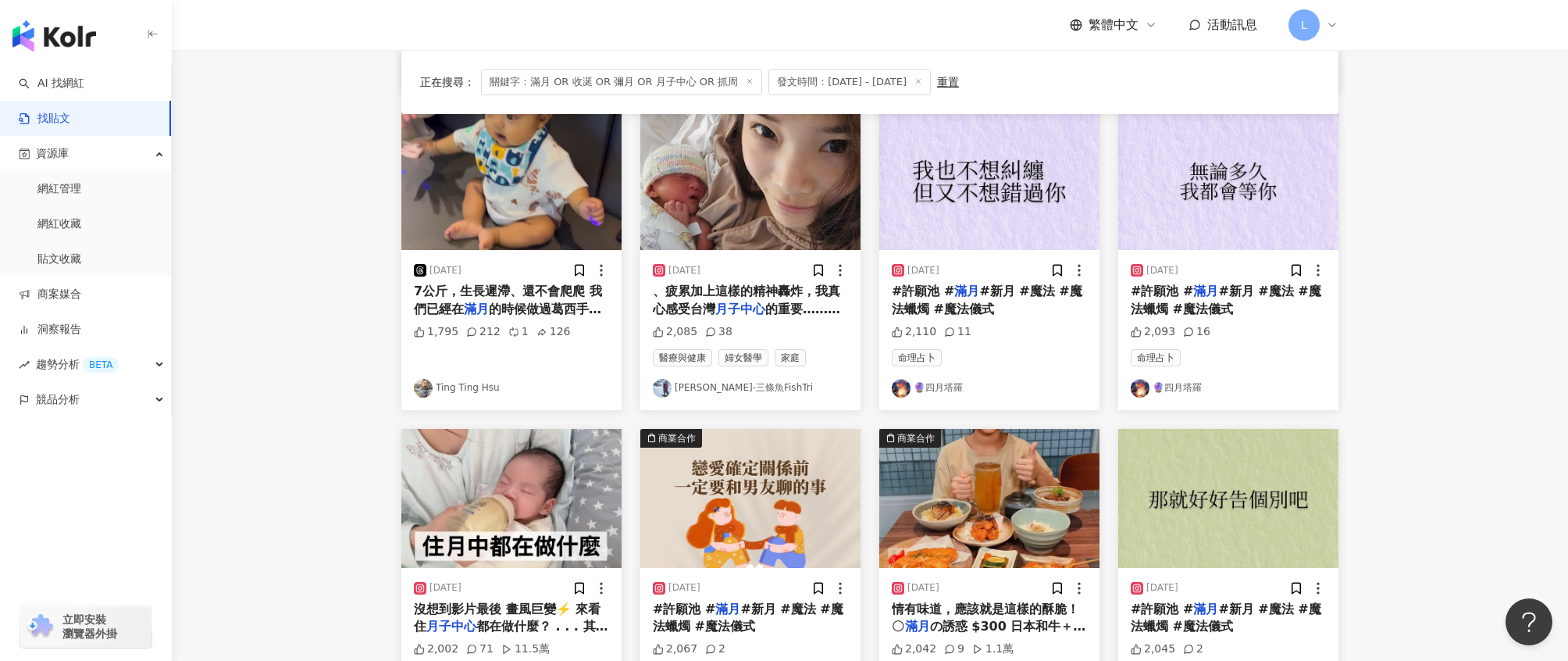
click at [684, 379] on link "詹喬愉-三條魚FishTri" at bounding box center [750, 388] width 195 height 19
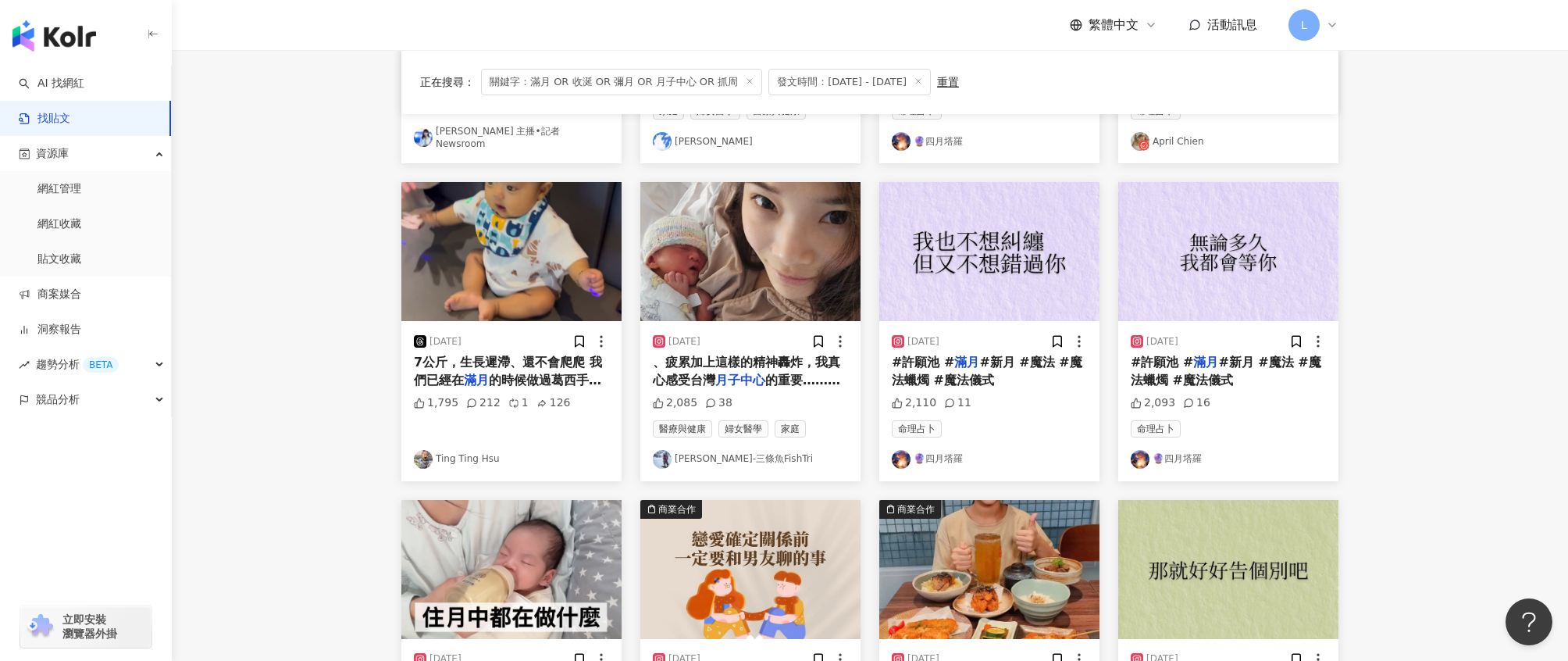
scroll to position [412, 0]
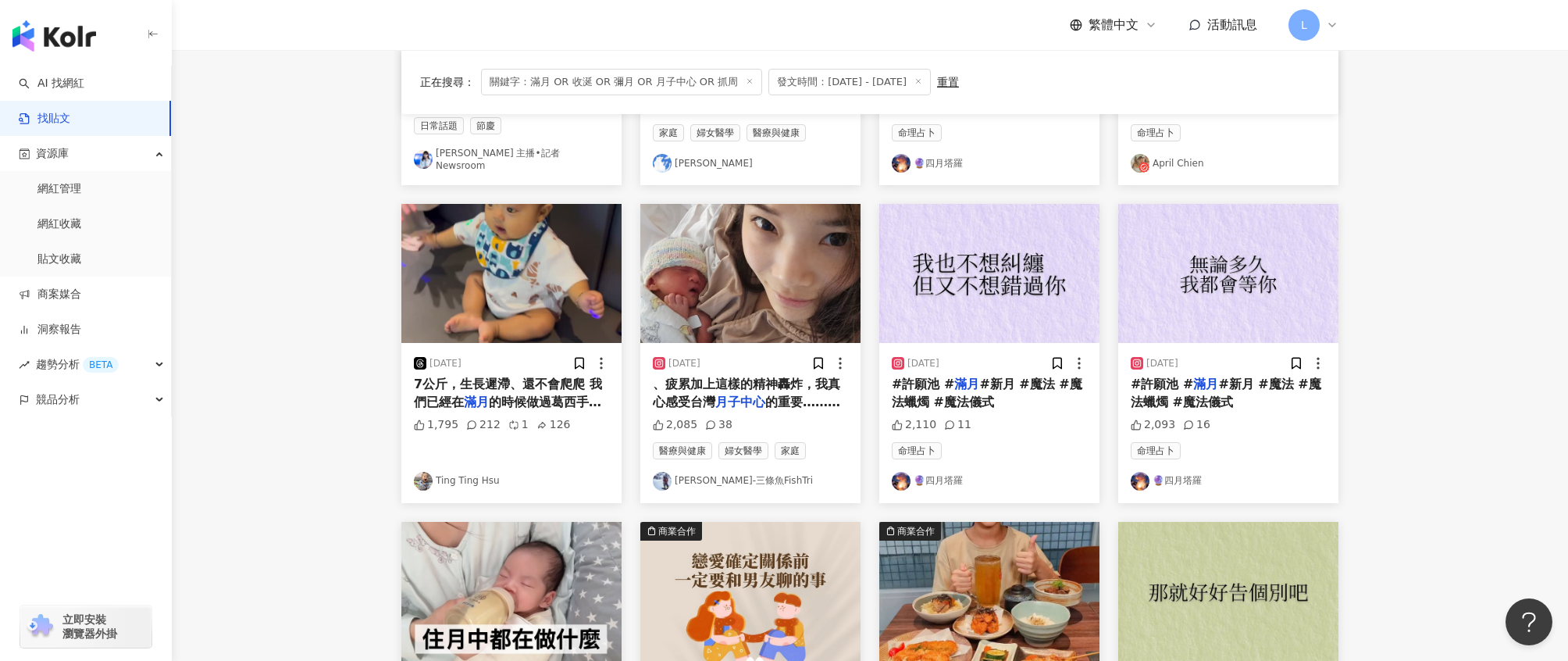
click at [752, 356] on div "2025/7/23" at bounding box center [750, 363] width 195 height 15
click at [727, 359] on div "2025/7/23" at bounding box center [750, 363] width 195 height 15
click at [802, 380] on span "、疲累加上這樣的精神轟炸，我真心感受台灣" at bounding box center [747, 393] width 187 height 32
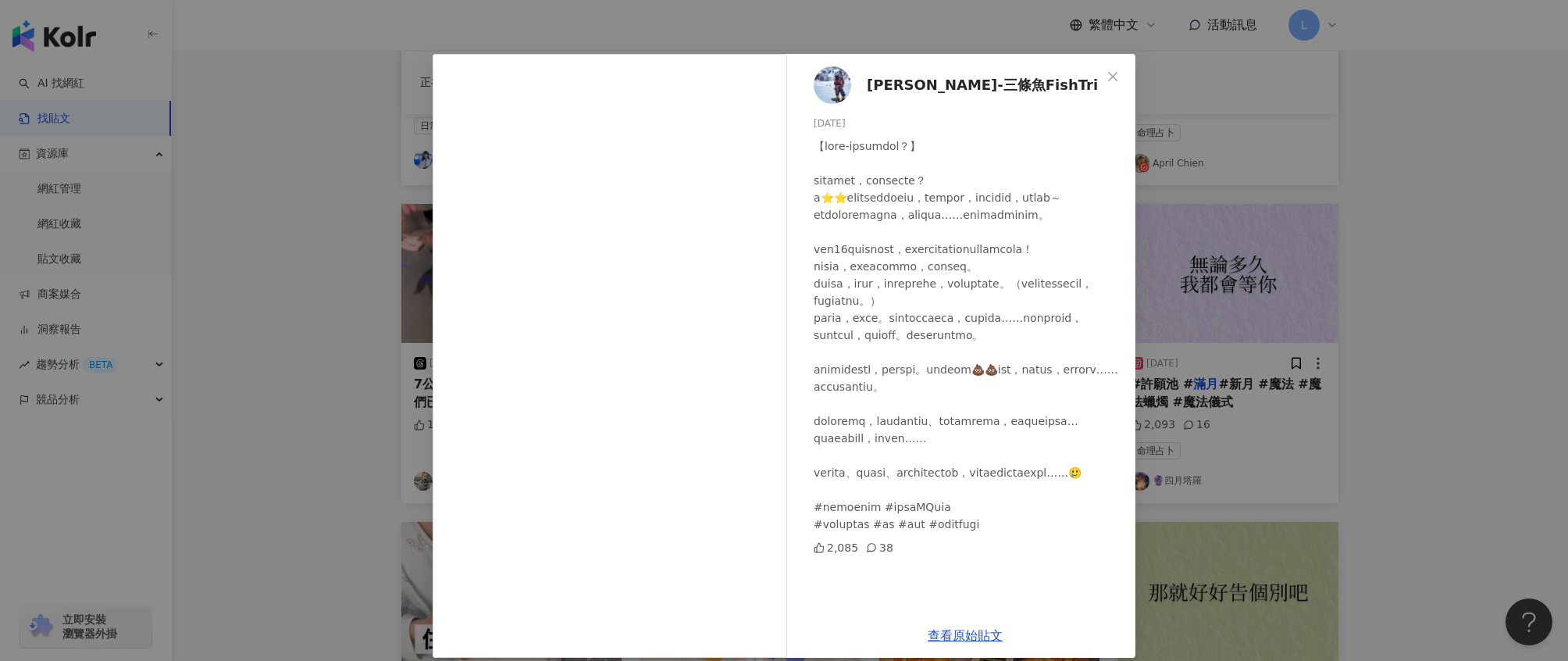
scroll to position [40, 0]
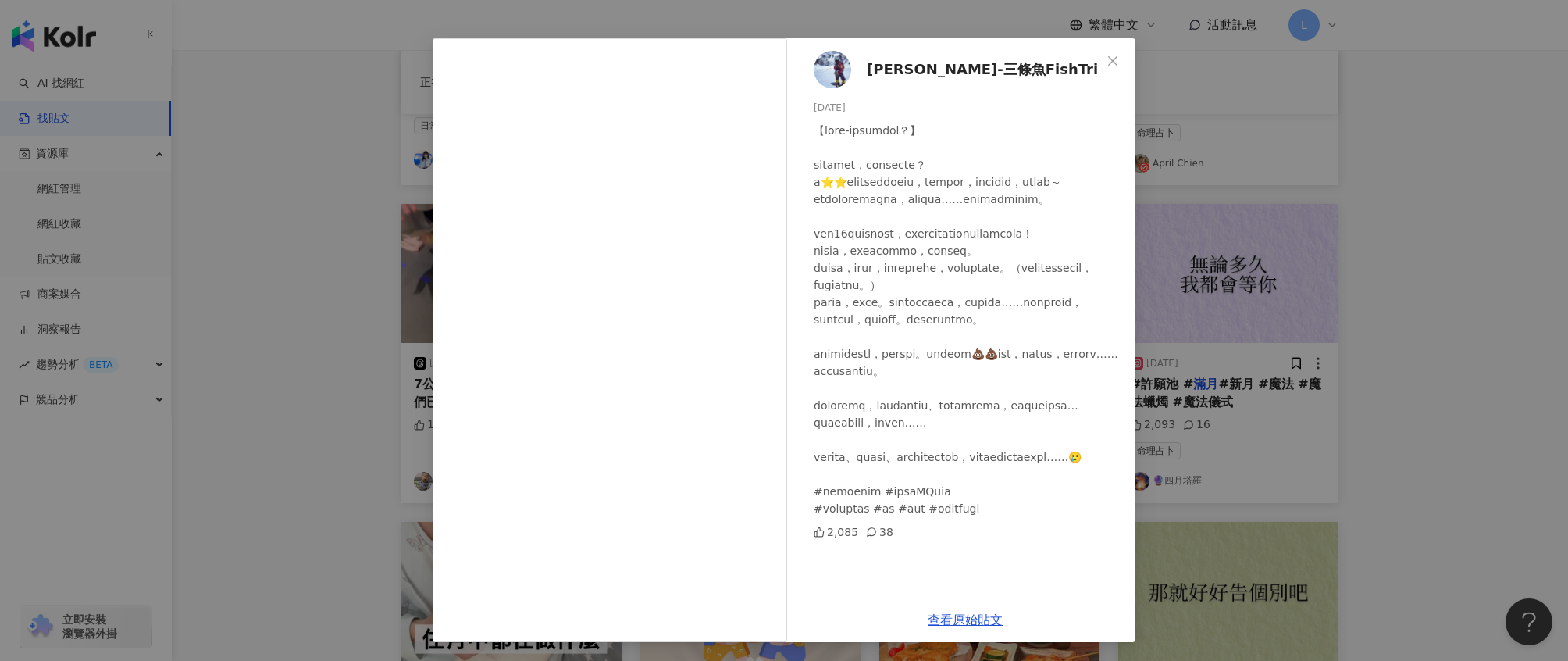
click at [1393, 394] on div "詹喬愉-三條魚FishTri 2025/7/23 2,085 38 查看原始貼文" at bounding box center [784, 330] width 1568 height 661
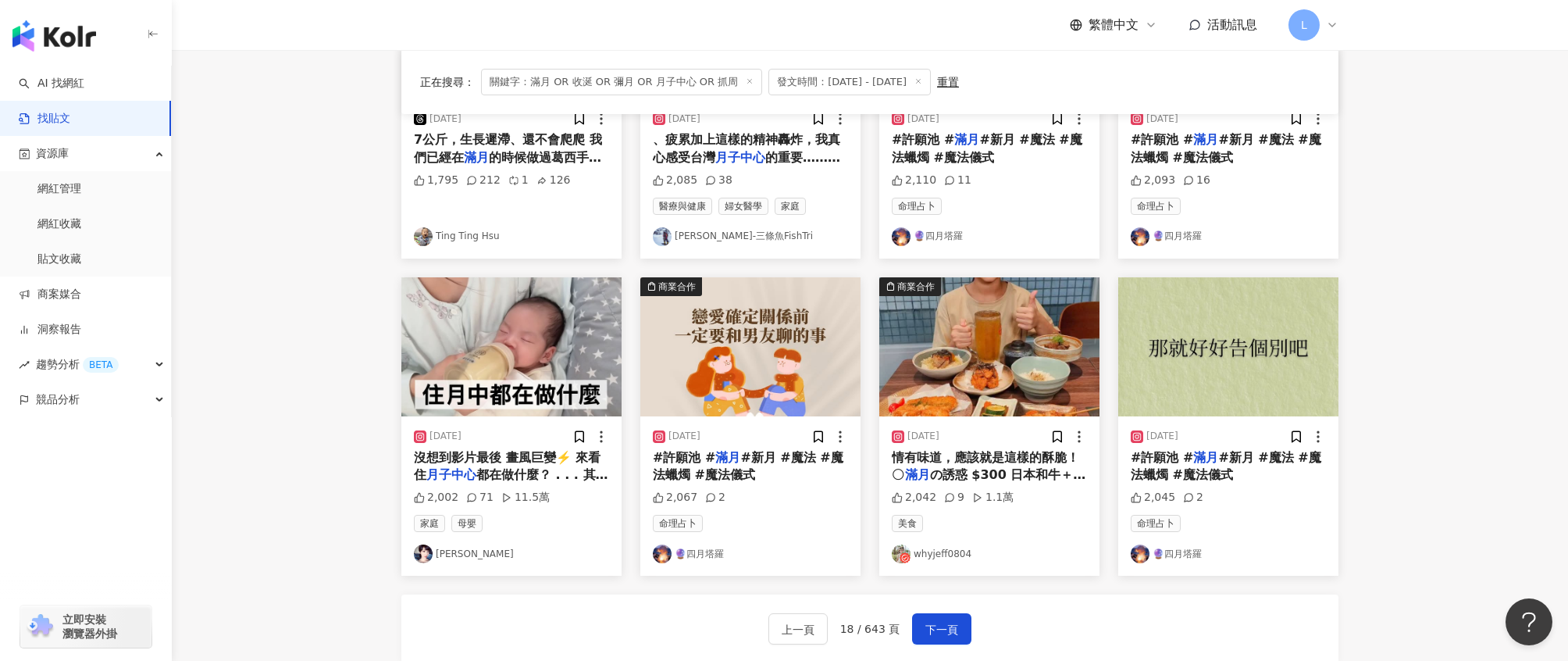
scroll to position [801, 0]
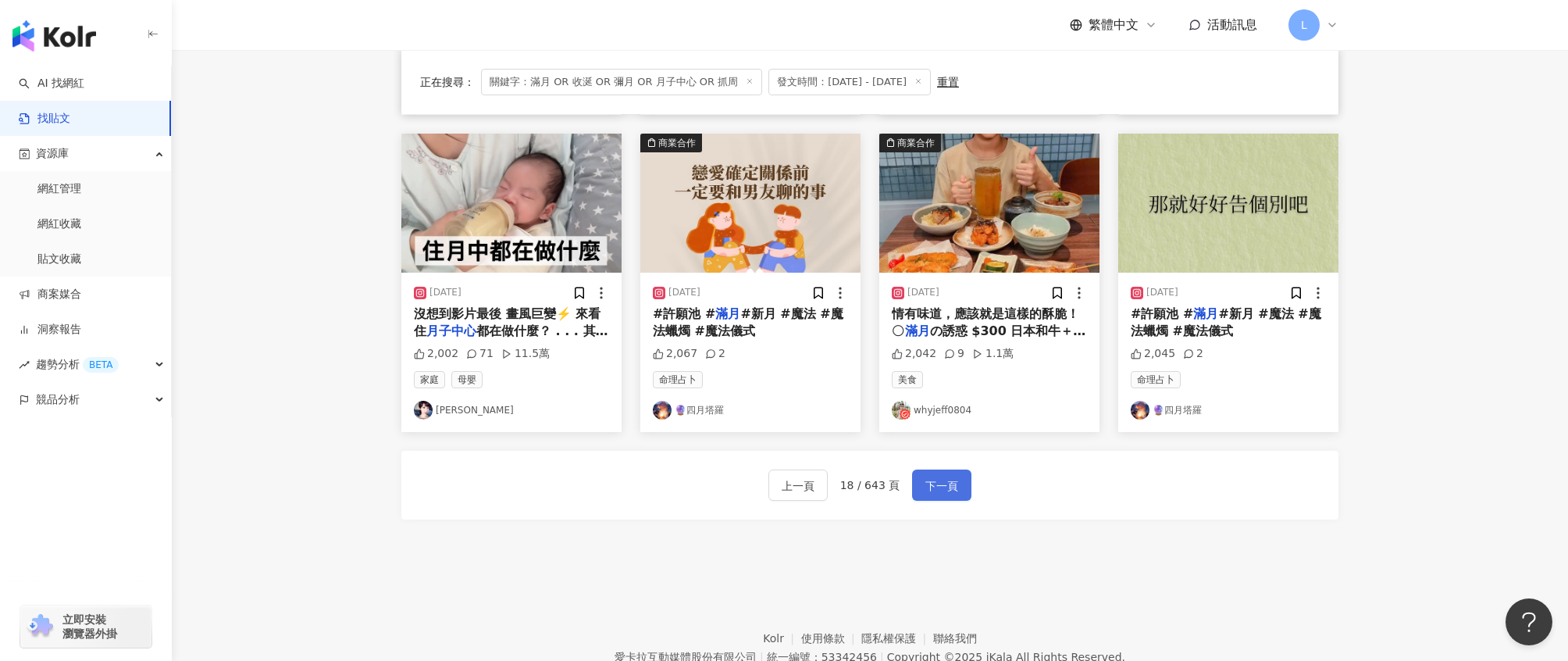
click at [944, 476] on span "下一頁" at bounding box center [942, 485] width 32 height 19
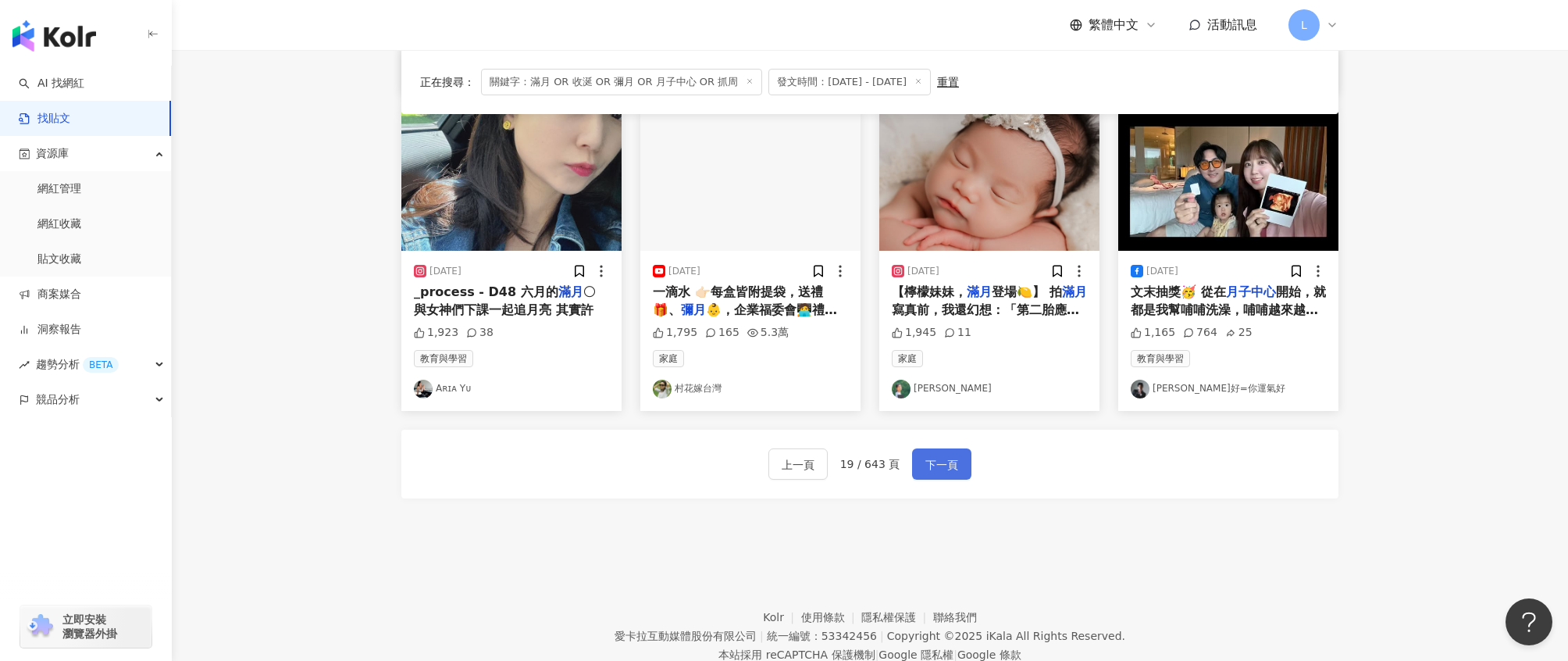
scroll to position [778, 0]
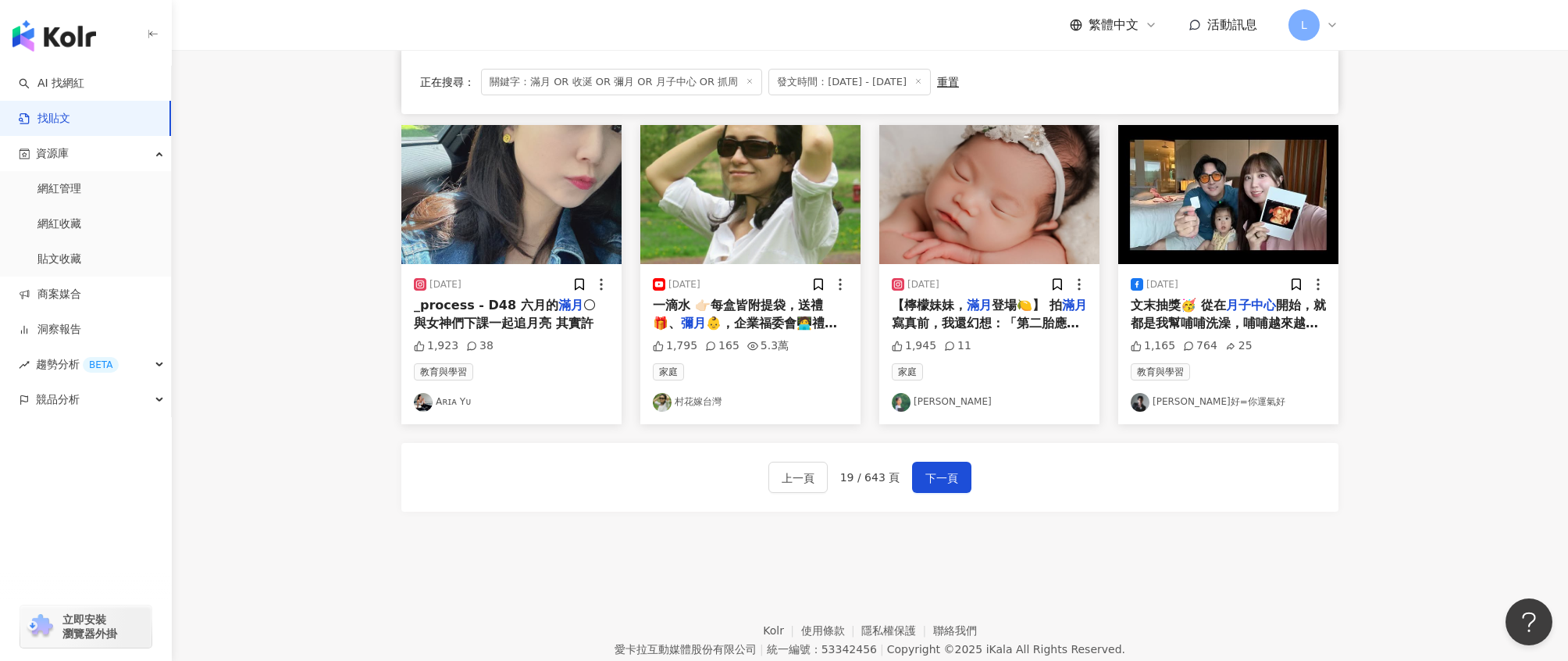
click at [969, 303] on mark "滿月" at bounding box center [980, 304] width 25 height 14
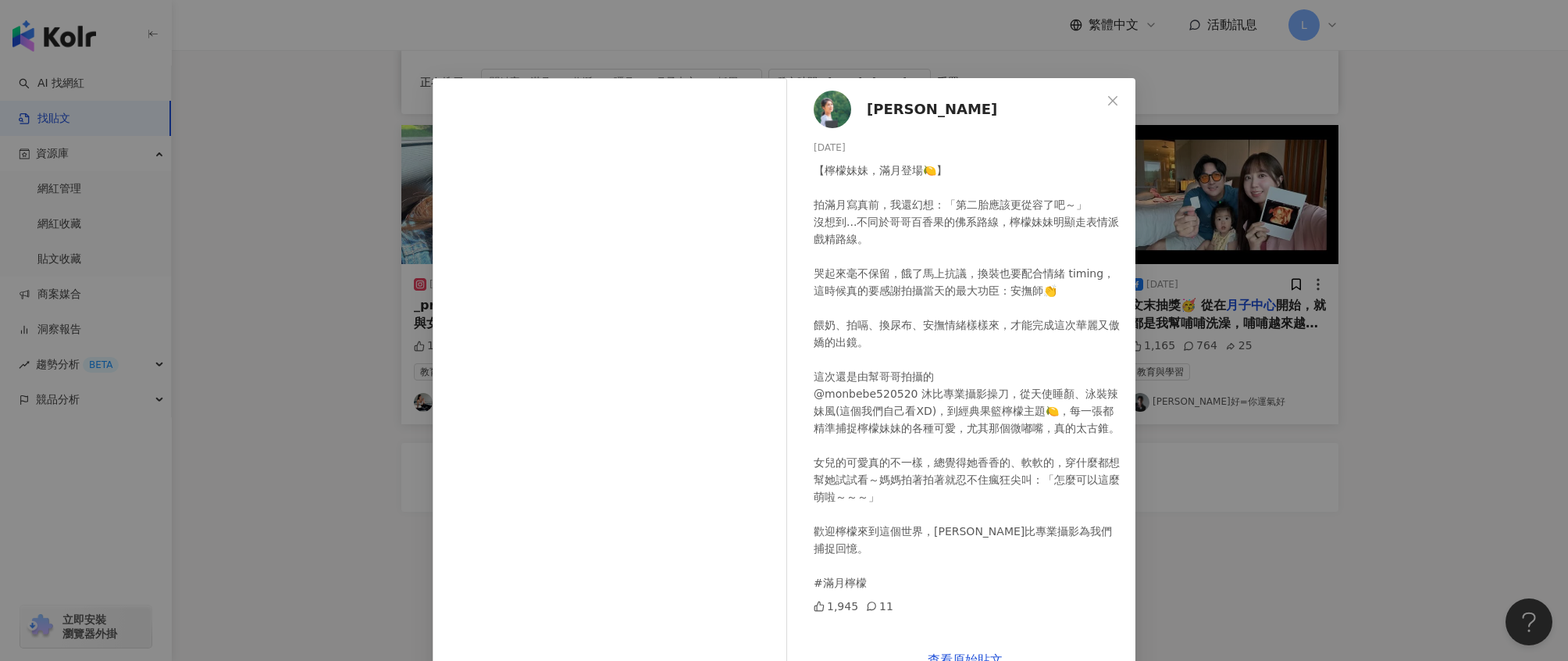
click at [877, 110] on span "卓君澤" at bounding box center [932, 109] width 131 height 22
click at [1109, 100] on icon "close" at bounding box center [1113, 100] width 9 height 9
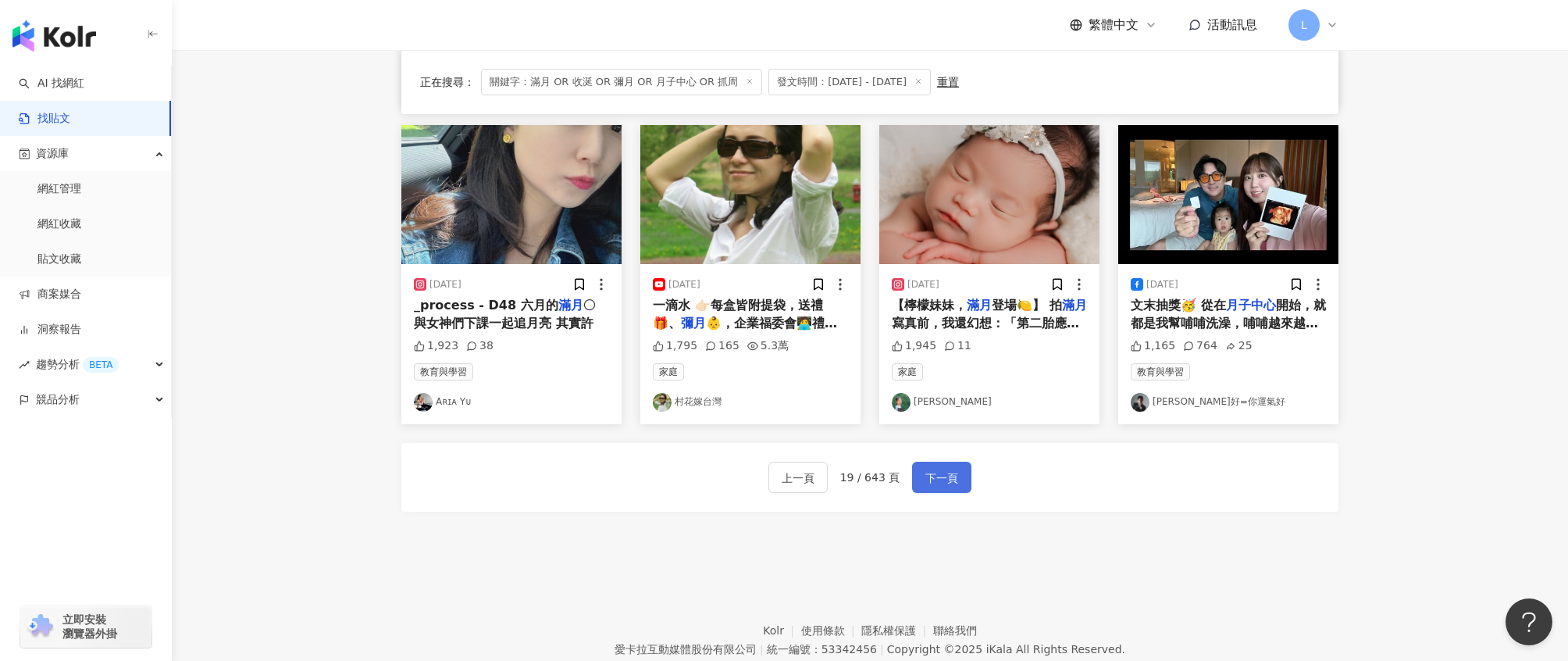
click at [942, 475] on span "下一頁" at bounding box center [942, 477] width 32 height 19
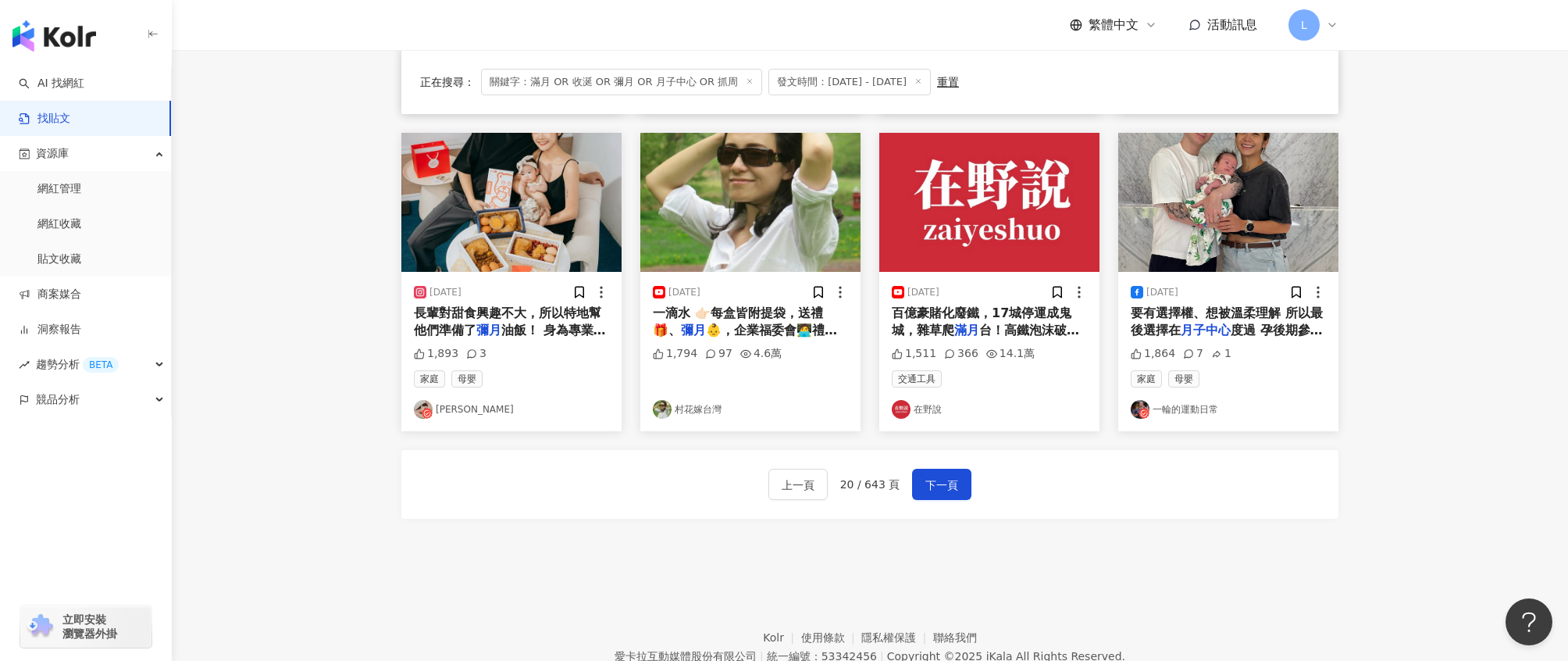
click at [557, 308] on span "長輩對甜食興趣不大，所以特地幫他們準備了" at bounding box center [508, 321] width 187 height 32
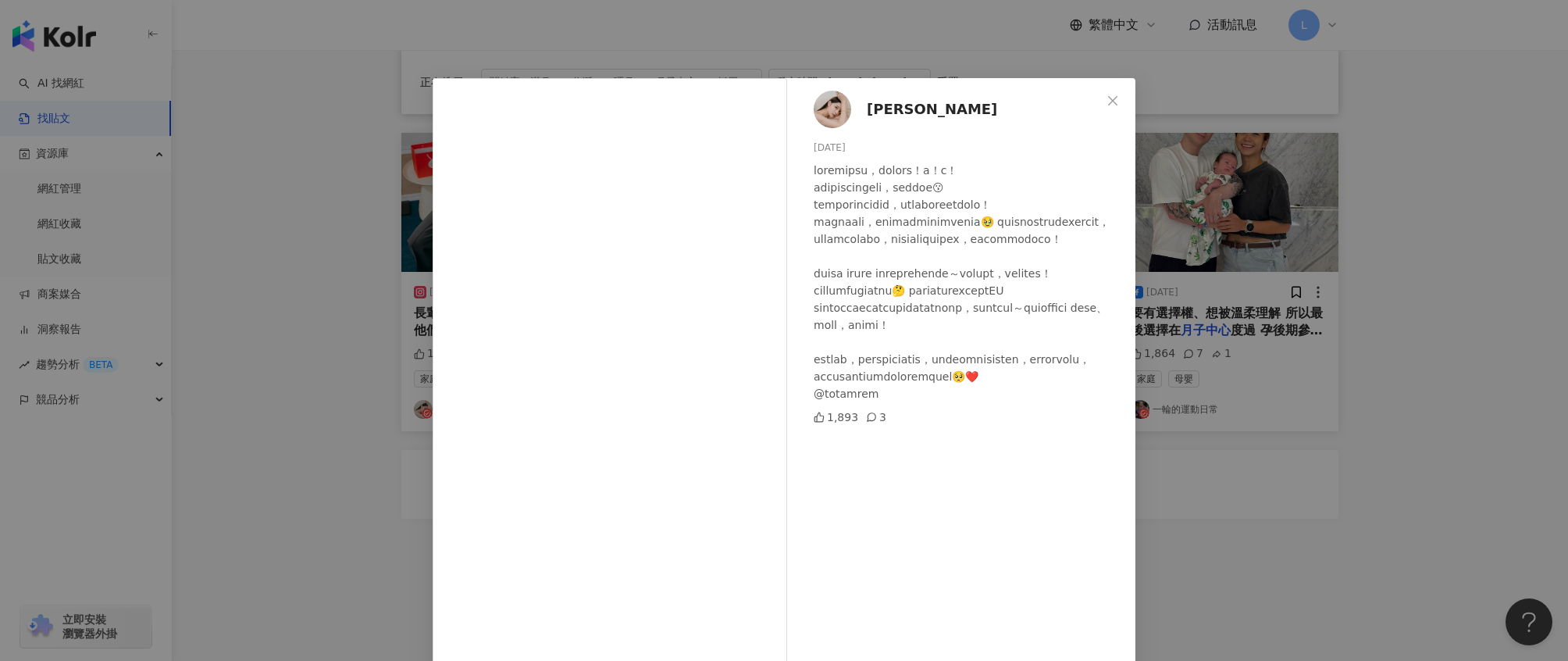
click at [1115, 99] on span "Close" at bounding box center [1112, 101] width 32 height 13
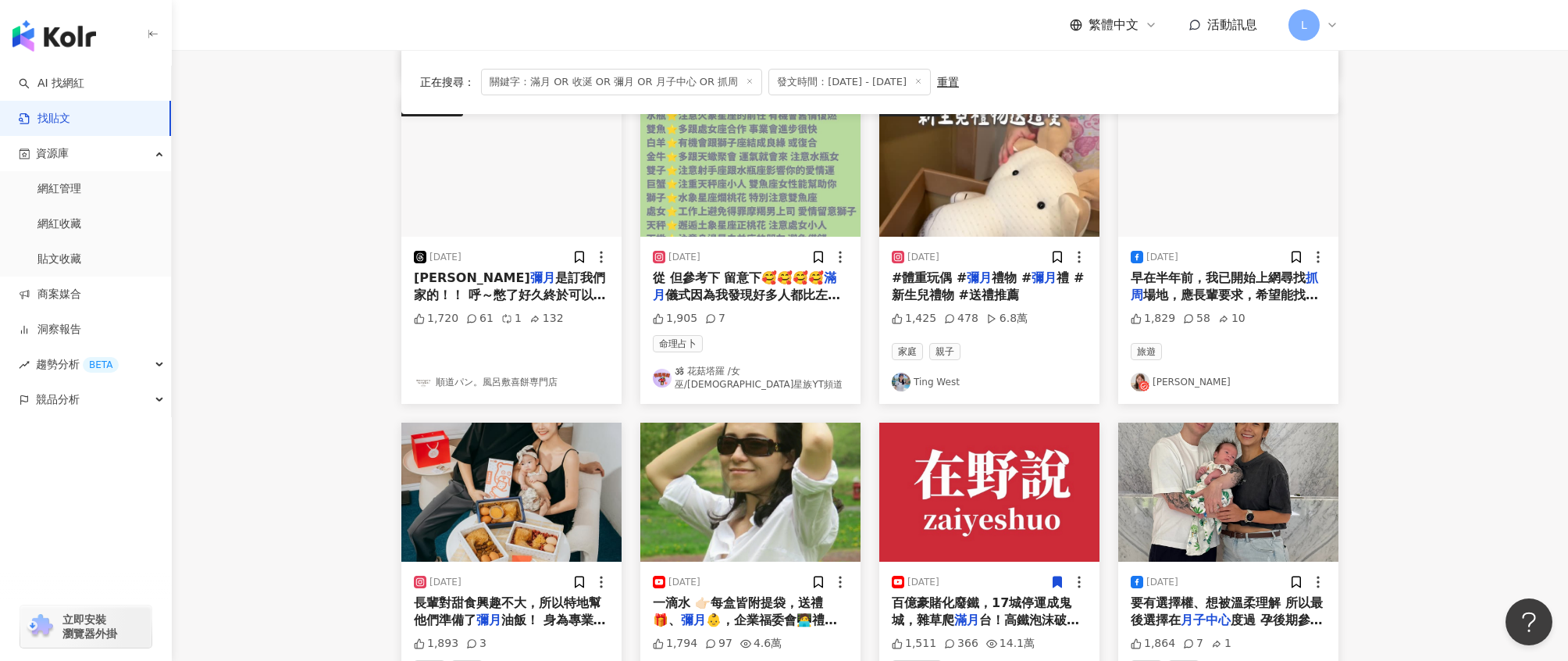
scroll to position [479, 0]
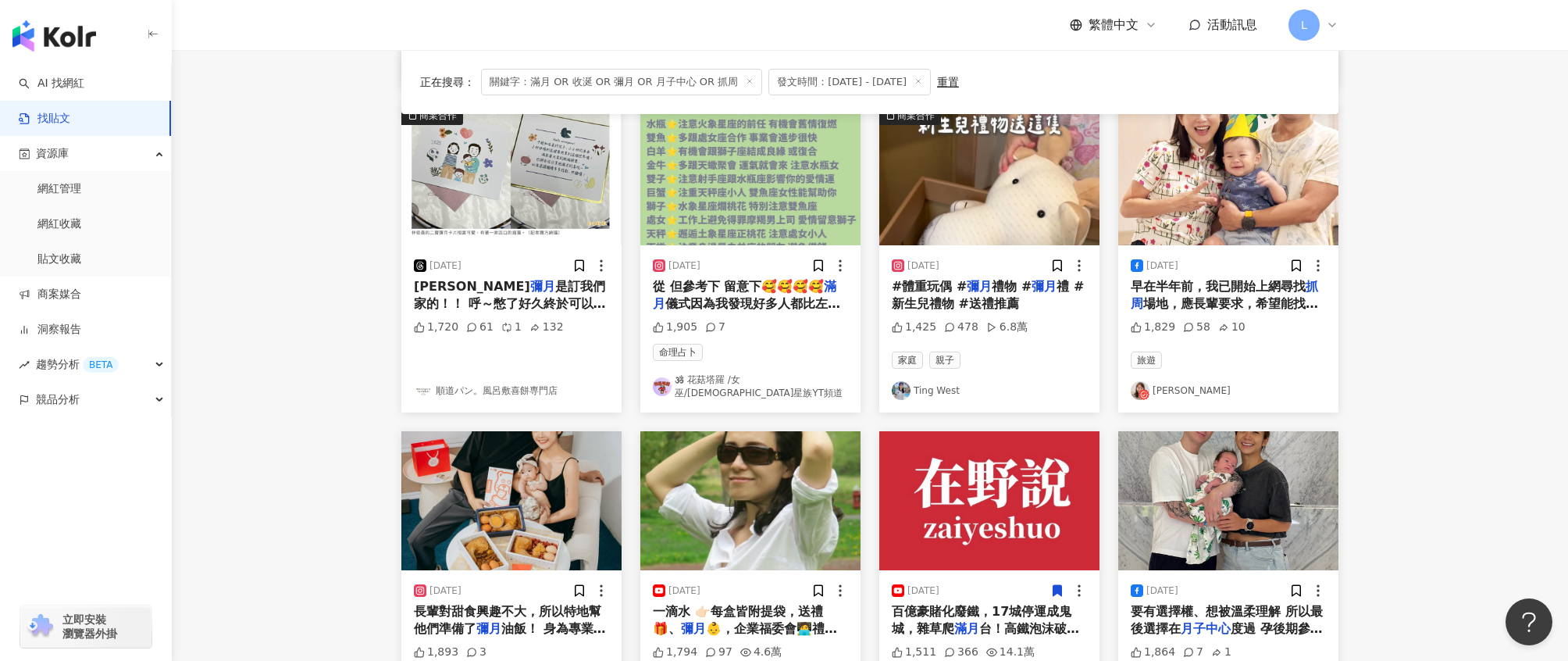
click at [1241, 291] on span "早在半年前，我已開始上網尋找" at bounding box center [1219, 286] width 175 height 14
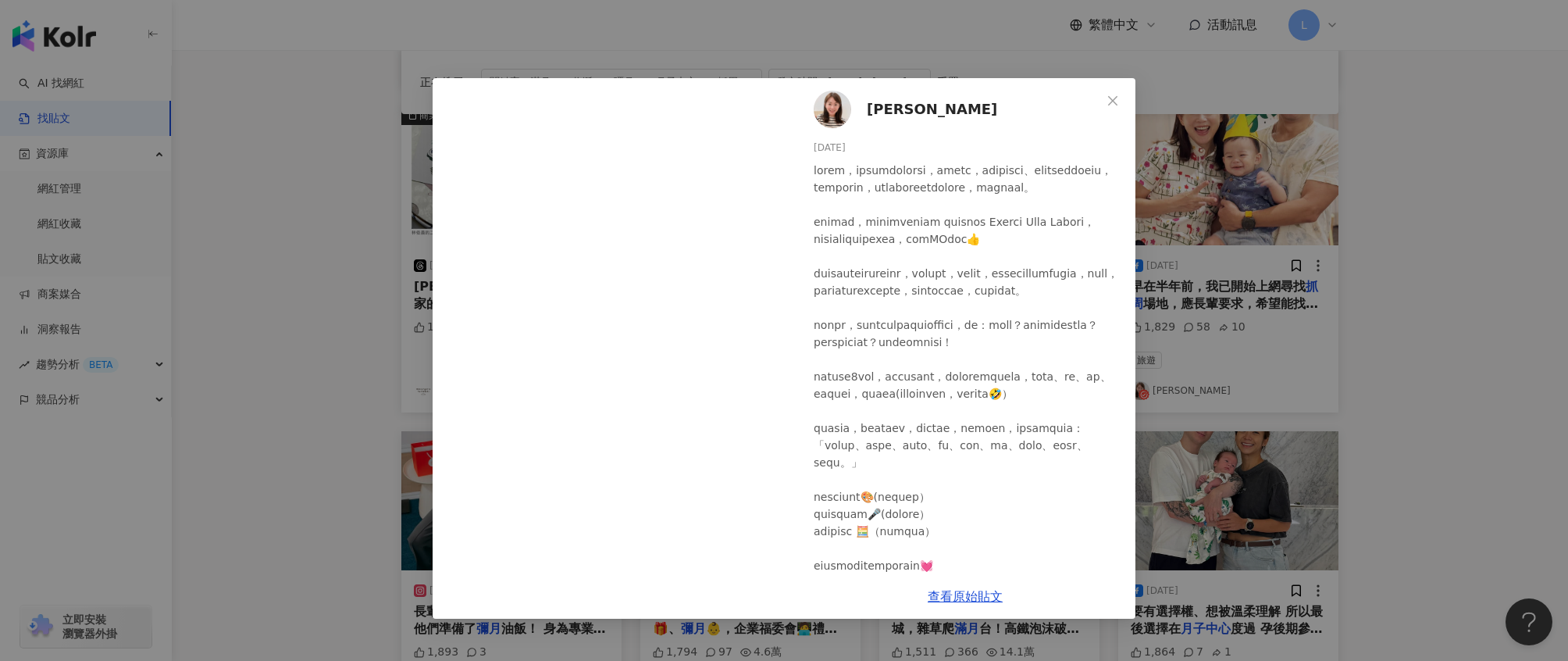
click at [1271, 294] on div "魏華萱 2025/8/11 1,829 58 10 查看原始貼文" at bounding box center [784, 330] width 1568 height 661
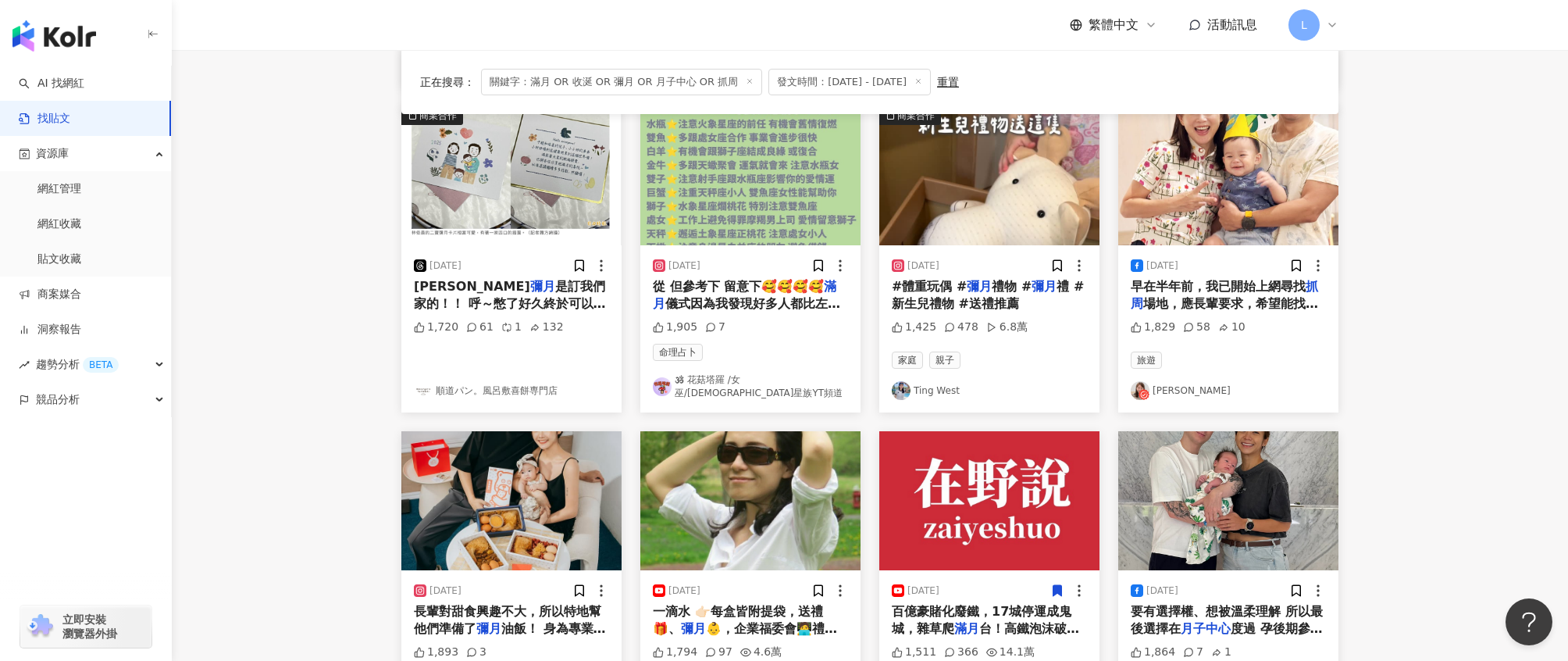
click at [1010, 284] on span "禮物 #" at bounding box center [1011, 286] width 40 height 14
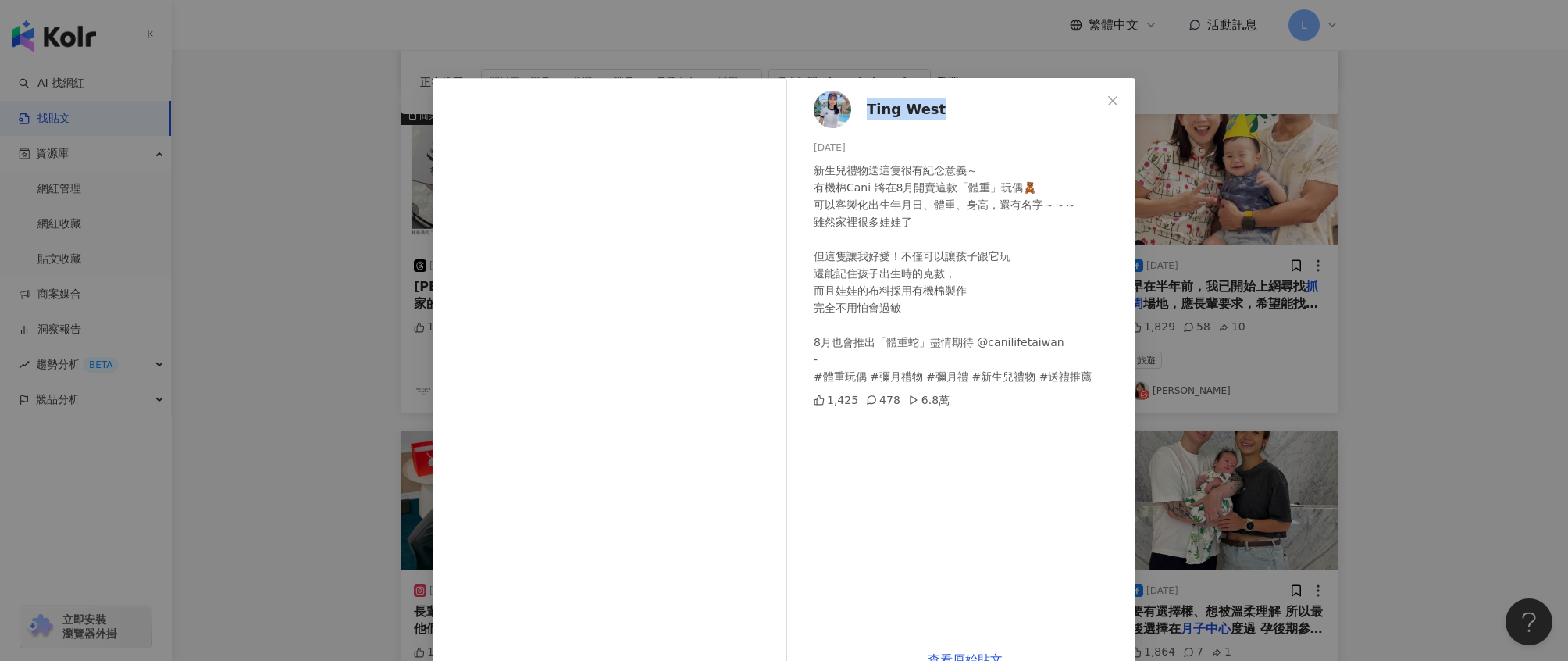
drag, startPoint x: 941, startPoint y: 104, endPoint x: 863, endPoint y: 106, distance: 78.0
click at [863, 106] on div "Ting West 2025/7/10 新生兒禮物送這隻很有紀念意義～ 有機棉Cani 將在8月開賣這款「體重」玩偶🧸 可以客製化出生年月日、體重、身高，還有…" at bounding box center [965, 358] width 340 height 559
click at [1109, 101] on icon "close" at bounding box center [1113, 101] width 13 height 13
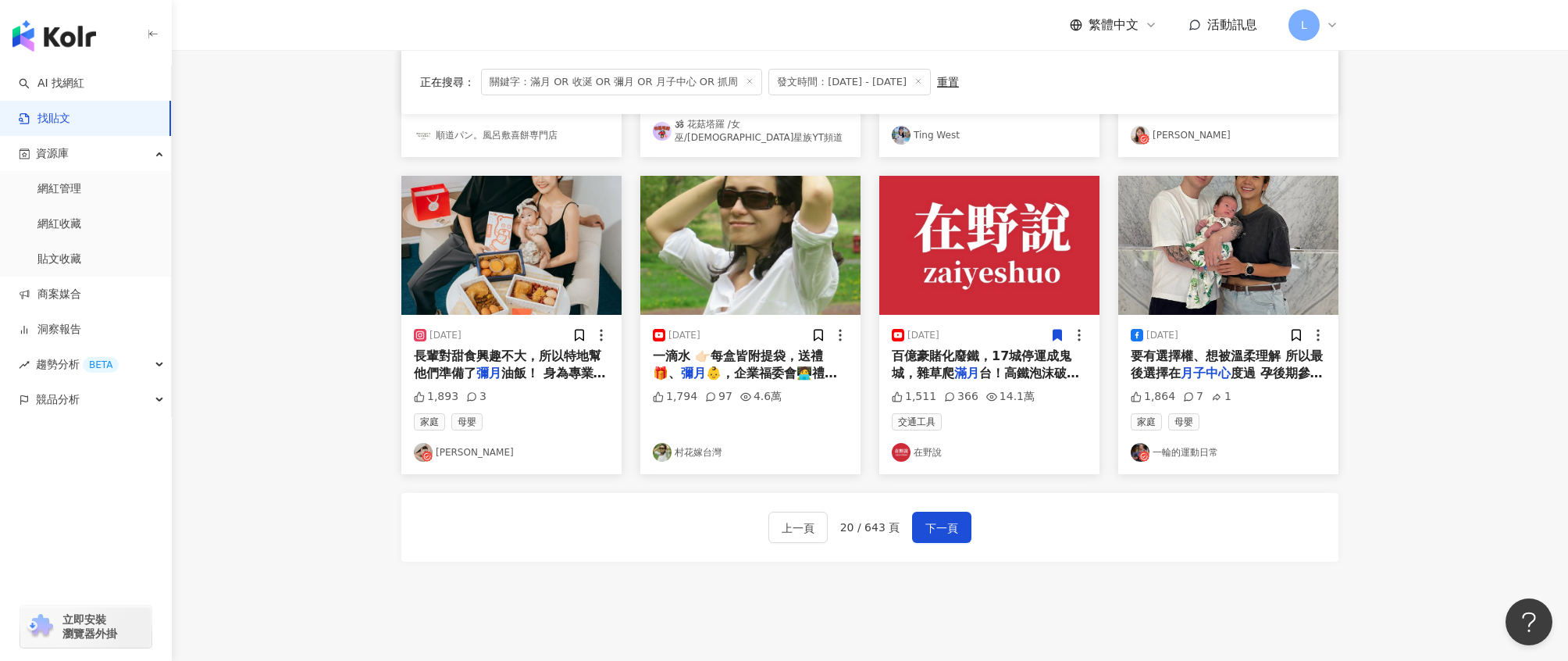
scroll to position [841, 0]
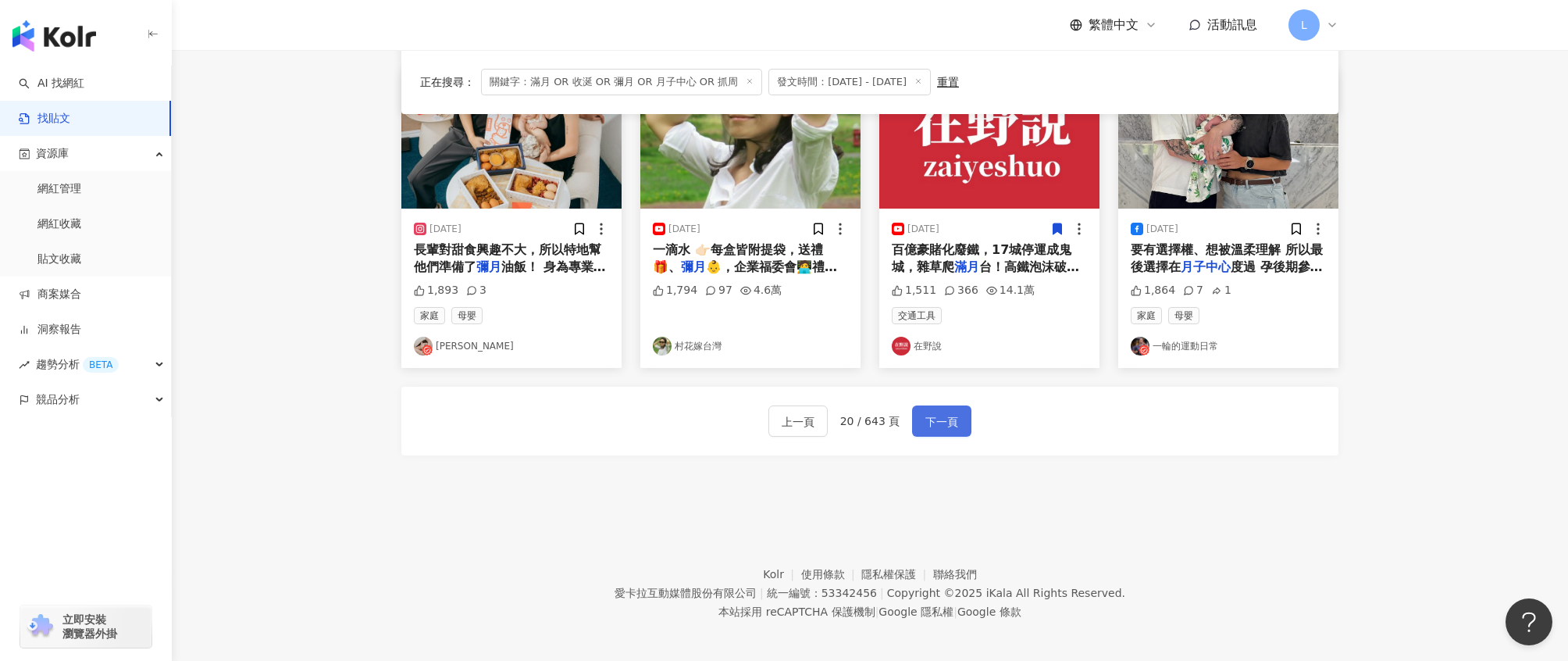
click at [939, 418] on span "下一頁" at bounding box center [942, 421] width 32 height 19
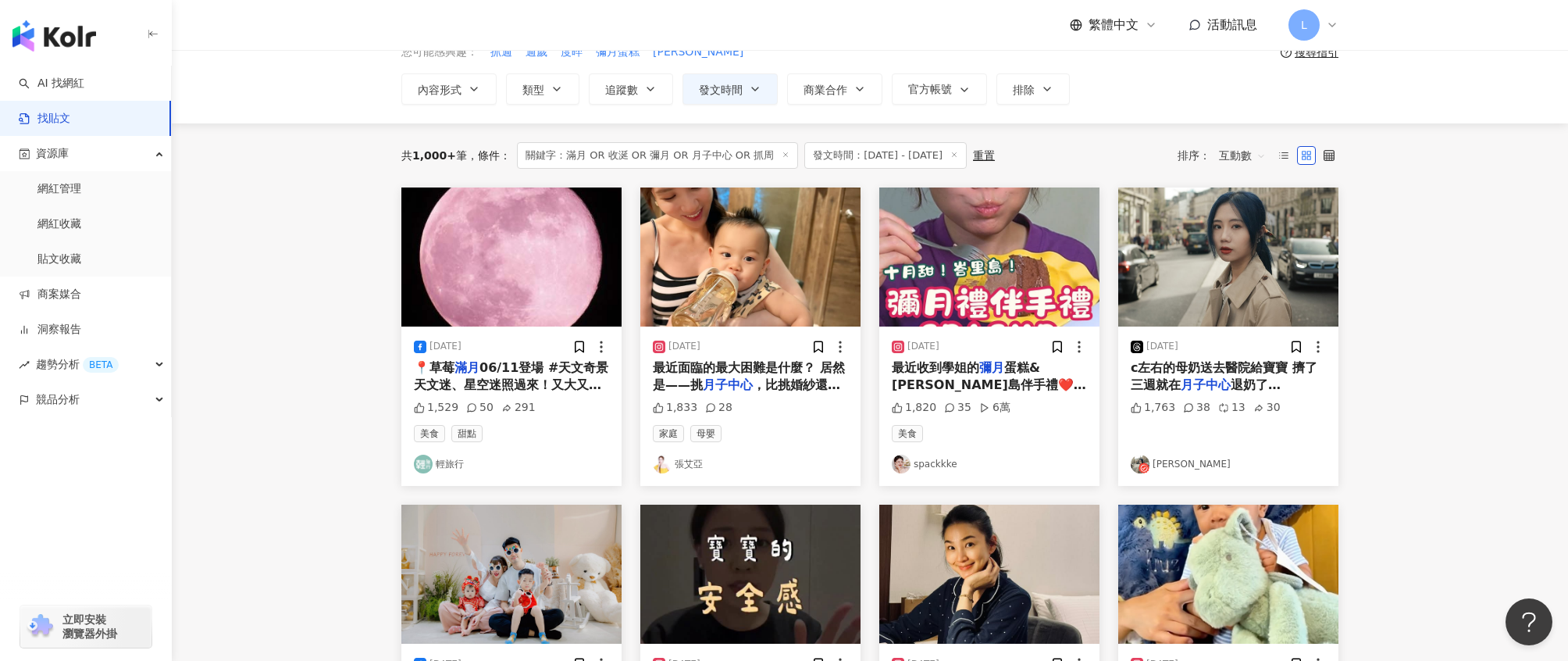
scroll to position [73, 0]
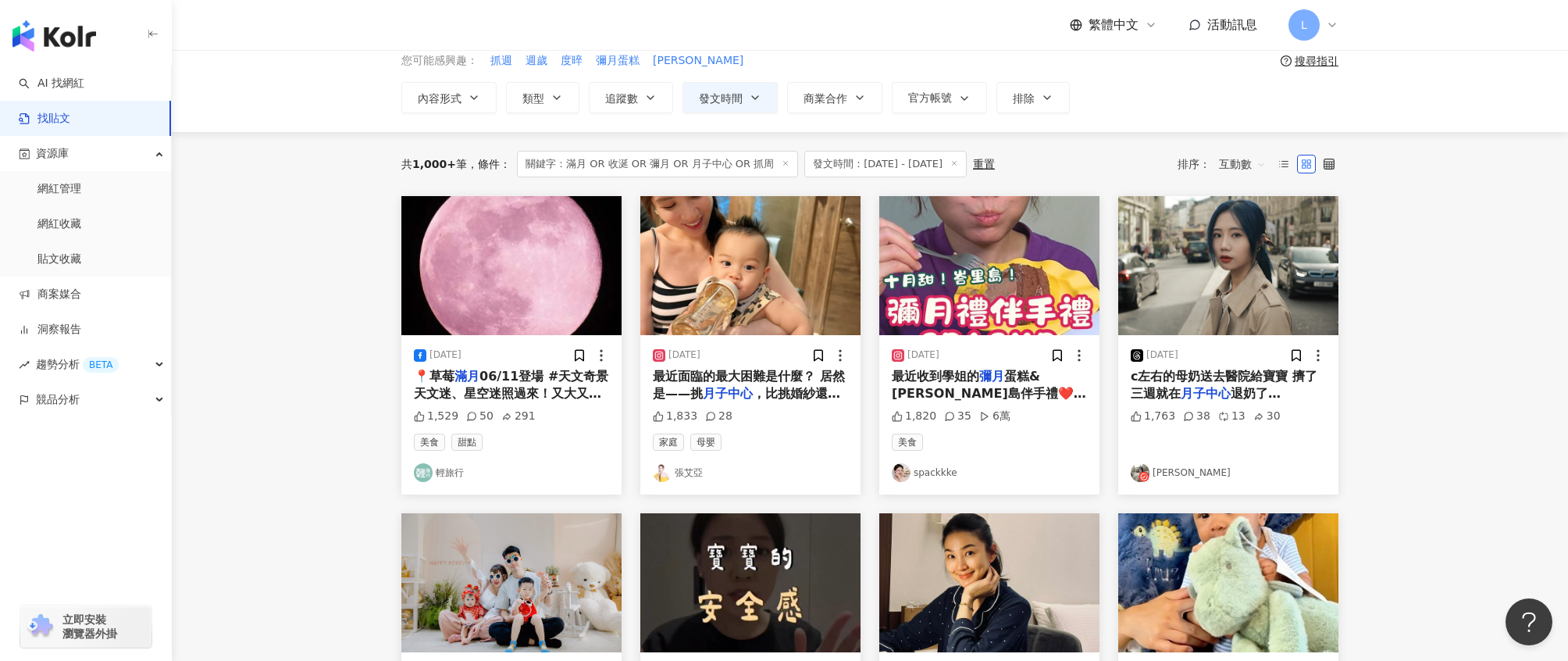
click at [761, 336] on div "2025/8/26 最近面臨的最大困難是什麼？ 居然是——挑 月子中心 ，比挑婚紗還難！😂 自從拿到媽媽手冊後，大家狂提醒我： 「妳快去看月中，不然想要的早就…" at bounding box center [750, 414] width 221 height 159
click at [778, 375] on span "最近面臨的最大困難是什麼？ 居然是——挑" at bounding box center [748, 385] width 192 height 32
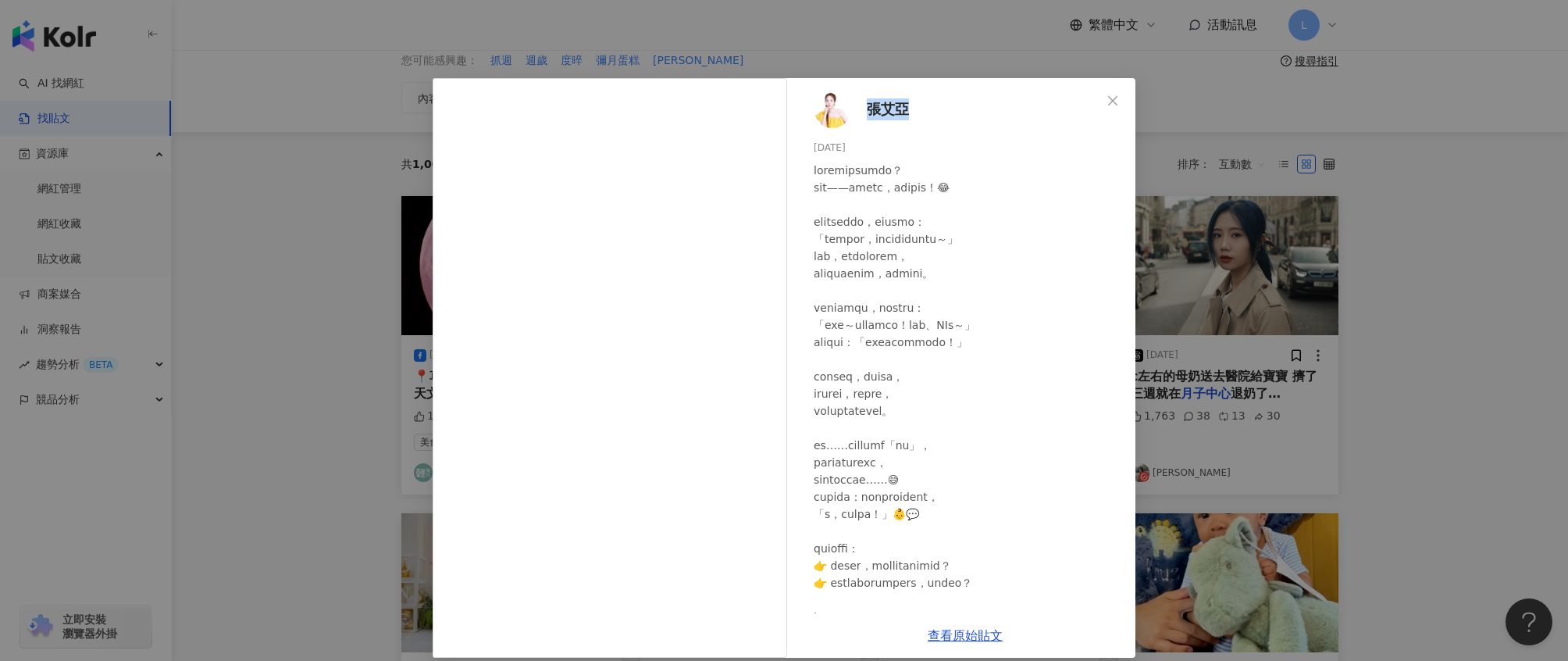
drag, startPoint x: 935, startPoint y: 103, endPoint x: 859, endPoint y: 113, distance: 76.7
click at [861, 112] on div "張艾亞 2025/8/26 1,833 28" at bounding box center [965, 346] width 340 height 535
copy span "張艾亞"
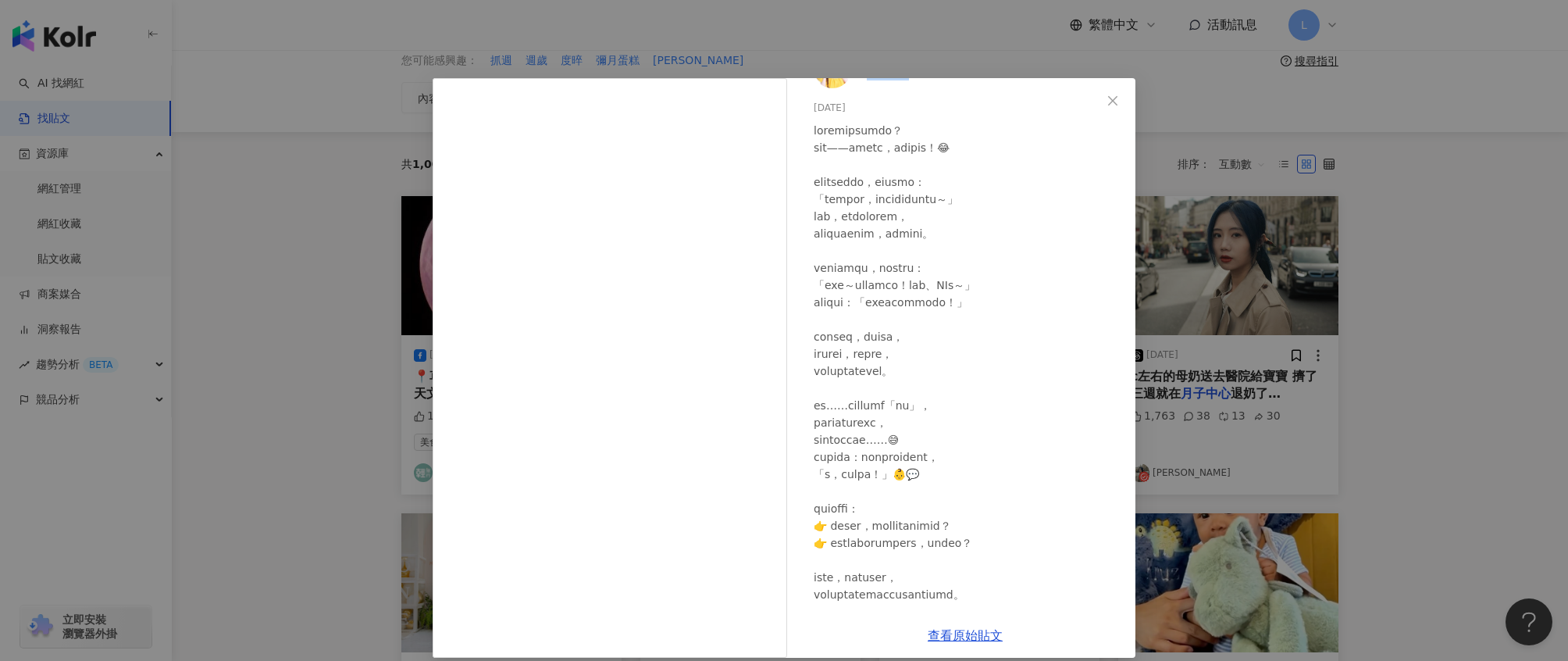
scroll to position [104, 0]
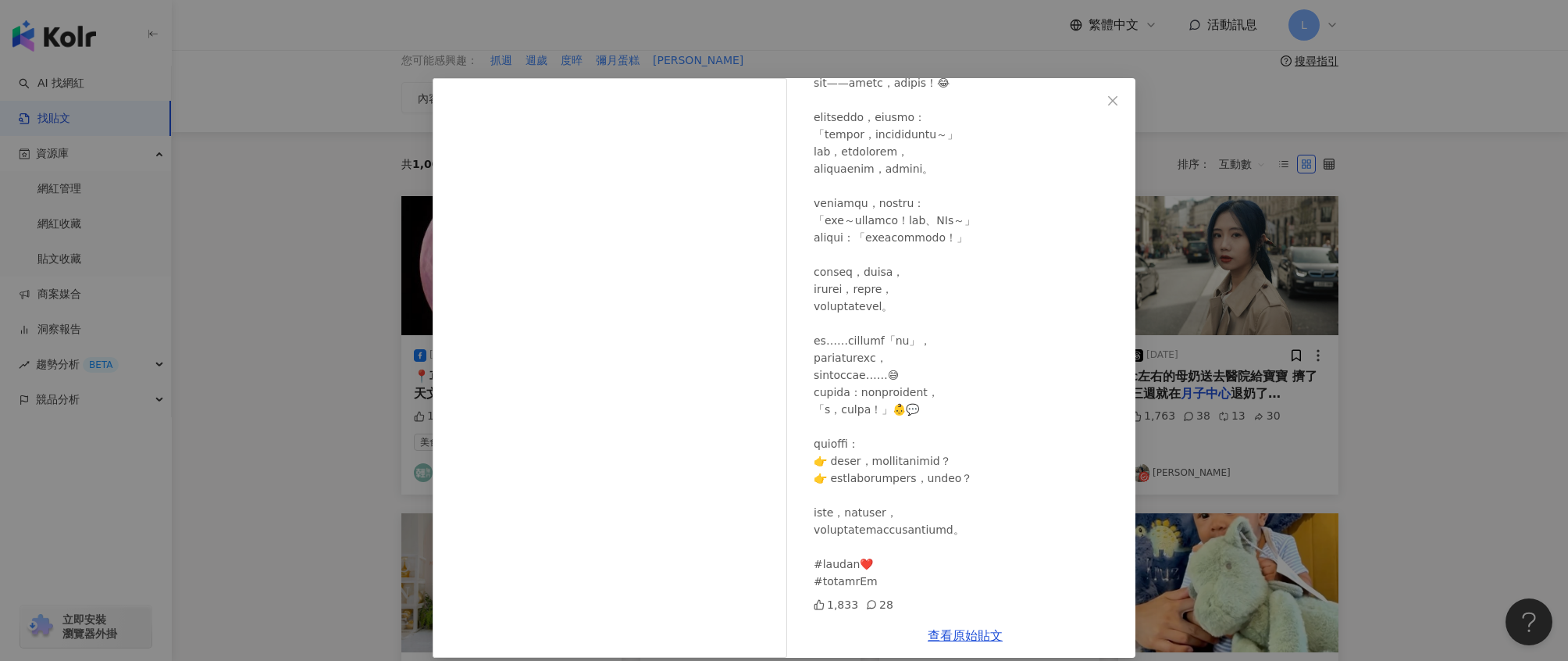
click at [1435, 238] on div "張艾亞 2025/8/26 1,833 28 查看原始貼文" at bounding box center [784, 330] width 1568 height 661
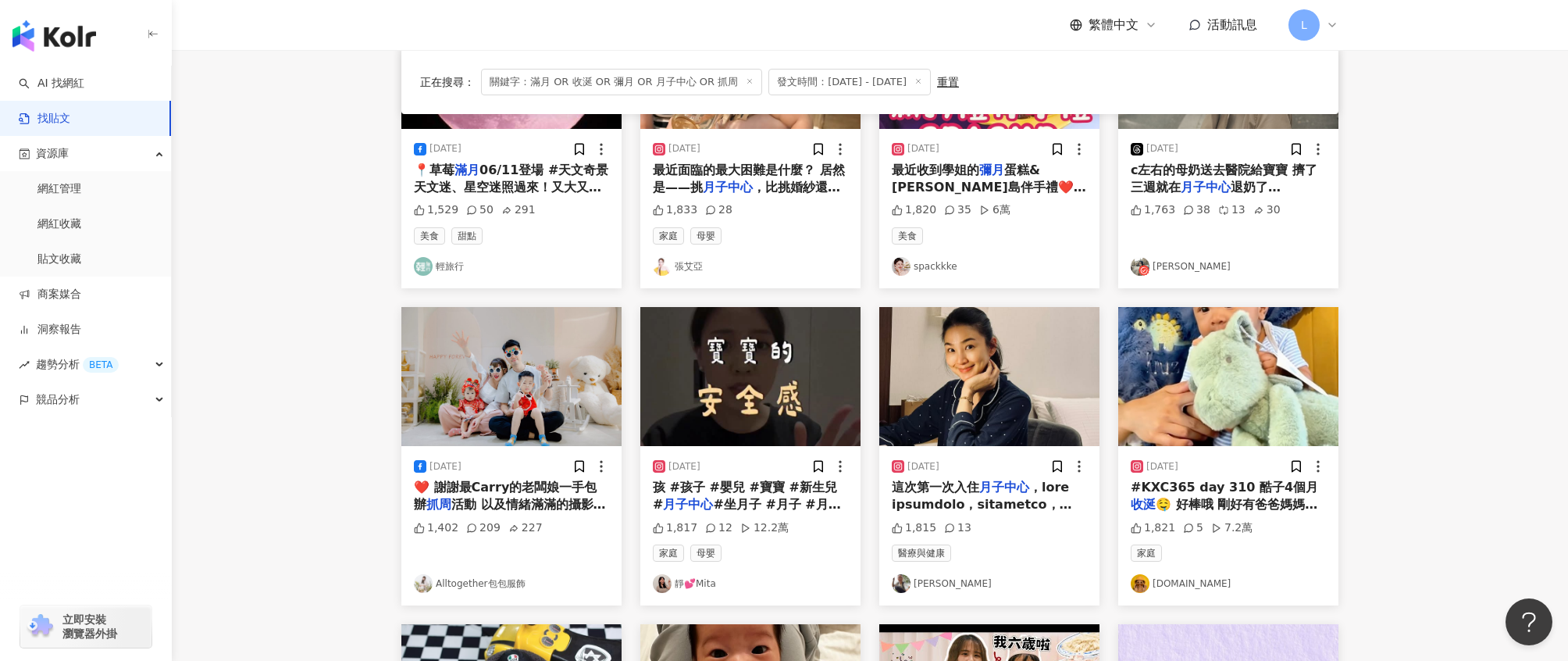
scroll to position [198, 0]
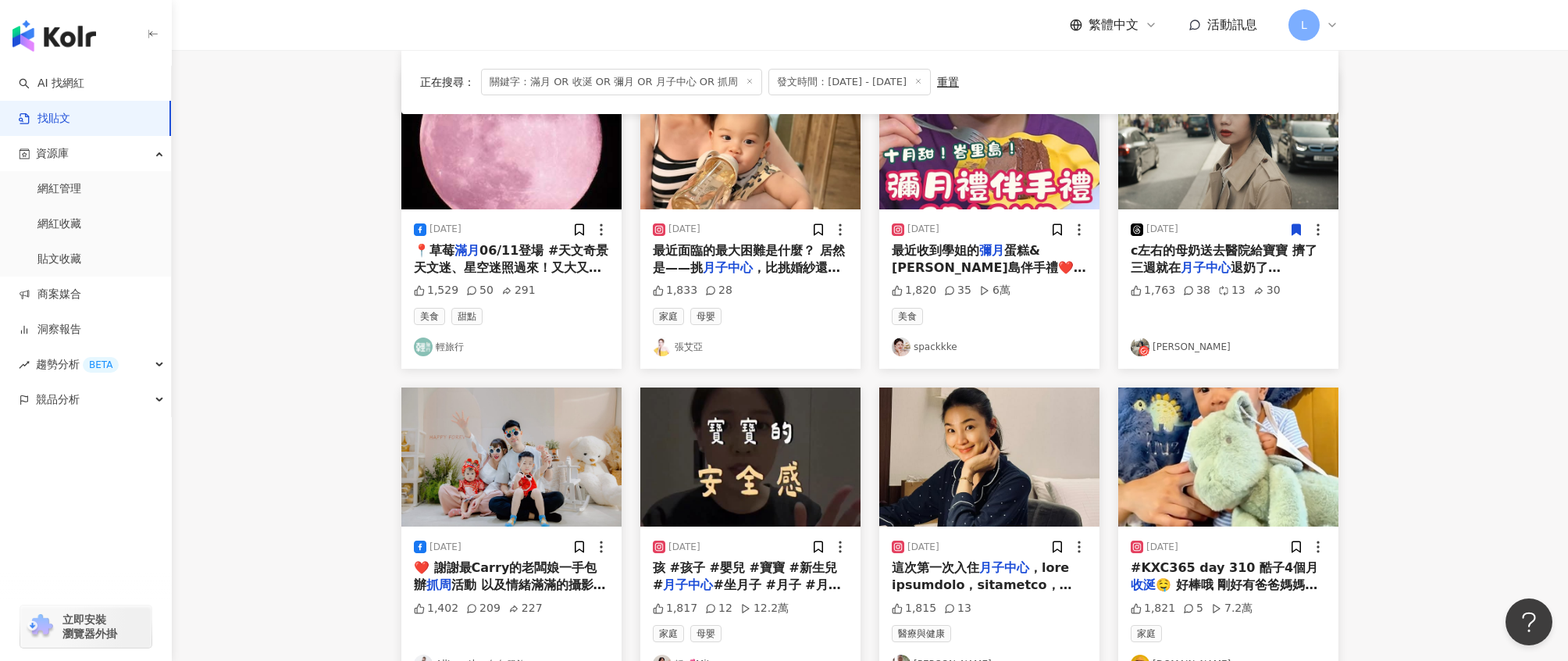
click at [1257, 249] on span "c左右的母奶送去醫院給寶寶 擠了三週就在" at bounding box center [1224, 259] width 186 height 32
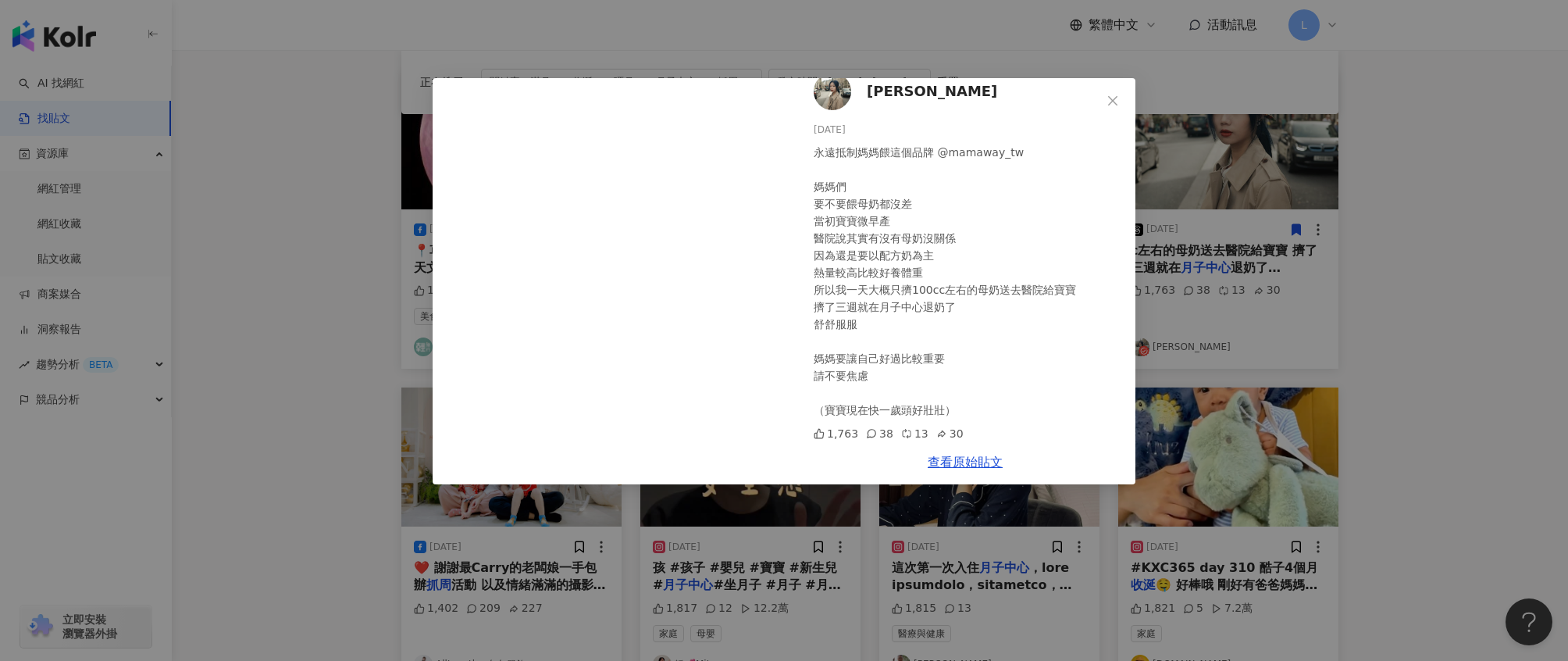
scroll to position [17, 0]
click at [1338, 229] on div "Diana 2025/8/27 永遠抵制媽媽餵這個品牌 @mamaway_tw 媽媽們 要不要餵母奶都沒差 當初寶寶微早產 醫院說其實有沒有母奶沒關係 因為還…" at bounding box center [784, 330] width 1568 height 661
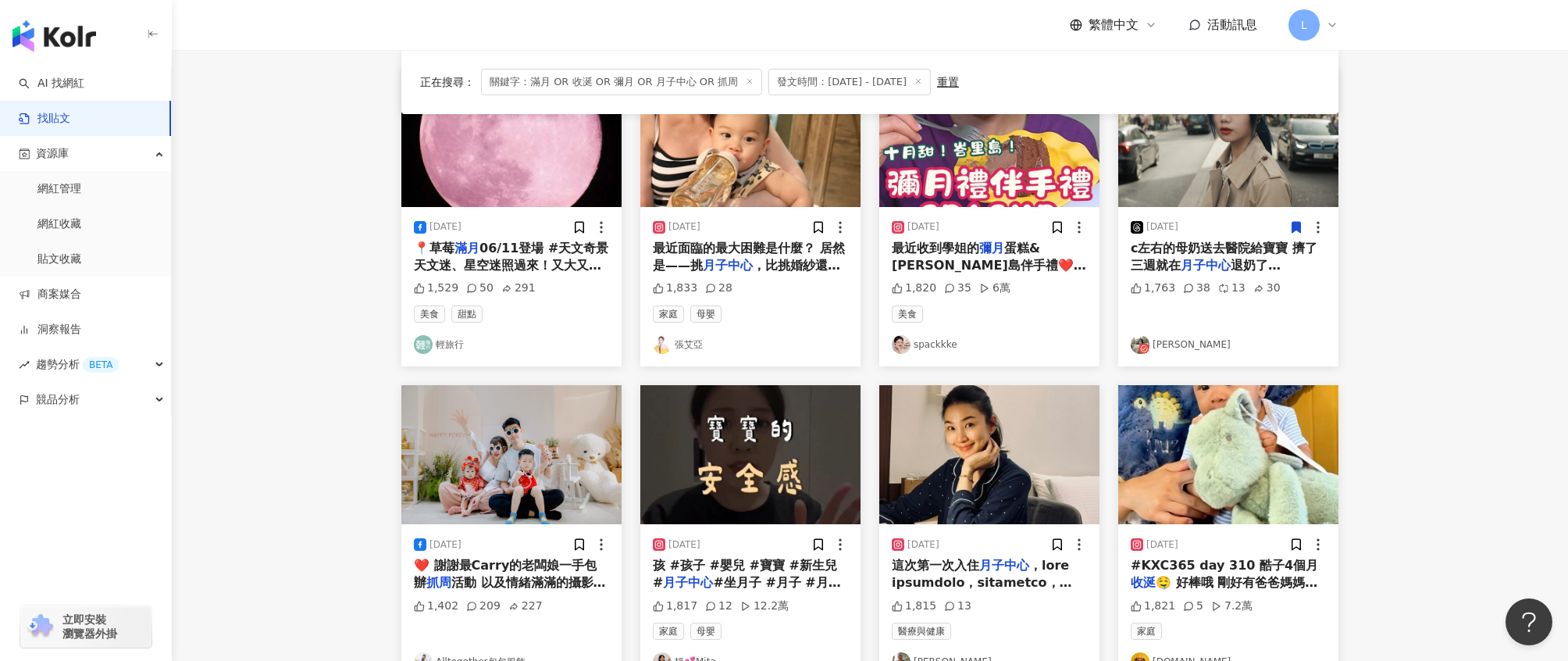
scroll to position [202, 0]
click at [1036, 274] on div "2025/9/4 最近收到學姐的 彌月 蛋糕&峇里島伴手禮❤️ 剛好都是我最愛的巧克力🍫 這集超幸福～～～🤤謝謝學姐們💖💖💖 彌月 蛋糕 @oct.sweet…" at bounding box center [989, 285] width 221 height 159
click at [1001, 268] on span "蛋糕&峇里島伴手禮❤️ 剛好都是我最愛的巧克力🍫 這集超幸福～～～🤤謝謝學姐們💖💖💖" at bounding box center [989, 273] width 195 height 68
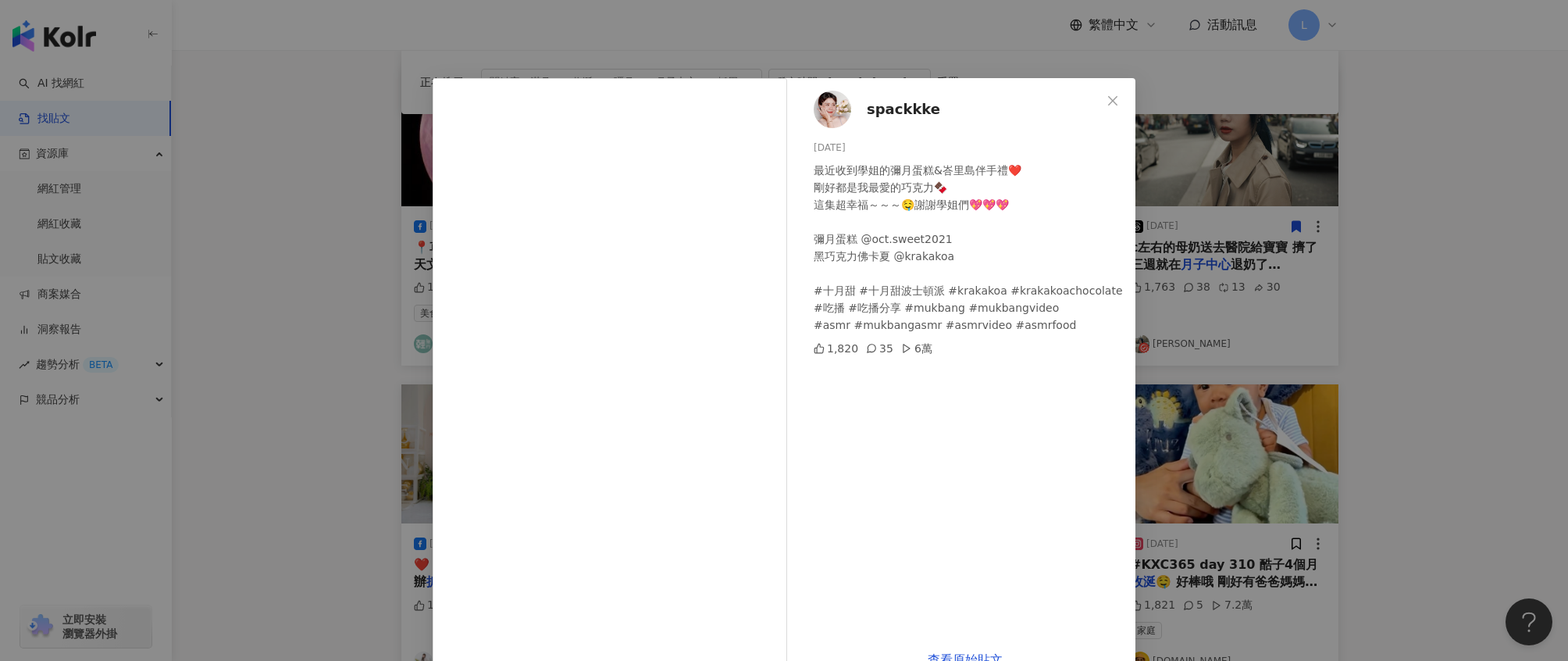
click at [1310, 369] on div "spackkke 2025/9/4 最近收到學姐的彌月蛋糕&峇里島伴手禮❤️ 剛好都是我最愛的巧克力🍫 這集超幸福～～～🤤謝謝學姐們💖💖💖 彌月蛋糕 @oct…" at bounding box center [784, 330] width 1568 height 661
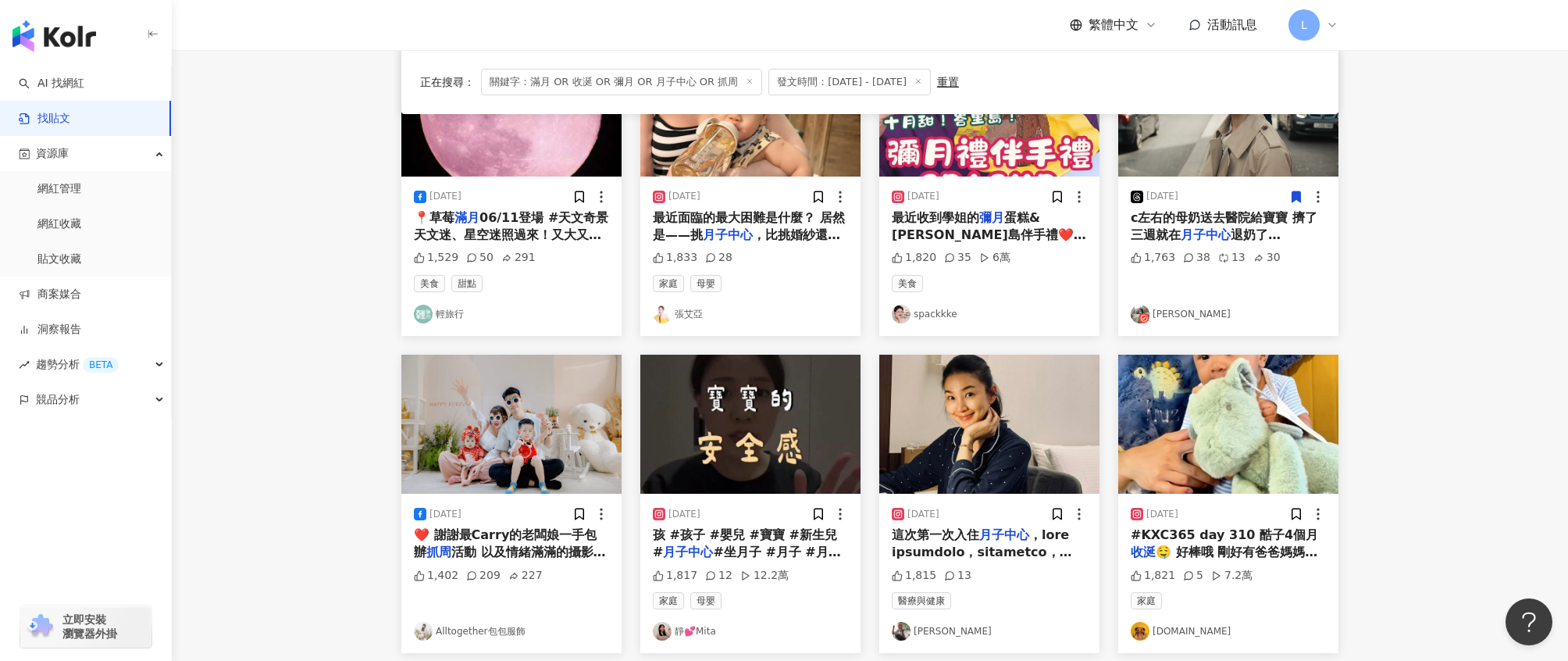
scroll to position [234, 0]
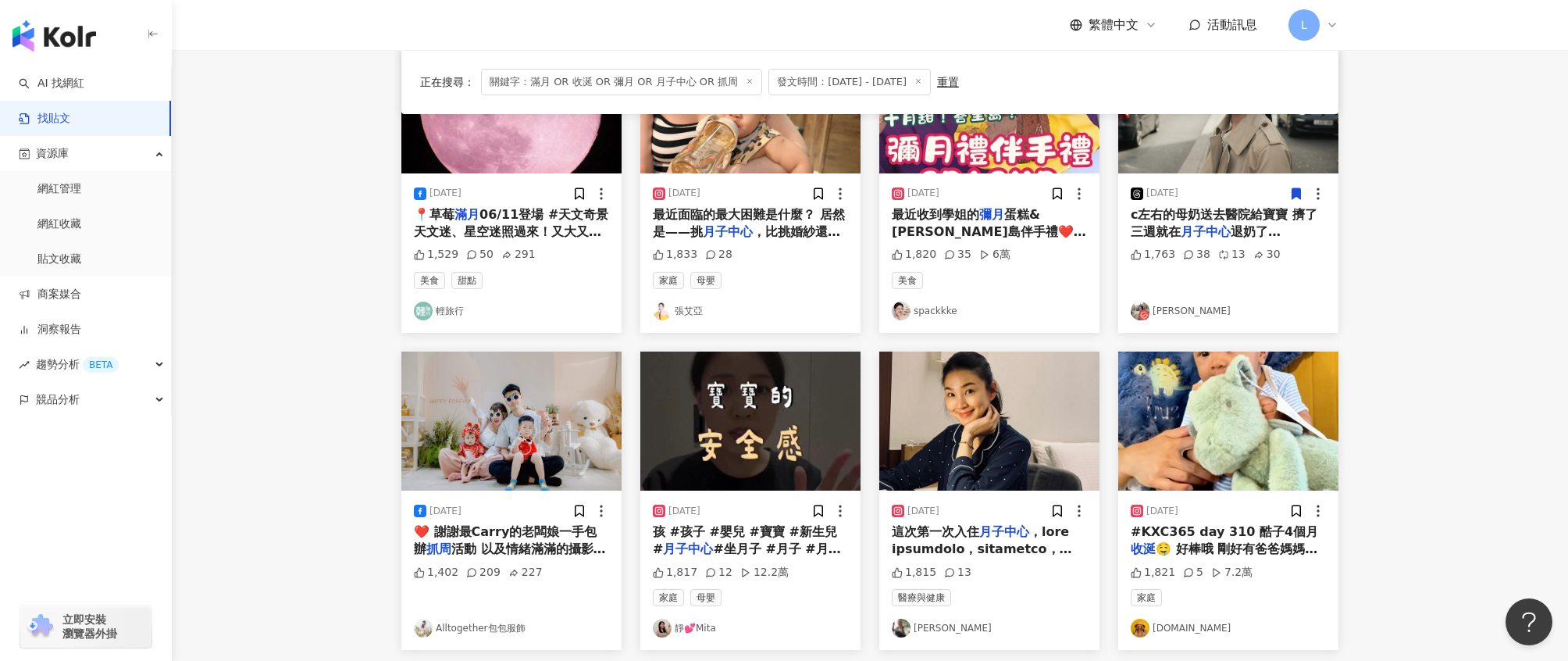
click at [534, 490] on img "button" at bounding box center [512, 421] width 221 height 139
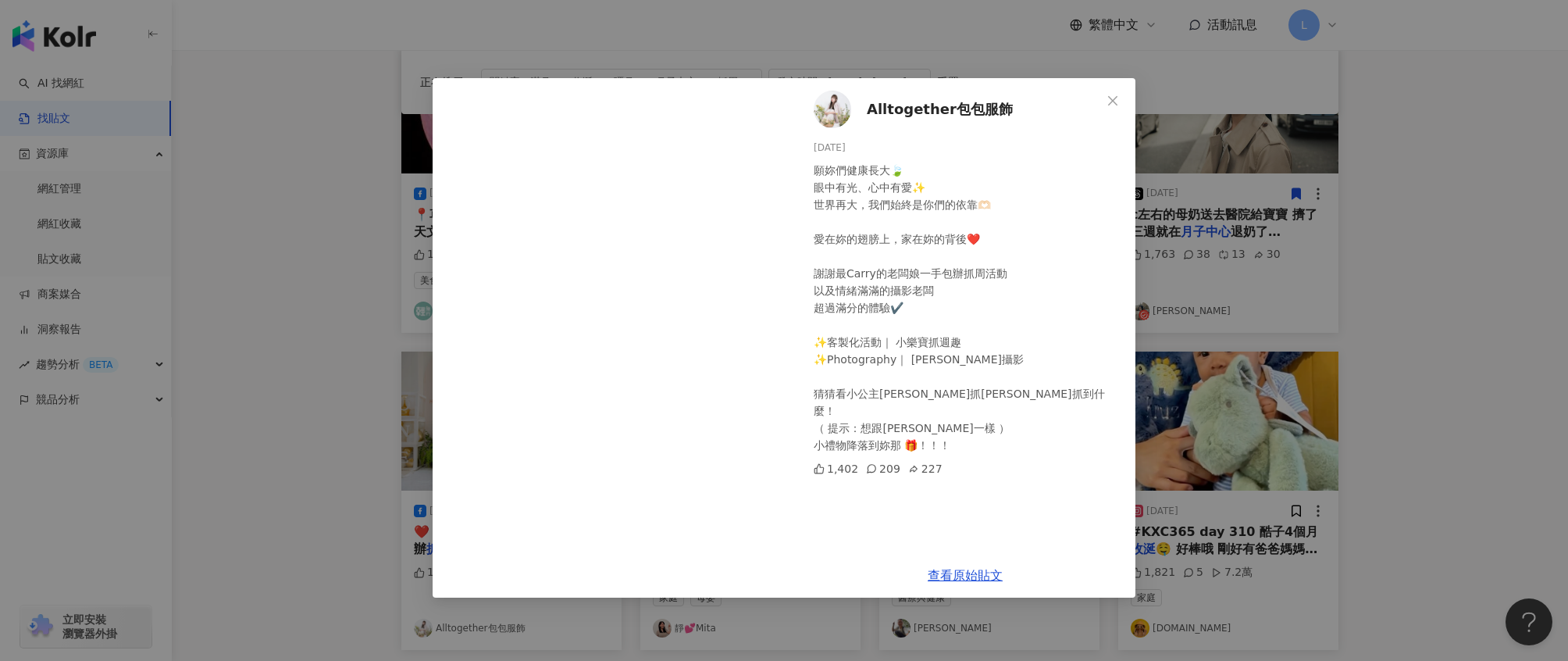
click at [1413, 366] on div "Alltogether包包服飾 2025/7/30 願妳們健康長大🍃 眼中有光、心中有愛✨ 世界再大，我們始終是你們的依靠🫶🏻 愛在妳的翅膀上，家在妳的背後❤…" at bounding box center [784, 330] width 1568 height 661
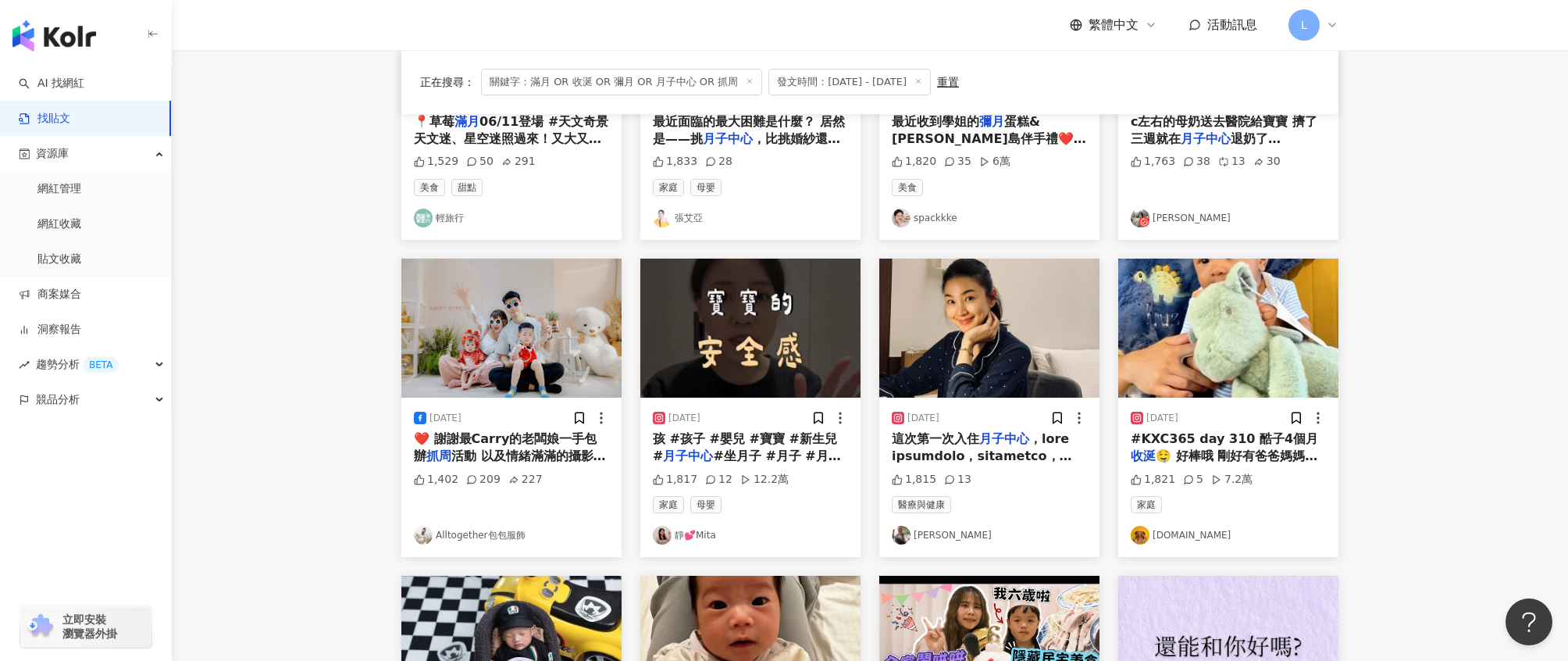
scroll to position [383, 0]
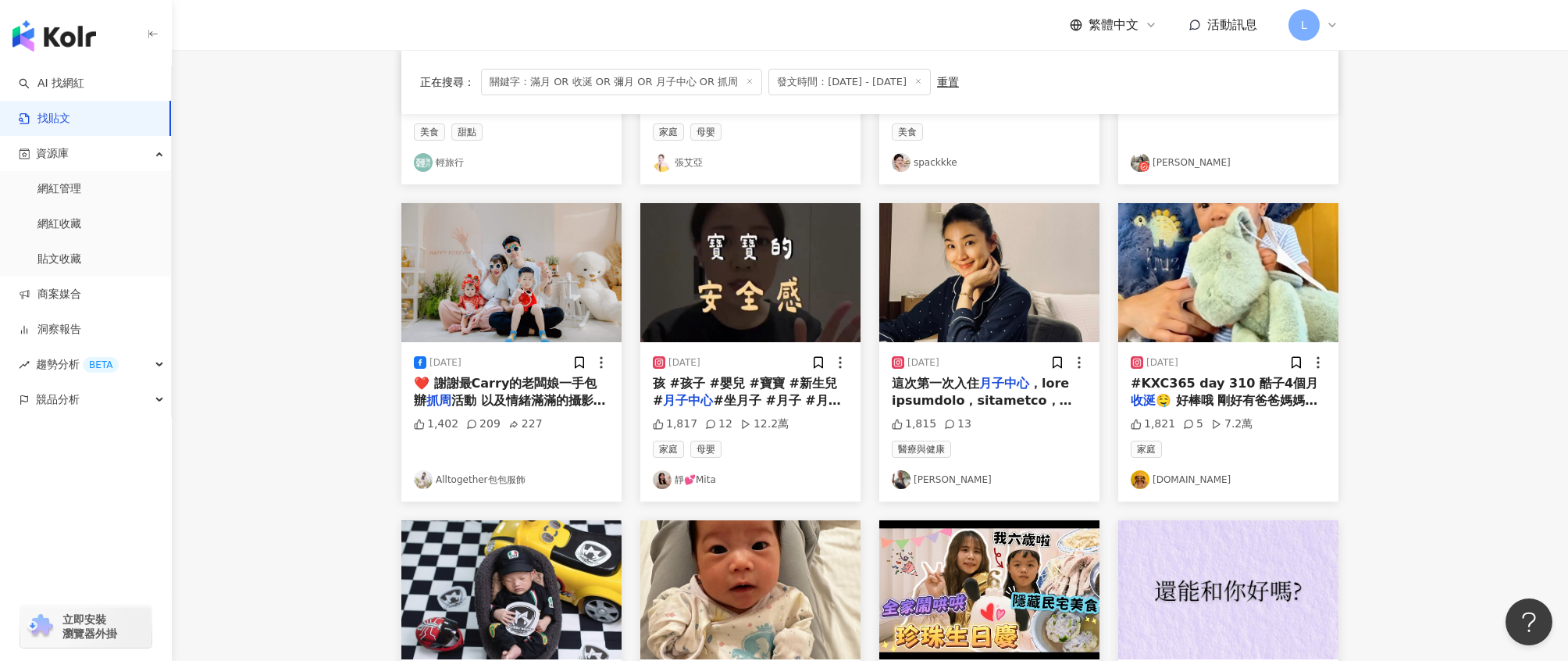
click at [1247, 319] on img "button" at bounding box center [1228, 272] width 221 height 139
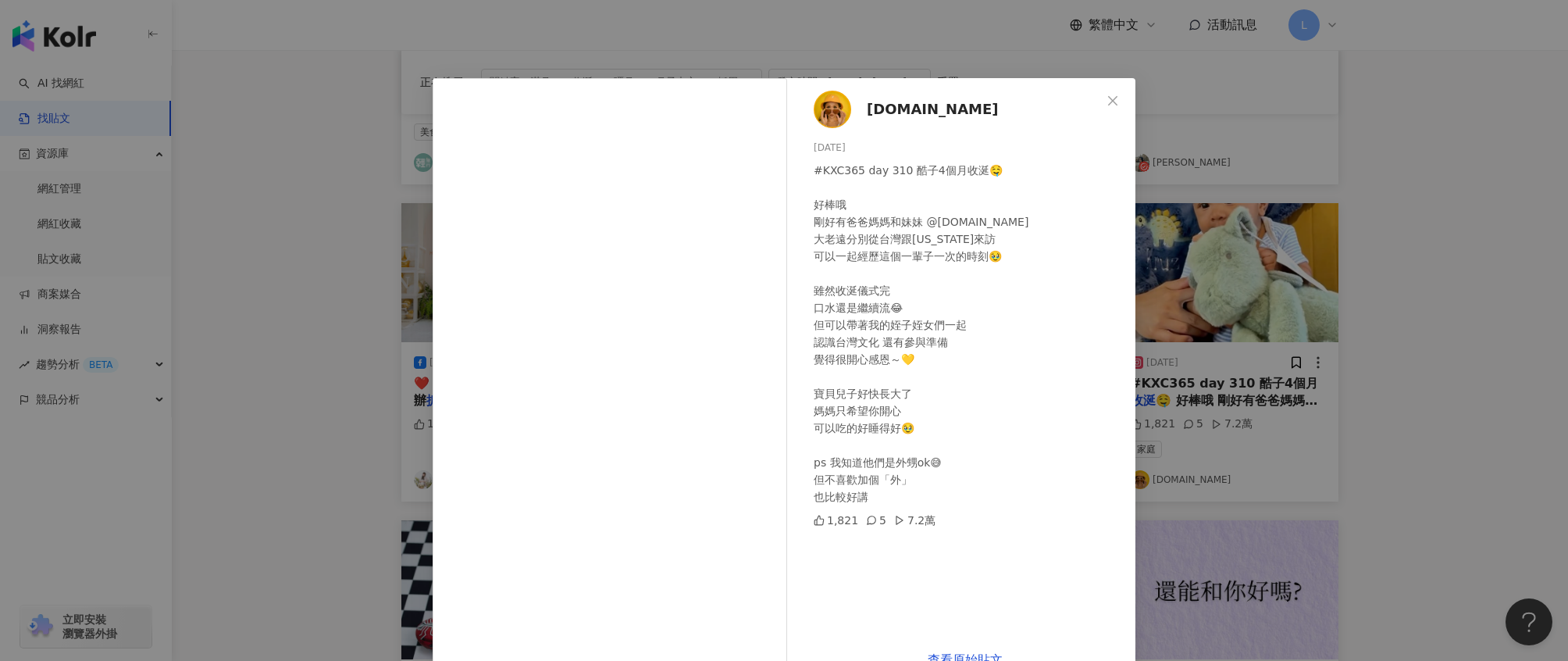
click at [1366, 428] on div "KellyXChen.tw 2025/8/2 #KXC365 day 310 酷子4個月收涎🤤 好棒哦 剛好有爸爸媽媽和妹妹 @vxctw.co 大老遠分別從…" at bounding box center [784, 330] width 1568 height 661
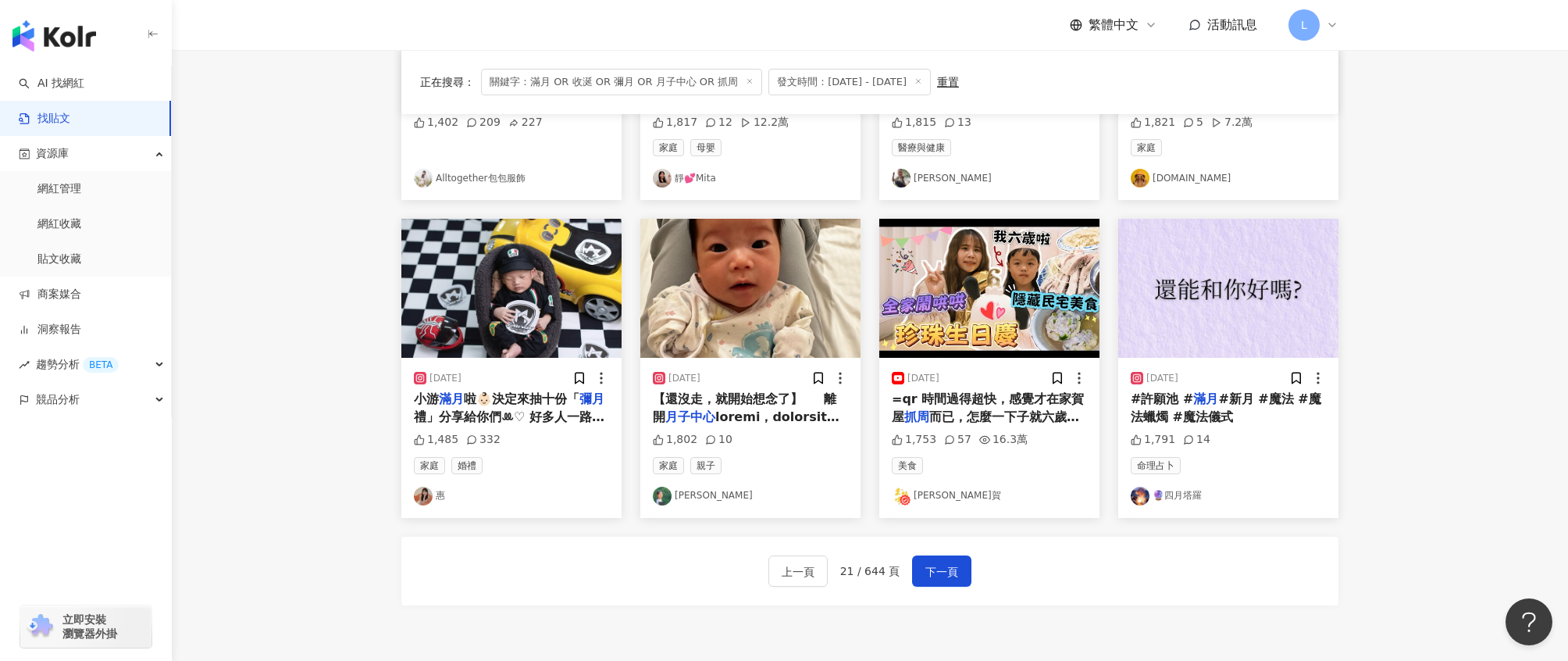
drag, startPoint x: 959, startPoint y: 569, endPoint x: 1031, endPoint y: 562, distance: 72.3
click at [959, 569] on button "下一頁" at bounding box center [942, 571] width 59 height 32
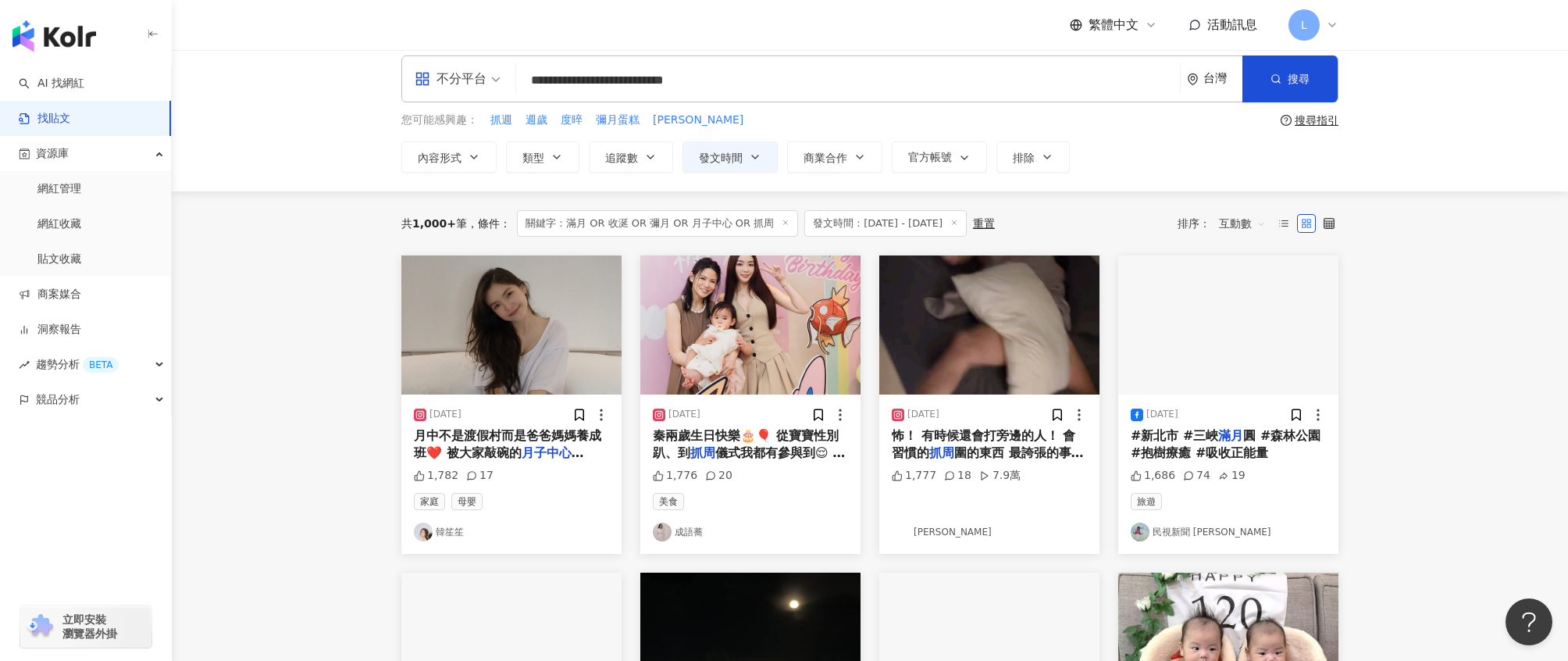
scroll to position [0, 0]
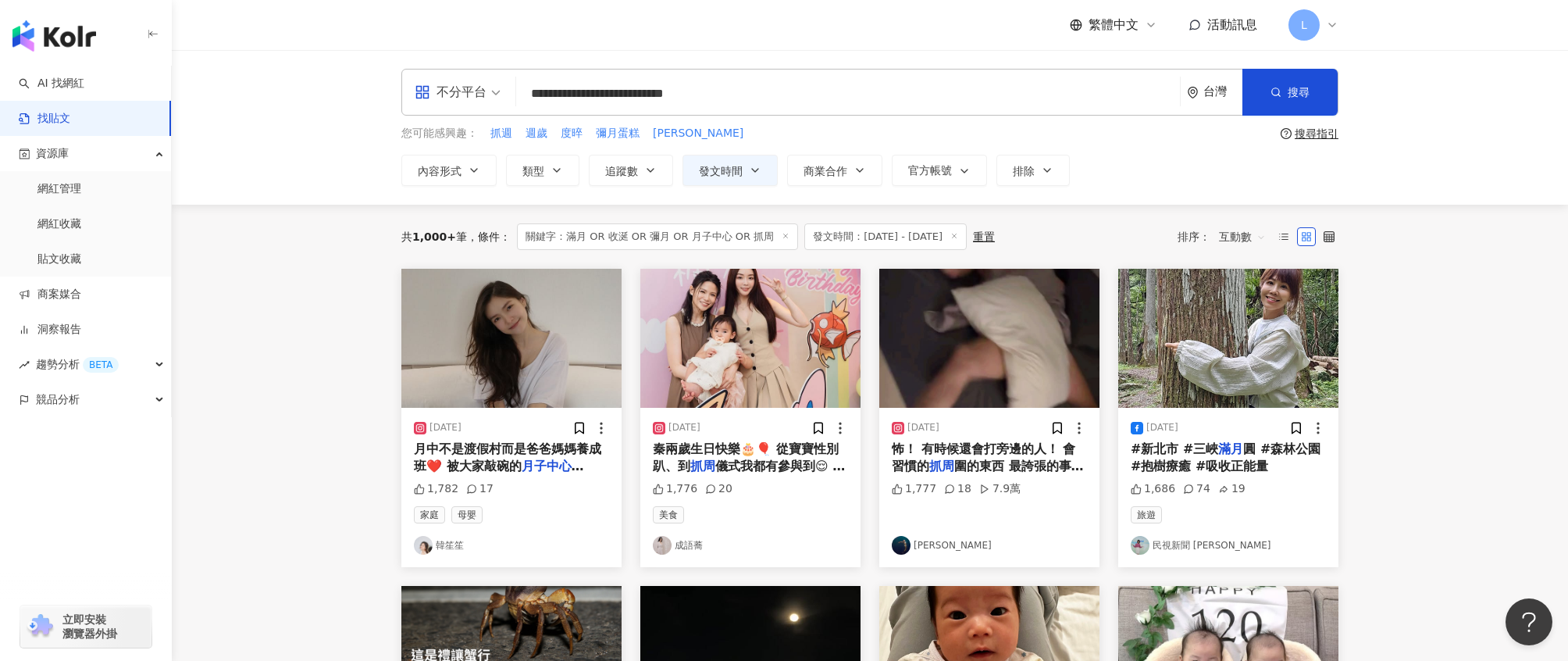
click at [507, 362] on img "button" at bounding box center [512, 338] width 221 height 139
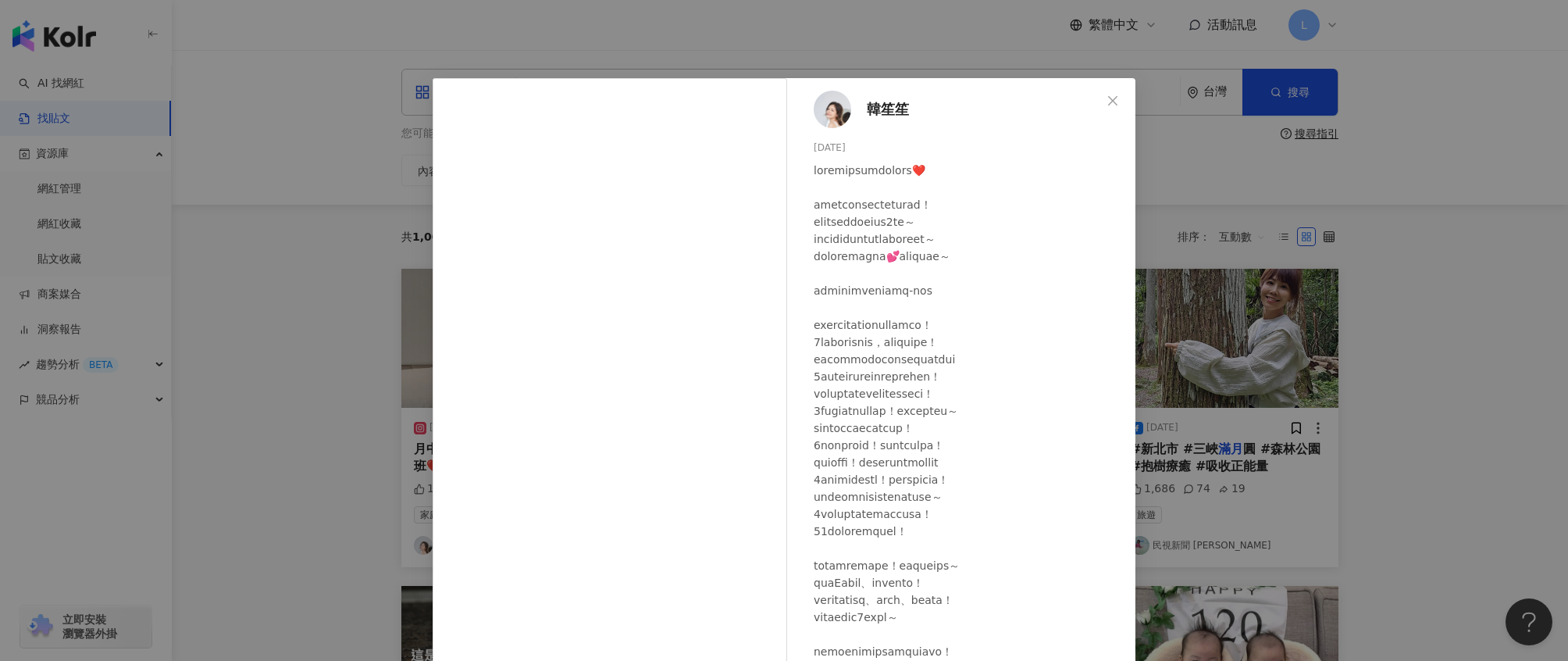
click at [1297, 451] on div "韓笙笙 2025/7/6 1,782 17 查看原始貼文" at bounding box center [784, 330] width 1568 height 661
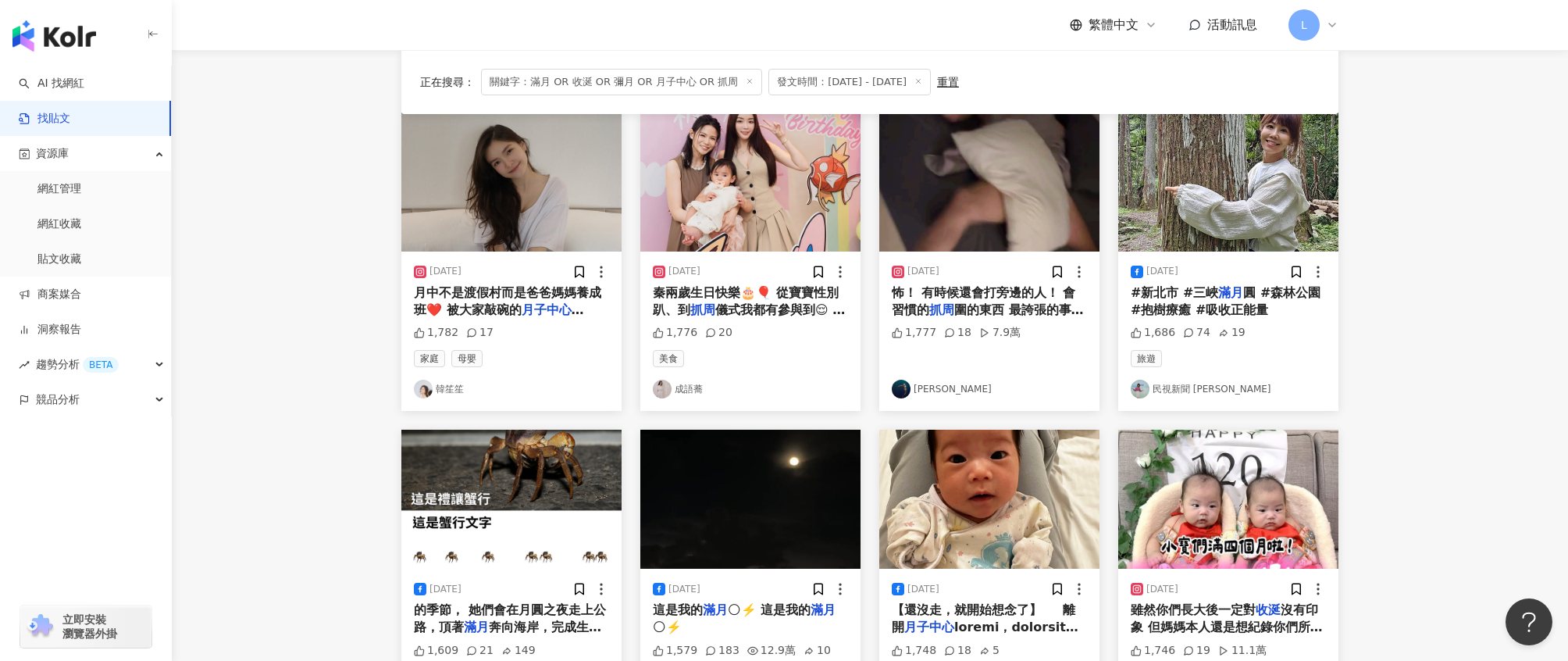
scroll to position [197, 0]
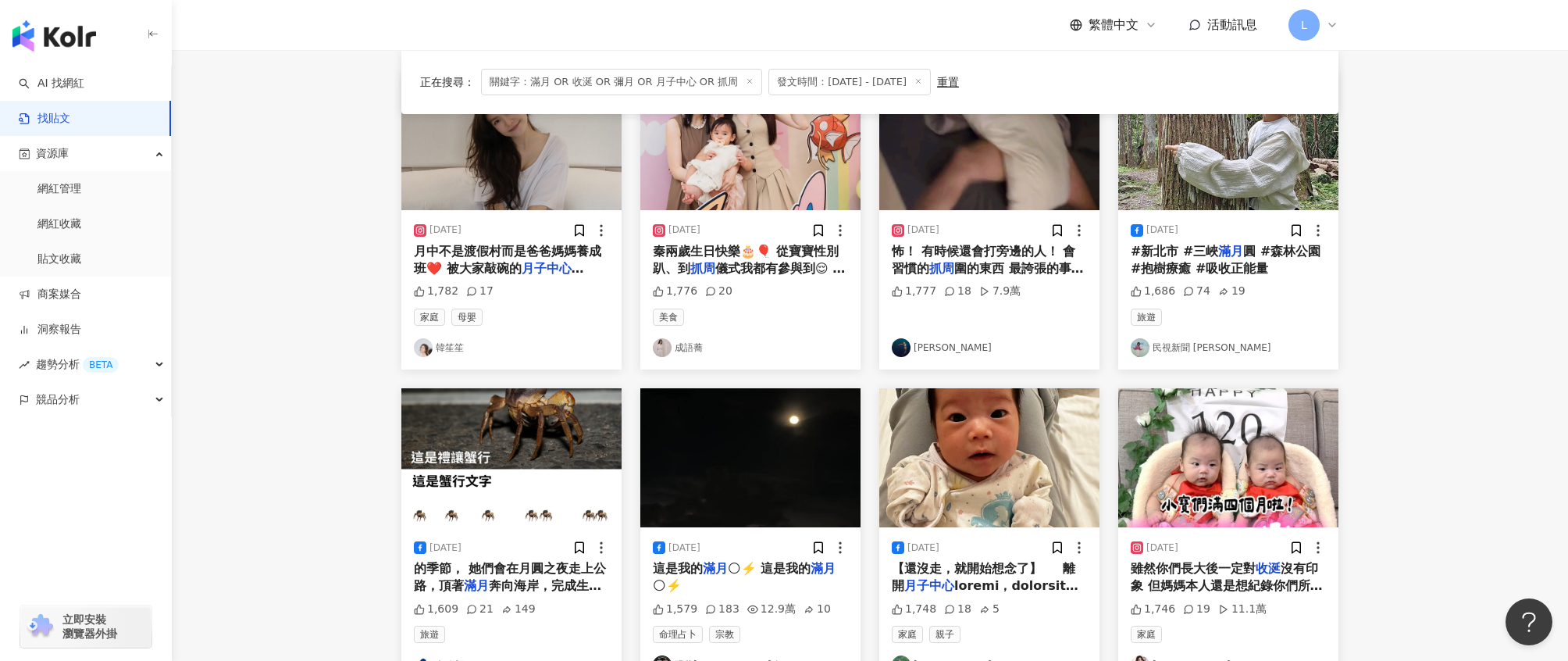
click at [991, 302] on div "1,777 18 7.9萬" at bounding box center [989, 306] width 195 height 45
click at [1004, 251] on span "怖！ 有時候還會打旁邊的人！ 會習慣的" at bounding box center [983, 260] width 184 height 32
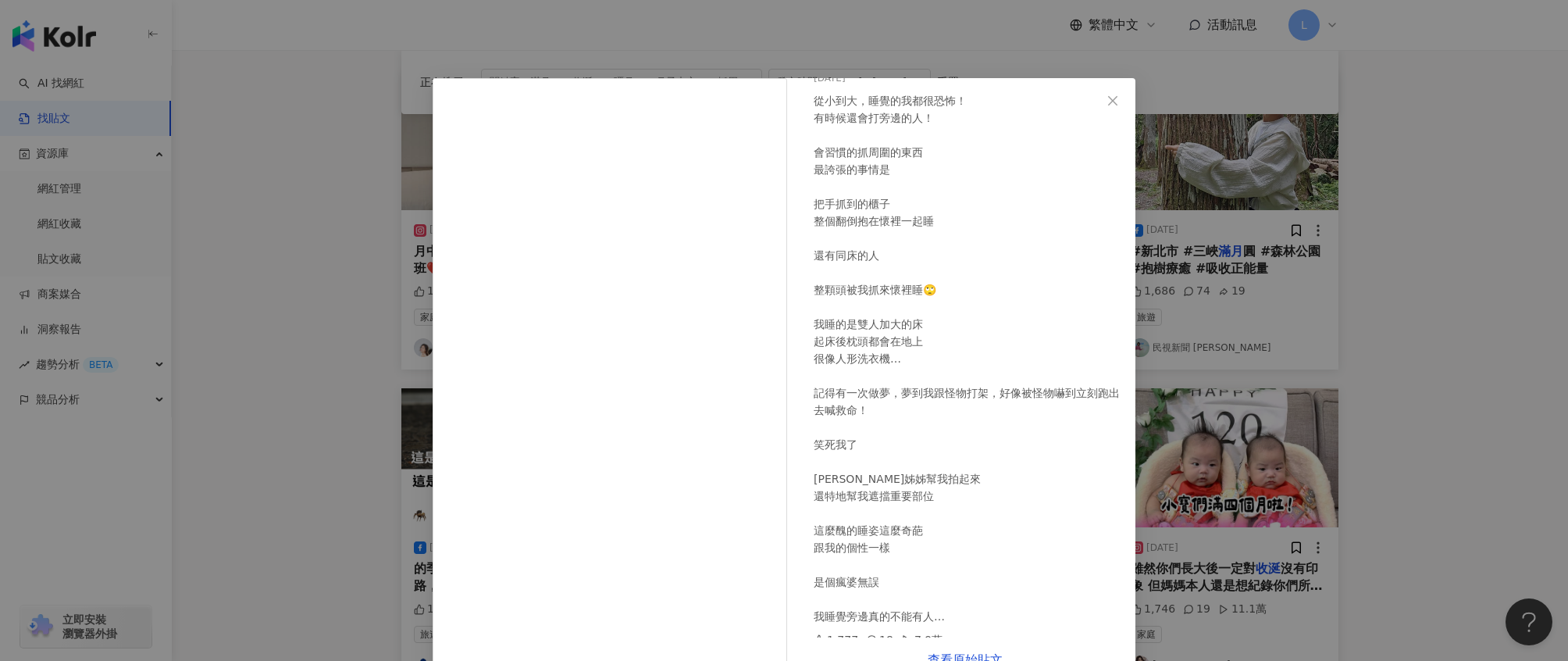
scroll to position [80, 0]
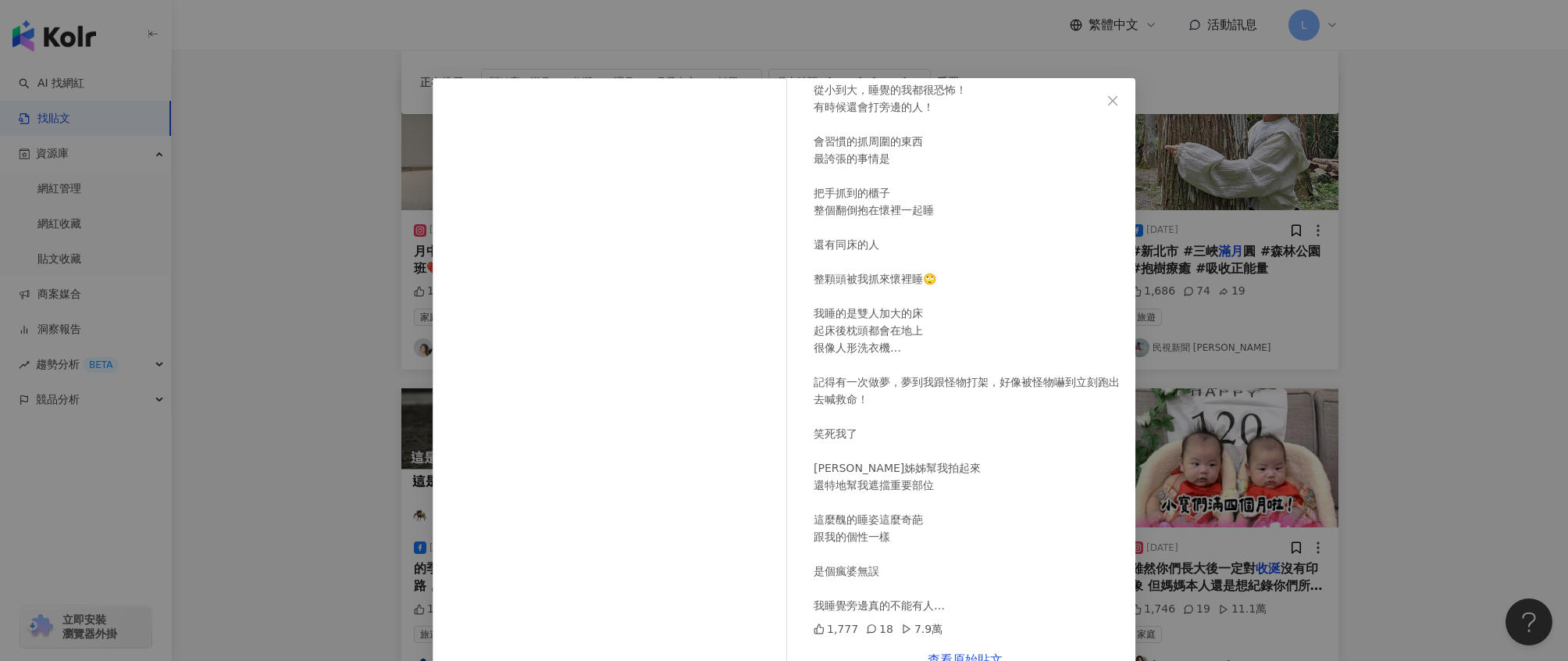
click at [1287, 326] on div "李奈奈 2025/7/25 從小到大，睡覺的我都很恐怖！ 有時候還會打旁邊的人！ 會習慣的抓周圍的東西 最誇張的事情是 把手抓到的櫃子 整個翻倒抱在懷裡一起睡…" at bounding box center [784, 330] width 1568 height 661
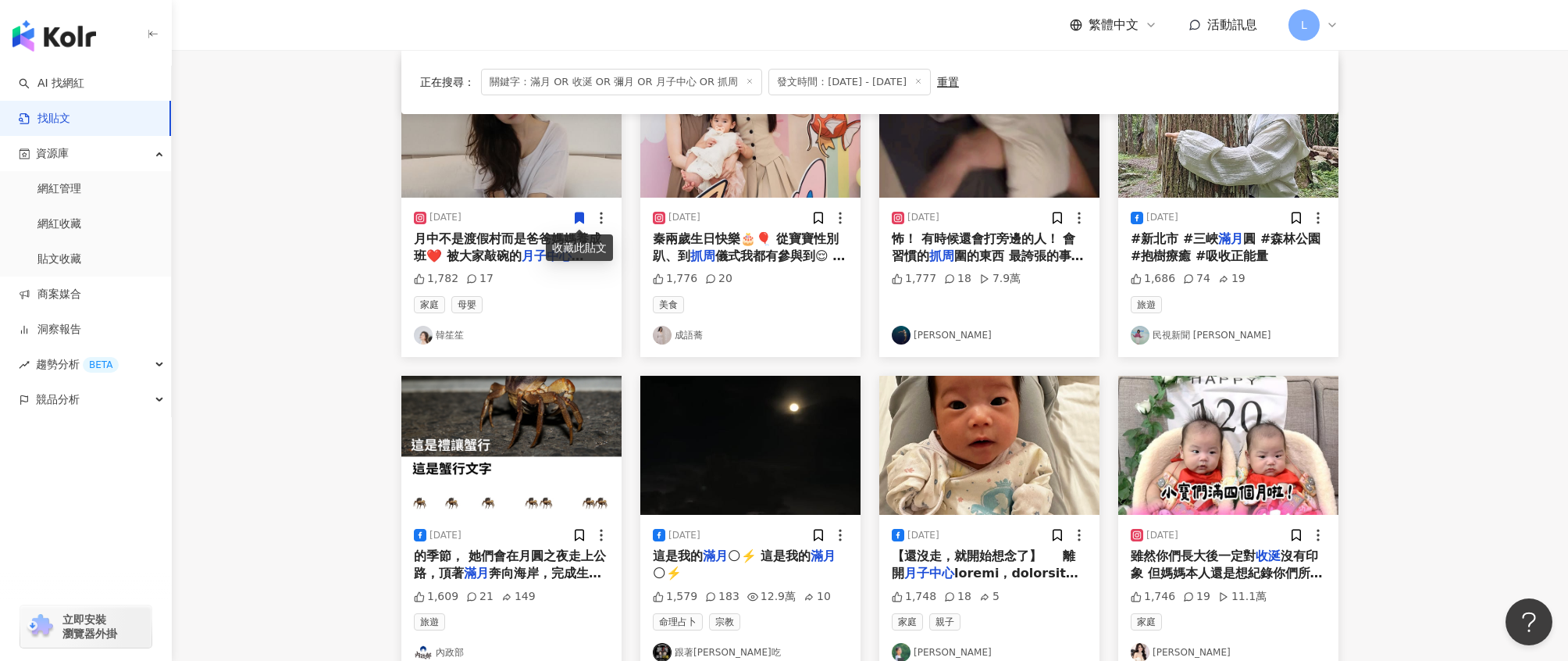
scroll to position [229, 0]
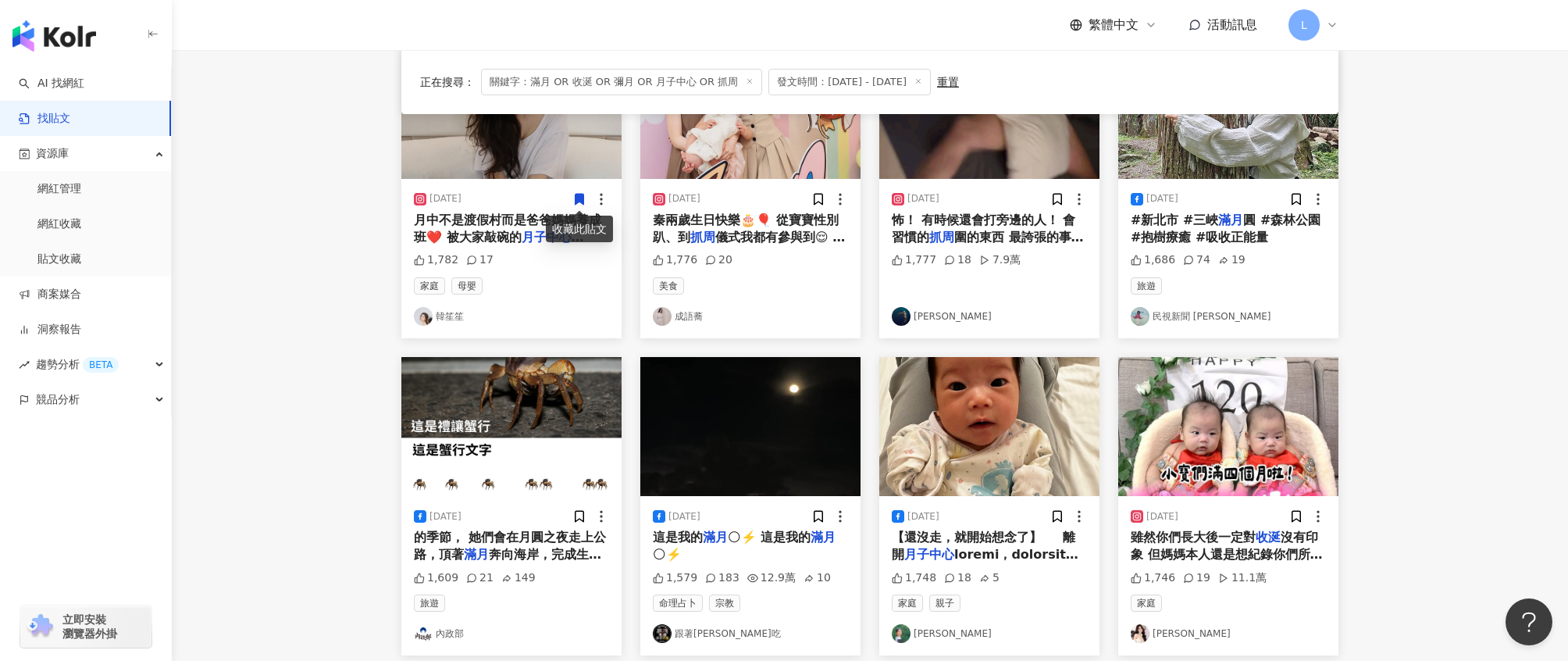
click at [509, 227] on div "月中不是渡假村而是爸爸媽媽養成班❤️ 被大家敲碗的 月子中心" at bounding box center [512, 229] width 195 height 35
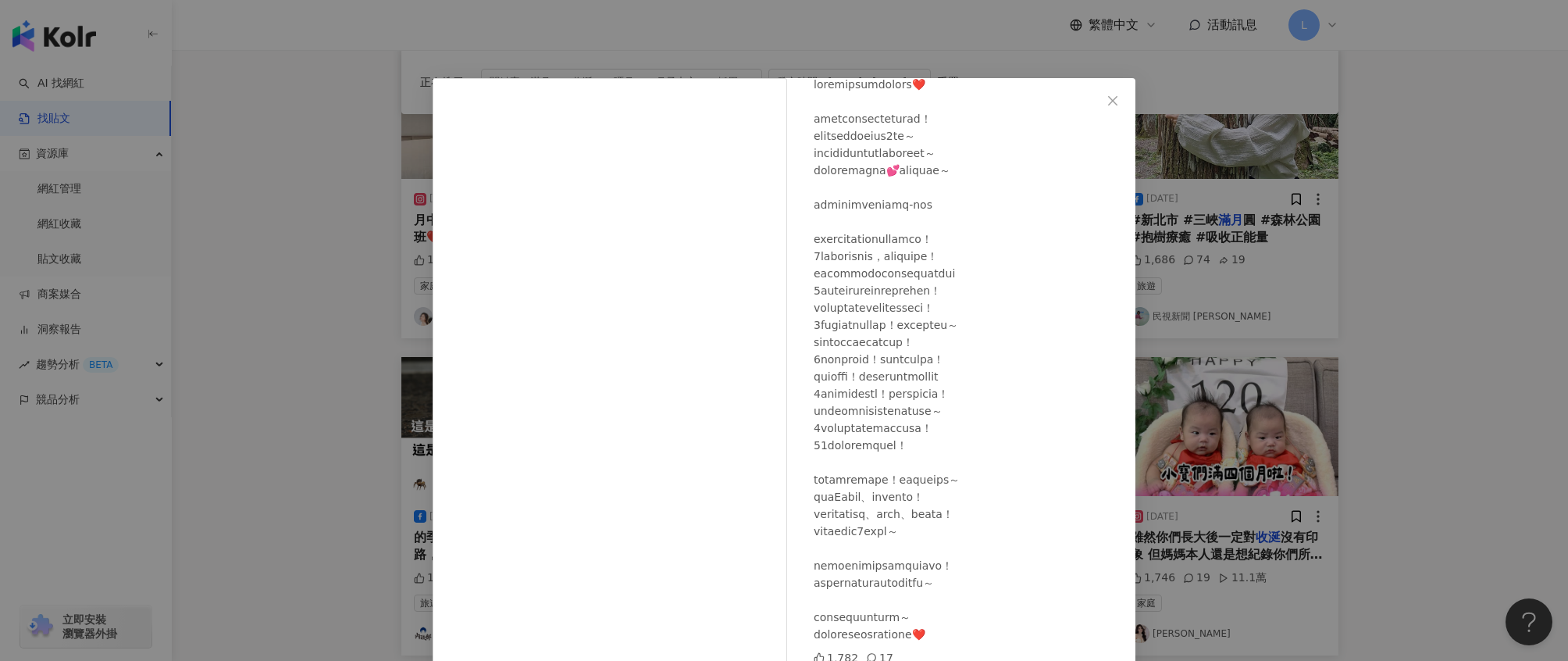
scroll to position [0, 0]
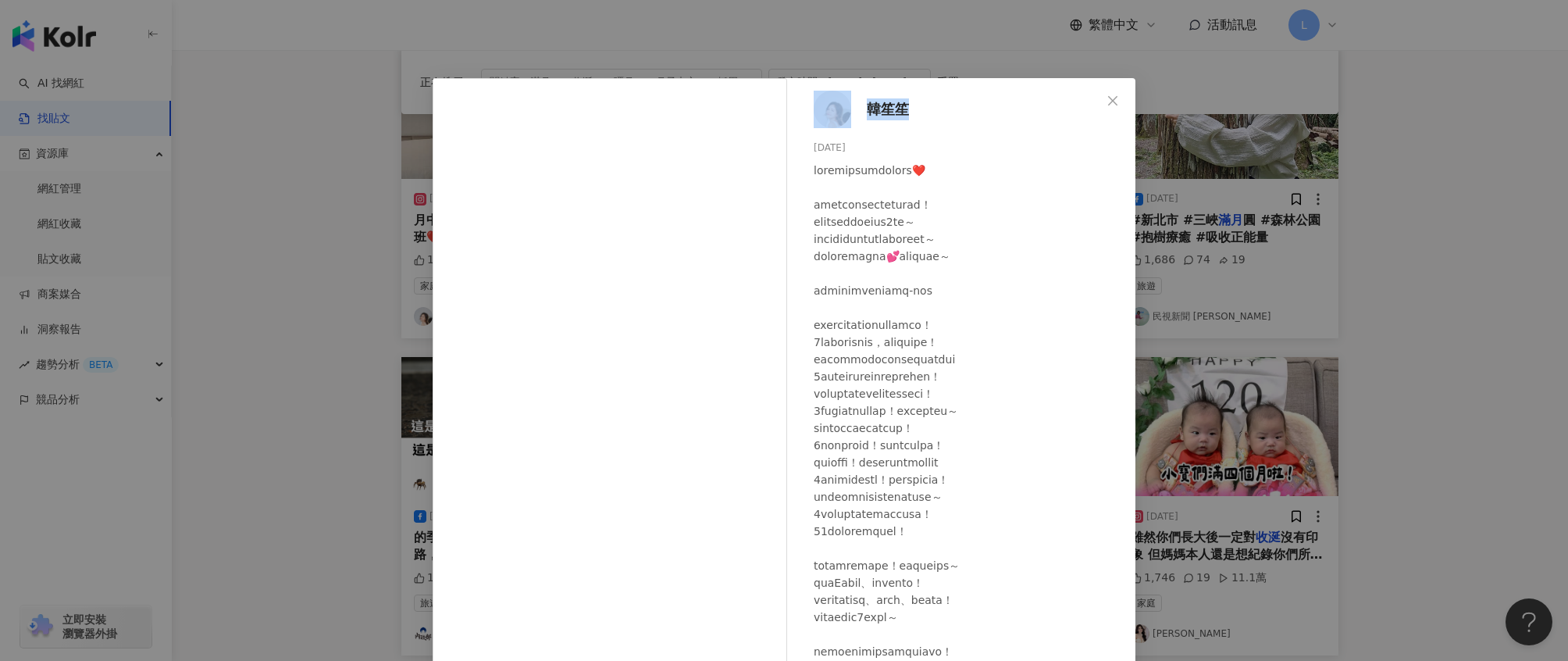
drag, startPoint x: 903, startPoint y: 109, endPoint x: 842, endPoint y: 109, distance: 61.0
click at [842, 109] on div "韓笙笙 2025/7/6 1,782 17" at bounding box center [965, 372] width 340 height 588
copy link "韓笙笙"
click at [1284, 254] on div "韓笙笙 2025/7/6 1,782 17 查看原始貼文" at bounding box center [784, 330] width 1568 height 661
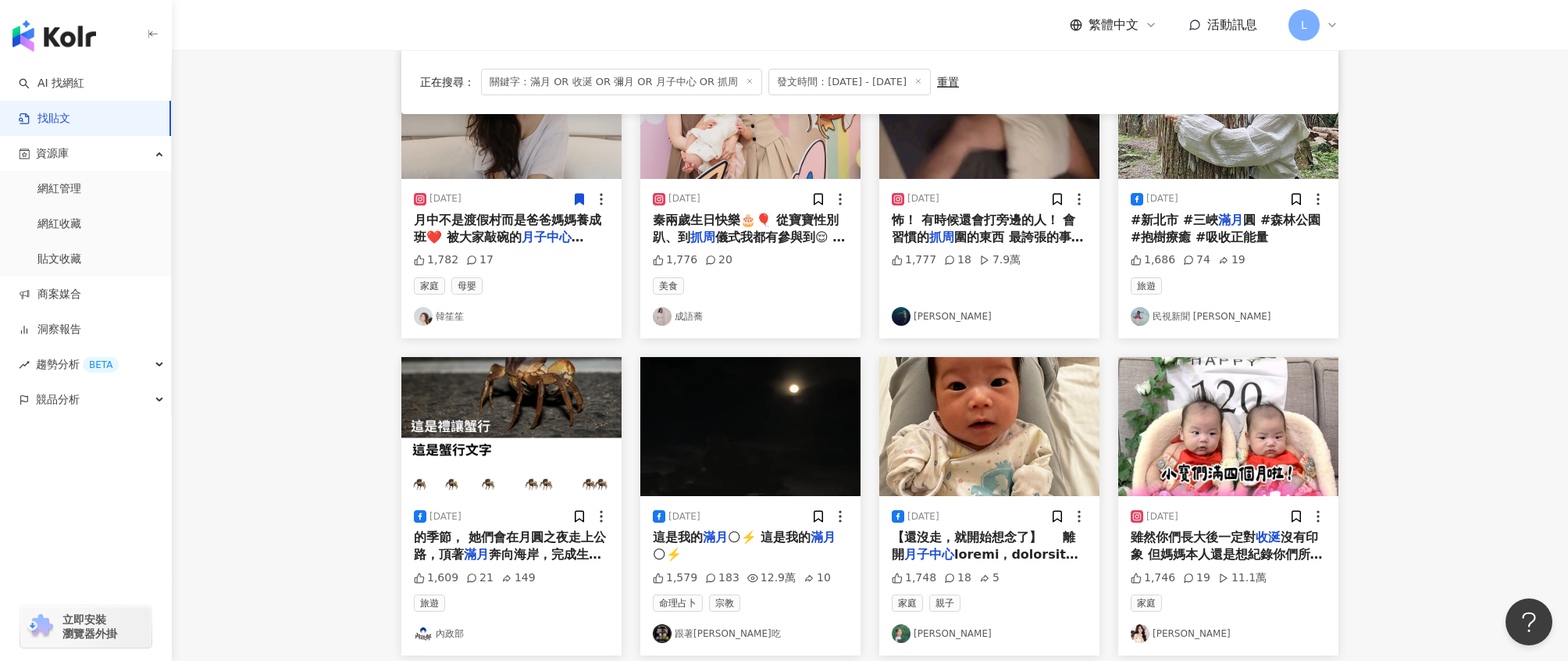
click at [446, 311] on link "韓笙笙" at bounding box center [512, 316] width 195 height 19
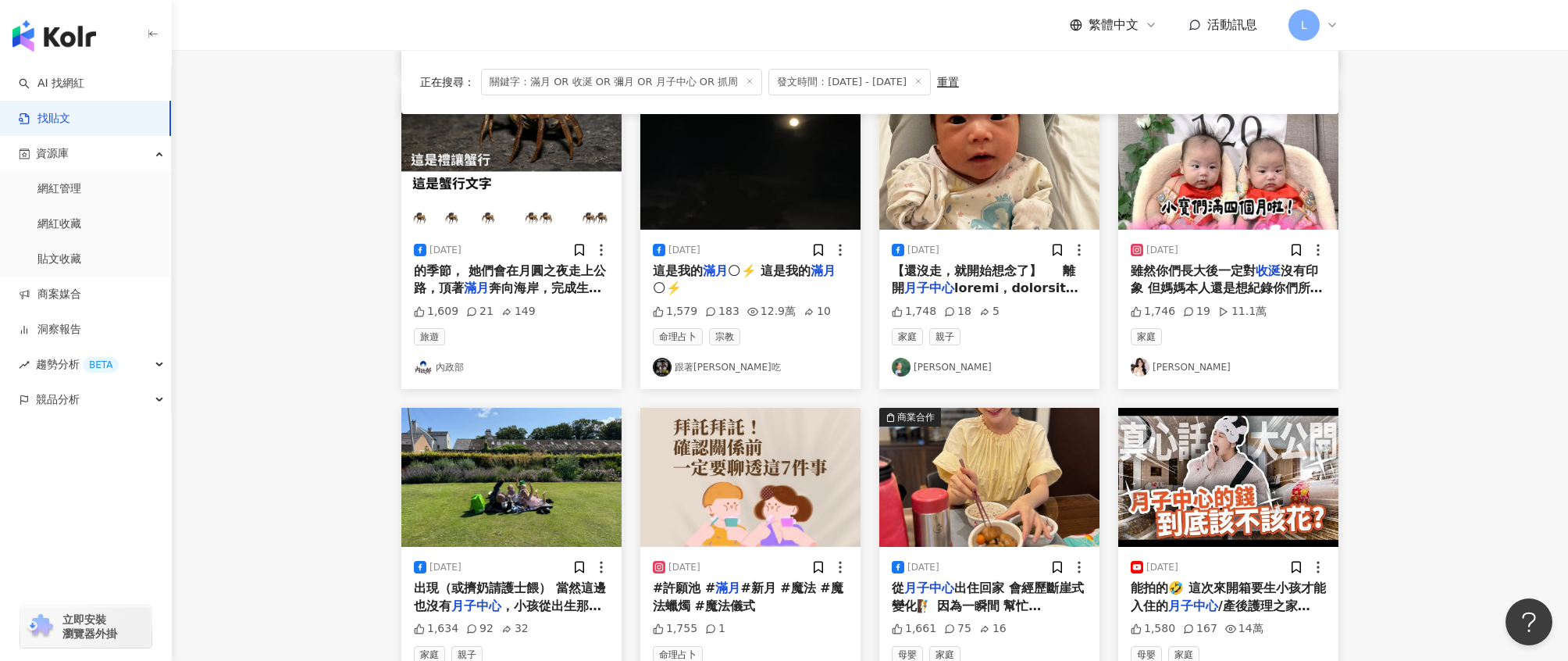
scroll to position [841, 0]
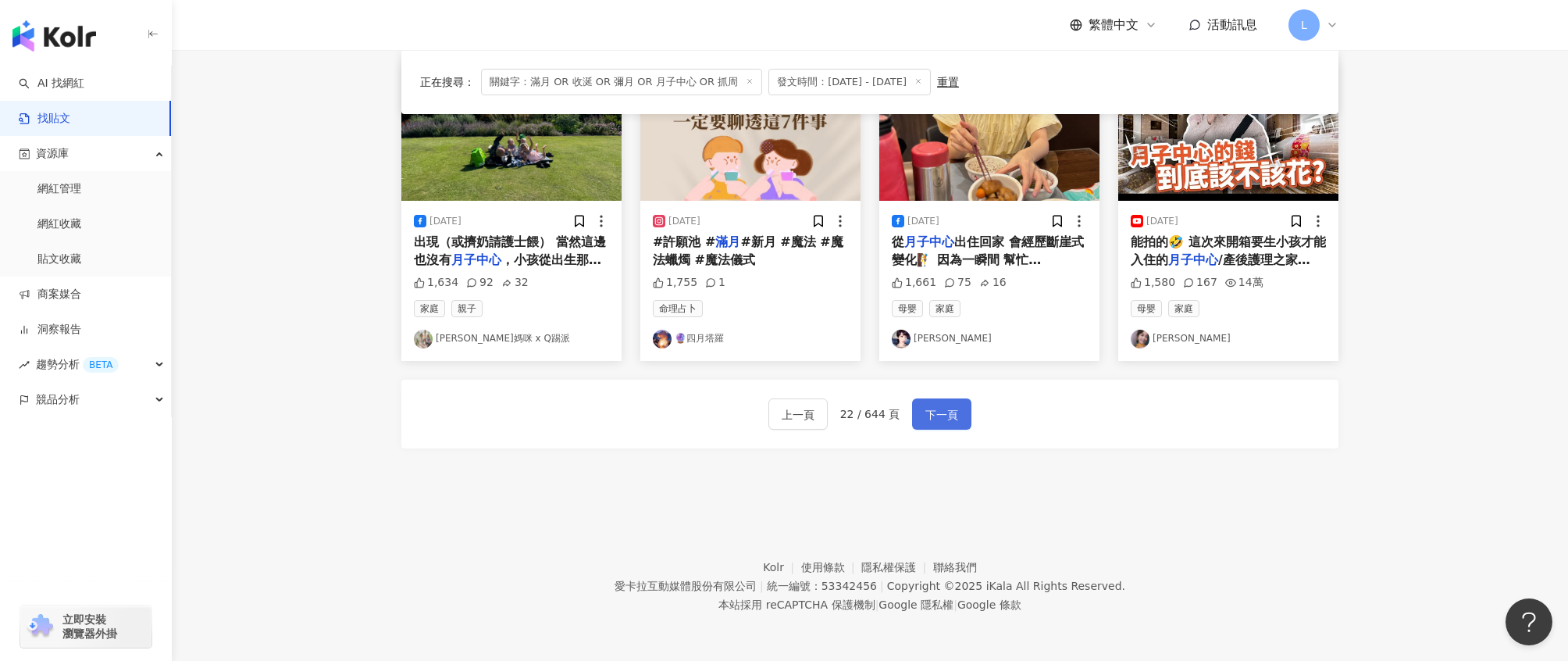
click at [950, 410] on span "下一頁" at bounding box center [942, 414] width 32 height 19
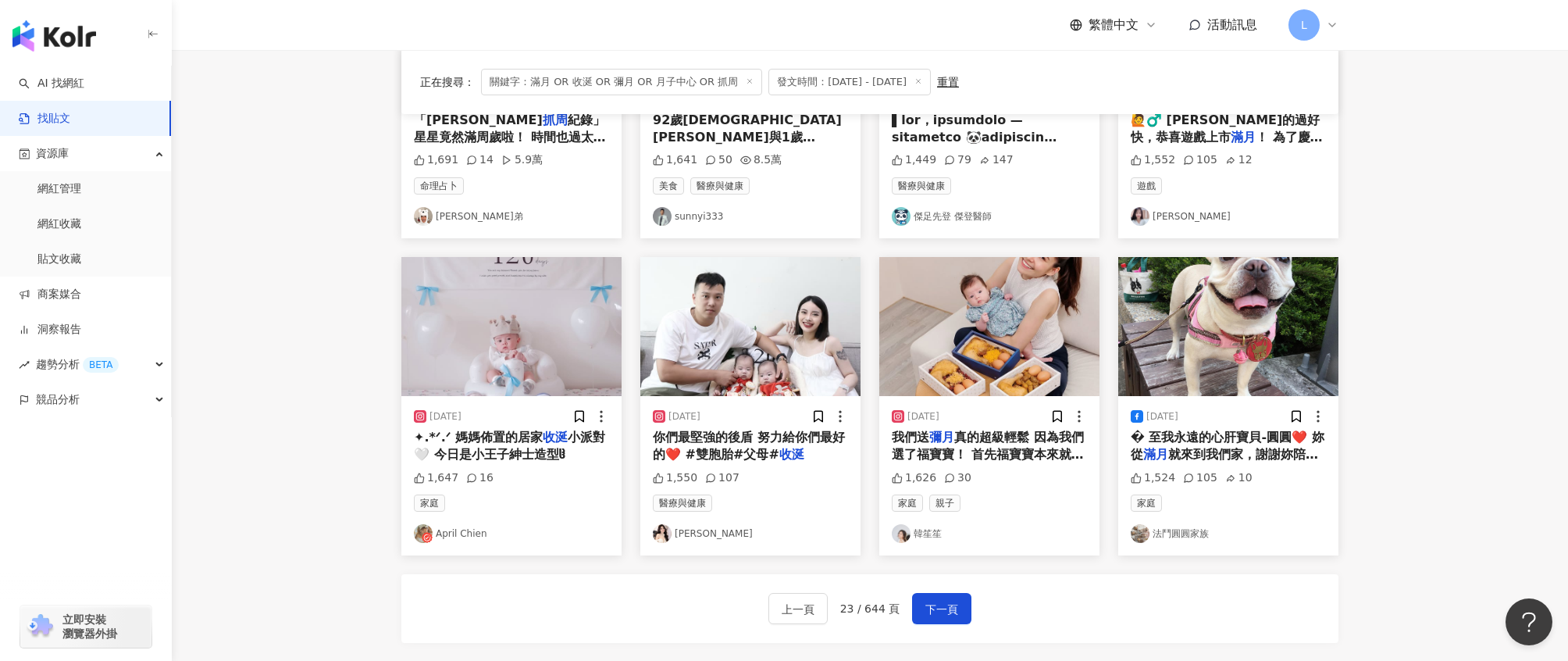
scroll to position [668, 0]
click at [531, 449] on span "小派對🤍 今日是小王子紳士造型ჱ̒" at bounding box center [510, 447] width 191 height 32
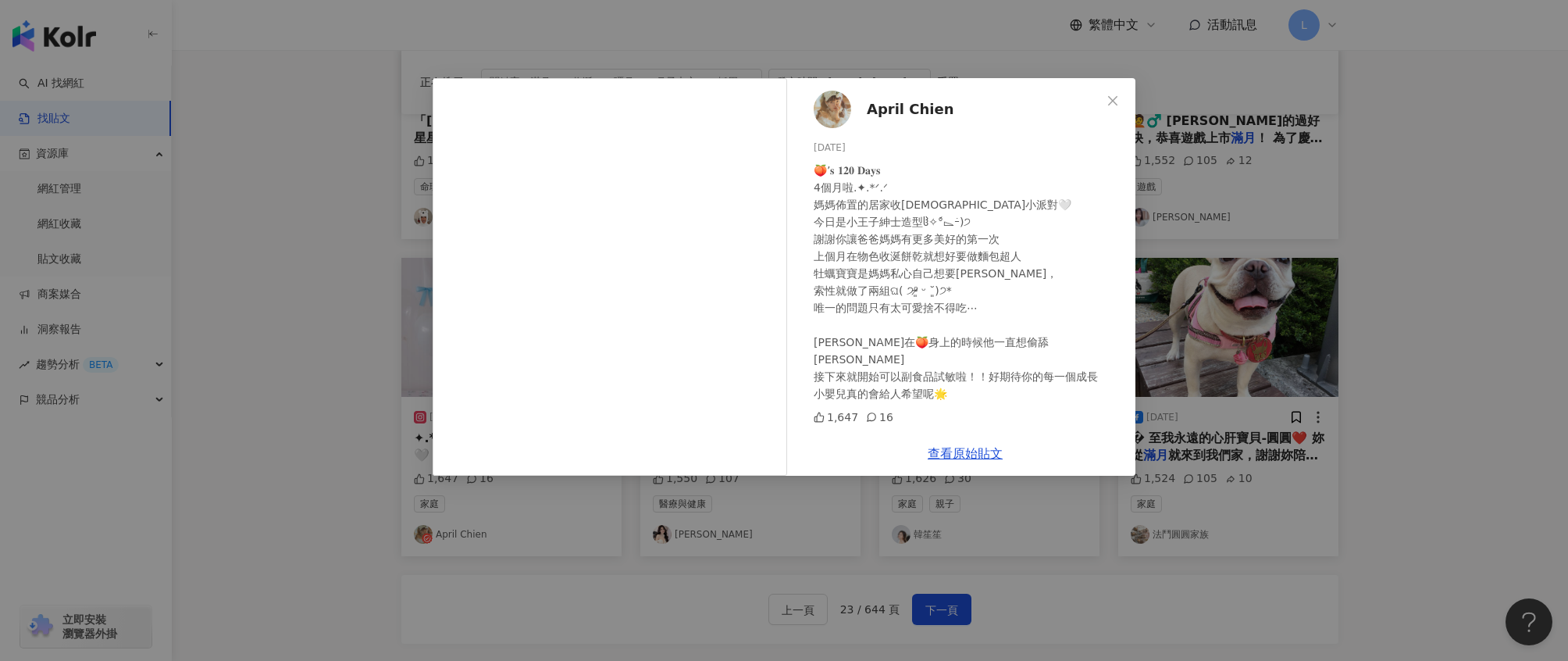
click at [898, 108] on span "April Chien" at bounding box center [911, 109] width 87 height 22
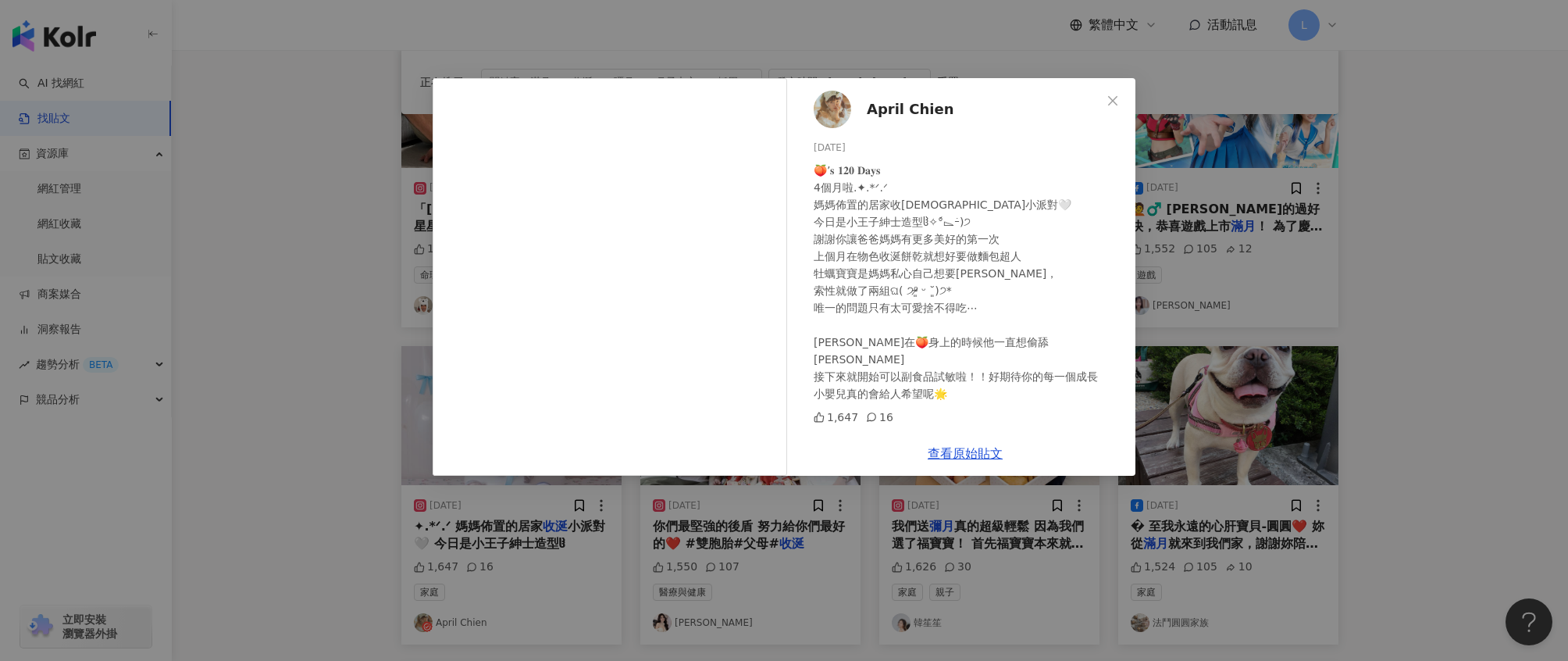
scroll to position [574, 0]
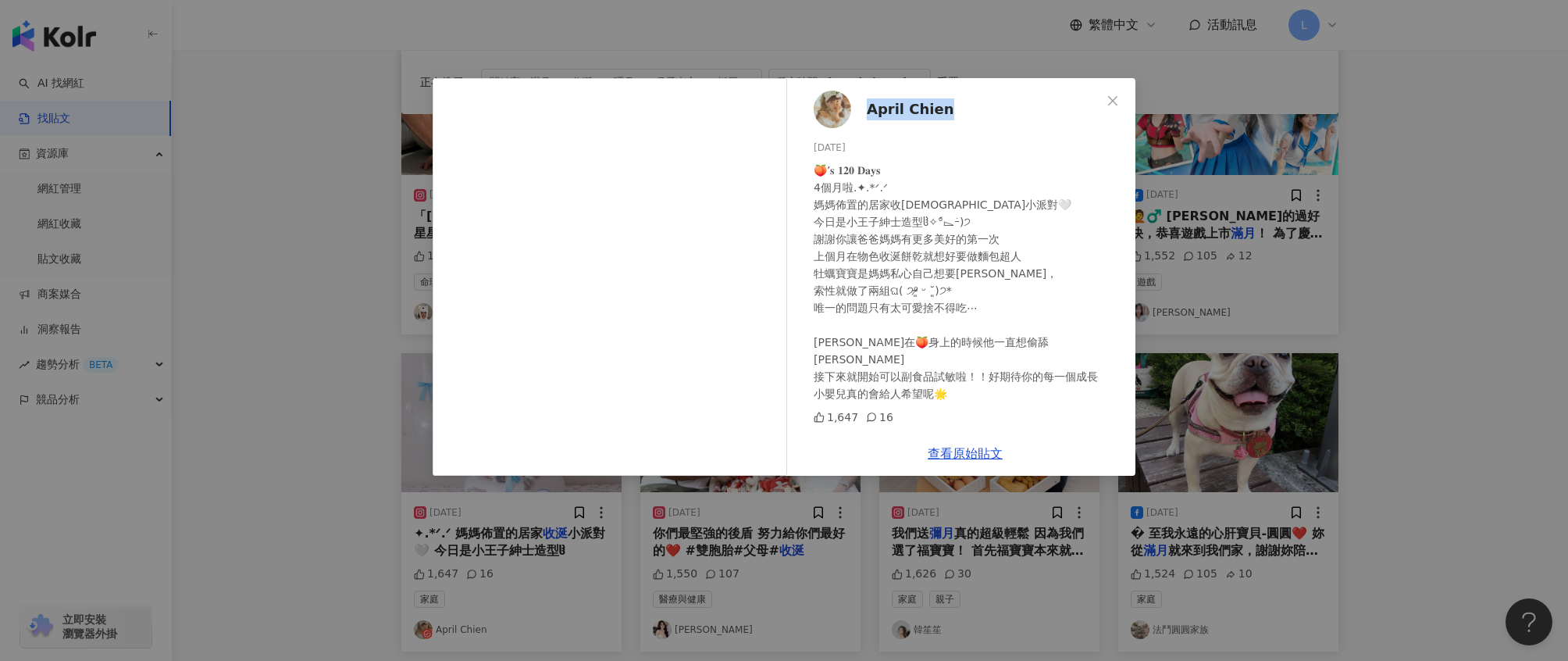
drag, startPoint x: 968, startPoint y: 99, endPoint x: 864, endPoint y: 104, distance: 104.1
click at [864, 104] on div "April Chien 2025/7/27 🍑’𝐬 𝟏𝟐𝟎 𝐃𝐚𝐲𝐬 4個月啦.✦.*ᐟ‪‪‪.ᐟ‪‪‪ 媽媽佈置的居家收涎小派對🤍 今日是小王子紳士造型ჱ̒…" at bounding box center [965, 255] width 340 height 353
copy span "April Chien"
click at [1201, 285] on div "April Chien 2025/7/27 🍑’𝐬 𝟏𝟐𝟎 𝐃𝐚𝐲𝐬 4個月啦.✦.*ᐟ‪‪‪.ᐟ‪‪‪ 媽媽佈置的居家收涎小派對🤍 今日是小王子紳士造型ჱ̒…" at bounding box center [784, 330] width 1568 height 661
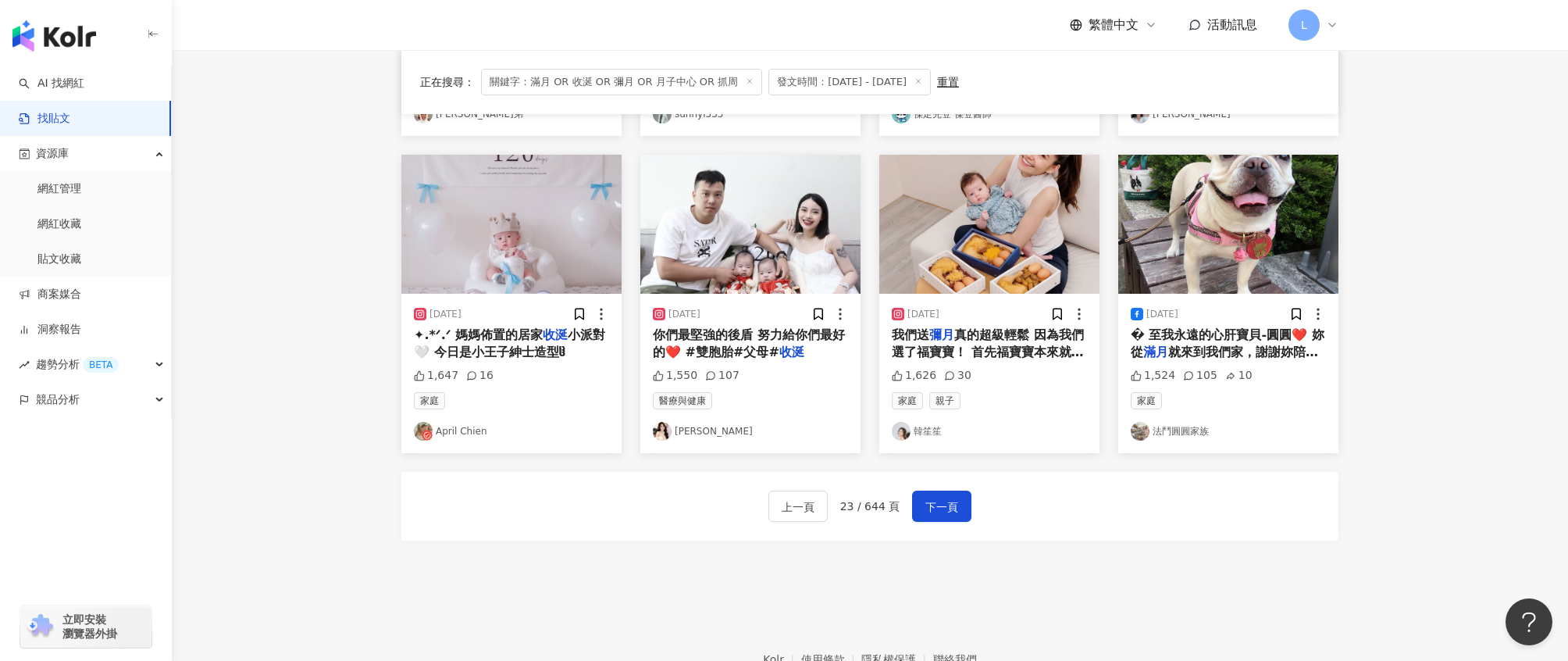
scroll to position [864, 0]
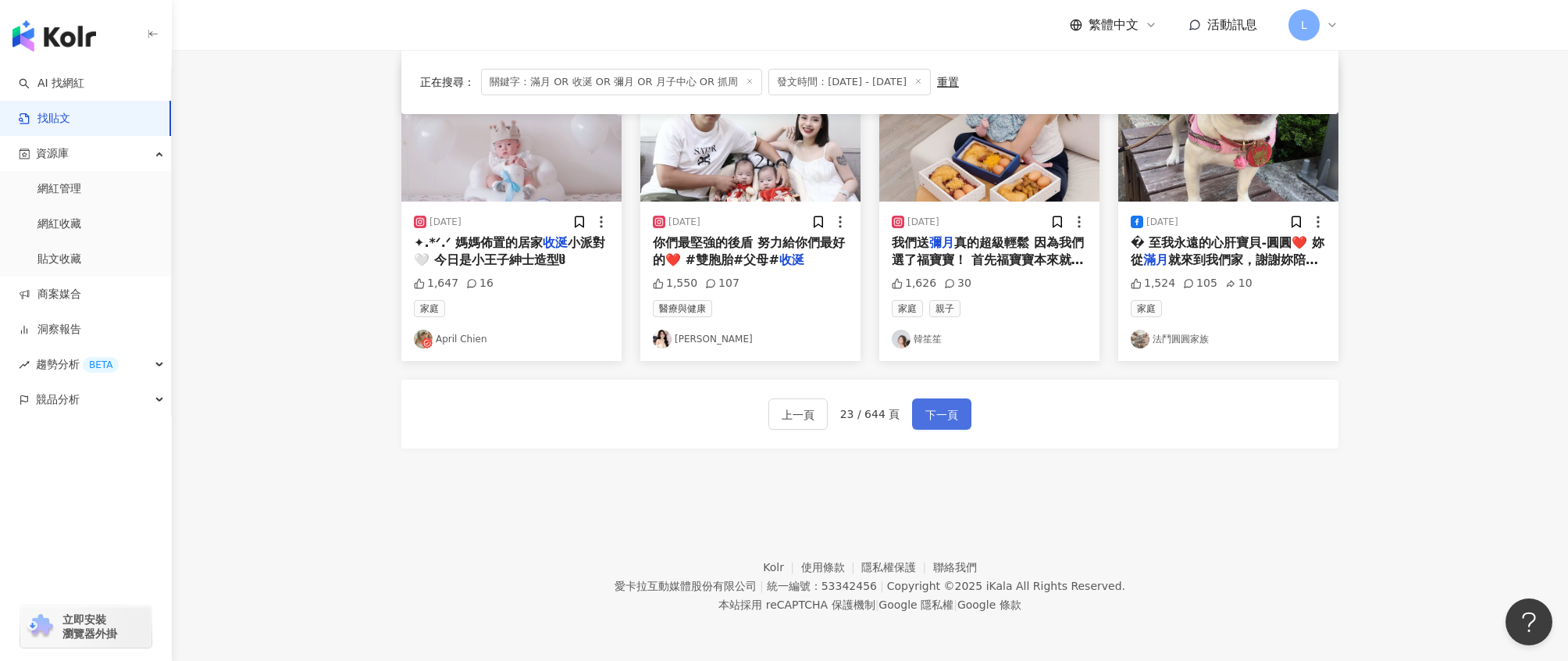
click at [949, 419] on span "下一頁" at bounding box center [942, 414] width 32 height 19
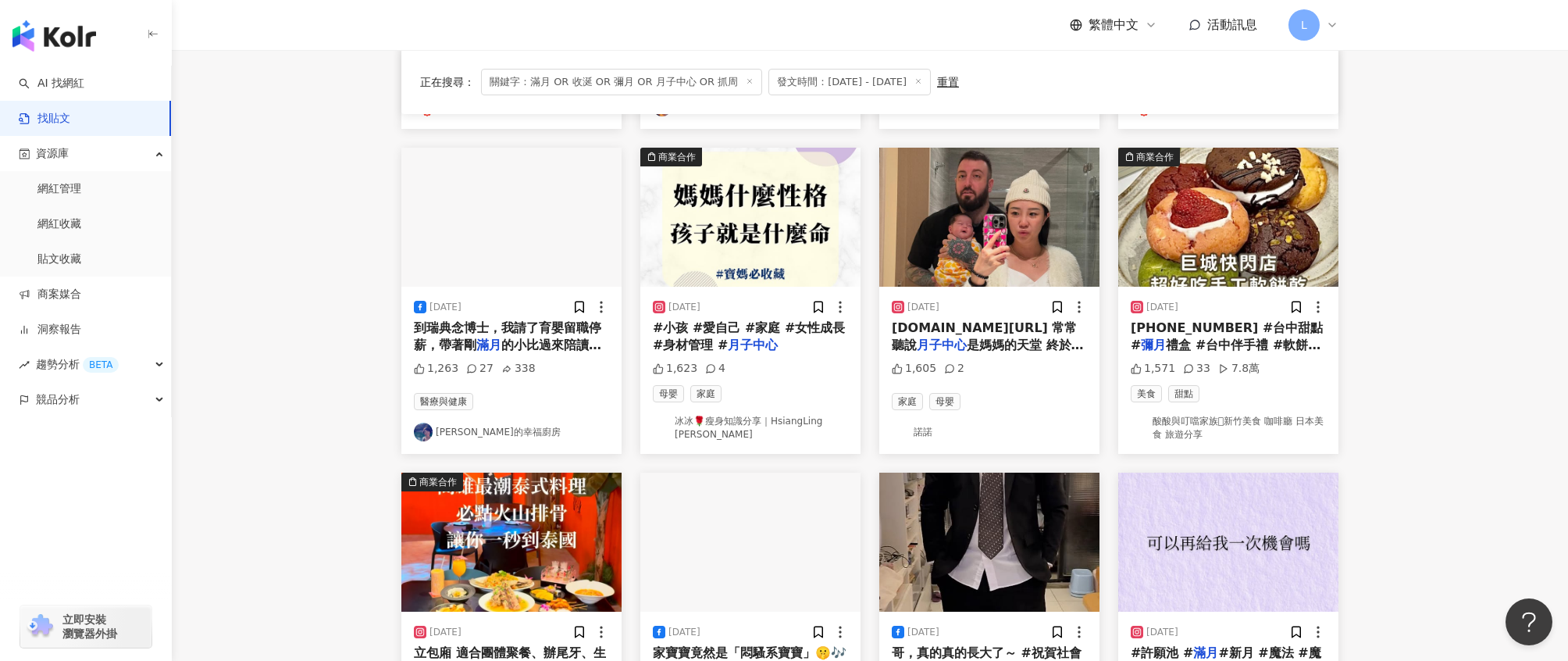
scroll to position [439, 0]
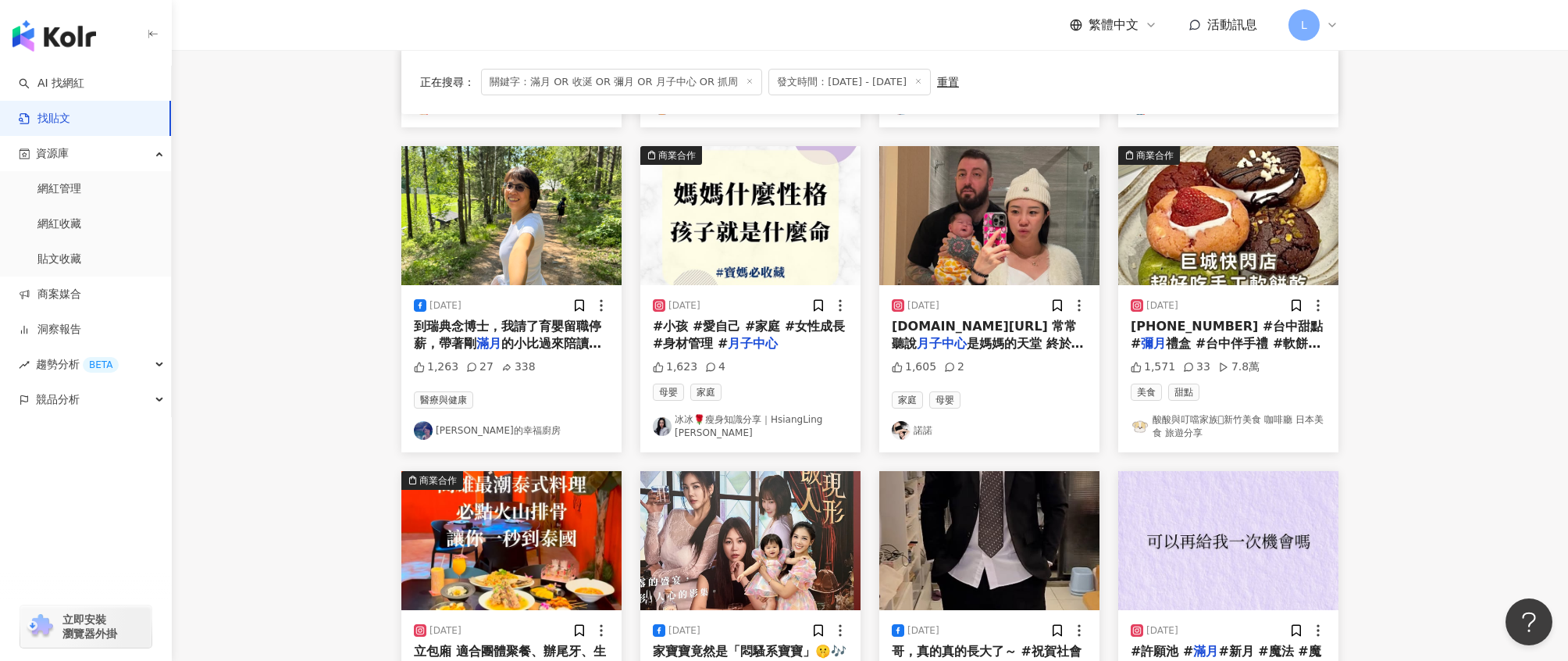
click at [526, 332] on span "到瑞典念博士，我請了育嬰留職停薪，帶著剛" at bounding box center [508, 335] width 187 height 32
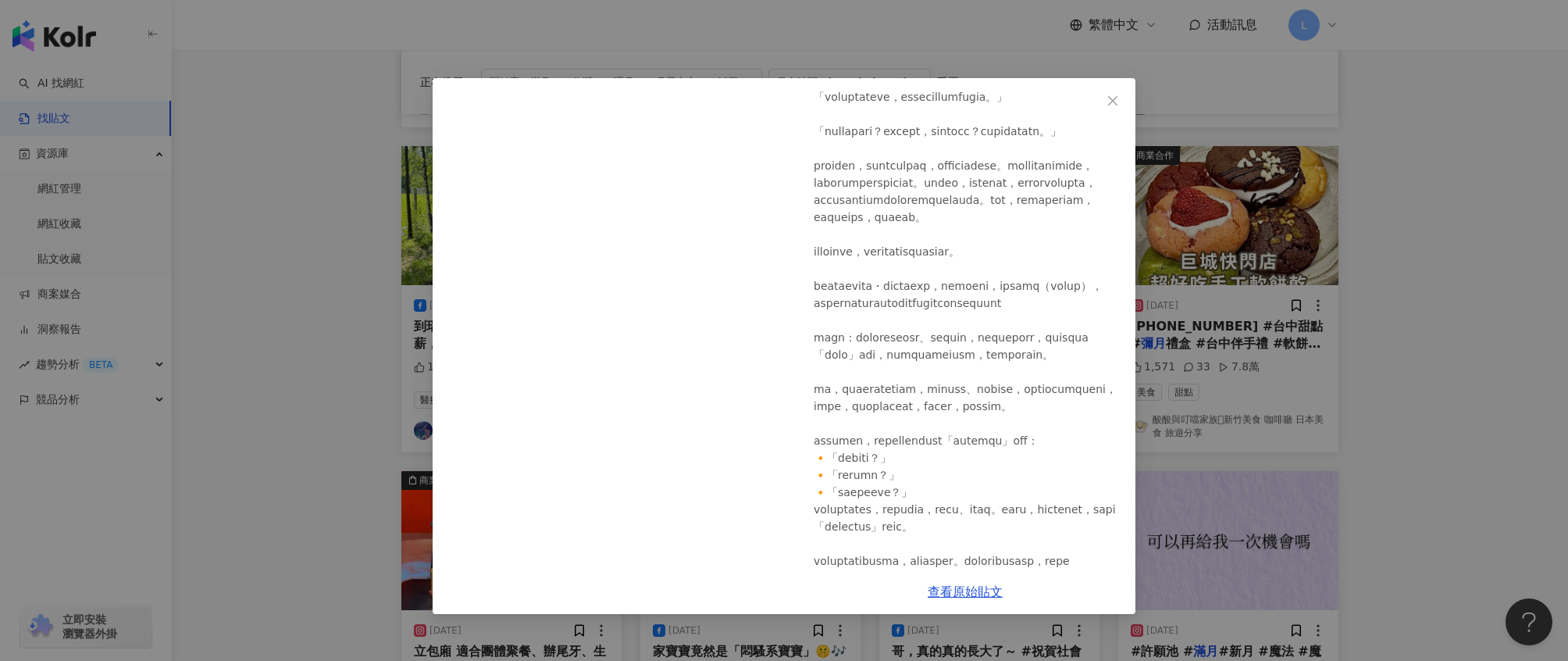
scroll to position [332, 0]
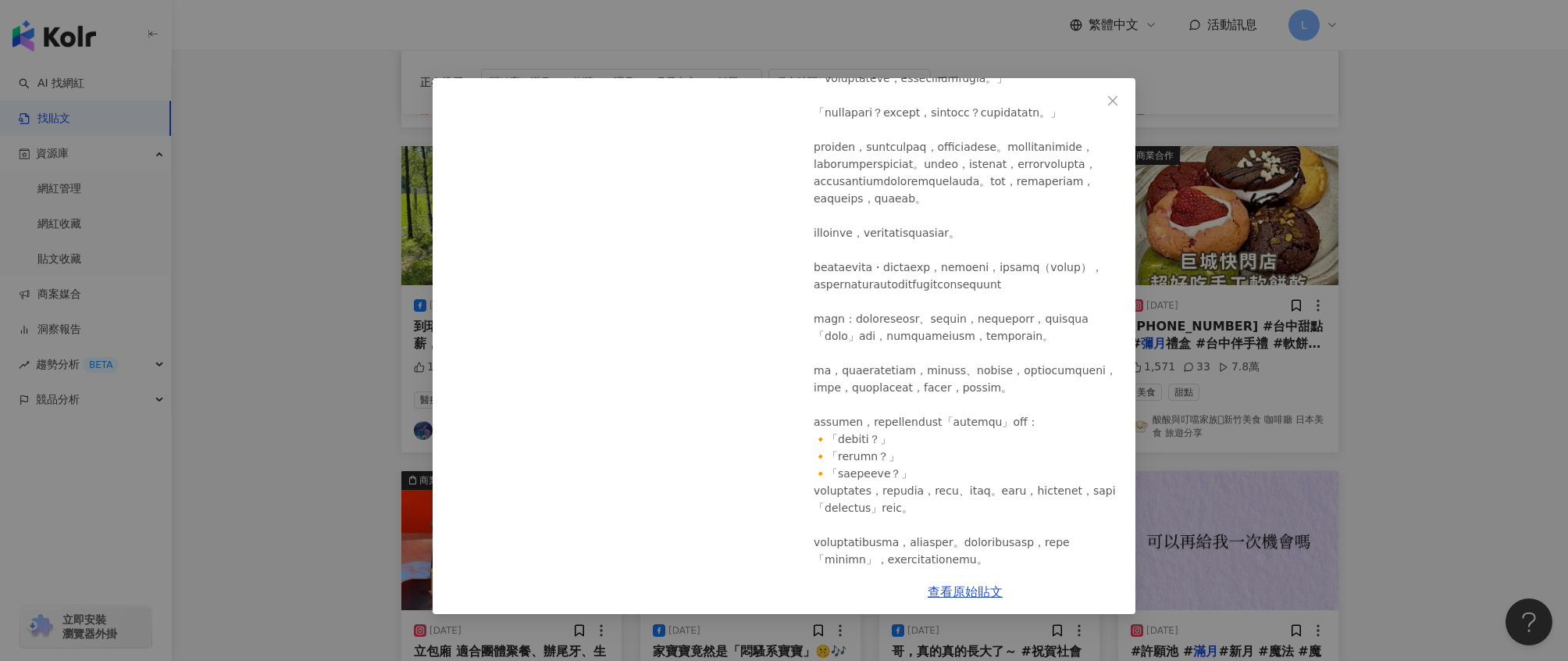
click at [1297, 358] on div "蘿瑞娜的幸福廚房 2025/6/15 1,263 27 338 查看原始貼文" at bounding box center [784, 330] width 1568 height 661
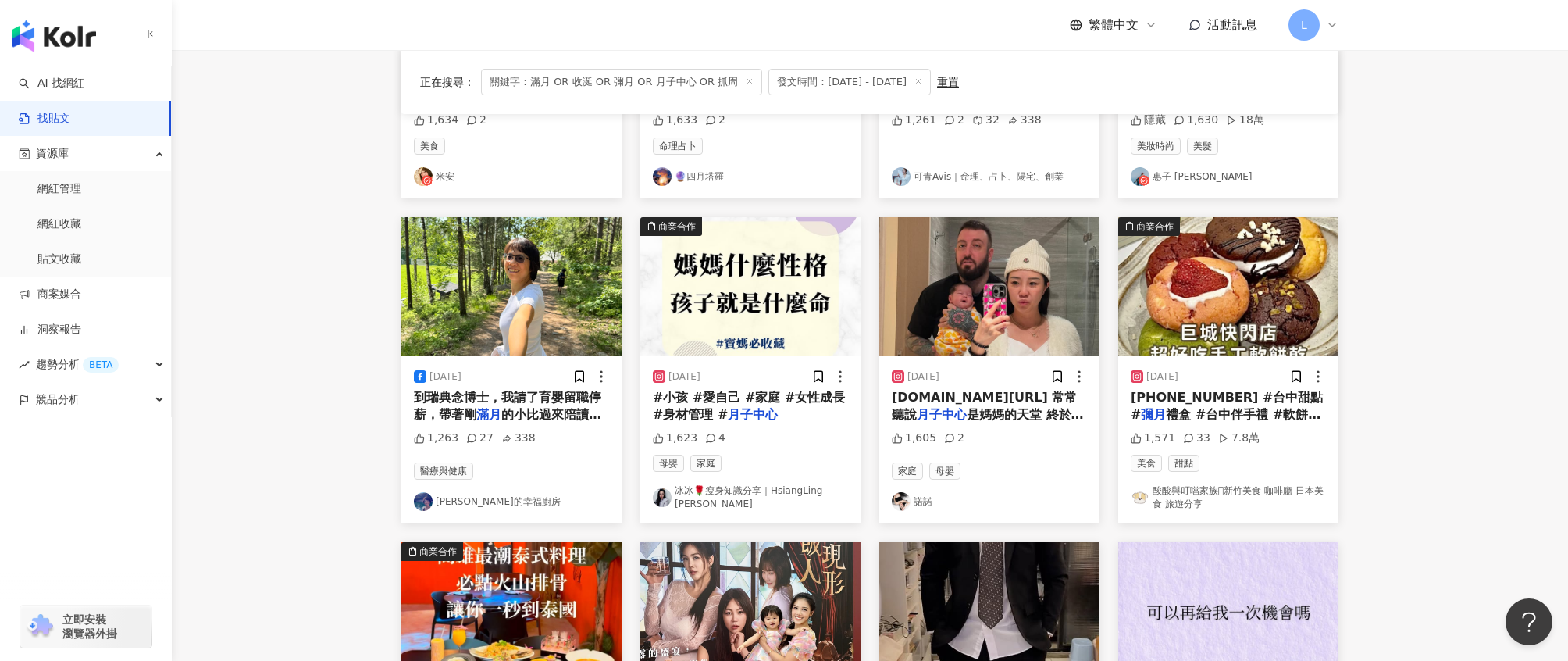
scroll to position [353, 0]
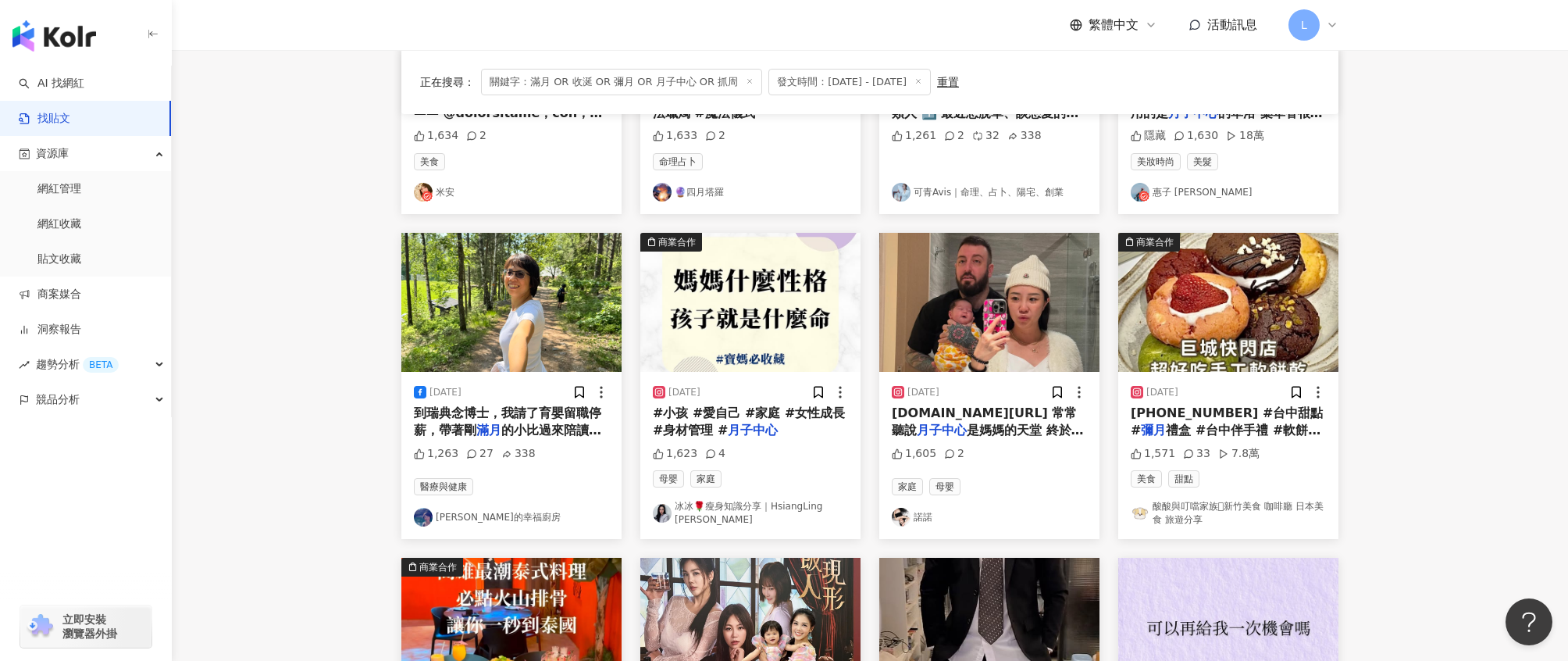
click at [997, 412] on span "cherie.com.tw/ 常常聽說" at bounding box center [984, 421] width 186 height 32
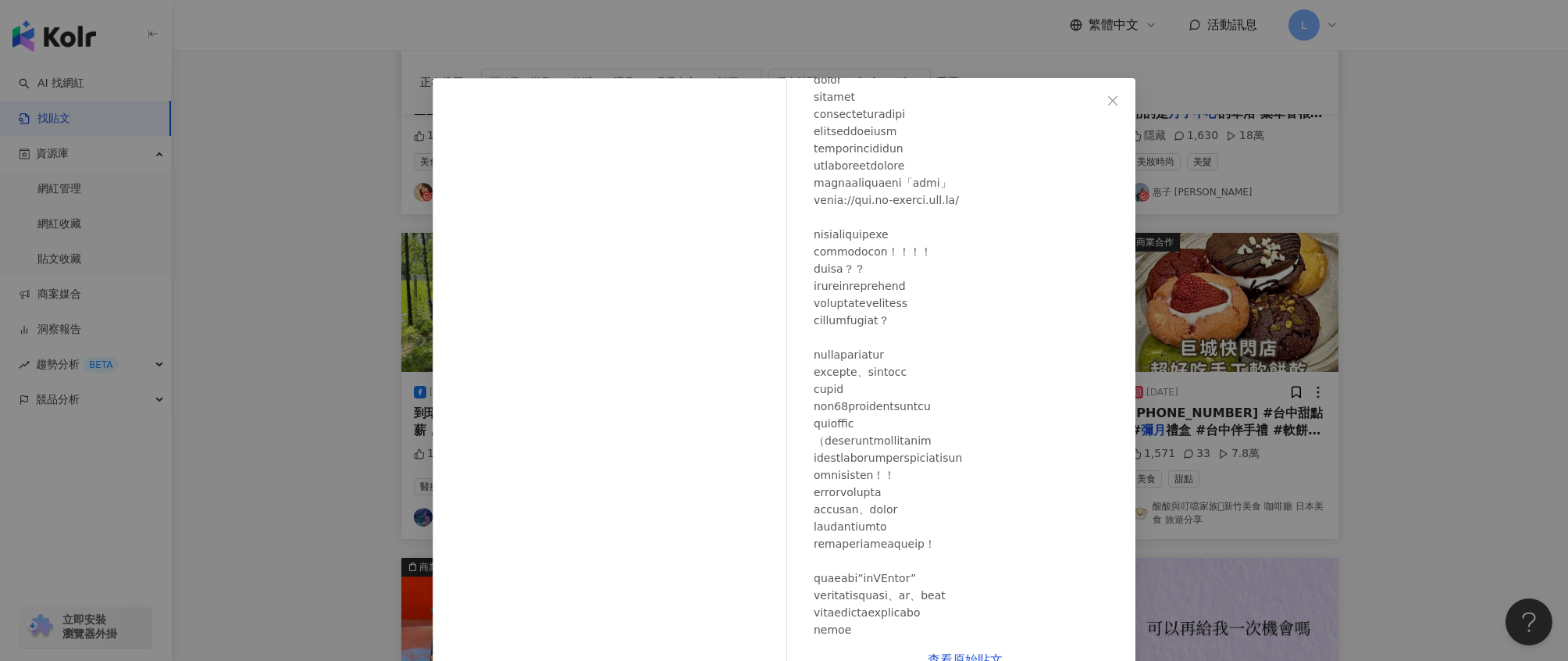
scroll to position [0, 0]
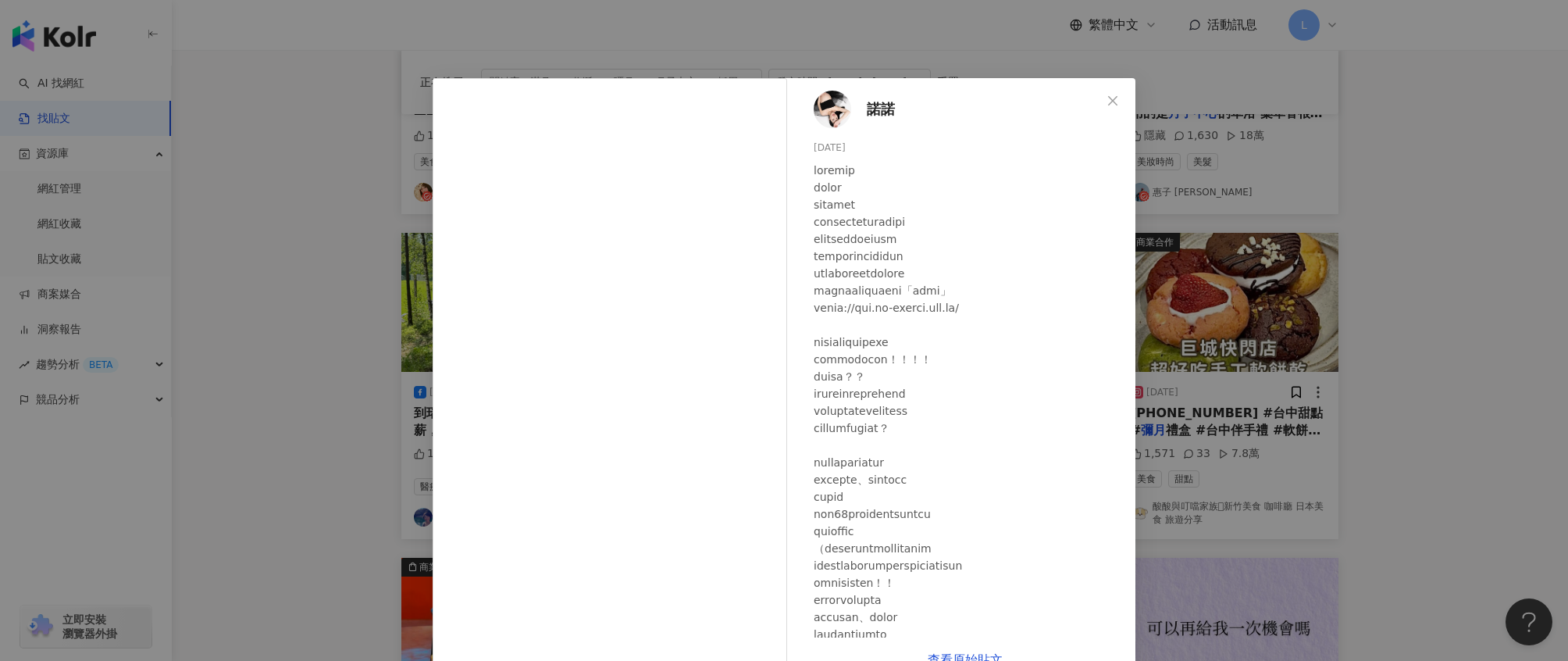
click at [1438, 267] on div "諾諾 2025/7/11 1,605 2 查看原始貼文" at bounding box center [784, 330] width 1568 height 661
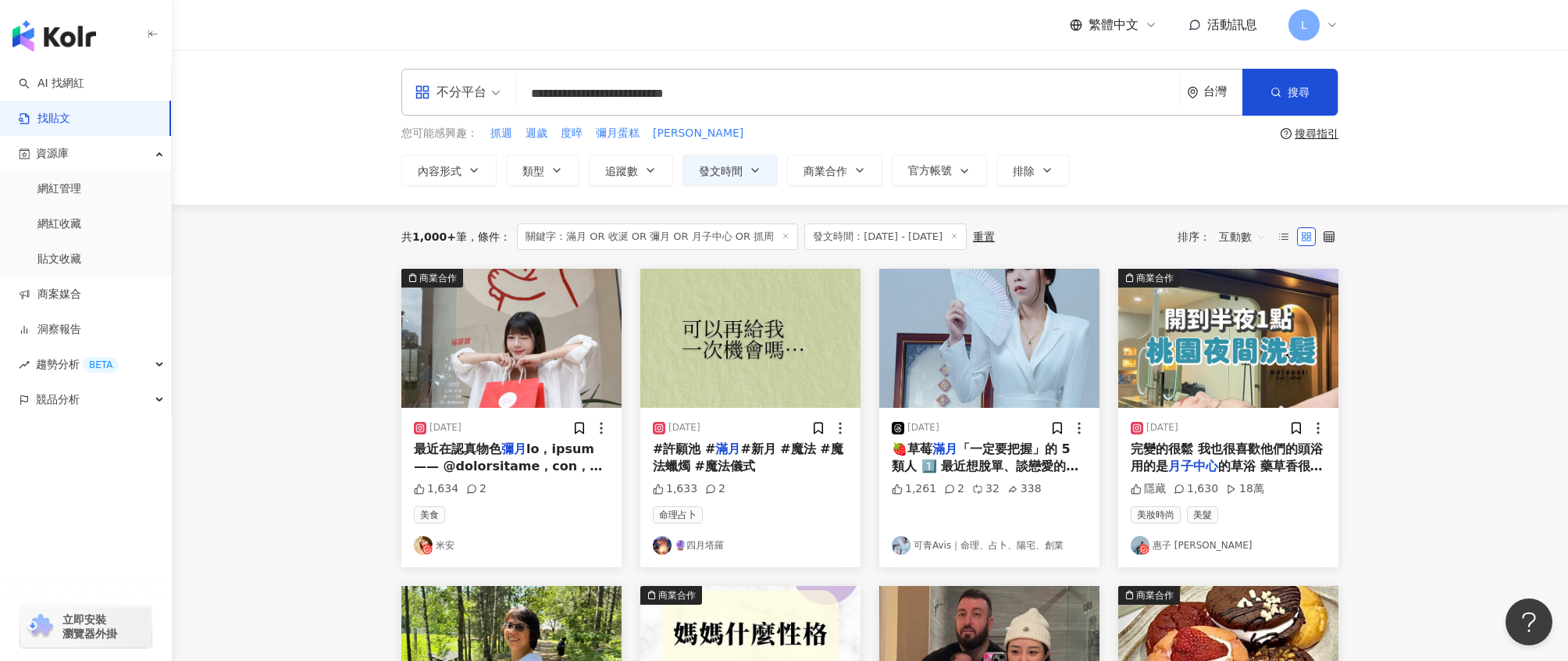
click at [903, 97] on input "**********" at bounding box center [847, 93] width 651 height 33
drag, startPoint x: 882, startPoint y: 92, endPoint x: 440, endPoint y: 69, distance: 442.6
click at [447, 74] on div "**********" at bounding box center [870, 92] width 938 height 47
type input "*"
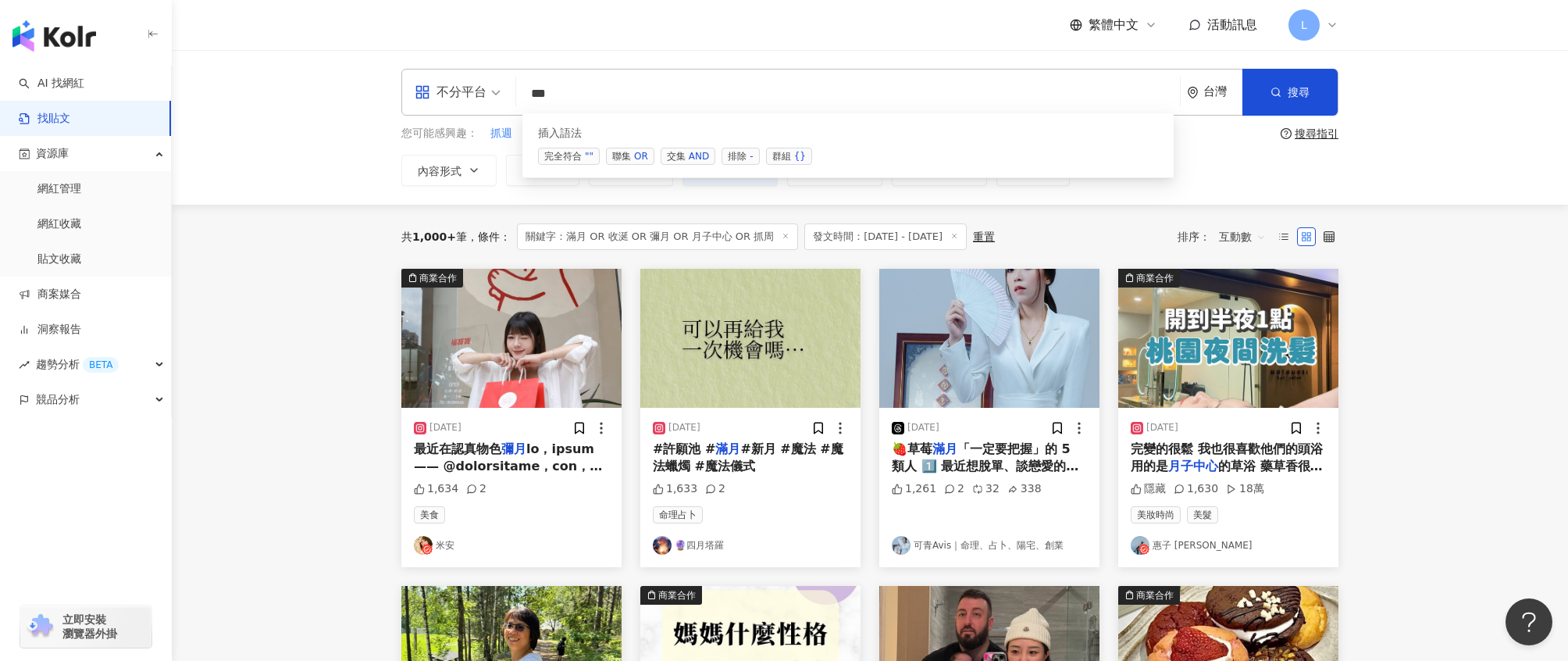
click at [634, 156] on div "OR" at bounding box center [641, 156] width 14 height 15
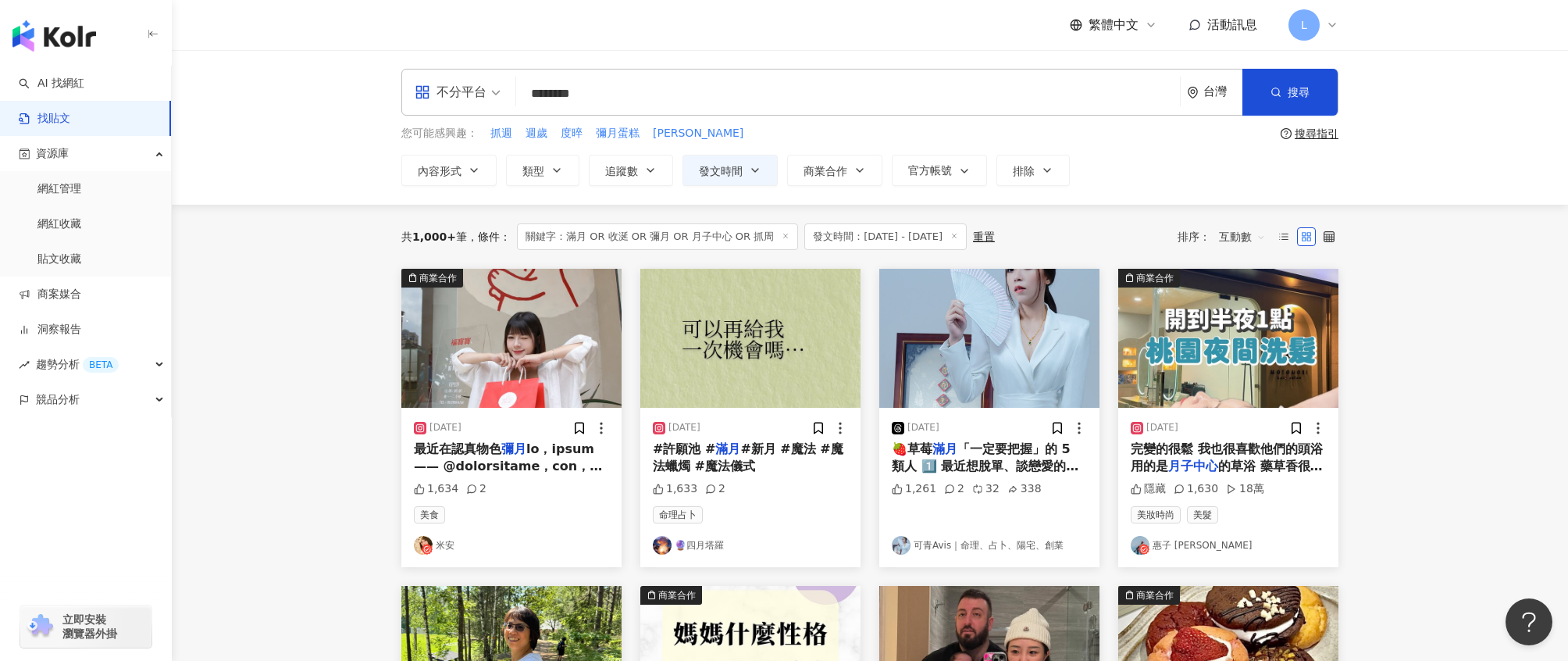
type input "********"
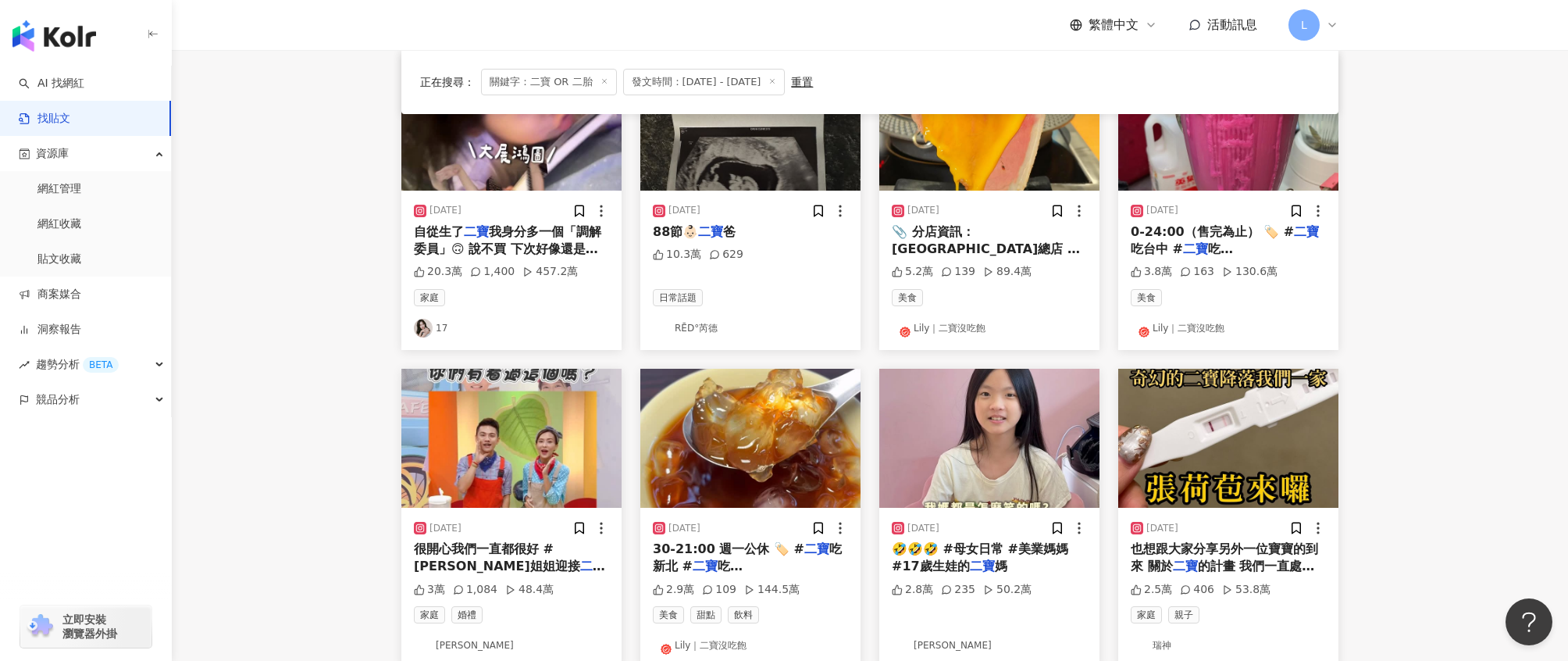
scroll to position [218, 0]
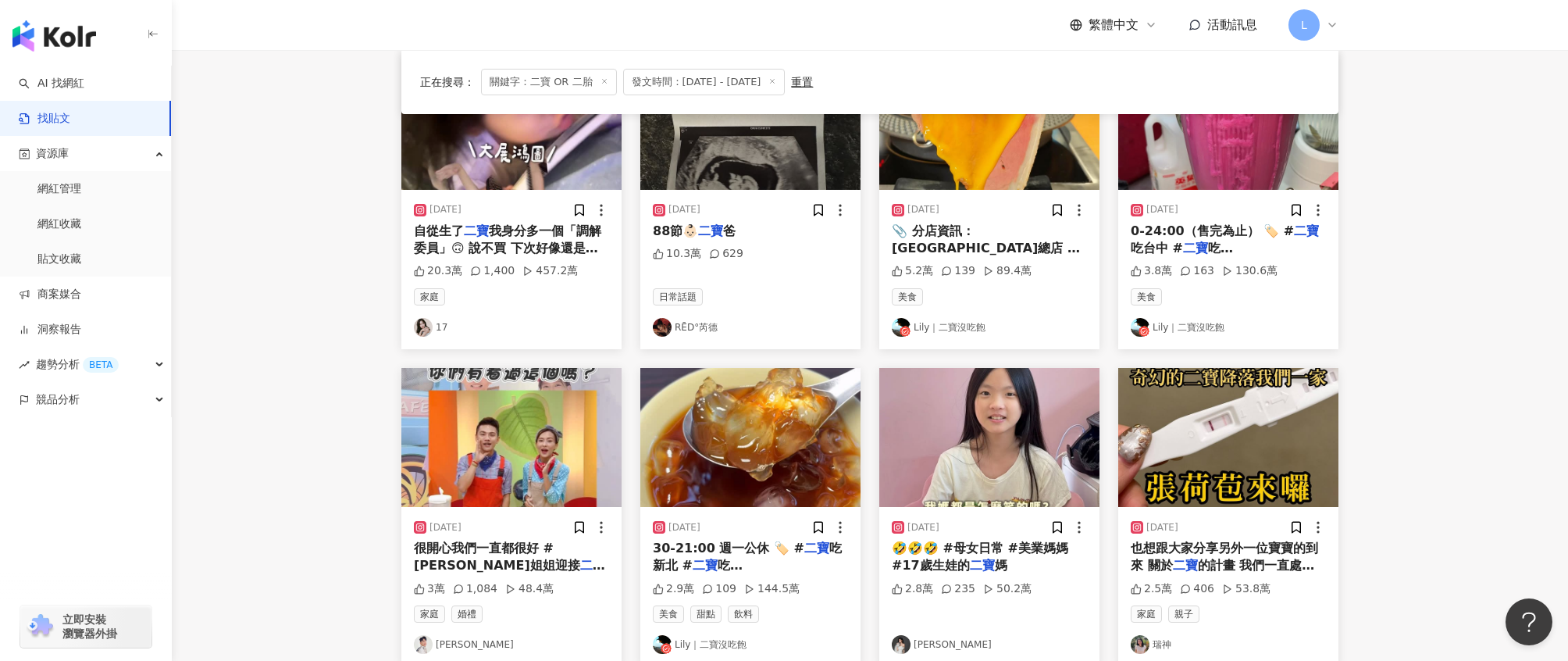
click at [521, 231] on span "我身分多一個「調解委員」🙃 說不買 下次好像還是會買⋯ #大展鴻圖 #" at bounding box center [508, 249] width 187 height 50
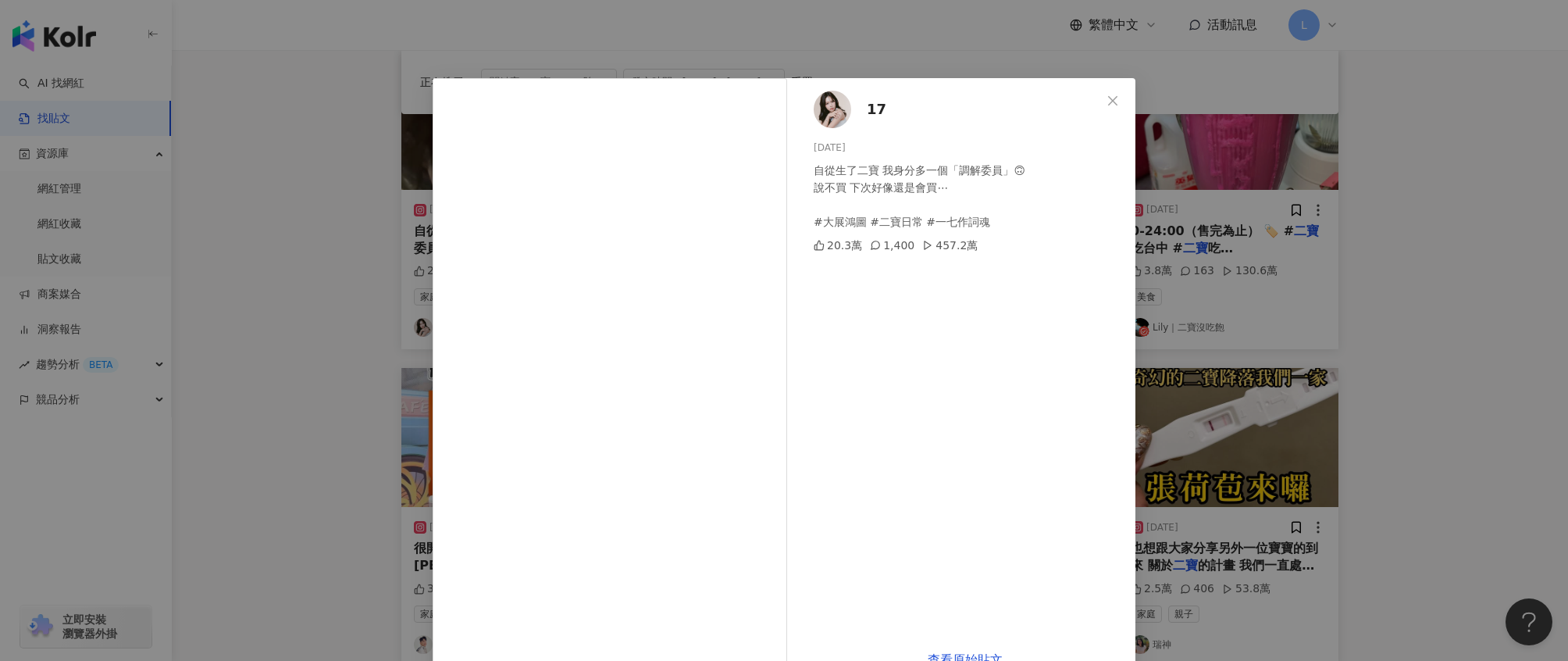
click at [347, 390] on div "17 2025/6/14 自從生了二寶 我身分多一個「調解委員」🙃 說不買 下次好像還是會買⋯ #大展鴻圖 #二寶日常 #一七作詞魂 20.3萬 1,400 …" at bounding box center [784, 330] width 1568 height 661
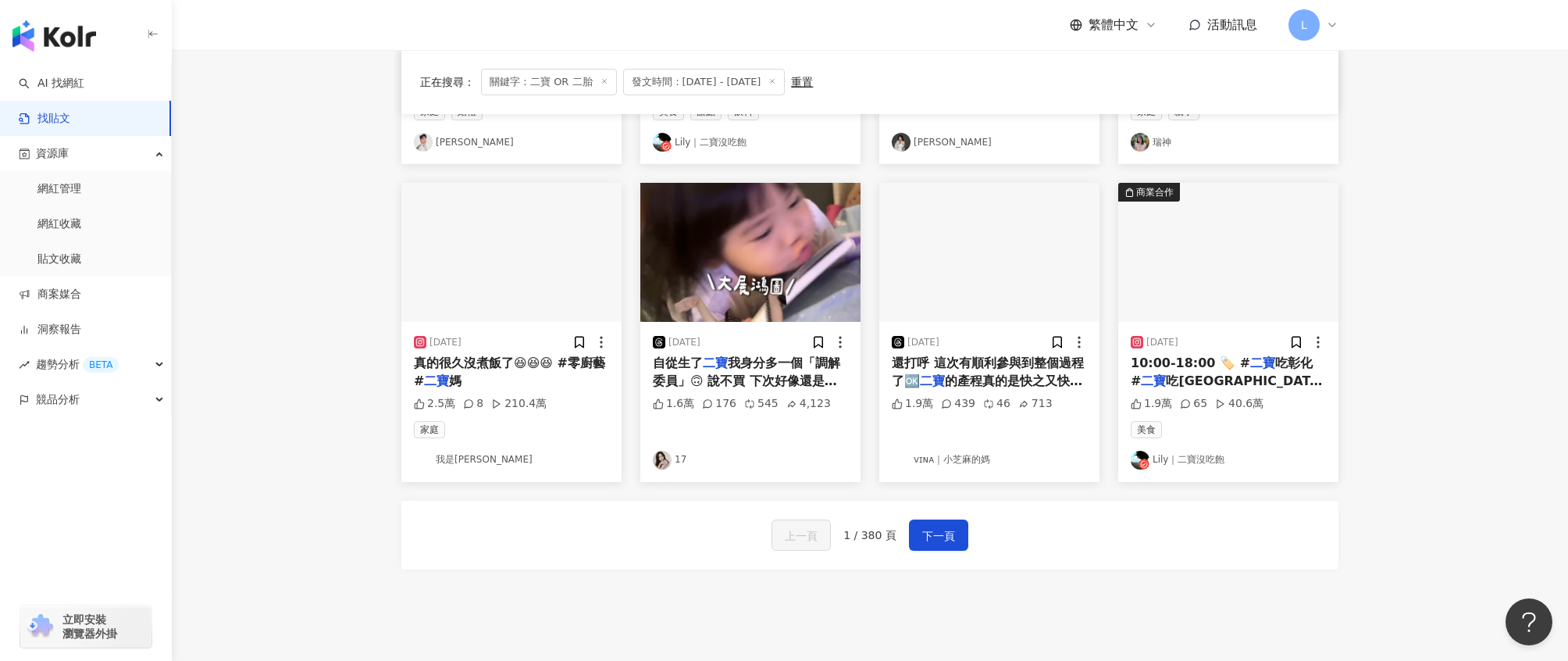
scroll to position [721, 0]
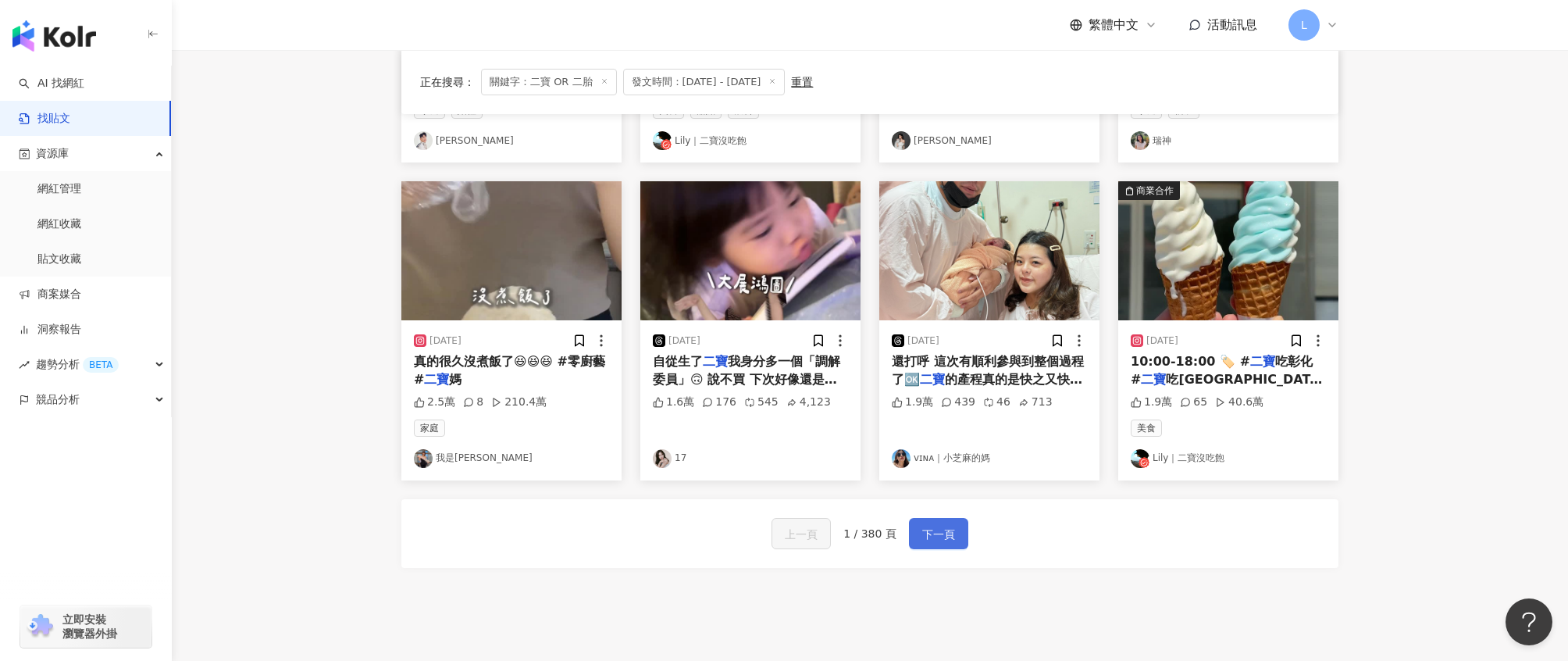
click at [924, 539] on span "下一頁" at bounding box center [938, 534] width 32 height 19
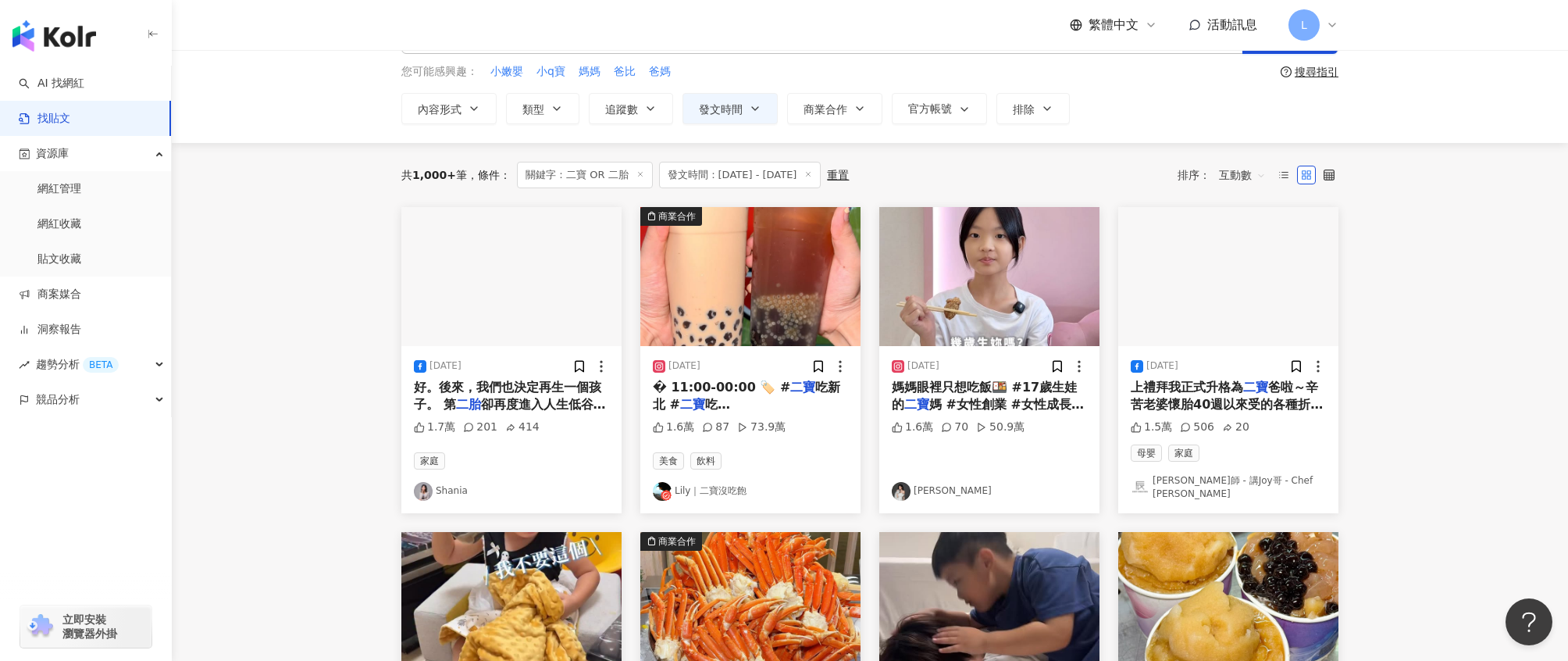
scroll to position [61, 0]
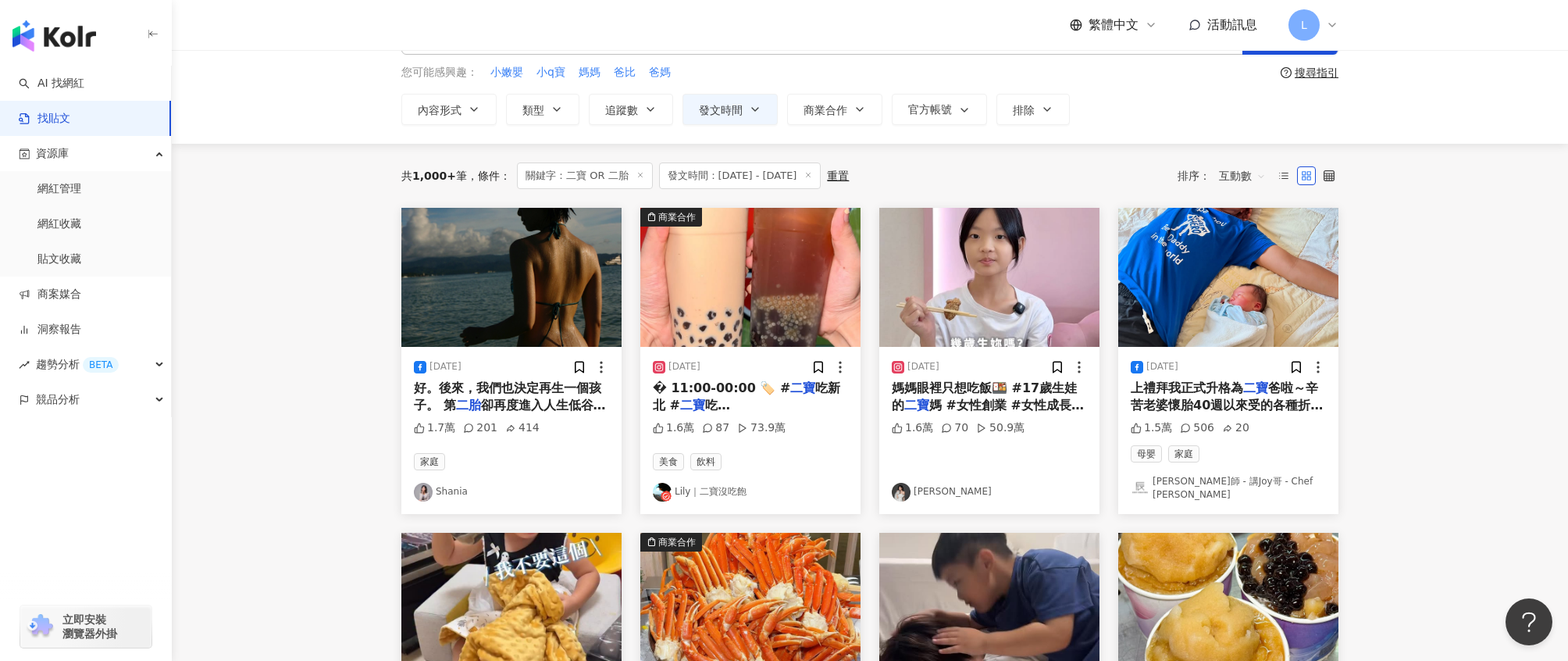
click at [519, 392] on span "好。後來，我們也決定再生一個孩子。 第" at bounding box center [508, 396] width 187 height 32
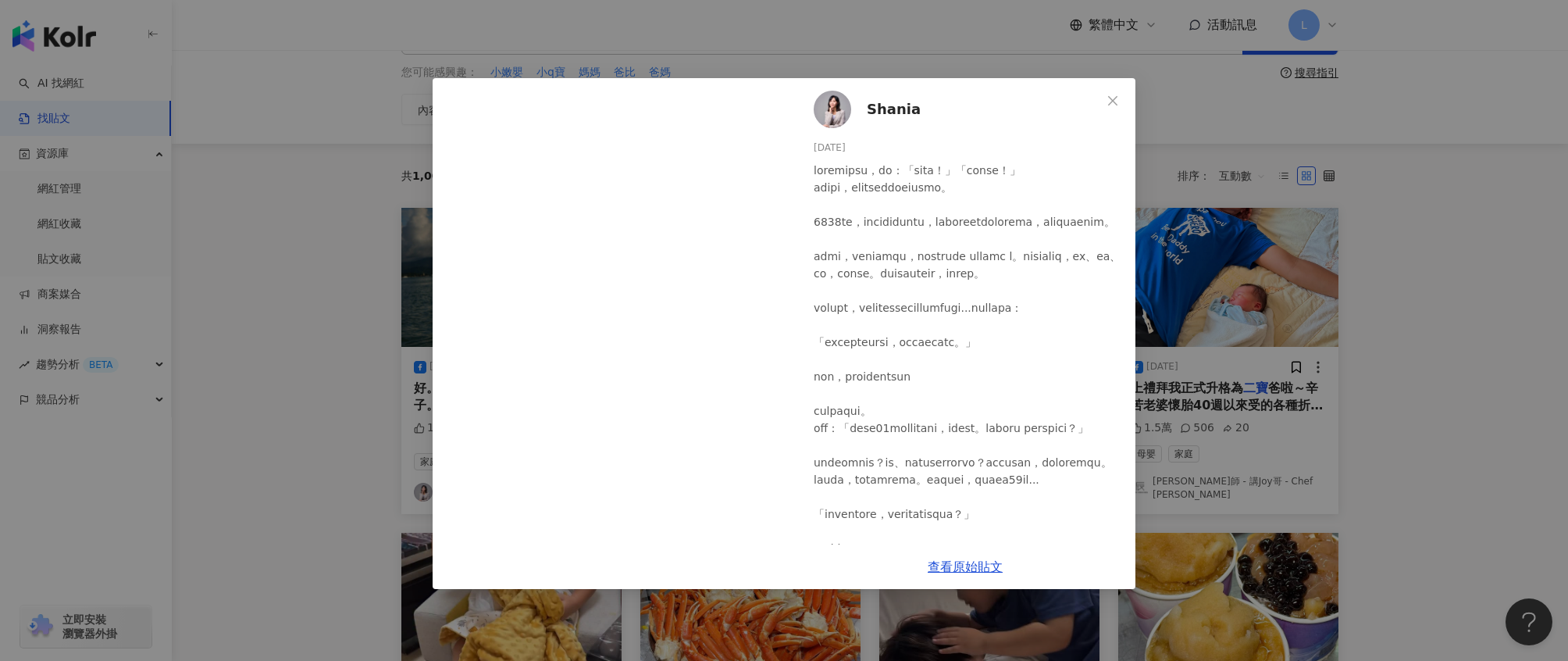
scroll to position [0, 0]
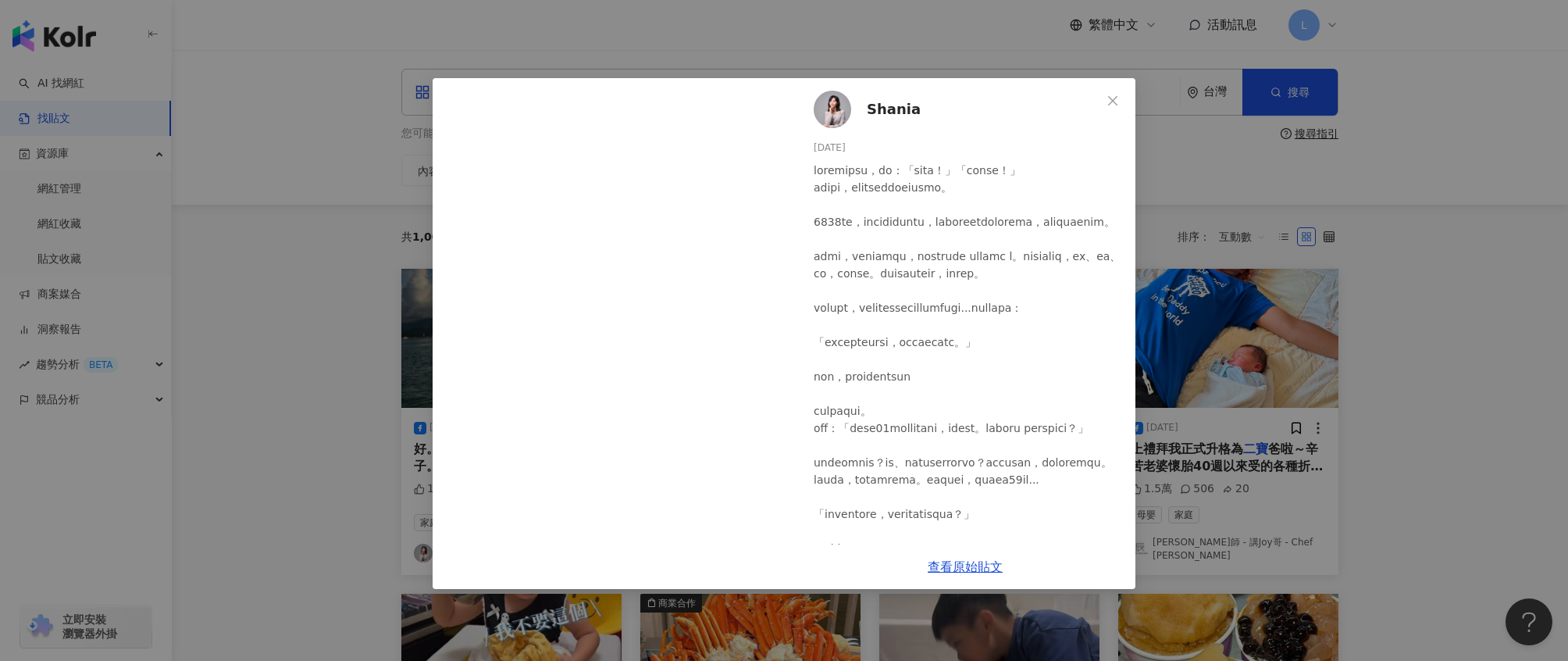
click at [896, 113] on span "Shania" at bounding box center [894, 109] width 54 height 22
click at [1413, 242] on div "Shania 2025/7/12 1.7萬 201 414 查看原始貼文" at bounding box center [784, 330] width 1568 height 661
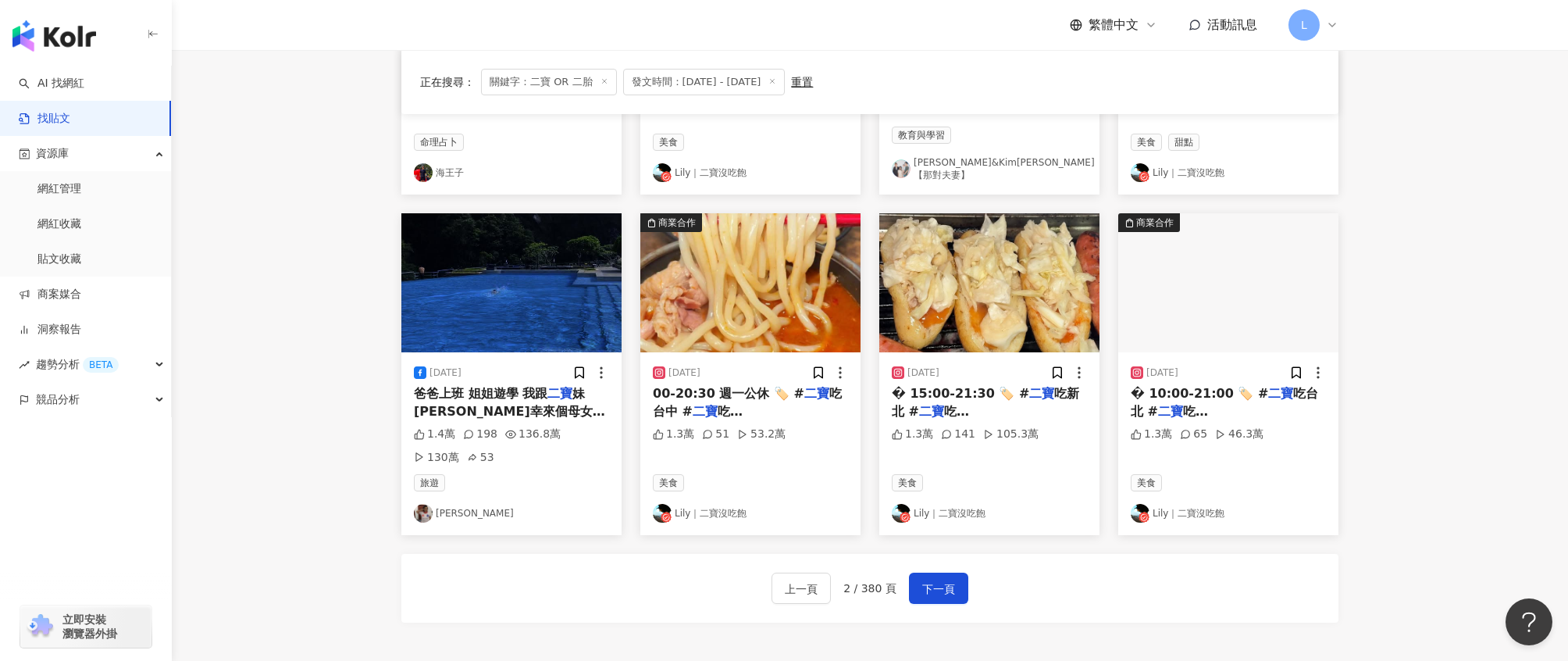
scroll to position [756, 0]
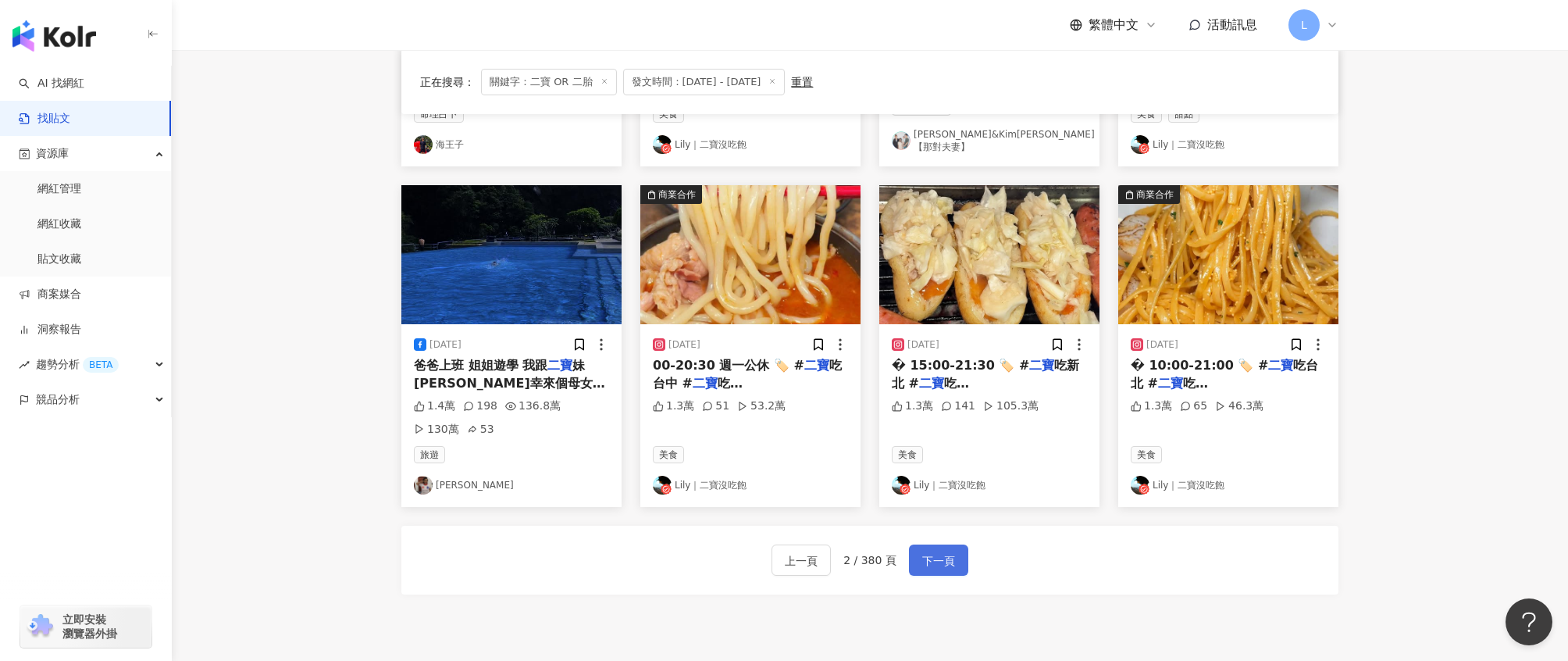
click at [956, 546] on button "下一頁" at bounding box center [938, 559] width 59 height 32
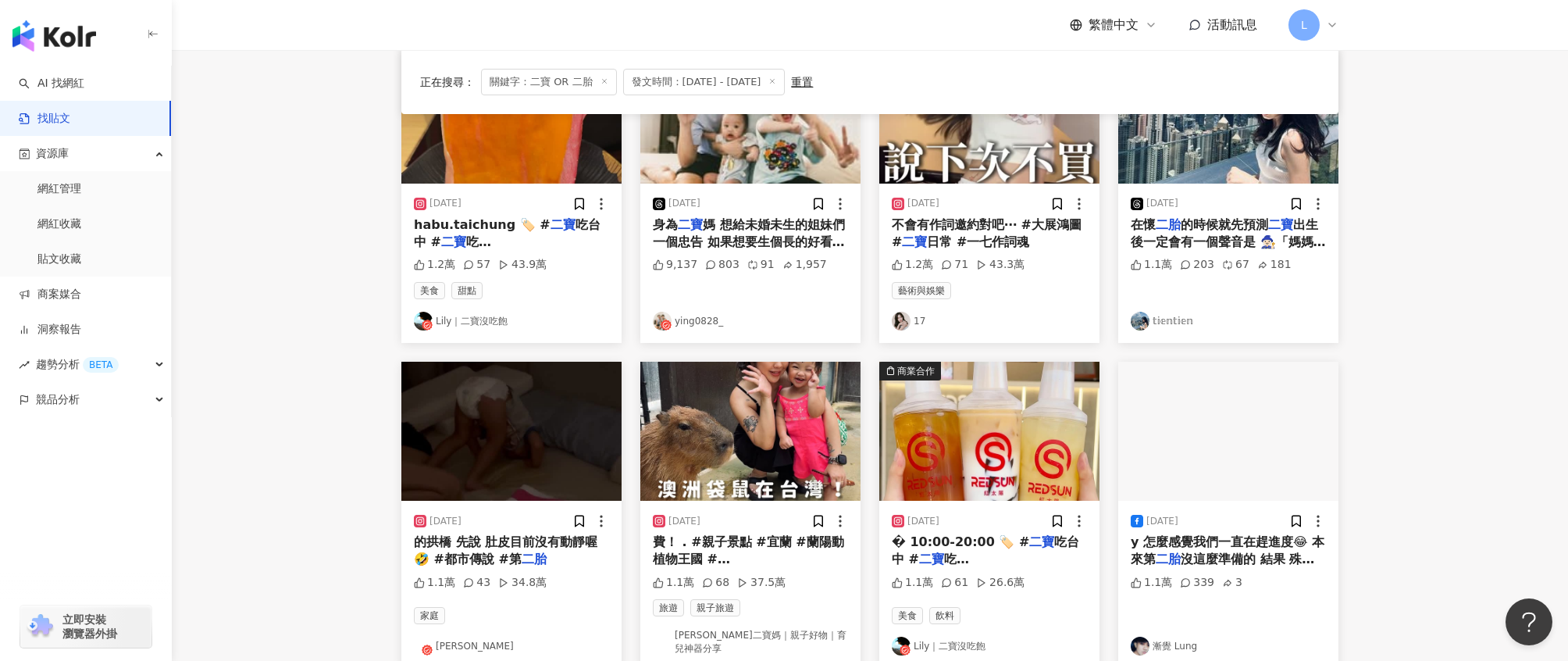
scroll to position [550, 0]
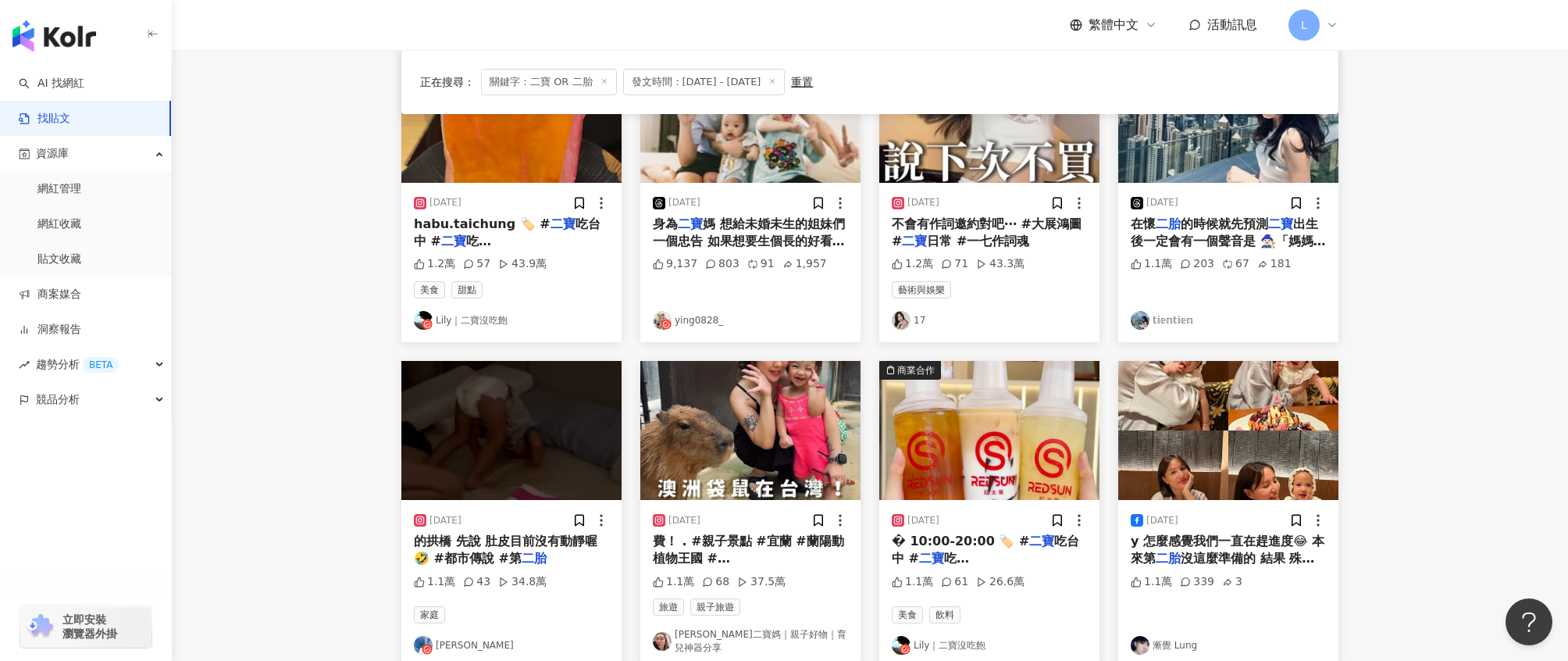
click at [502, 392] on img "button" at bounding box center [512, 430] width 221 height 139
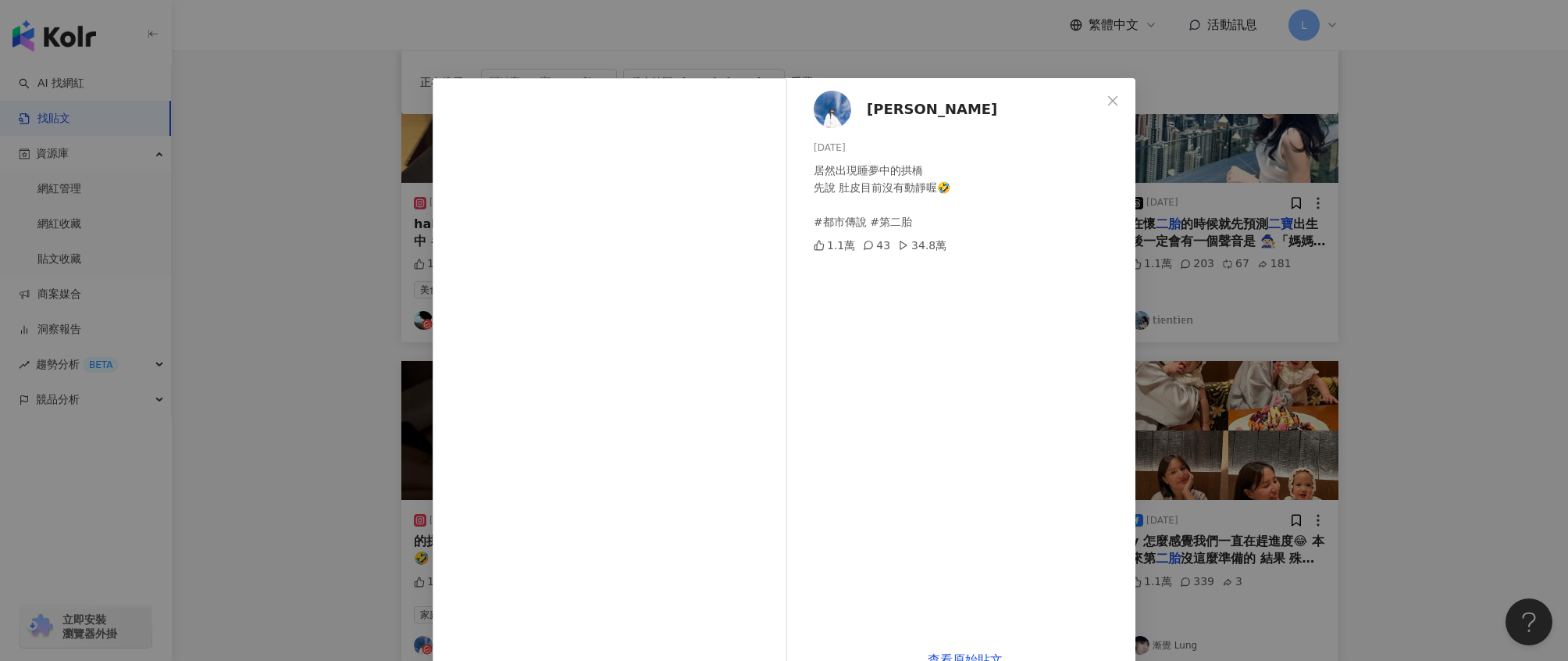
click at [930, 388] on div "Daniel 2025/8/24 居然出現睡夢中的拱橋 先說 肚皮目前沒有動靜喔🤣 #都市傳說 #第二胎 1.1萬 43 34.8萬" at bounding box center [965, 358] width 340 height 559
click at [1108, 103] on icon "close" at bounding box center [1113, 101] width 13 height 13
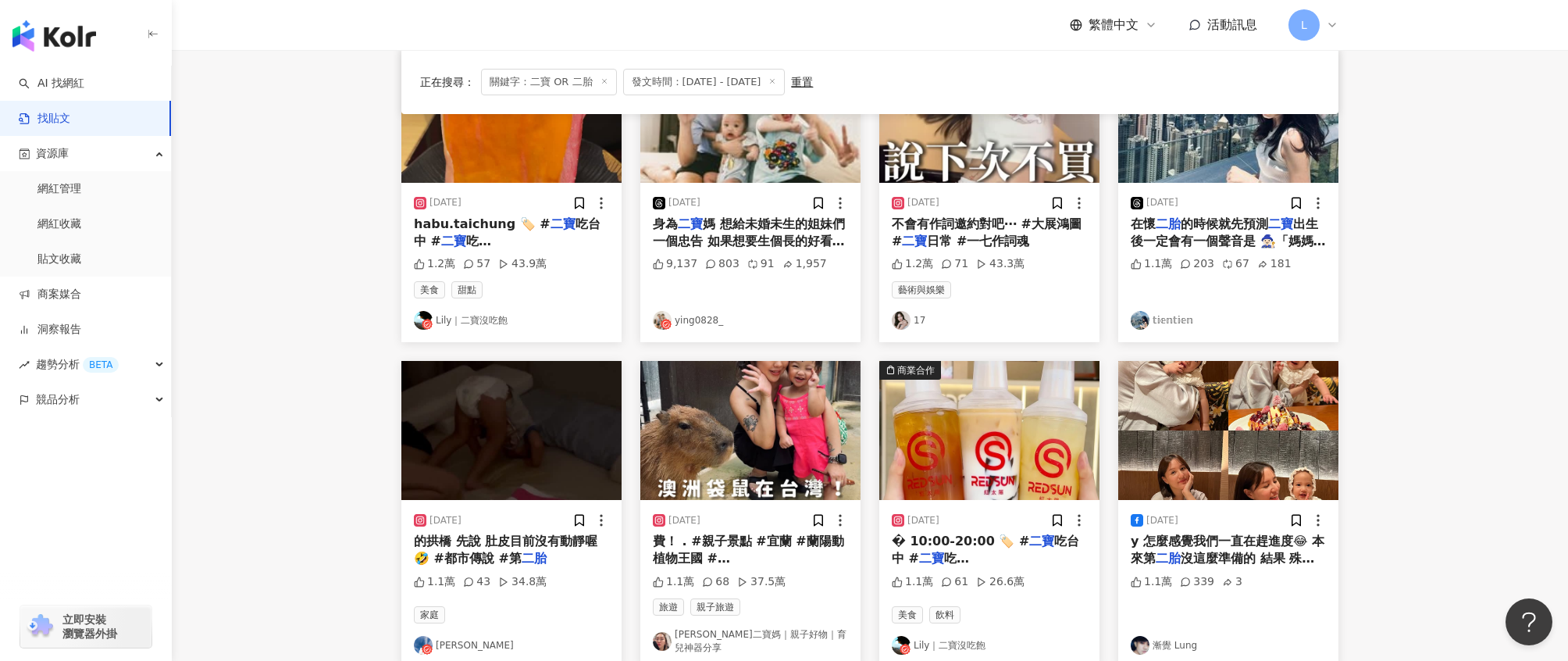
click at [432, 636] on link "Daniel" at bounding box center [512, 645] width 195 height 19
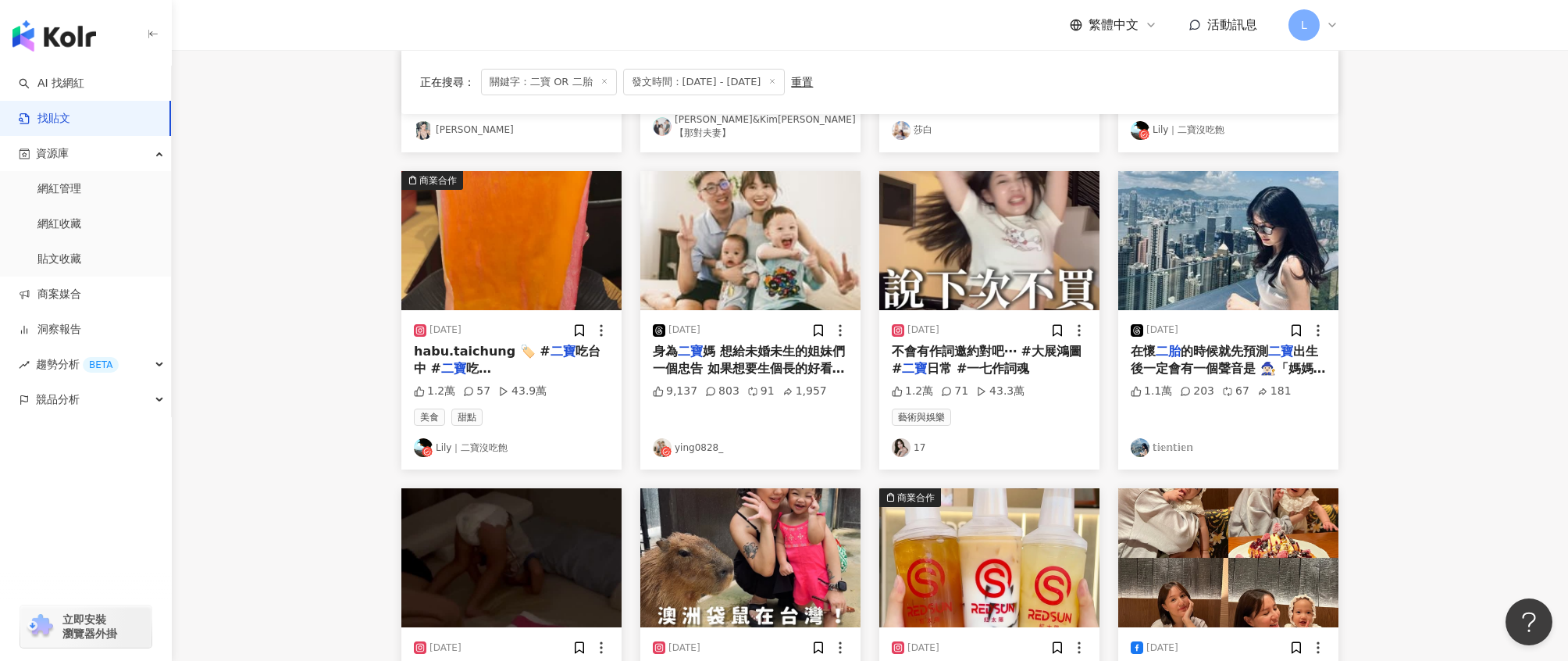
scroll to position [416, 0]
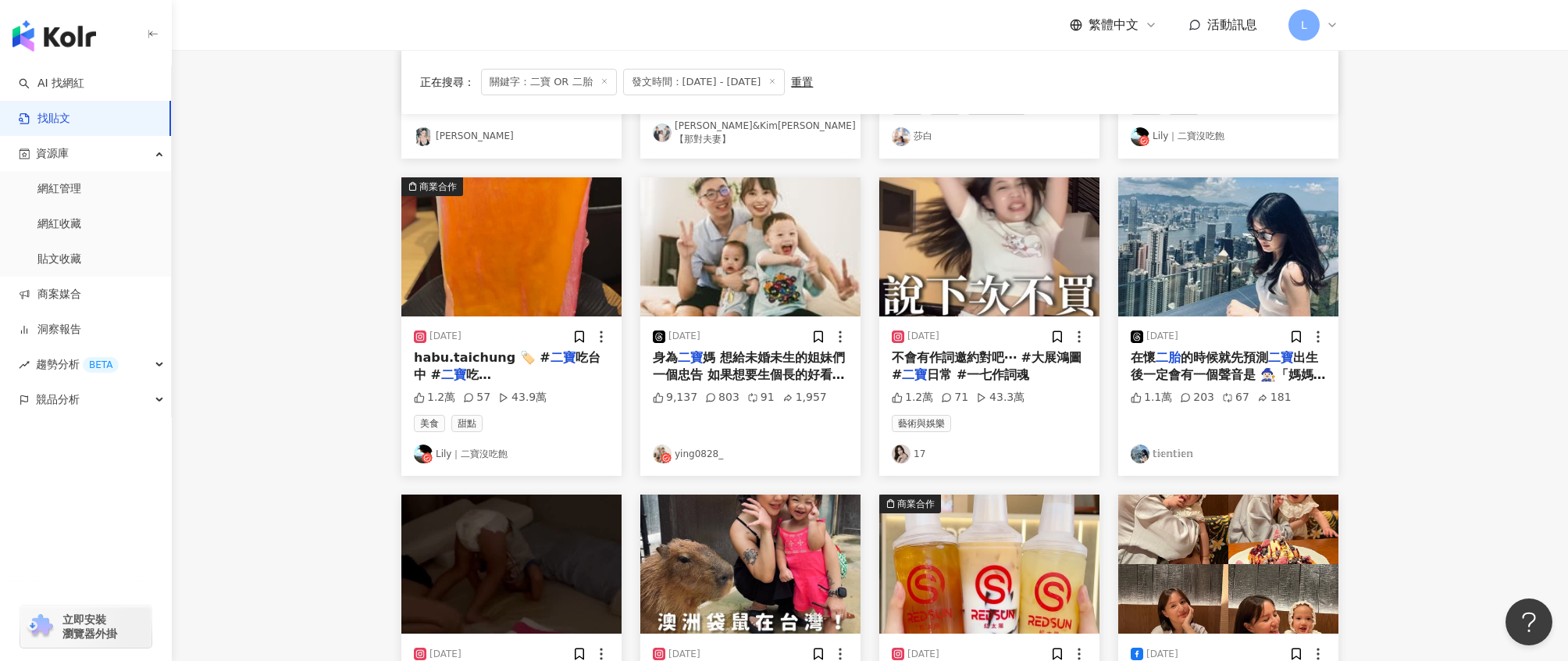
click at [1205, 354] on span "的時候就先預測" at bounding box center [1224, 358] width 87 height 14
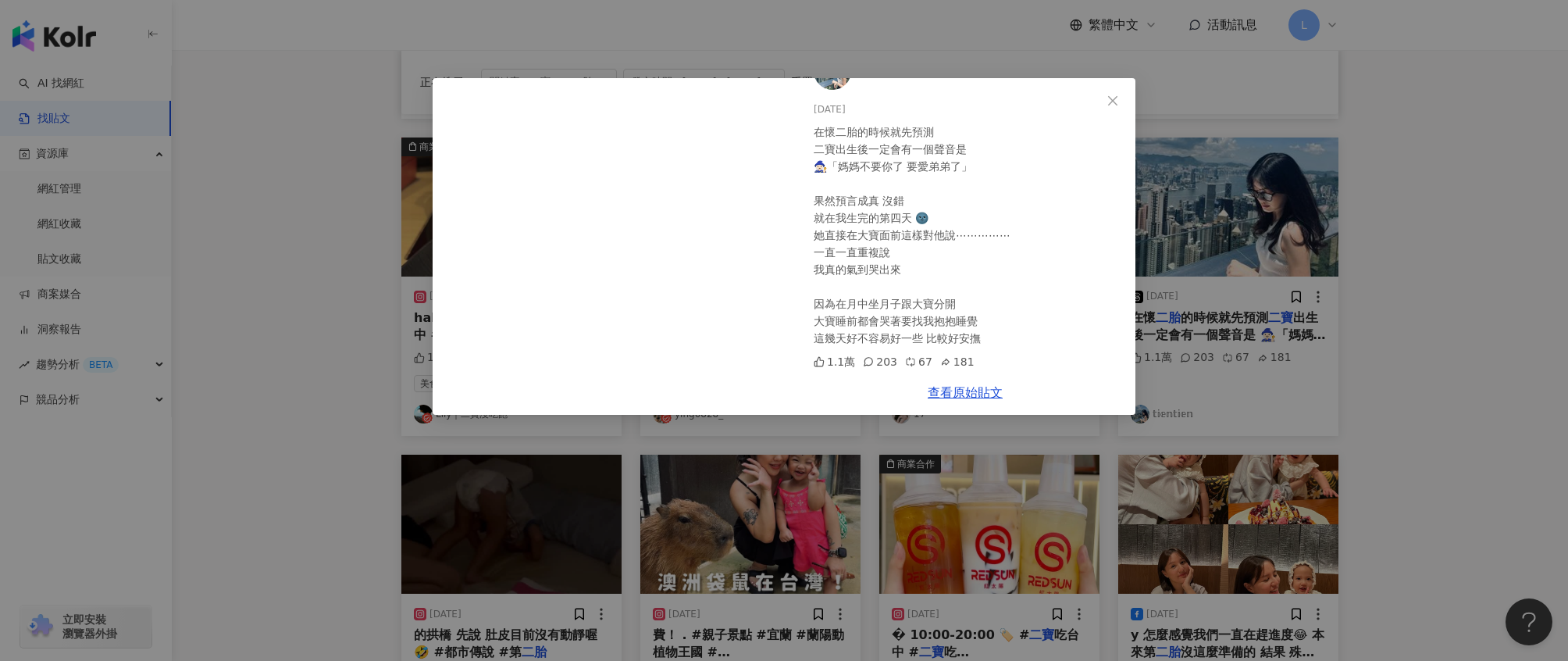
scroll to position [458, 0]
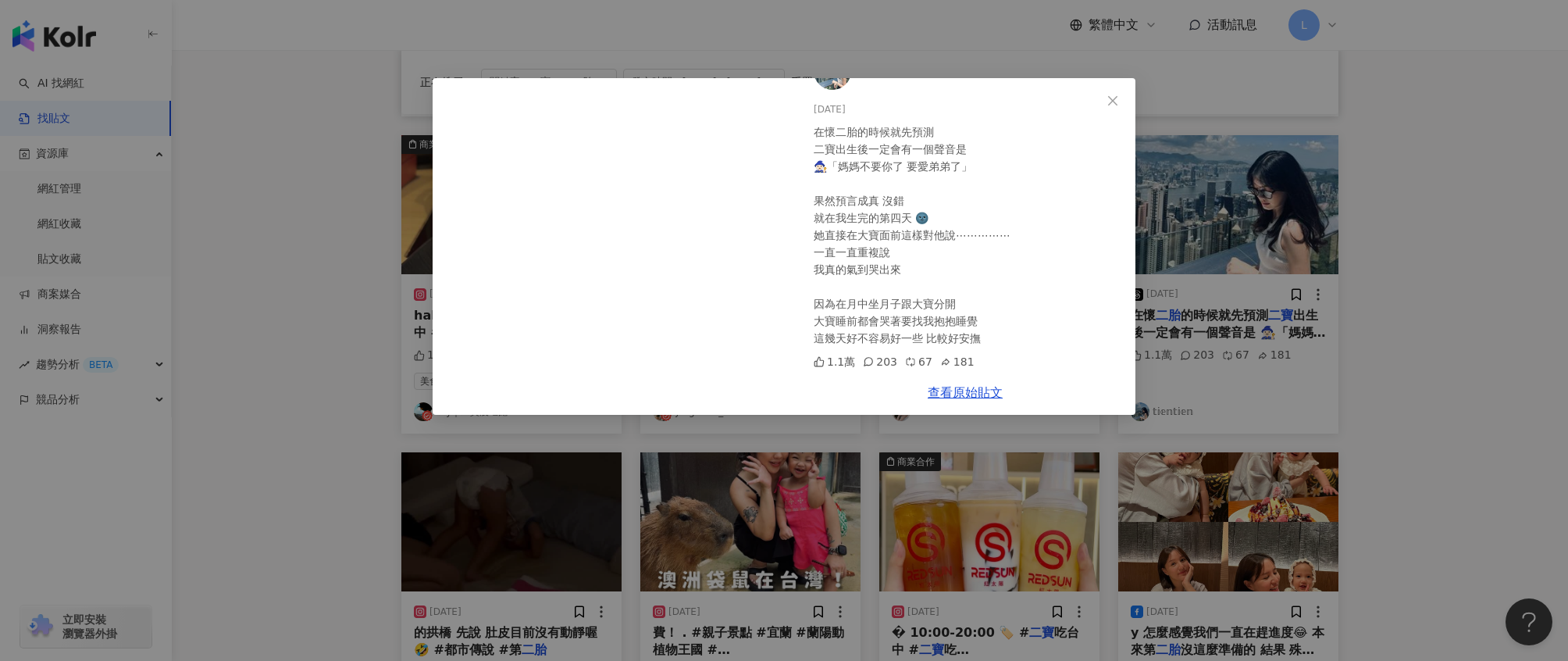
click at [1344, 399] on div "𝕥𝕚𝕖𝕟𝕥𝕚𝕖𝕟 2025/7/19 在懷二胎的時候就先預測 二寶出生後一定會有一個聲音是 ‍🧙🏻‍♀️「媽媽不要你了 要愛弟弟了」 果然預言成真 沒錯 就在…" at bounding box center [784, 330] width 1568 height 661
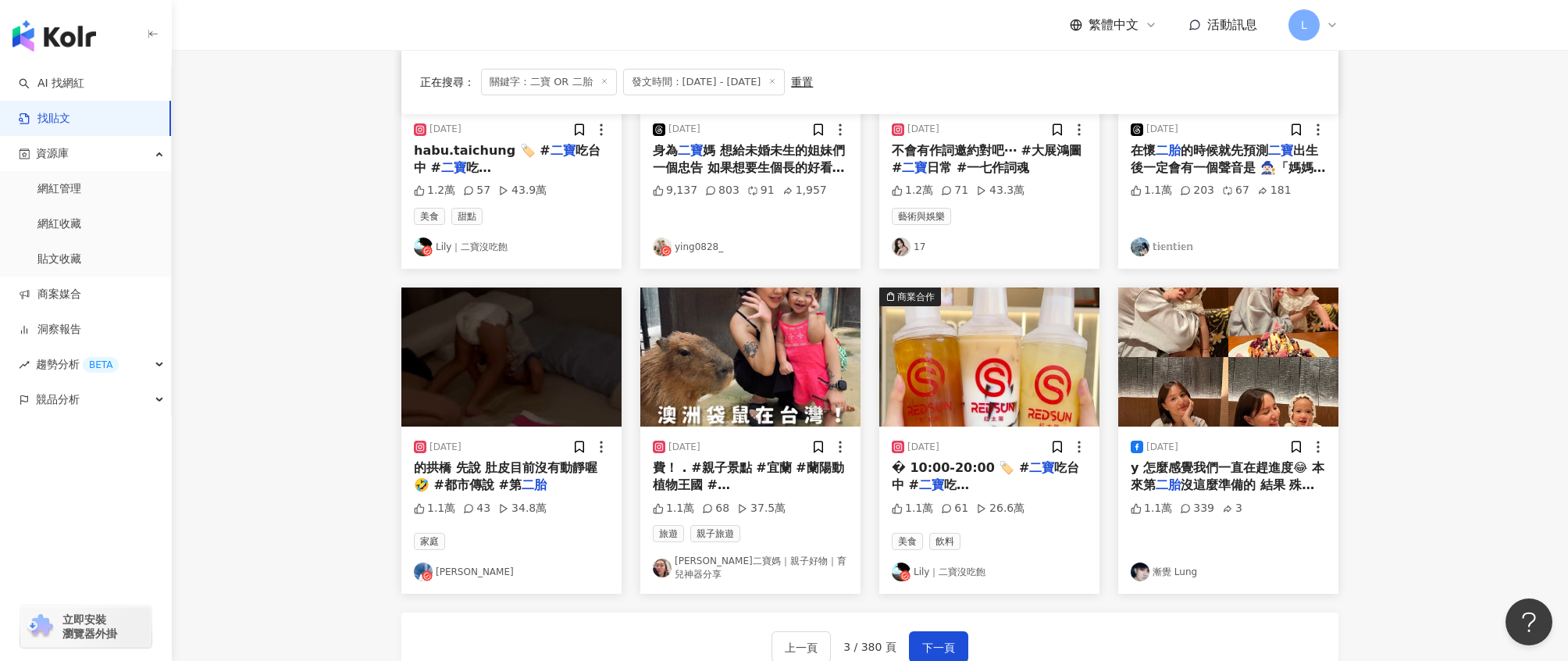
scroll to position [667, 0]
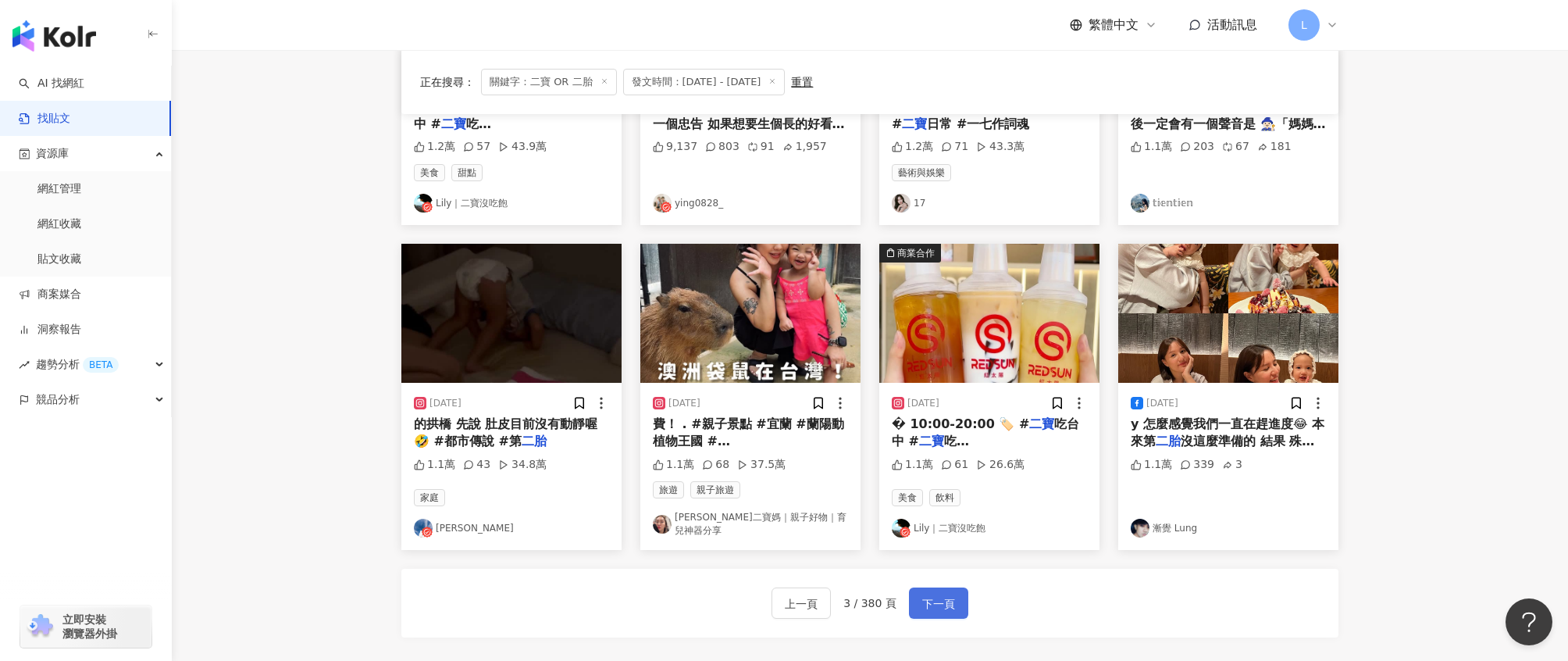
click at [939, 594] on span "下一頁" at bounding box center [938, 603] width 32 height 19
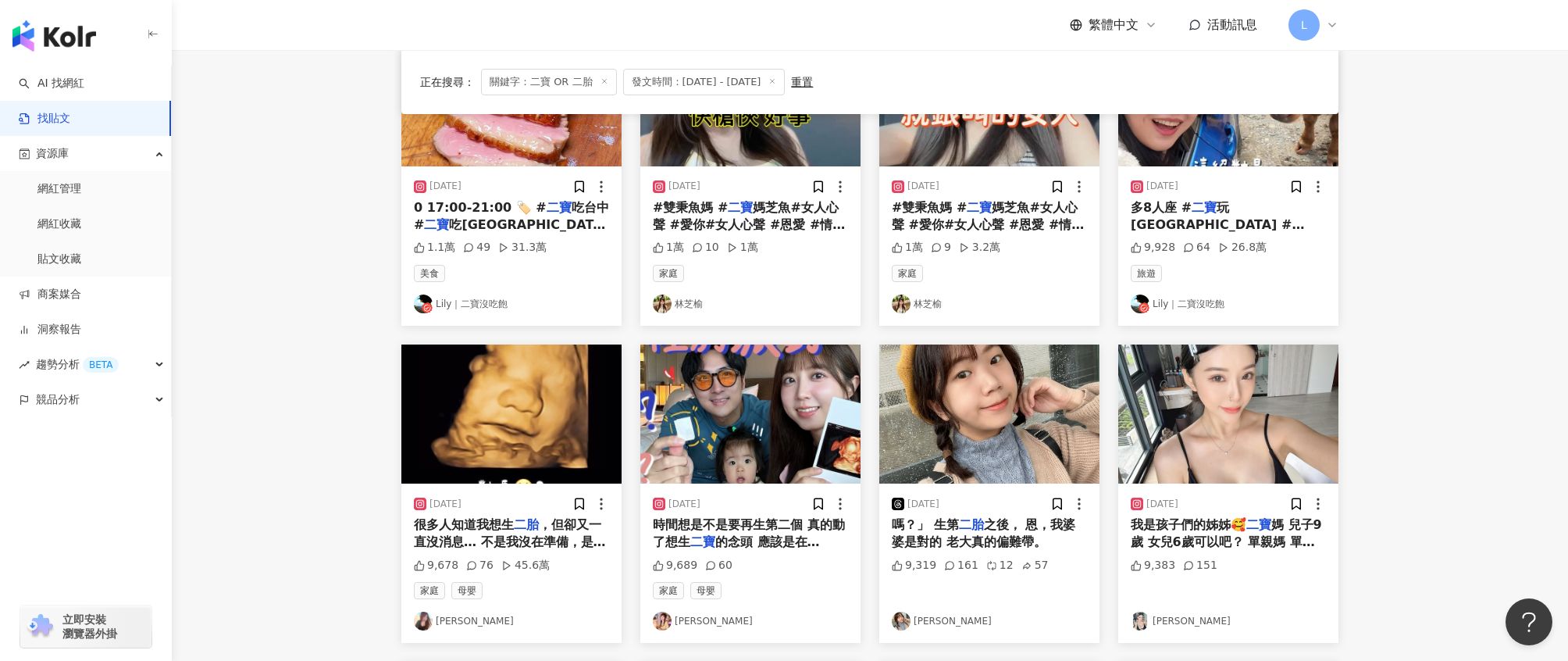
scroll to position [246, 0]
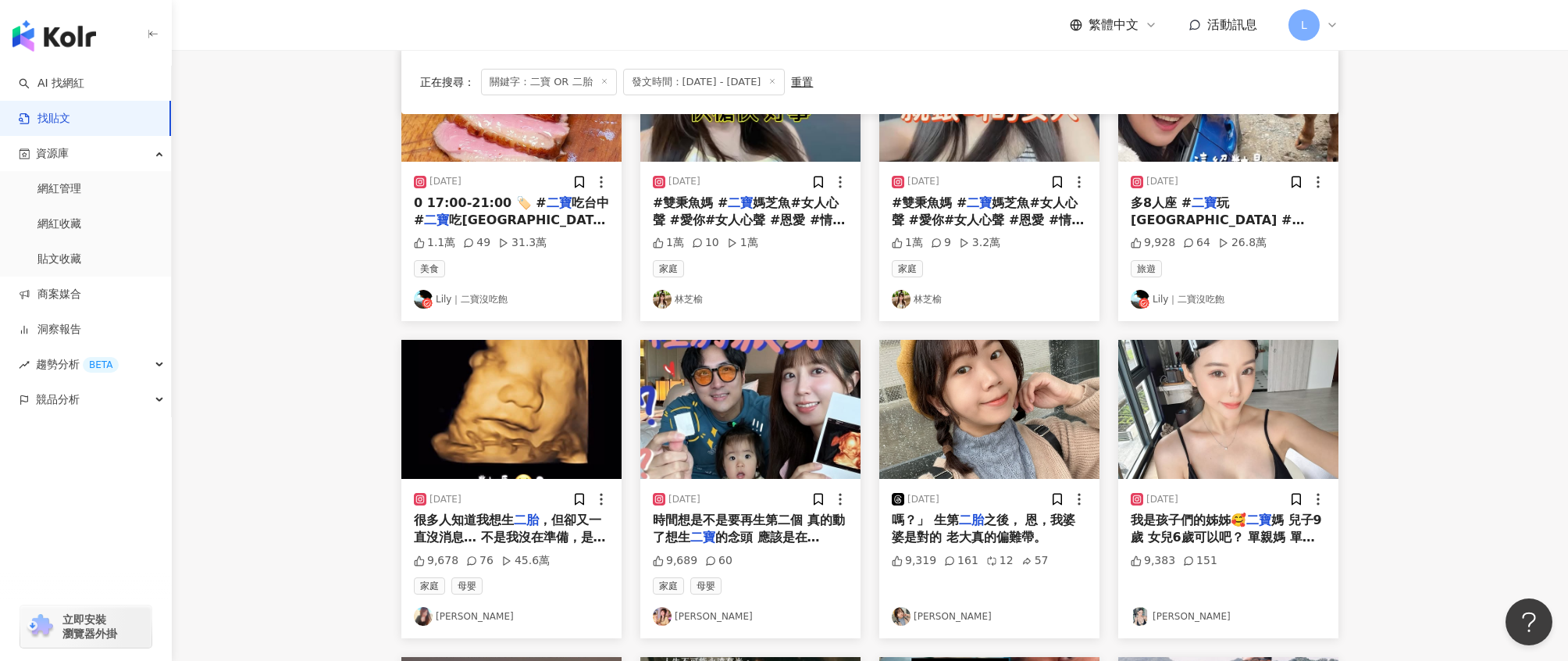
click at [457, 530] on div "很多人知道我想生 二胎 ，但卻又一直沒消息… 不是我沒在準備，是我「過度」準備了。 是時候休息一下了😊" at bounding box center [512, 529] width 195 height 35
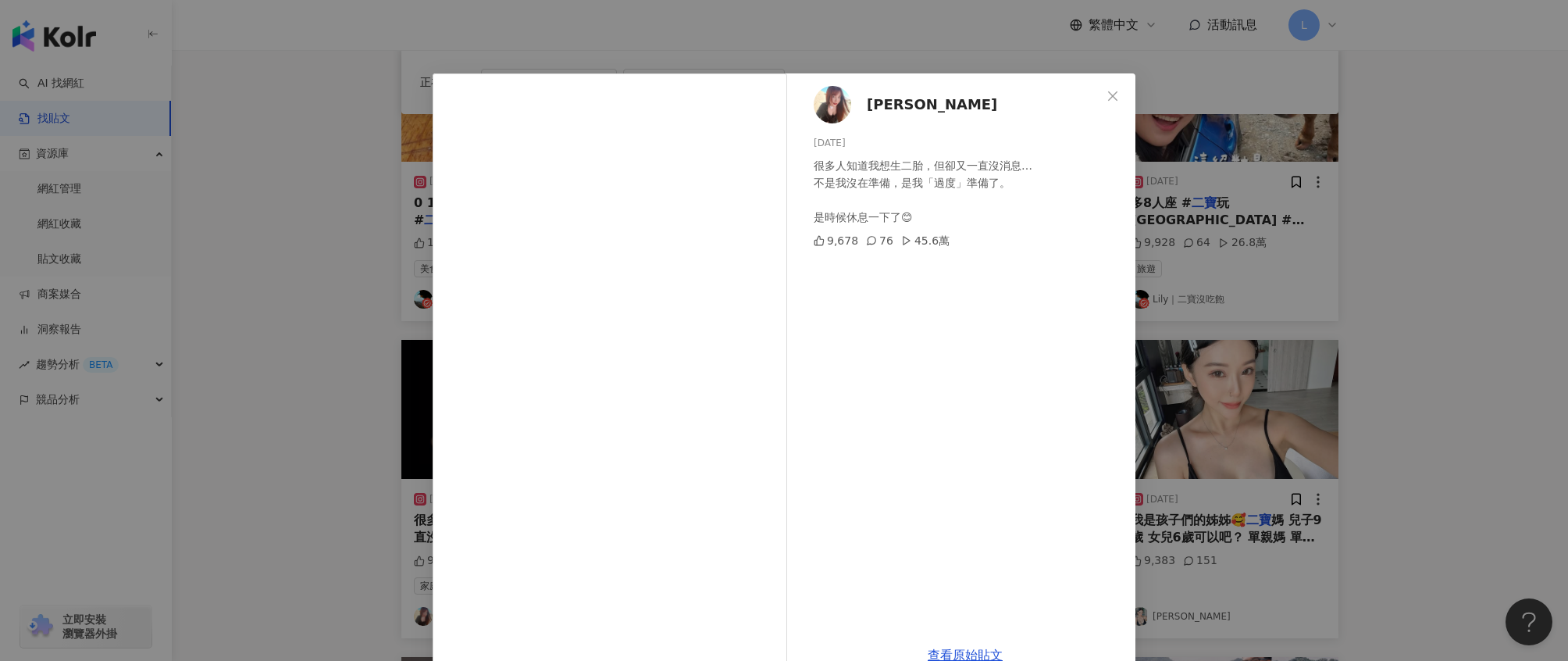
scroll to position [0, 0]
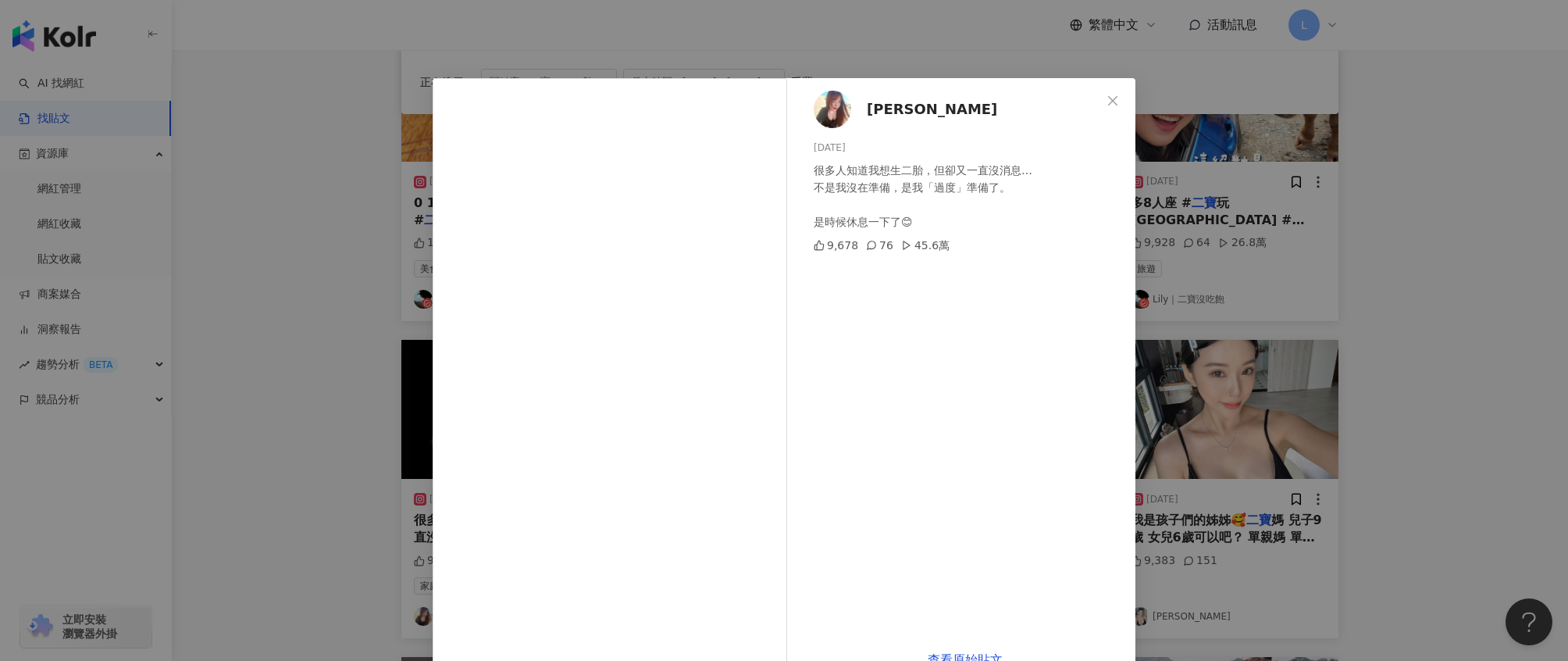
click at [1257, 226] on div "瑀熙 2025/7/9 很多人知道我想生二胎，但卻又一直沒消息… 不是我沒在準備，是我「過度」準備了。 是時候休息一下了😊 9,678 76 45.6萬 查看…" at bounding box center [784, 330] width 1568 height 661
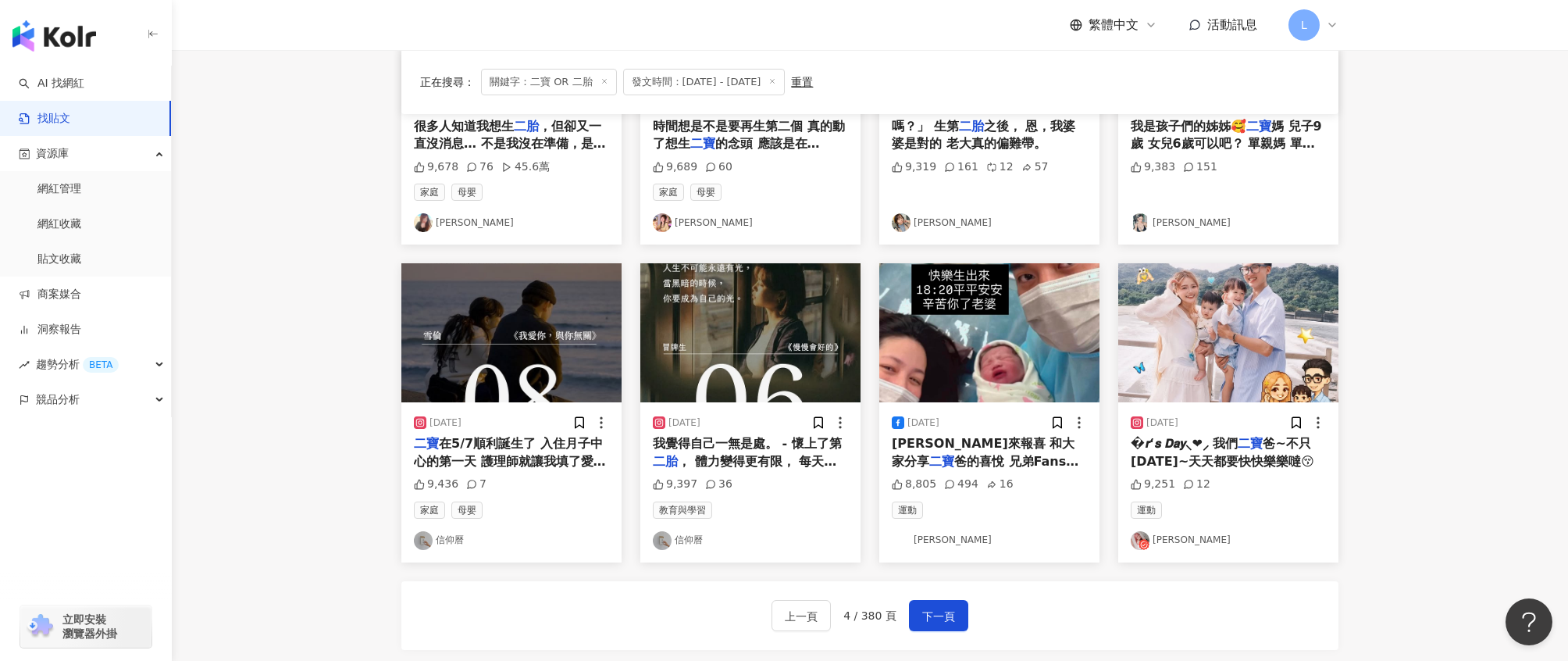
scroll to position [832, 0]
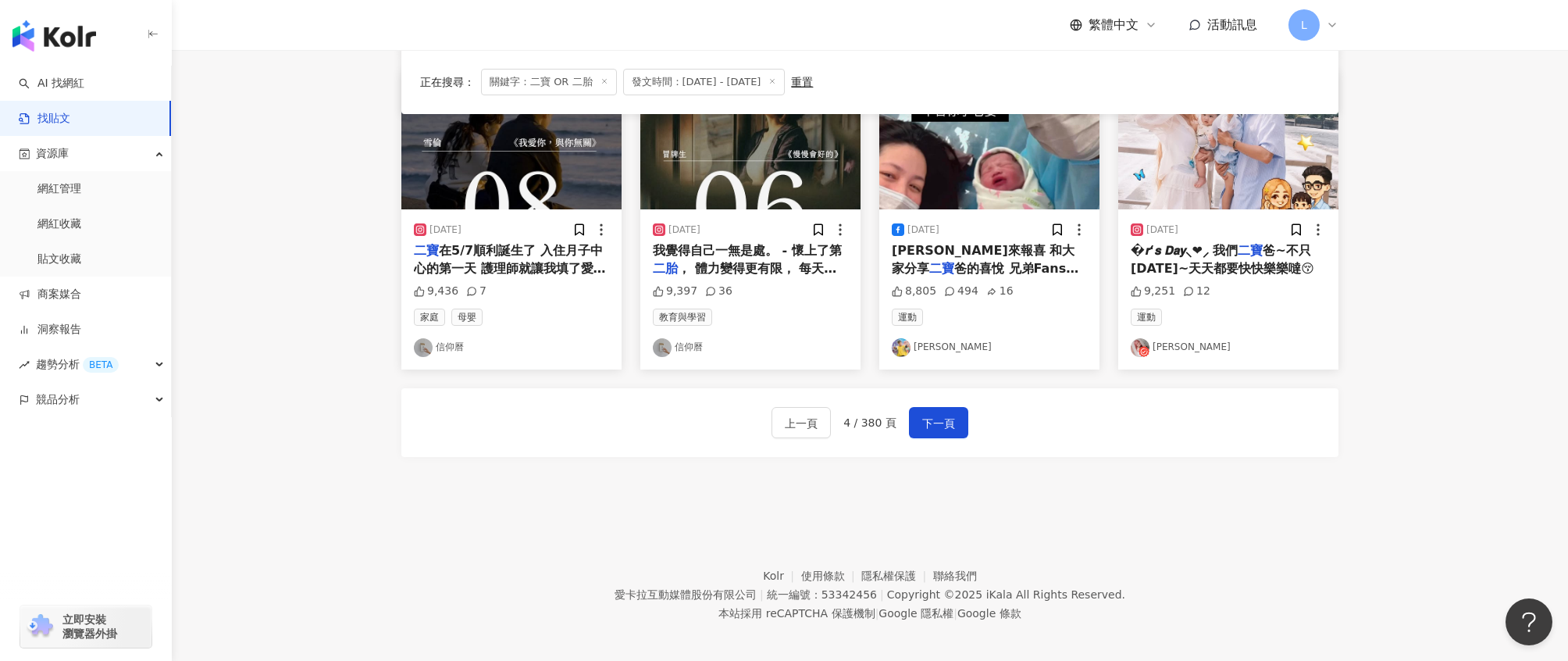
click at [945, 439] on div "上一頁 4 / 380 頁 下一頁" at bounding box center [870, 422] width 938 height 68
click at [944, 421] on span "下一頁" at bounding box center [938, 423] width 32 height 19
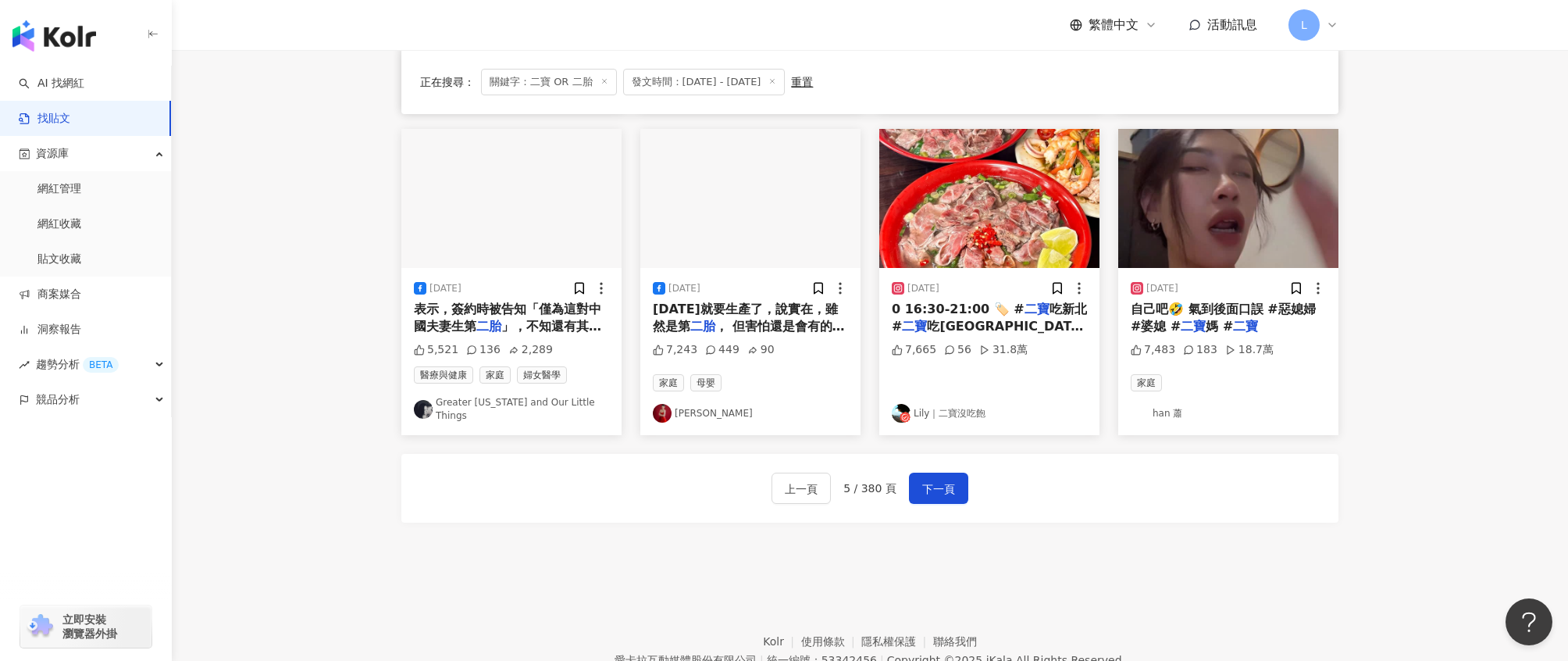
scroll to position [785, 0]
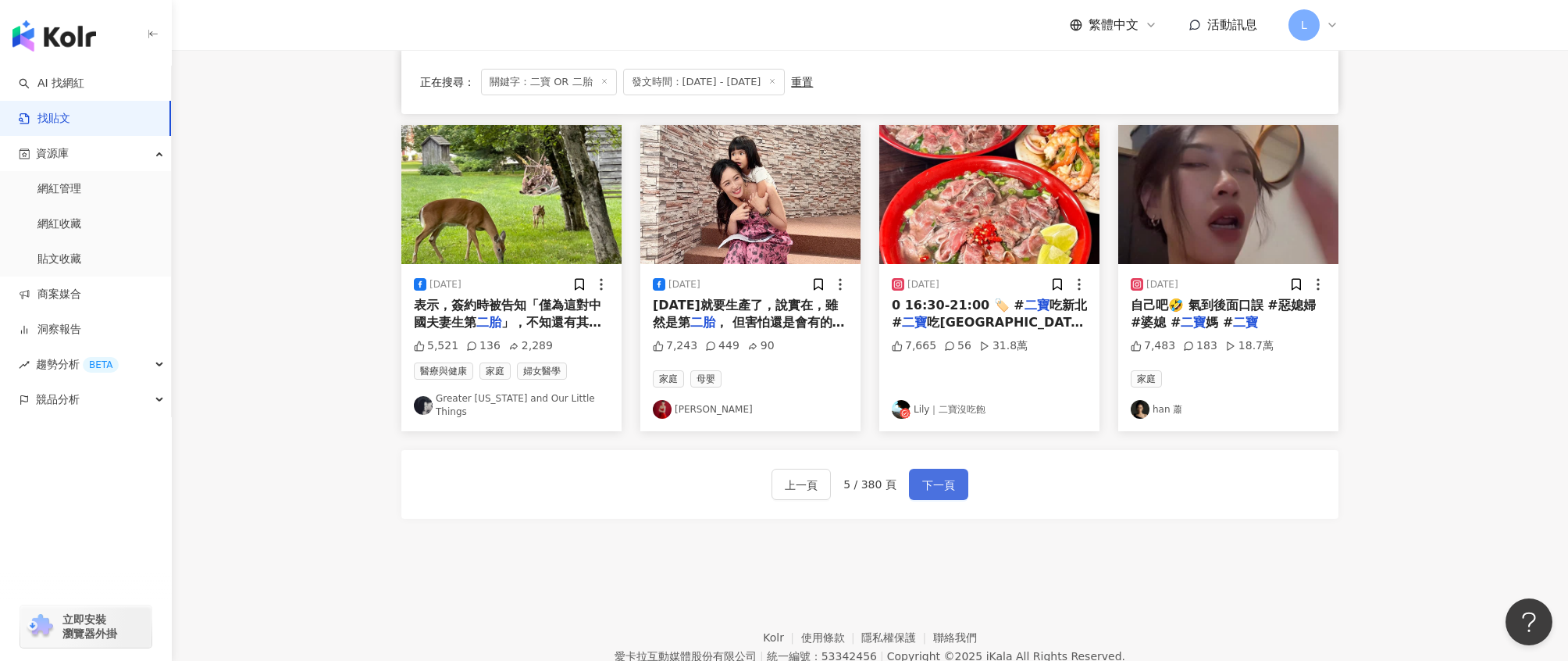
click at [944, 475] on span "下一頁" at bounding box center [938, 484] width 32 height 19
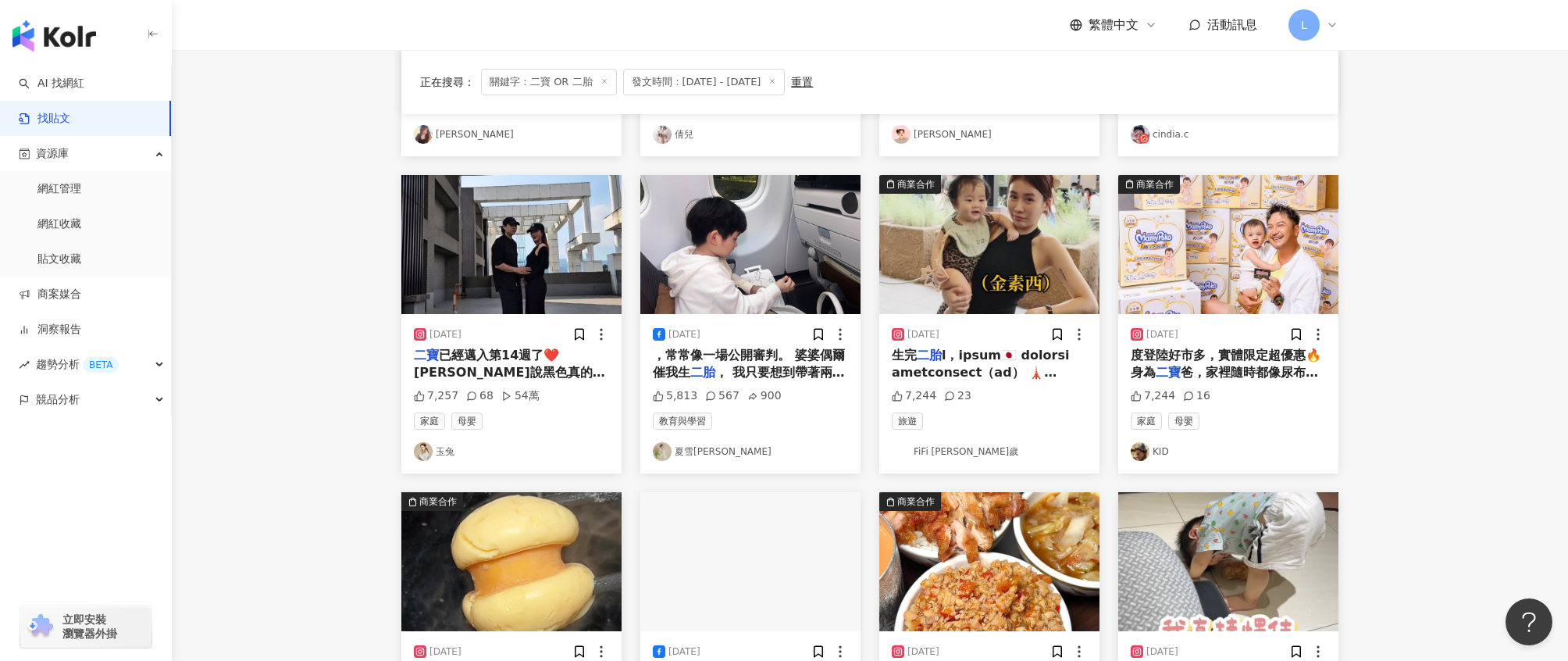
scroll to position [412, 0]
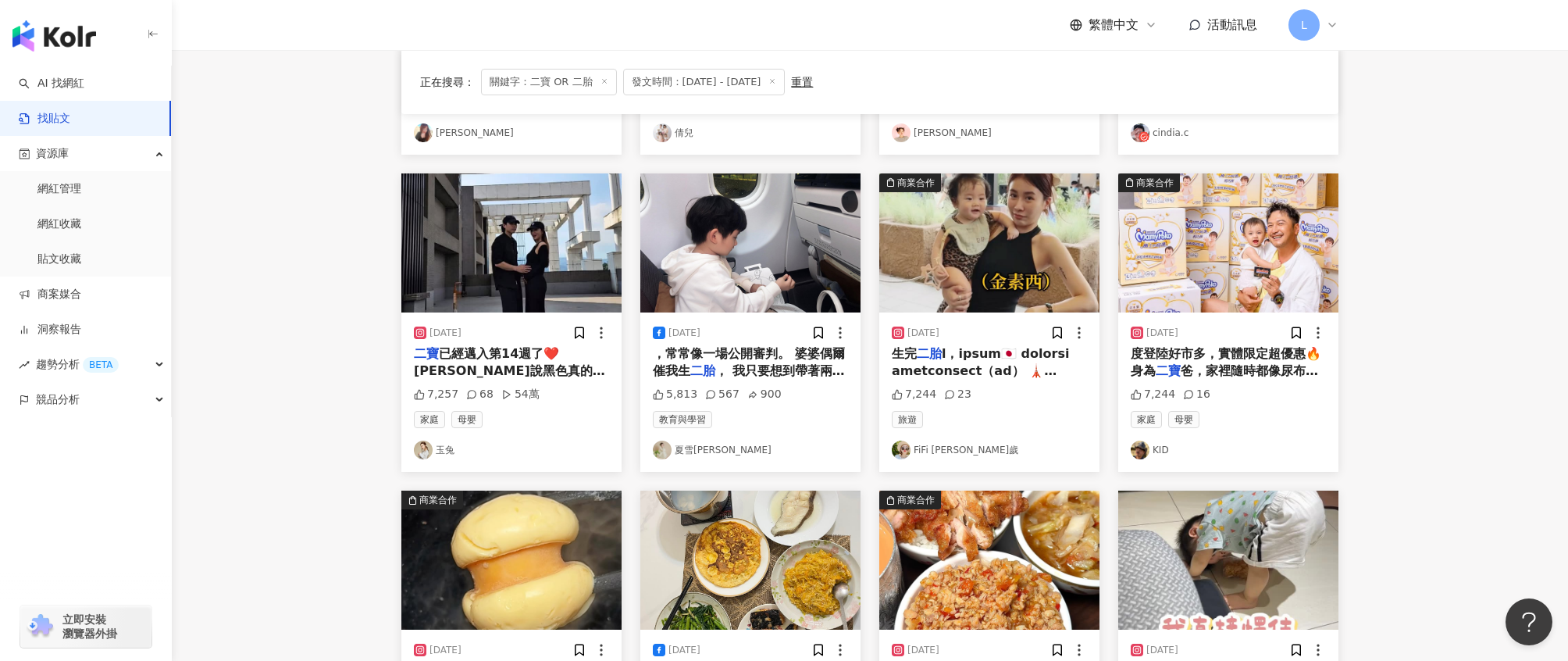
click at [497, 444] on link "玉兔" at bounding box center [512, 449] width 195 height 19
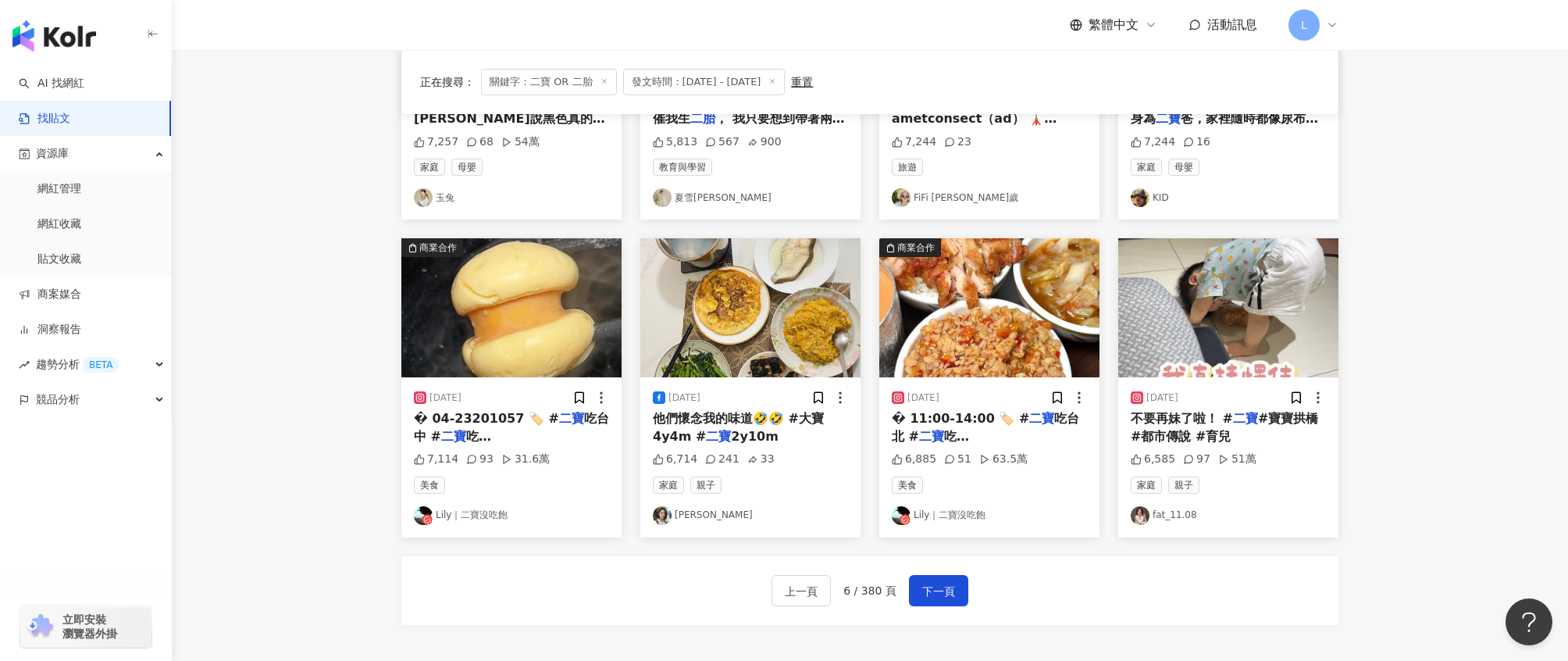
scroll to position [677, 0]
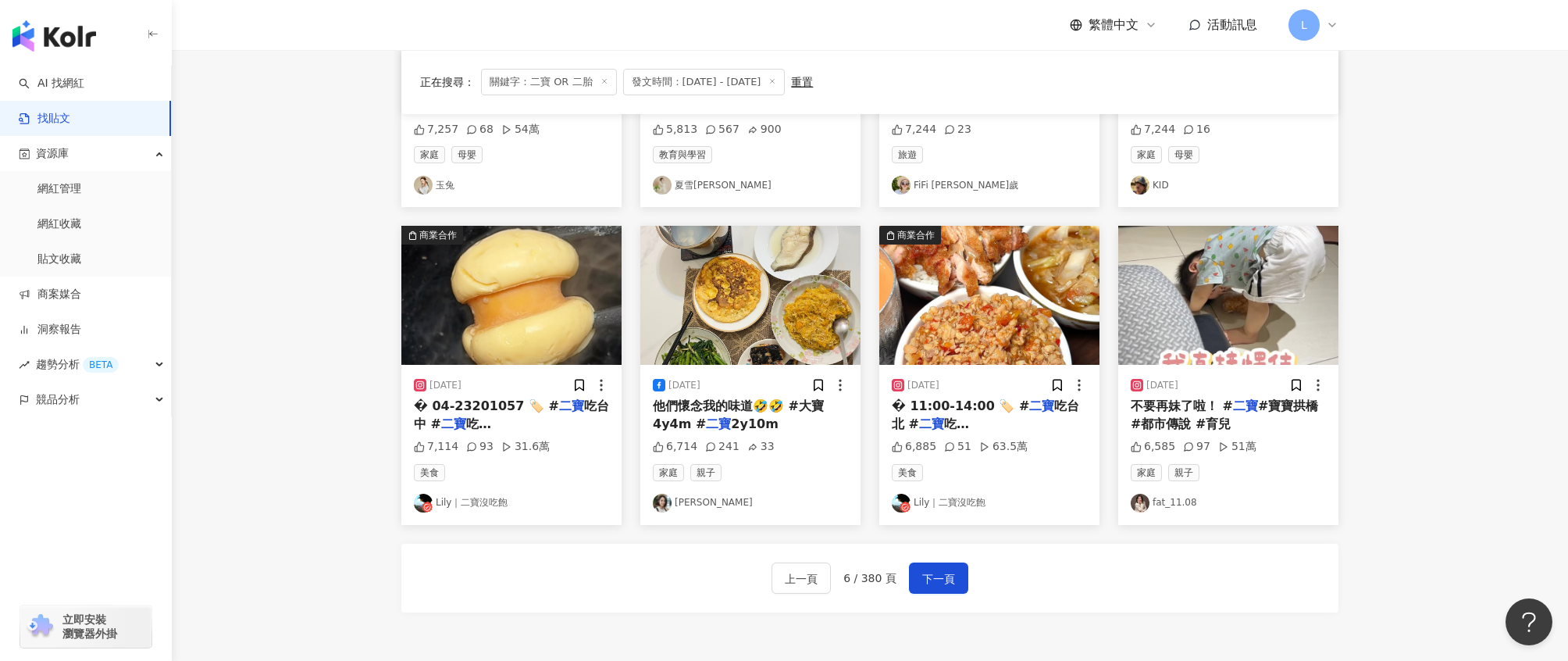
click at [1192, 279] on img "button" at bounding box center [1228, 295] width 221 height 139
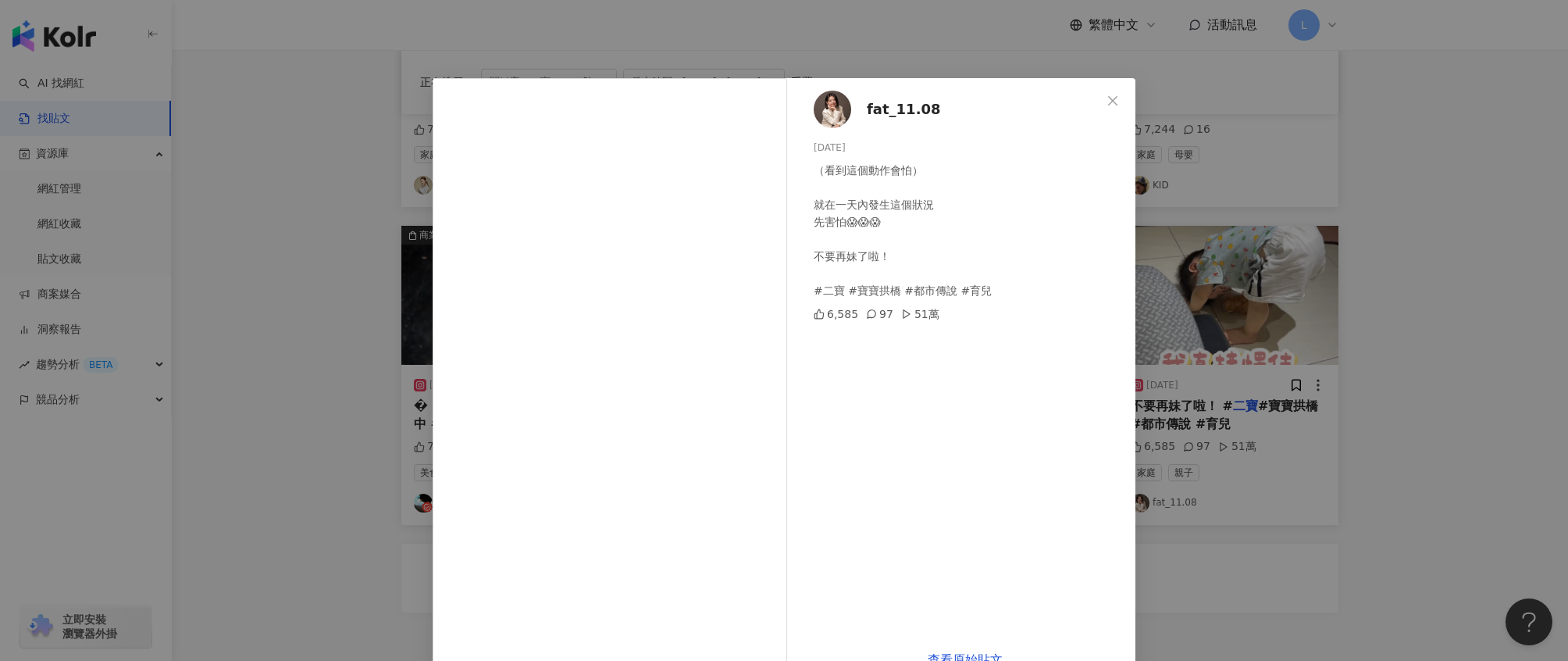
click at [1241, 325] on div "fat_11.08 2025/8/29 （看到這個動作會怕） 就在一天內發生這個狀況 先害怕😱😱😱 不要再妹了啦！ #二寶 #寶寶拱橋 #都市傳說 #育兒 6…" at bounding box center [784, 330] width 1568 height 661
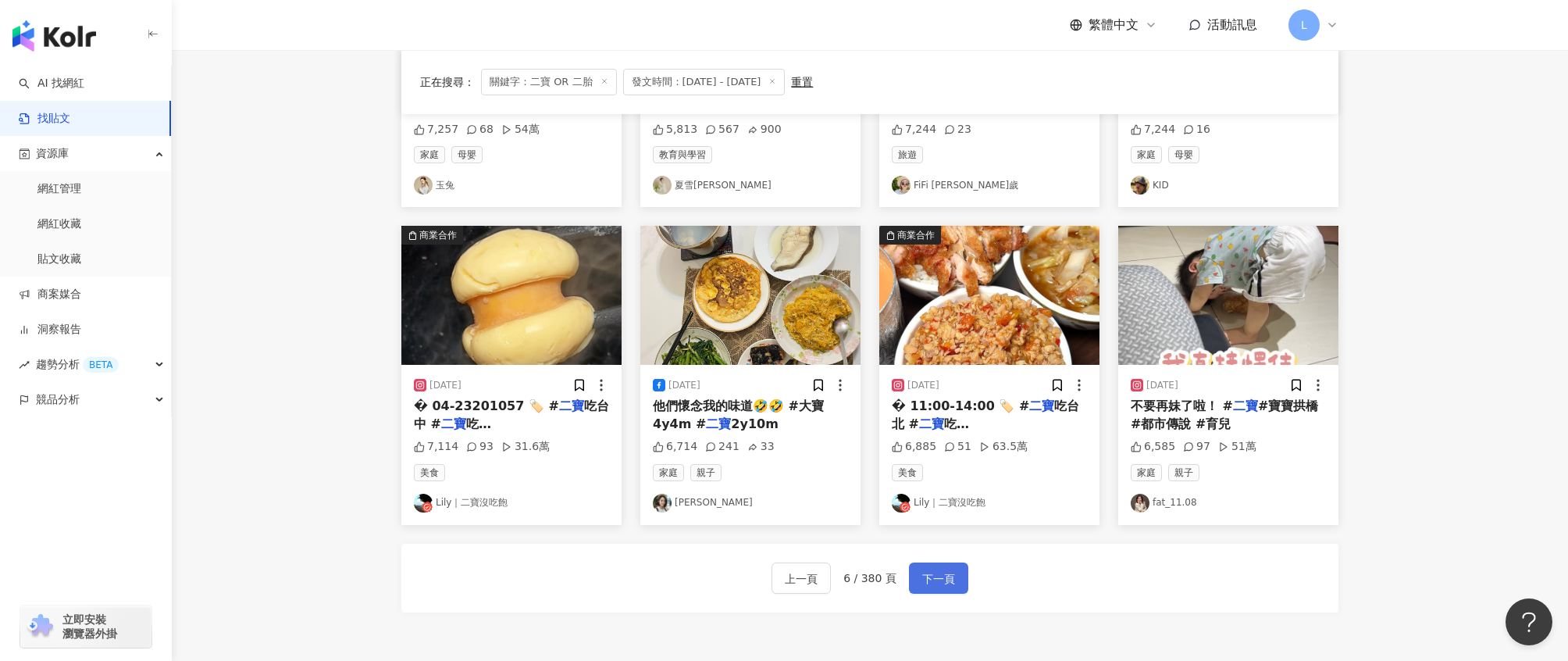
click at [938, 586] on span "下一頁" at bounding box center [938, 578] width 32 height 19
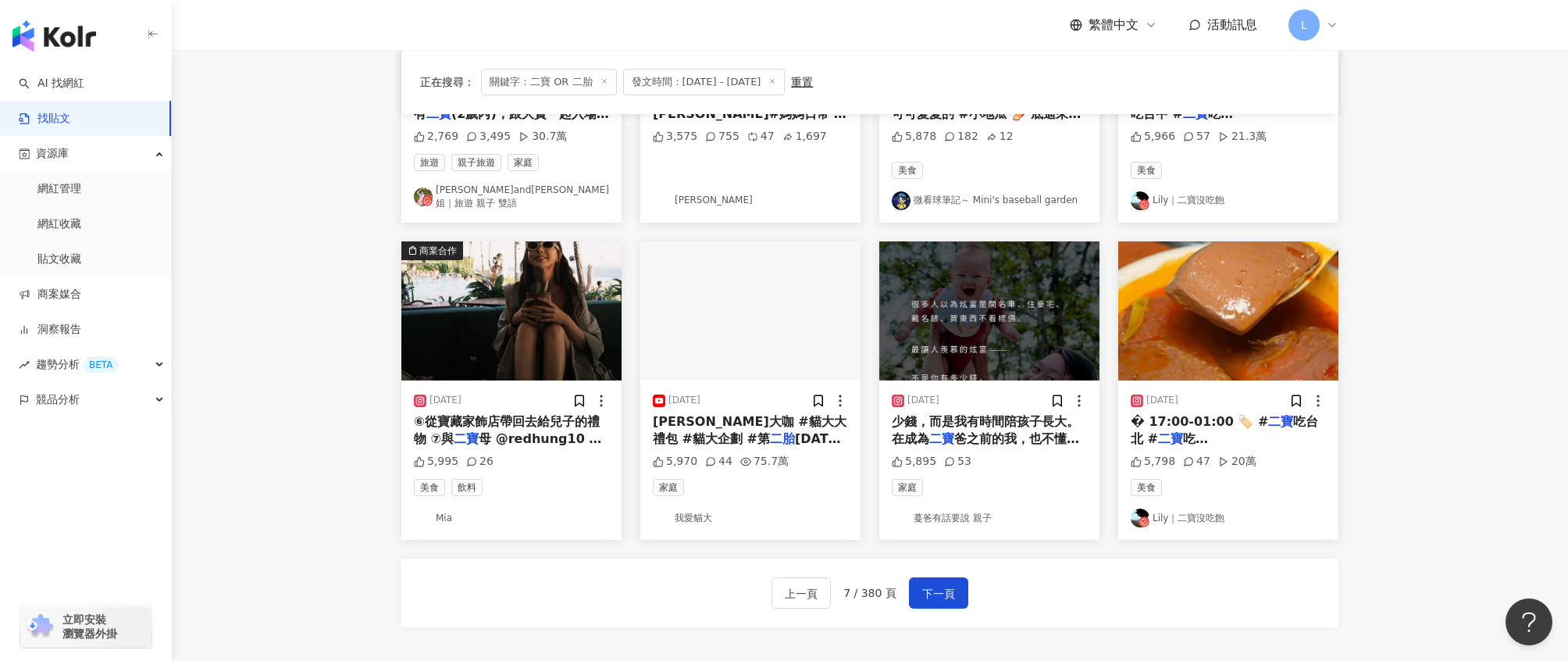
scroll to position [653, 0]
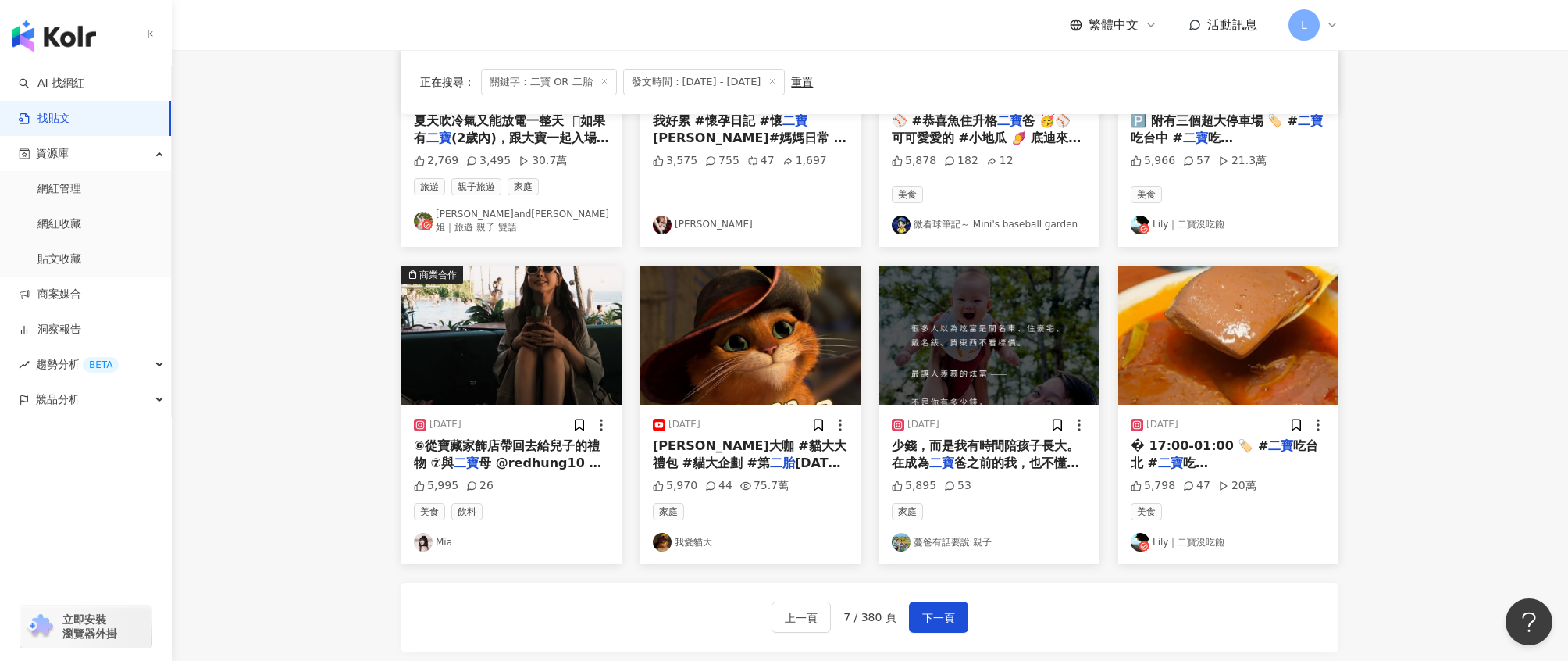
click at [548, 478] on div "5,995 26" at bounding box center [512, 485] width 195 height 15
click at [539, 440] on div "⑥從寶藏家飾店帶回去給兒子的禮物 ⑦與 二寶 母 @redhung10 第一次出國" at bounding box center [512, 455] width 195 height 35
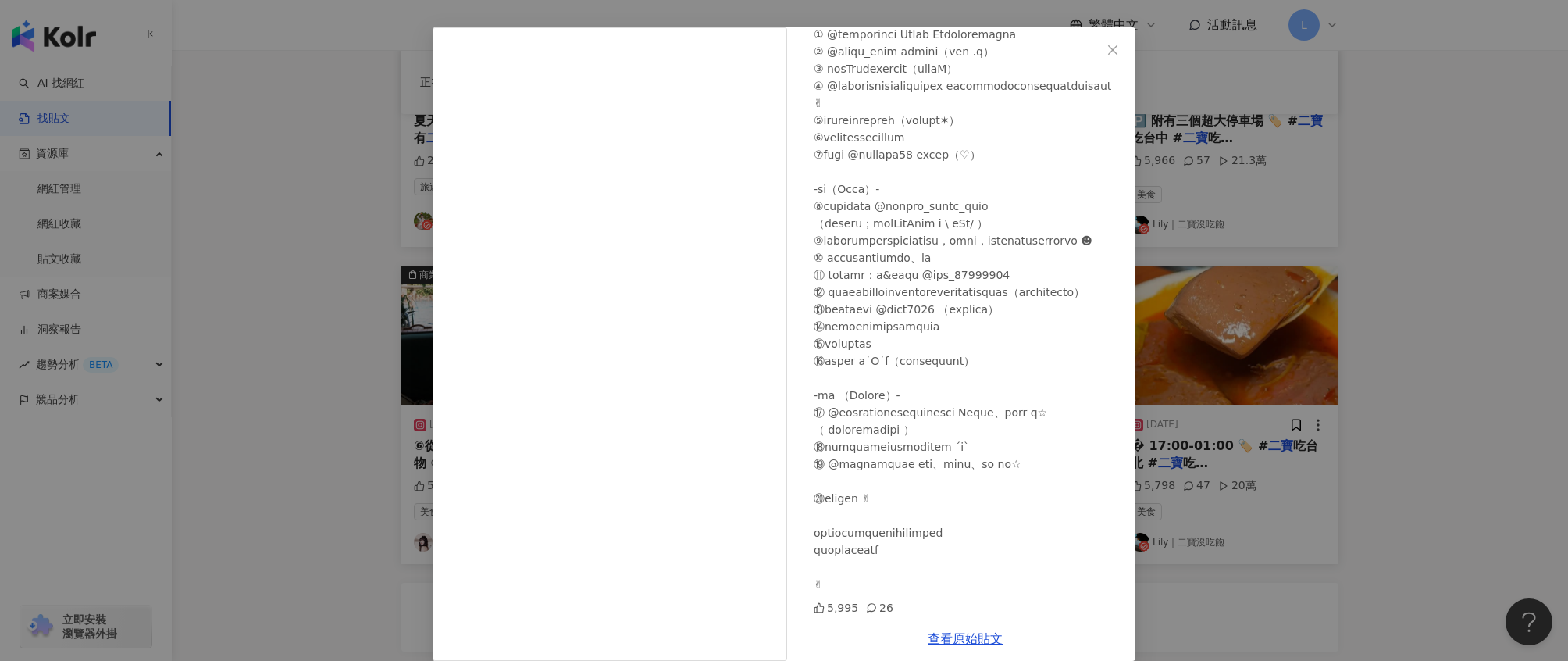
scroll to position [69, 0]
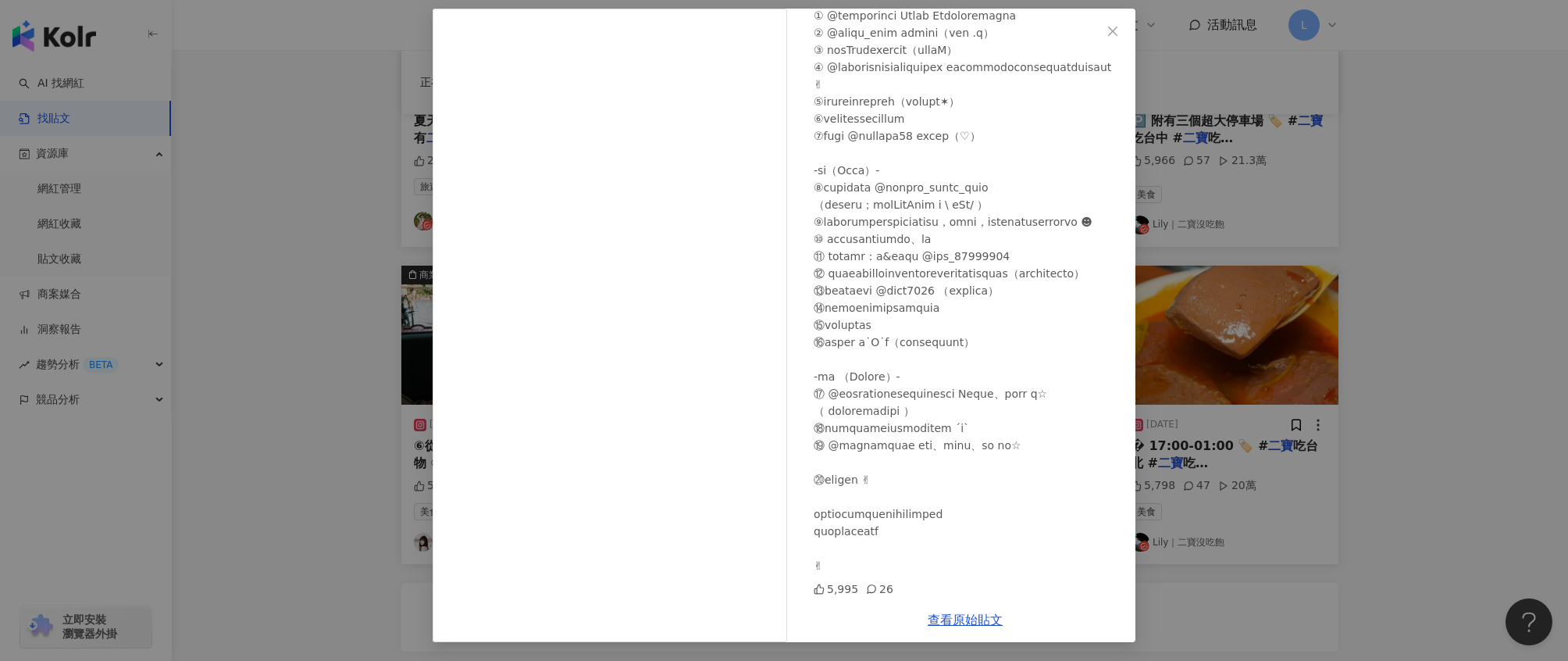
click at [1417, 288] on div "Mia 2025/9/7 5,995 26 查看原始貼文" at bounding box center [784, 330] width 1568 height 661
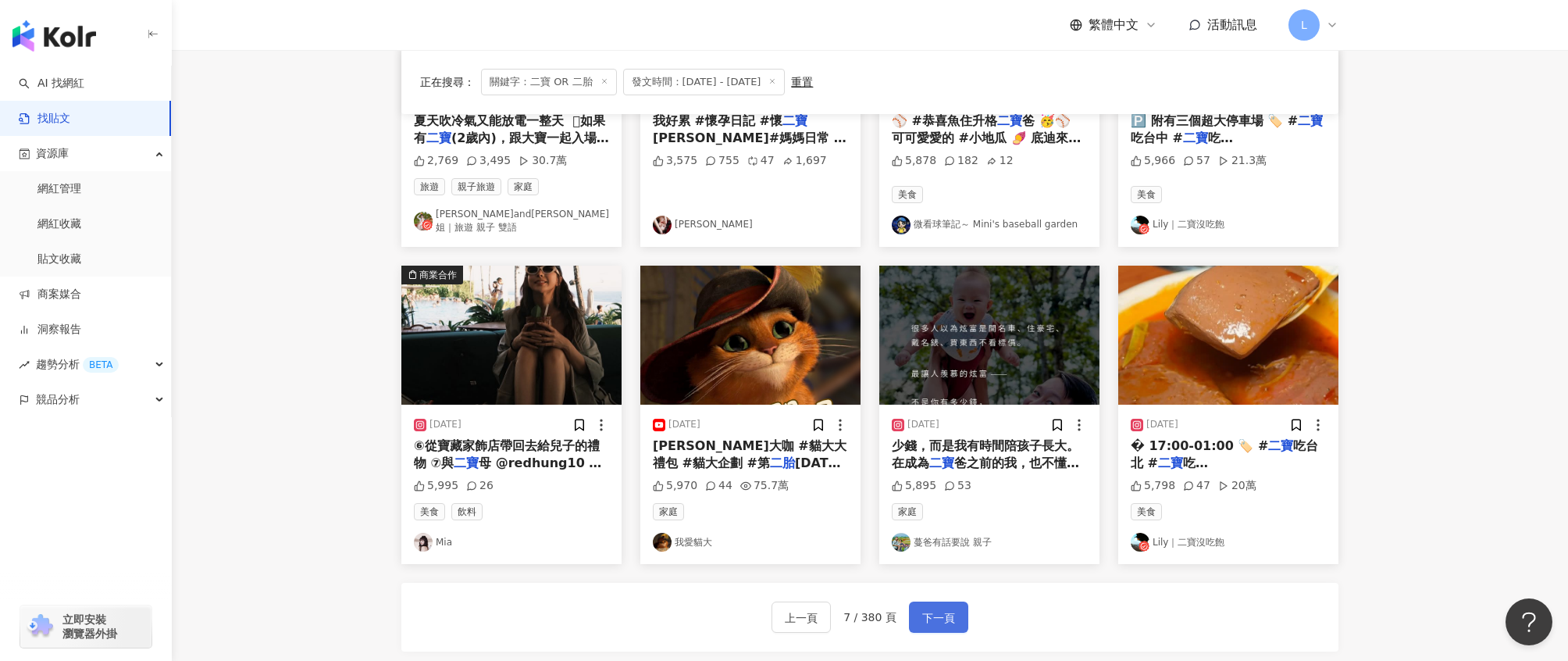
click at [941, 609] on span "下一頁" at bounding box center [938, 618] width 32 height 19
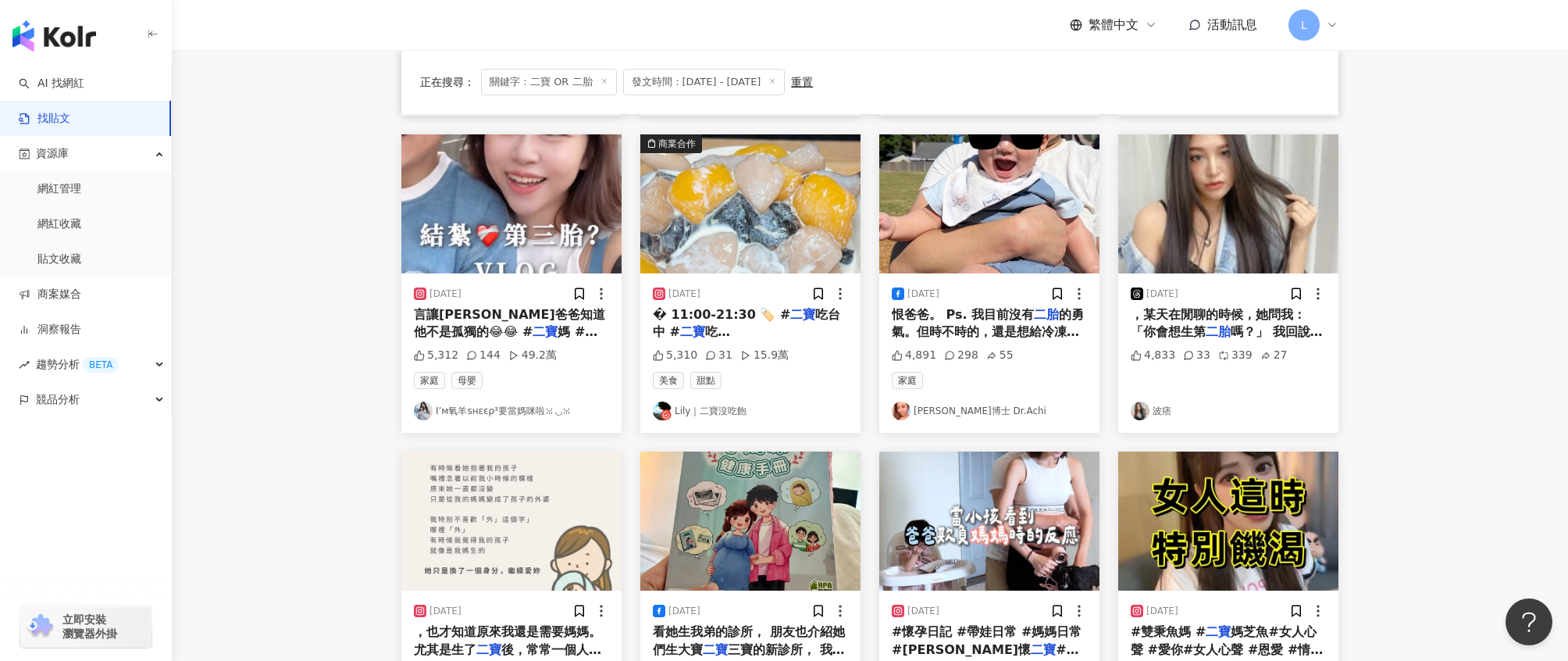
scroll to position [445, 0]
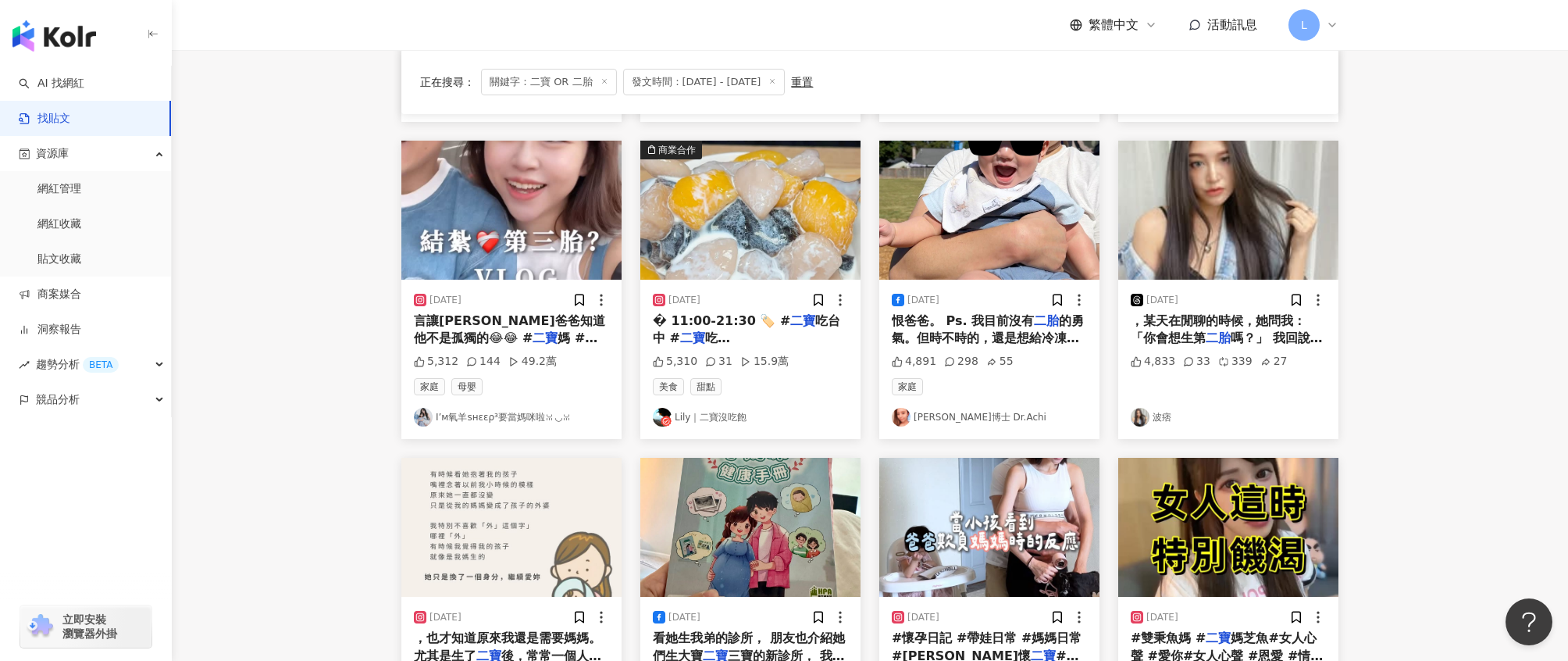
click at [1238, 313] on div "，某天在閒聊的時候，她問我：「你會想生第 二胎 嗎？」 我回說：「其實是想的，但對" at bounding box center [1228, 330] width 195 height 35
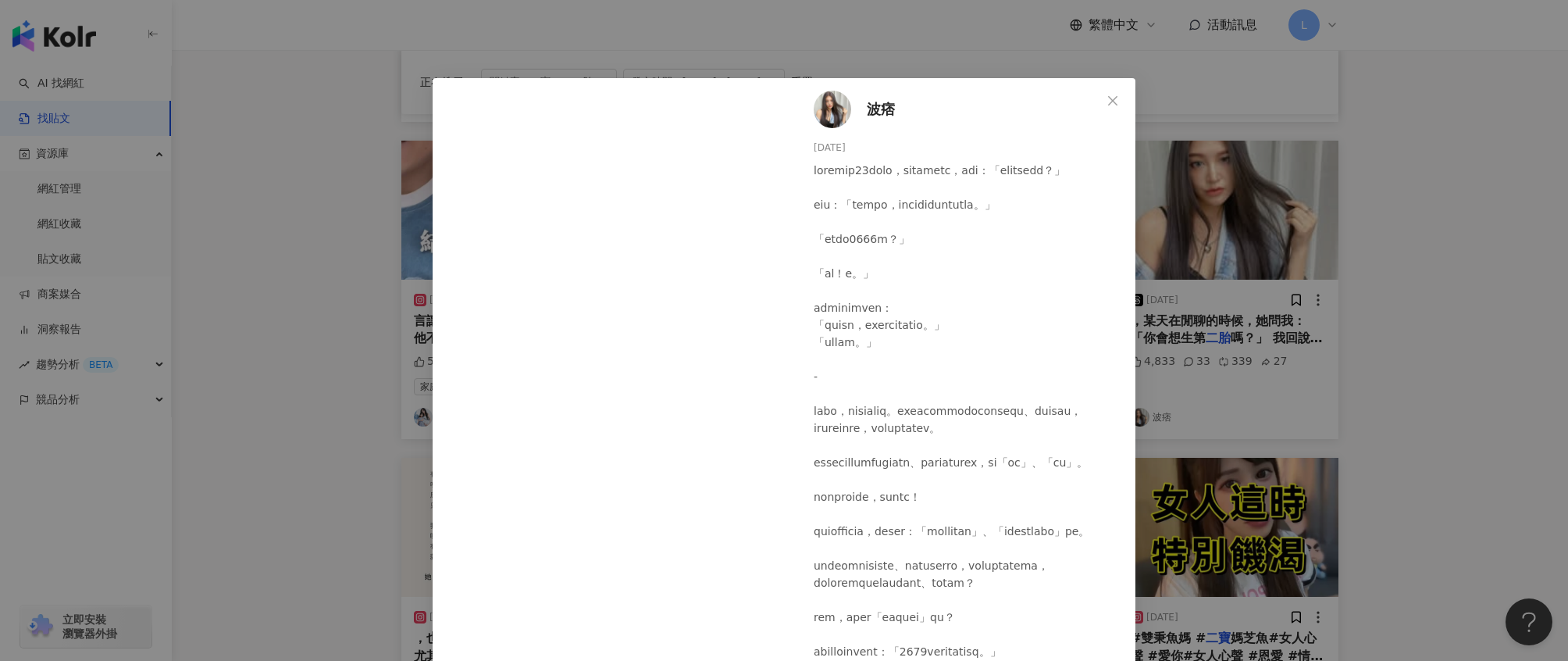
scroll to position [13, 0]
click at [1404, 238] on div "波痞 2025/7/6 4,833 33 339 27 查看原始貼文" at bounding box center [784, 330] width 1568 height 661
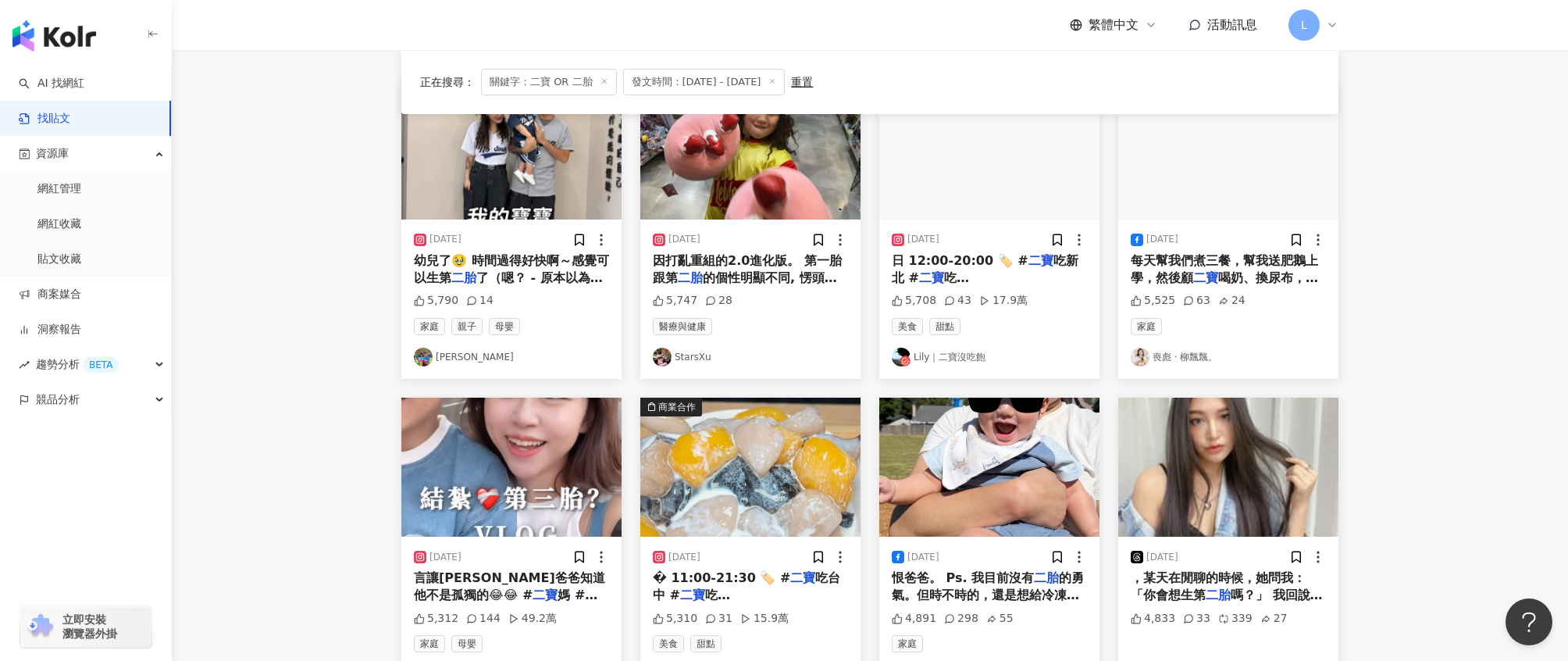
scroll to position [159, 0]
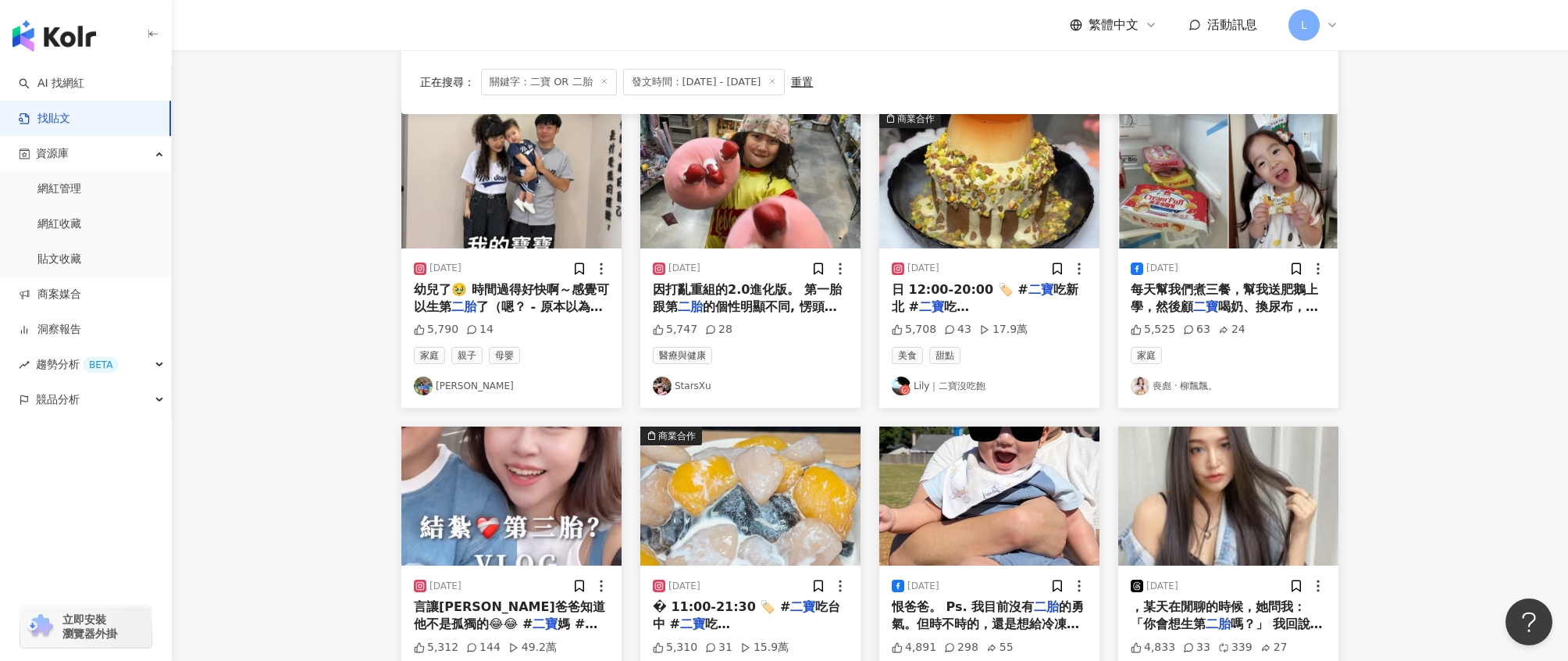
click at [557, 285] on span "幼兒了🥹 時間過得好快啊～感覺可以生第" at bounding box center [512, 298] width 195 height 32
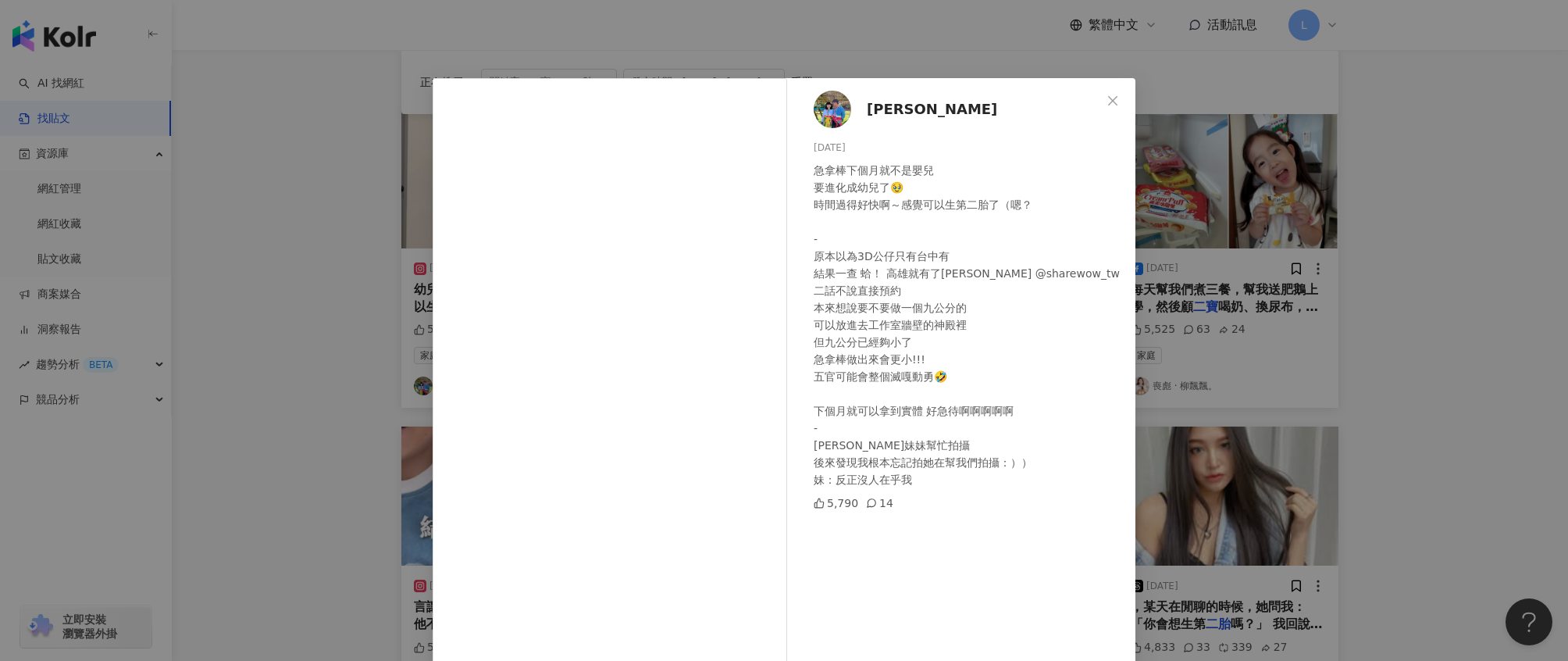
click at [1341, 225] on div "宋蓉婷 2025/6/25 急拿棒下個月就不是嬰兒 要進化成幼兒了🥹 時間過得好快啊～感覺可以生第二胎了（嗯？ - 原本以為3D公仔只有台中有 結果一查 蛤！…" at bounding box center [784, 330] width 1568 height 661
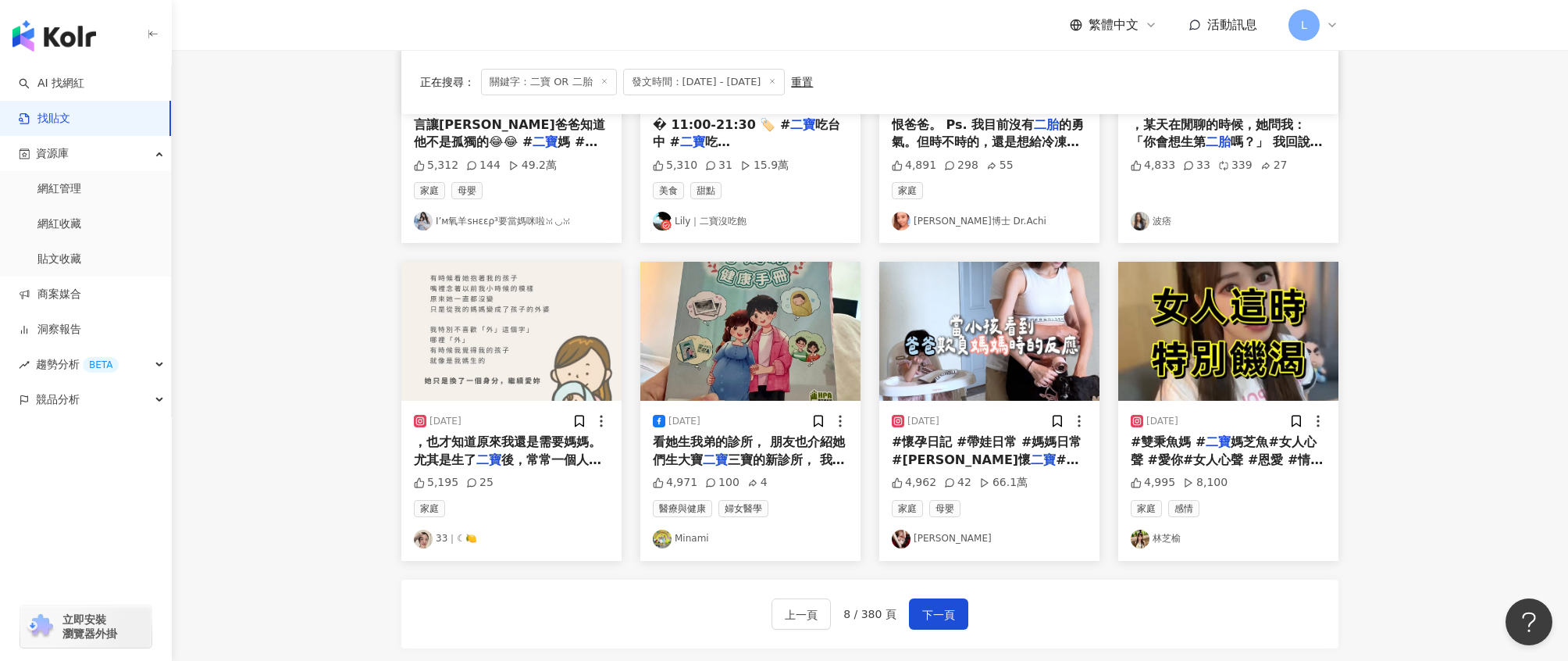
scroll to position [677, 0]
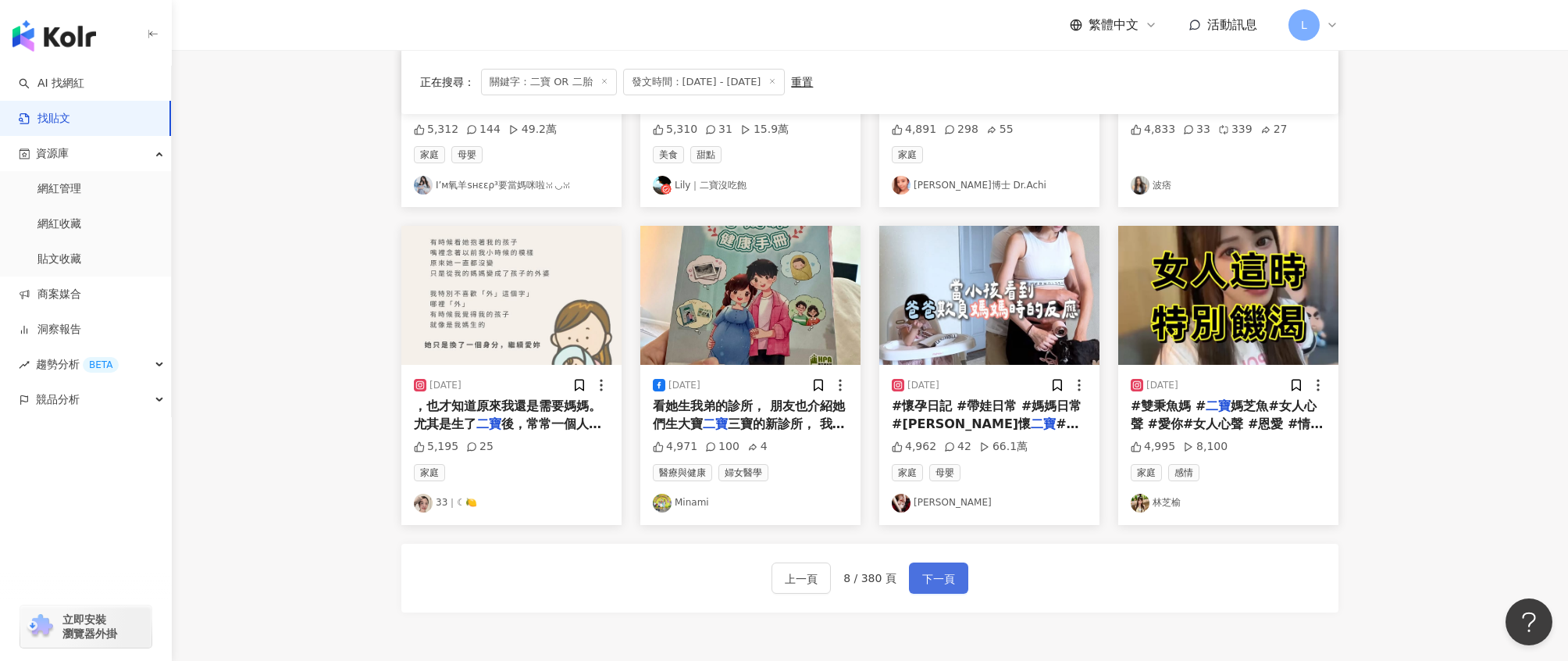
click at [935, 579] on span "下一頁" at bounding box center [938, 578] width 32 height 19
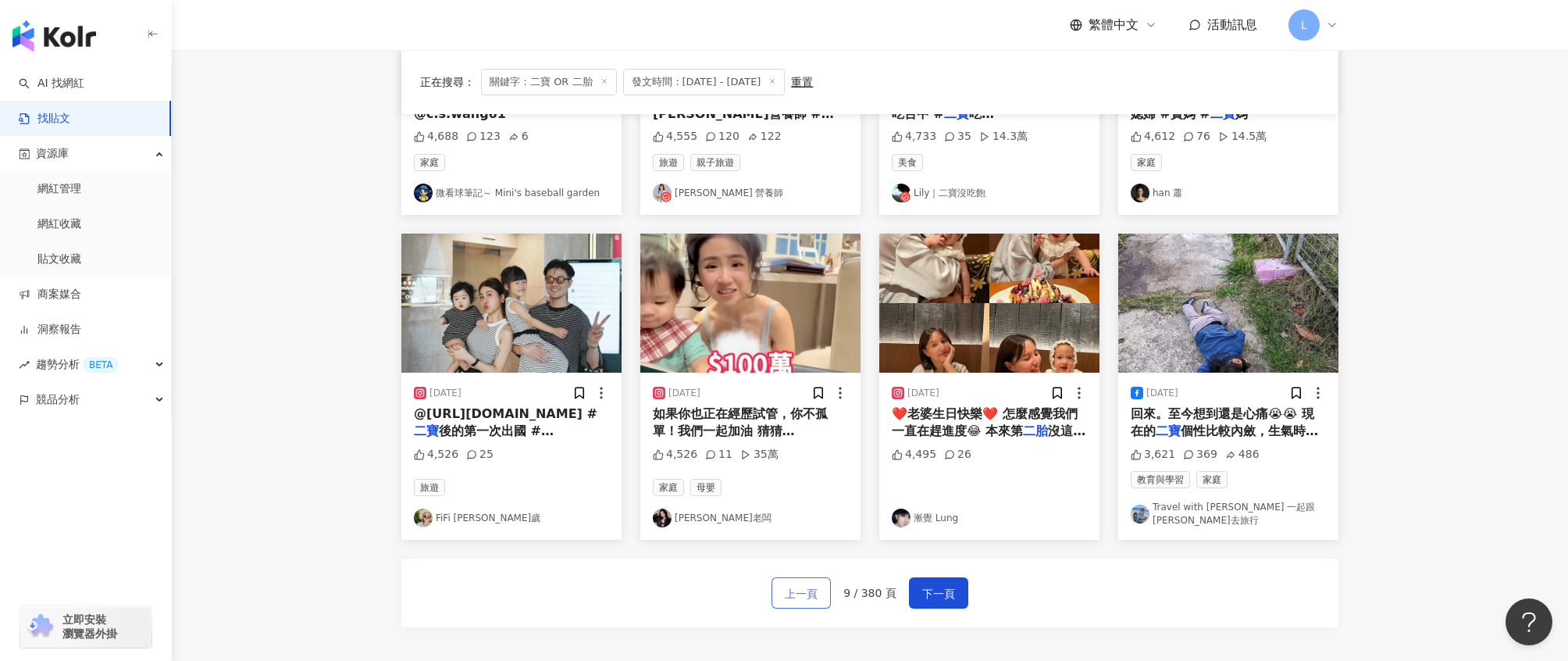
click at [812, 584] on span "上一頁" at bounding box center [802, 593] width 32 height 19
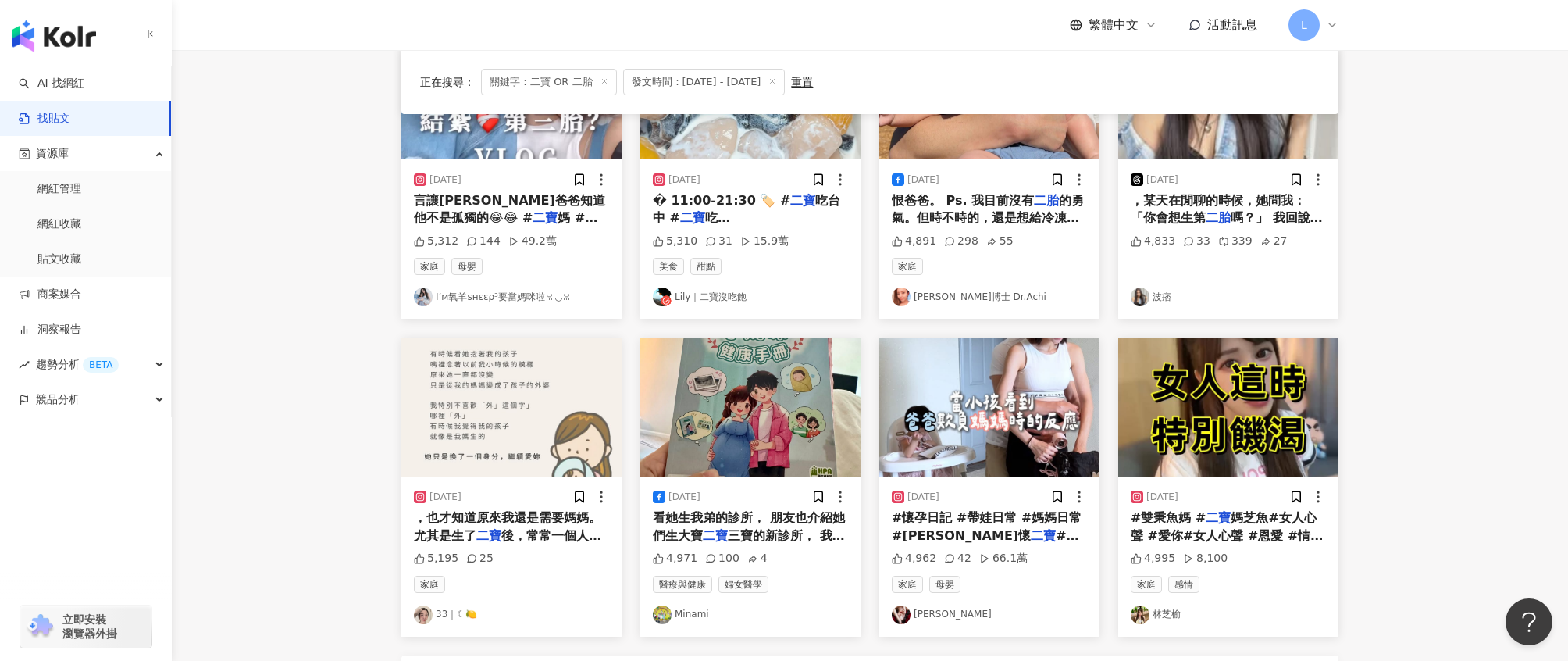
scroll to position [841, 0]
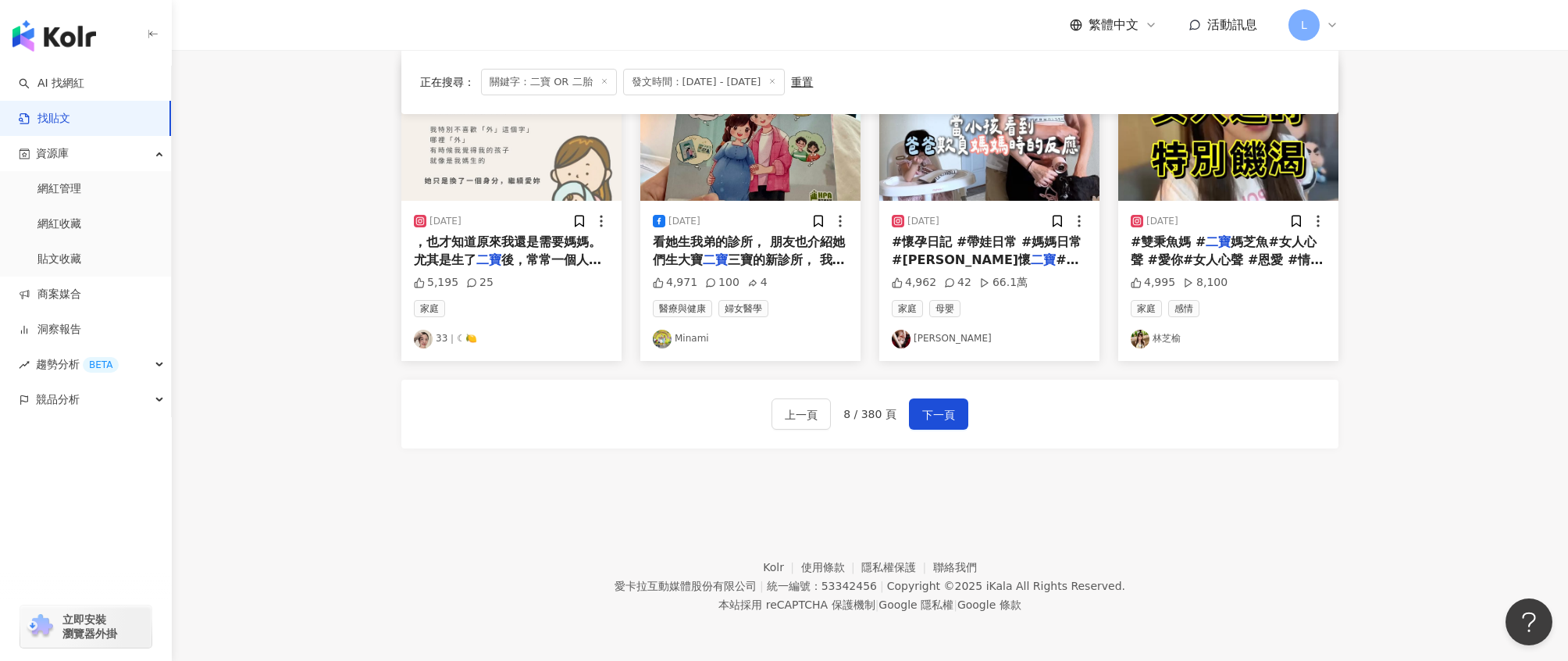
click at [917, 269] on span "媽" at bounding box center [911, 276] width 13 height 14
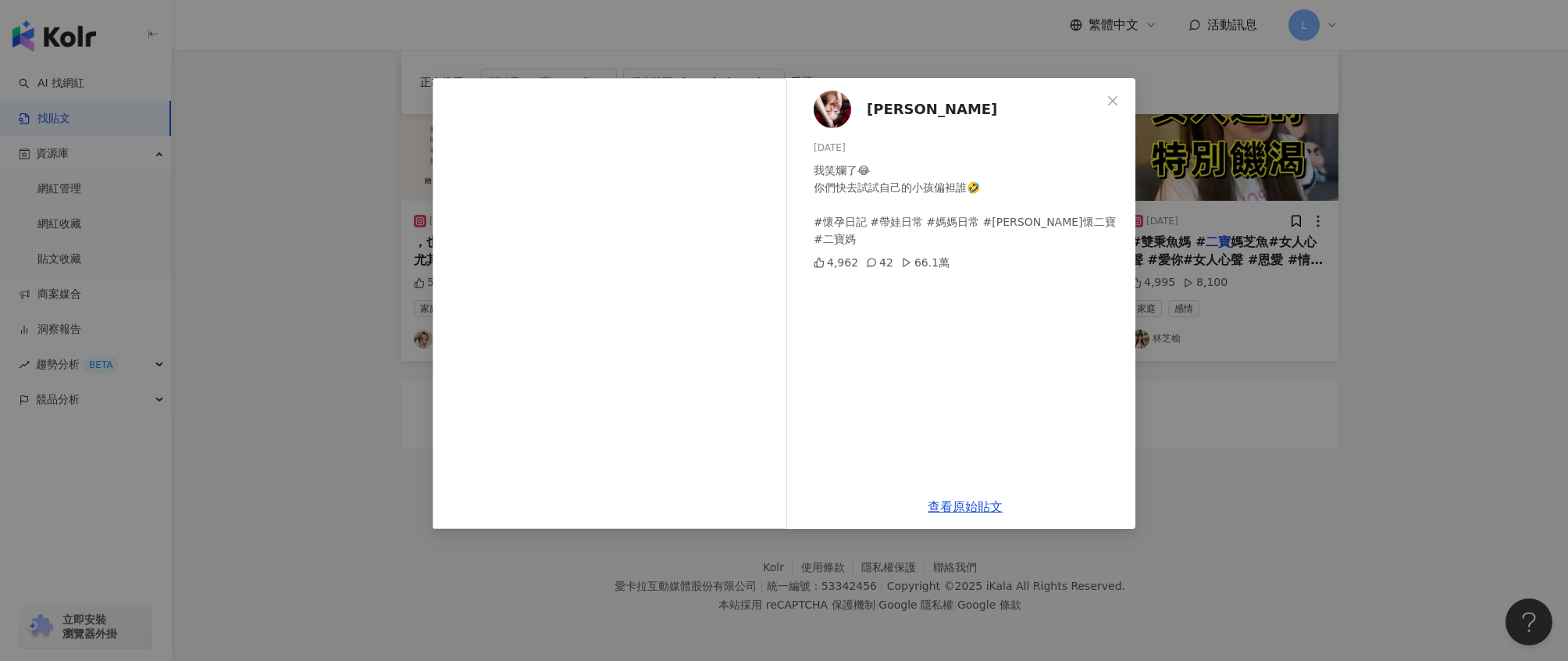
click at [1243, 292] on div "姍姍 2025/7/13 我笑爛了😂 你們快去試試自己的小孩偏袒誰🤣 #懷孕日記 #帶娃日常 #媽媽日常 #顧大寶懷二寶 #二寶媽 4,962 42 66.1…" at bounding box center [784, 330] width 1568 height 661
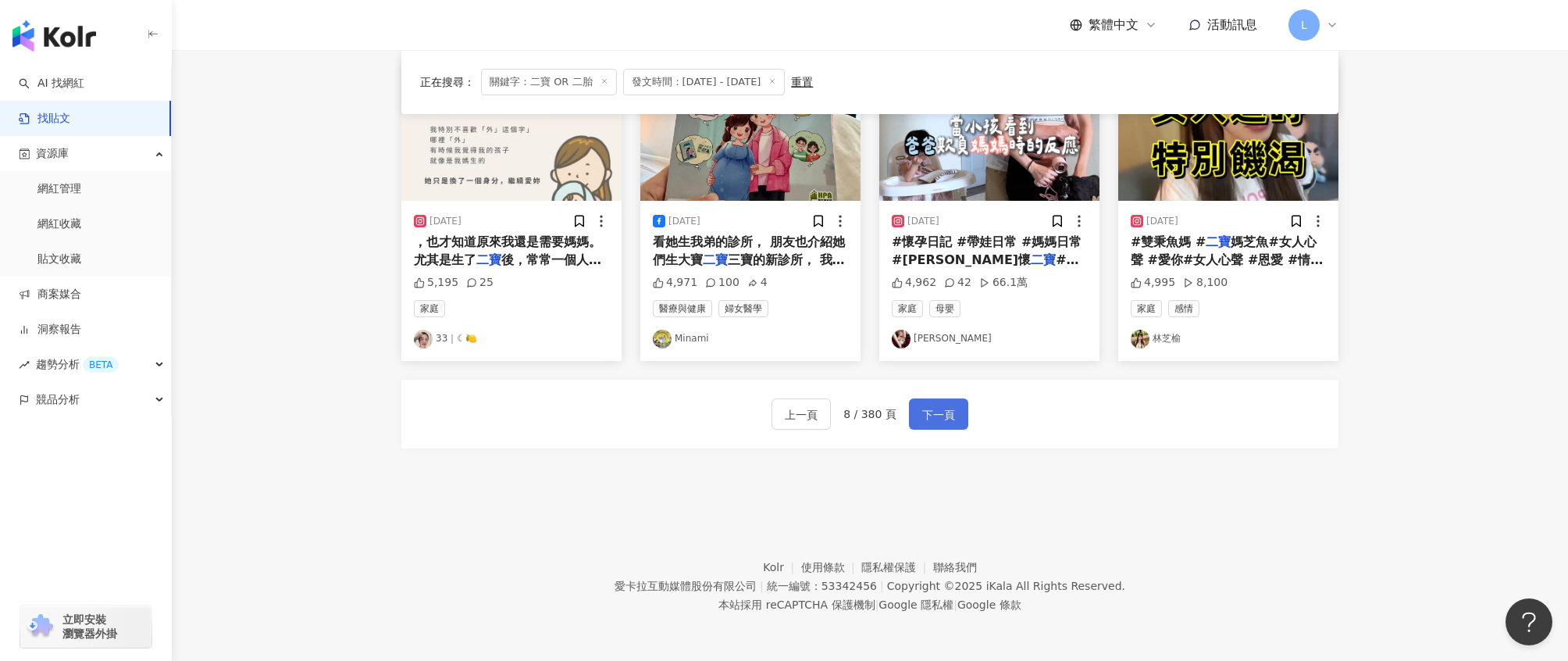
click at [963, 409] on button "下一頁" at bounding box center [938, 413] width 59 height 32
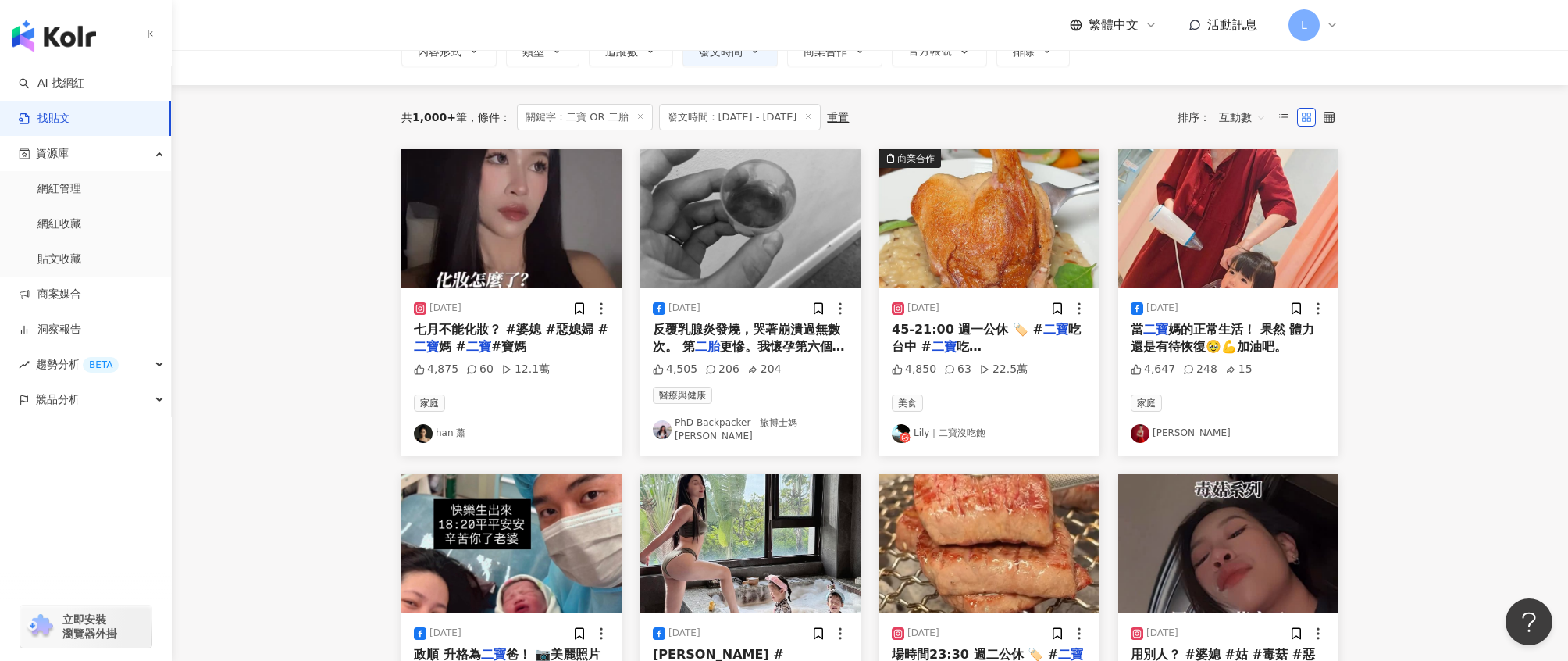
scroll to position [118, 0]
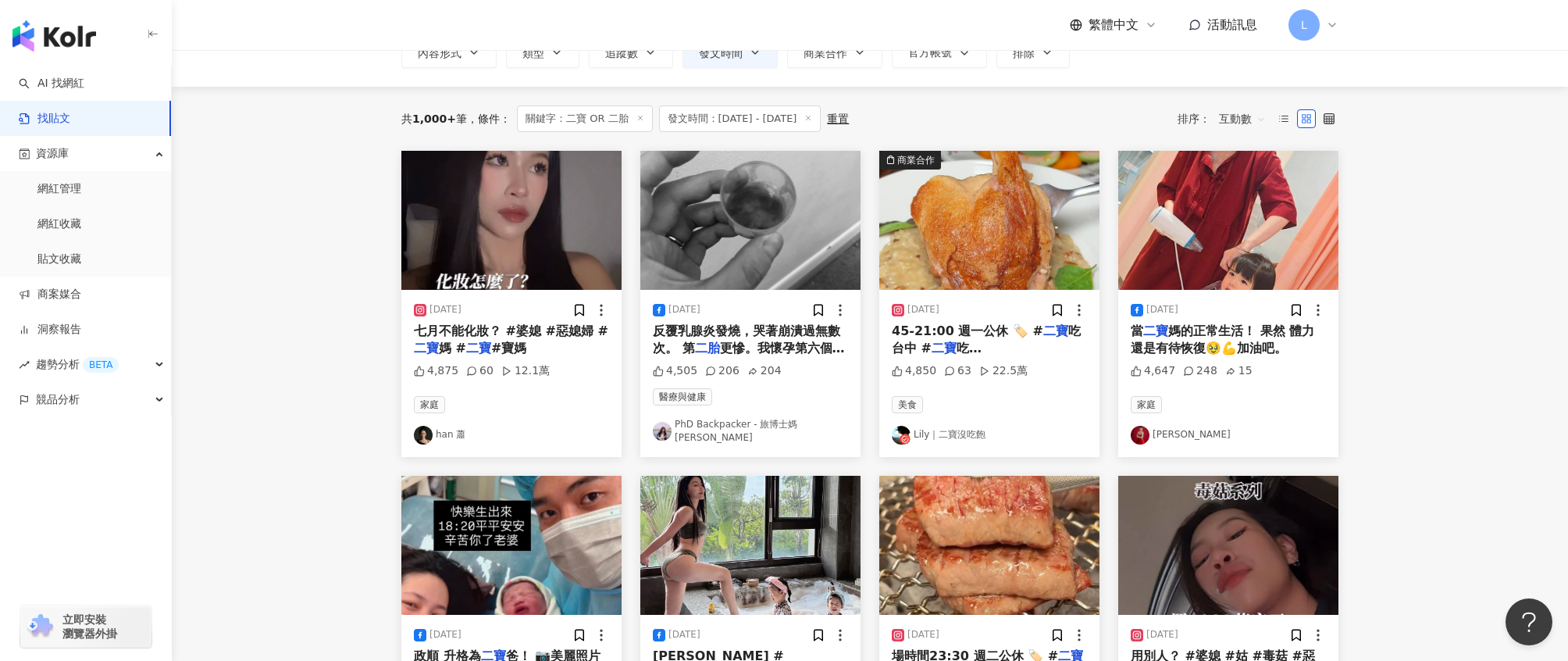
click at [554, 260] on img "button" at bounding box center [512, 220] width 221 height 139
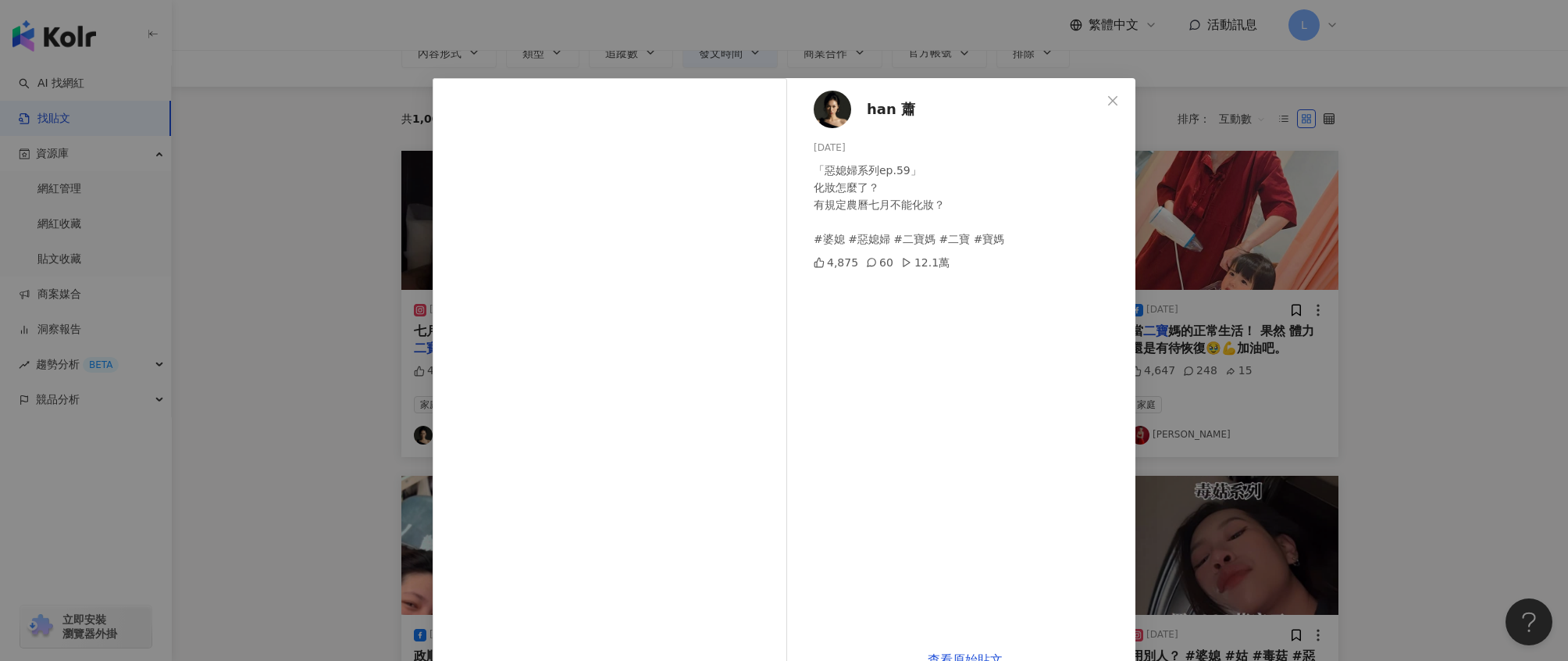
scroll to position [40, 0]
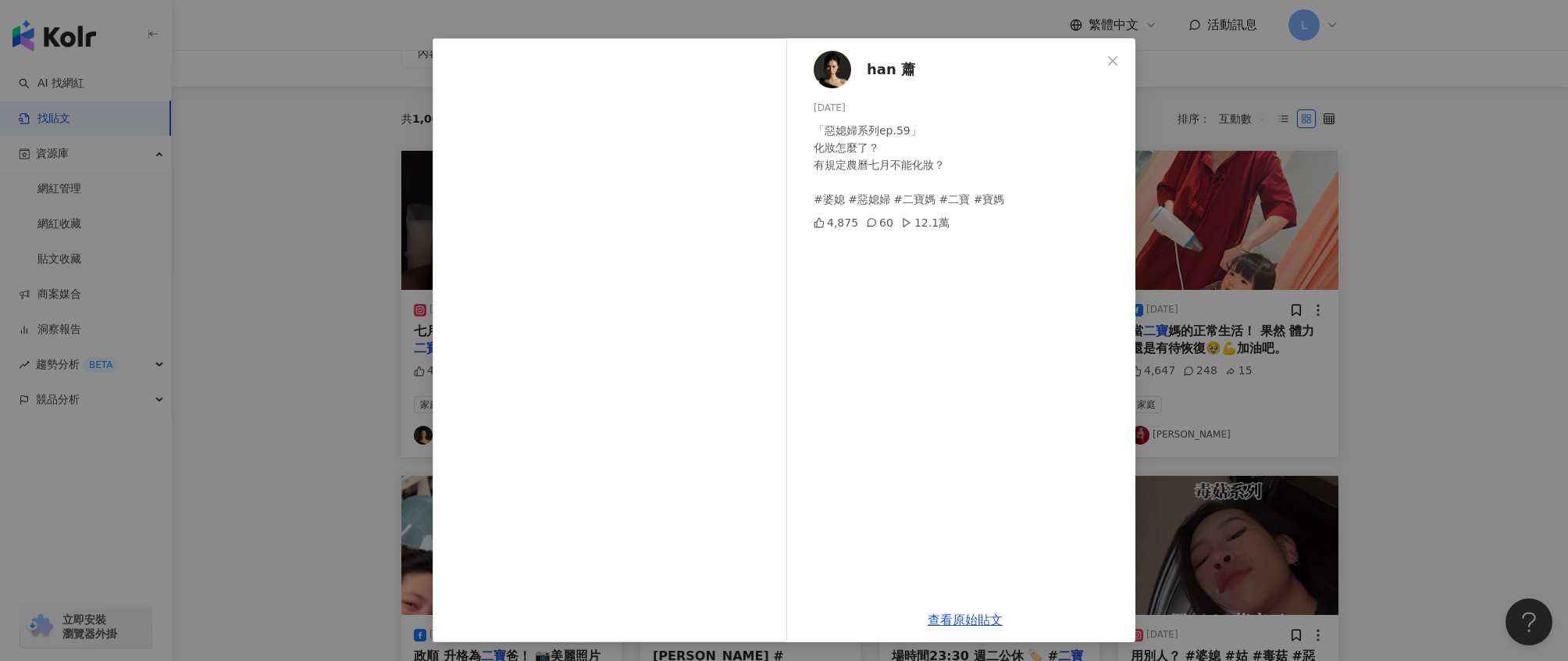
click at [1440, 267] on div "han 蕭 2025/9/4 「惡媳婦系列ep.59」 化妝怎麼了？ 有規定農曆七月不能化妝？ #婆媳 #惡媳婦 #二寶媽 #二寶 #寶媽 4,875 60 …" at bounding box center [784, 330] width 1568 height 661
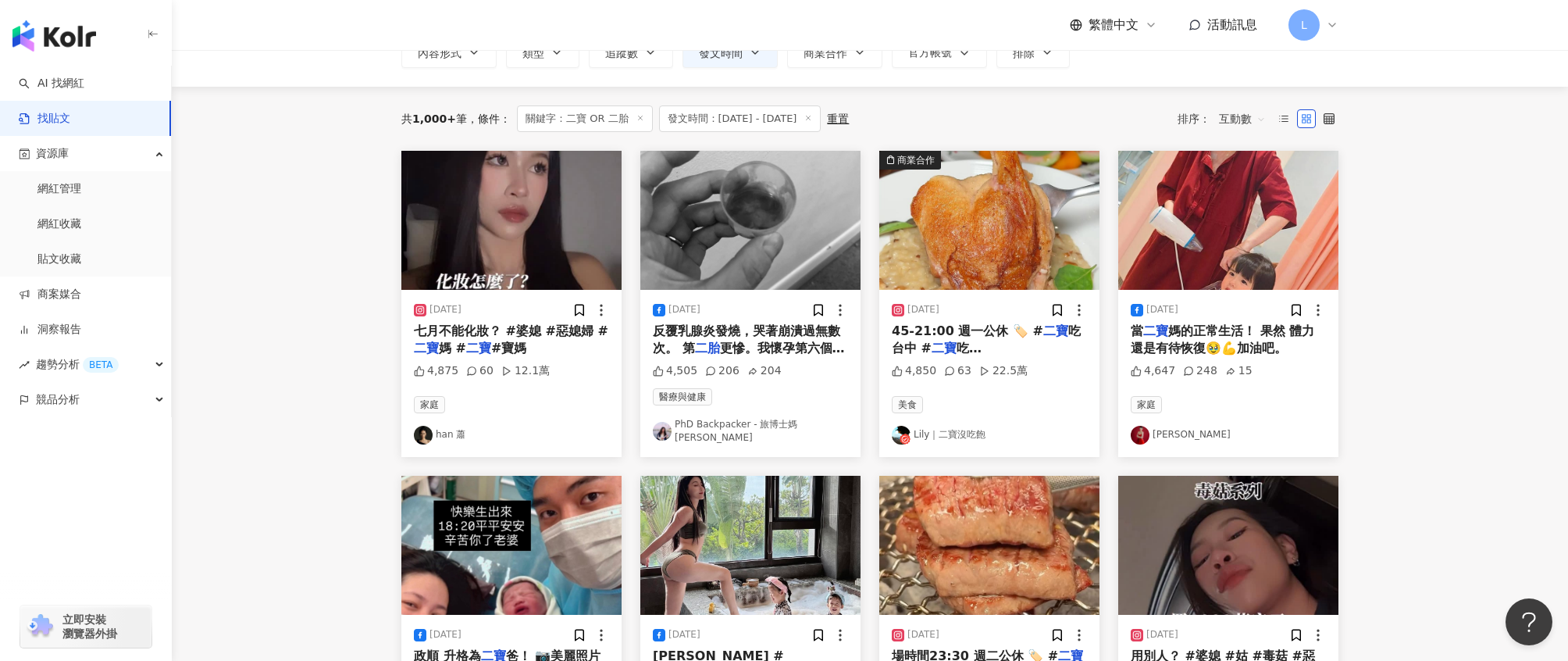
click at [802, 237] on img "button" at bounding box center [750, 220] width 221 height 139
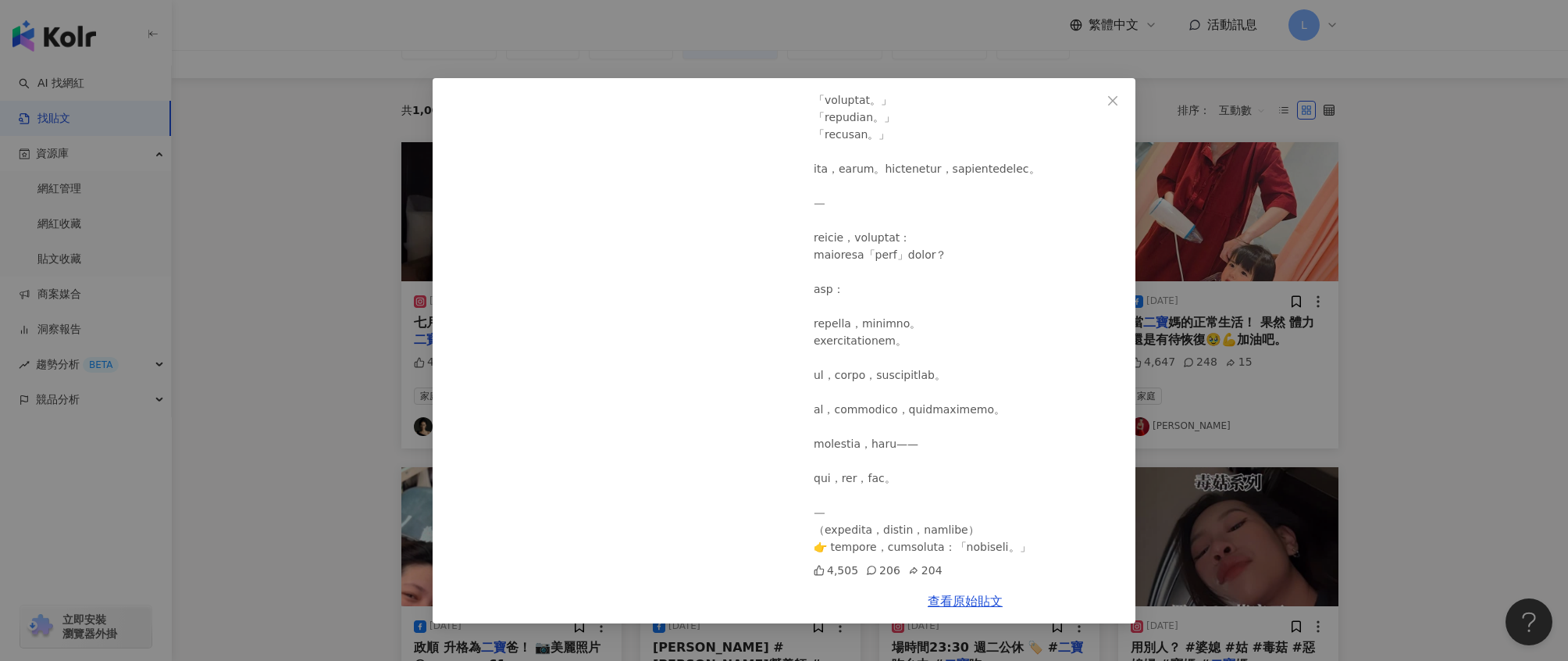
scroll to position [131, 0]
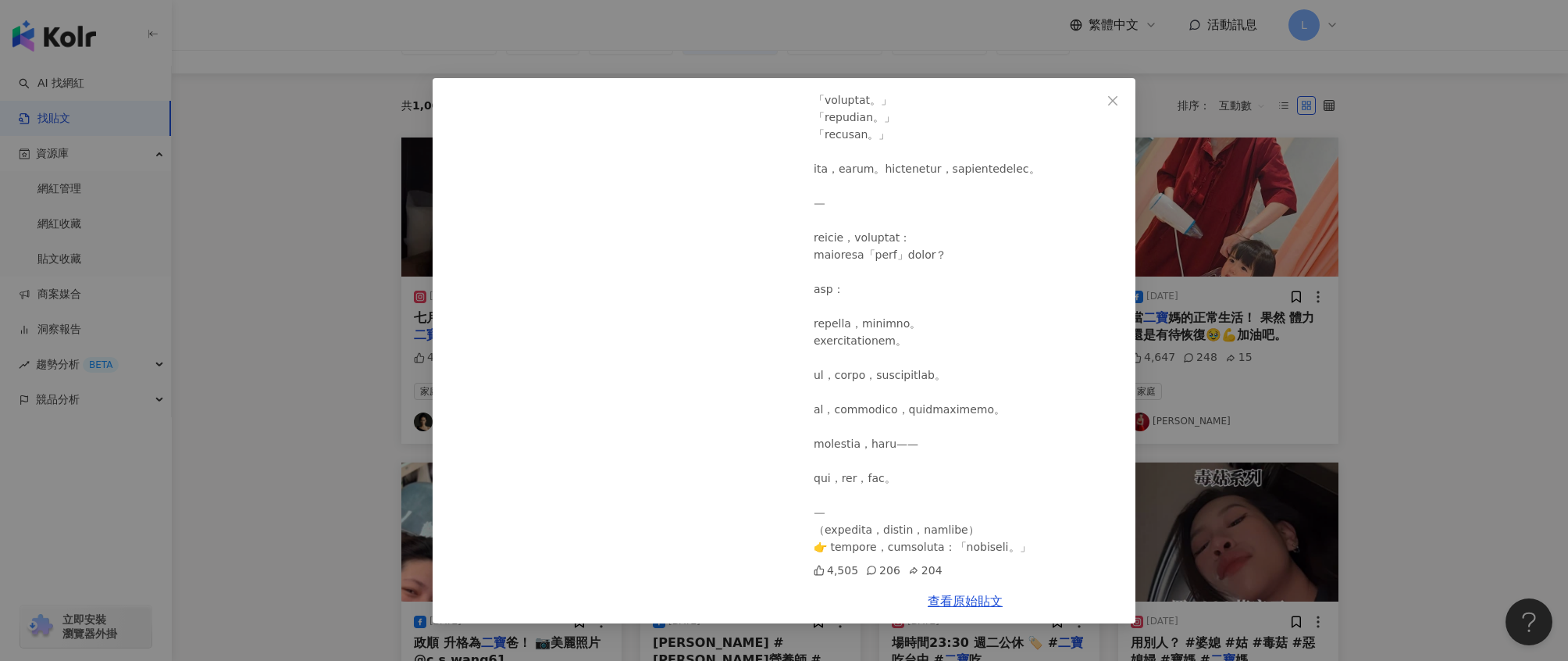
click at [1418, 358] on div "PhD Backpacker - 旅博士媽咪 2025/8/27 4,505 206 204 查看原始貼文" at bounding box center [784, 330] width 1568 height 661
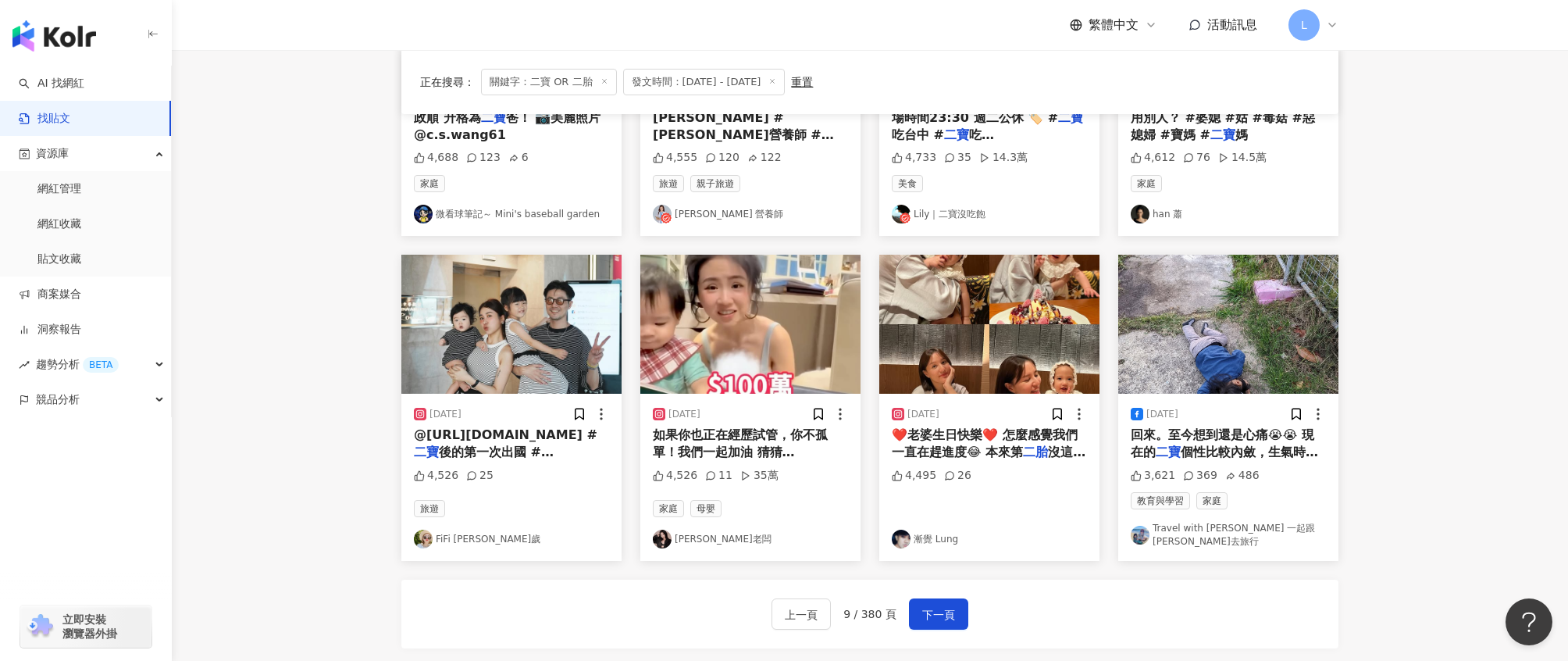
scroll to position [660, 0]
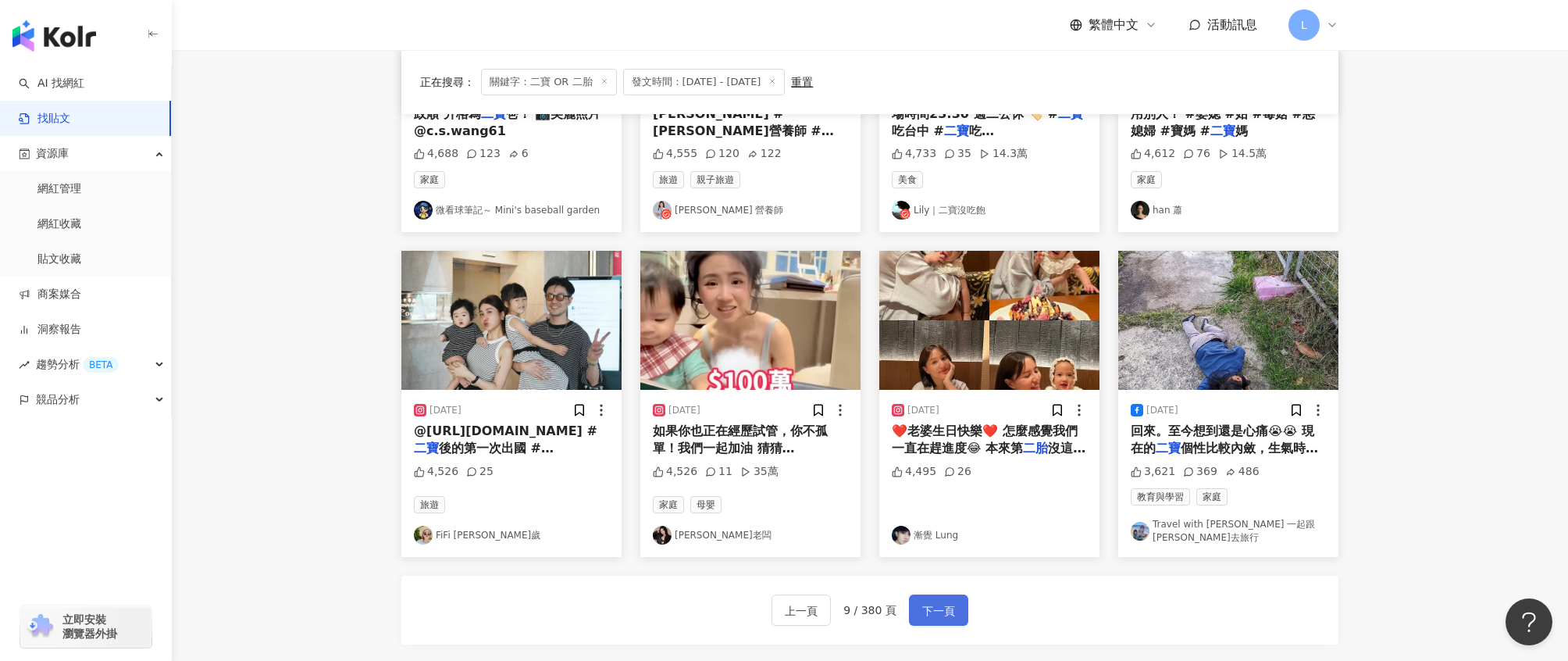
click at [944, 602] on span "下一頁" at bounding box center [938, 611] width 32 height 19
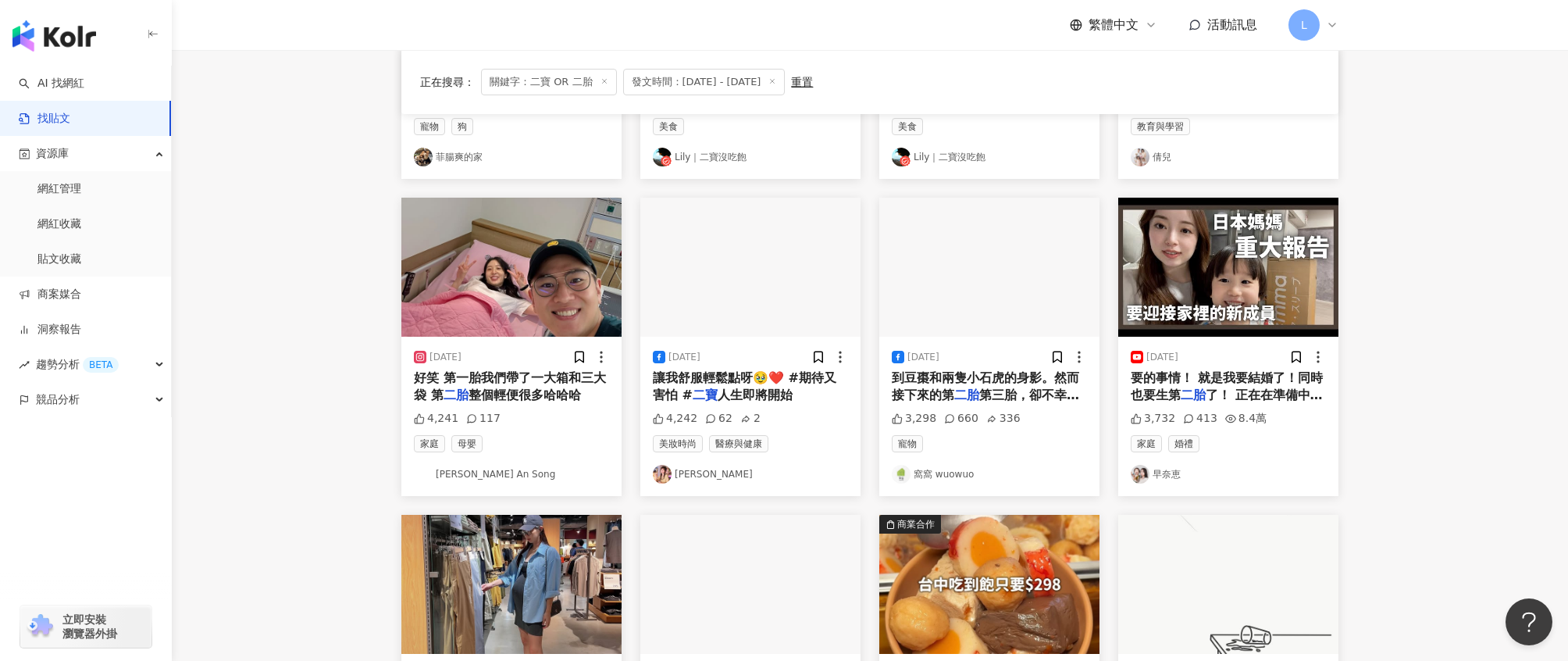
scroll to position [384, 0]
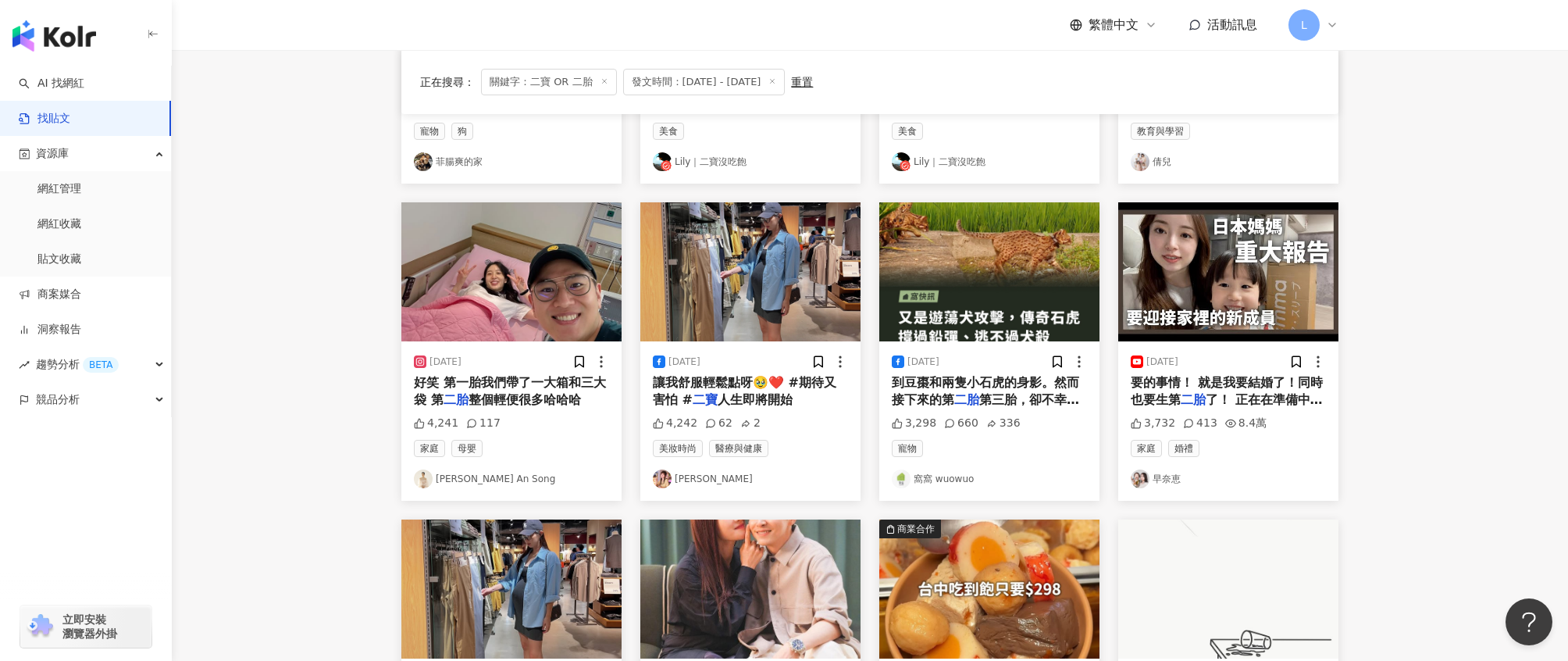
click at [1026, 388] on span "到豆棗和兩隻小石虎的身影。然而接下來的第" at bounding box center [985, 391] width 187 height 32
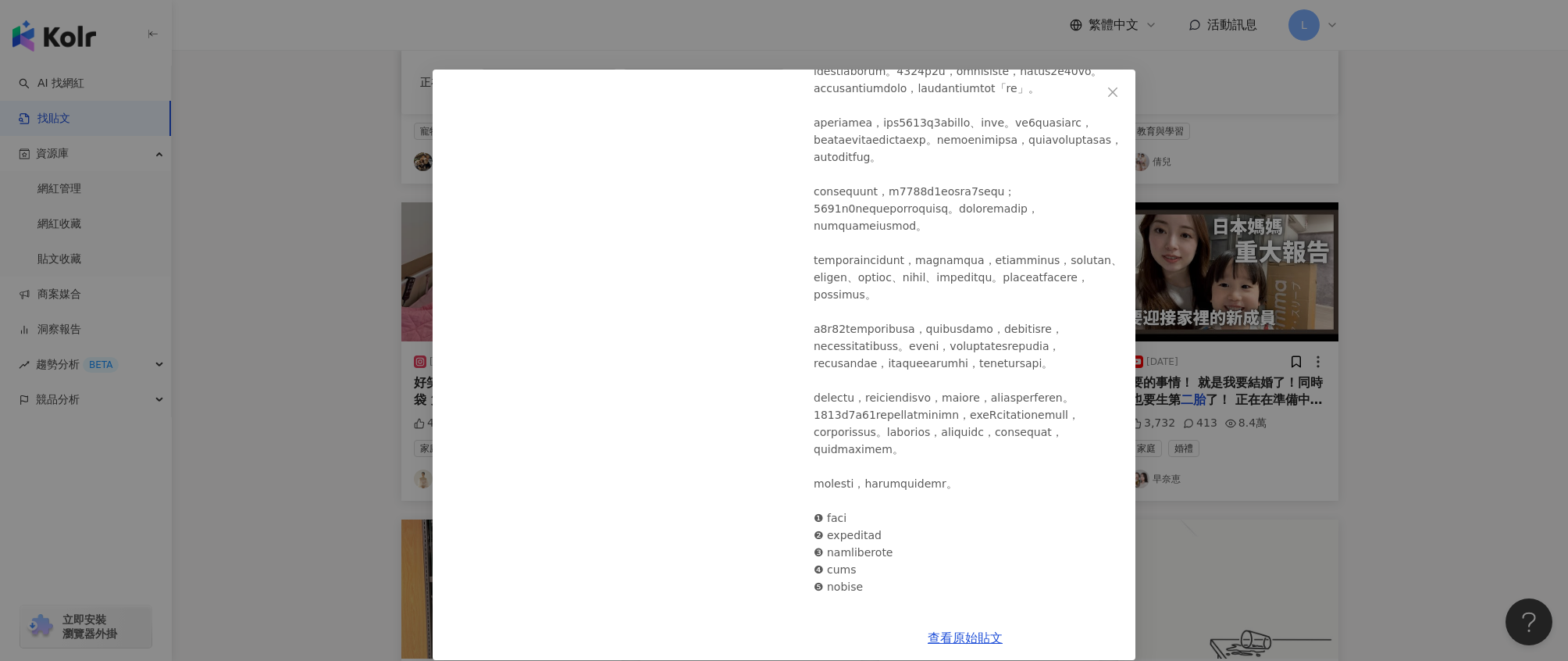
scroll to position [325, 0]
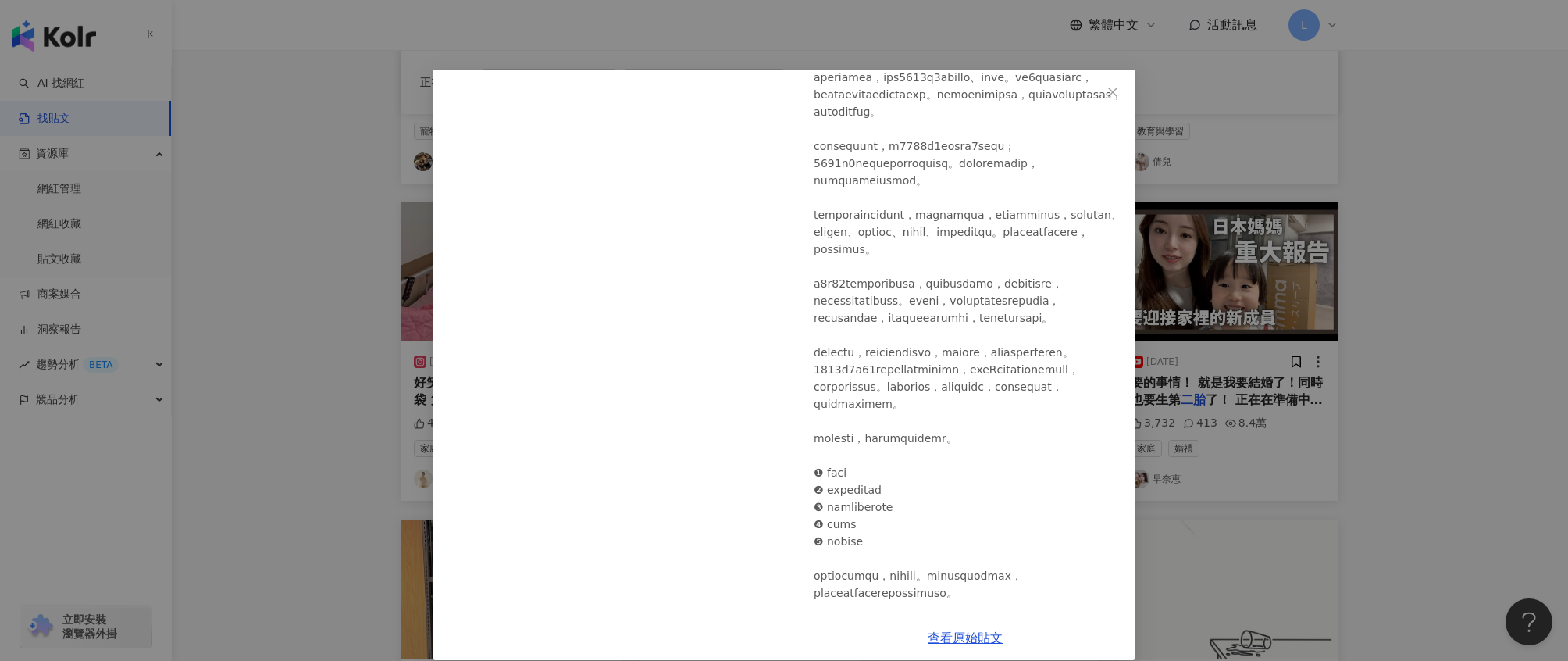
click at [1369, 325] on div "窩窩 wuowuo 2025/7/1 3,298 660 336 查看原始貼文" at bounding box center [784, 330] width 1568 height 661
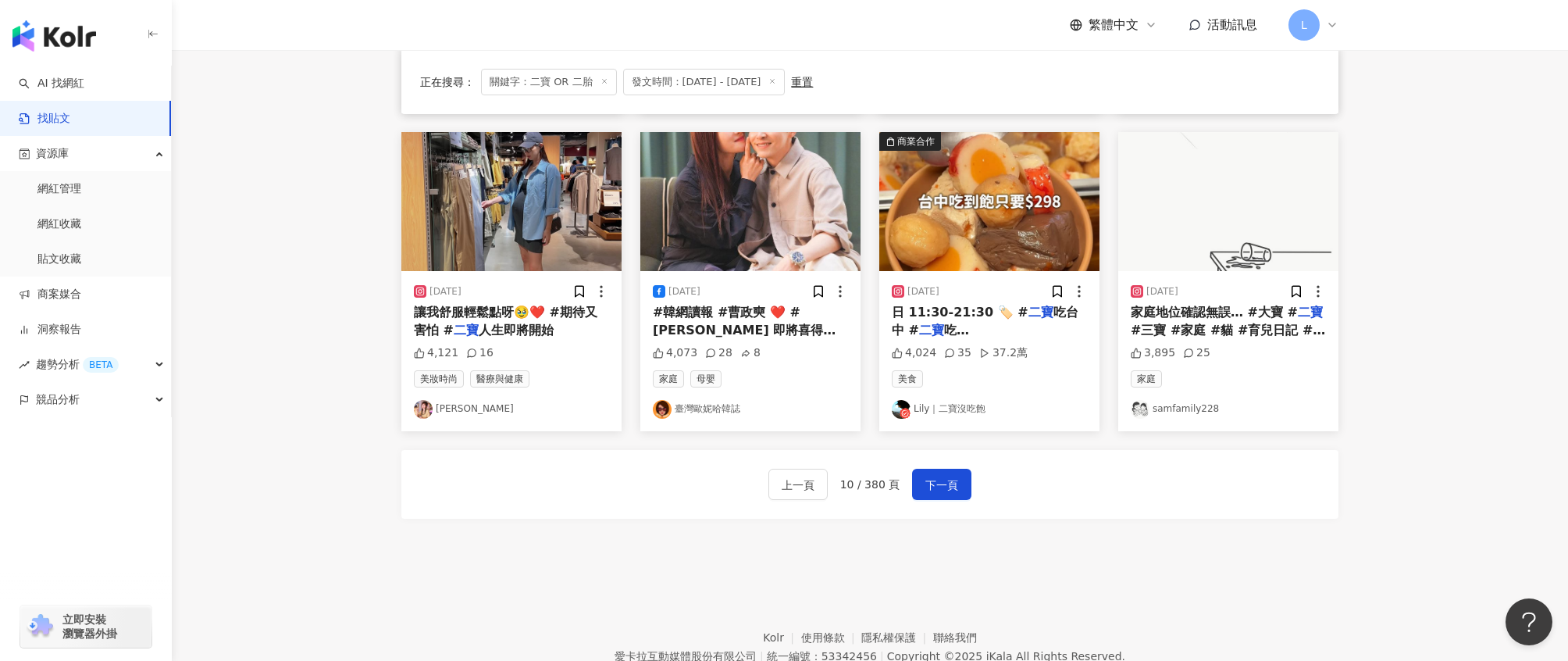
scroll to position [835, 0]
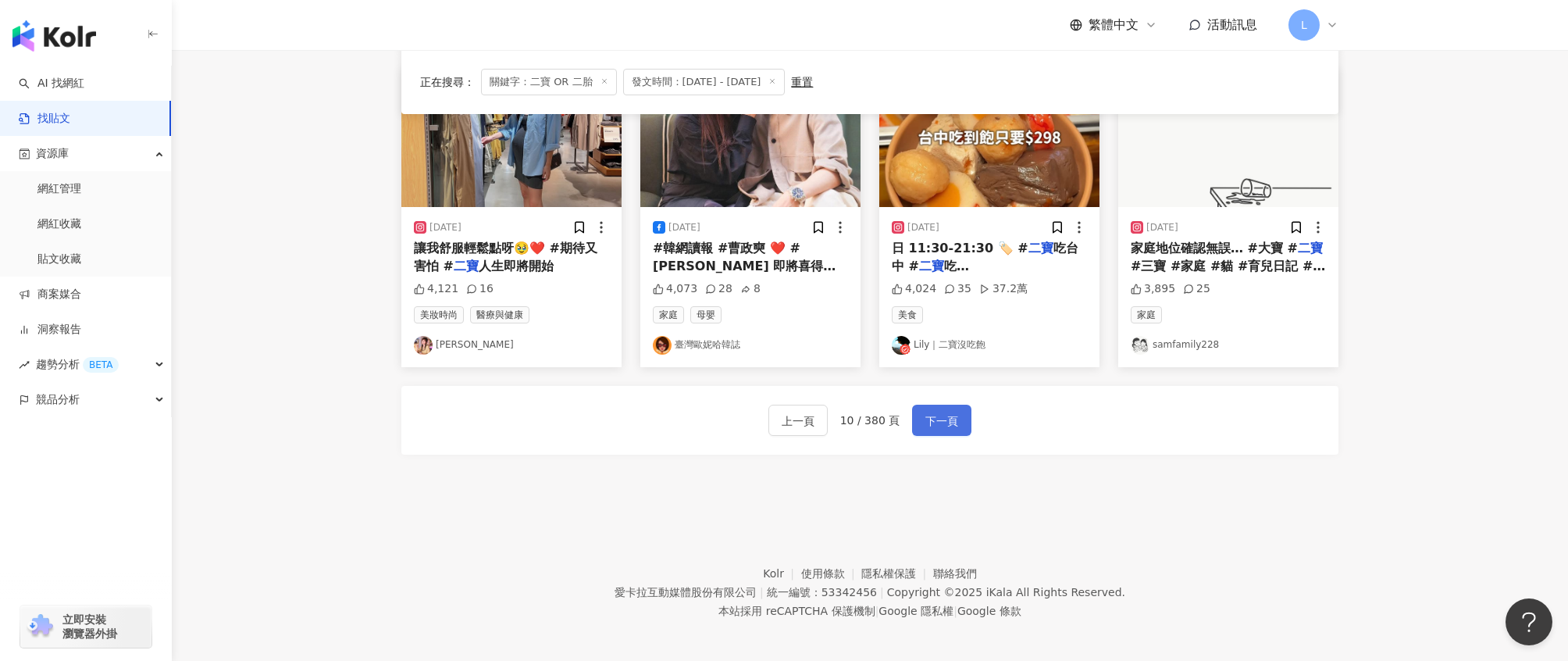
click at [945, 421] on span "下一頁" at bounding box center [942, 421] width 32 height 19
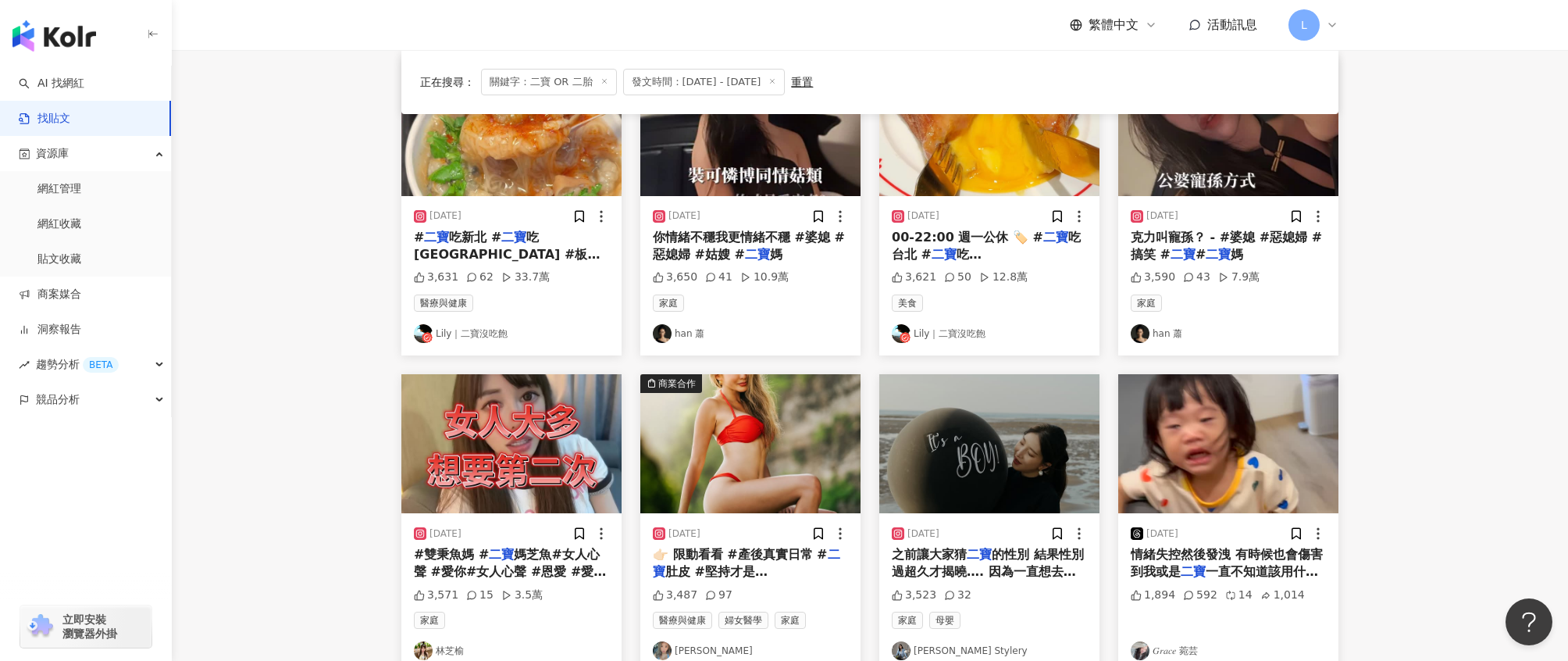
scroll to position [666, 0]
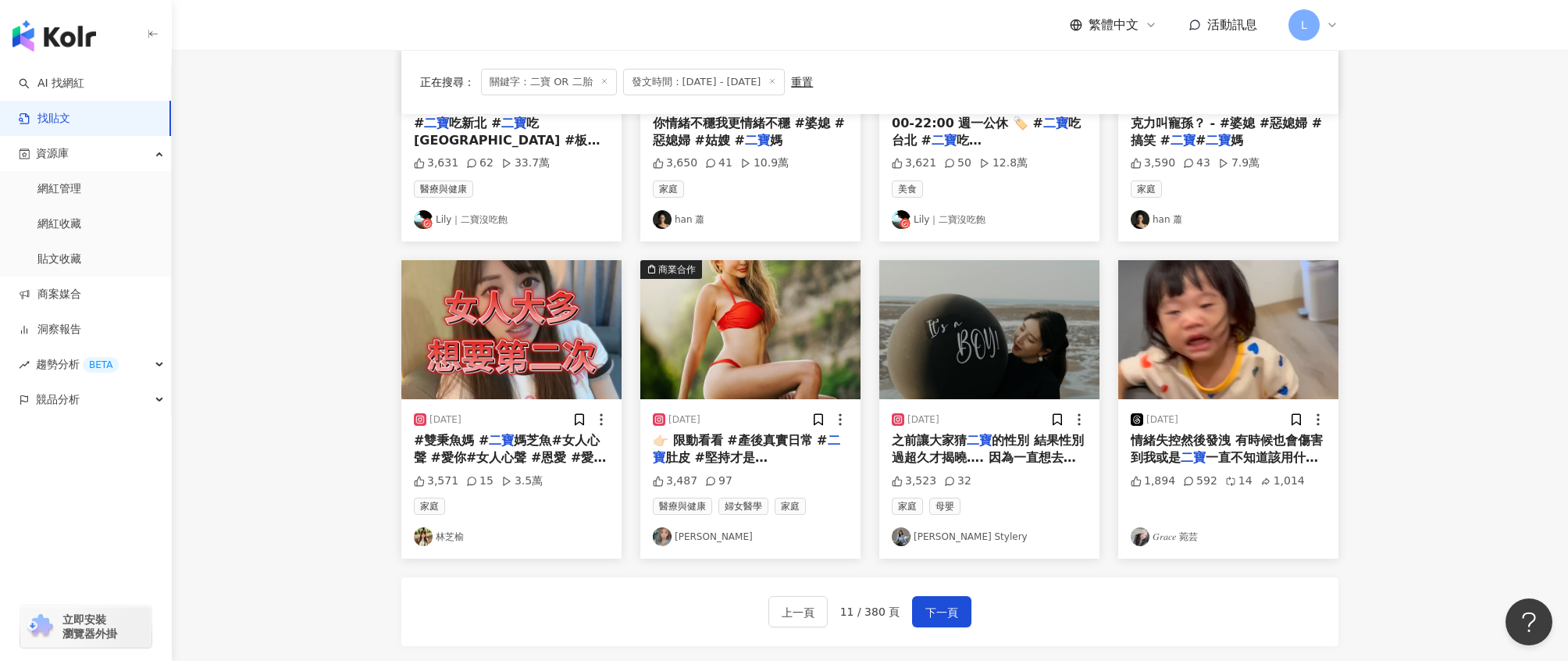
click at [1007, 352] on img "button" at bounding box center [989, 330] width 221 height 139
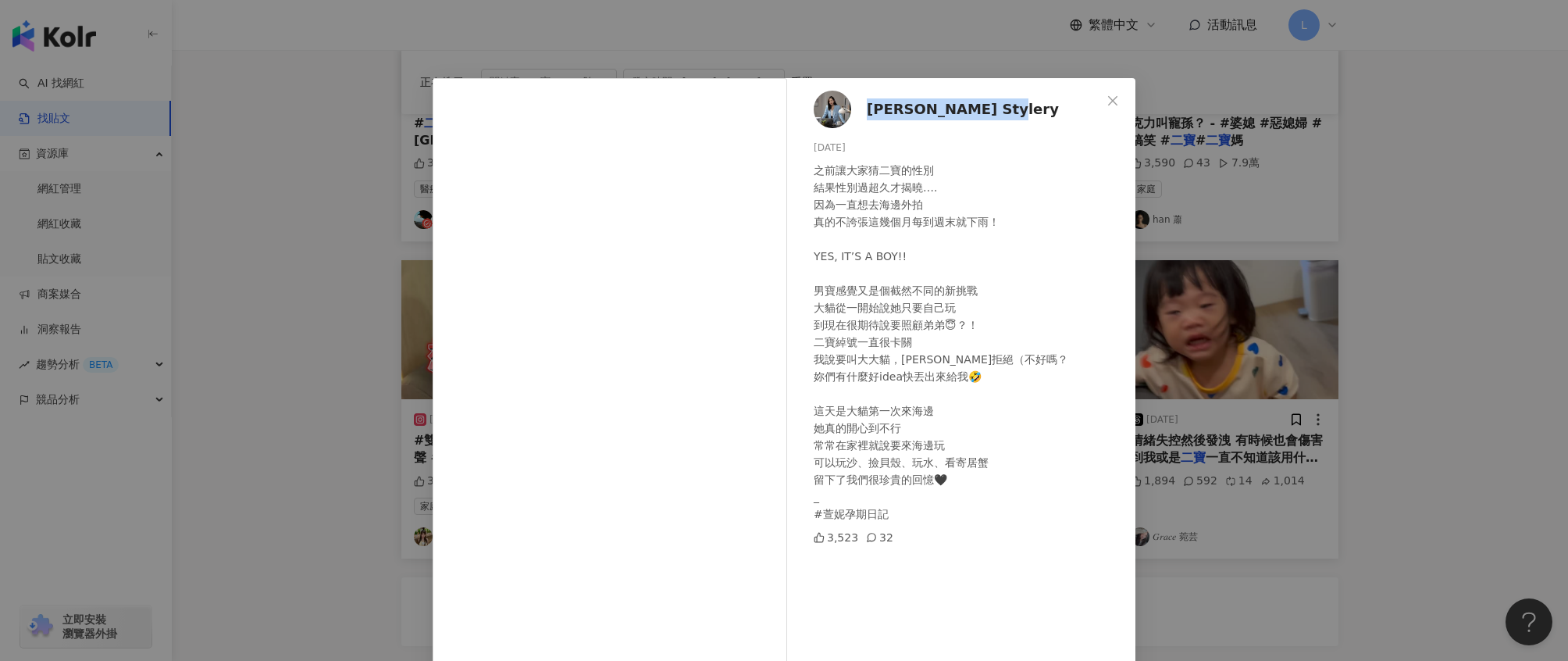
drag, startPoint x: 994, startPoint y: 115, endPoint x: 861, endPoint y: 109, distance: 133.1
click at [861, 109] on div "萱妮 Cherie Stylery 2025/6/10 之前讓大家猜二寶的性別 結果性別過超久才揭曉…. 因為一直想去海邊外拍 真的不誇張這幾個月每到週末就下…" at bounding box center [965, 372] width 340 height 588
copy span "[PERSON_NAME] Stylery"
click at [1206, 238] on div "萱妮 Cherie Stylery 2025/6/10 之前讓大家猜二寶的性別 結果性別過超久才揭曉…. 因為一直想去海邊外拍 真的不誇張這幾個月每到週末就下…" at bounding box center [784, 330] width 1568 height 661
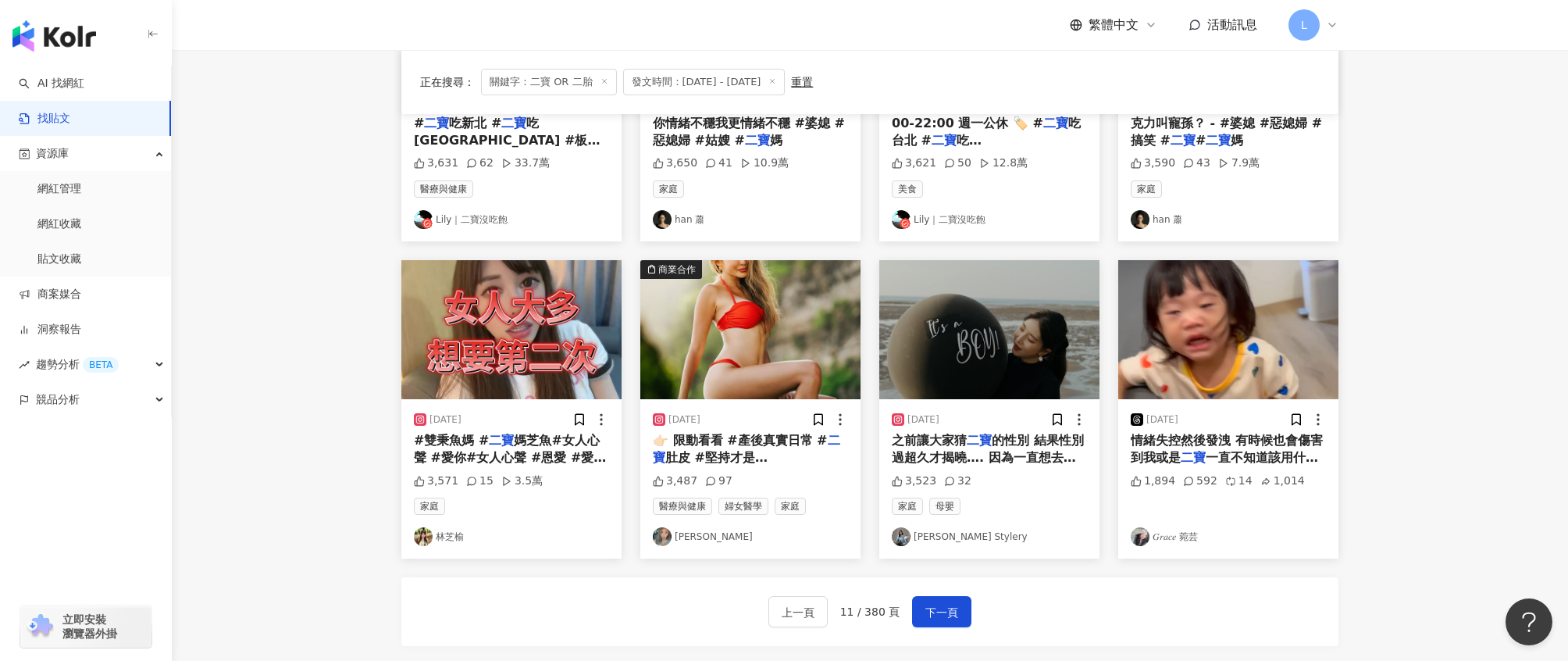
click at [938, 535] on link "[PERSON_NAME] Stylery" at bounding box center [989, 536] width 195 height 19
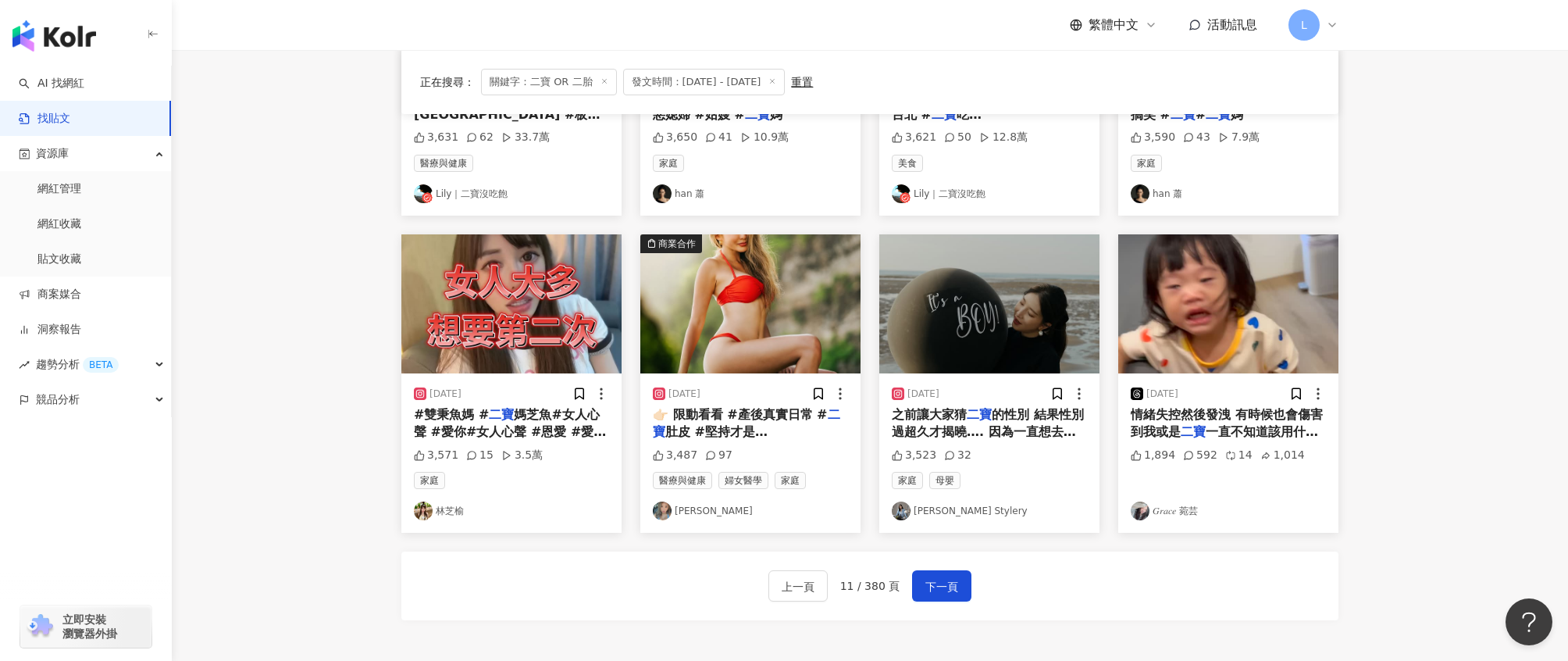
scroll to position [704, 0]
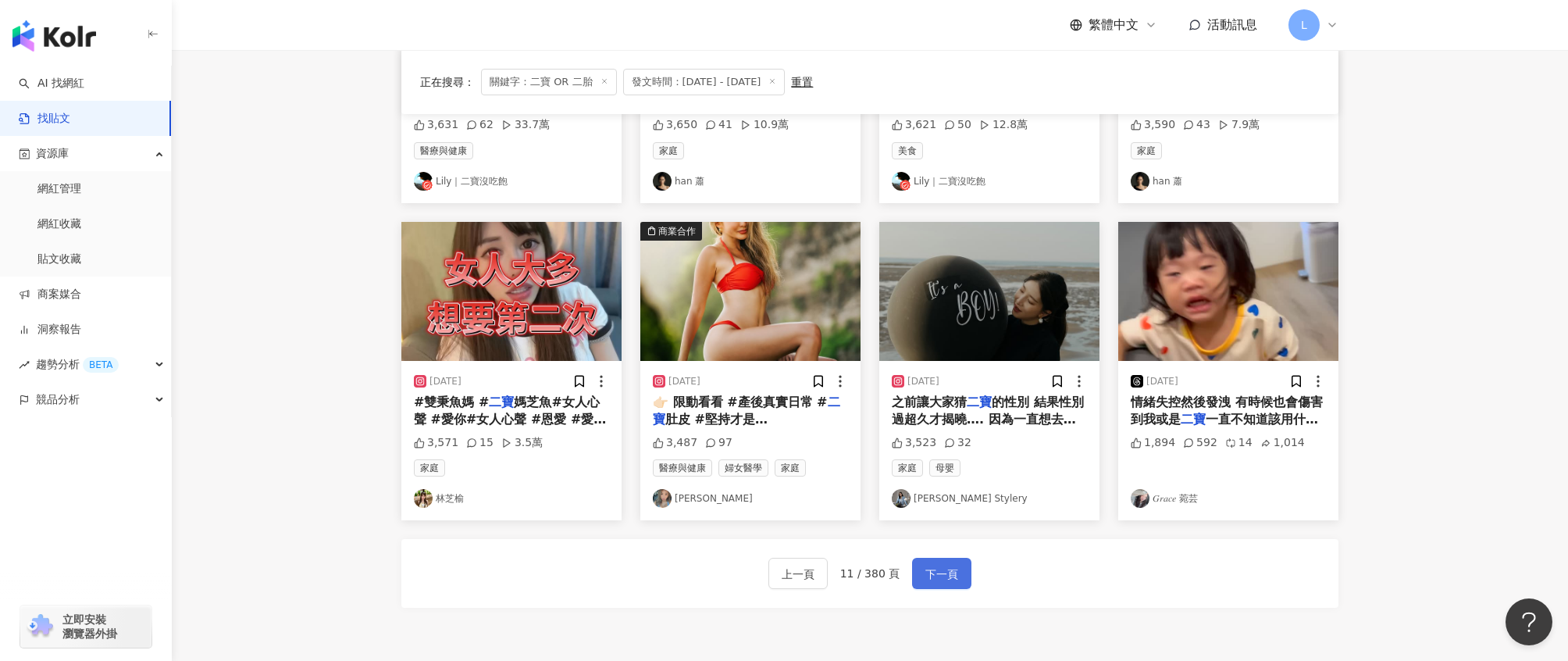
click at [943, 566] on span "下一頁" at bounding box center [942, 574] width 32 height 19
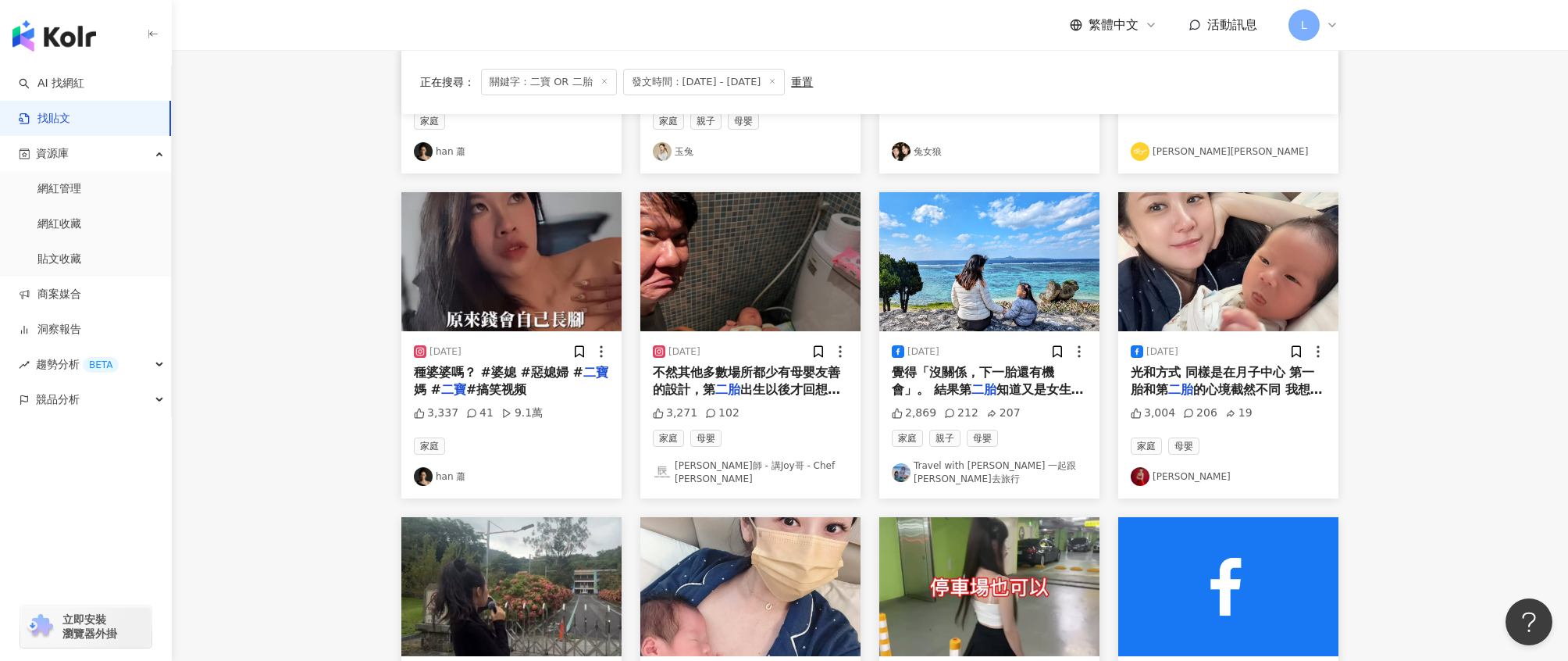
scroll to position [841, 0]
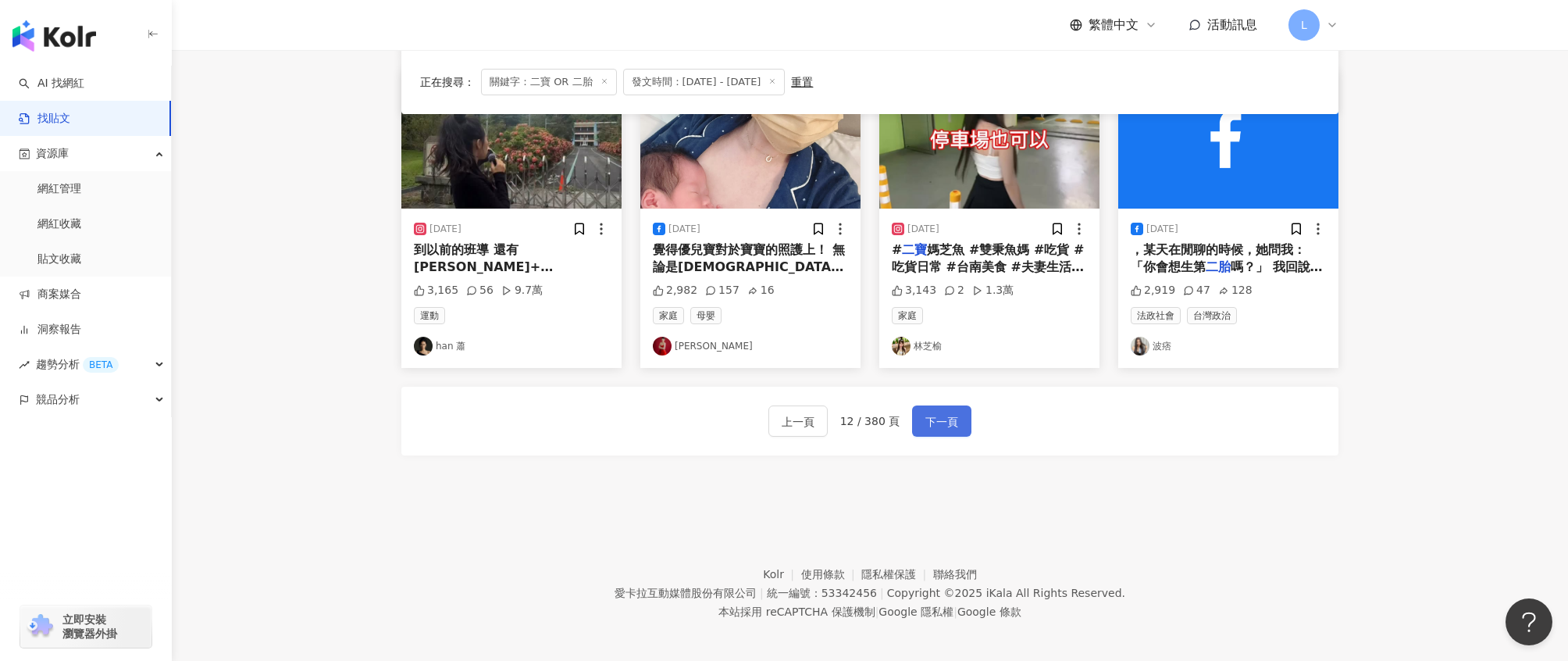
click at [934, 417] on span "下一頁" at bounding box center [942, 421] width 32 height 19
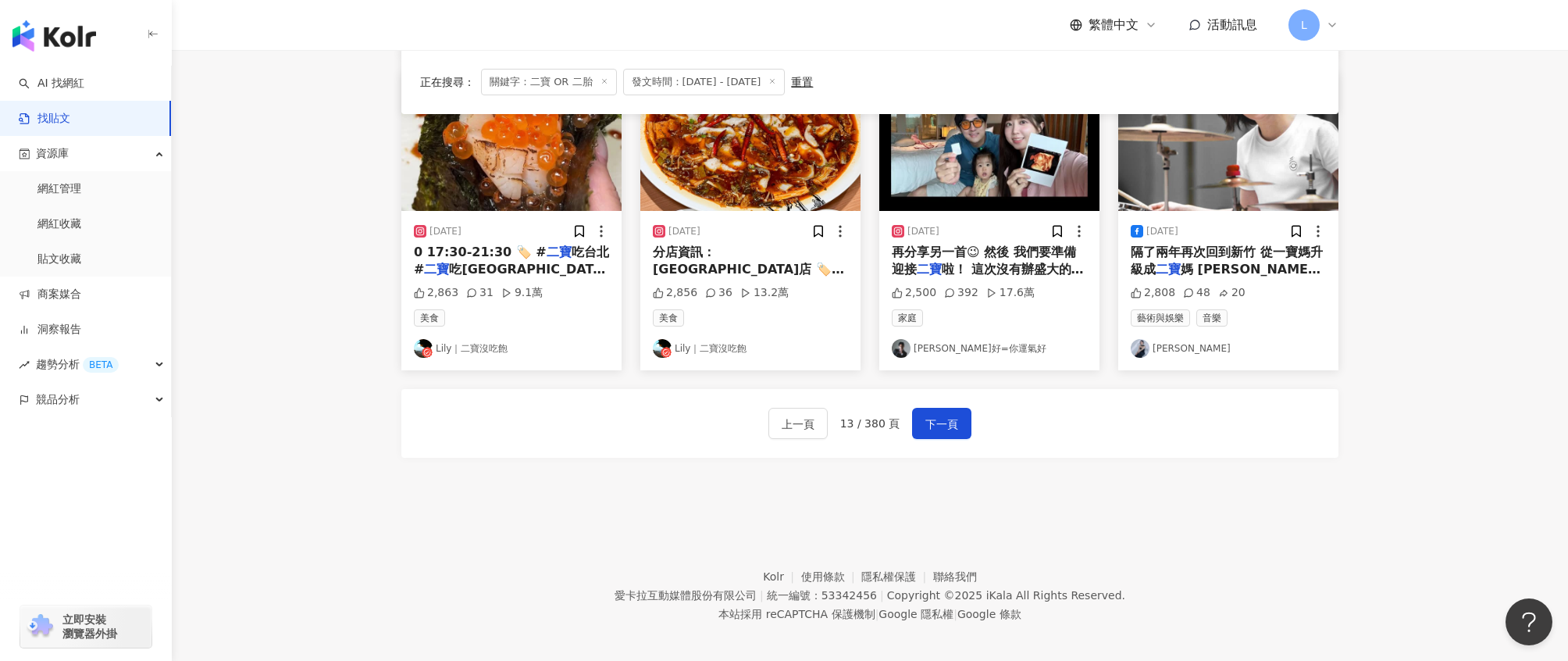
scroll to position [864, 0]
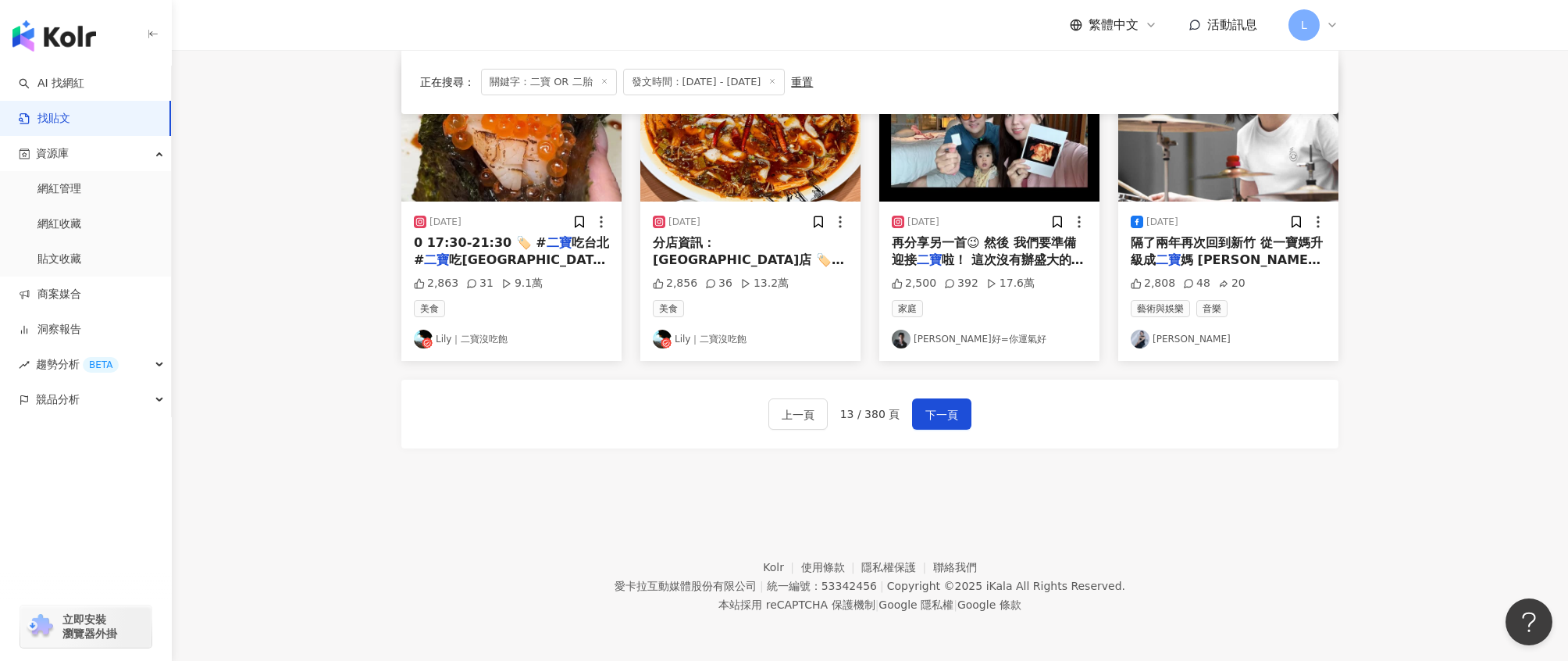
click at [1030, 422] on div "上一頁 13 / 380 頁 下一頁" at bounding box center [870, 413] width 938 height 68
click at [908, 422] on div "上一頁 13 / 380 頁 下一頁" at bounding box center [870, 413] width 204 height 32
click at [938, 415] on span "下一頁" at bounding box center [942, 414] width 32 height 19
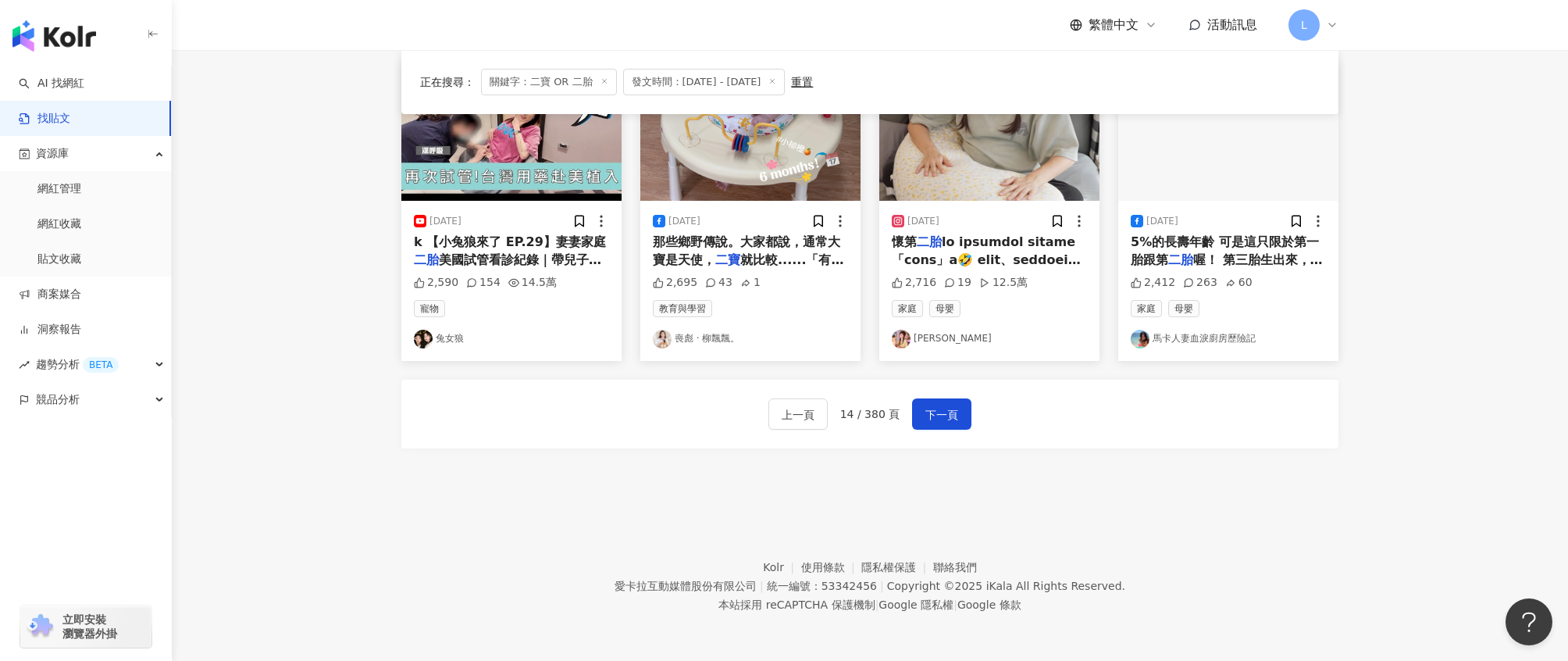
scroll to position [841, 0]
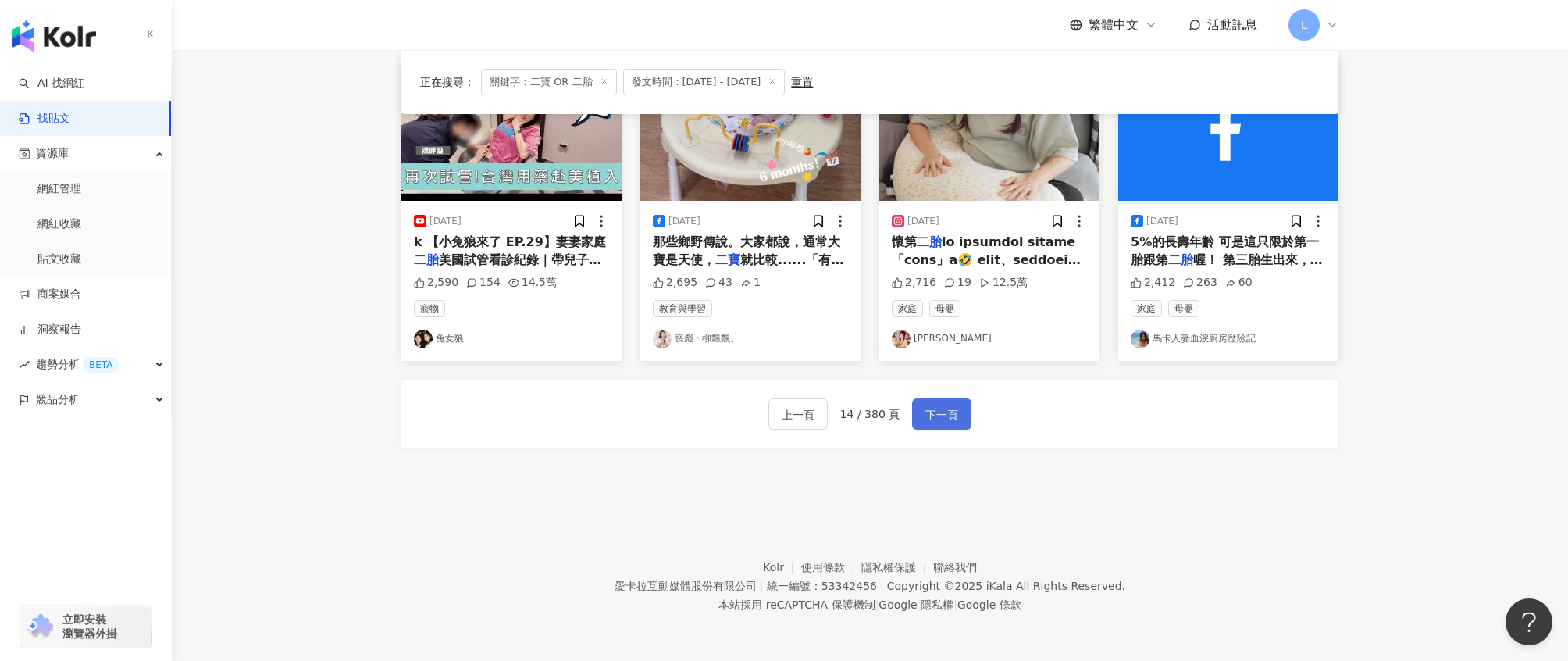
click at [955, 412] on span "下一頁" at bounding box center [942, 414] width 32 height 19
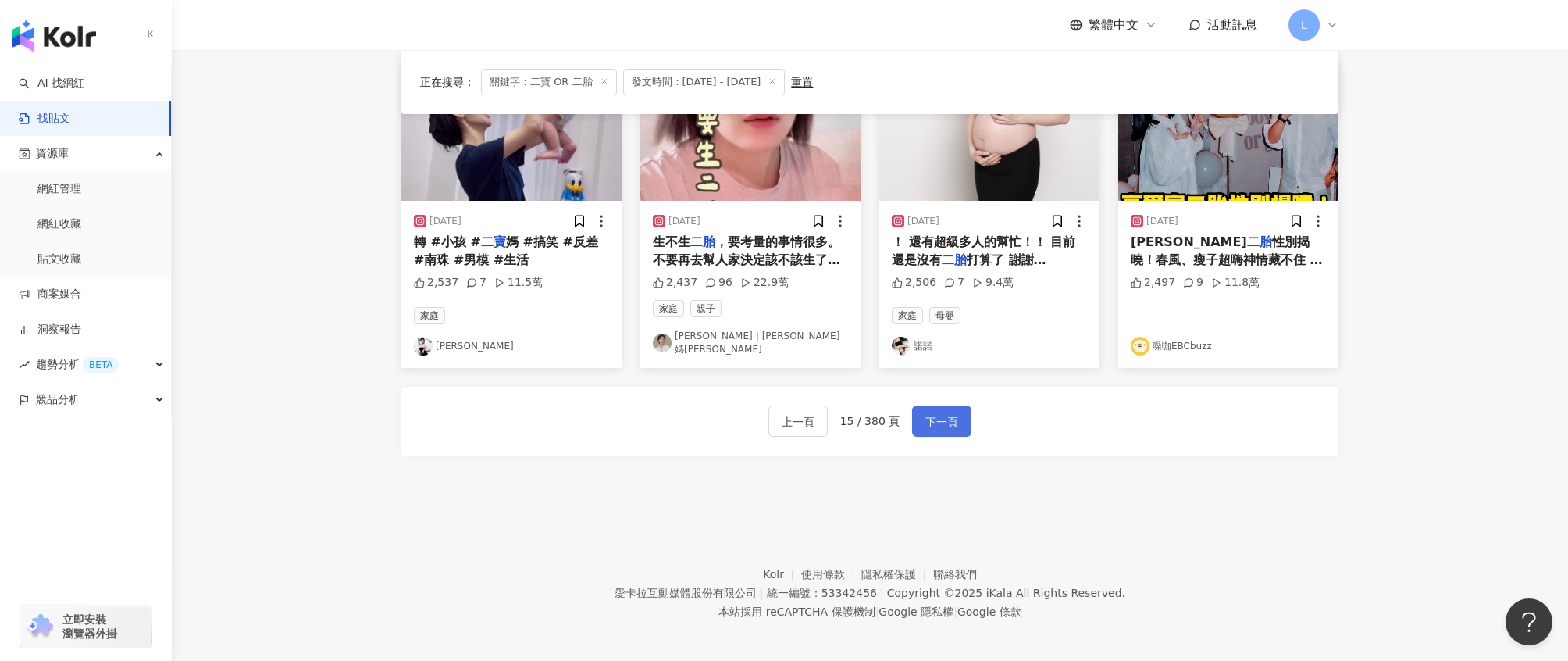
click at [931, 417] on span "下一頁" at bounding box center [942, 421] width 32 height 19
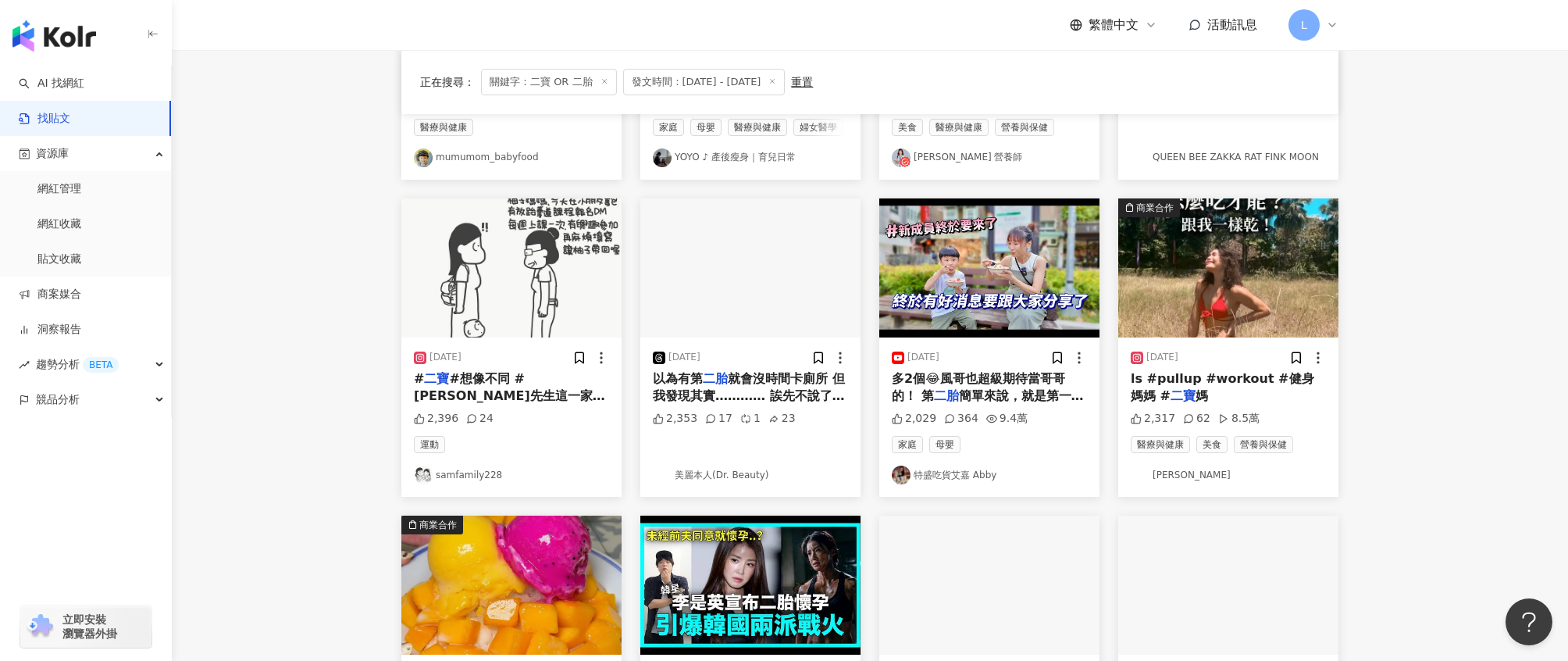
scroll to position [410, 0]
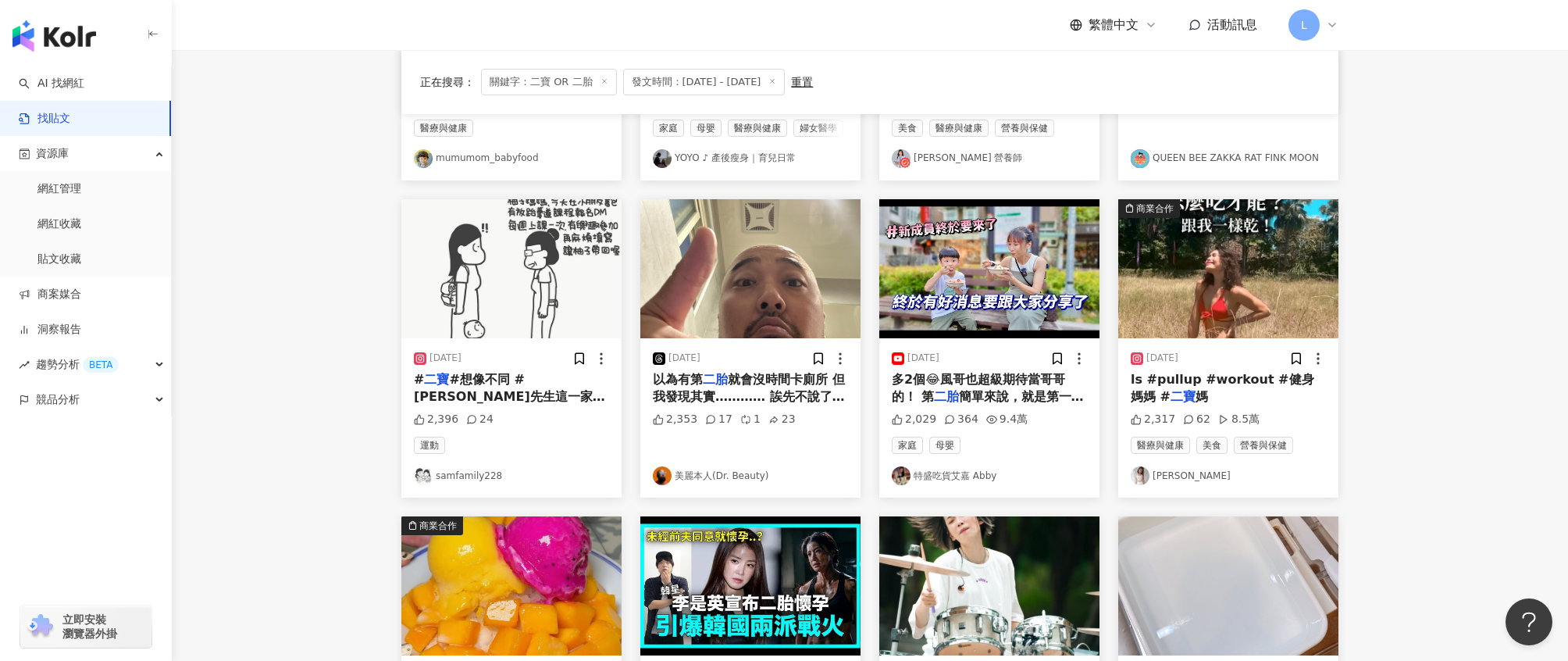
click at [1189, 285] on img "button" at bounding box center [1228, 268] width 221 height 139
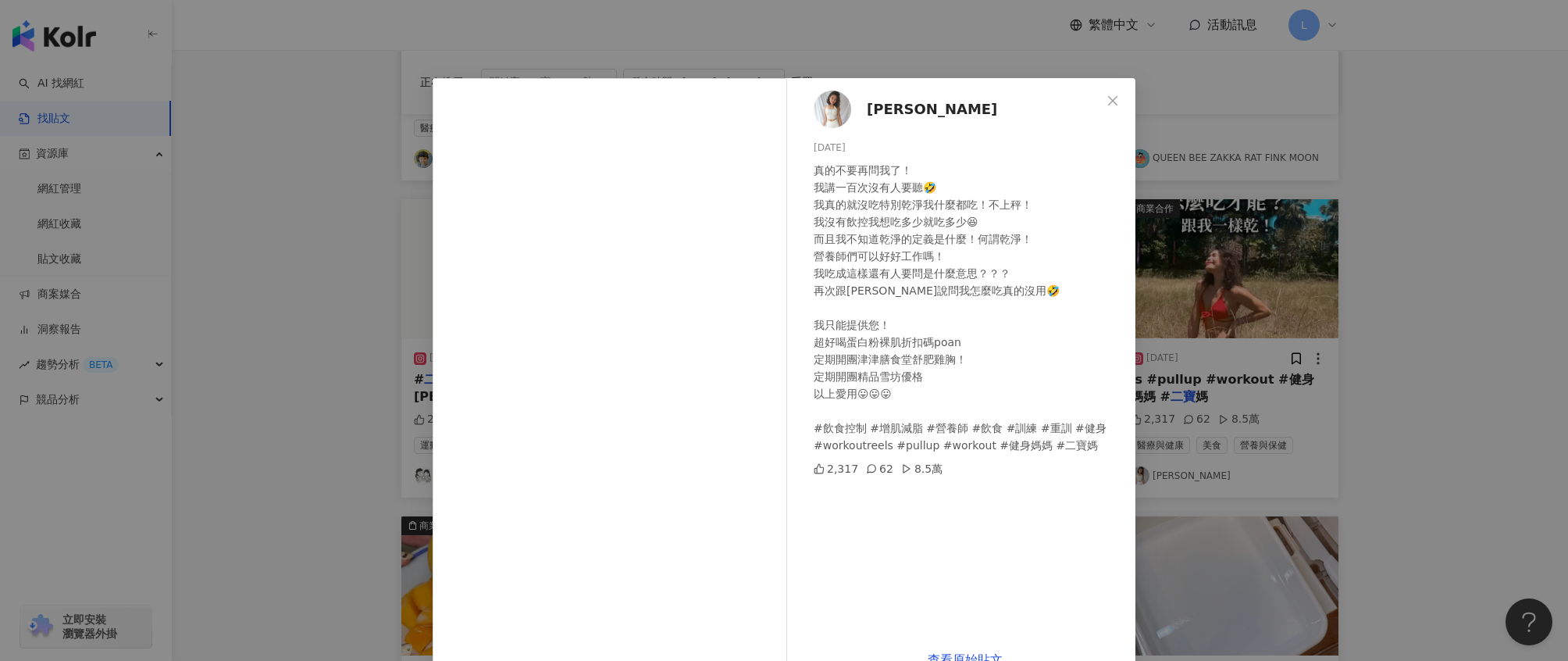
scroll to position [40, 0]
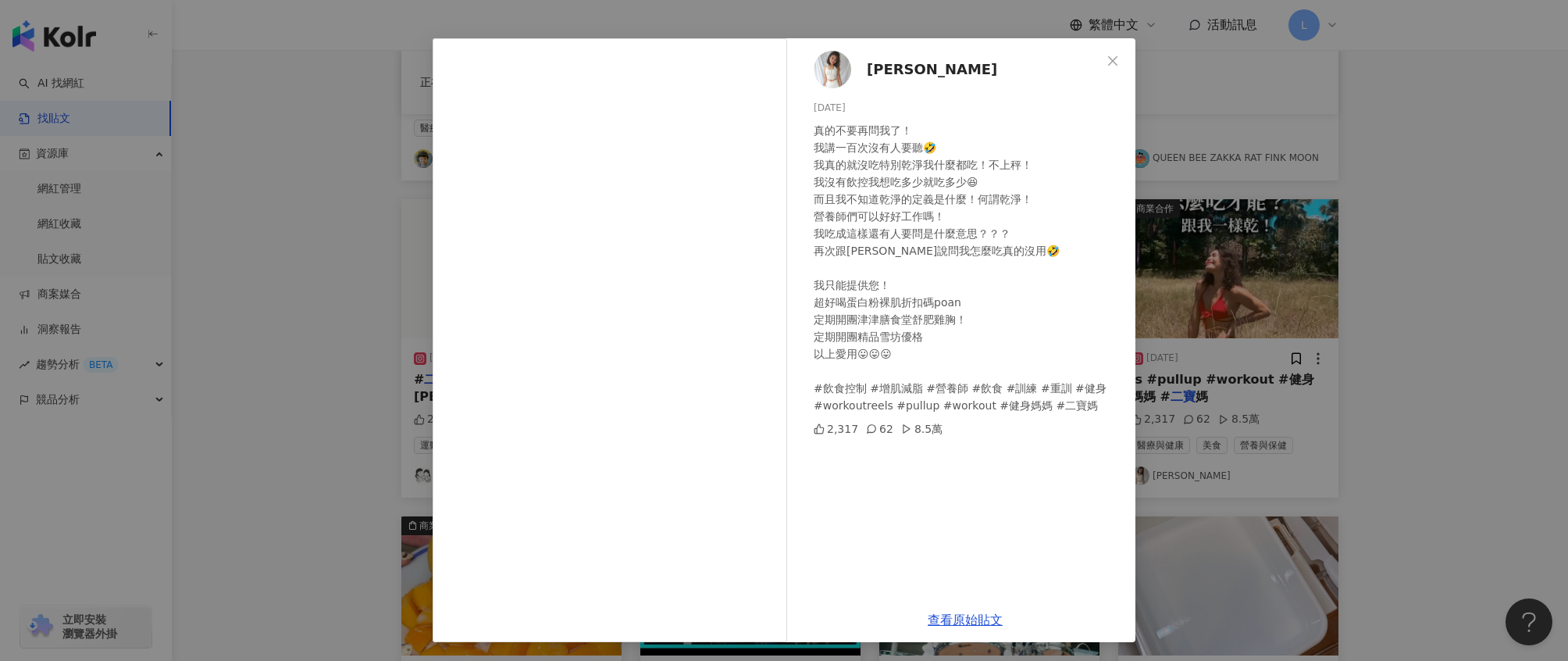
click at [1248, 291] on div "Angelina Chen 2025/8/19 真的不要再問我了！ 我講一百次沒有人要聽🤣 我真的就沒吃特別乾淨我什麼都吃！不上秤！ 我沒有飲控我想吃多少就吃…" at bounding box center [784, 330] width 1568 height 661
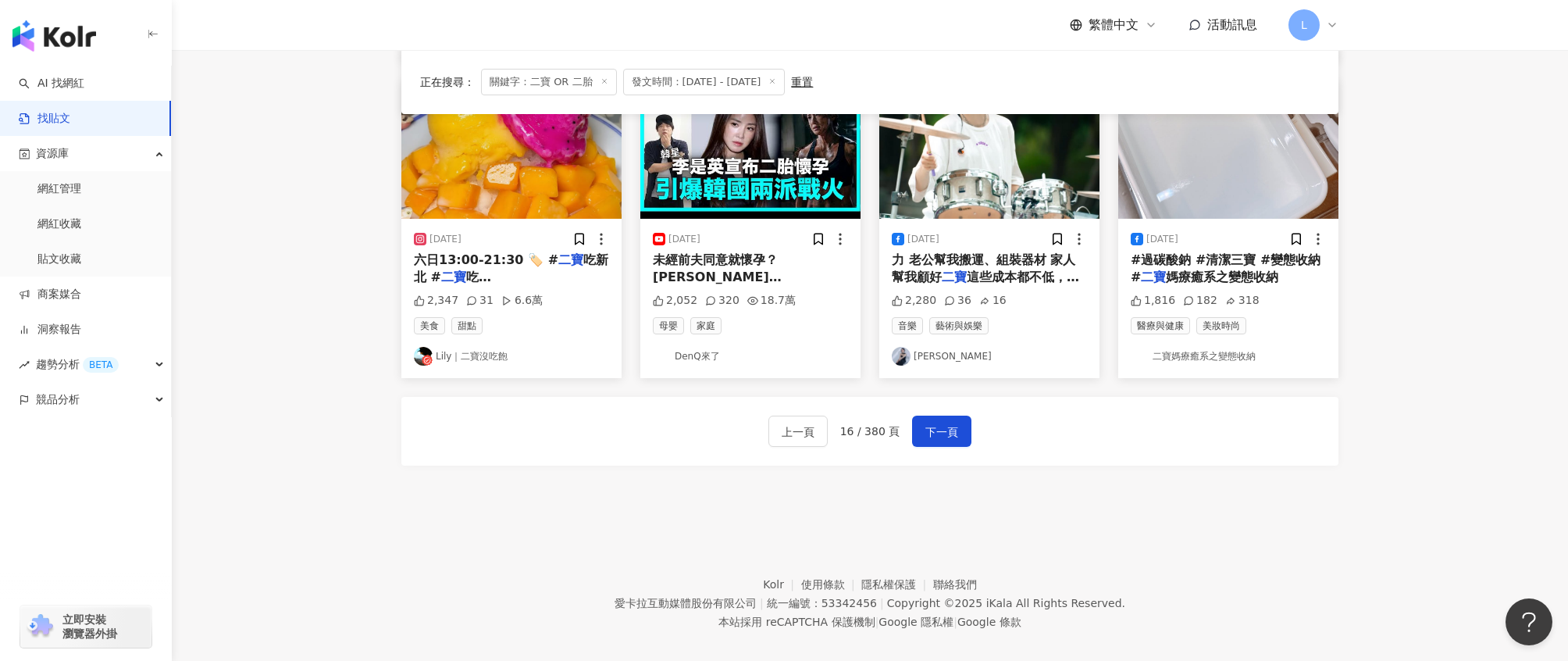
scroll to position [864, 0]
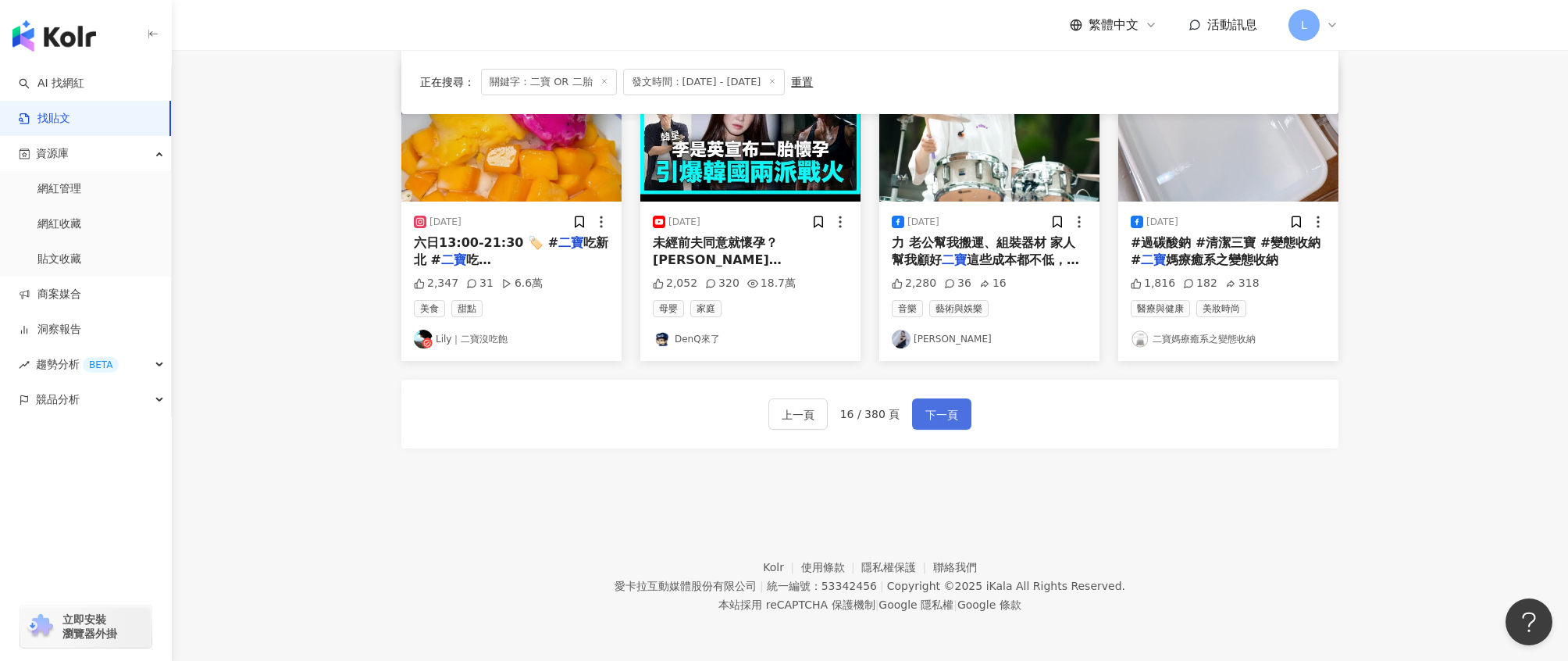
click at [948, 414] on span "下一頁" at bounding box center [942, 414] width 32 height 19
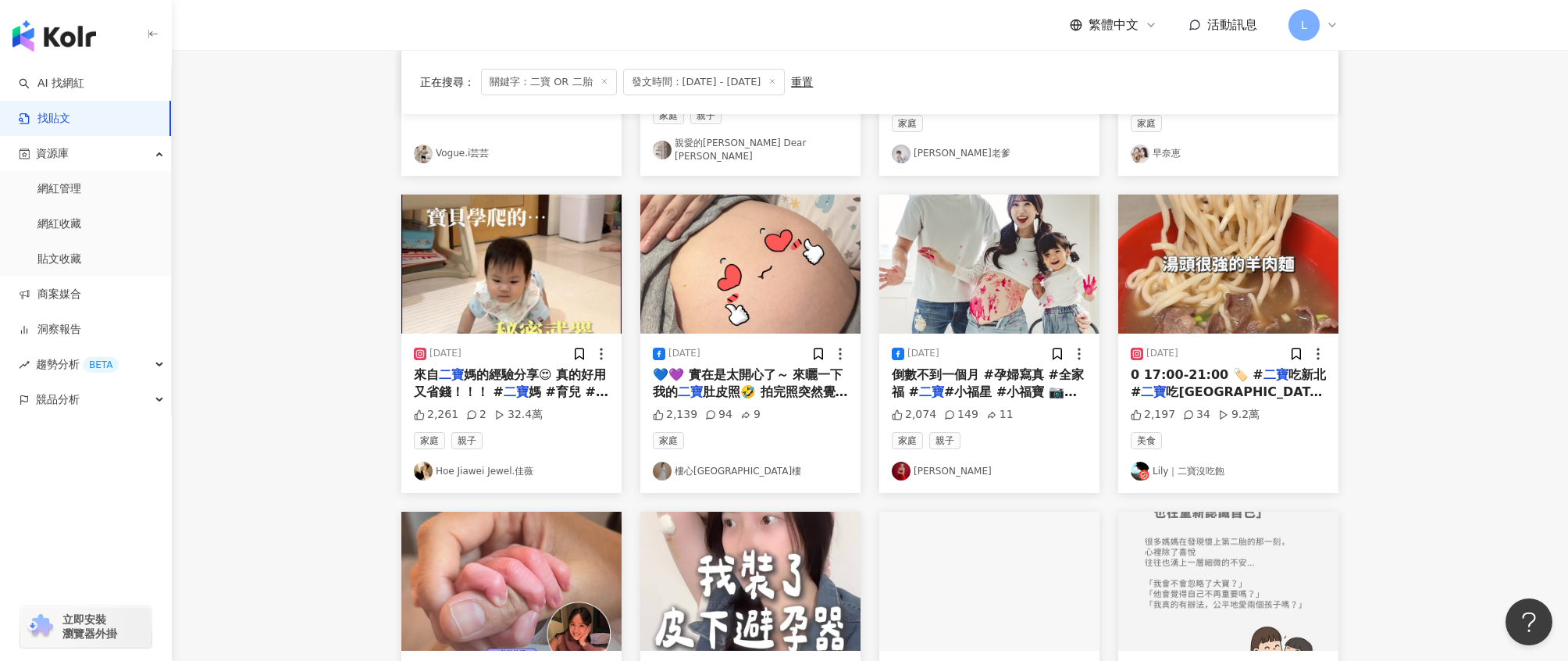
scroll to position [413, 0]
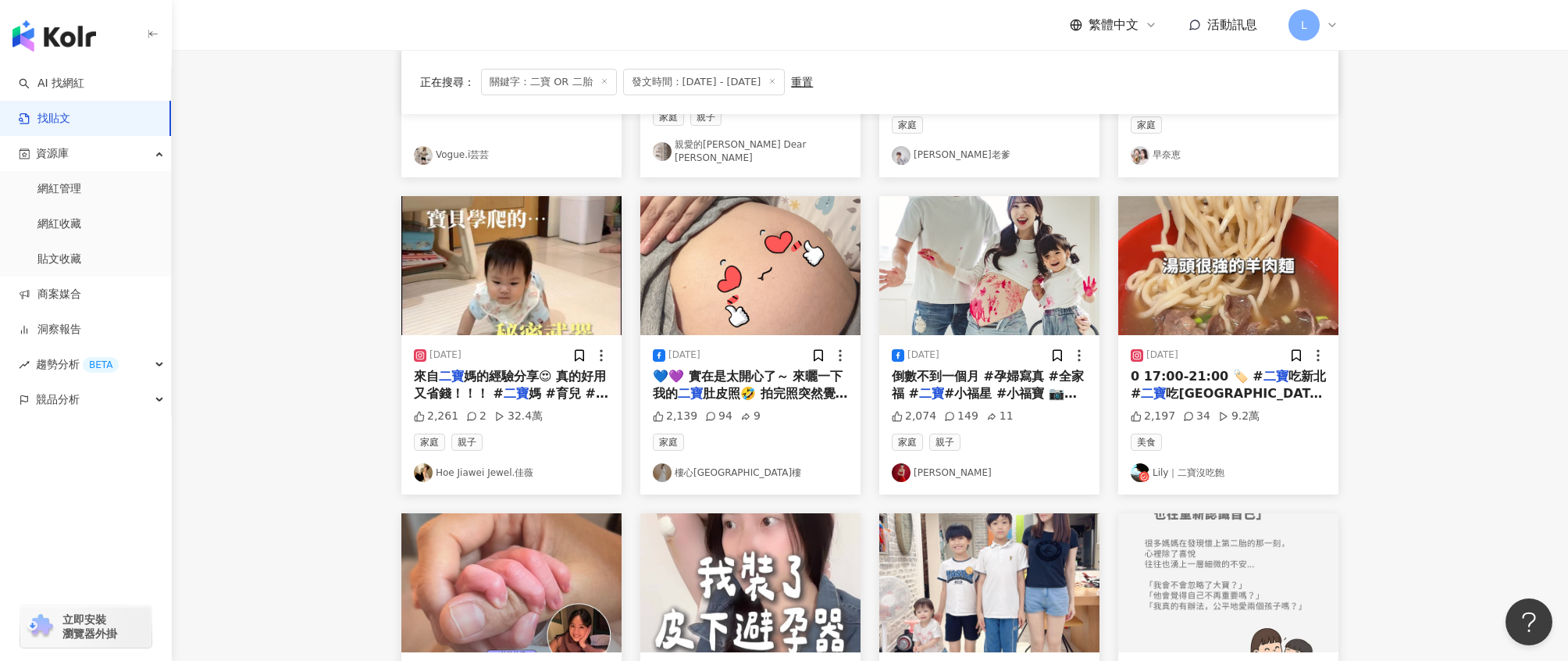
click at [799, 456] on div "家庭 樓心潼 樓樓" at bounding box center [750, 457] width 195 height 49
click at [814, 380] on span "💙💜 實在是太開心了～ 來曬一下我的" at bounding box center [748, 385] width 190 height 32
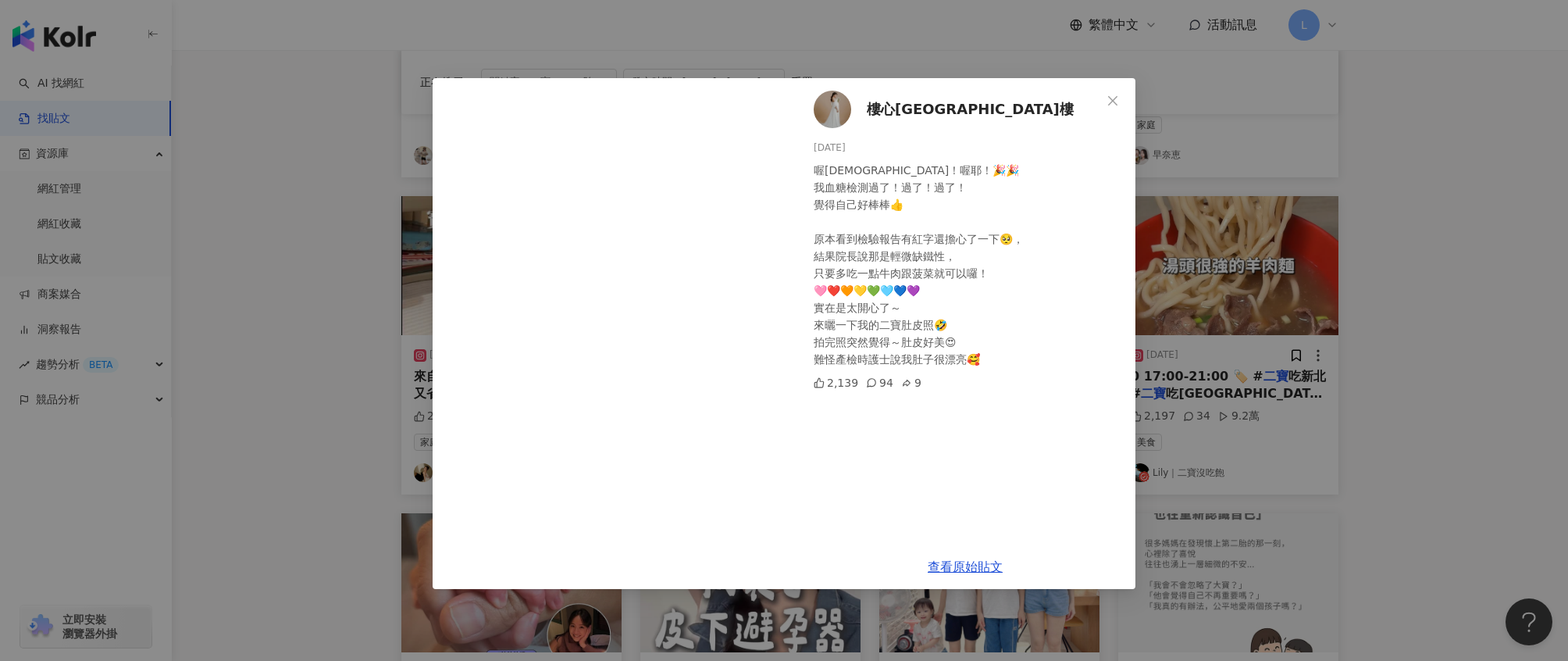
click at [1481, 186] on div "樓心潼 樓樓 2025/6/24 喔耶！喔耶！🎉🎉 我血糖檢測過了！過了！過了！ 覺得自己好棒棒👍 原本看到檢驗報告有紅字還擔心了一下🥺， 結果院長說那是輕微…" at bounding box center [784, 330] width 1568 height 661
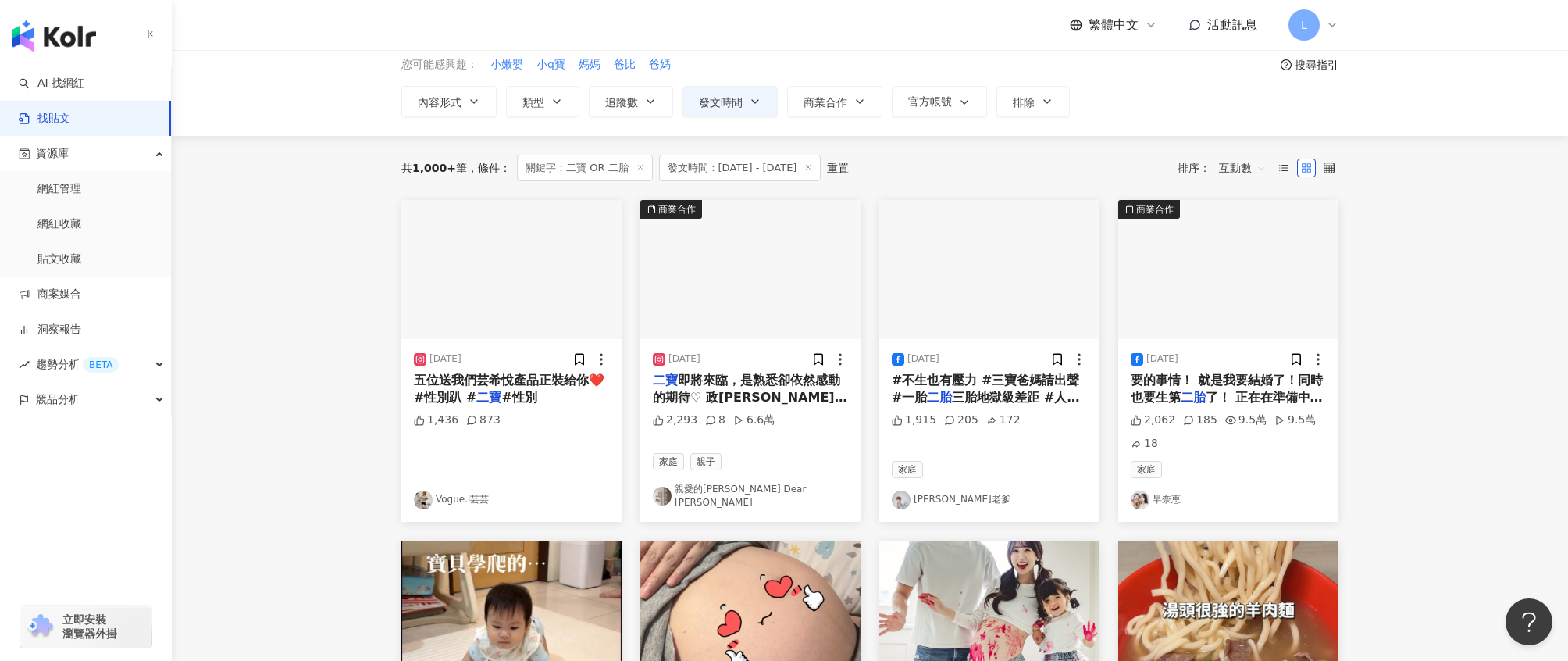
scroll to position [60, 0]
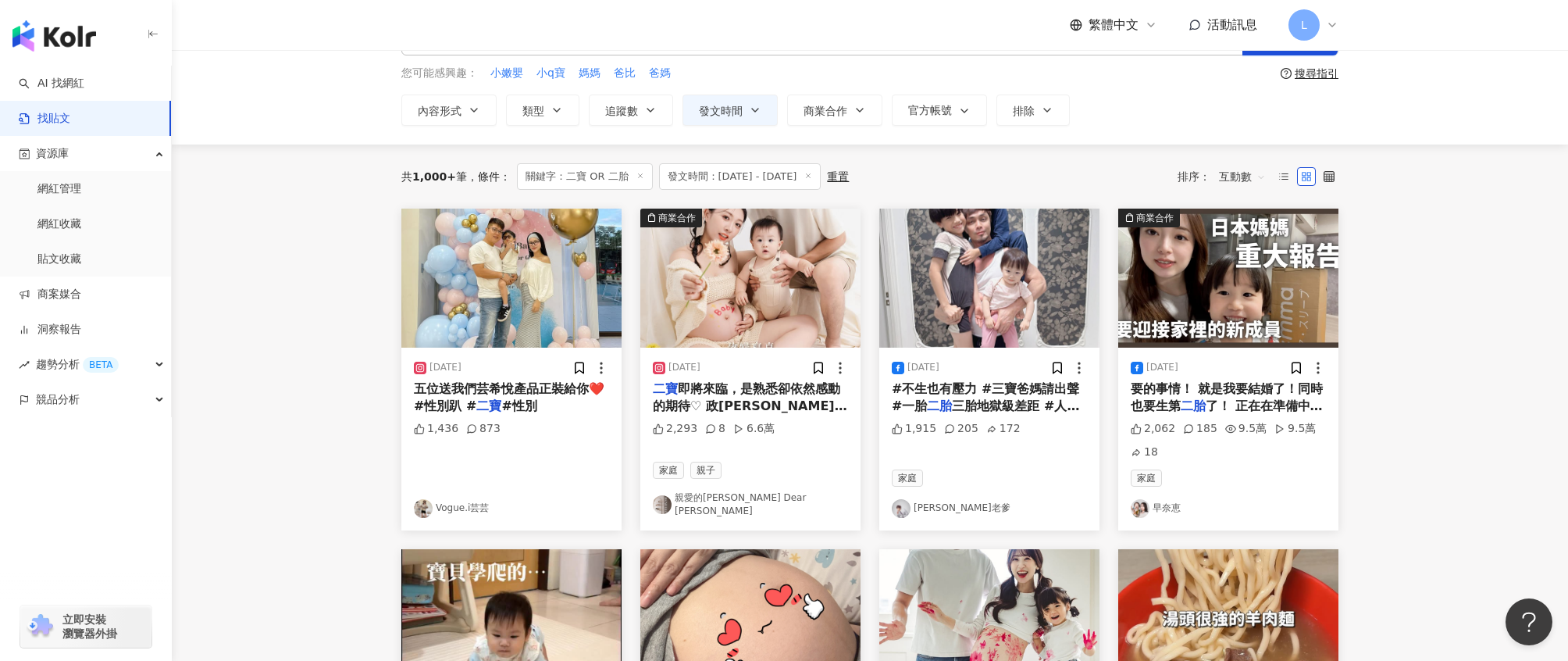
click at [767, 389] on span "即將來臨，是熟悉卻依然感動的期待♡ 政禹一家三口準備升級成一家四口啦！" at bounding box center [750, 406] width 195 height 50
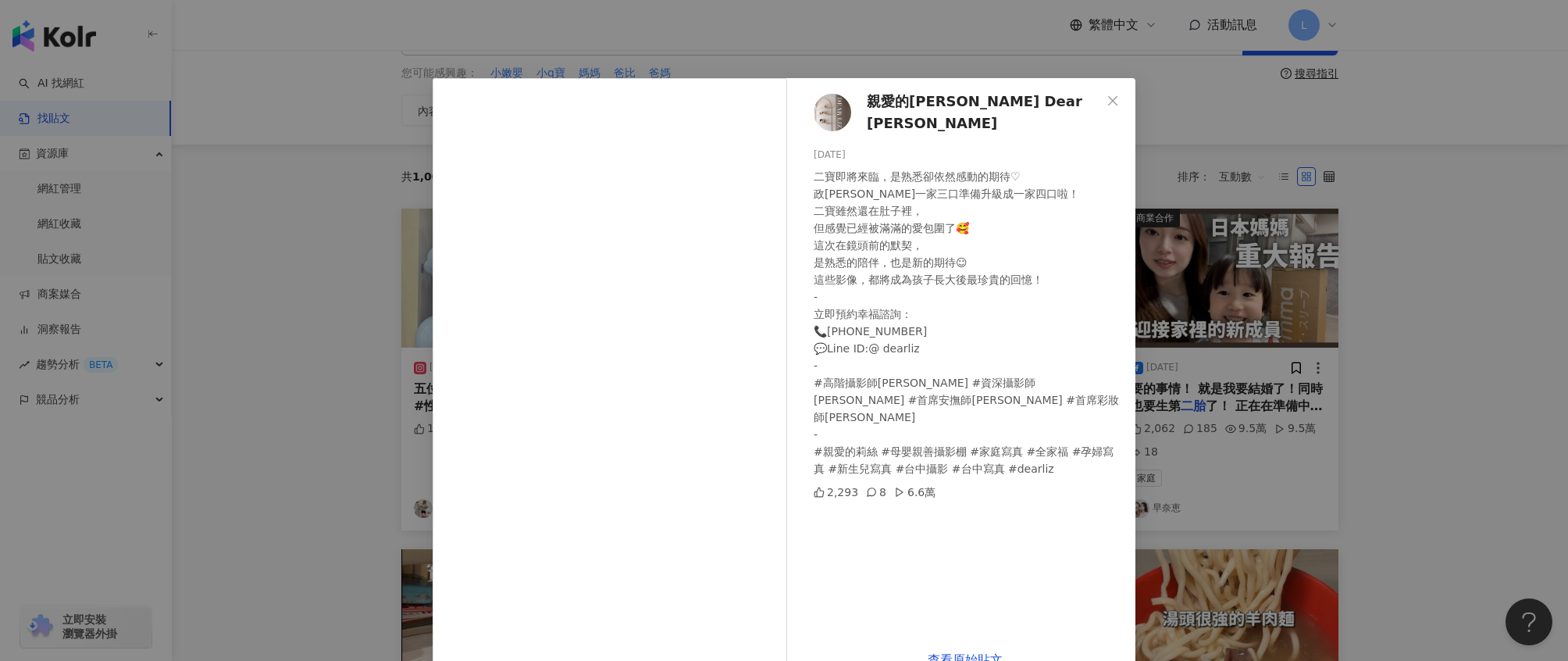
drag, startPoint x: 860, startPoint y: 110, endPoint x: 1038, endPoint y: 110, distance: 178.0
click at [1039, 110] on div "親愛的莉絲 Dear Liz 2025/8/7 二寶即將來臨，是熟悉卻依然感動的期待♡ 政禹一家三口準備升級成一家四口啦！ 二寶雖然還在肚子裡， 但感覺已經被…" at bounding box center [965, 358] width 340 height 559
drag, startPoint x: 1000, startPoint y: 110, endPoint x: 863, endPoint y: 109, distance: 137.0
click at [862, 109] on div "親愛的莉絲 Dear Liz 2025/8/7 二寶即將來臨，是熟悉卻依然感動的期待♡ 政禹一家三口準備升級成一家四口啦！ 二寶雖然還在肚子裡， 但感覺已經被…" at bounding box center [965, 358] width 340 height 559
copy span "親愛的莉絲 Dear Liz"
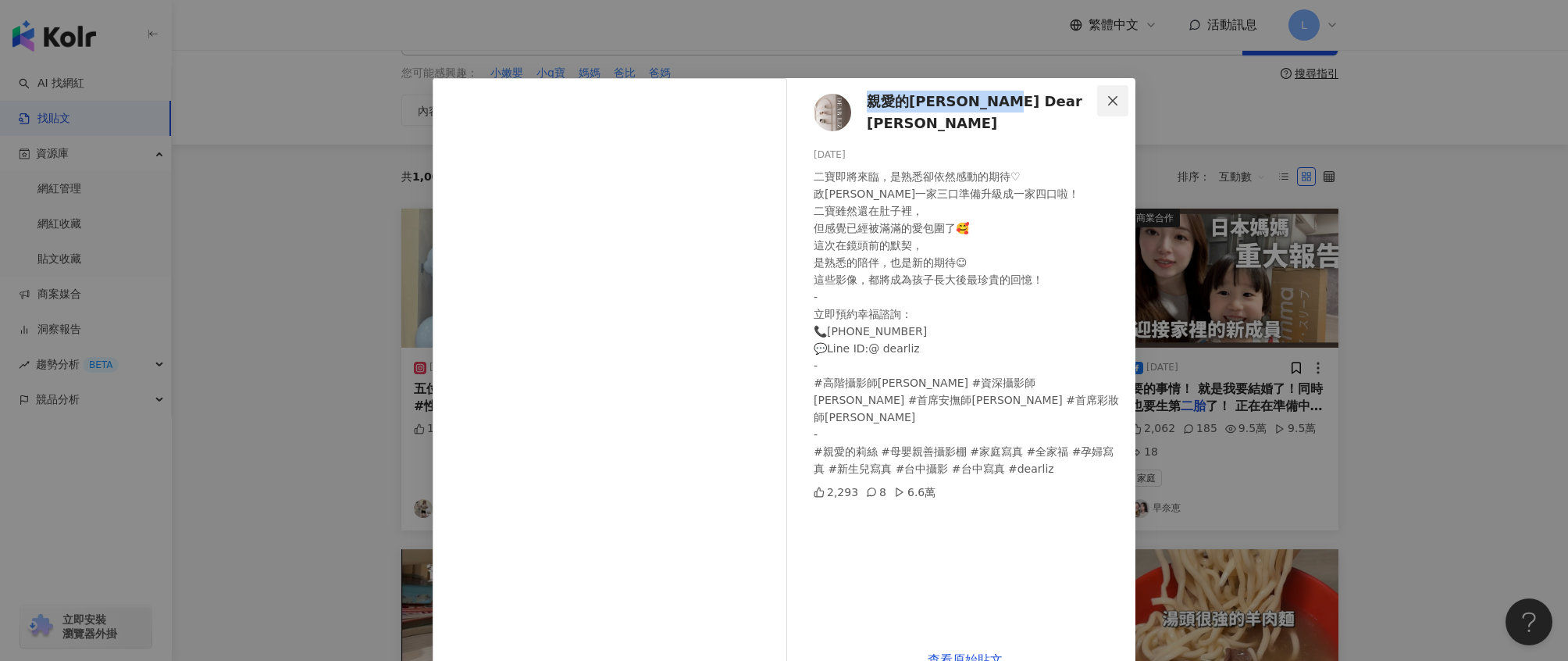
click at [1109, 100] on icon "close" at bounding box center [1113, 100] width 9 height 9
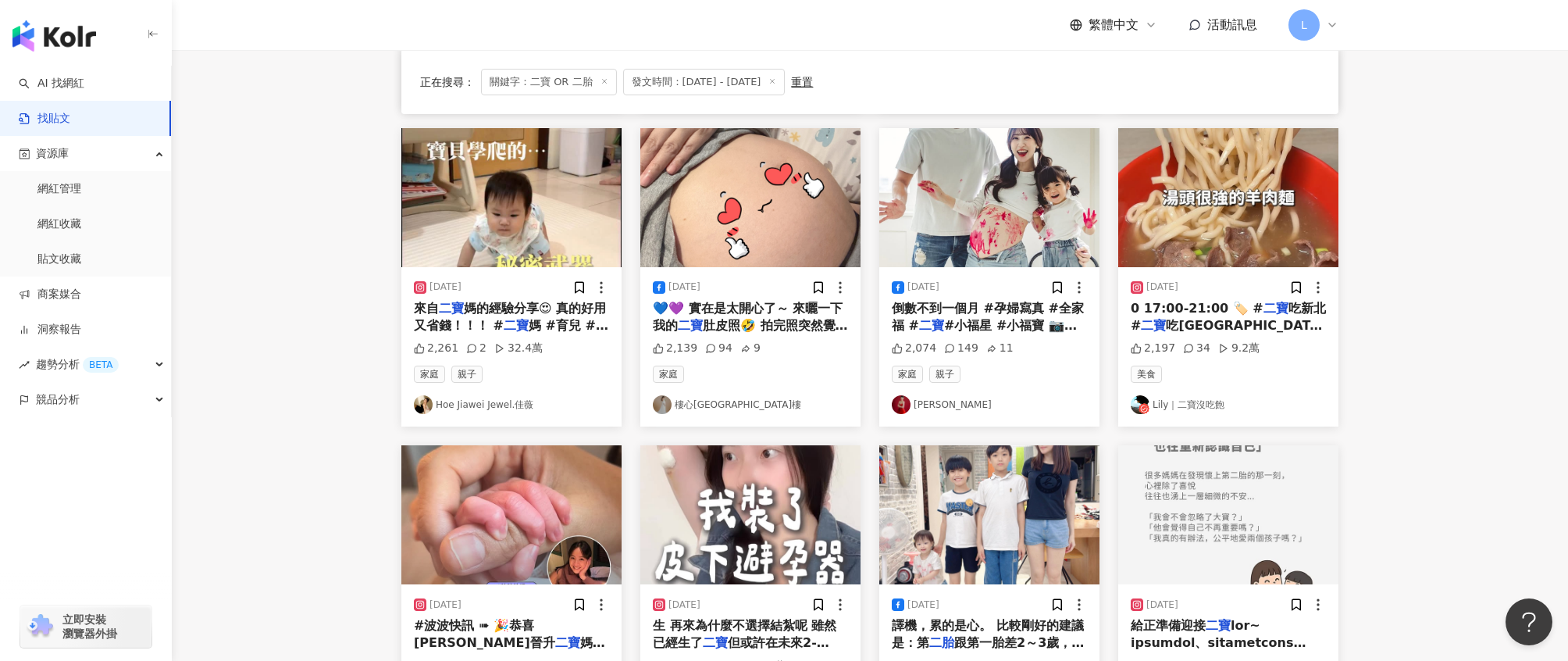
scroll to position [864, 0]
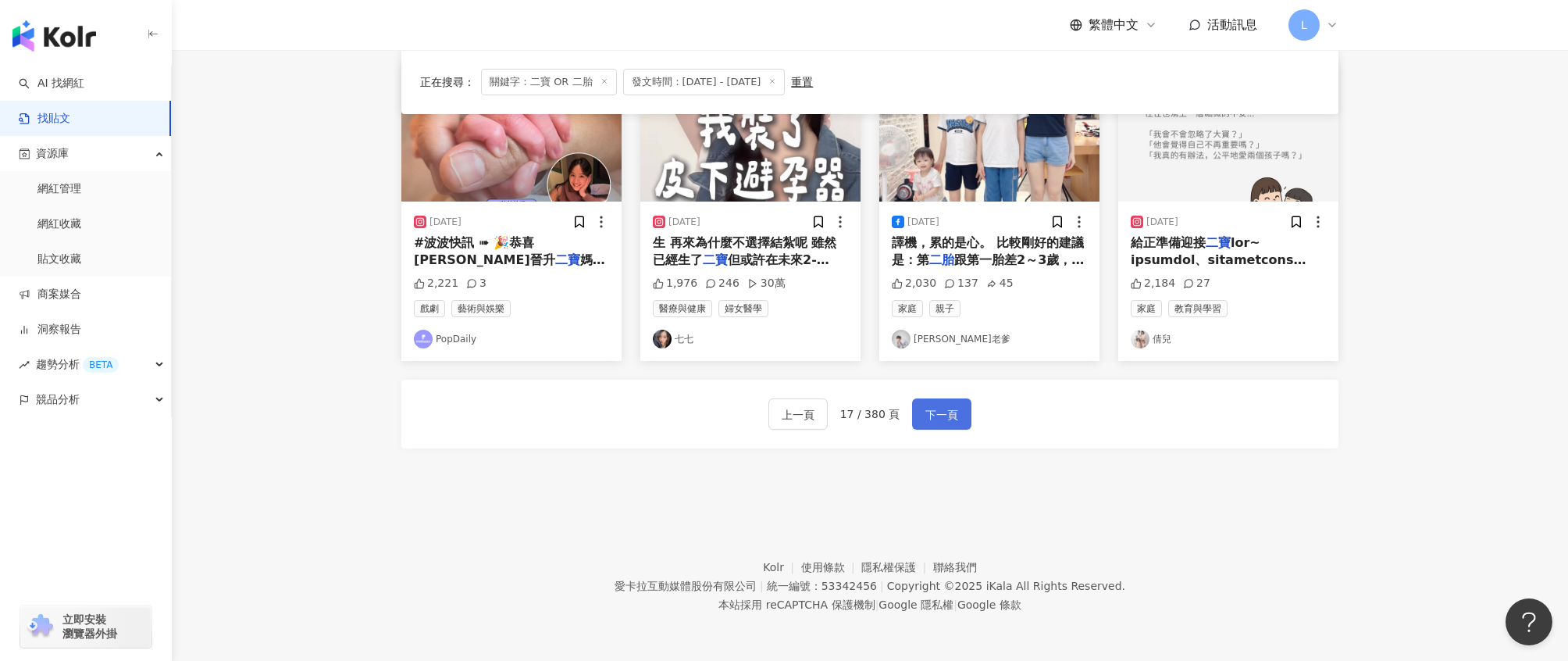
click at [955, 424] on button "下一頁" at bounding box center [942, 413] width 59 height 32
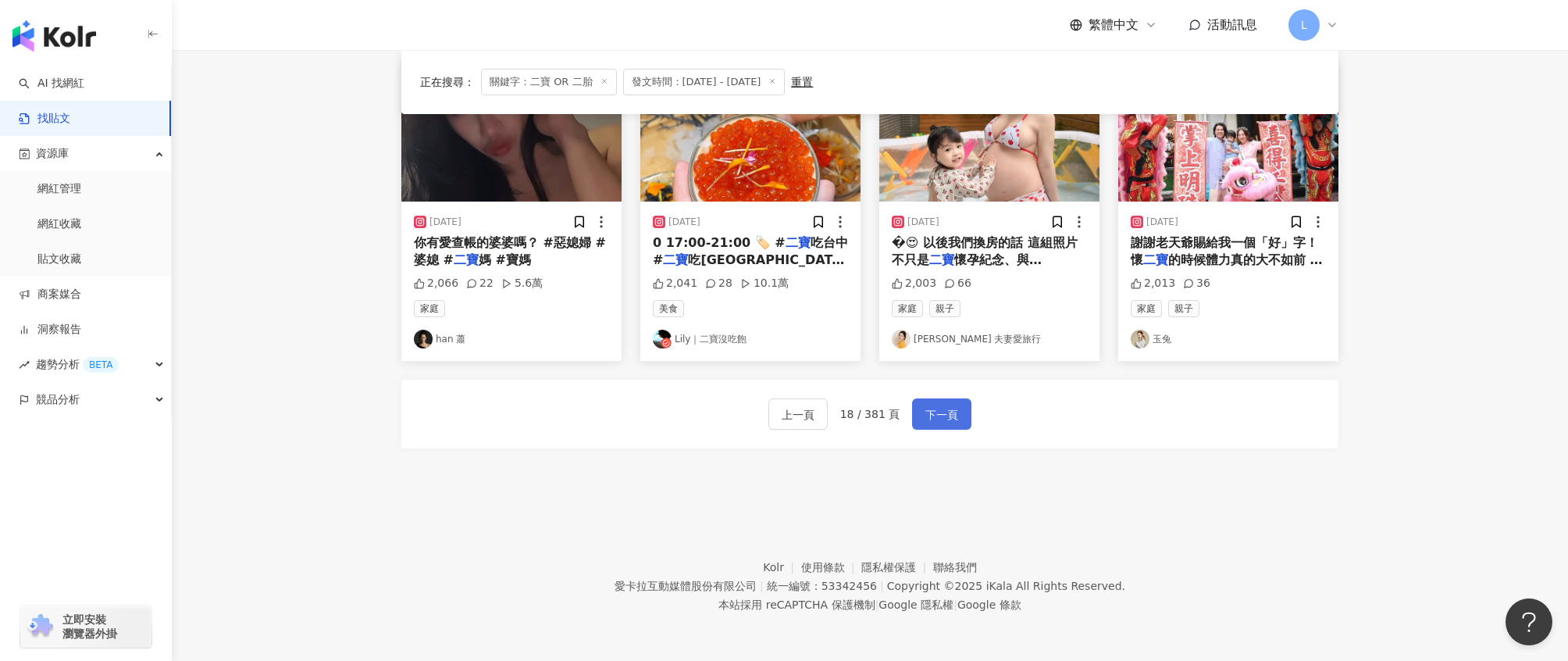
click at [934, 409] on span "下一頁" at bounding box center [942, 414] width 32 height 19
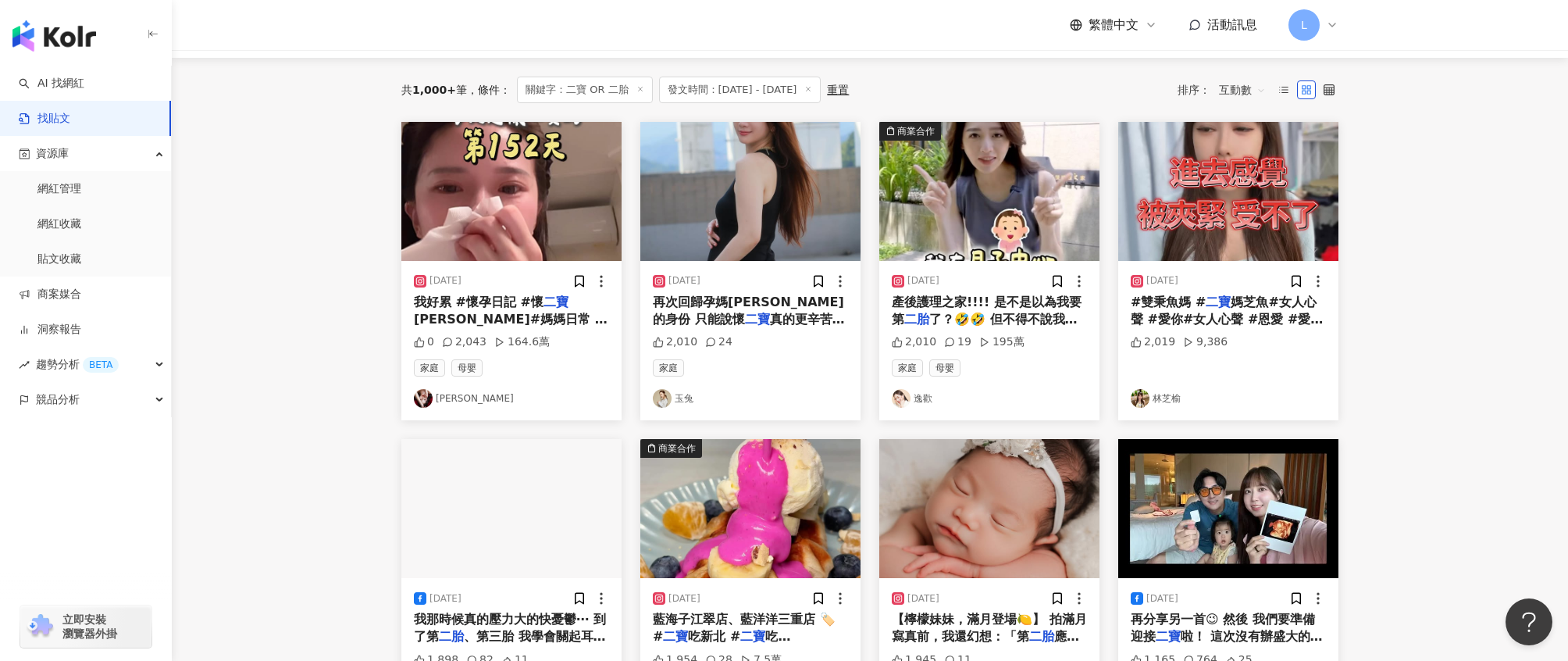
scroll to position [140, 0]
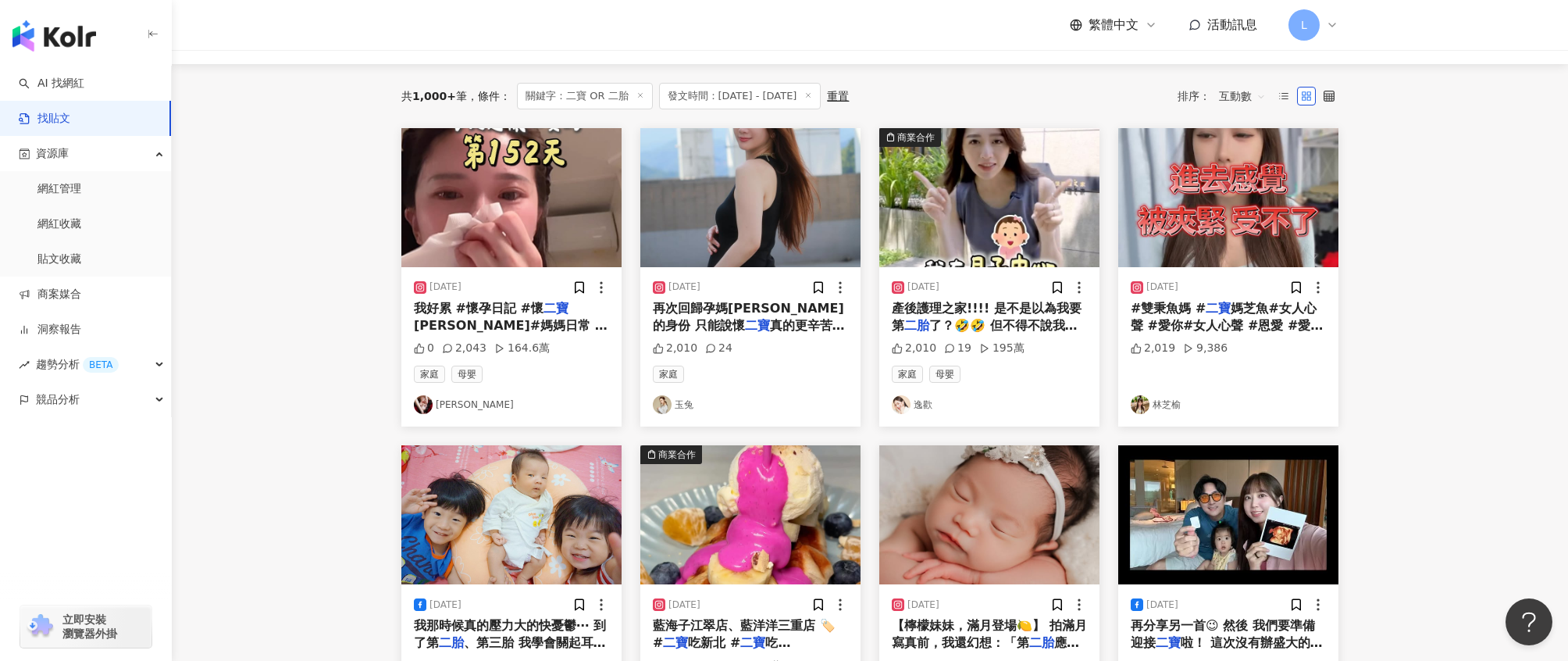
click at [562, 227] on img "button" at bounding box center [512, 197] width 221 height 139
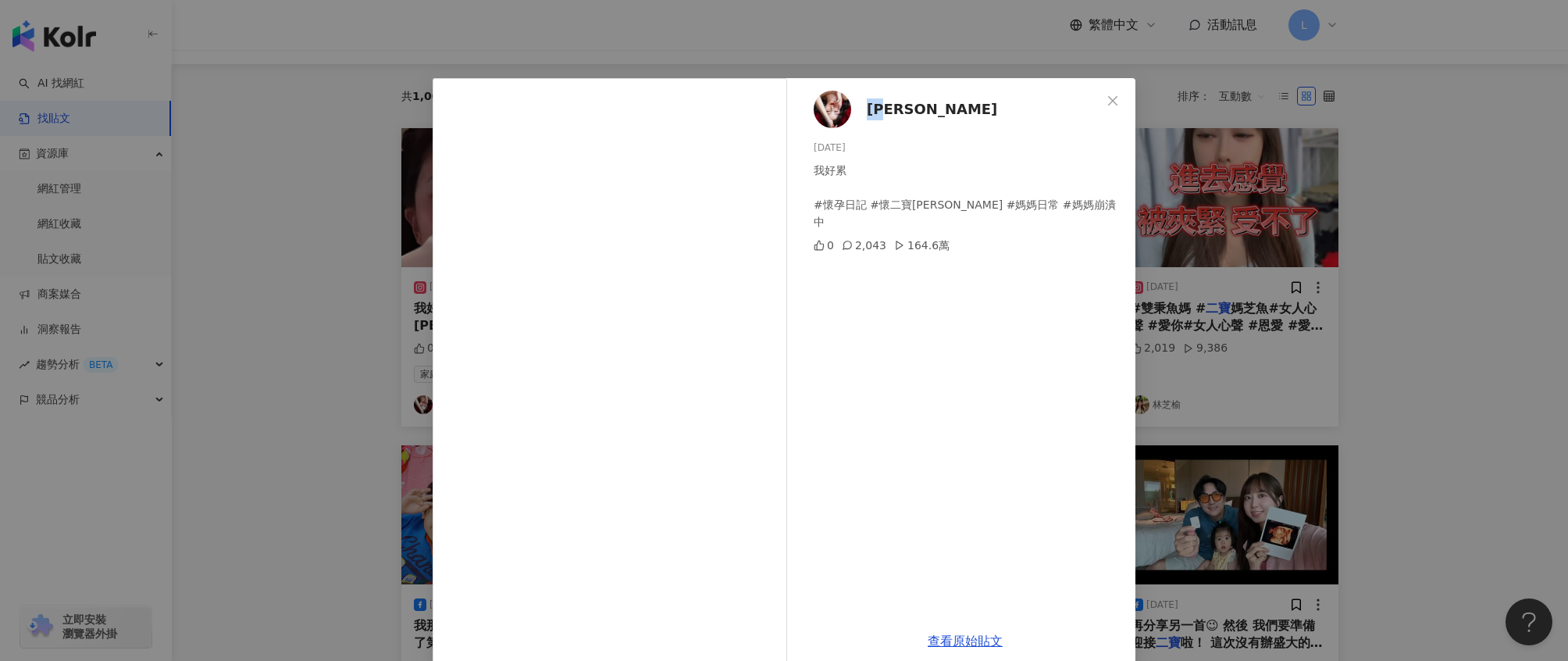
drag, startPoint x: 923, startPoint y: 109, endPoint x: 860, endPoint y: 111, distance: 63.0
click at [860, 111] on div "姍姍 2025/6/10 我好累 #懷孕日記 #懷二寶顧大寶 #媽媽日常 #媽媽崩潰中 0 2,043 164.6萬" at bounding box center [965, 349] width 340 height 540
click at [1371, 180] on div "姍姍 2025/6/10 我好累 #懷孕日記 #懷二寶顧大寶 #媽媽日常 #媽媽崩潰中 0 2,043 164.6萬 查看原始貼文" at bounding box center [784, 330] width 1568 height 661
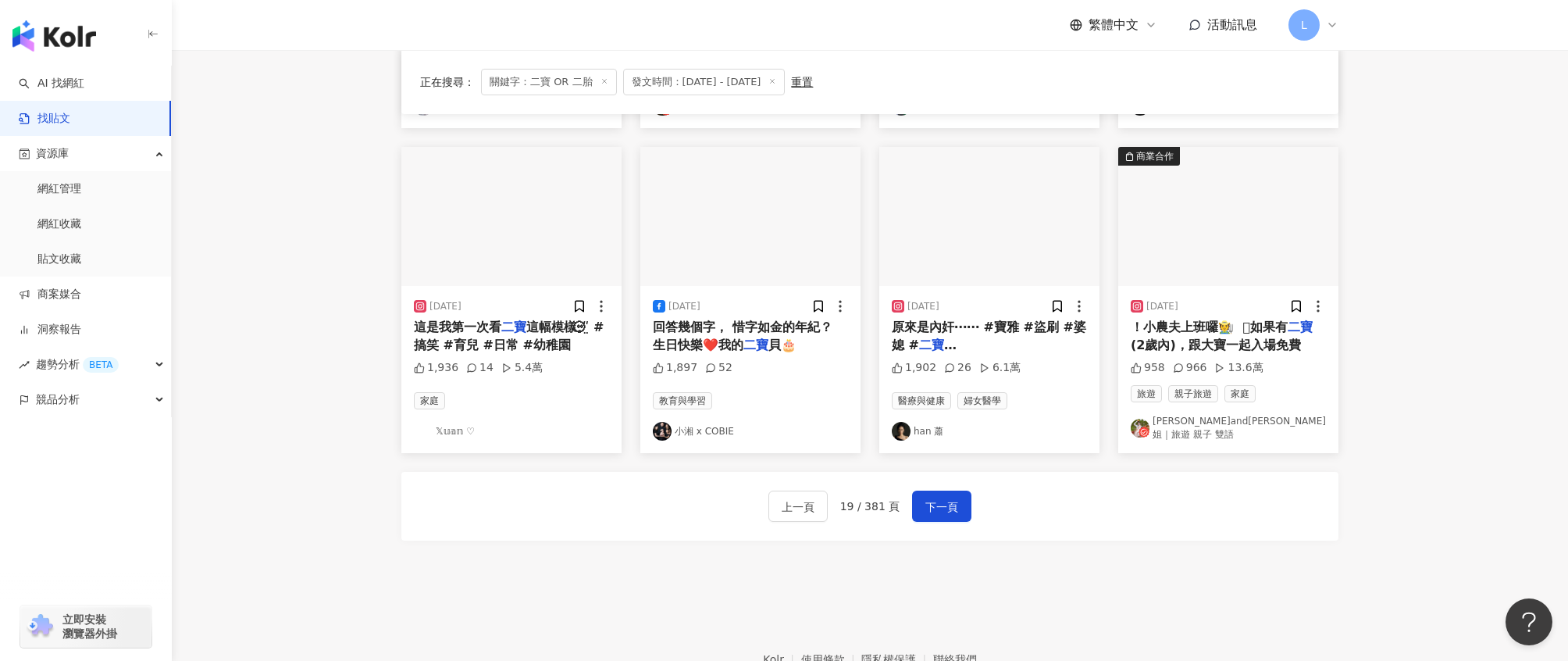
scroll to position [762, 0]
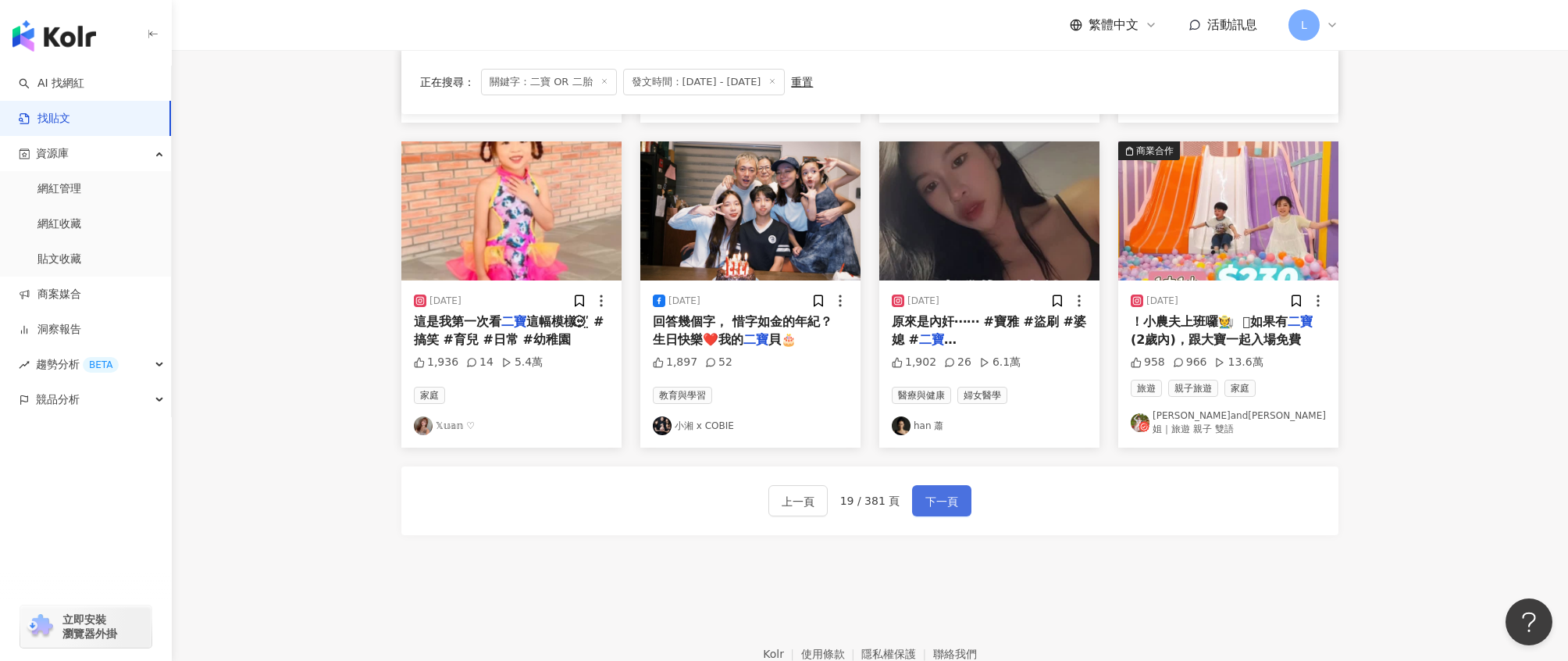
click at [954, 503] on span "下一頁" at bounding box center [942, 501] width 32 height 19
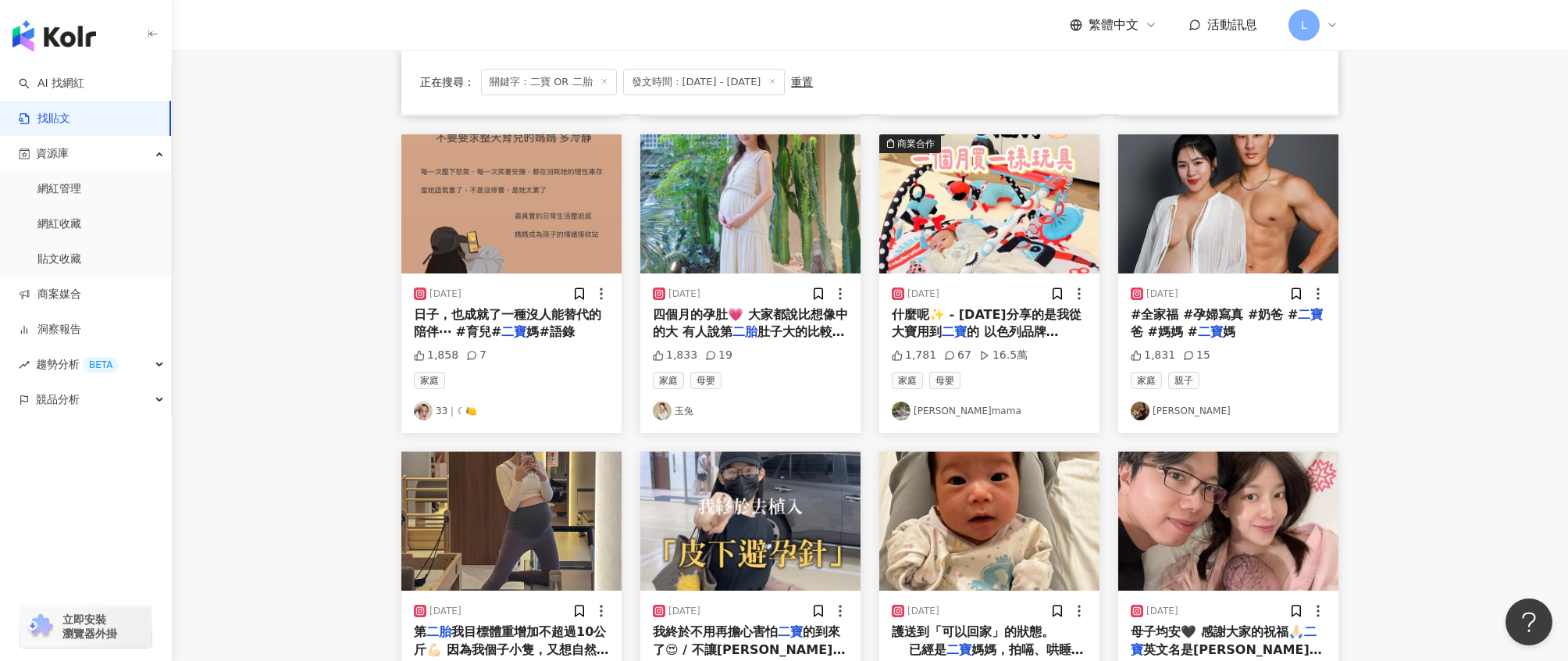
scroll to position [449, 0]
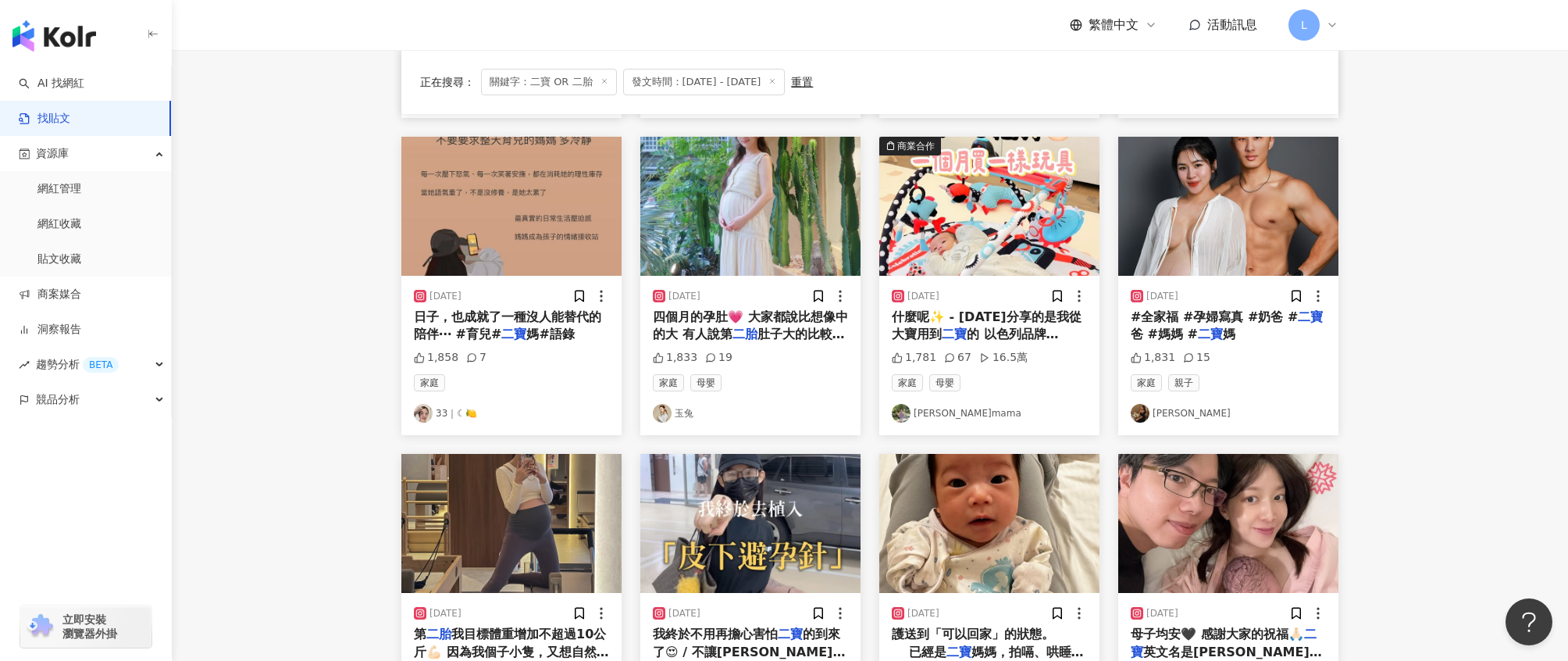
click at [1263, 222] on img "button" at bounding box center [1228, 206] width 221 height 139
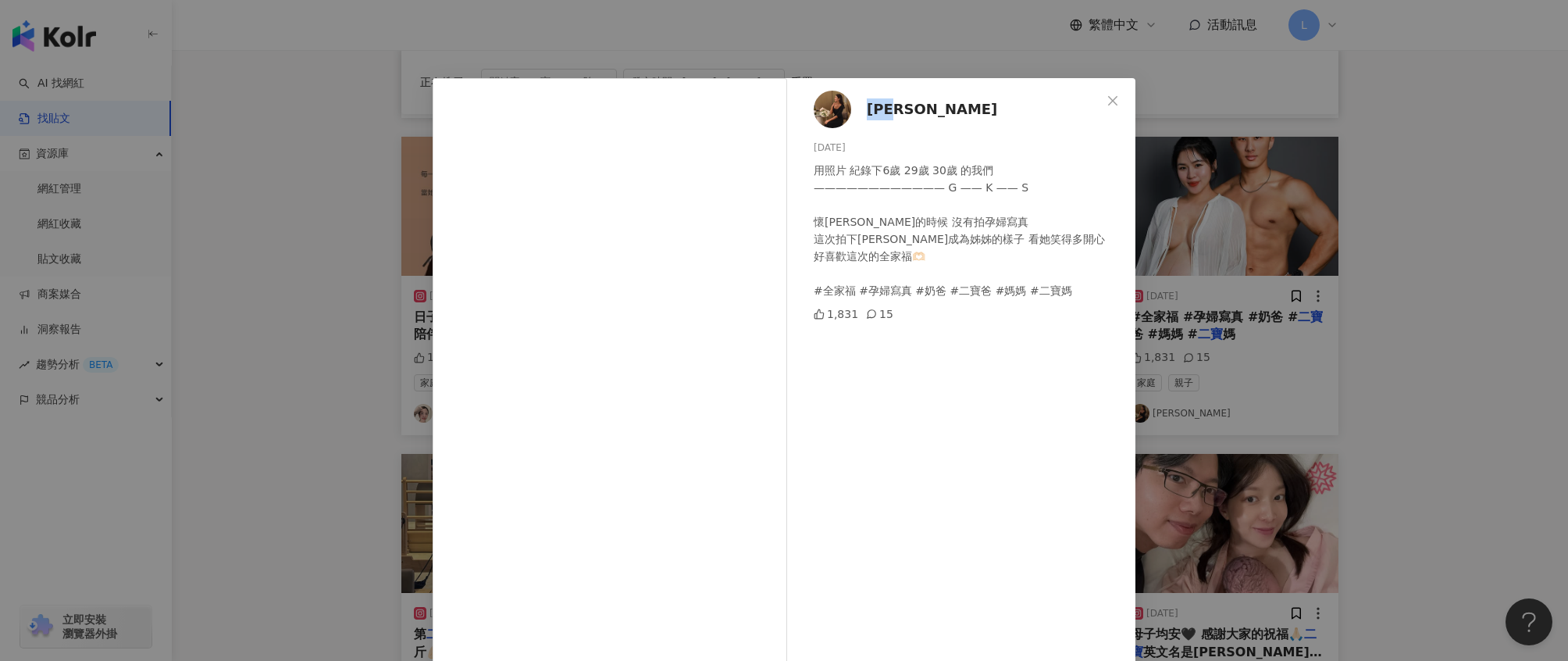
drag, startPoint x: 926, startPoint y: 104, endPoint x: 867, endPoint y: 110, distance: 59.3
click at [867, 110] on div "史黛拉 2025/8/11 用照片 紀錄下6歲 29歲 30歲 的我們 ———————————— G —— K —— S 懷Gina的時候 沒有拍孕婦寫真 這…" at bounding box center [965, 373] width 340 height 589
click at [1411, 189] on div "史黛拉 2025/8/11 用照片 紀錄下6歲 29歲 30歲 的我們 ———————————— G —— K —— S 懷Gina的時候 沒有拍孕婦寫真 這…" at bounding box center [784, 330] width 1568 height 661
click at [1411, 189] on main "**********" at bounding box center [870, 240] width 1397 height 1279
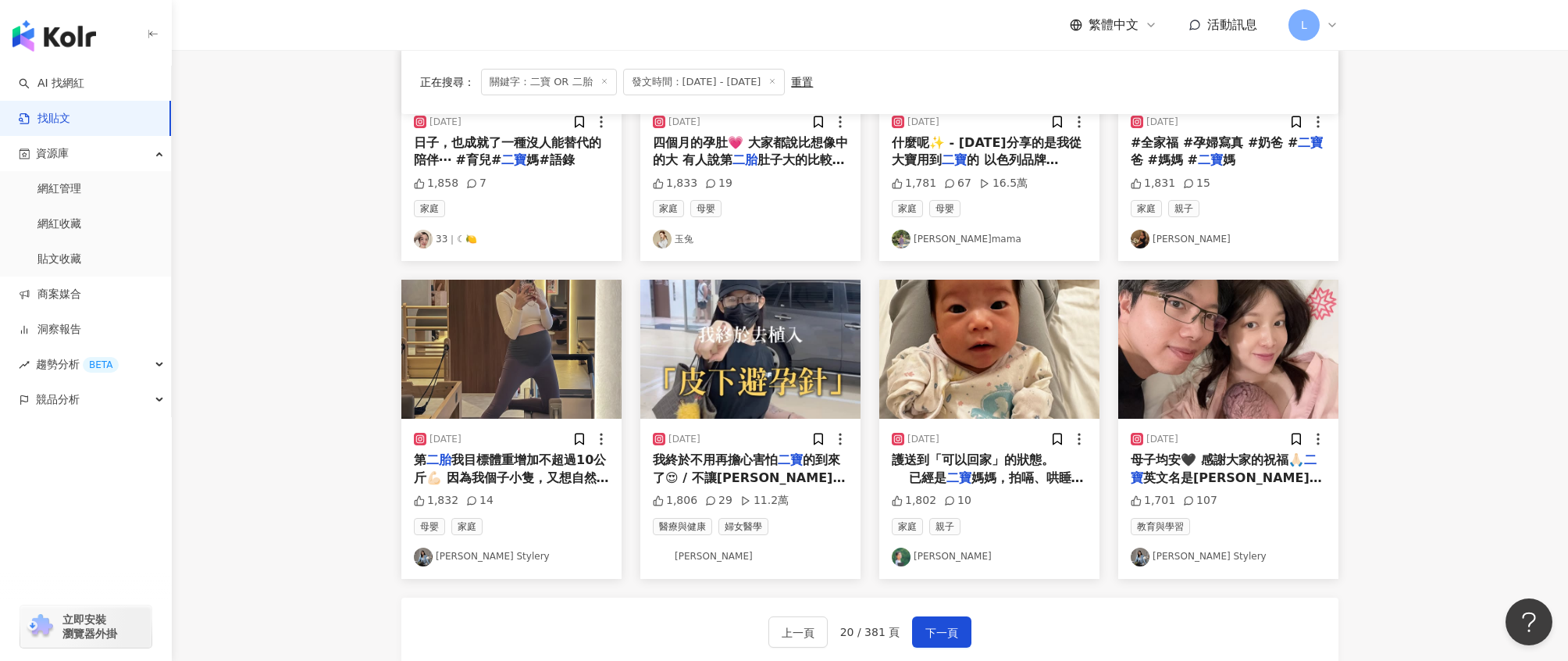
scroll to position [756, 0]
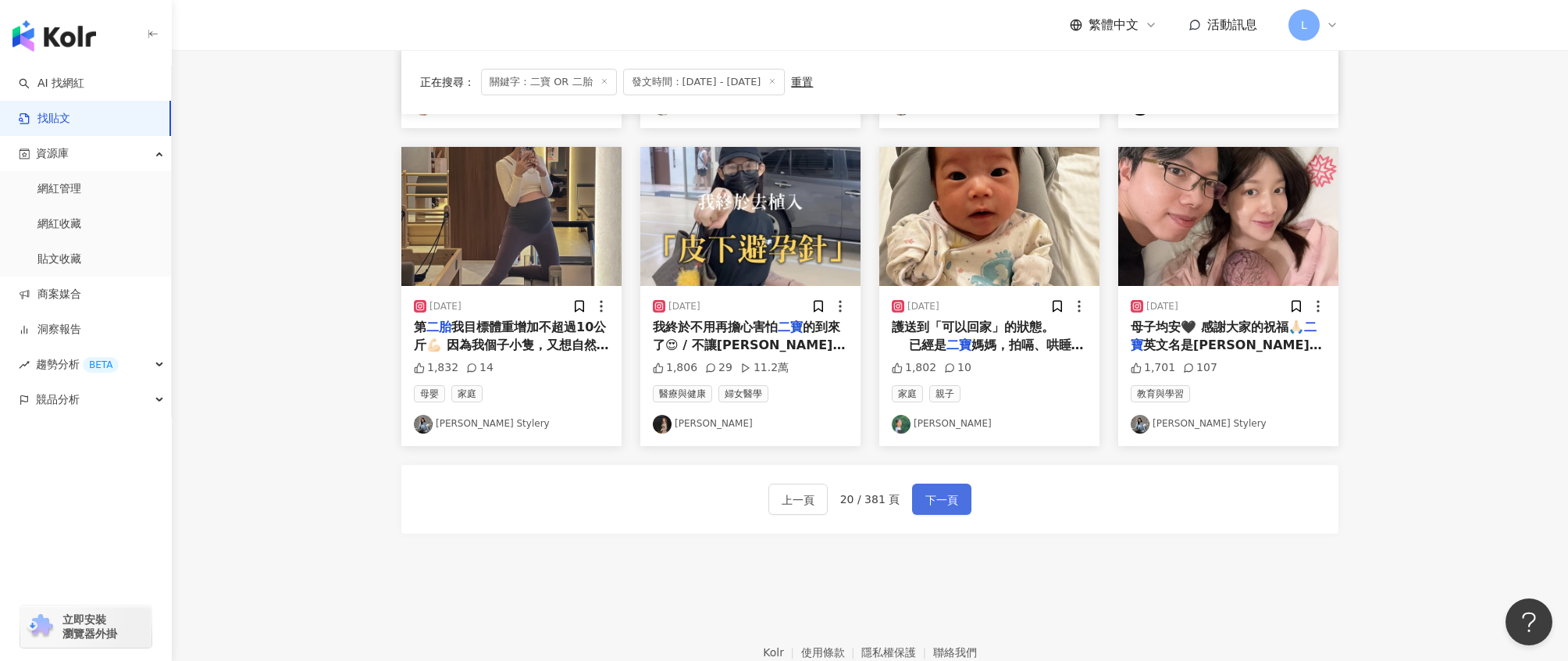
click at [958, 497] on button "下一頁" at bounding box center [942, 499] width 59 height 32
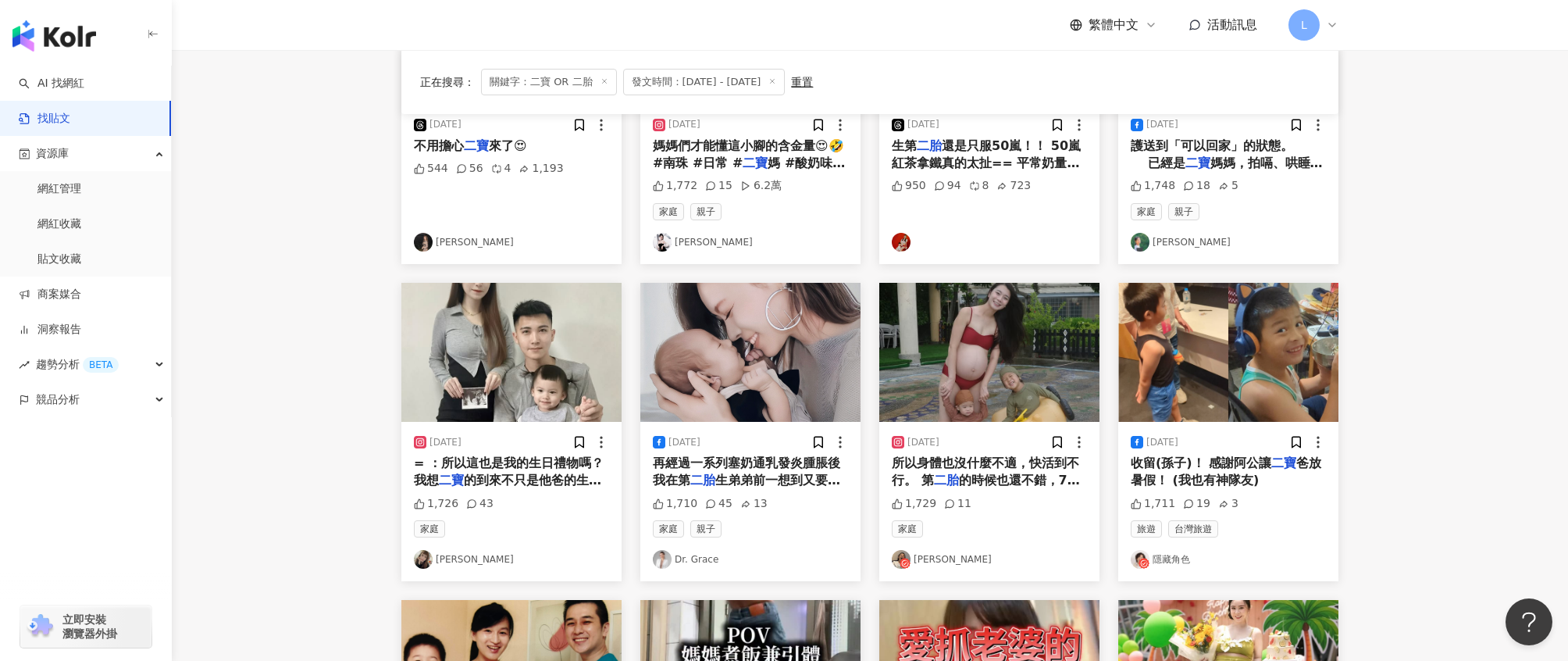
scroll to position [304, 0]
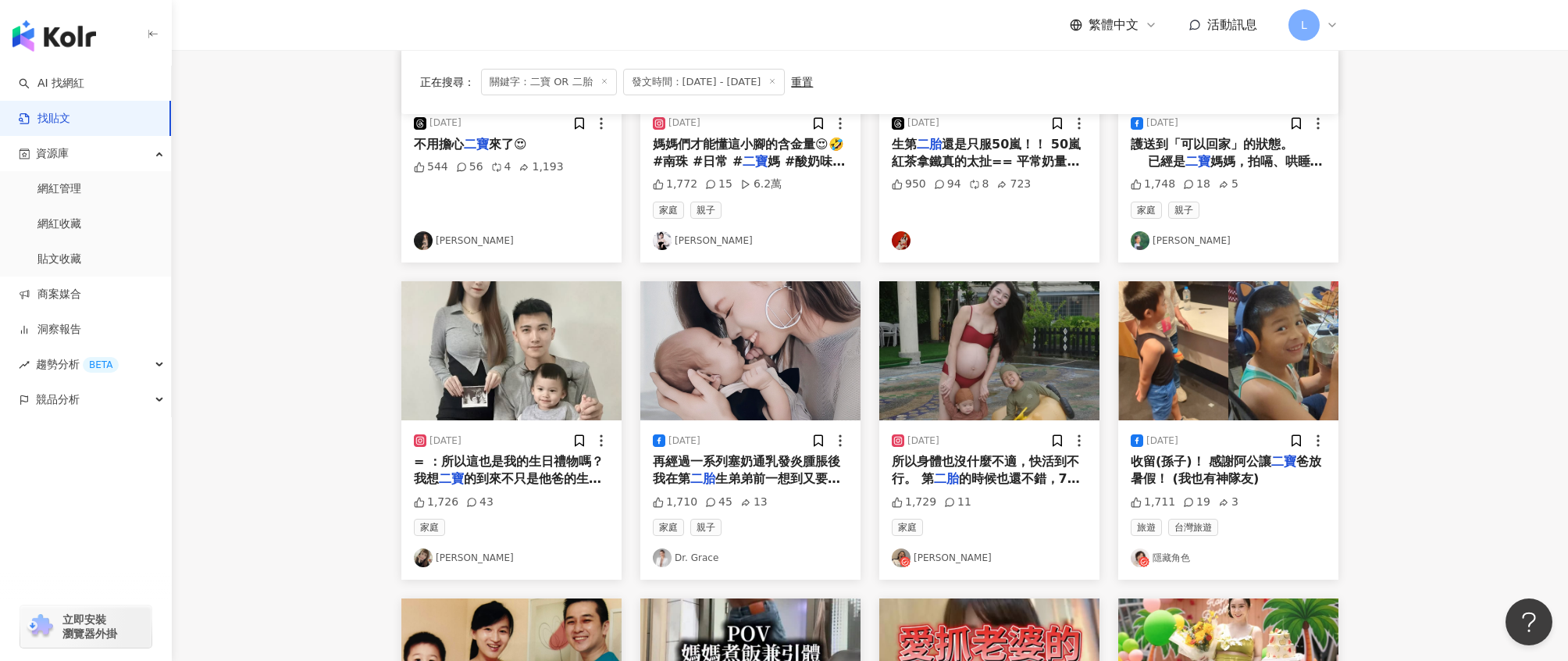
click at [814, 385] on img "button" at bounding box center [750, 350] width 221 height 139
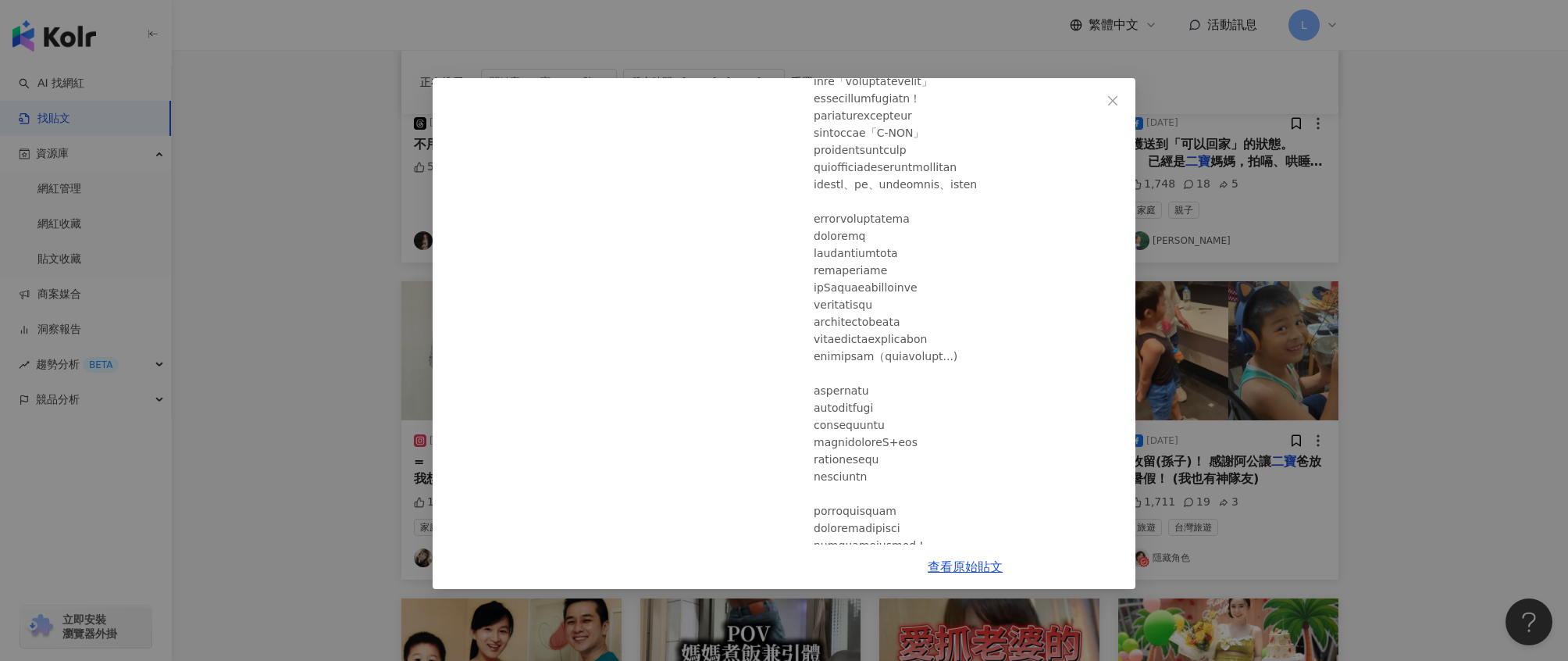
scroll to position [379, 0]
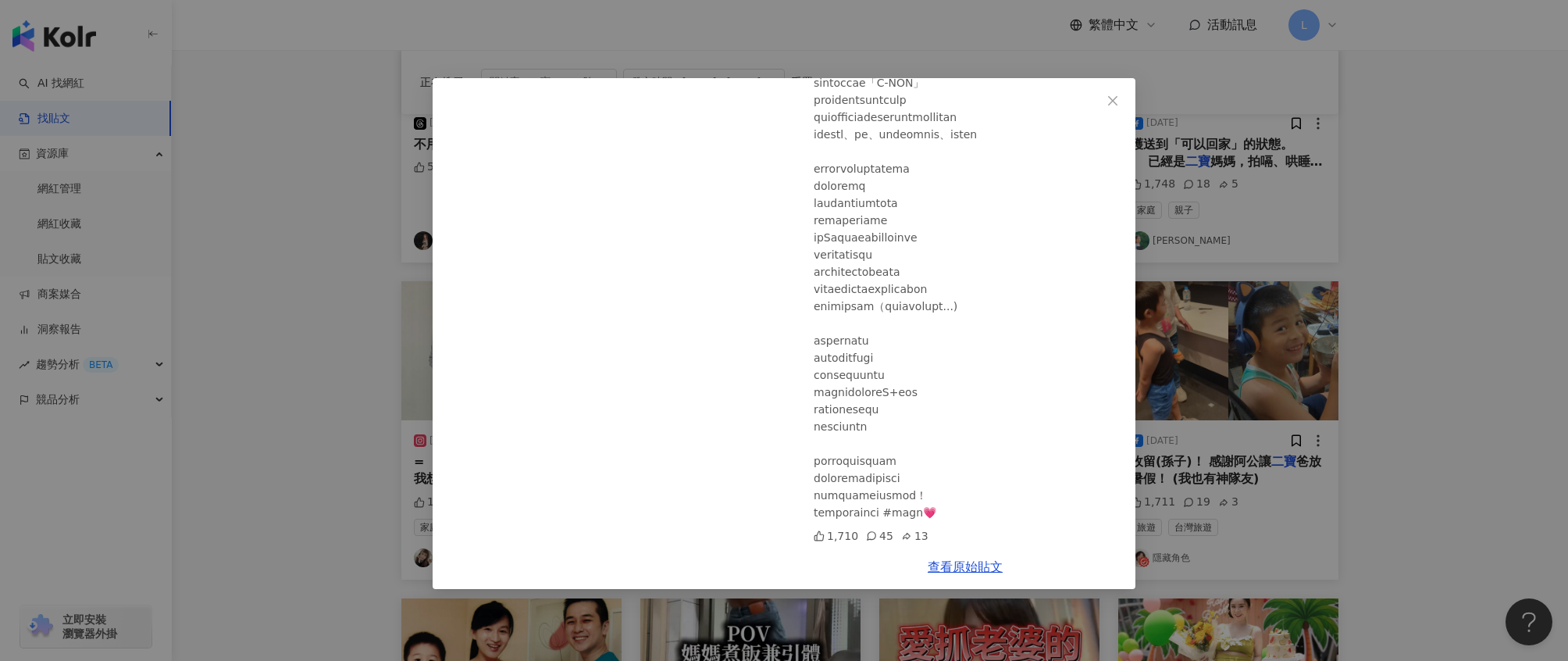
click at [1462, 339] on div "Dr. Grace 2025/8/30 1,710 45 13 查看原始貼文" at bounding box center [784, 330] width 1568 height 661
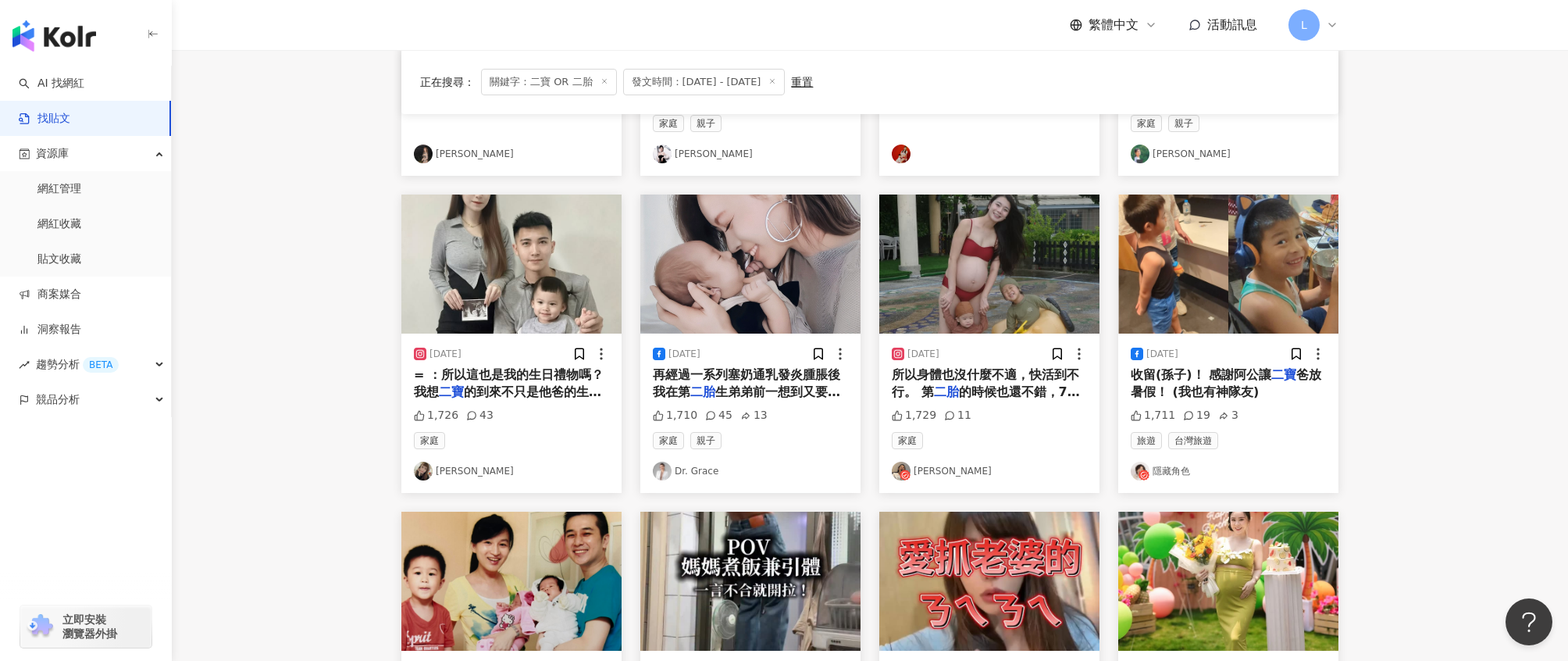
scroll to position [395, 0]
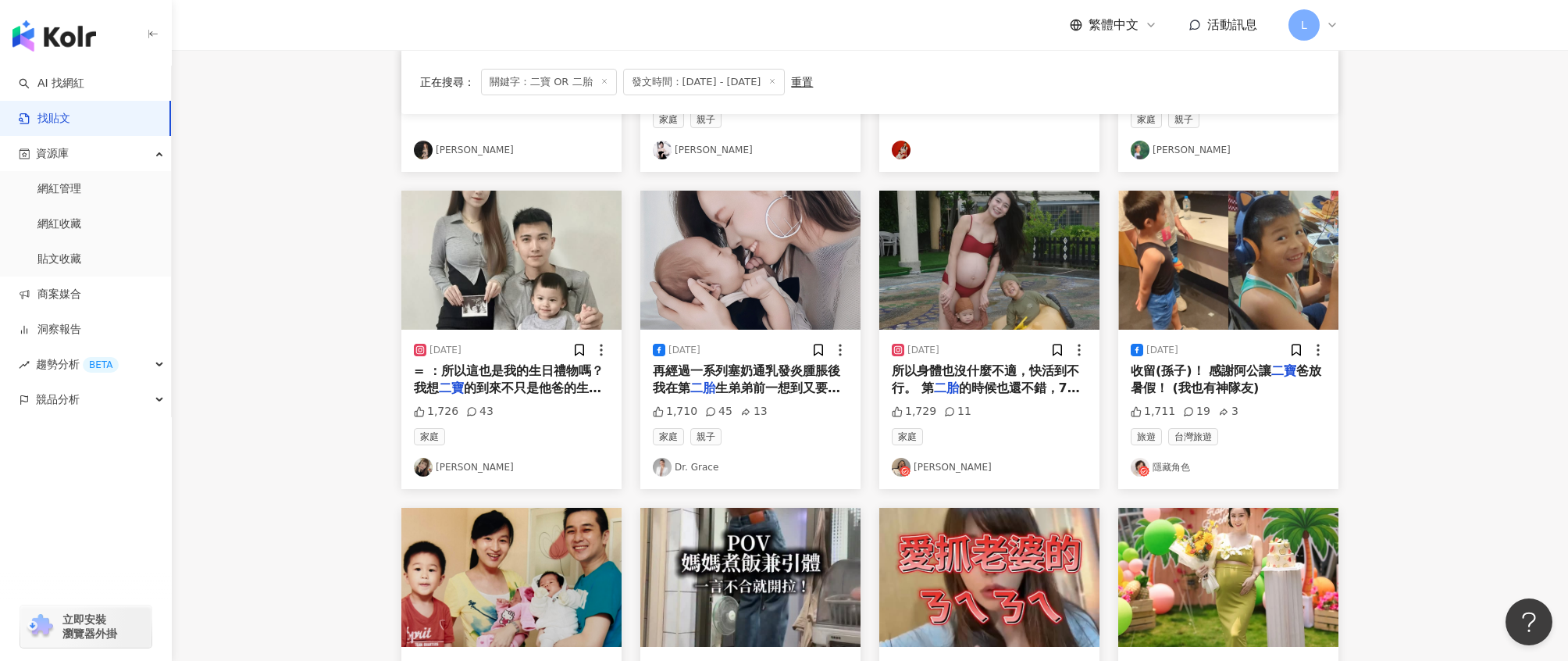
click at [523, 367] on span "= ：所以這也是我的生日禮物嗎？ 我想" at bounding box center [509, 379] width 190 height 32
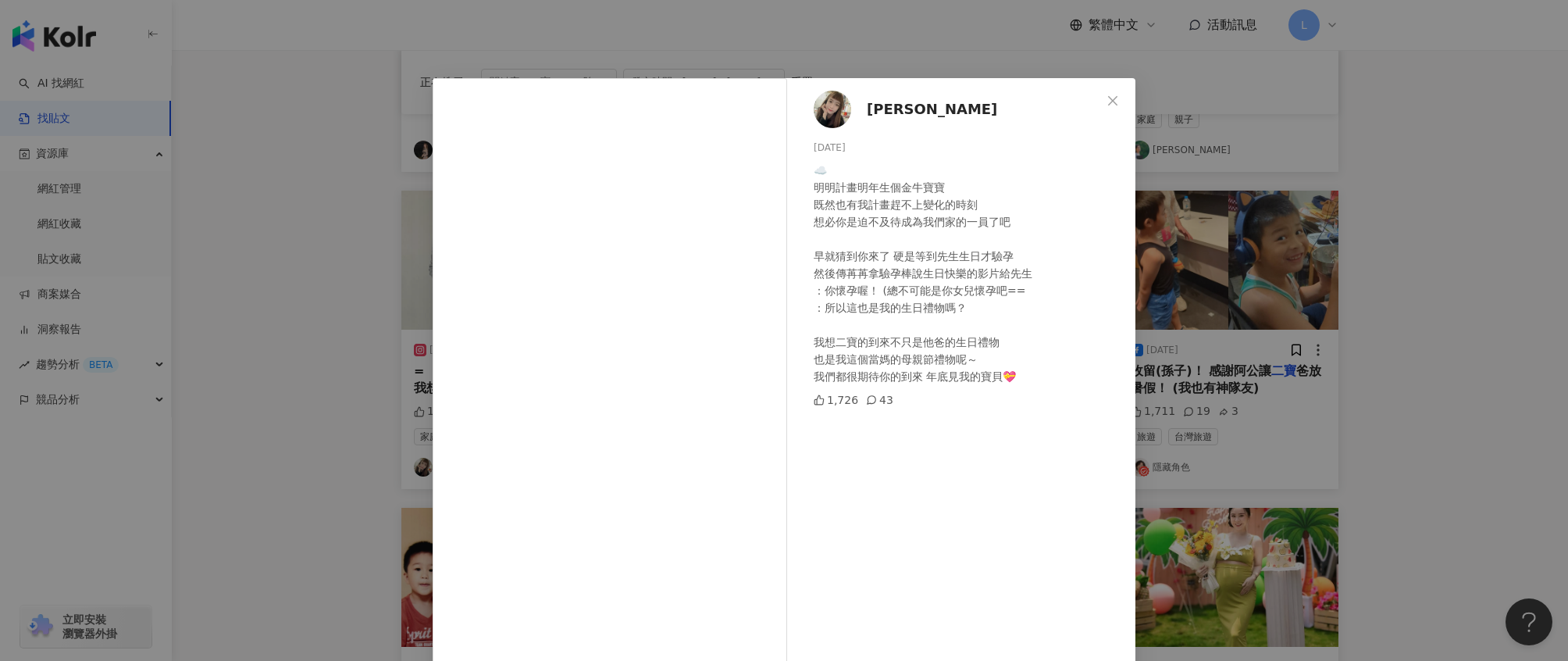
click at [1419, 297] on div "羅雅 2025/7/14 ☁️ 明明計畫明年生個金牛寶寶 既然也有我計畫趕不上變化的時刻 想必你是迫不及待成為我們家的一員了吧 早就猜到你來了 硬是等到先生生…" at bounding box center [784, 330] width 1568 height 661
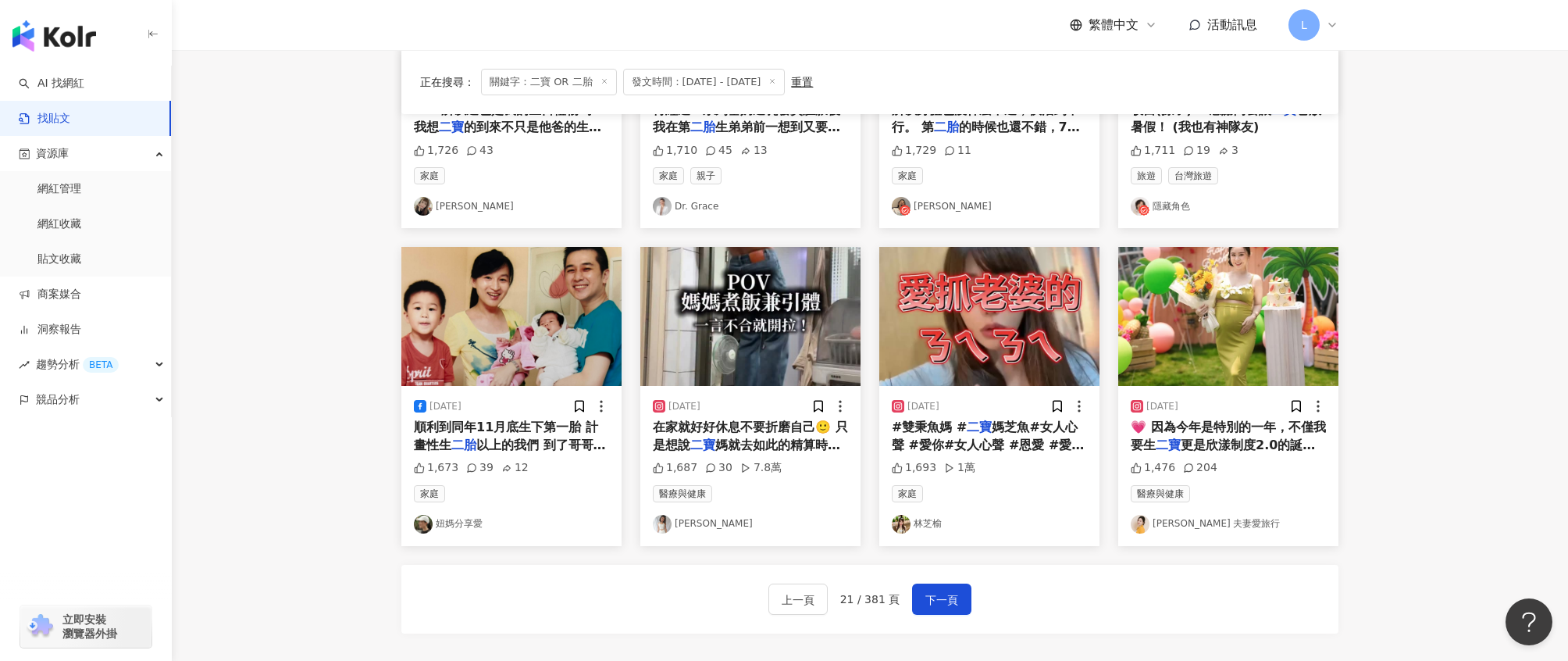
scroll to position [841, 0]
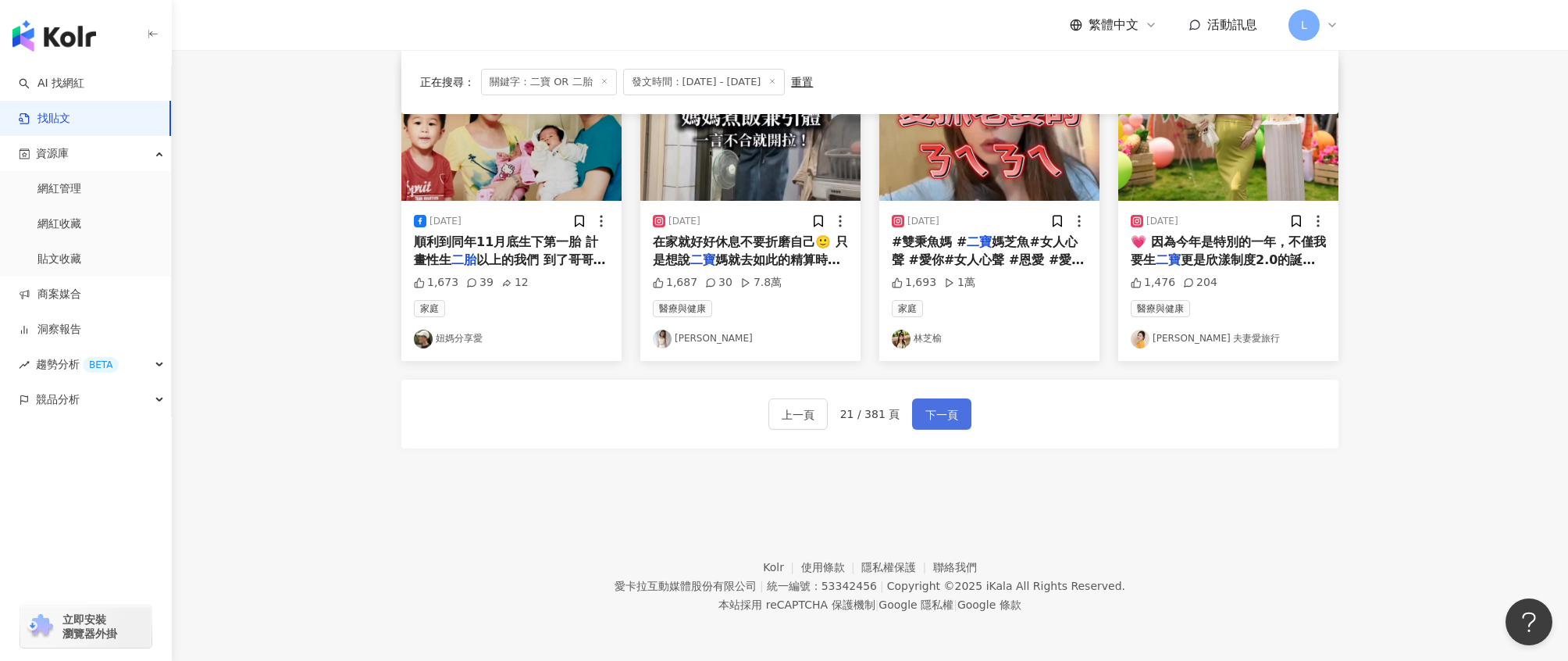
click at [951, 421] on span "下一頁" at bounding box center [942, 414] width 32 height 19
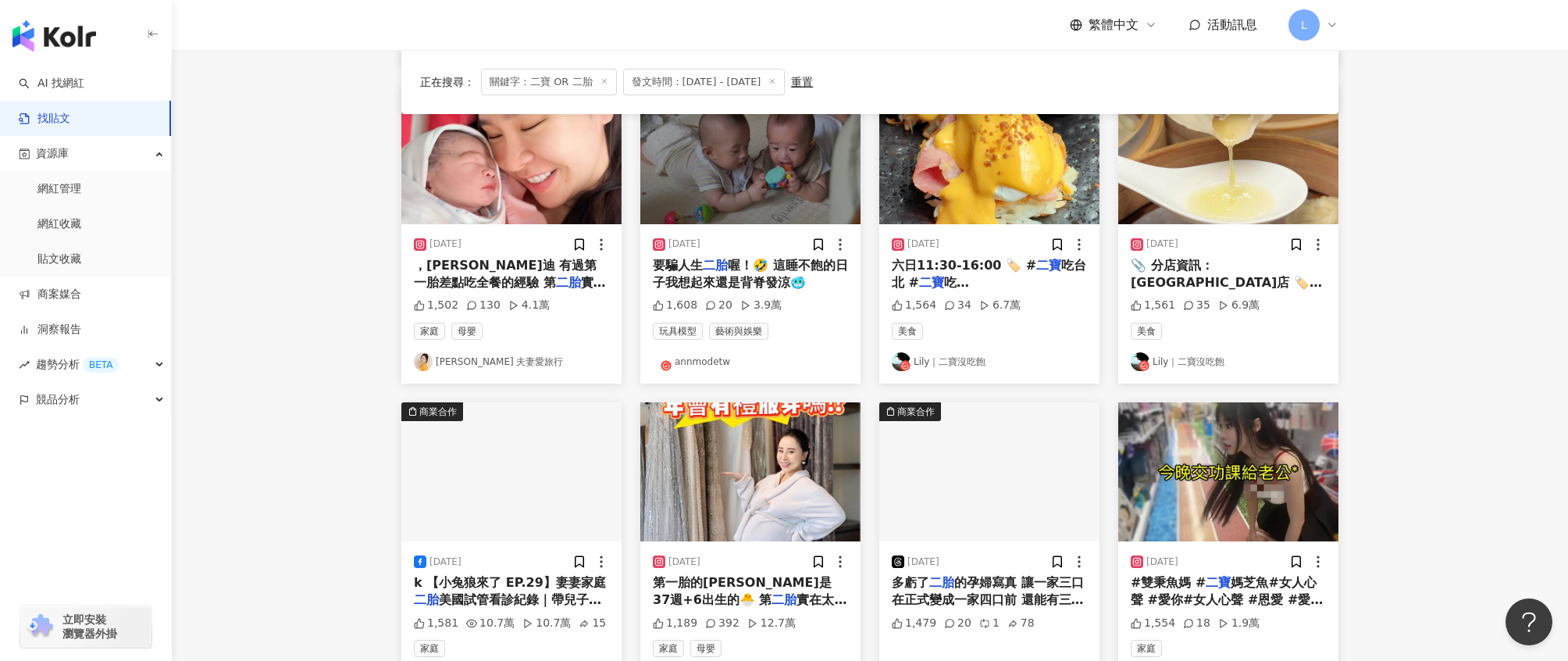
scroll to position [621, 0]
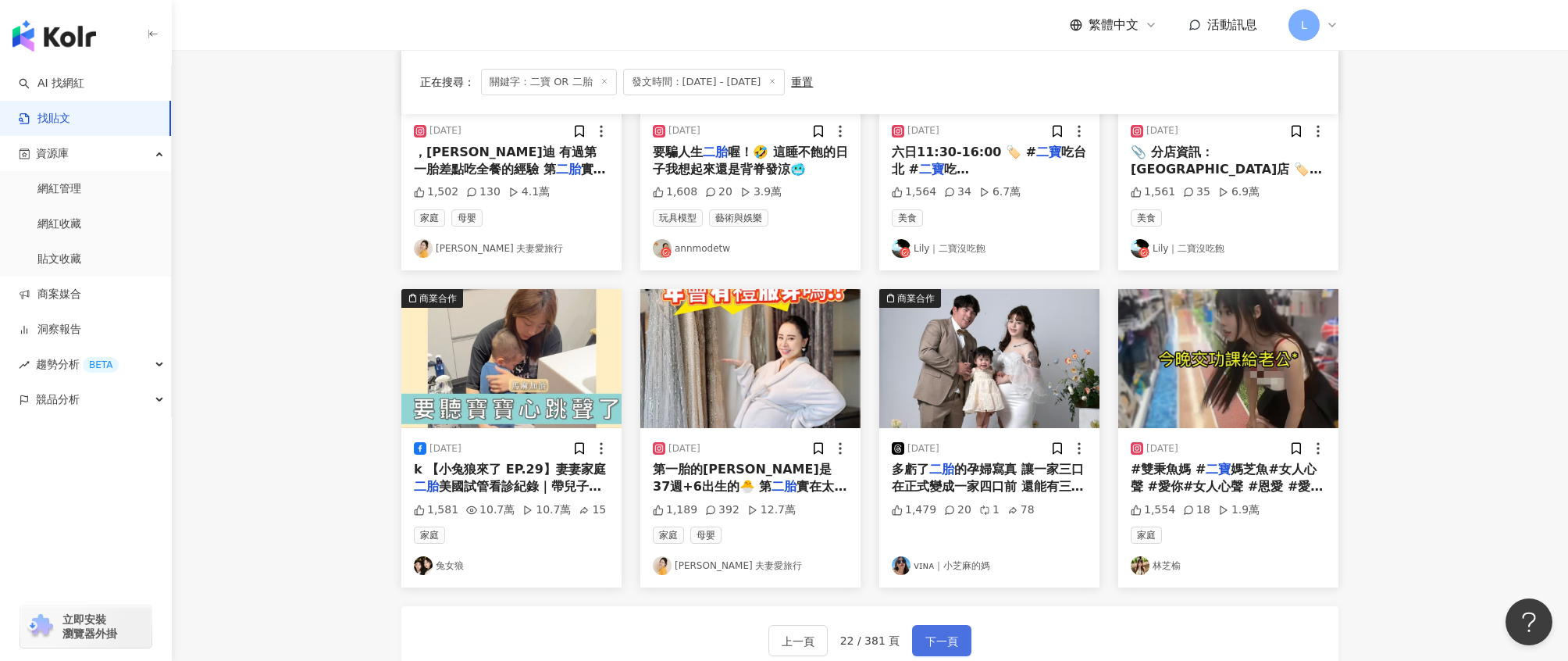
click at [947, 625] on button "下一頁" at bounding box center [942, 640] width 59 height 32
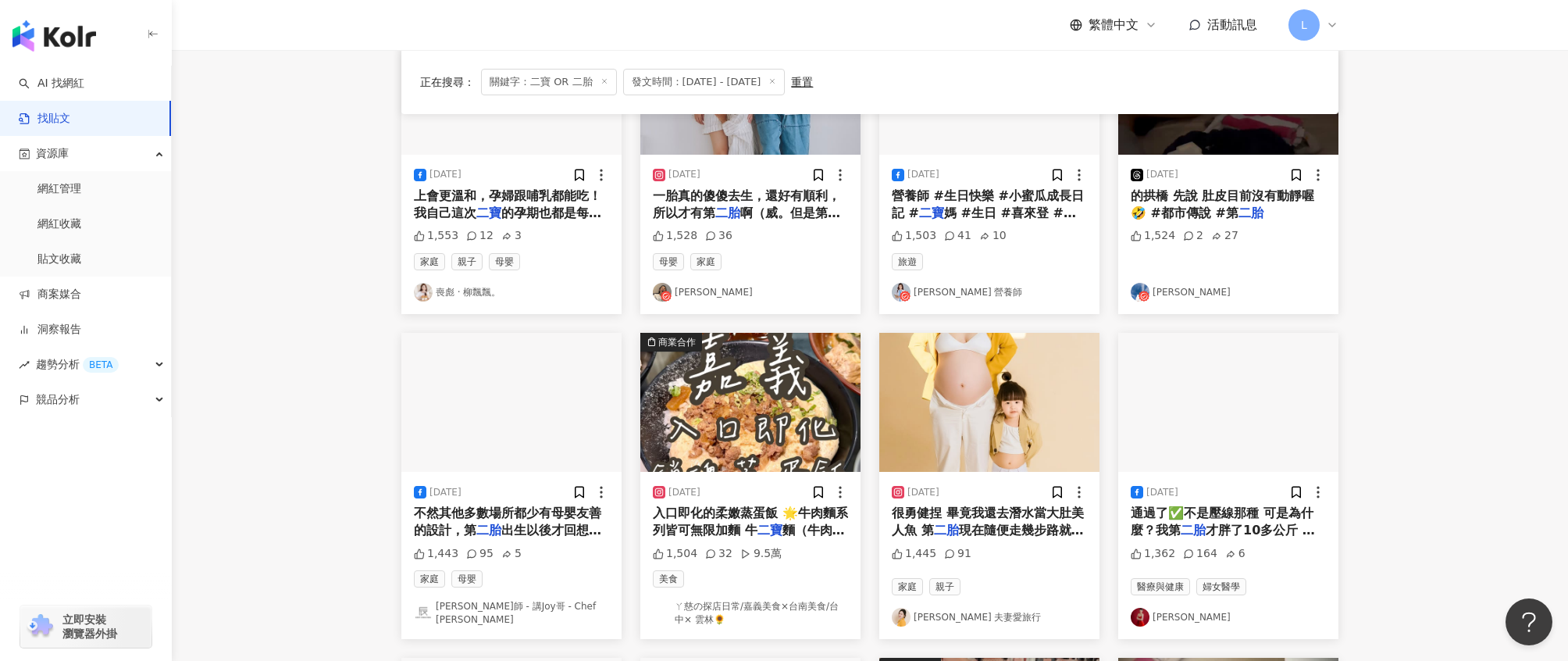
scroll to position [252, 0]
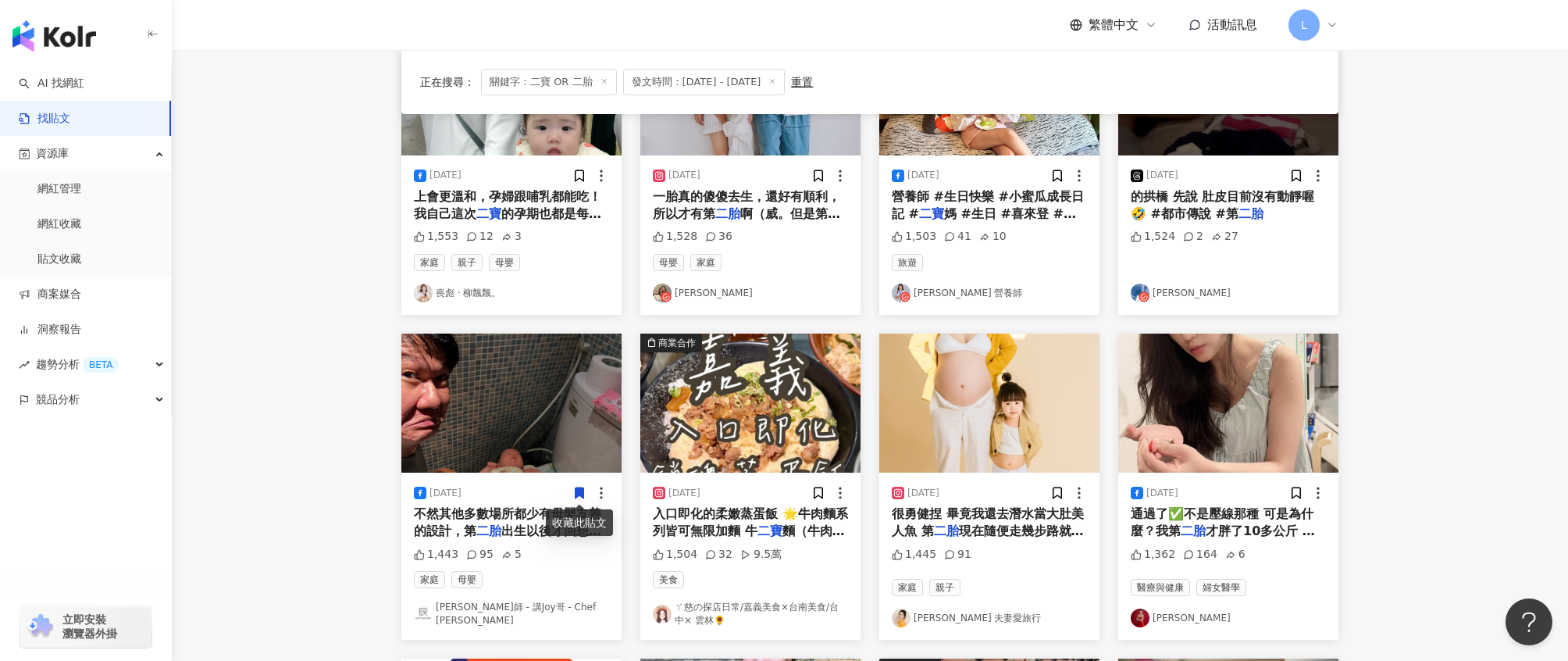
click at [545, 446] on img "button" at bounding box center [512, 403] width 221 height 139
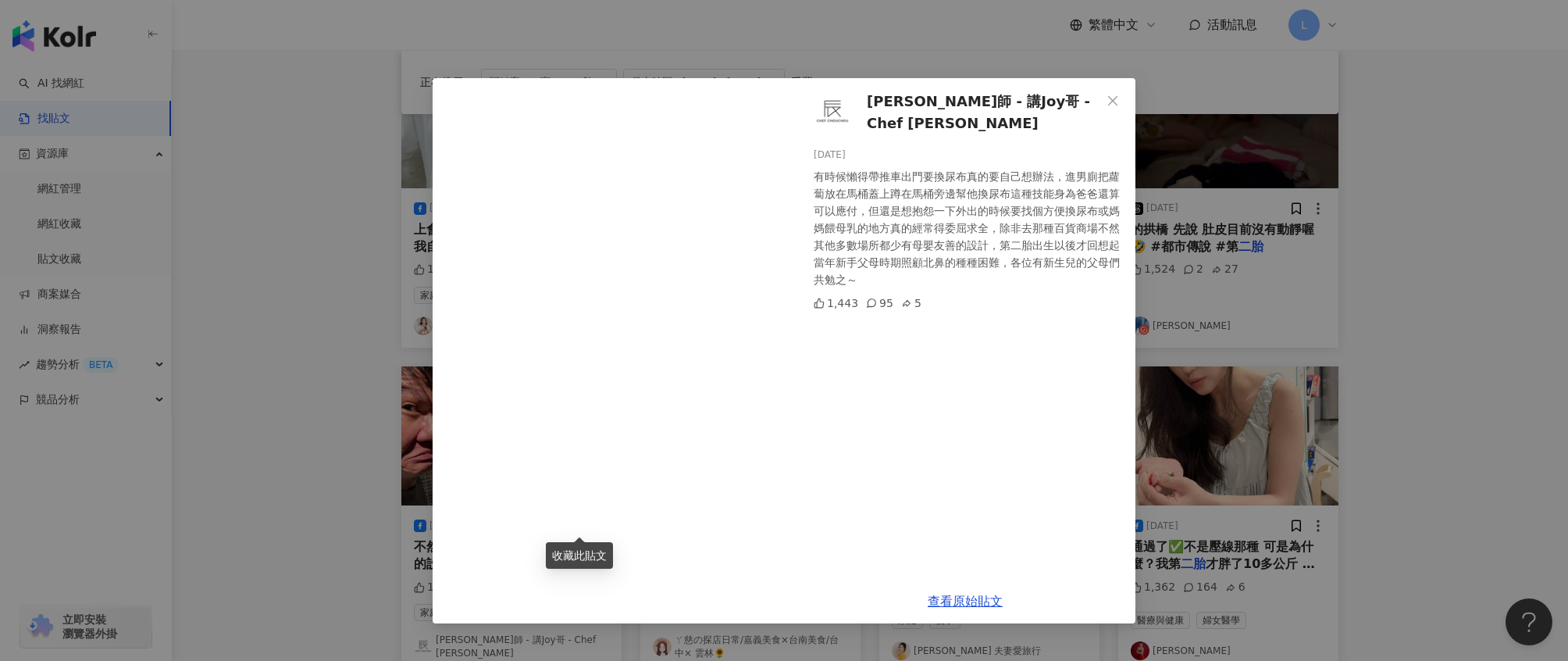
click at [1403, 335] on div "阿辰師 - 講Joy哥 - Chef Chouchou 2025/8/2 有時候懶得帶推車出門要換尿布真的要自己想辦法，進男廁把蘿蔔放在馬桶蓋上蹲在馬桶旁邊幫…" at bounding box center [784, 330] width 1568 height 661
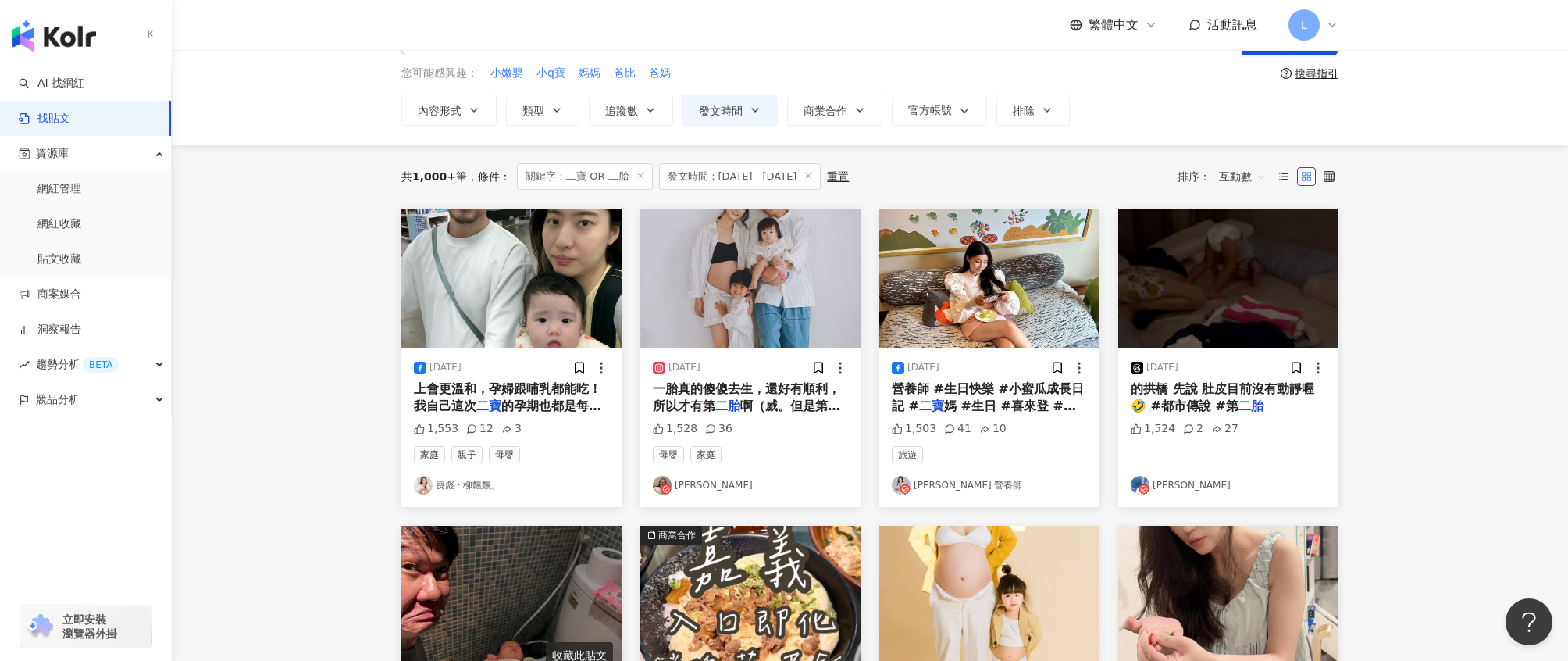
scroll to position [59, 0]
click at [766, 367] on div "2025/8/20" at bounding box center [750, 368] width 195 height 15
click at [786, 322] on img "button" at bounding box center [750, 278] width 221 height 139
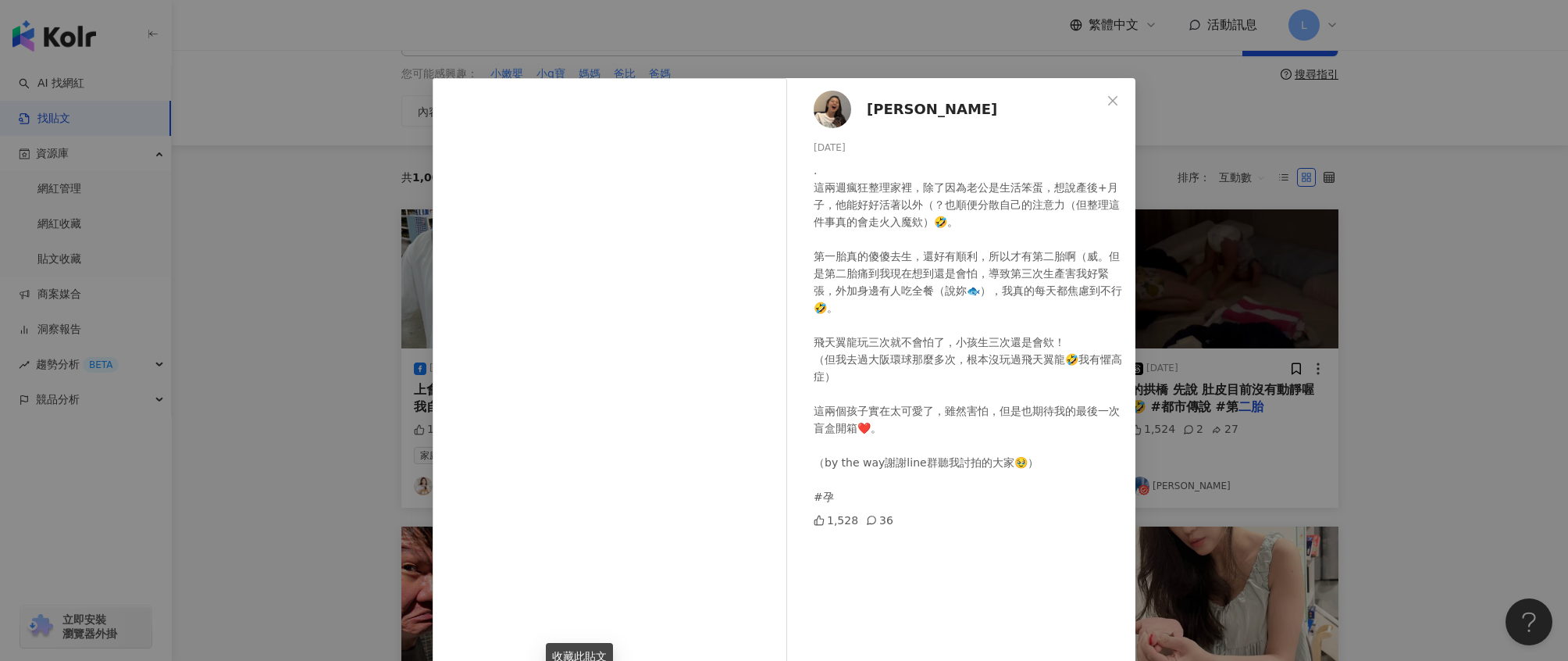
click at [1383, 392] on div "Hanne 2025/8/20 . 這兩週瘋狂整理家裡，除了因為老公是生活笨蛋，想說產後+月子，他能好好活著以外（？也順便分散自己的注意力（但整理這件事真的會…" at bounding box center [784, 330] width 1568 height 661
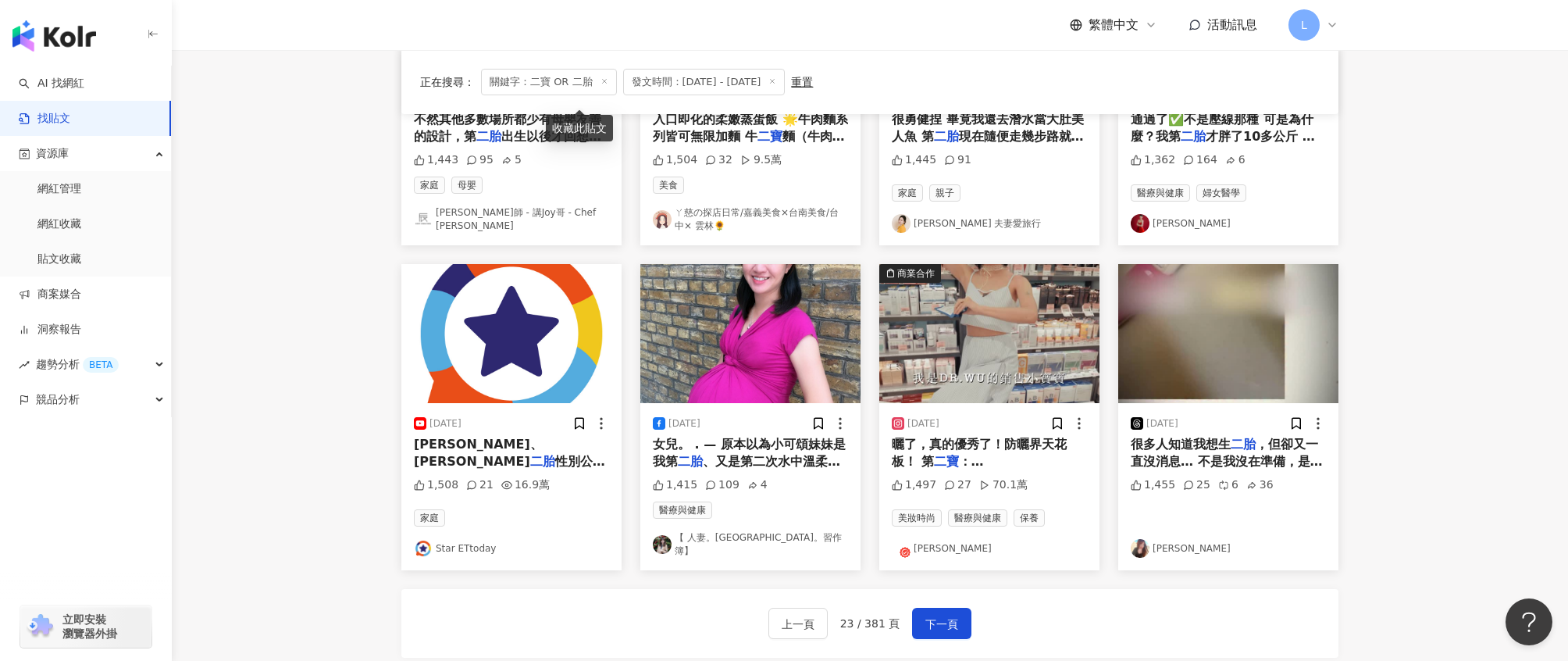
scroll to position [848, 0]
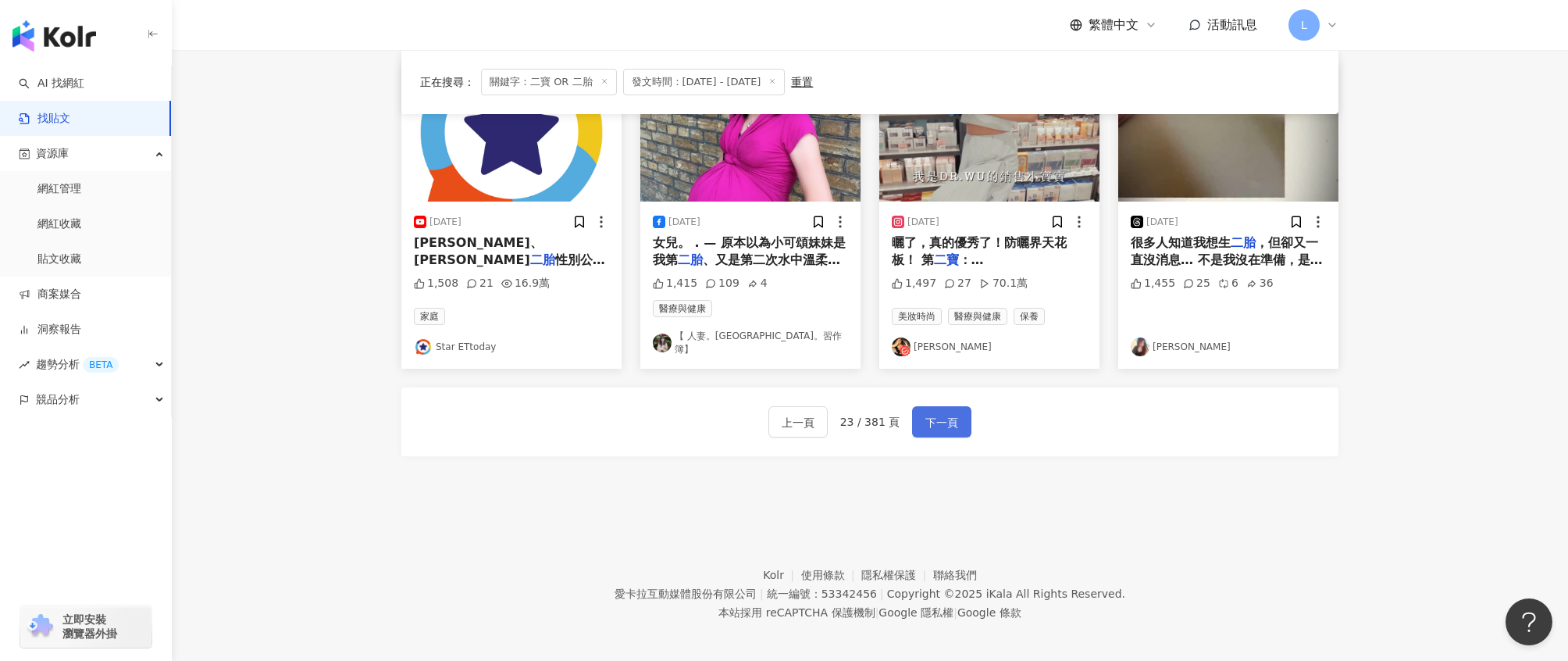
click at [943, 413] on span "下一頁" at bounding box center [942, 422] width 32 height 19
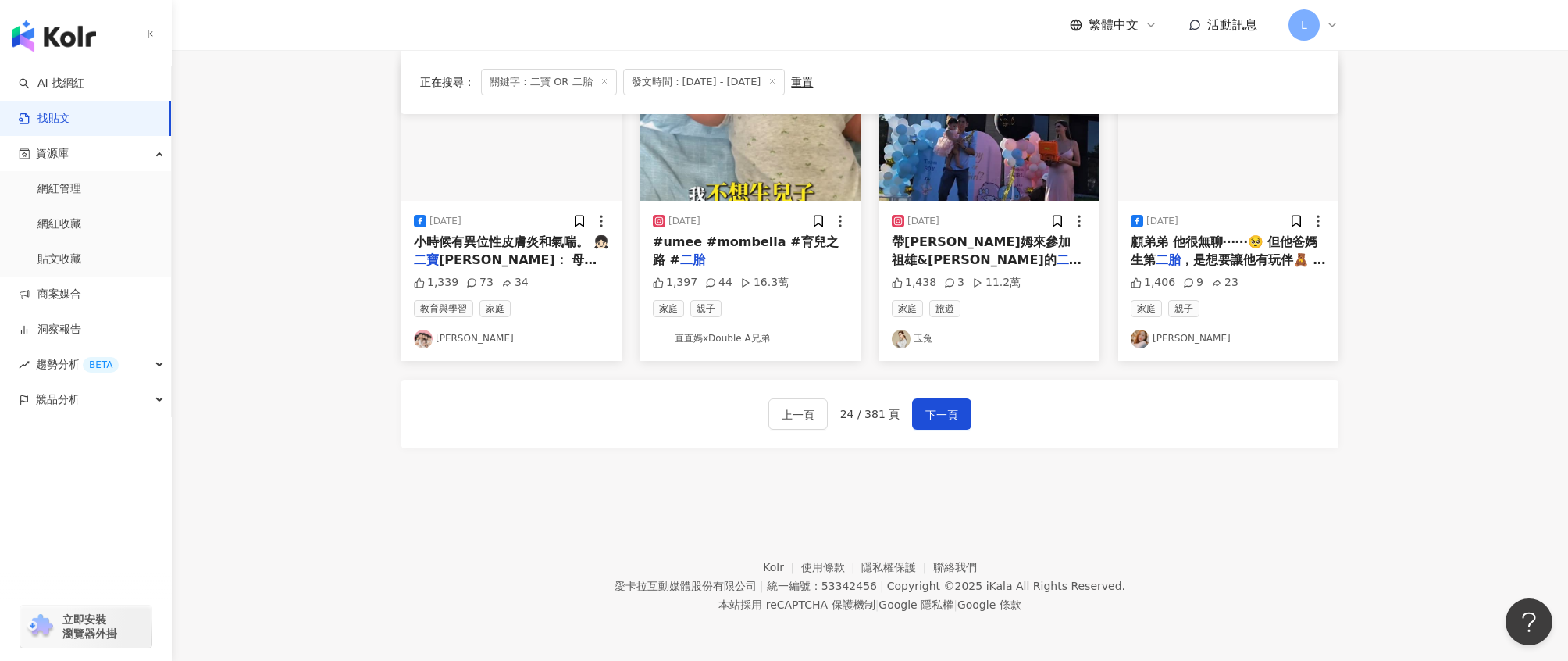
scroll to position [841, 0]
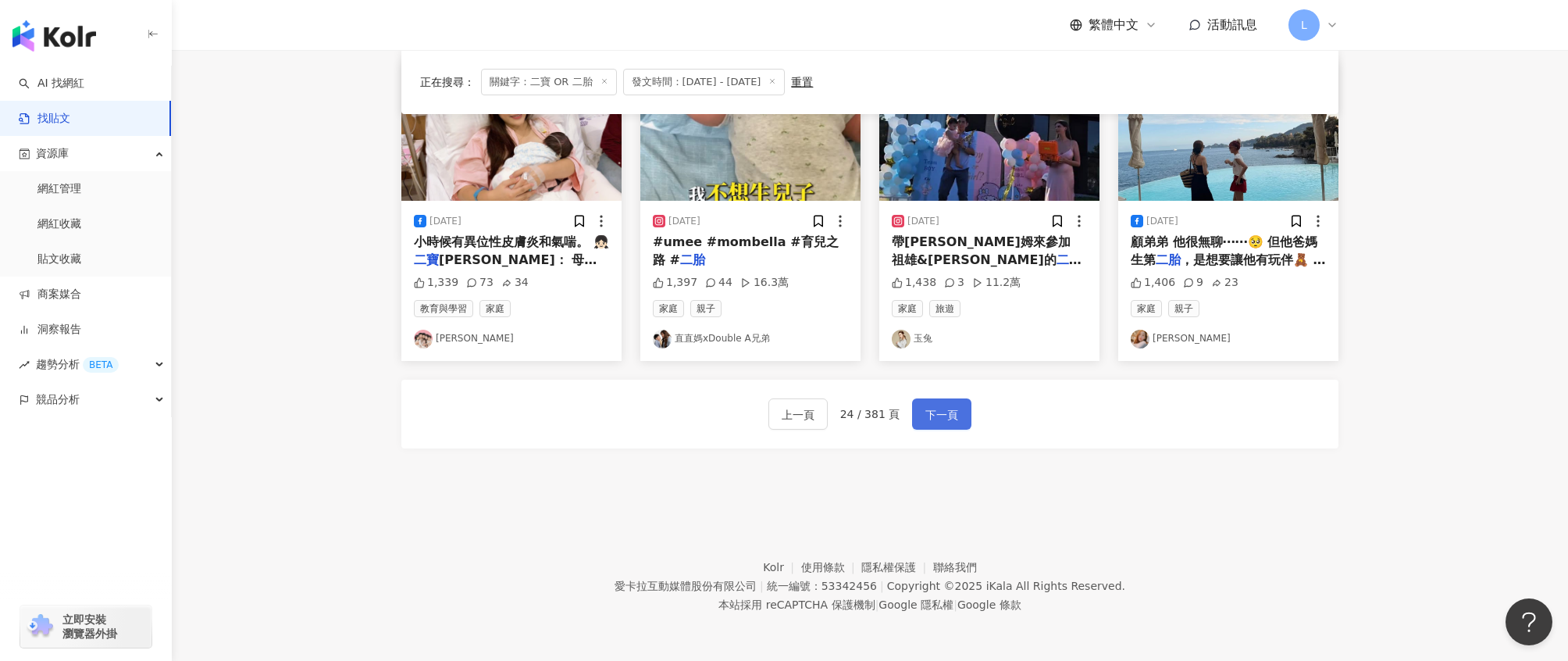
click at [960, 419] on button "下一頁" at bounding box center [942, 413] width 59 height 32
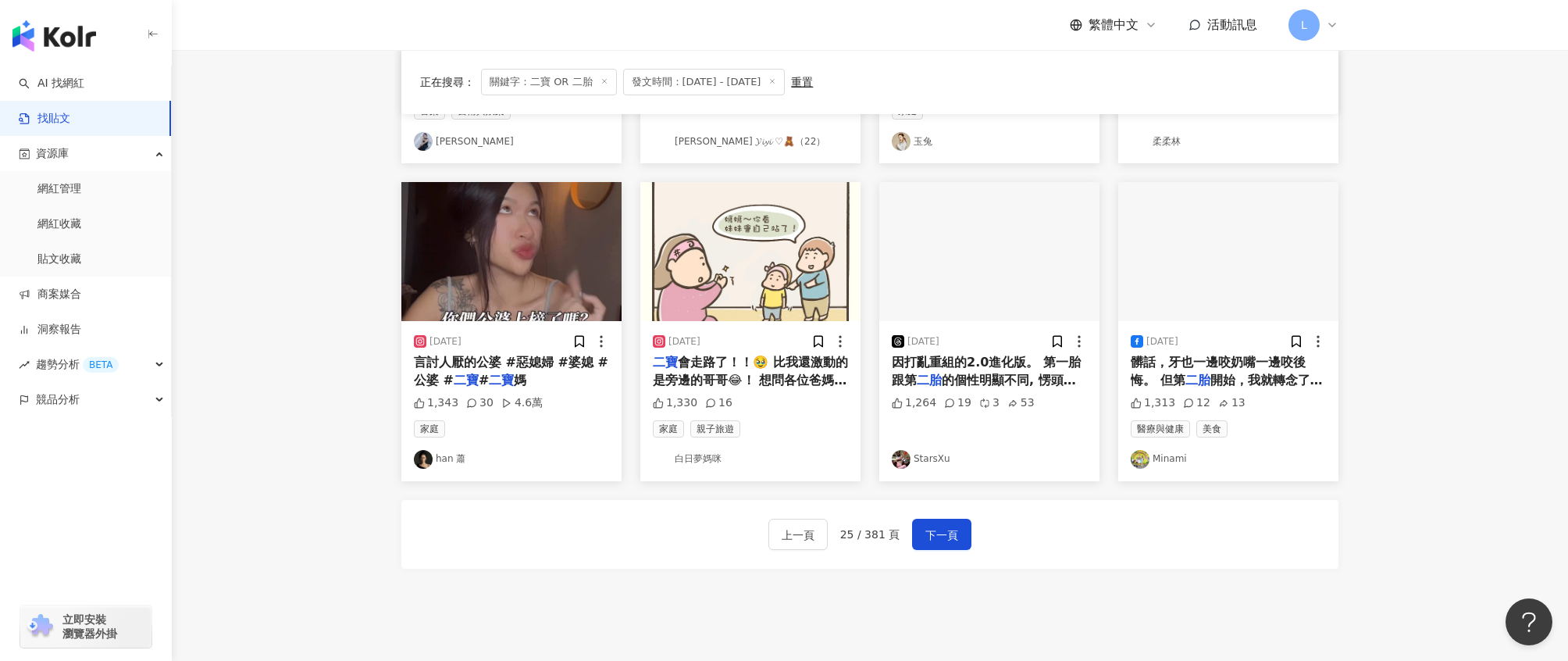
scroll to position [711, 0]
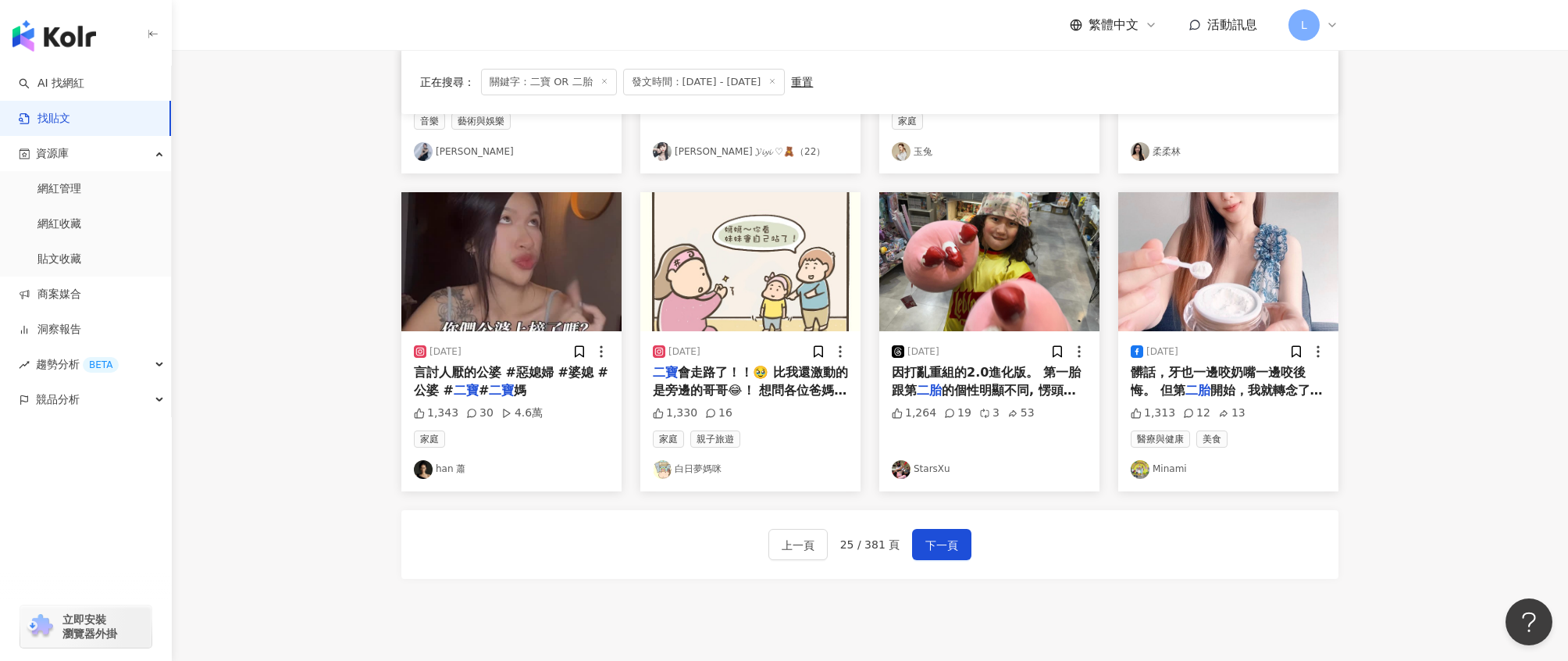
click at [1259, 285] on img "button" at bounding box center [1228, 261] width 221 height 139
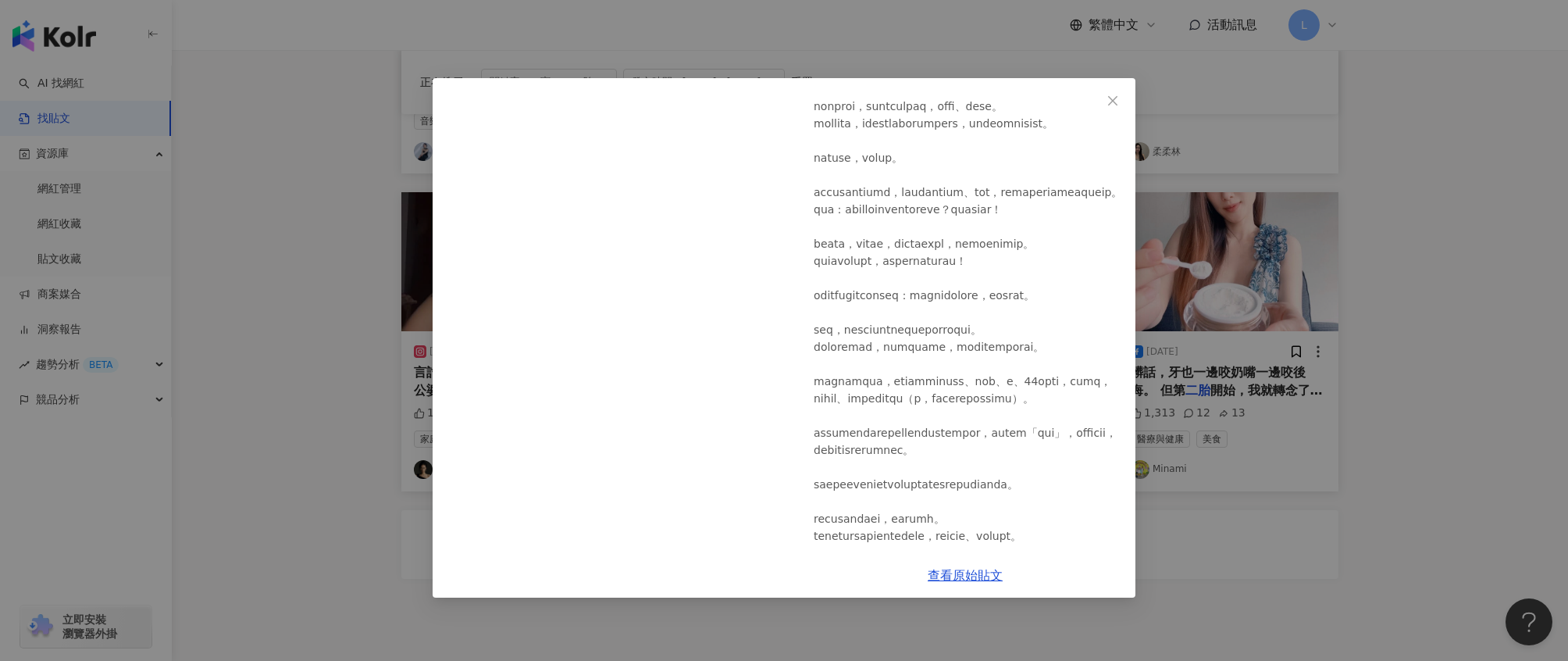
scroll to position [272, 0]
click at [1224, 310] on div "Minami 2025/8/5 1,313 12 13 查看原始貼文" at bounding box center [784, 330] width 1568 height 661
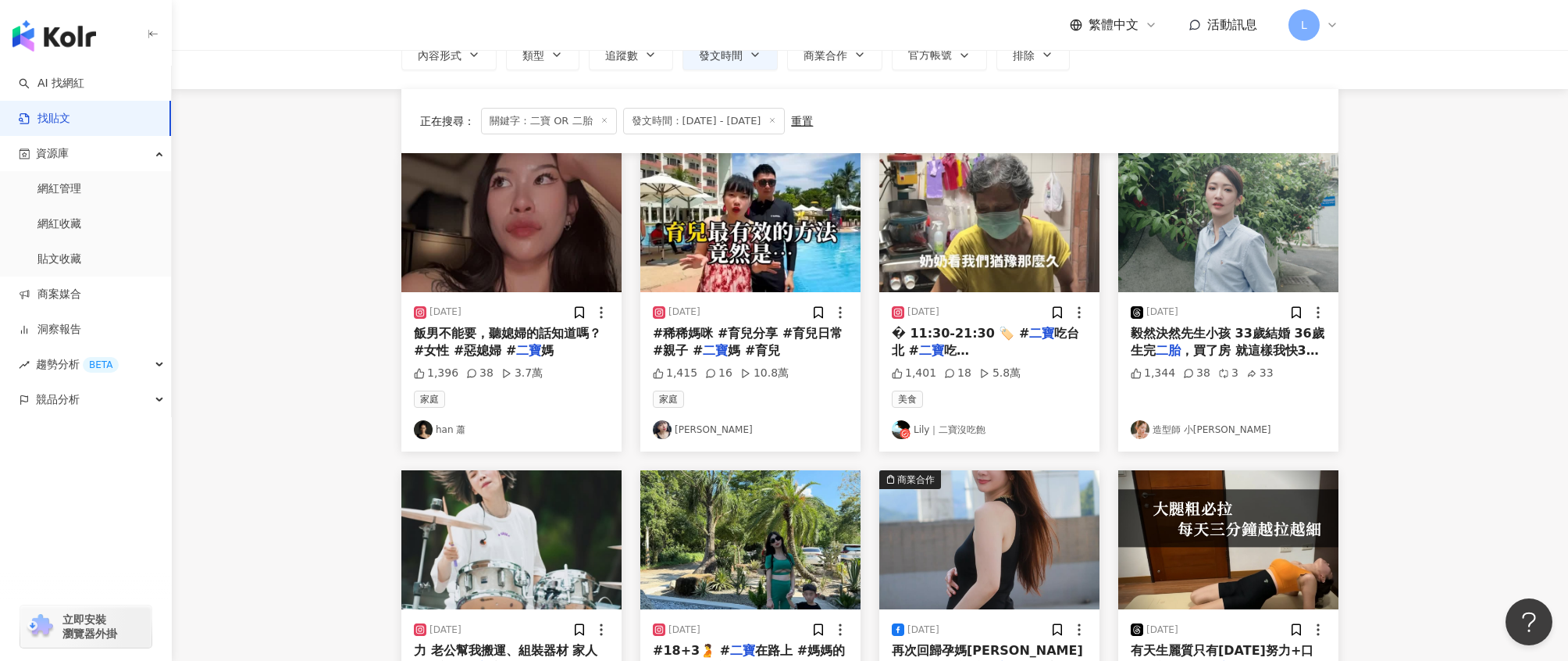
scroll to position [841, 0]
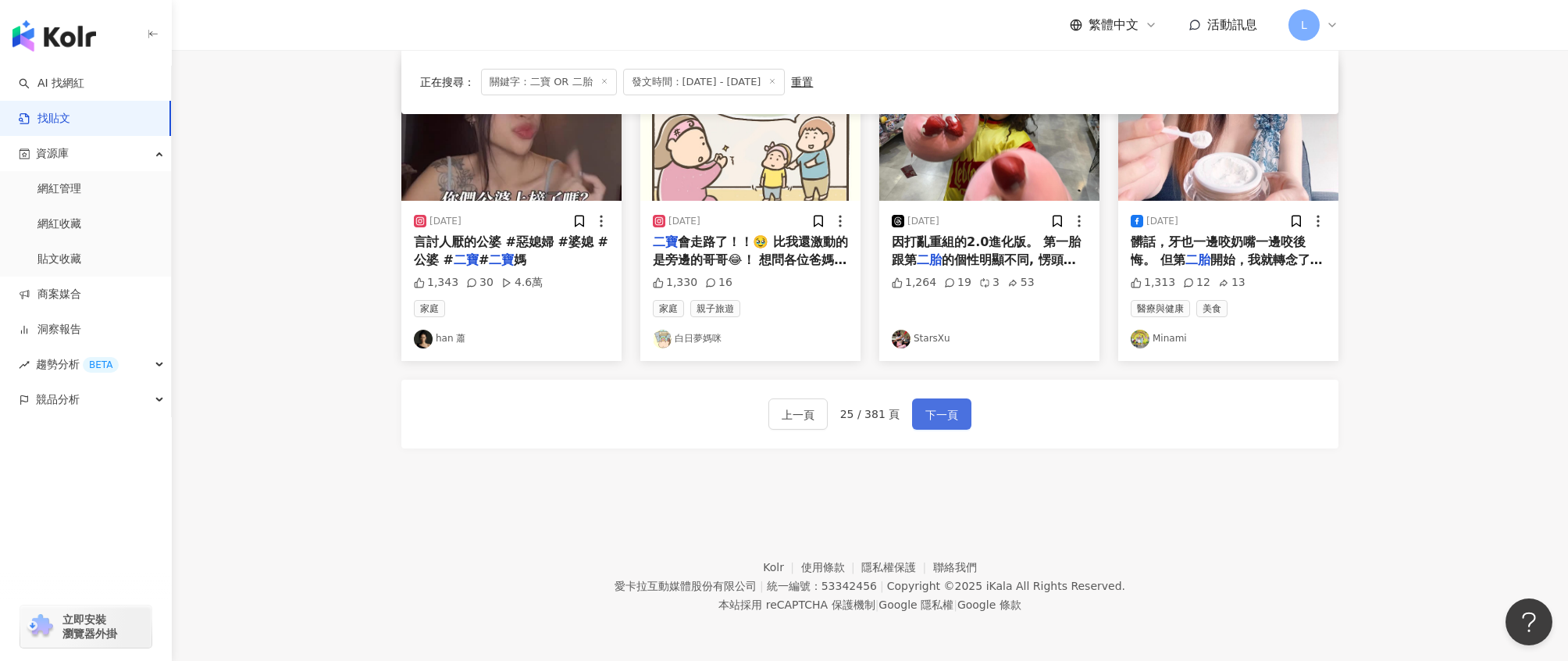
click at [944, 412] on span "下一頁" at bounding box center [942, 414] width 32 height 19
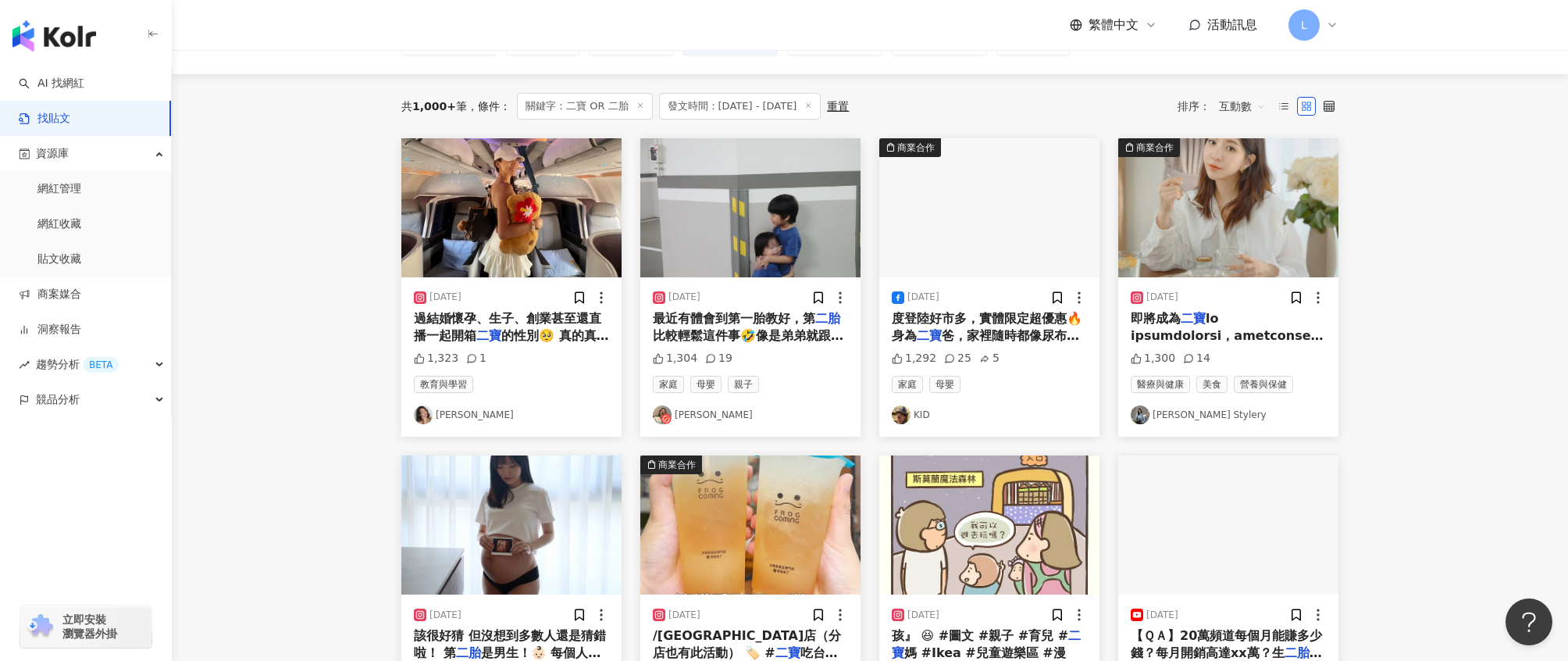
scroll to position [109, 0]
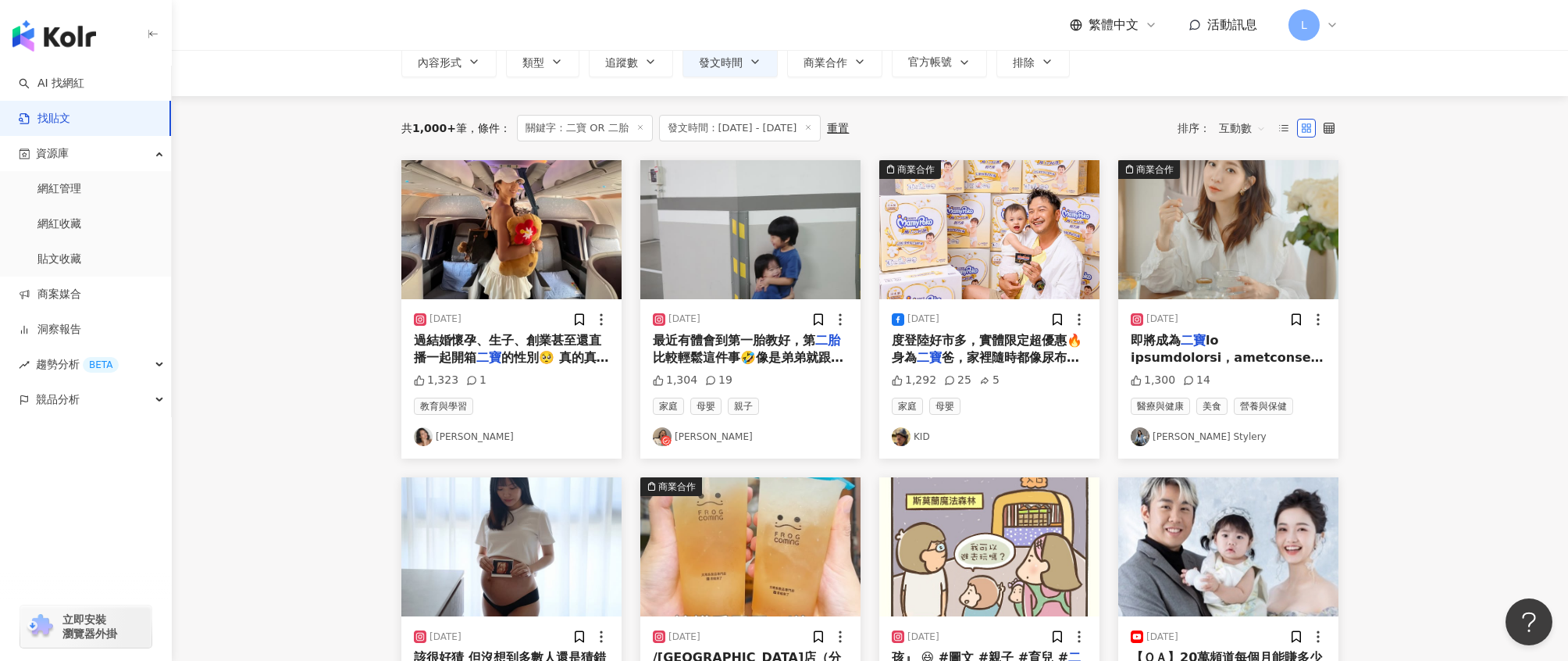
click at [567, 358] on span "的性別🥺 真的真的非常感謝來這裡關" at bounding box center [512, 367] width 195 height 32
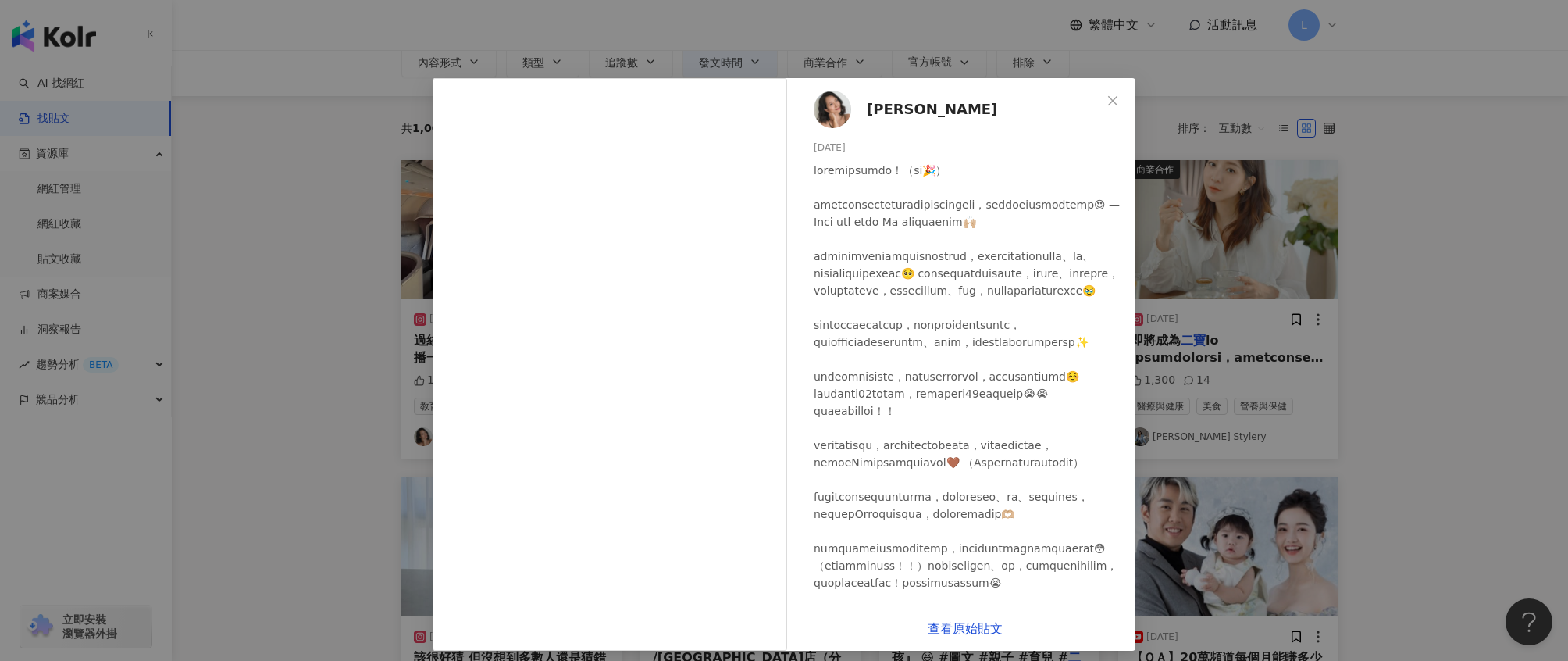
click at [1409, 261] on div "Michelle Lin 2025/8/18 1,323 1 查看原始貼文" at bounding box center [784, 330] width 1568 height 661
click at [1409, 261] on main "**********" at bounding box center [870, 581] width 1397 height 1279
click at [1441, 257] on main "**********" at bounding box center [870, 581] width 1397 height 1279
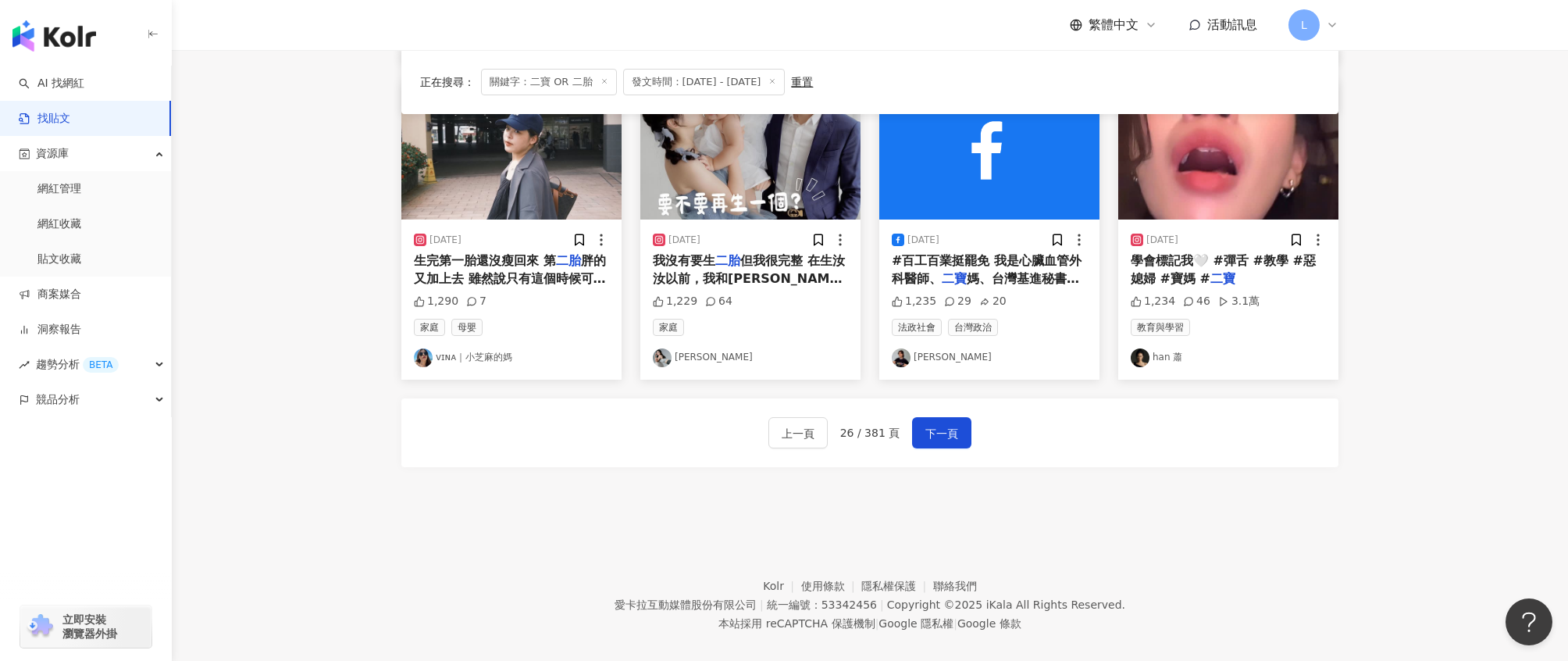
scroll to position [841, 0]
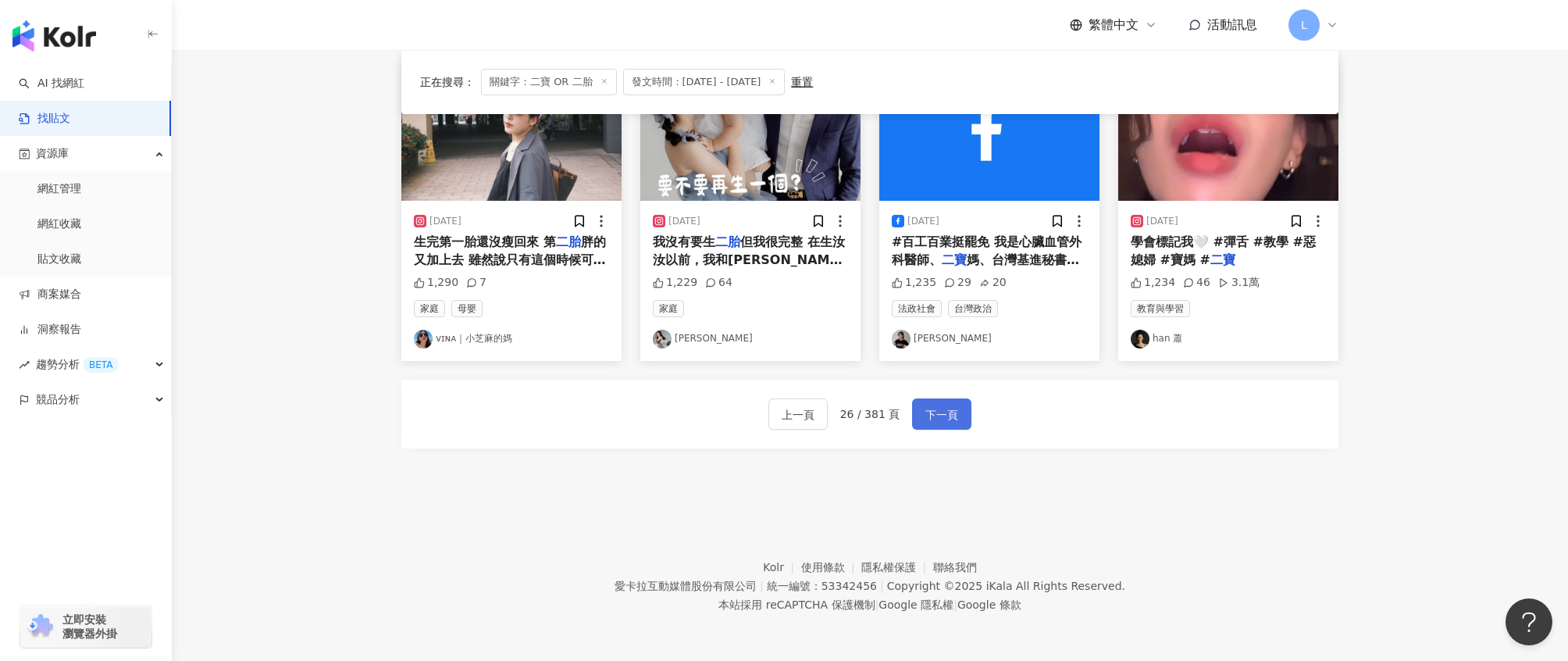
click at [946, 416] on span "下一頁" at bounding box center [942, 414] width 32 height 19
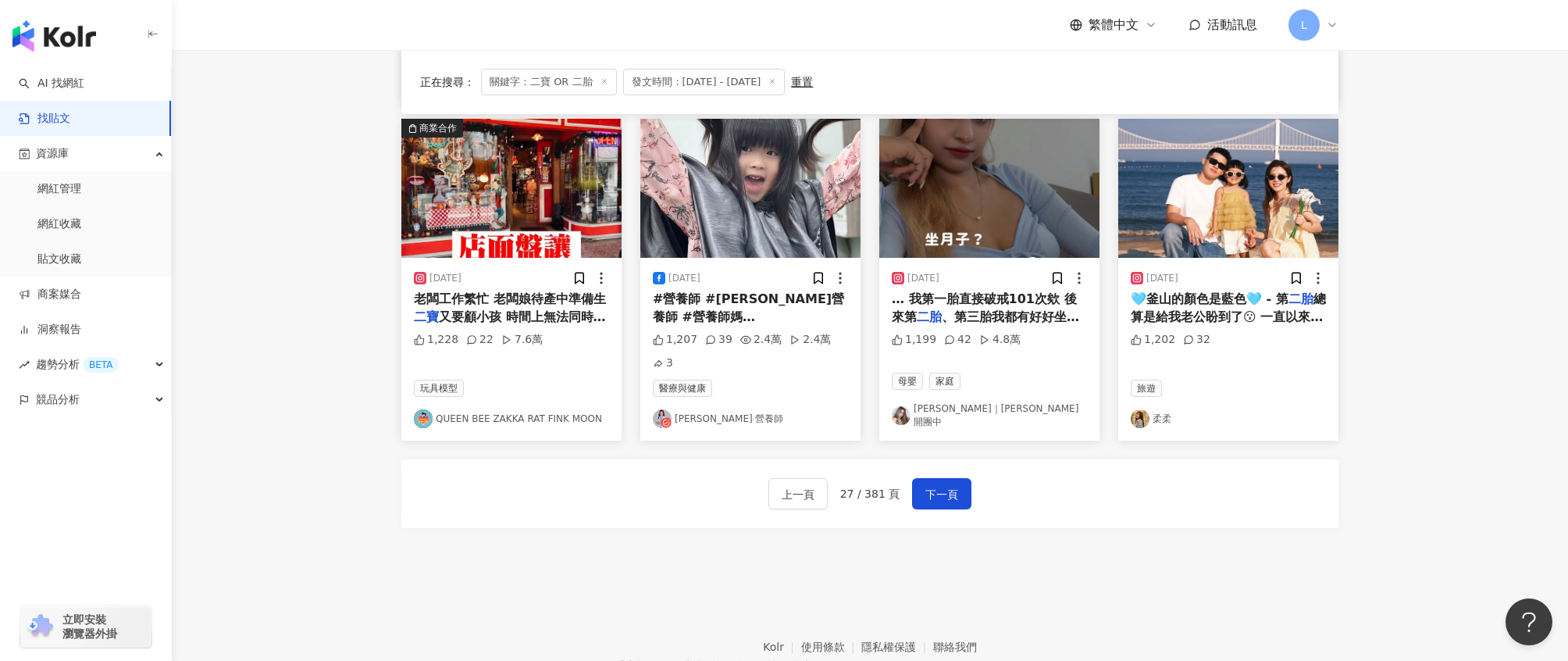
scroll to position [786, 0]
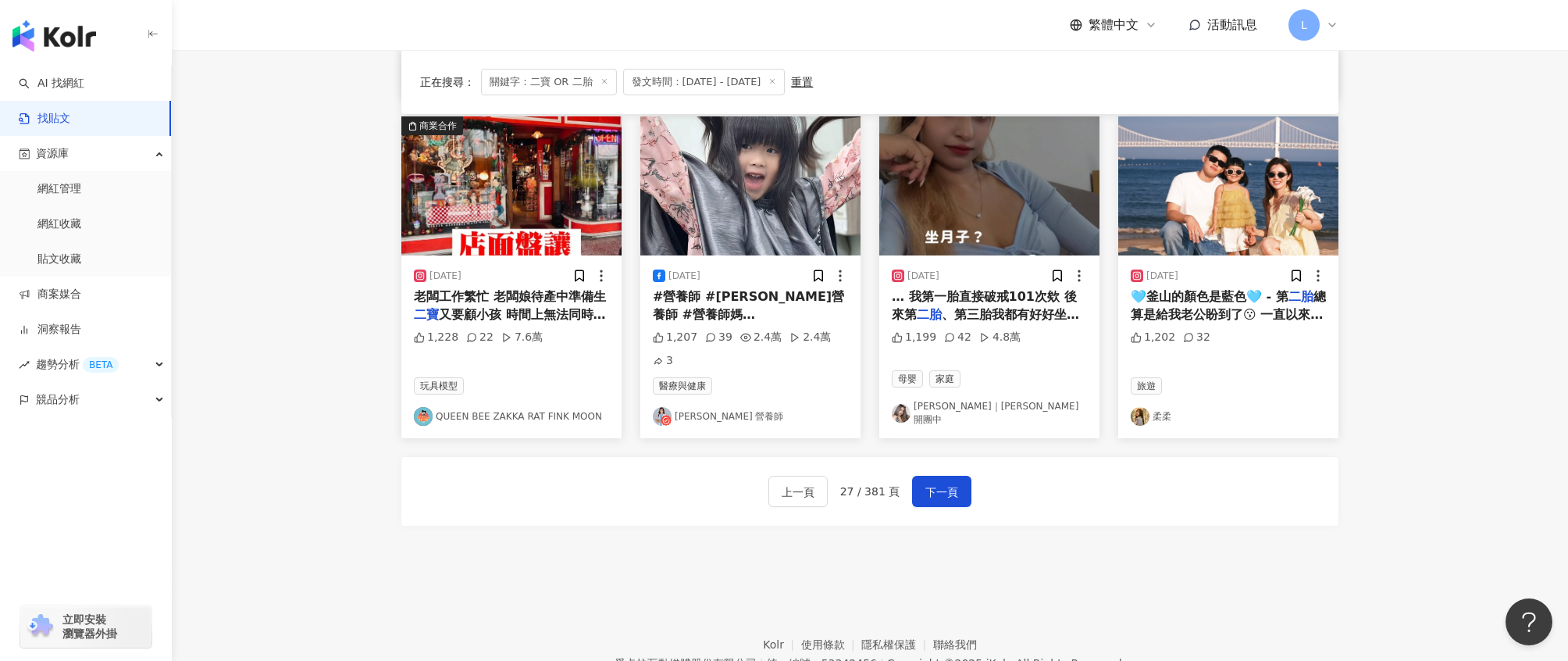
click at [1215, 247] on img "button" at bounding box center [1228, 186] width 221 height 139
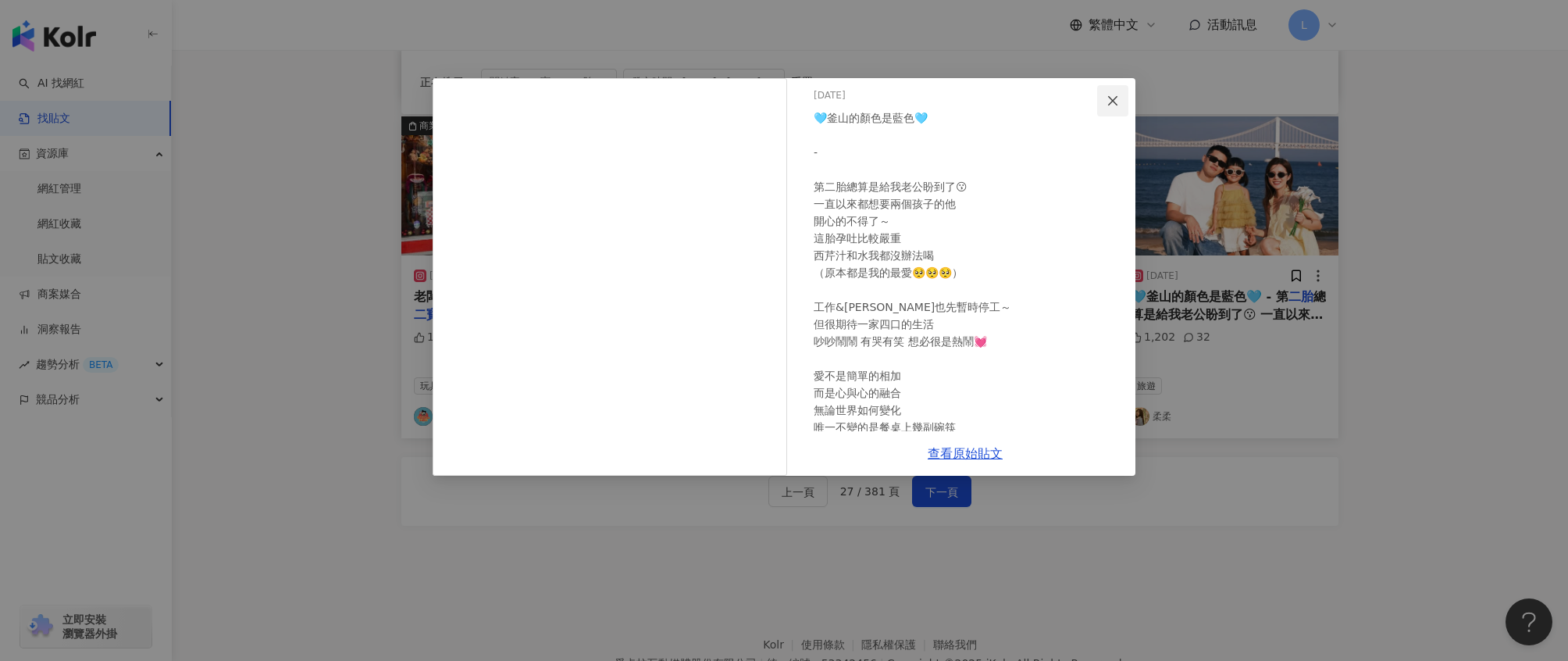
scroll to position [0, 0]
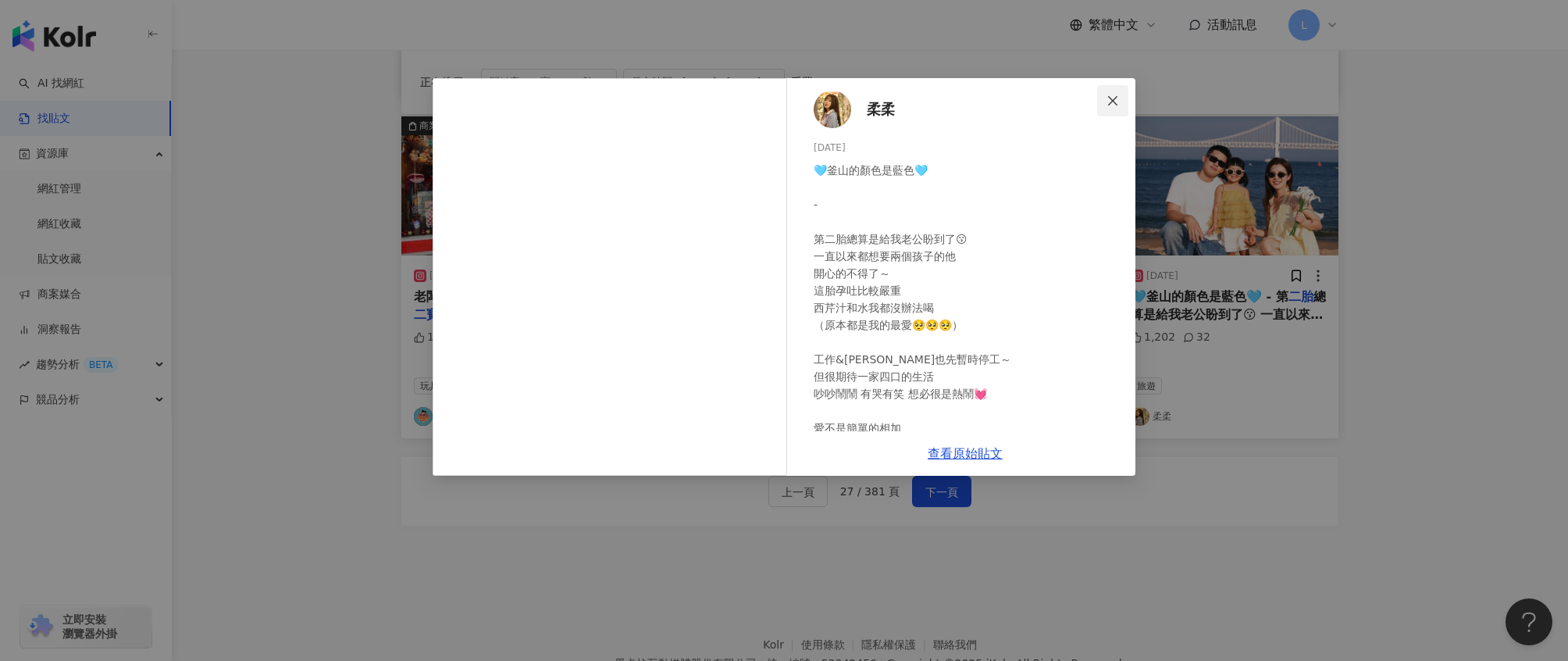
click at [1119, 104] on icon "close" at bounding box center [1113, 101] width 13 height 13
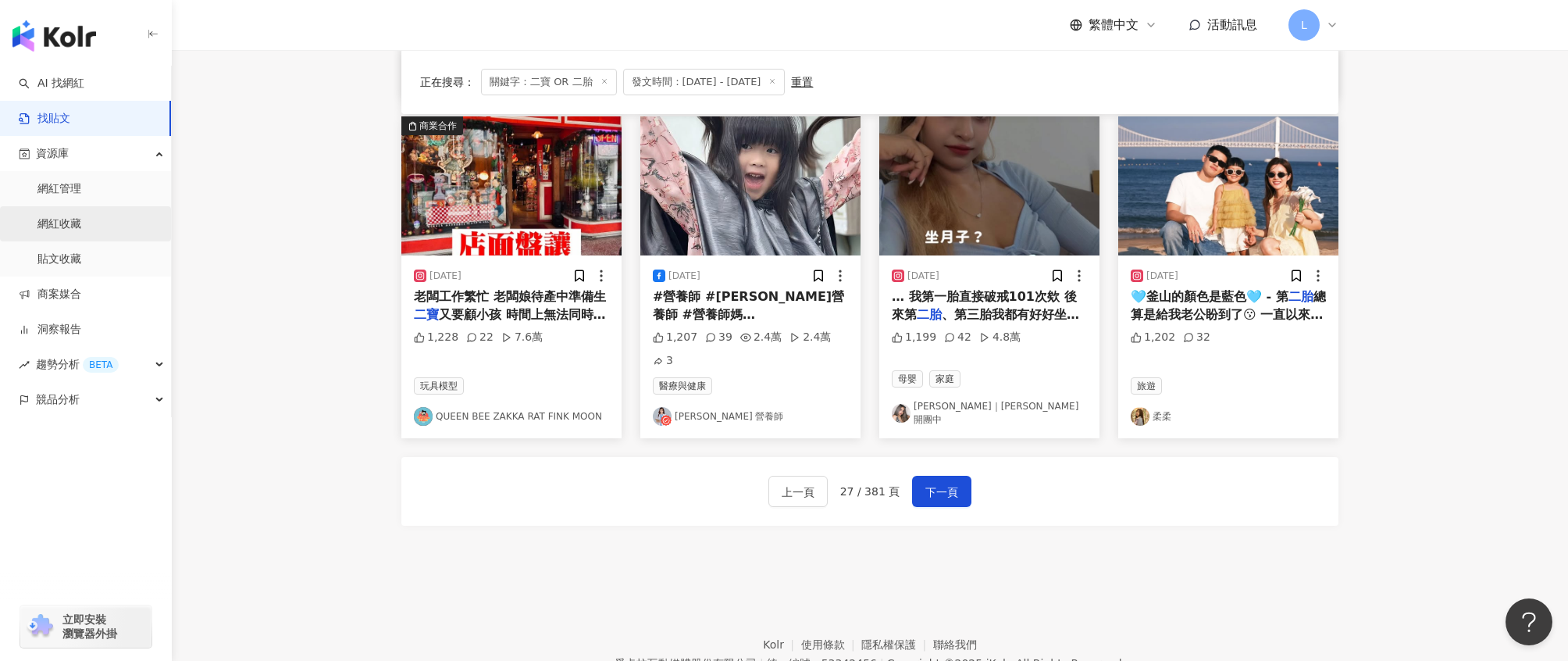
click at [59, 216] on link "網紅收藏" at bounding box center [59, 223] width 44 height 15
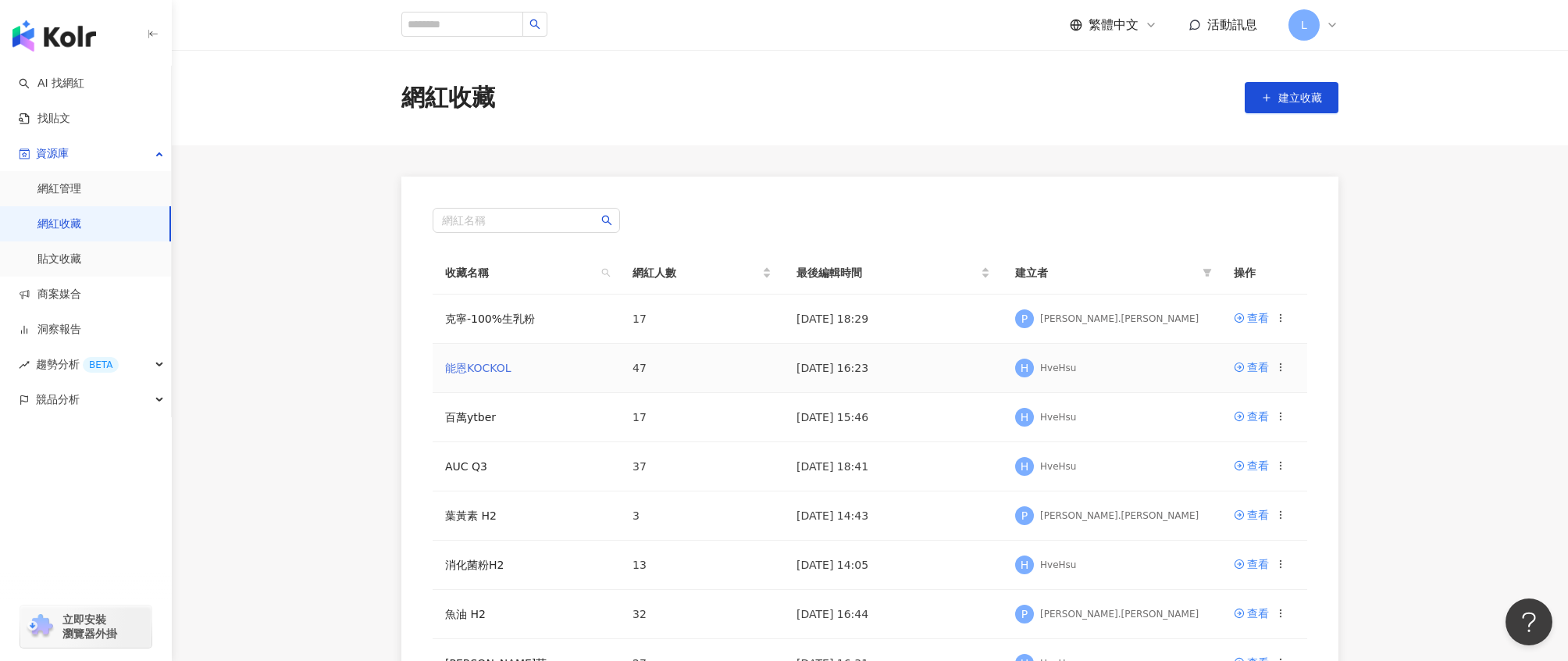
click at [469, 373] on link "能恩KOCKOL" at bounding box center [477, 368] width 66 height 13
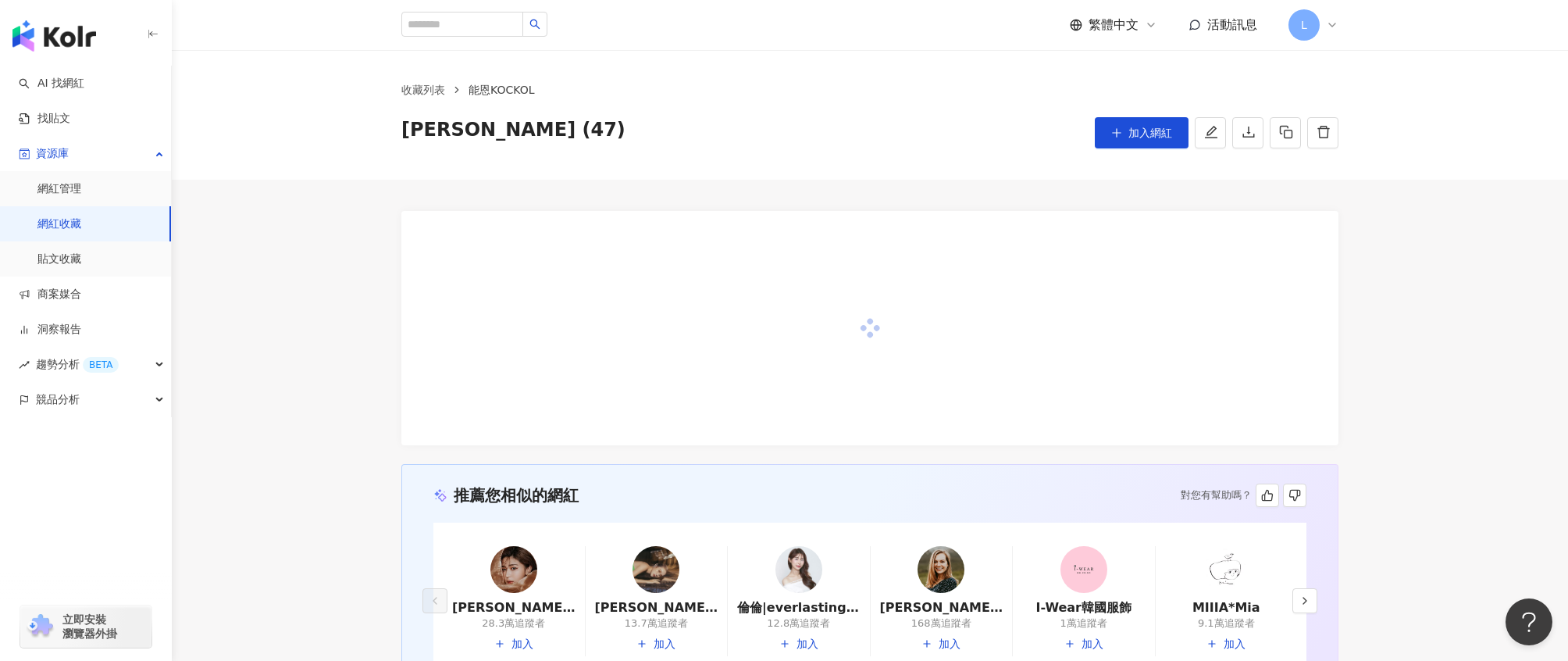
click at [145, 35] on div "button" at bounding box center [86, 32] width 172 height 66
click at [79, 226] on link "網紅收藏" at bounding box center [59, 223] width 44 height 15
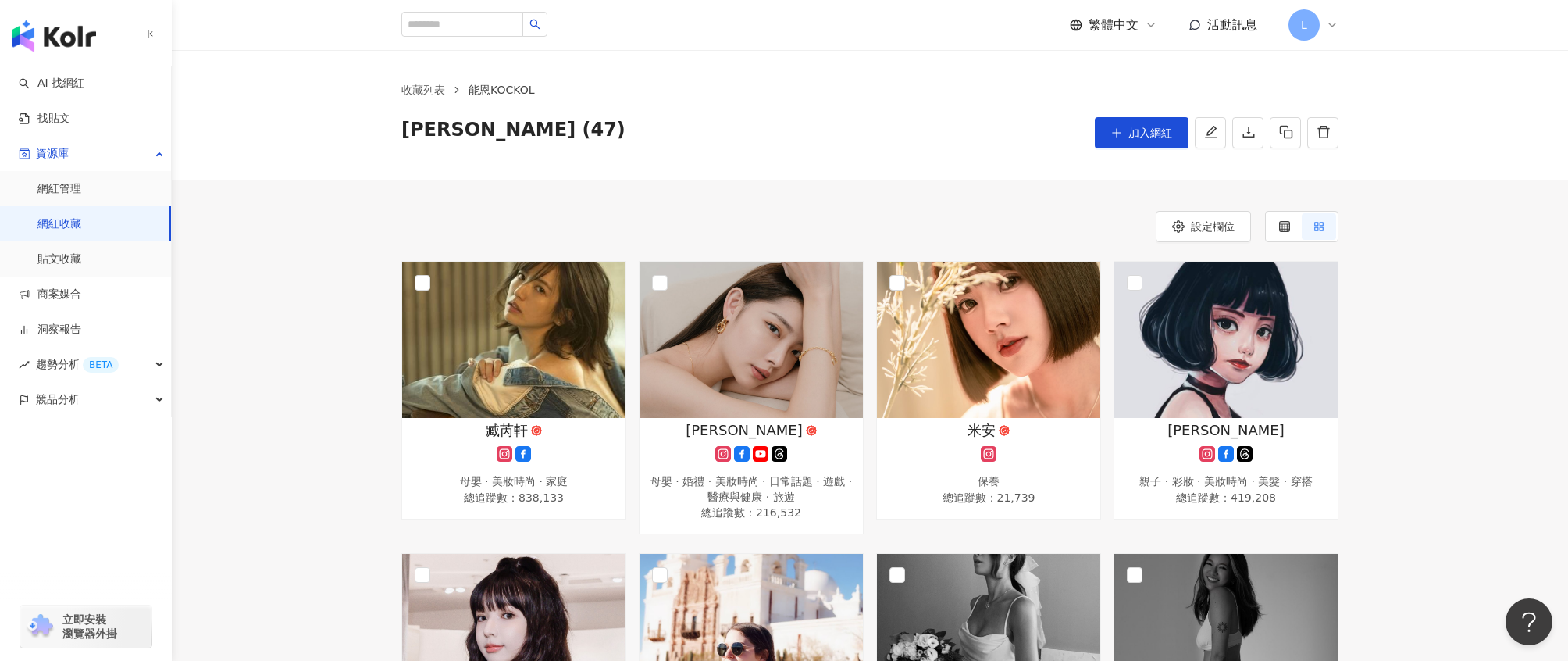
click at [62, 222] on link "網紅收藏" at bounding box center [59, 223] width 44 height 15
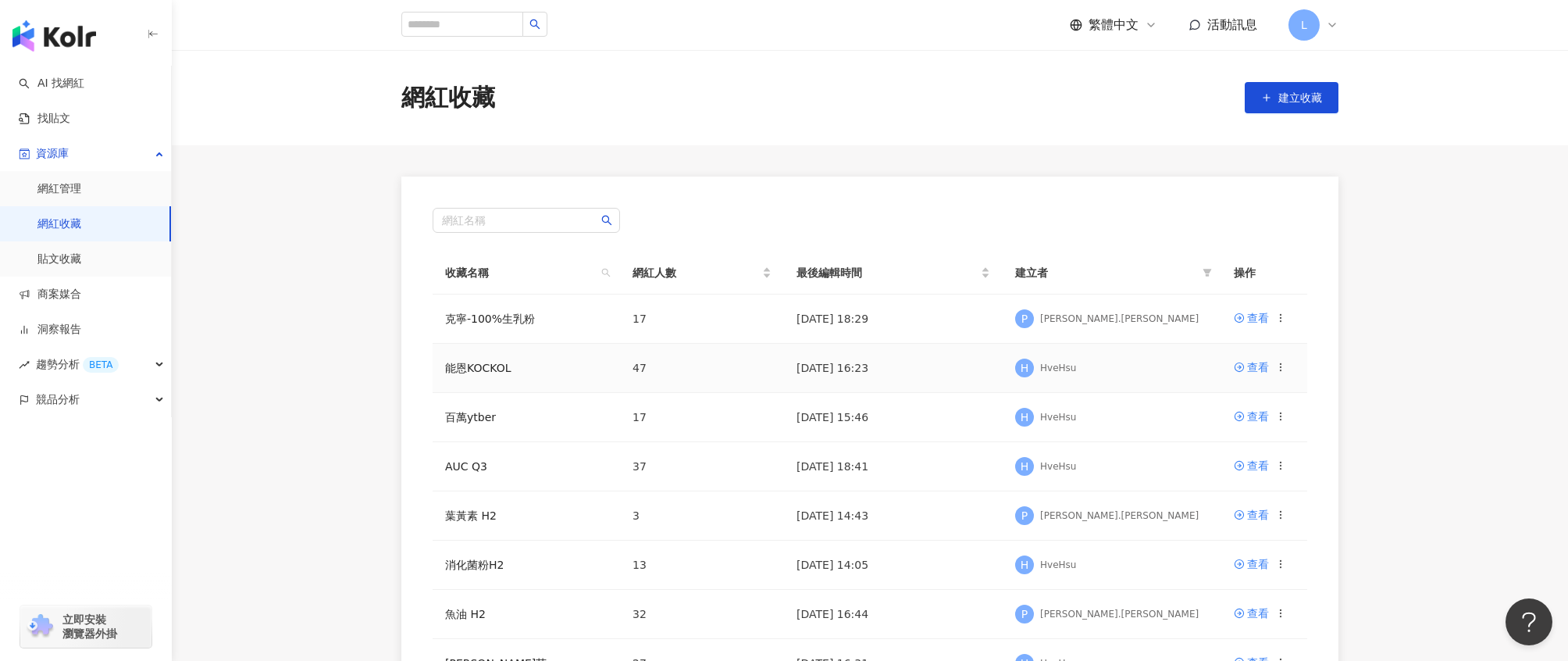
click at [494, 374] on td "能恩KOCKOL" at bounding box center [526, 368] width 187 height 50
click at [489, 360] on td "能恩KOCKOL" at bounding box center [526, 368] width 187 height 50
click at [485, 367] on link "能恩KOCKOL" at bounding box center [477, 368] width 66 height 13
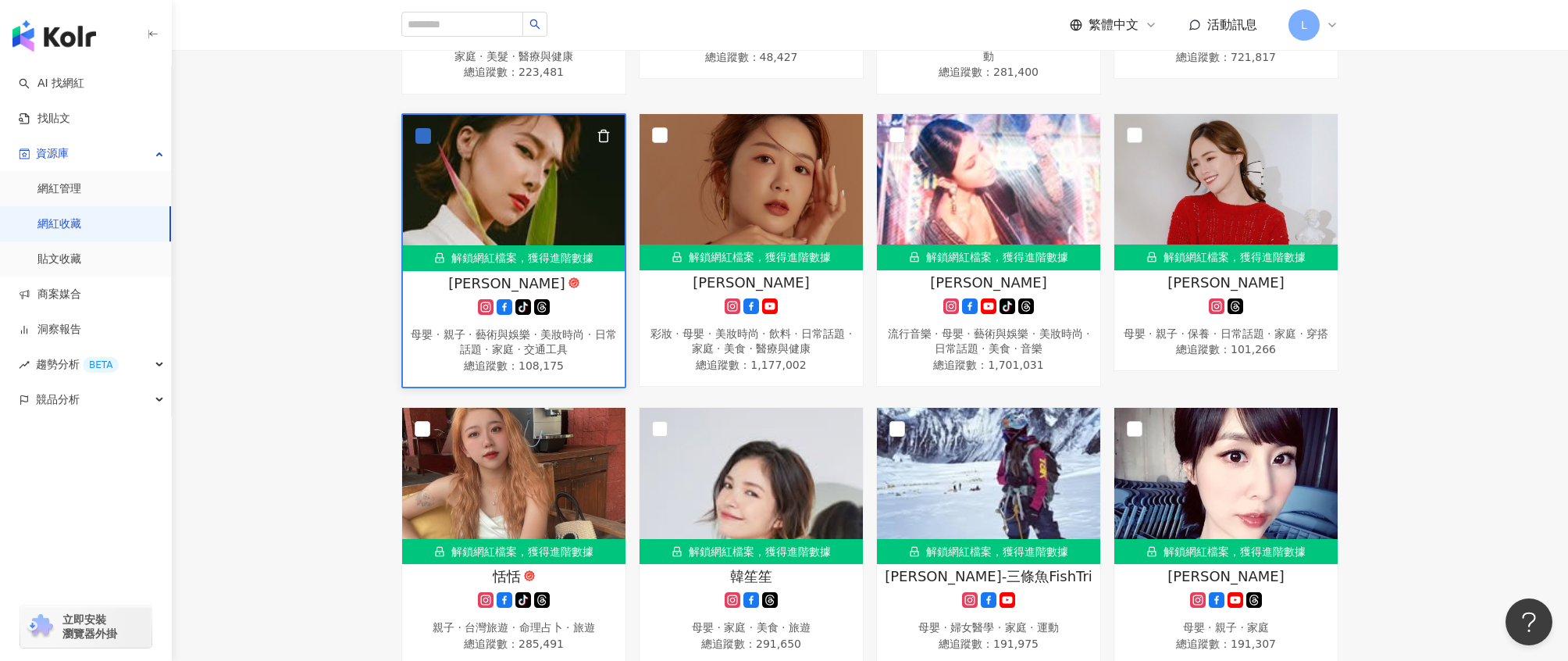
scroll to position [1607, 0]
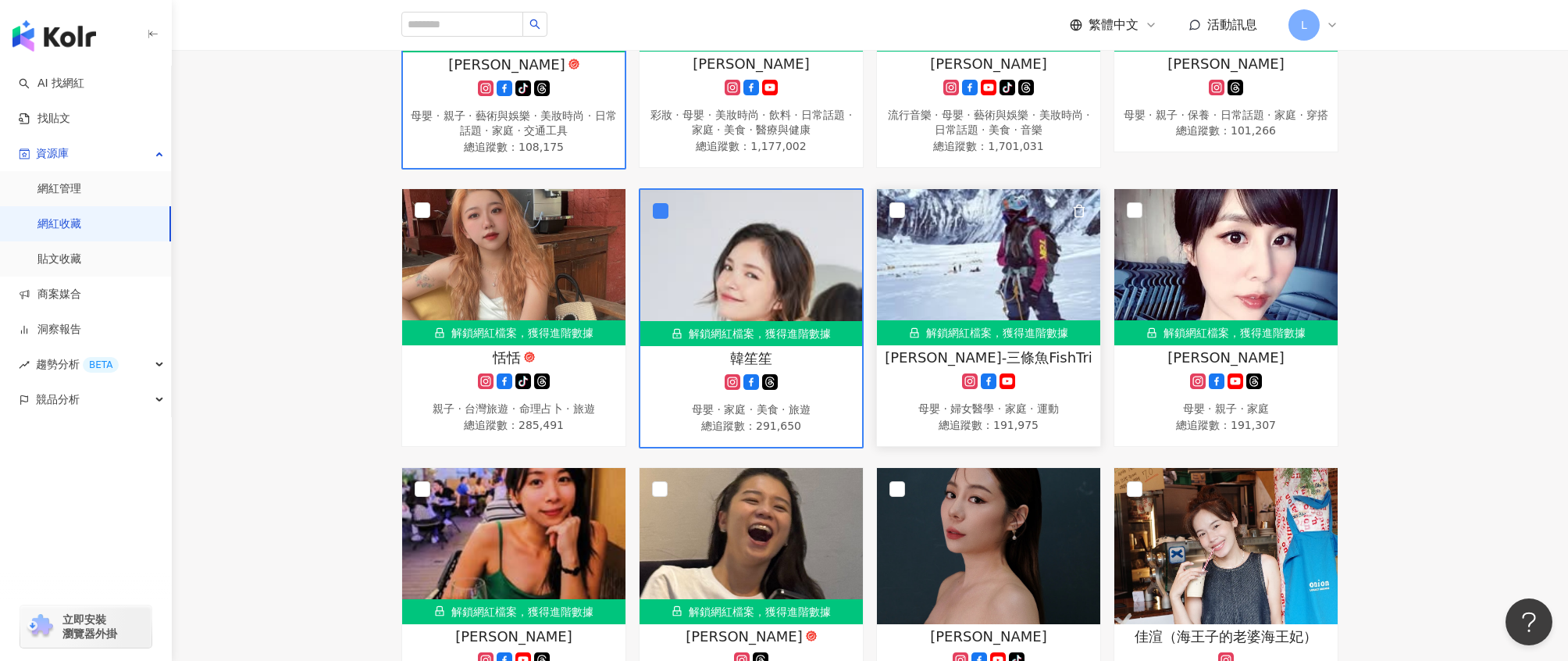
click at [905, 211] on img at bounding box center [989, 267] width 223 height 156
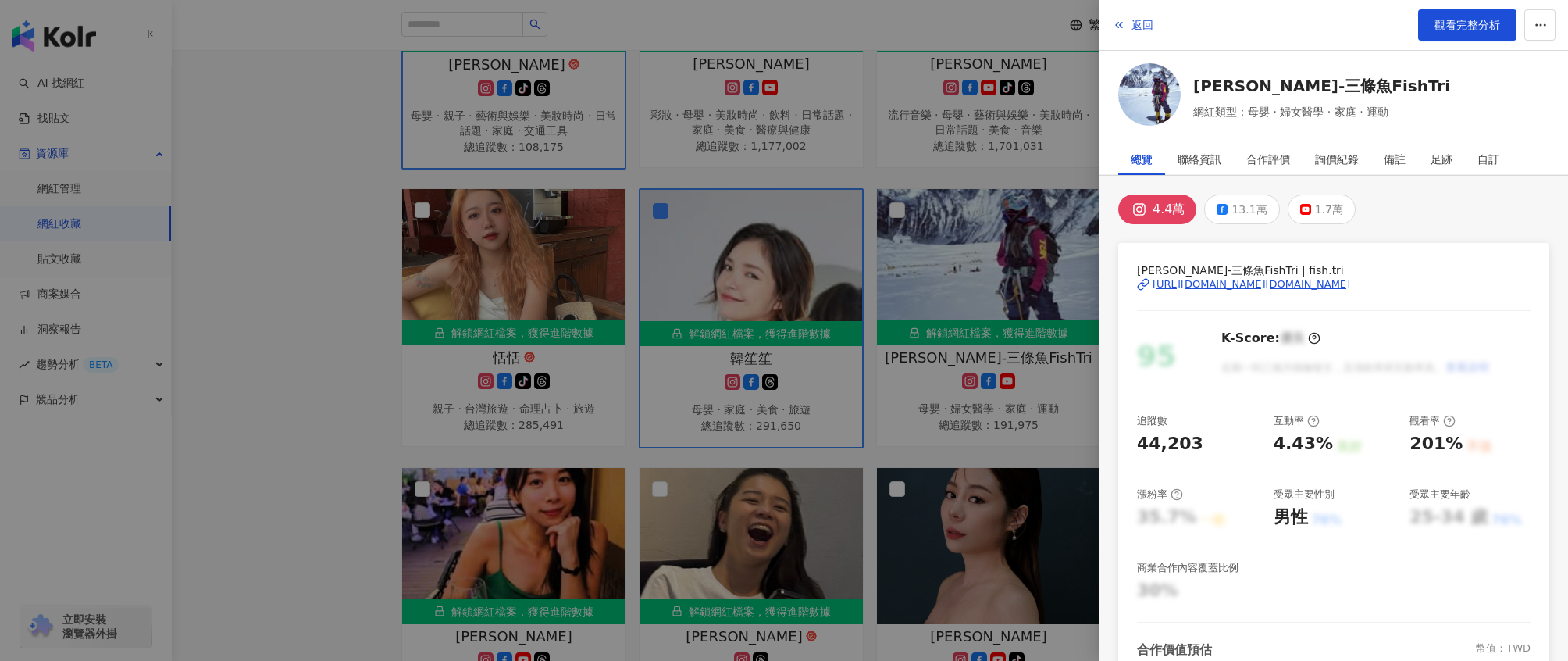
click at [964, 222] on div at bounding box center [784, 330] width 1568 height 661
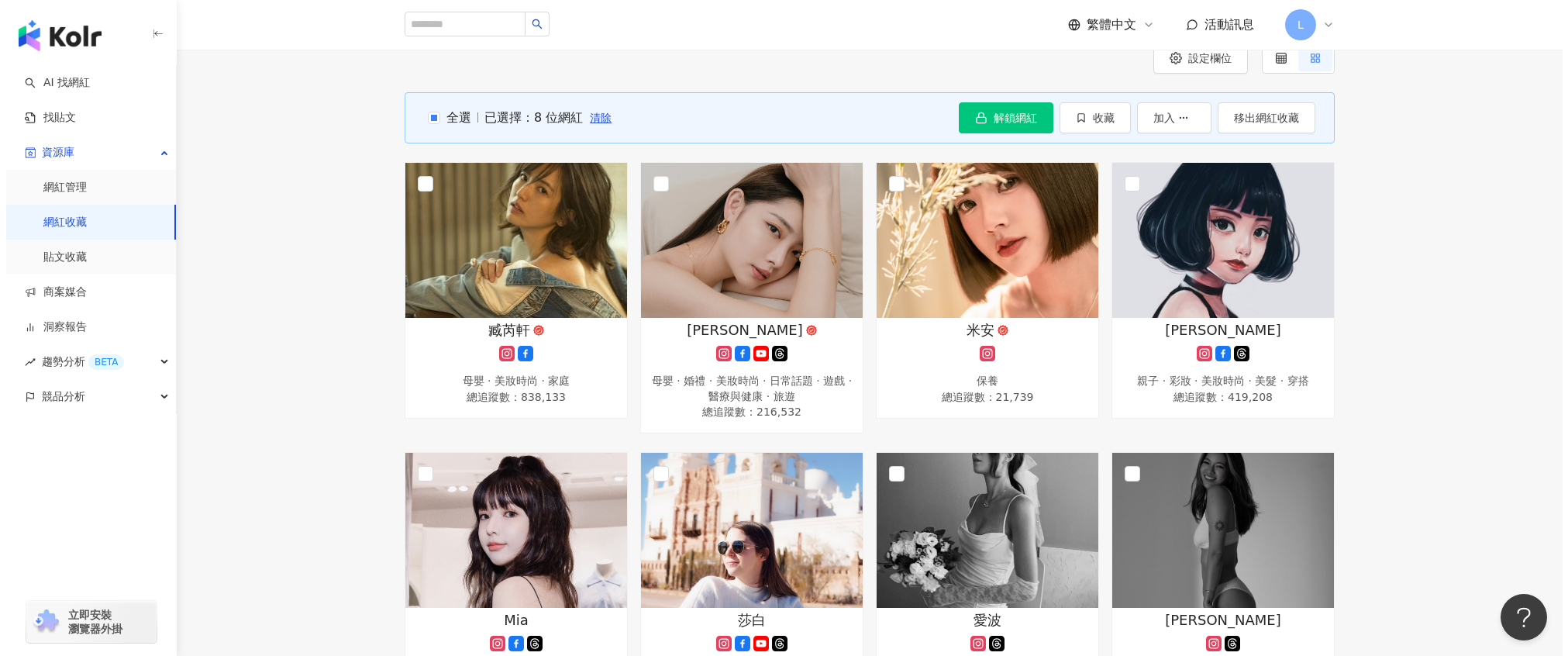
scroll to position [0, 0]
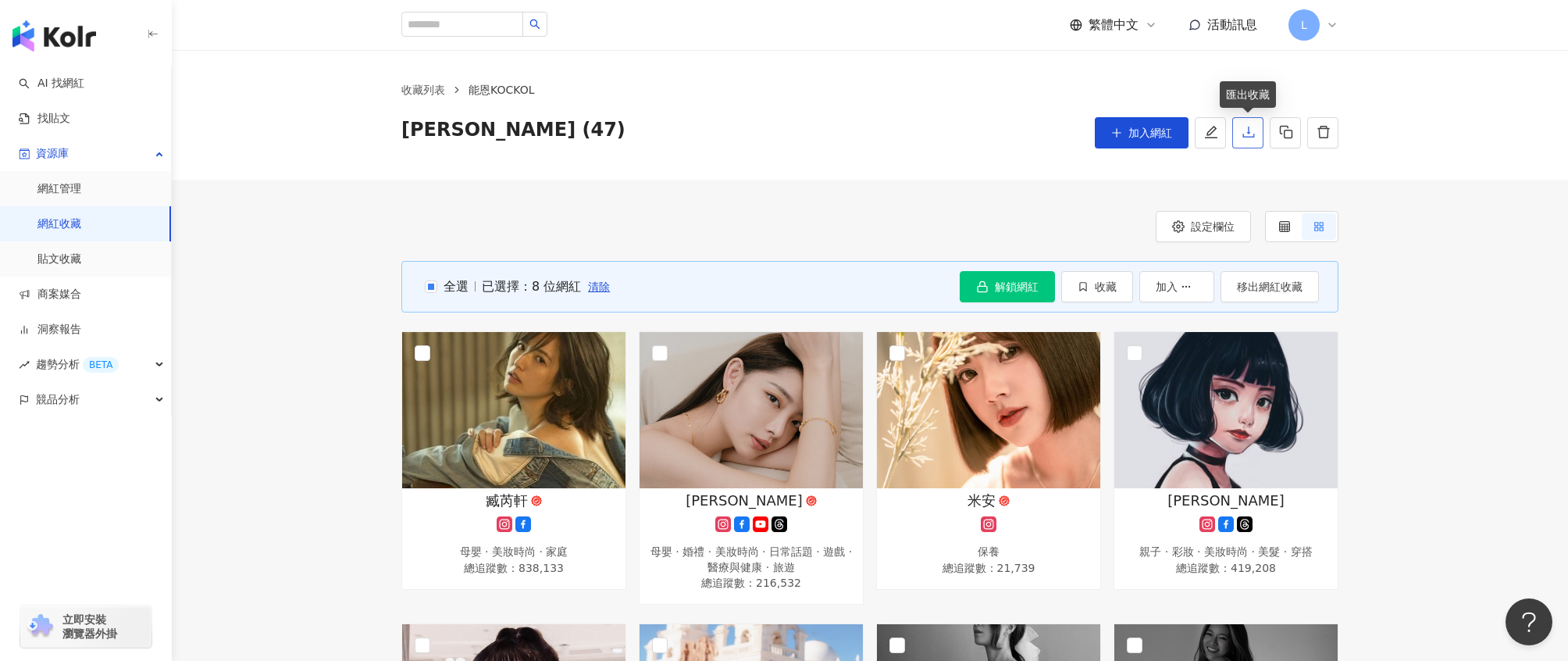
click at [1249, 130] on icon "download" at bounding box center [1249, 132] width 14 height 14
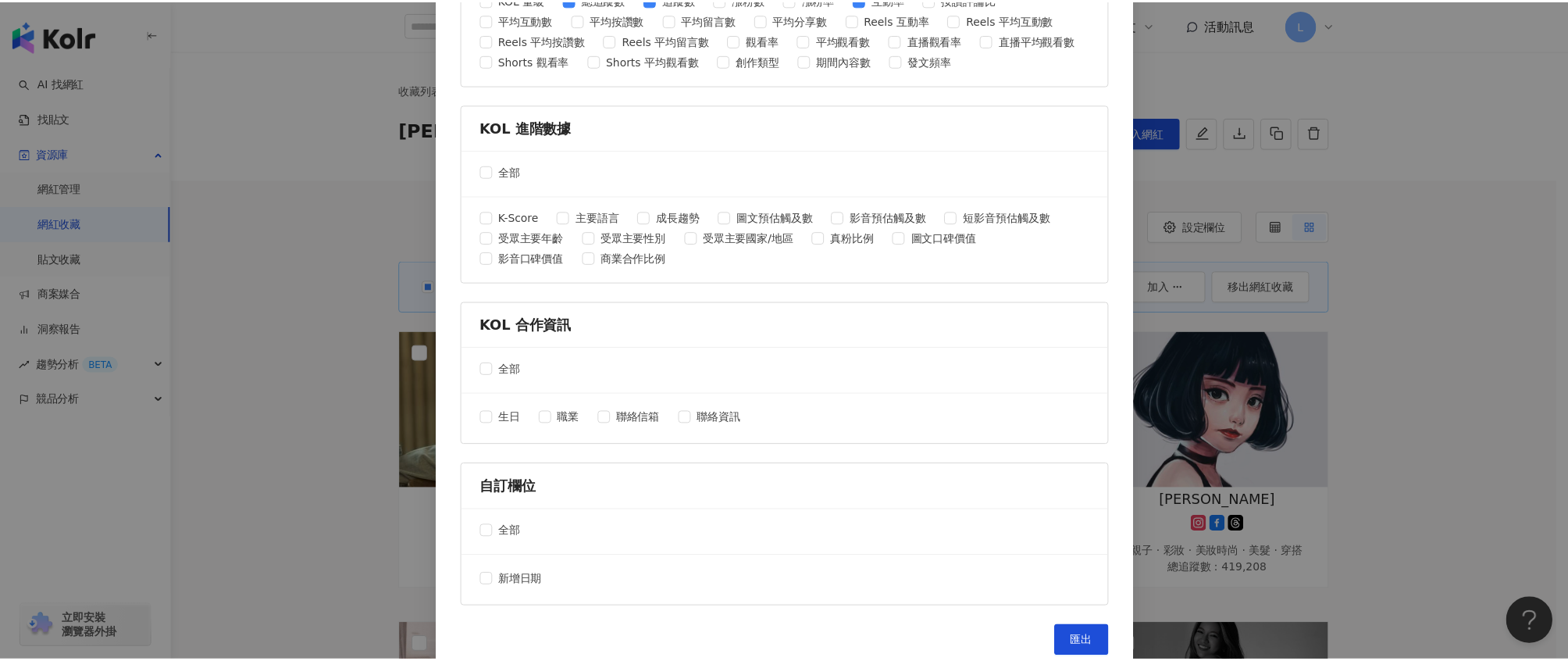
scroll to position [714, 0]
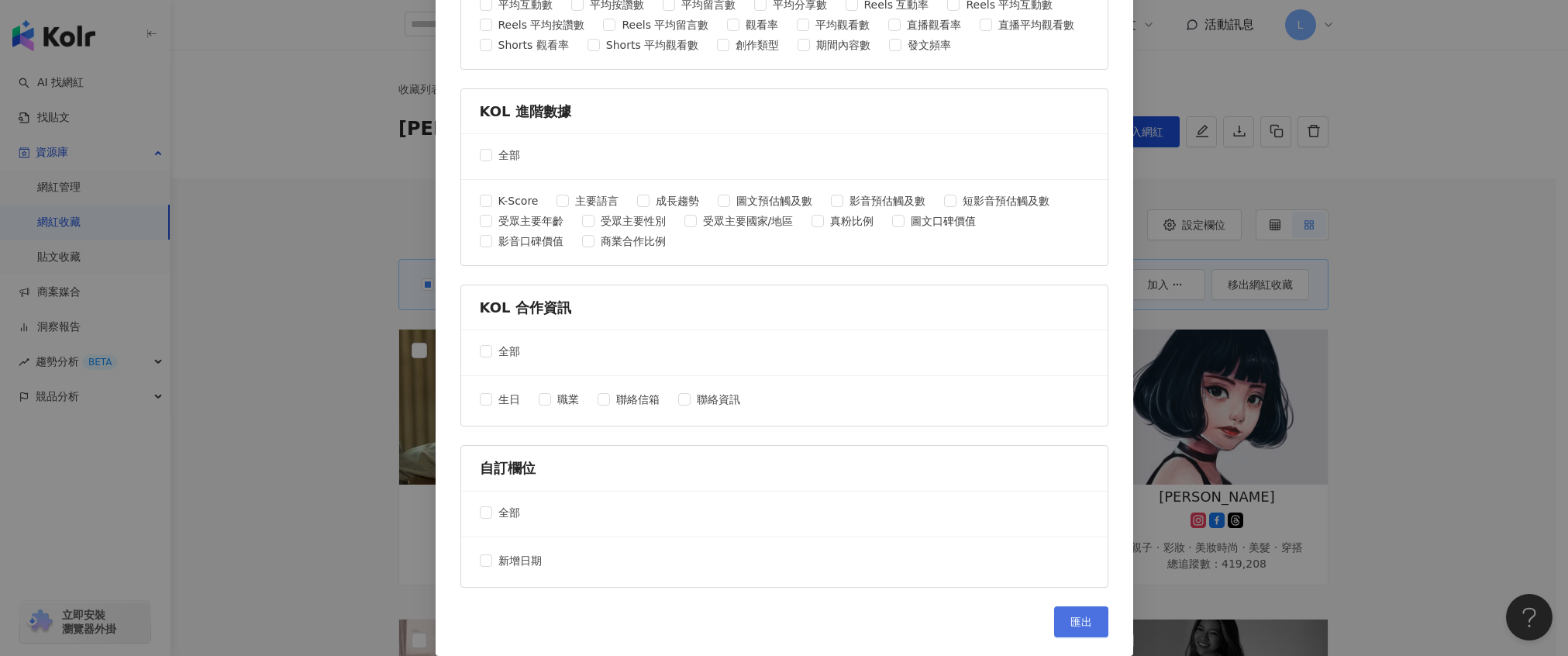
click at [1071, 626] on span "匯出" at bounding box center [1082, 622] width 21 height 13
click at [1422, 261] on div "匯出收藏 請選擇您欲匯出的項目 社群平台 全部 Facebook Instagram YouTube TikTok X 數據時間 全部 近三個月 近六個月 K…" at bounding box center [784, 328] width 1568 height 656
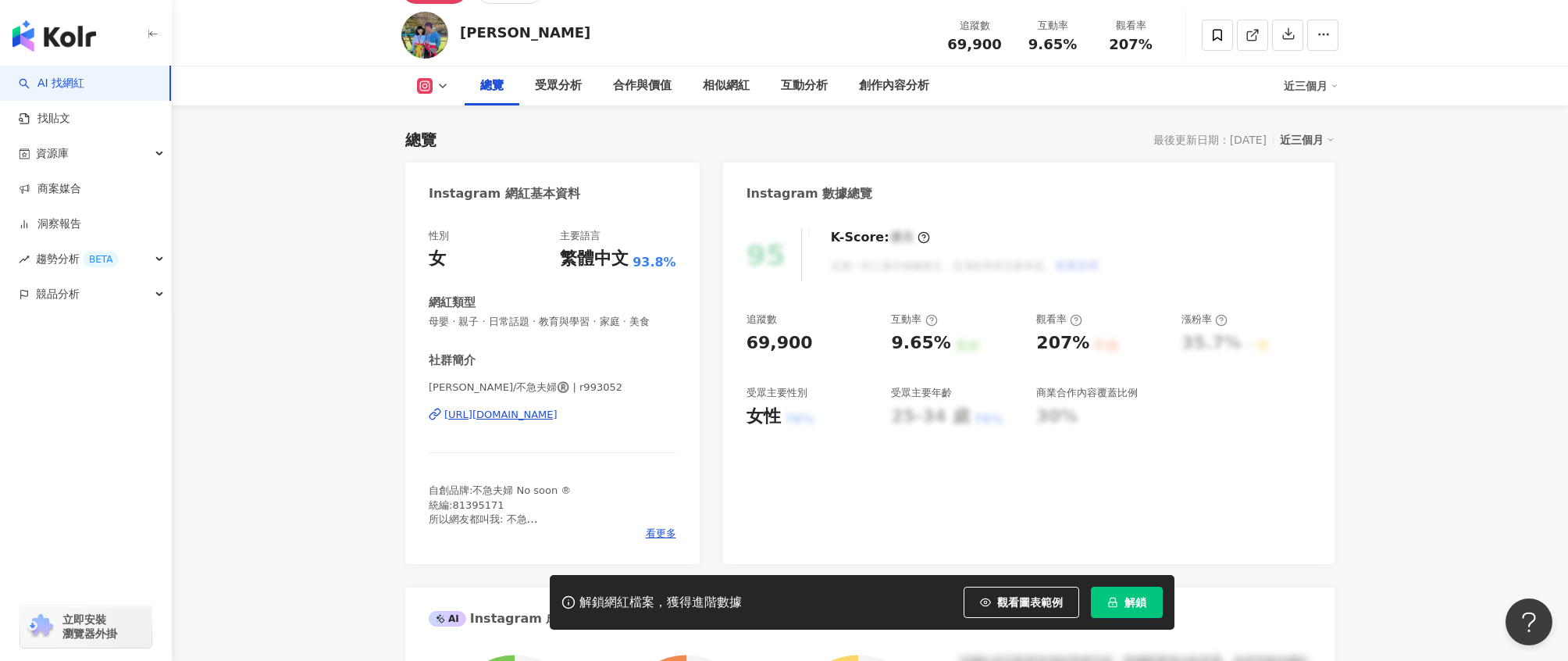
scroll to position [86, 0]
click at [657, 530] on span "看更多" at bounding box center [661, 531] width 31 height 14
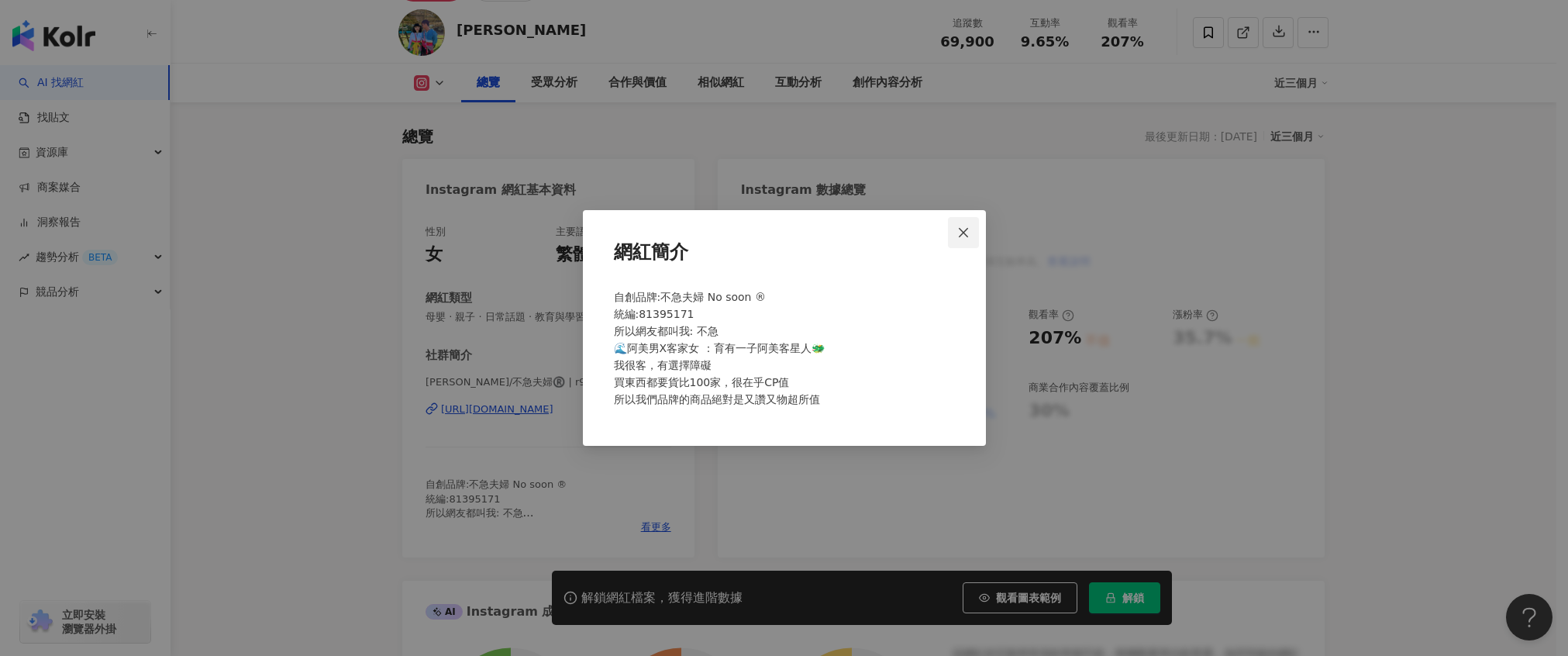
click at [972, 232] on span "Close" at bounding box center [964, 232] width 31 height 13
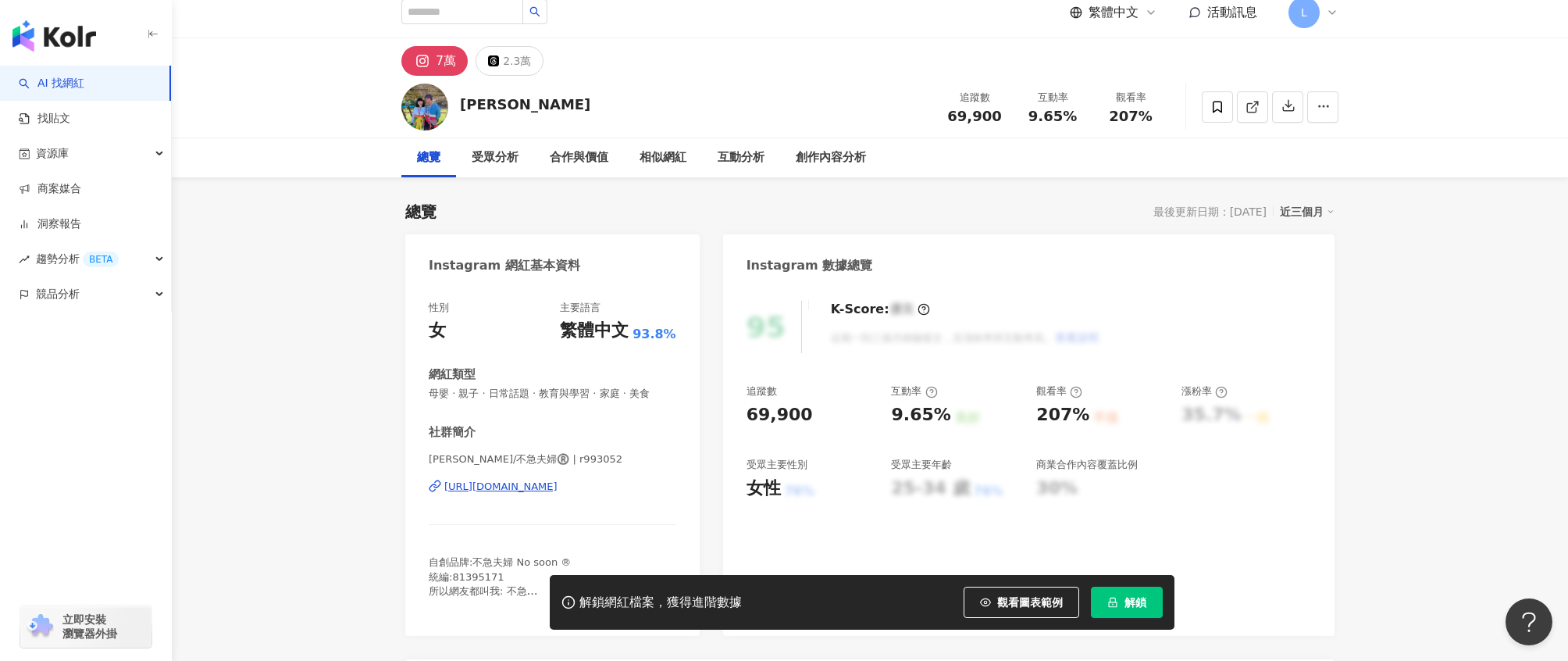
scroll to position [2, 0]
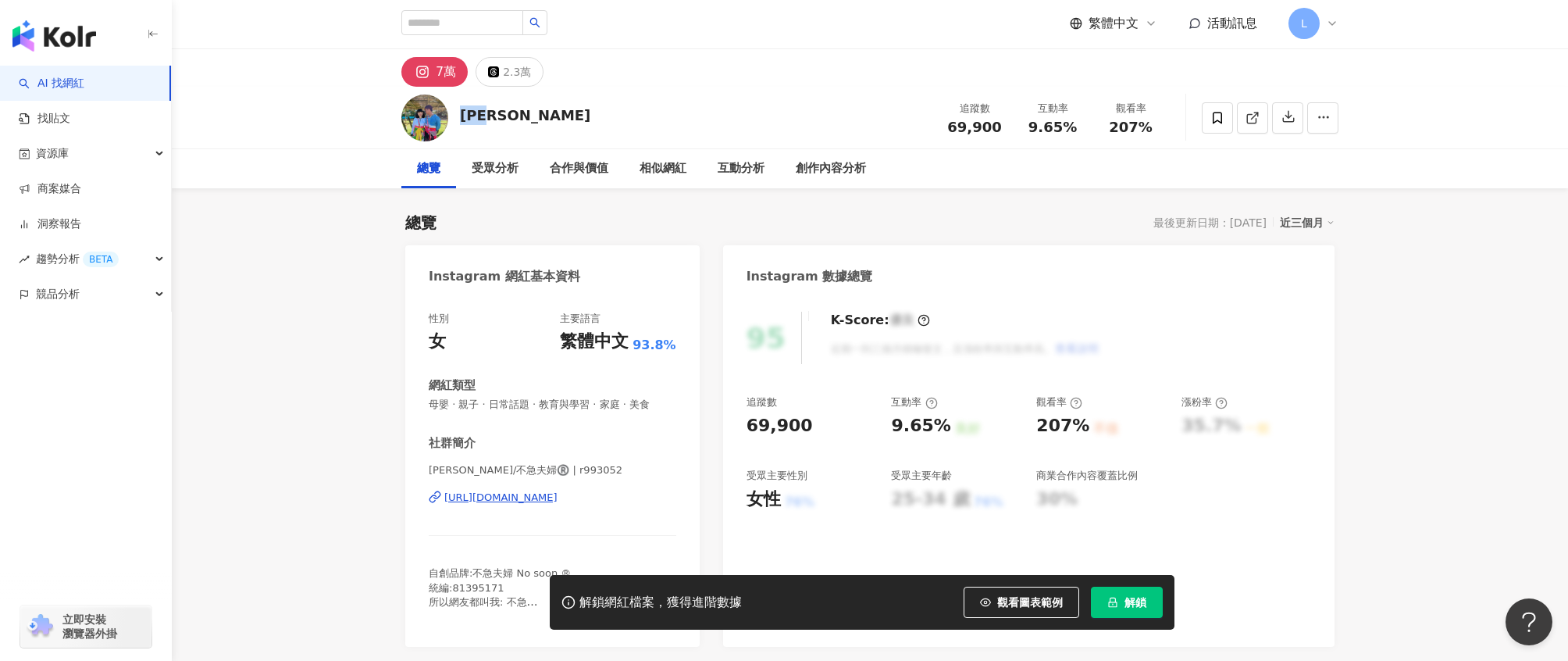
drag, startPoint x: 460, startPoint y: 119, endPoint x: 505, endPoint y: 119, distance: 45.0
click at [504, 117] on div "宋蓉婷 追蹤數 69,900 互動率 9.65% 觀看率 207%" at bounding box center [870, 117] width 1000 height 62
drag, startPoint x: 530, startPoint y: 134, endPoint x: 550, endPoint y: 138, distance: 20.4
click at [549, 137] on div "宋蓉婷 追蹤數 69,900 互動率 9.65% 觀看率 207%" at bounding box center [870, 117] width 1000 height 62
click at [514, 499] on div "https://www.instagram.com/r993052/" at bounding box center [501, 498] width 113 height 14
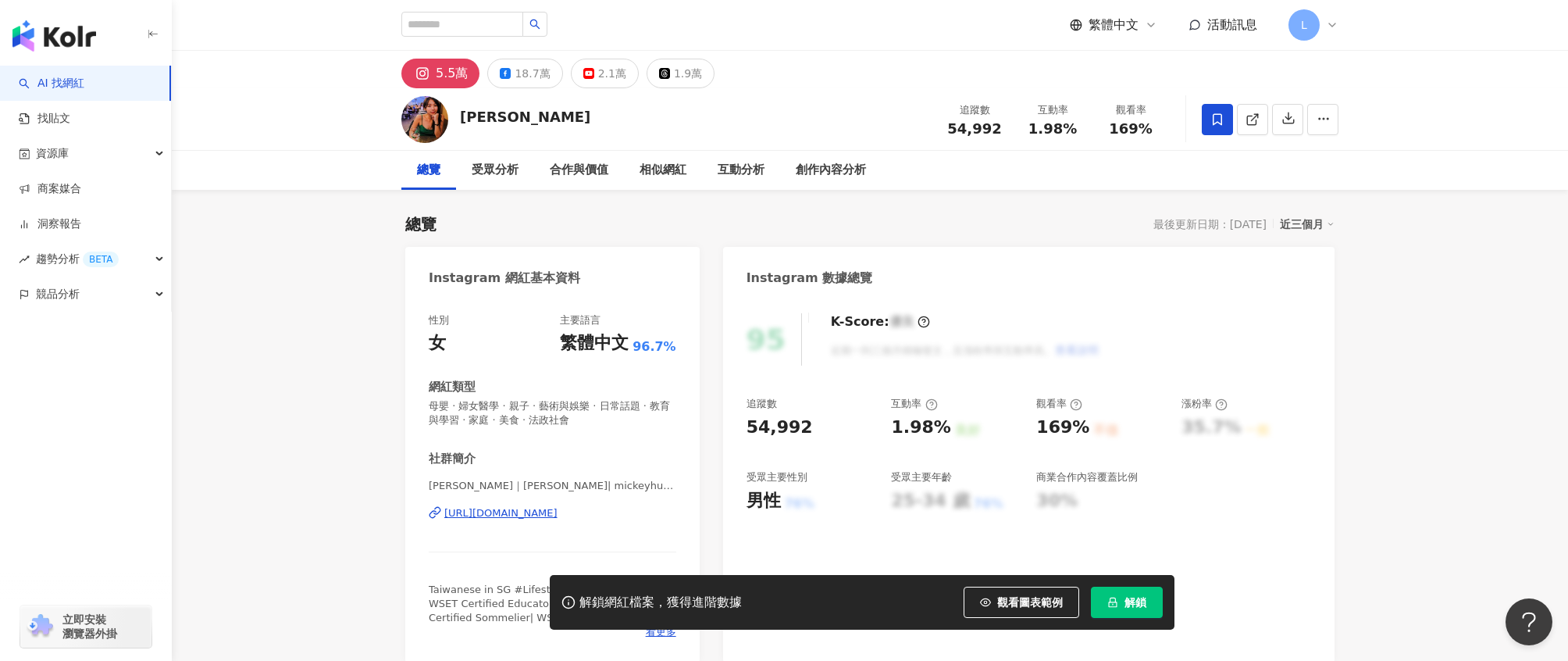
click at [1214, 125] on icon at bounding box center [1218, 120] width 14 height 14
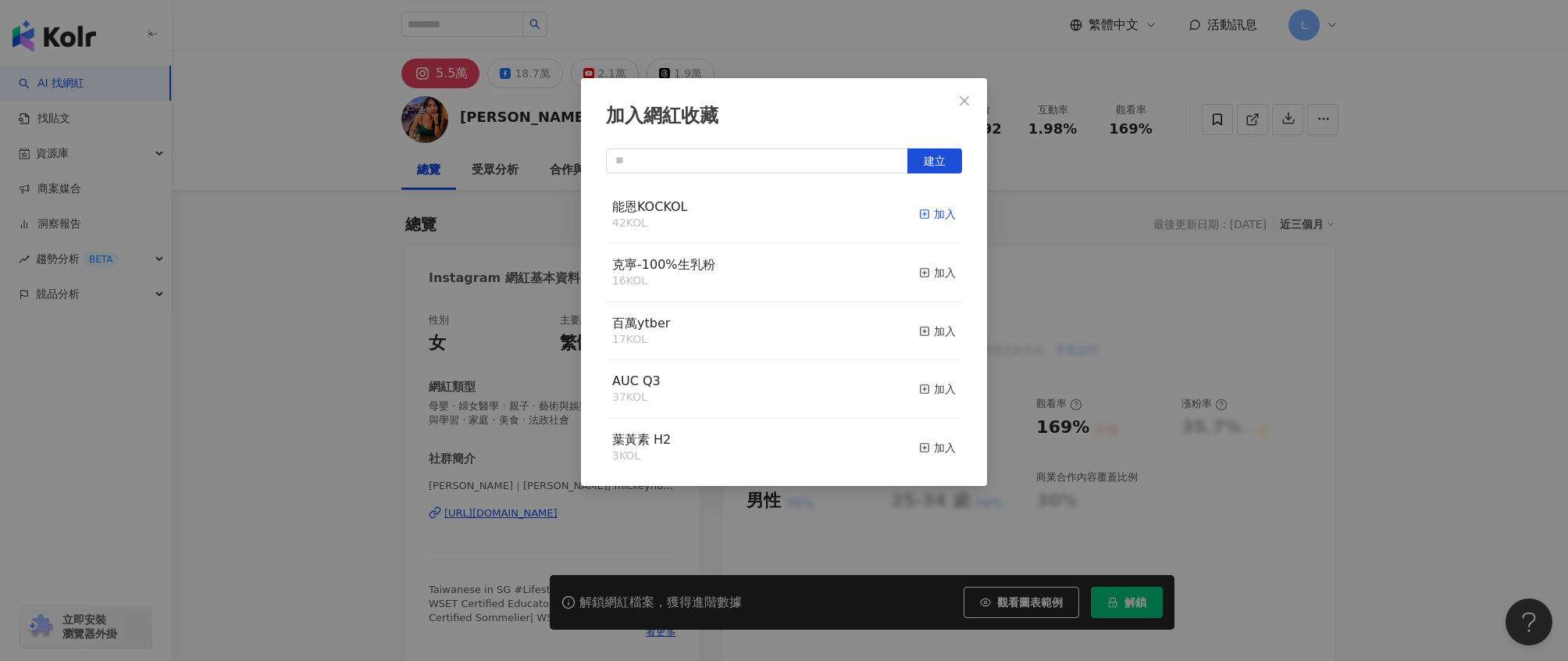
click at [925, 210] on div "加入" at bounding box center [938, 213] width 37 height 17
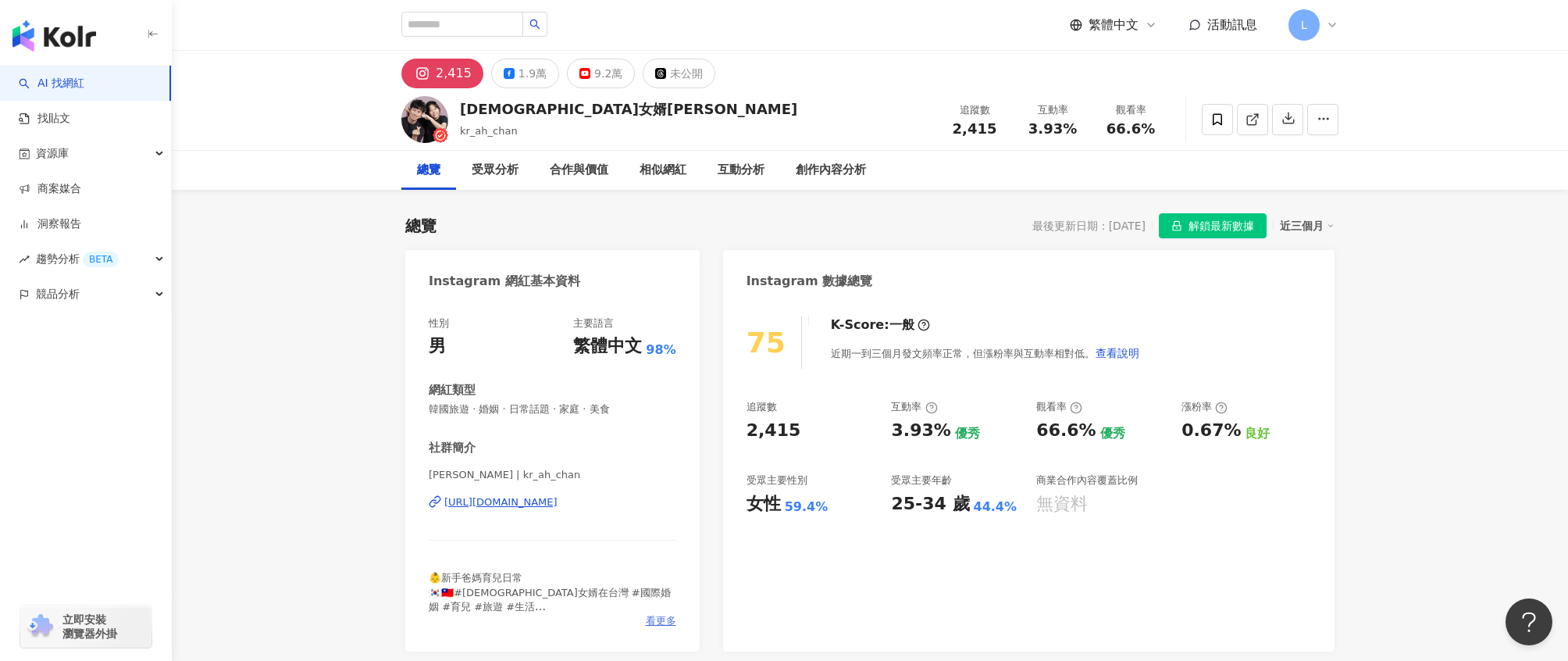
click at [655, 625] on span "看更多" at bounding box center [661, 621] width 31 height 14
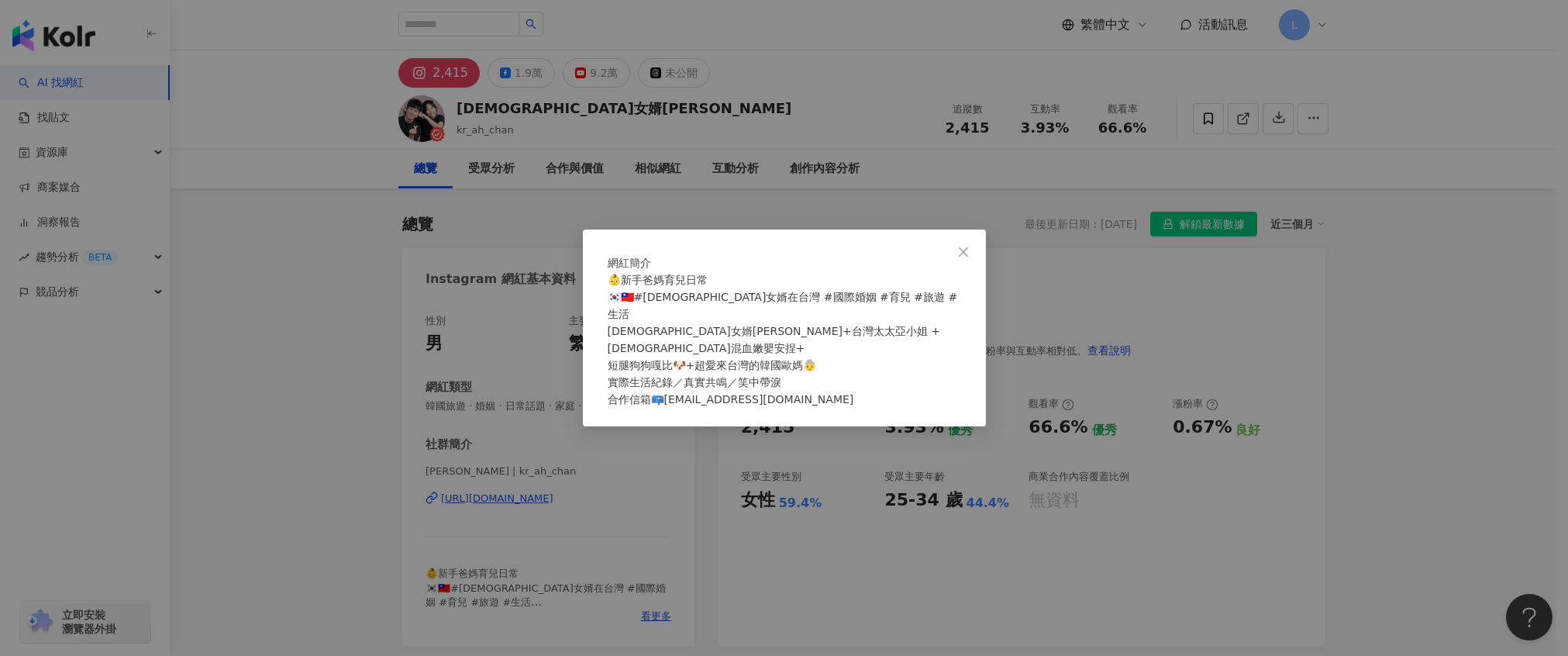
click at [1058, 295] on div "網紅簡介 👶新手爸媽育兒日常 🇰🇷🇹🇼#[DEMOGRAPHIC_DATA]女婿在台灣 #國際婚姻 #育兒 #旅遊 #生活 [DEMOGRAPHIC_DATA…" at bounding box center [784, 328] width 1568 height 656
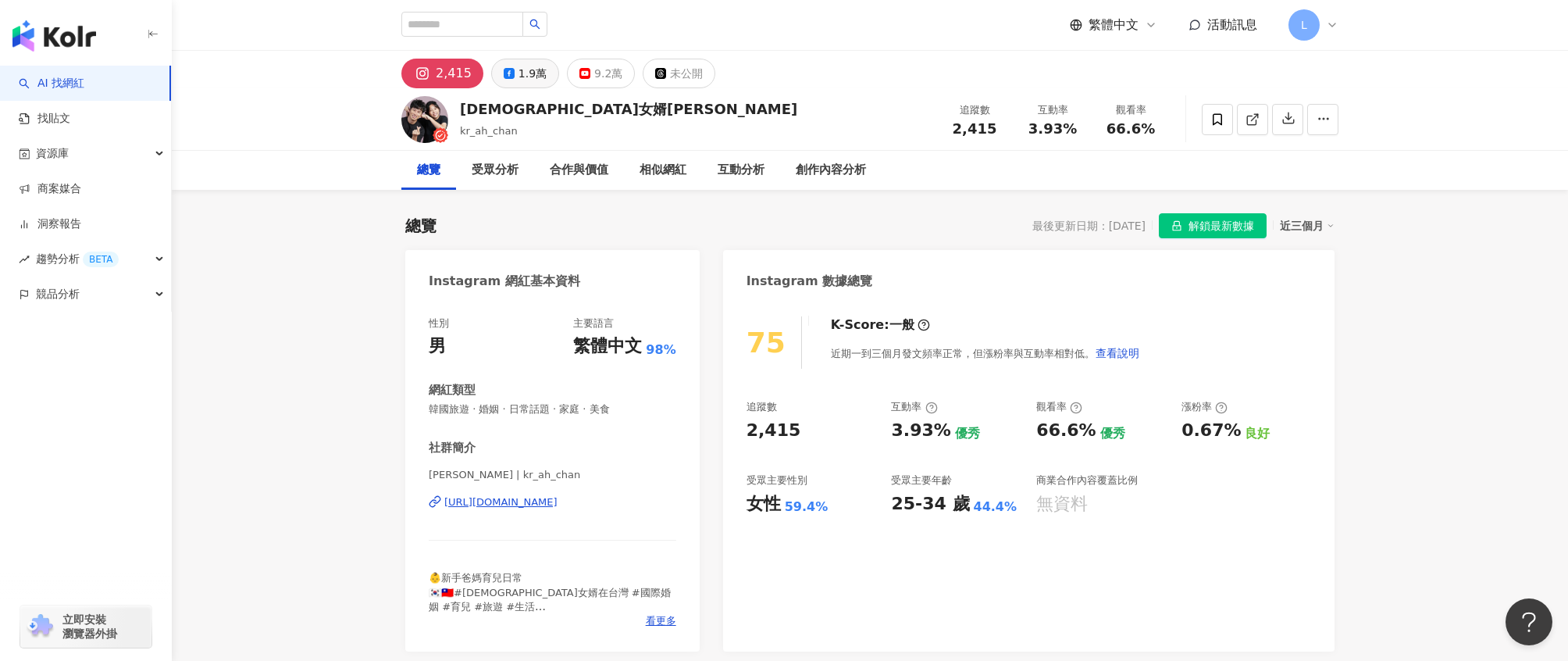
click at [508, 73] on icon at bounding box center [509, 73] width 11 height 11
click at [439, 71] on div "2,415" at bounding box center [444, 70] width 32 height 22
click at [557, 503] on div "https://www.instagram.com/kr_ah_chan/" at bounding box center [501, 503] width 113 height 14
click at [610, 78] on div "9.2萬" at bounding box center [608, 73] width 28 height 22
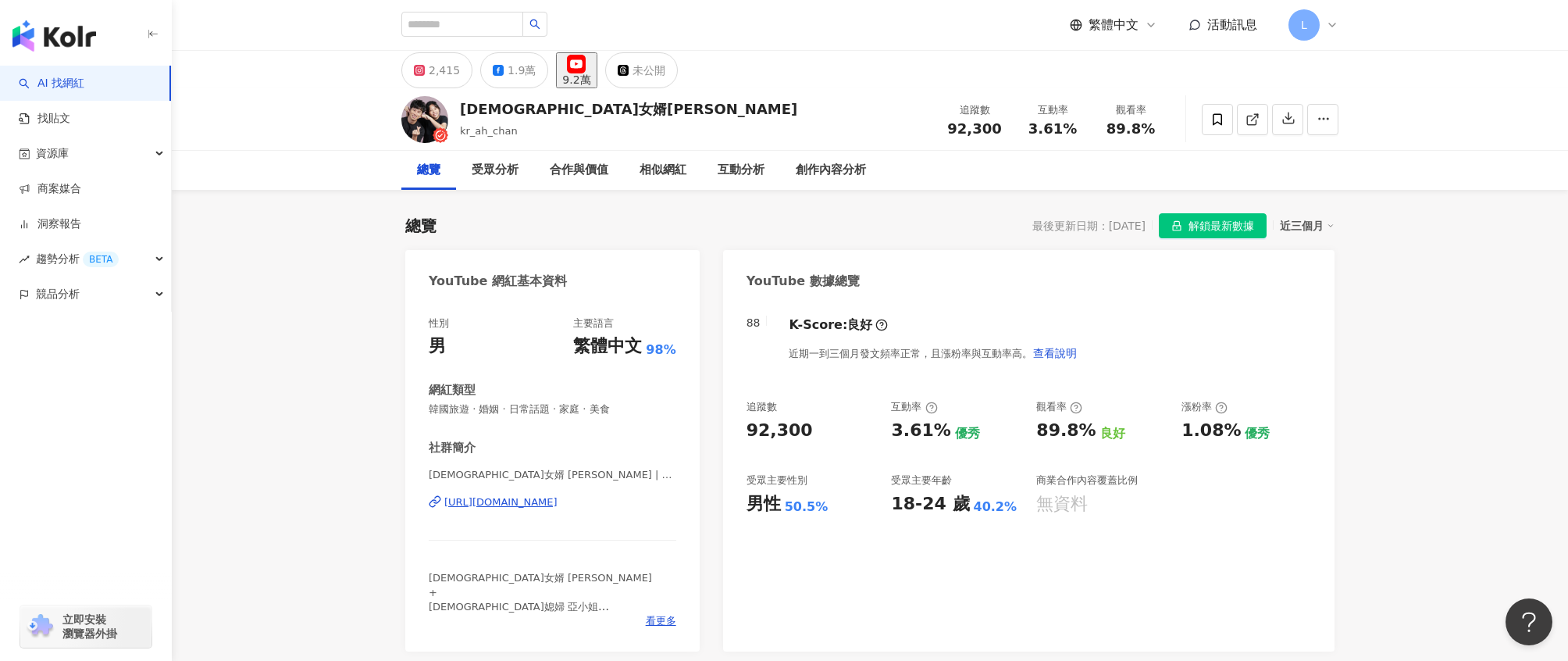
click at [504, 501] on div "https://www.youtube.com/channel/UCzdTdheqf-kMBqgJ_TEyiDw" at bounding box center [501, 503] width 113 height 14
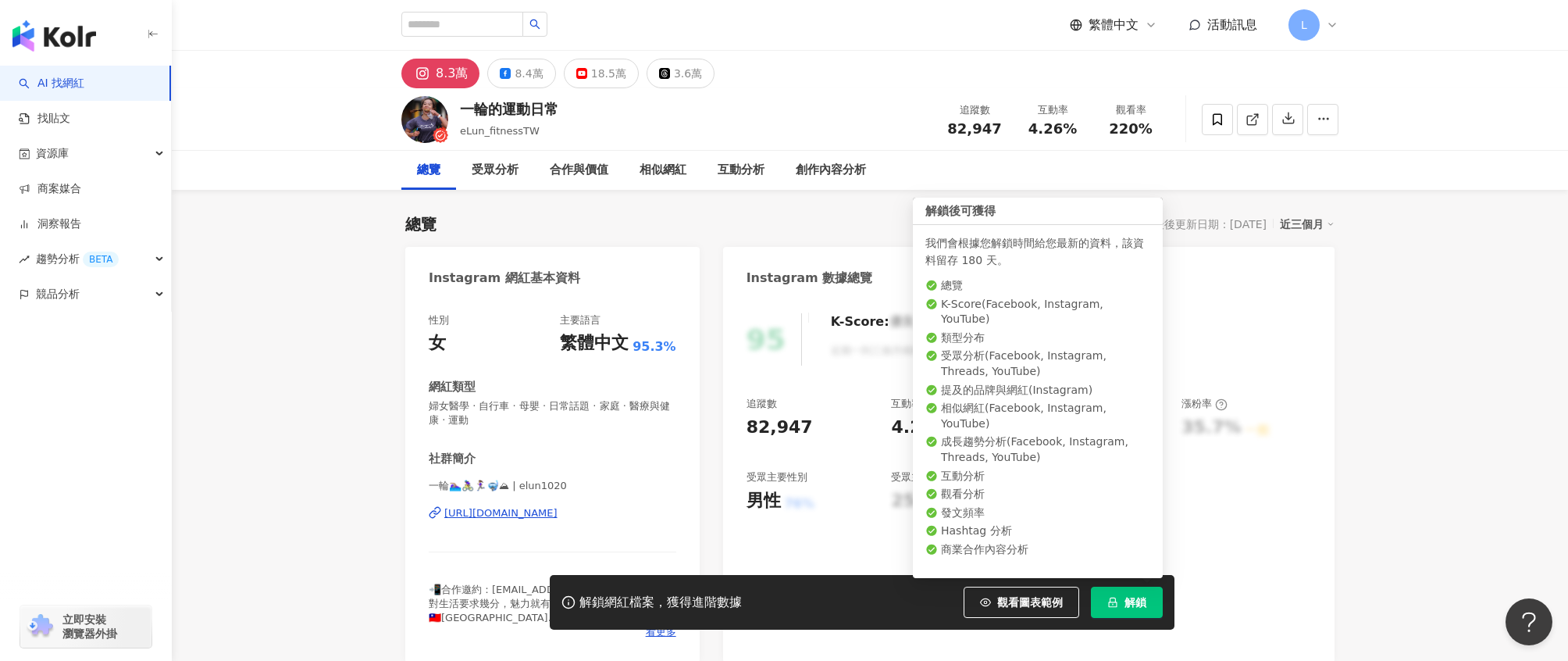
click at [1123, 598] on button "解鎖" at bounding box center [1127, 602] width 72 height 32
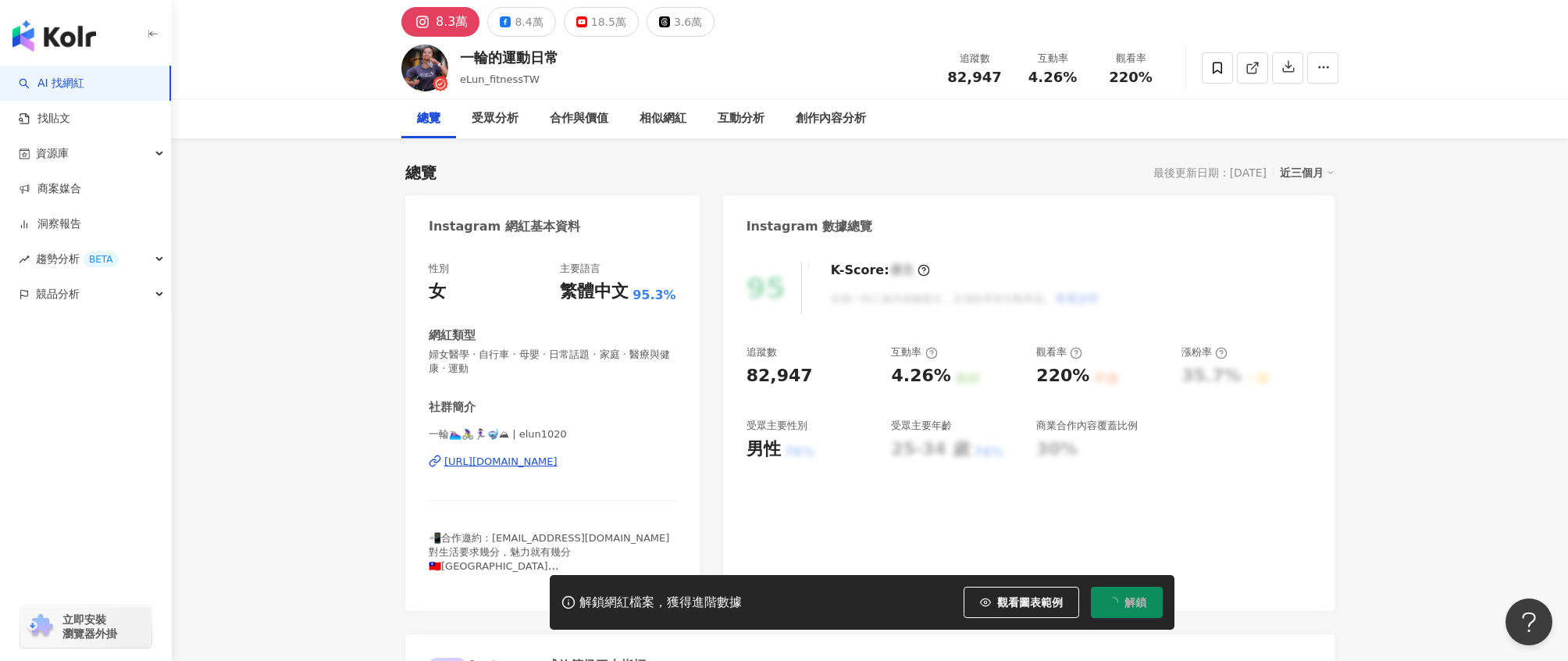
scroll to position [52, 0]
click at [550, 461] on div "[URL][DOMAIN_NAME]" at bounding box center [501, 461] width 113 height 14
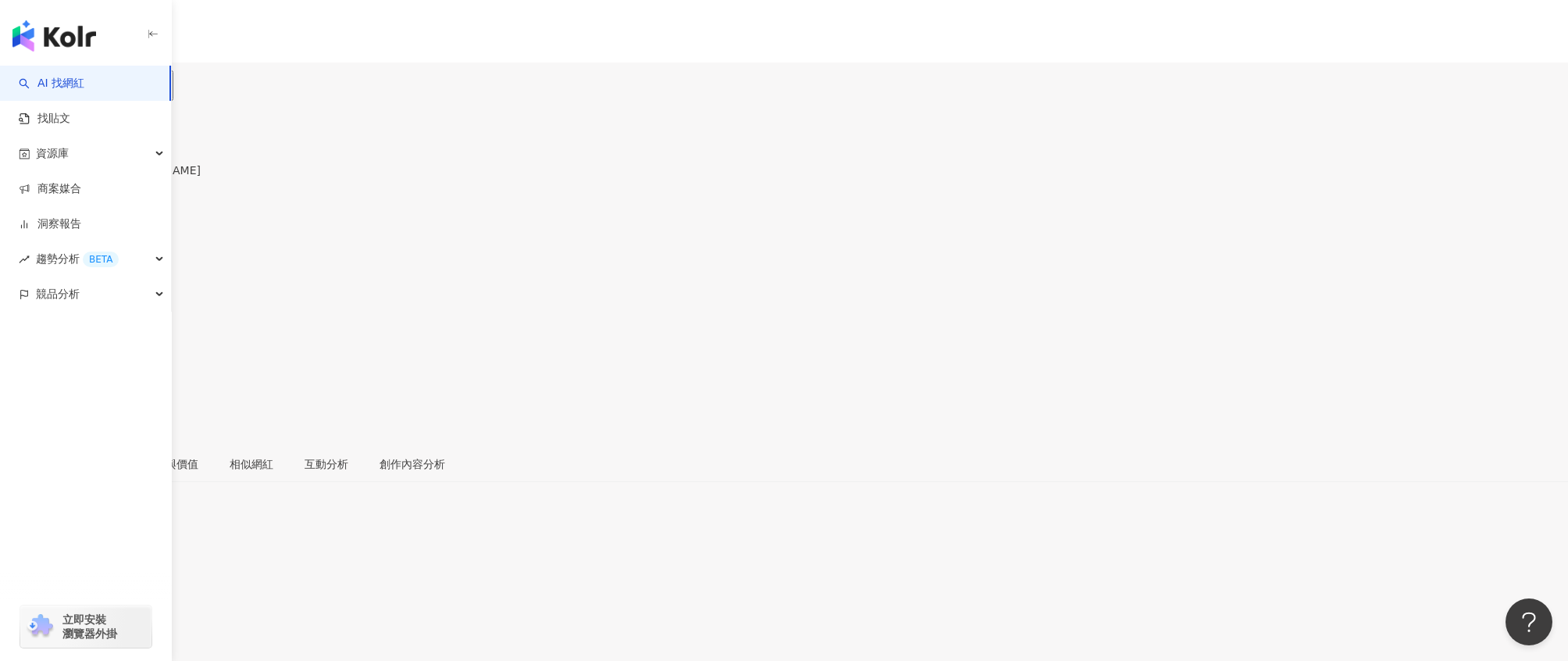
click at [11, 340] on span at bounding box center [5, 346] width 11 height 13
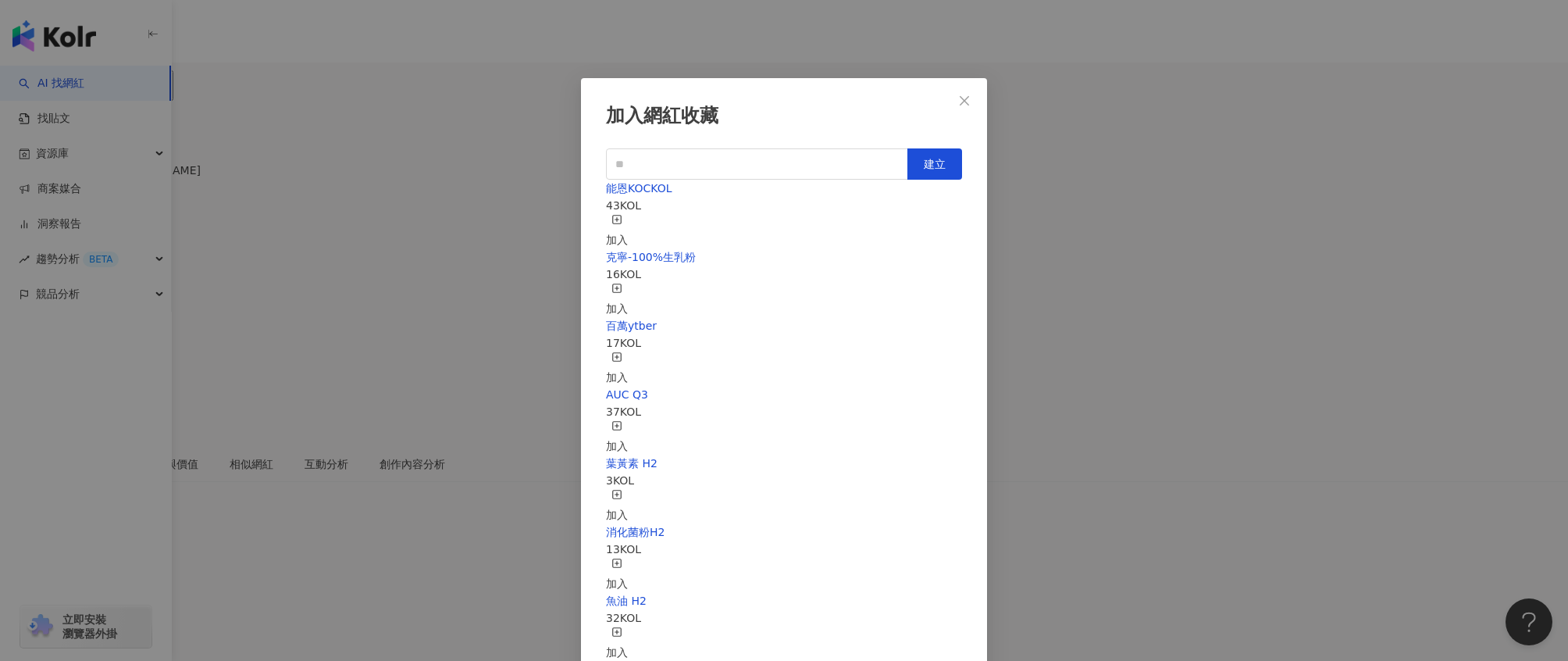
click at [628, 214] on div "加入" at bounding box center [617, 231] width 22 height 34
click at [966, 97] on icon "close" at bounding box center [965, 100] width 9 height 9
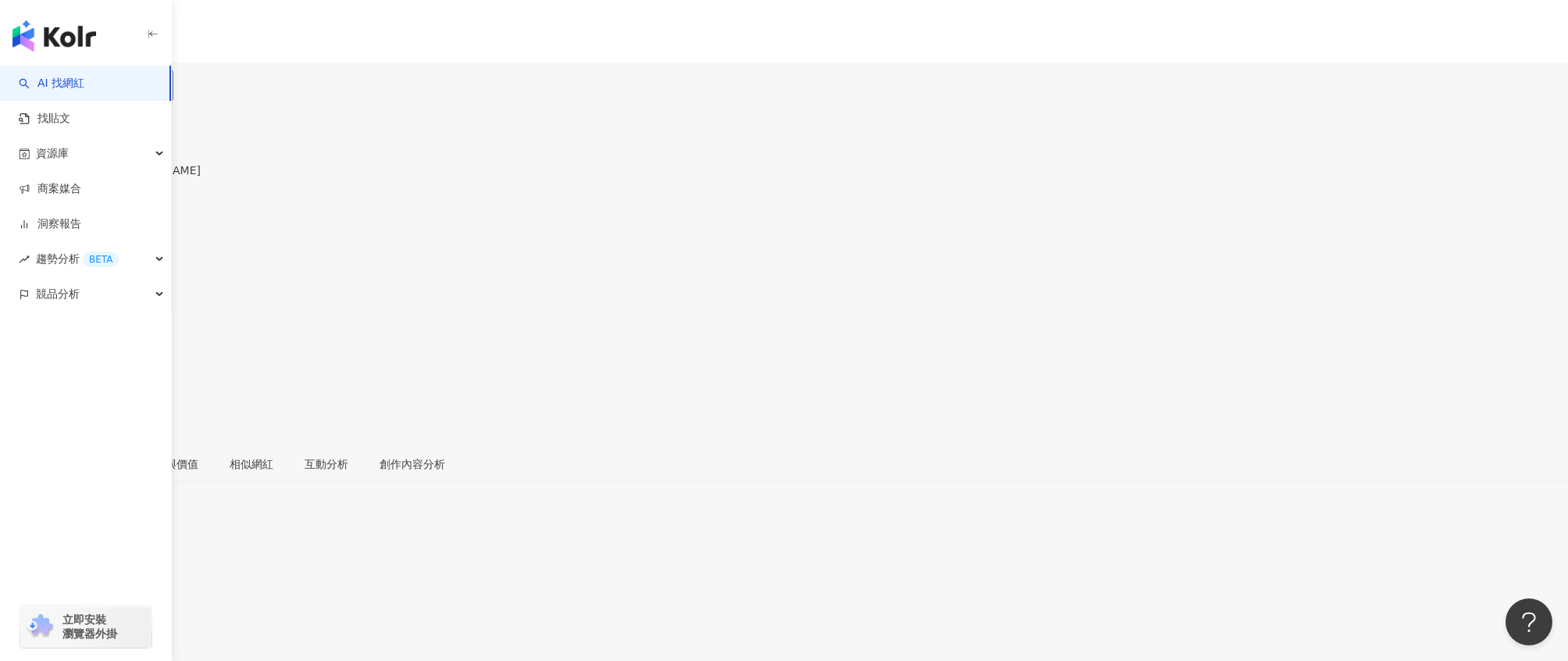
drag, startPoint x: 463, startPoint y: 112, endPoint x: 509, endPoint y: 112, distance: 46.0
click at [201, 148] on div "張佳如" at bounding box center [100, 154] width 201 height 13
copy div "張佳如"
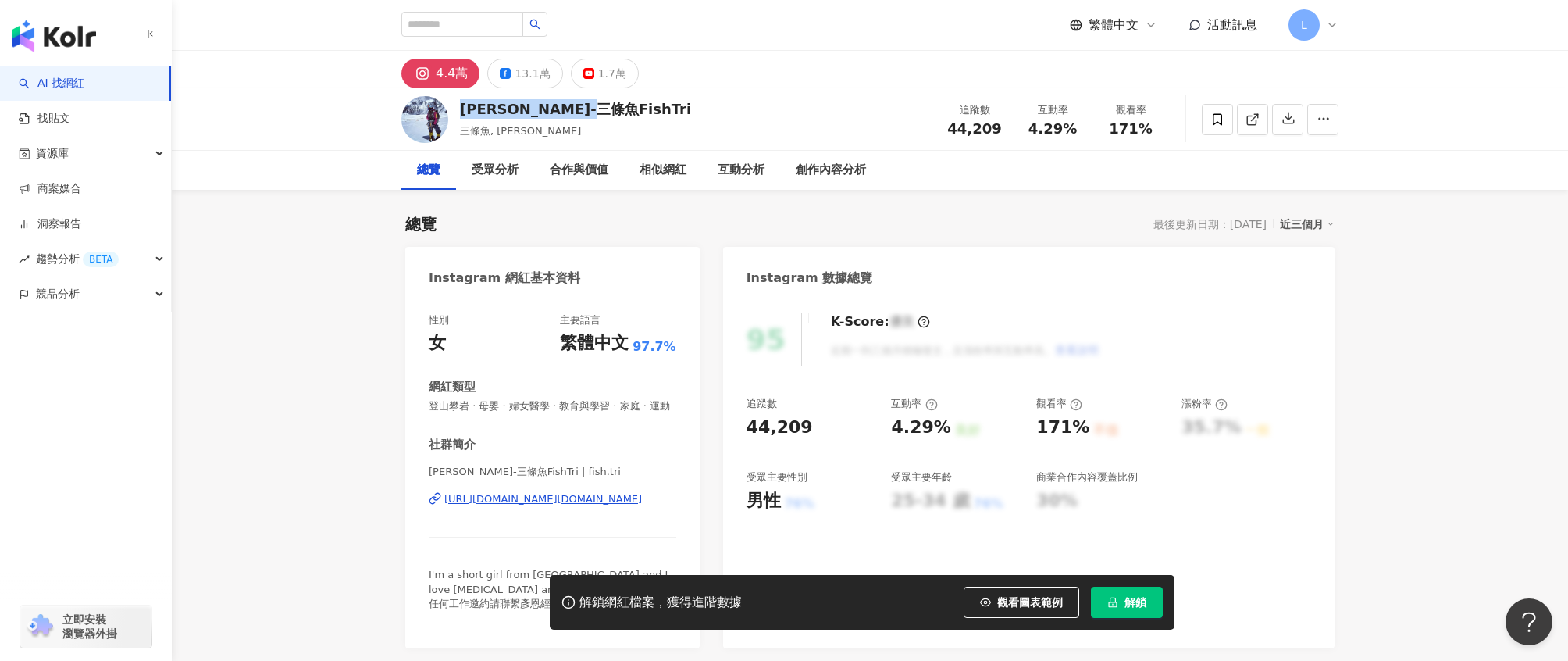
drag, startPoint x: 456, startPoint y: 103, endPoint x: 598, endPoint y: 106, distance: 142.0
click at [598, 106] on div "[PERSON_NAME]-三條魚FishTri 三條魚, [PERSON_NAME] 追蹤數 44,209 互動率 4.29% 觀看率 171%" at bounding box center [870, 119] width 1000 height 62
click at [1209, 119] on span at bounding box center [1218, 119] width 32 height 32
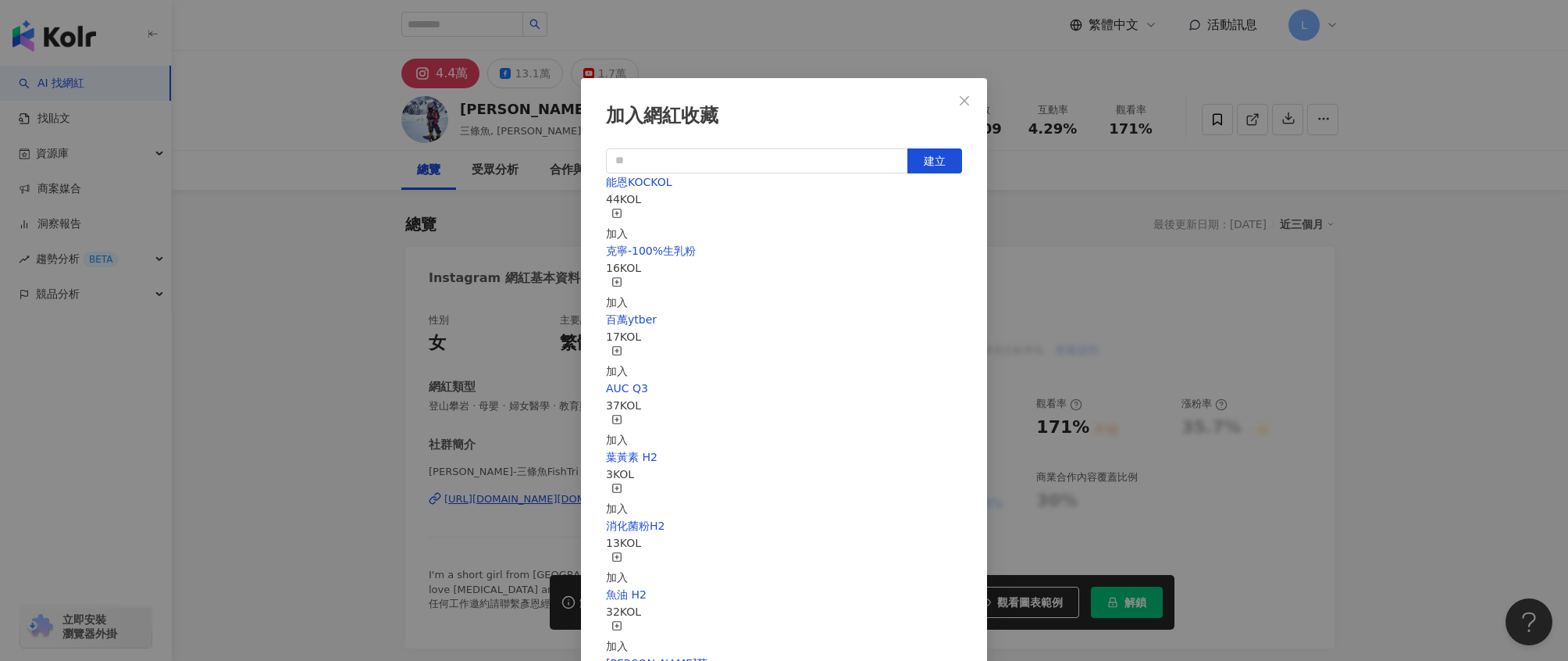
click at [628, 209] on div "加入" at bounding box center [617, 225] width 22 height 34
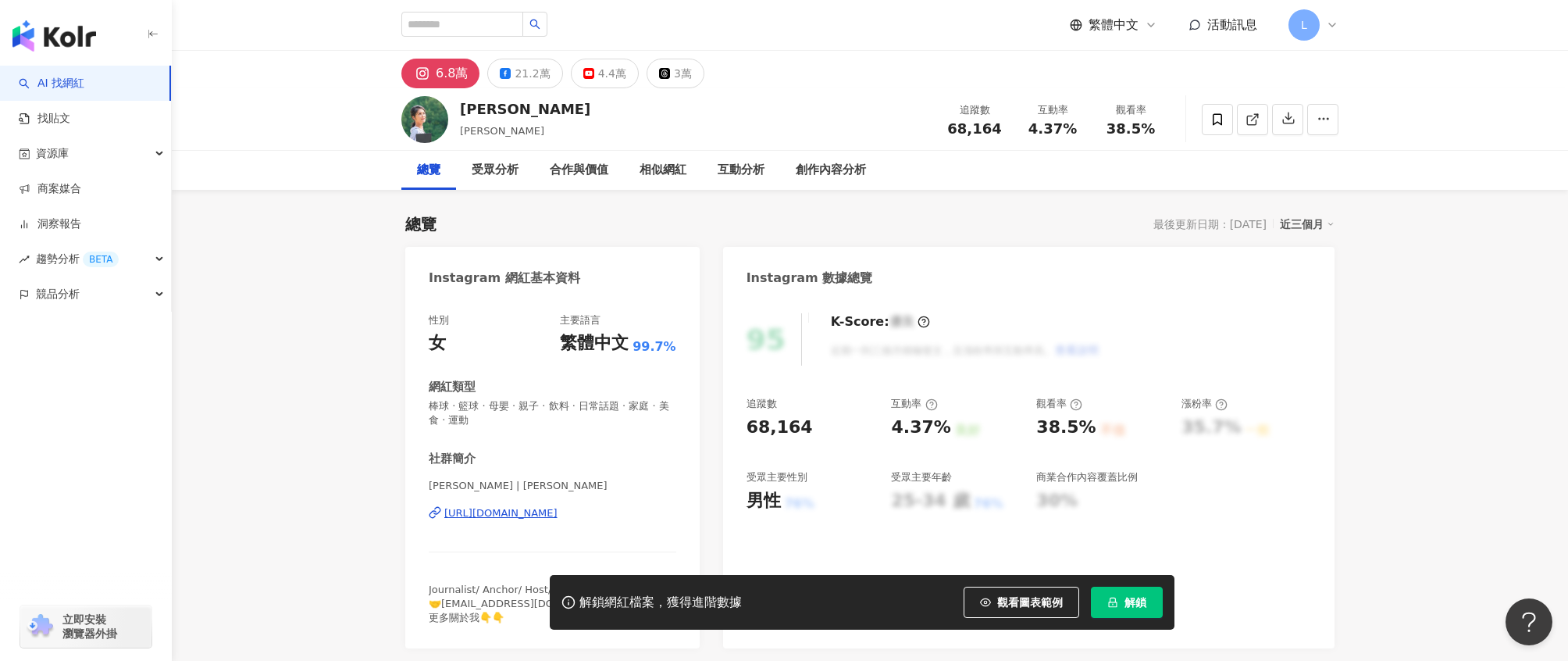
scroll to position [28, 0]
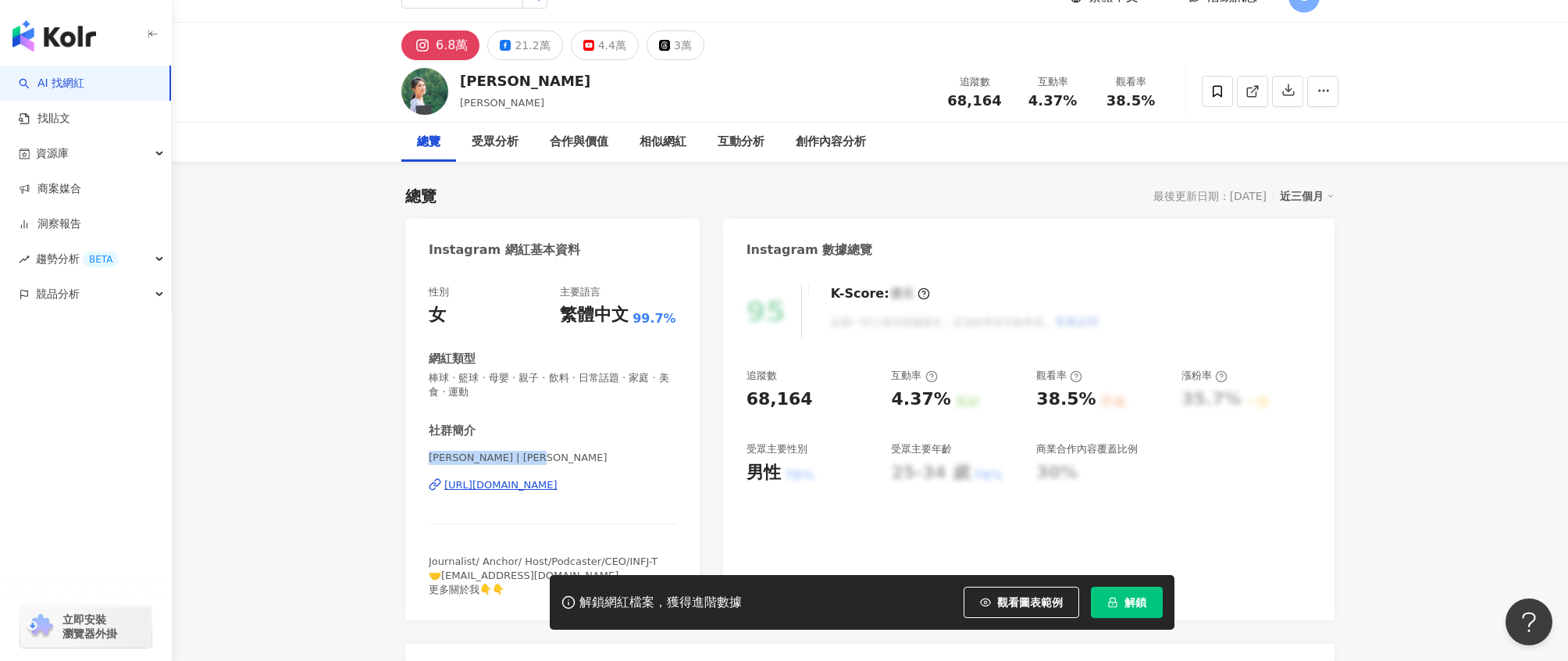
drag, startPoint x: 419, startPoint y: 462, endPoint x: 602, endPoint y: 460, distance: 183.0
click at [602, 461] on div "性別 女 主要語言 繁體中文 99.7% 網紅類型 棒球 · 籃球 · 母嬰 · 親子 · 飲料 · 日常話題 · 家庭 · 美食 · 運動 社群簡介 [PE…" at bounding box center [552, 444] width 295 height 350
copy span "[PERSON_NAME] | [PERSON_NAME]"
click at [1220, 97] on span at bounding box center [1218, 91] width 32 height 32
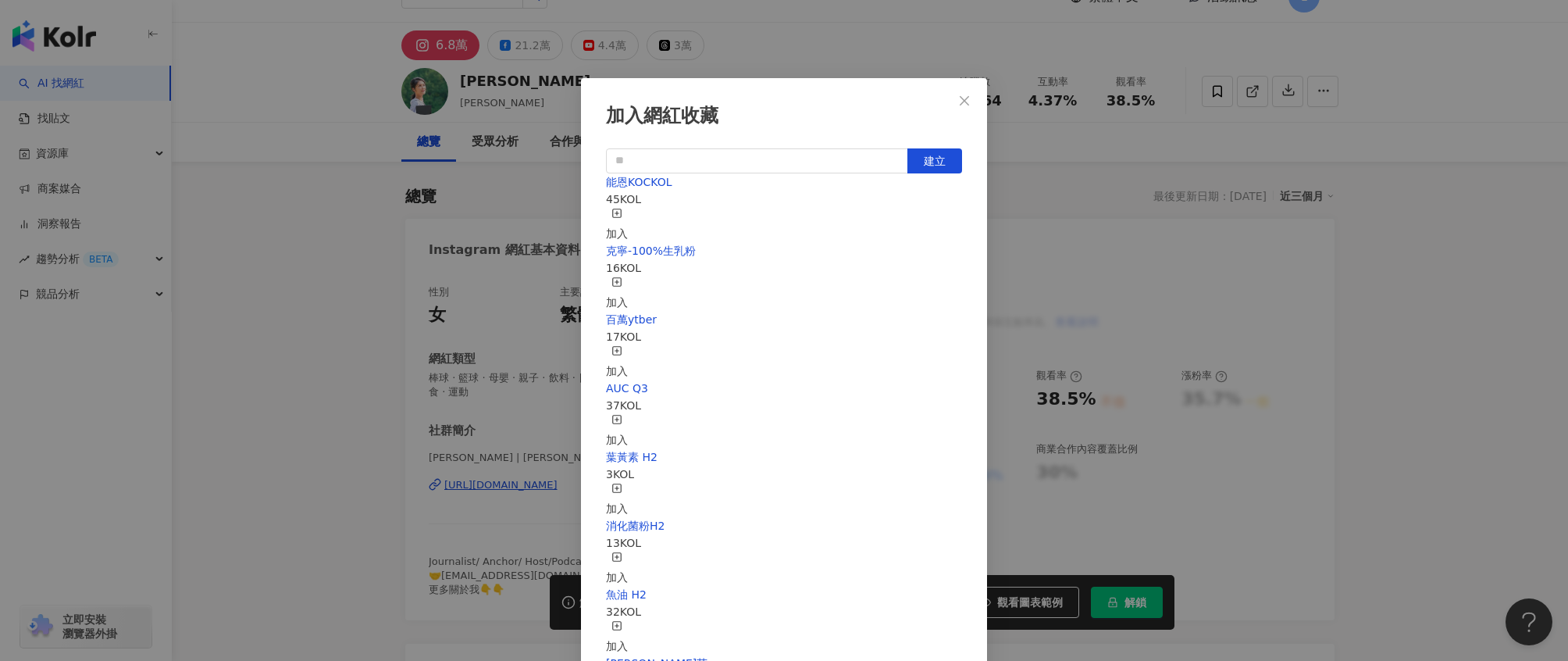
click at [628, 212] on div "加入" at bounding box center [617, 225] width 22 height 34
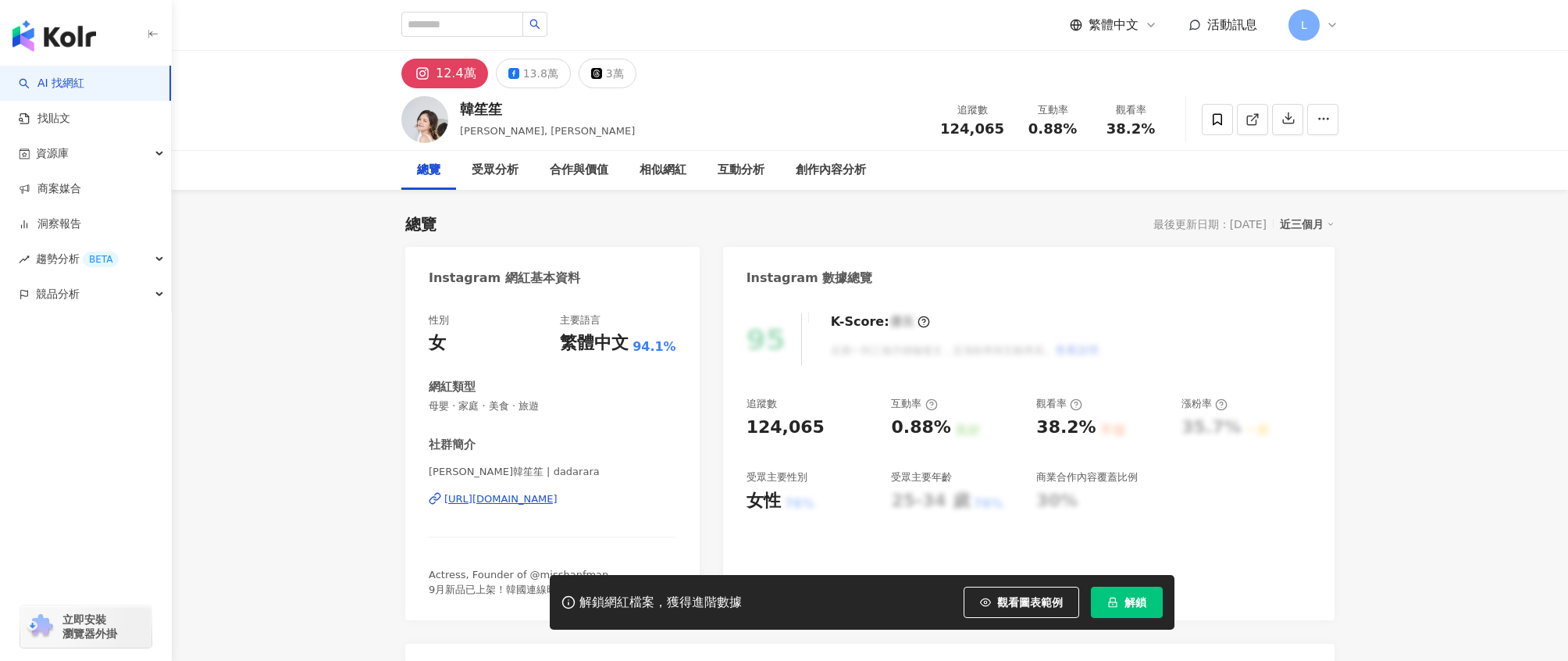
click at [1219, 123] on icon at bounding box center [1218, 120] width 14 height 14
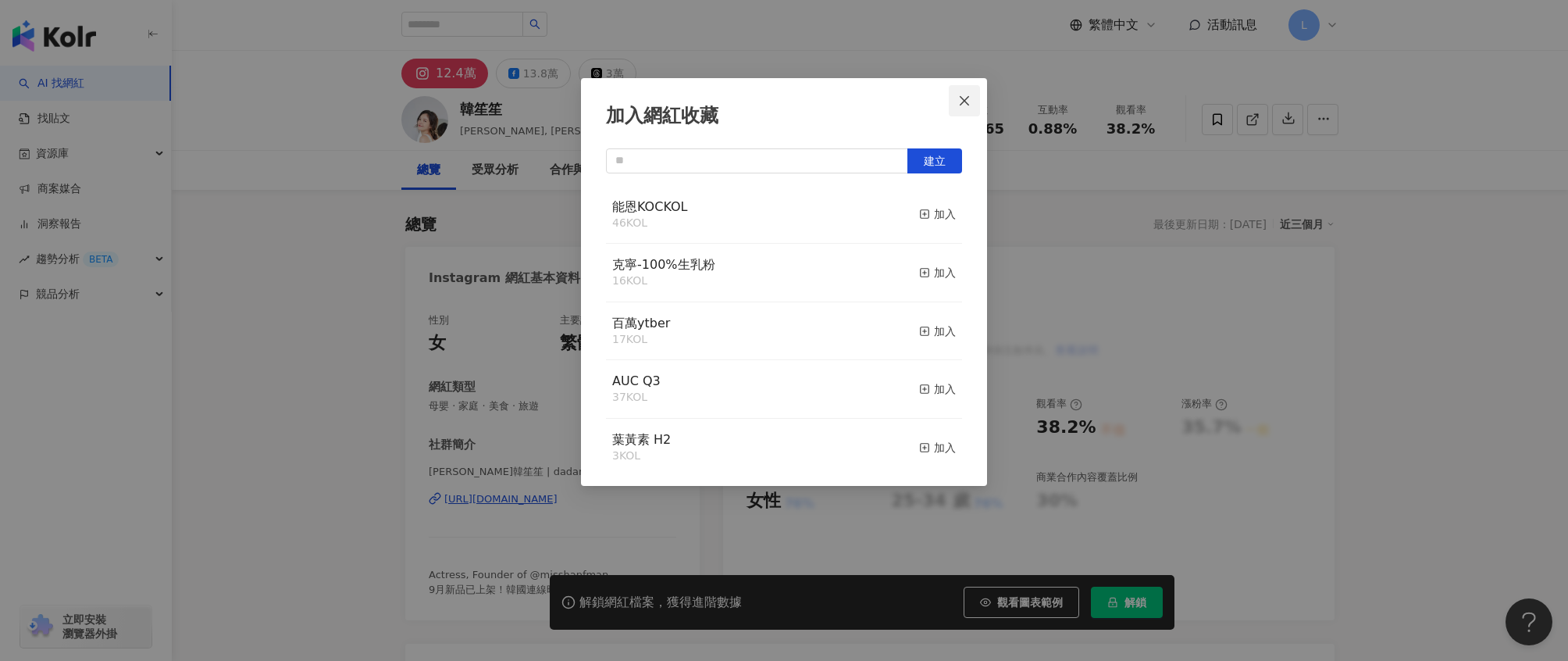
click at [964, 98] on icon "close" at bounding box center [965, 101] width 13 height 13
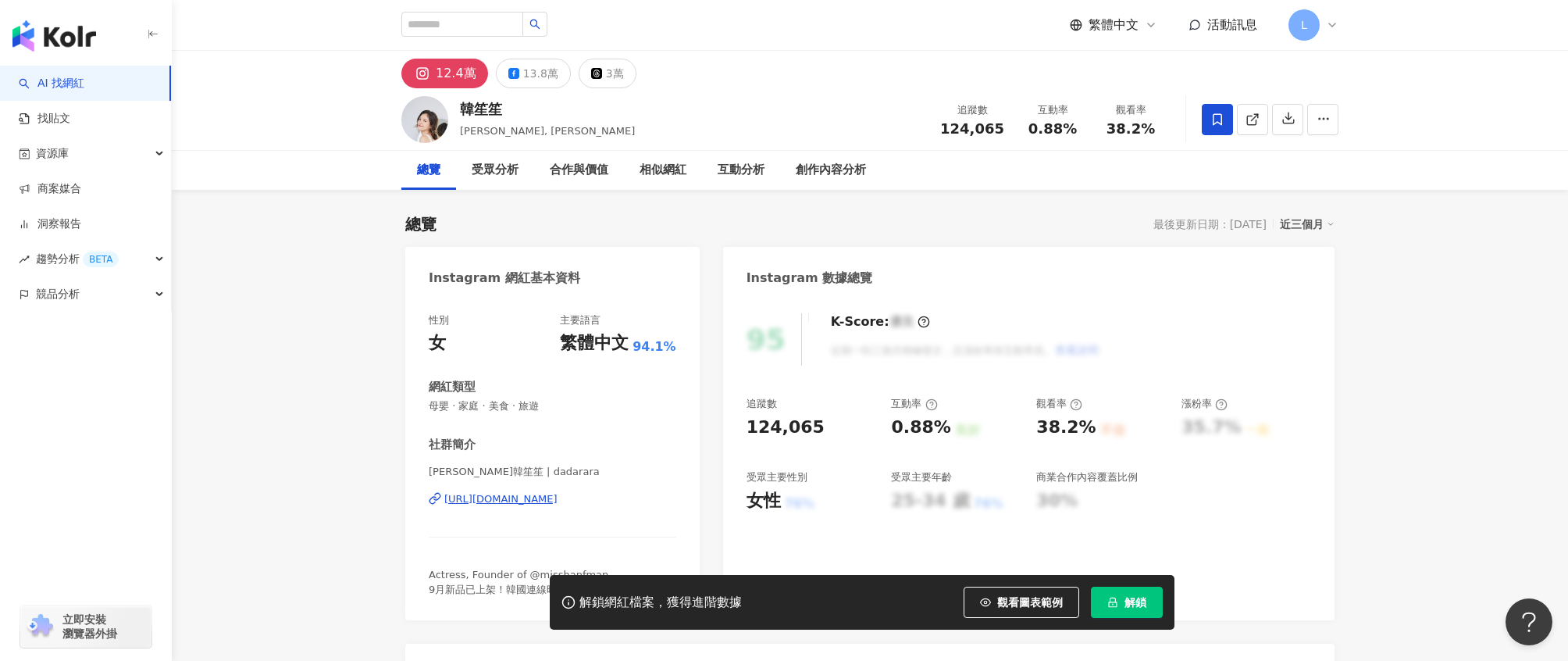
click at [1205, 112] on span at bounding box center [1218, 119] width 32 height 32
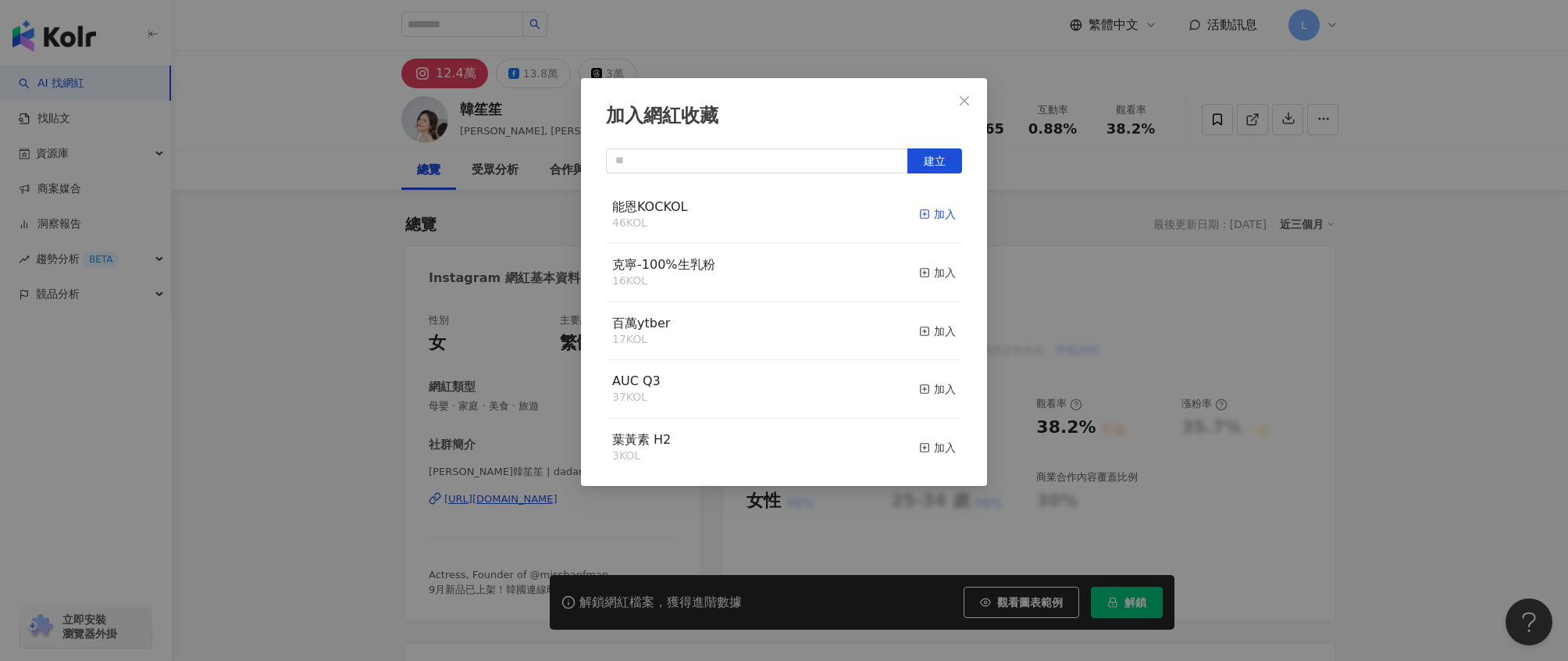
click at [922, 209] on div "加入" at bounding box center [938, 213] width 37 height 17
click at [1099, 239] on div "加入網紅收藏 建立 能恩KOCKOL 47 KOL 已加入 克寧-100%生乳粉 16 KOL 加入 百萬ytber 17 KOL 加入 AUC Q3 37 …" at bounding box center [784, 330] width 1568 height 661
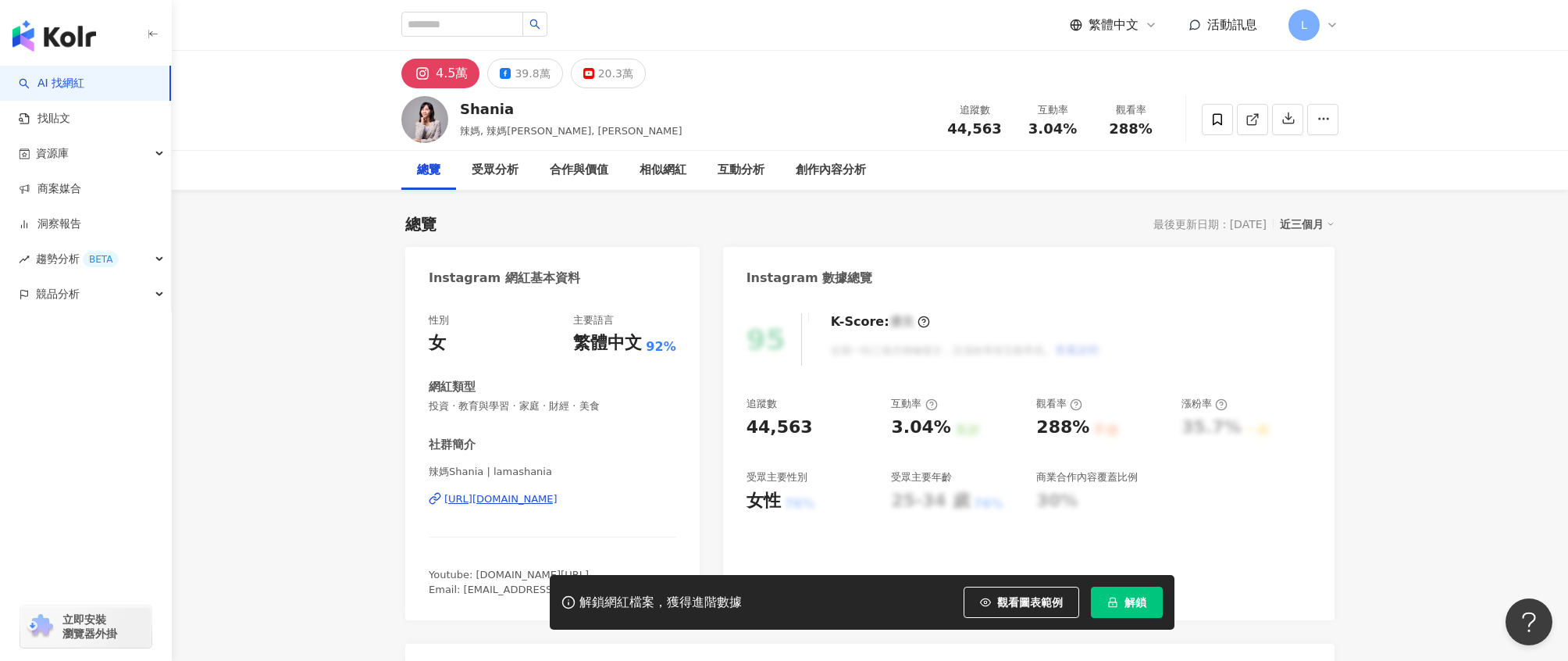
click at [533, 501] on div "https://www.instagram.com/lamashania/" at bounding box center [501, 499] width 113 height 14
click at [543, 85] on button "39.8萬" at bounding box center [524, 73] width 75 height 30
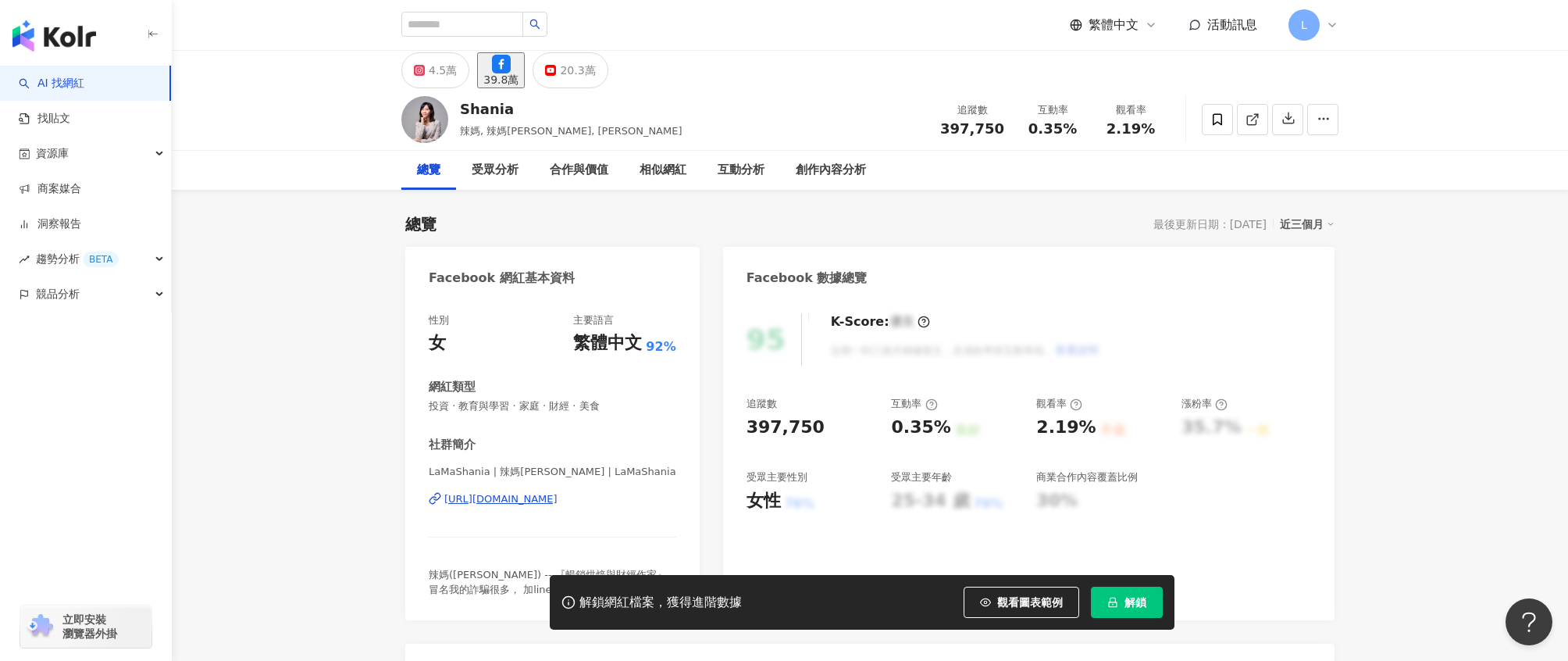
click at [468, 507] on div "LaMaShania | 辣媽Shania | LaMaShania https://www.facebook.com/397810816950970" at bounding box center [552, 510] width 248 height 91
click at [482, 501] on div "https://www.facebook.com/397810816950970" at bounding box center [501, 499] width 113 height 14
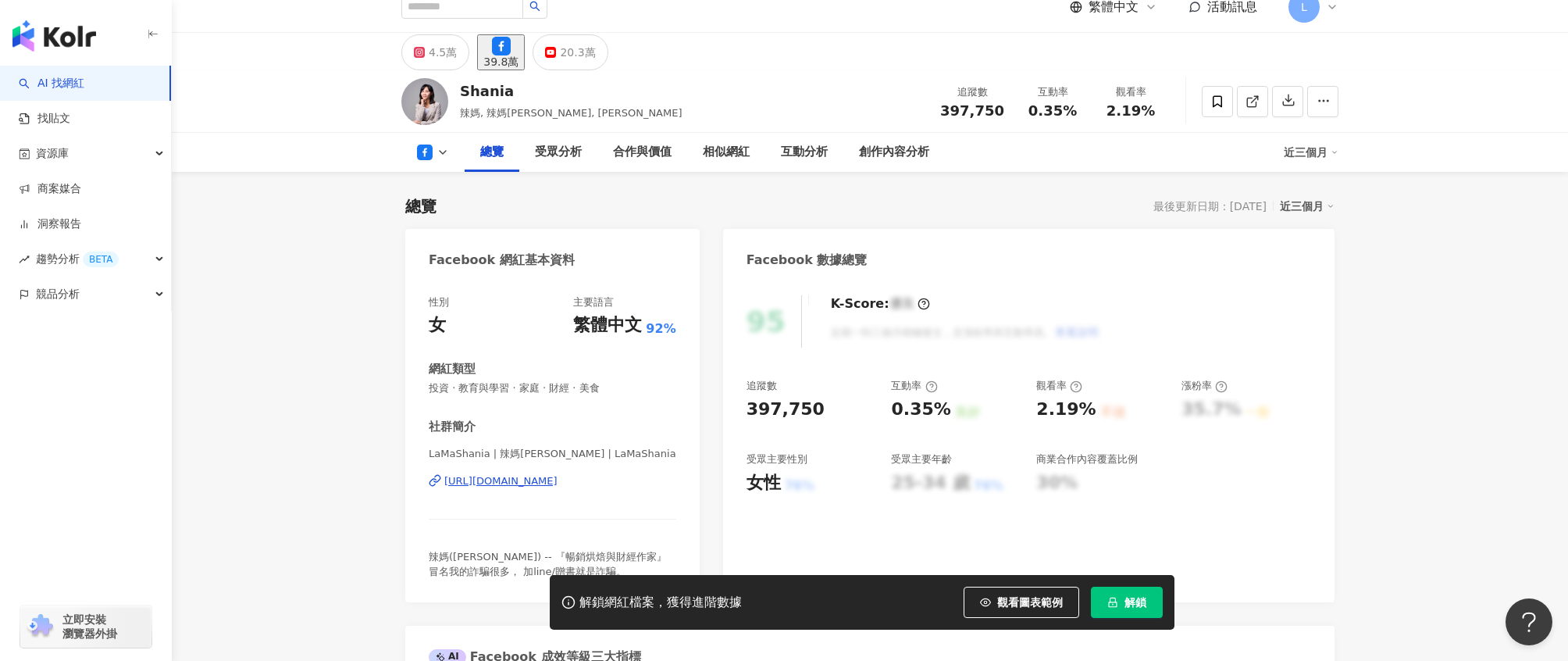
scroll to position [104, 0]
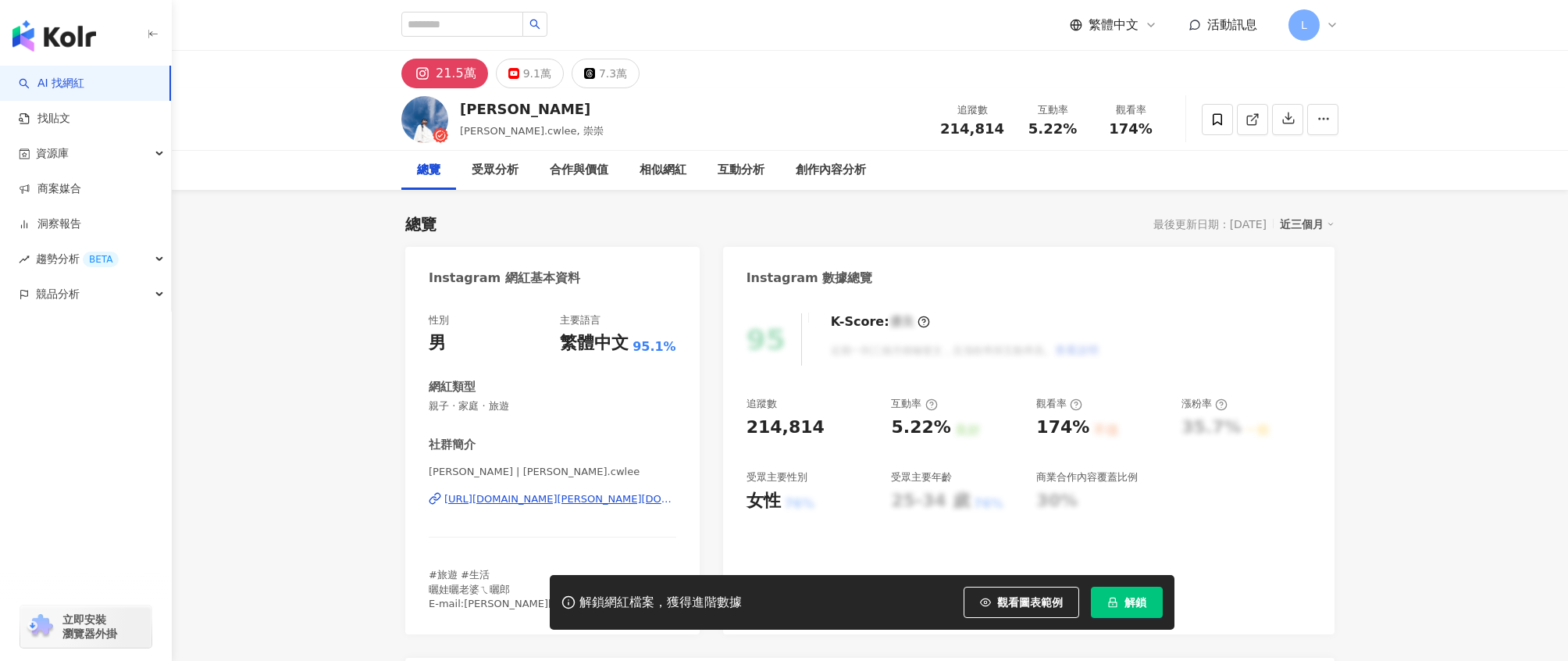
click at [466, 503] on div "[URL][DOMAIN_NAME][PERSON_NAME][DOMAIN_NAME]" at bounding box center [560, 499] width 232 height 14
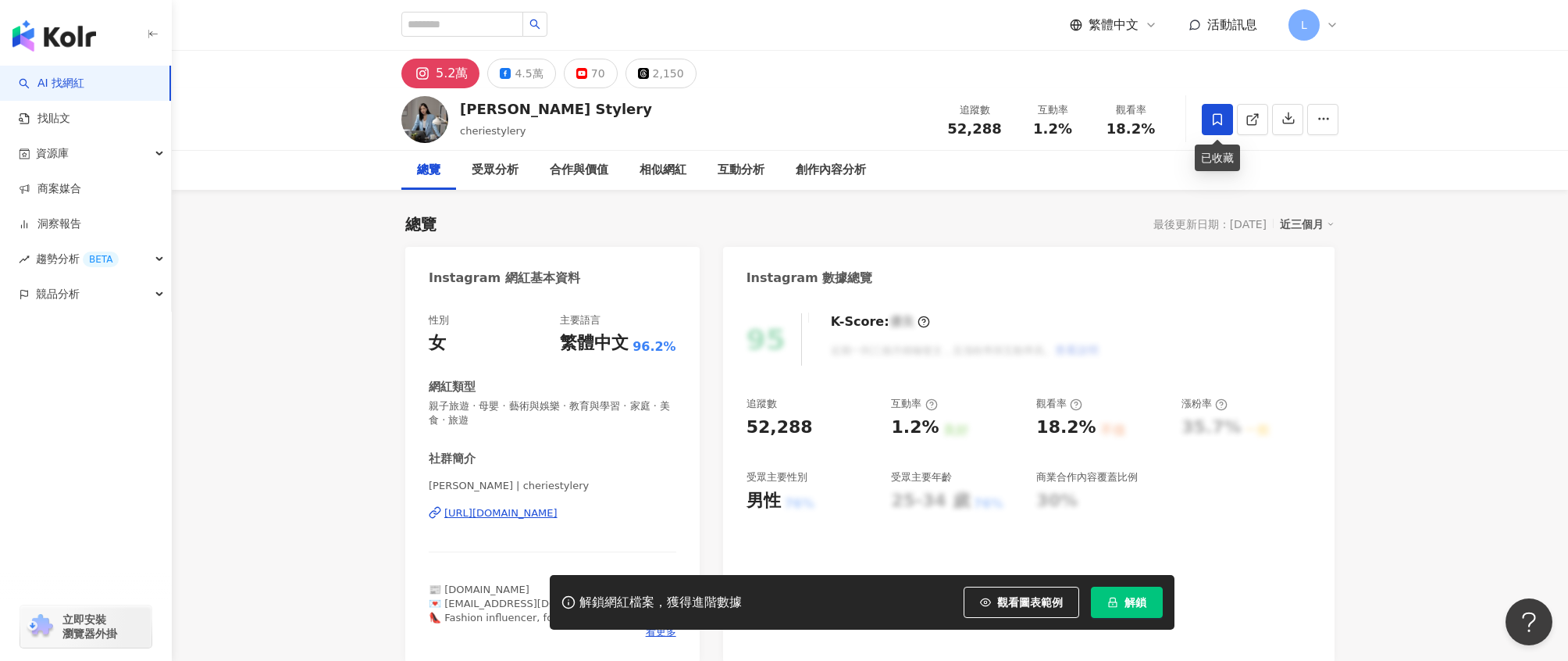
click at [1214, 123] on icon at bounding box center [1218, 119] width 9 height 12
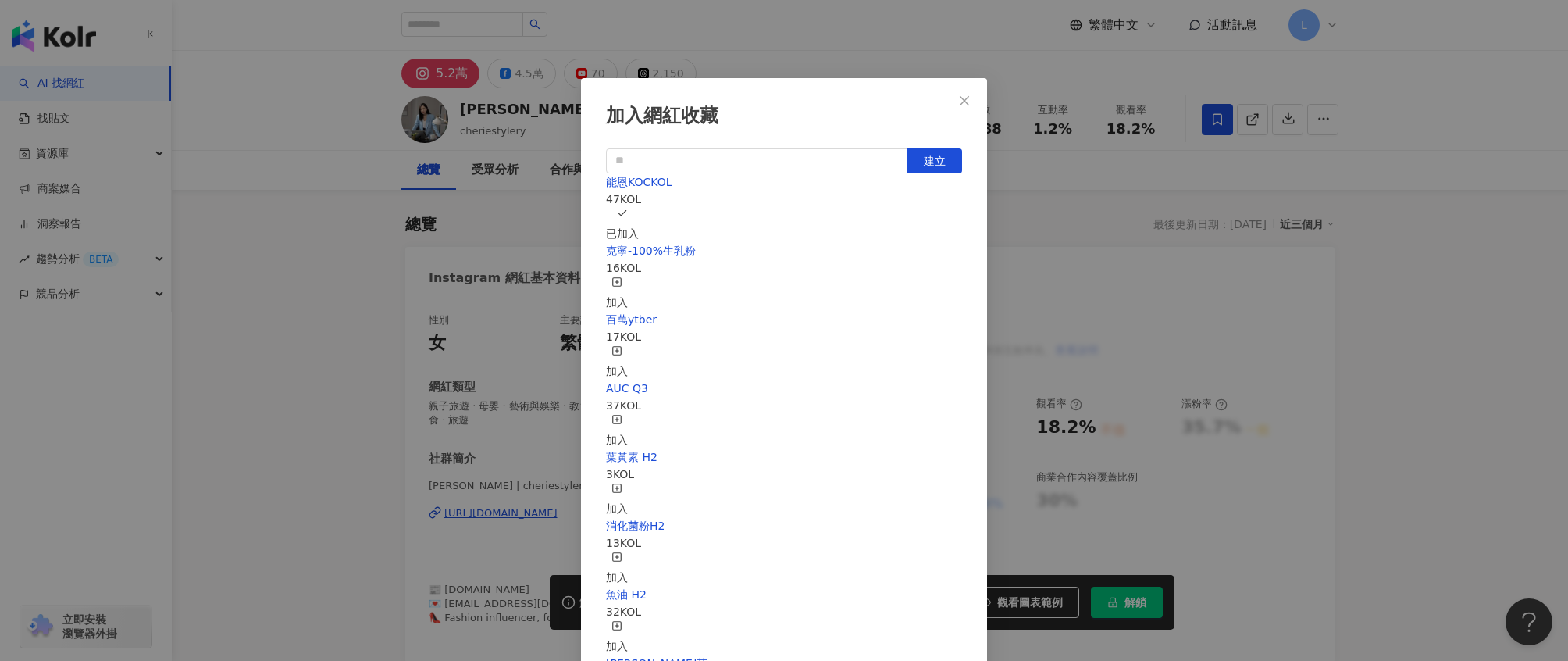
click at [1040, 231] on div "加入網紅收藏 建立 能恩KOCKOL 47 KOL 已加入 克寧-100%生乳粉 16 KOL 加入 百萬ytber 17 KOL 加入 AUC Q3 37 …" at bounding box center [784, 330] width 1568 height 661
